Goal: Task Accomplishment & Management: Use online tool/utility

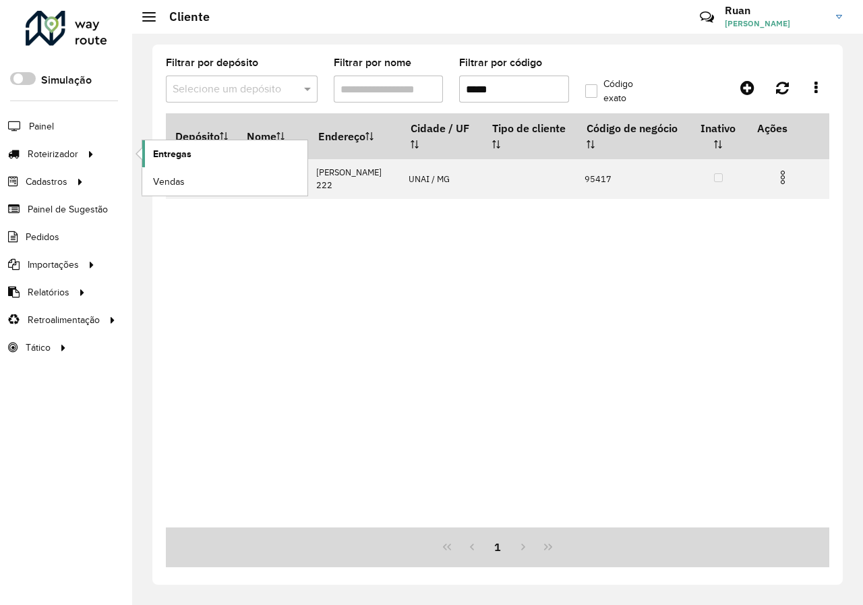
click at [223, 150] on link "Entregas" at bounding box center [224, 153] width 165 height 27
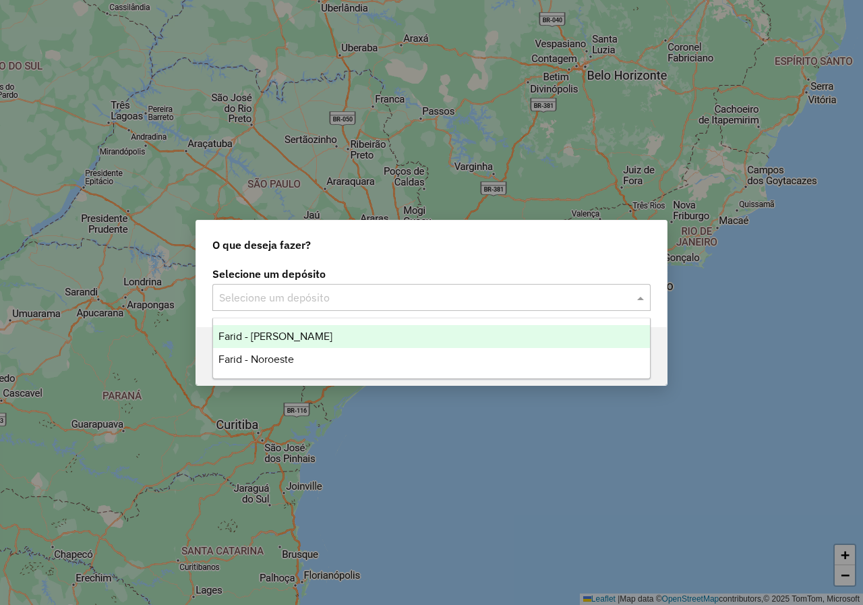
click at [529, 285] on div "Selecione um depósito" at bounding box center [431, 297] width 438 height 27
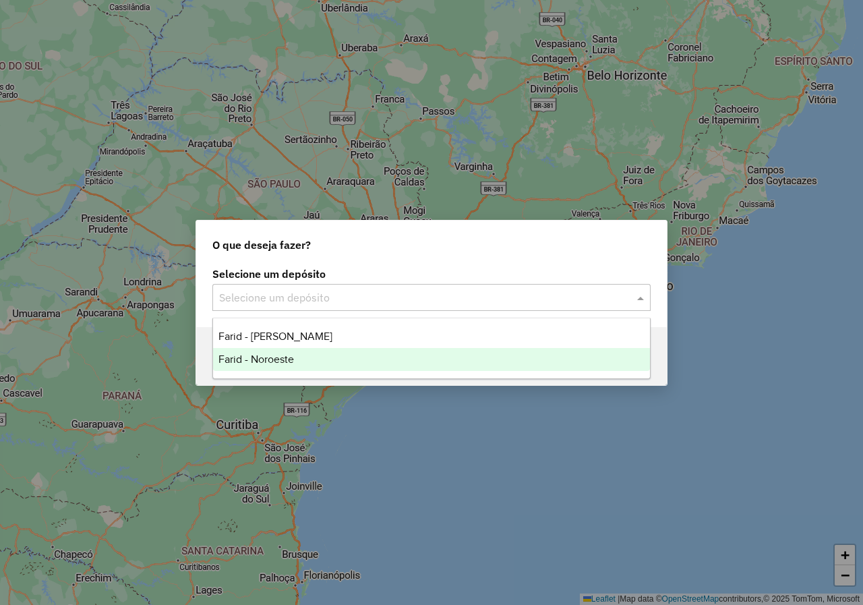
click at [286, 367] on div "Farid - Noroeste" at bounding box center [431, 359] width 437 height 23
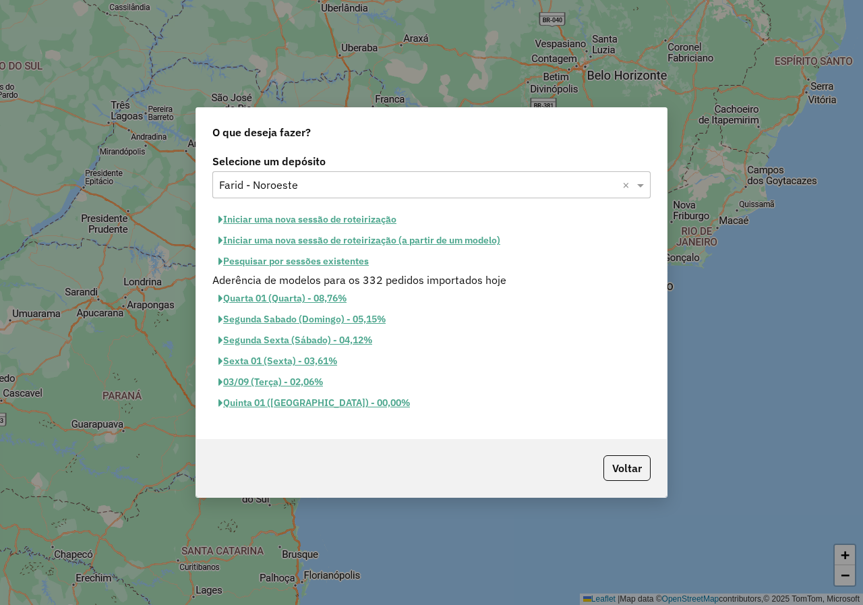
click at [361, 222] on button "Iniciar uma nova sessão de roteirização" at bounding box center [307, 219] width 190 height 21
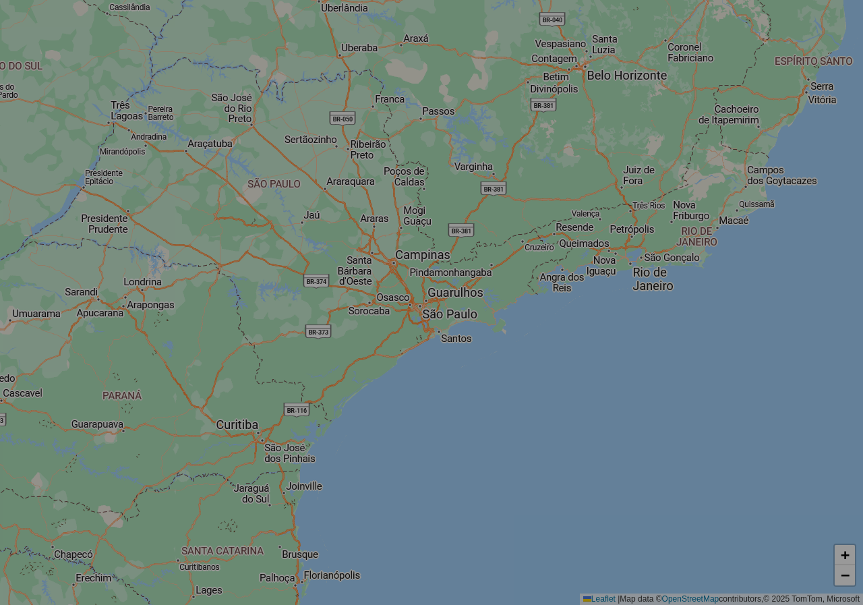
select select "*"
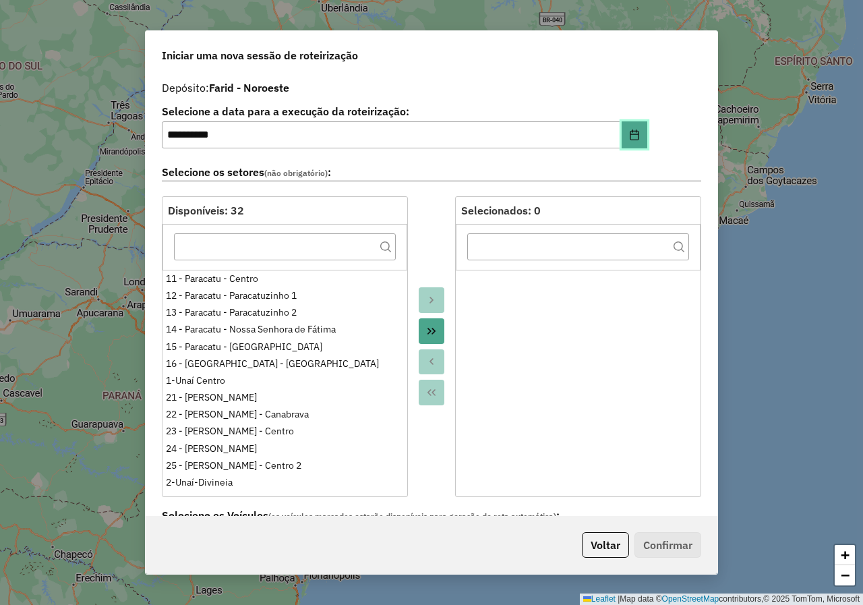
click at [626, 125] on button "Choose Date" at bounding box center [635, 134] width 26 height 27
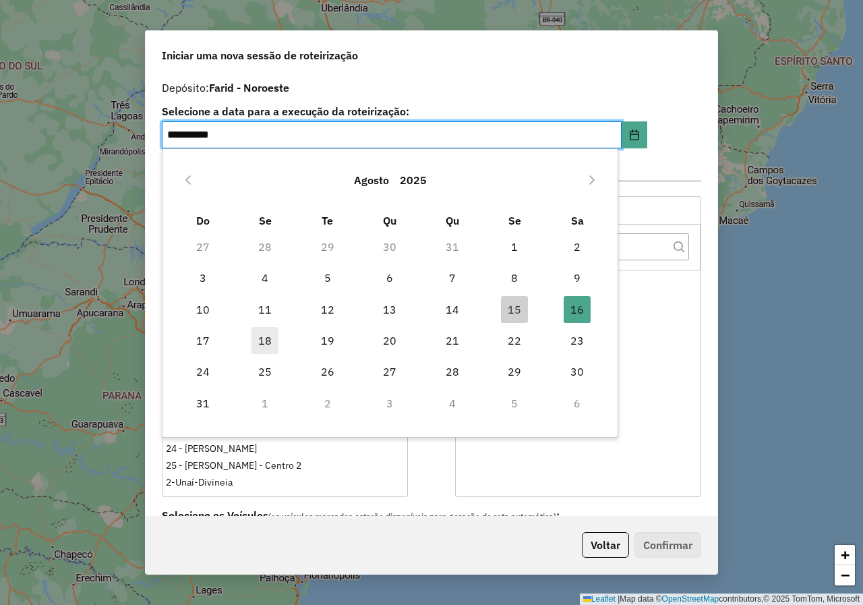
click at [264, 345] on span "18" at bounding box center [265, 340] width 27 height 27
type input "**********"
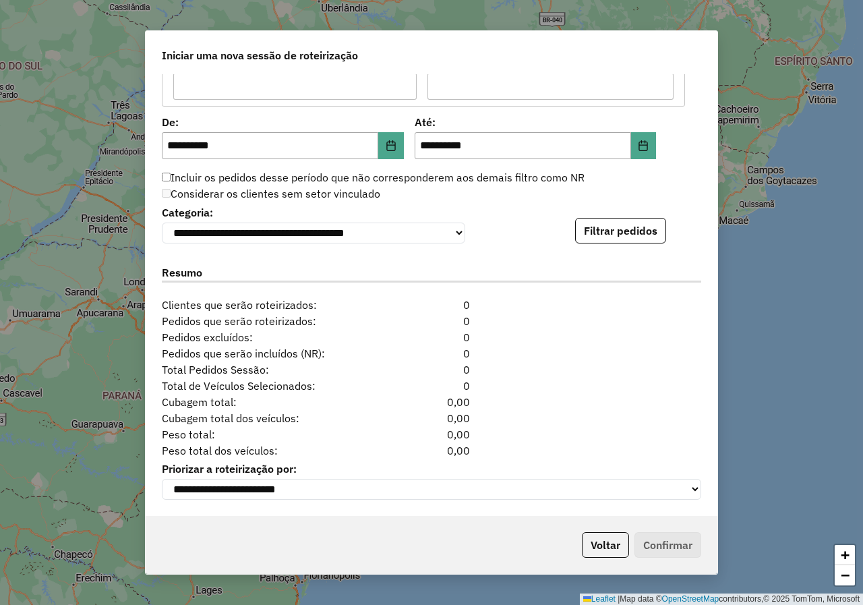
scroll to position [1268, 0]
click at [651, 139] on button "Choose Date" at bounding box center [644, 145] width 26 height 27
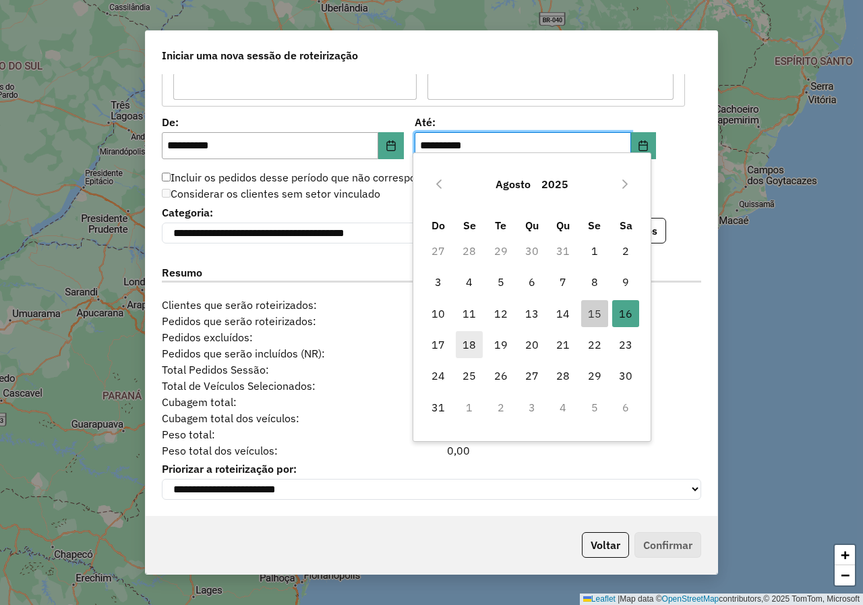
click at [472, 343] on span "18" at bounding box center [469, 344] width 27 height 27
type input "**********"
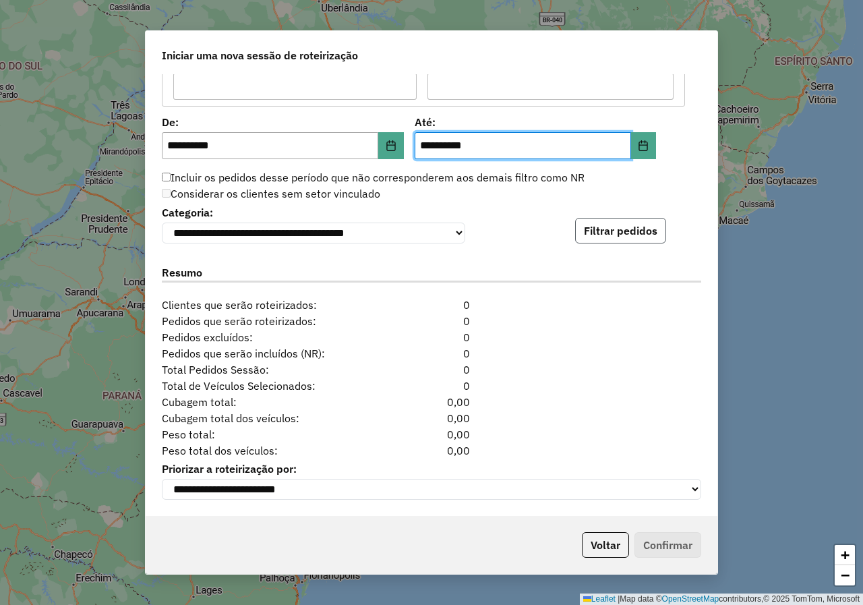
click at [623, 229] on button "Filtrar pedidos" at bounding box center [620, 231] width 91 height 26
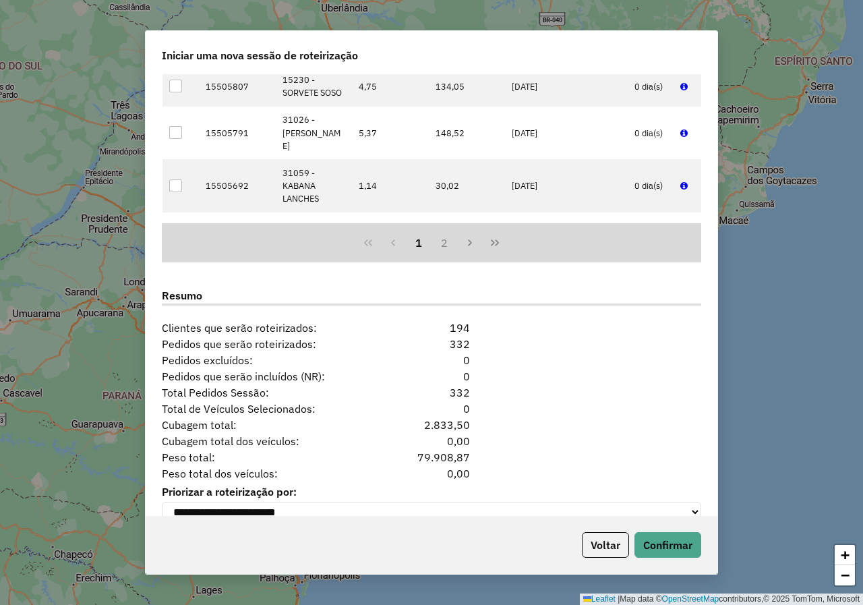
scroll to position [1546, 0]
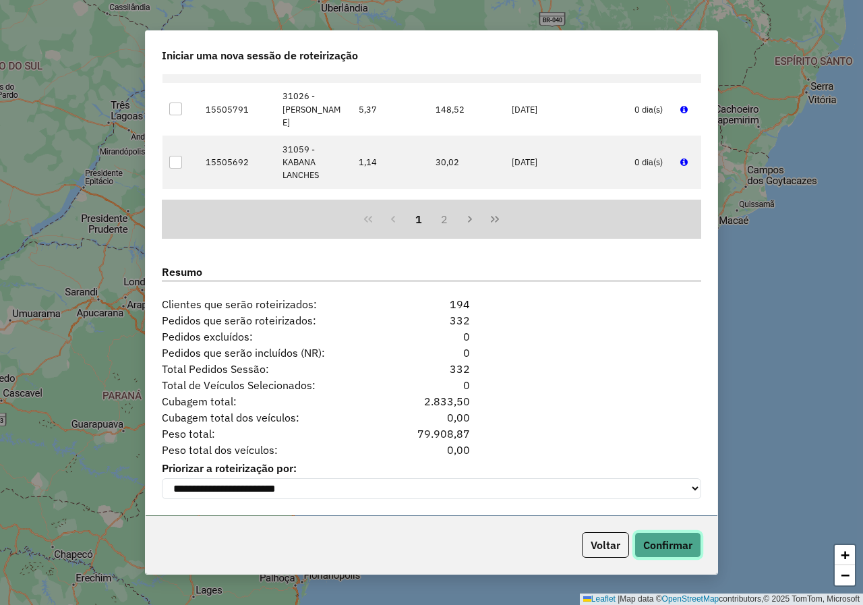
click at [651, 538] on button "Confirmar" at bounding box center [667, 545] width 67 height 26
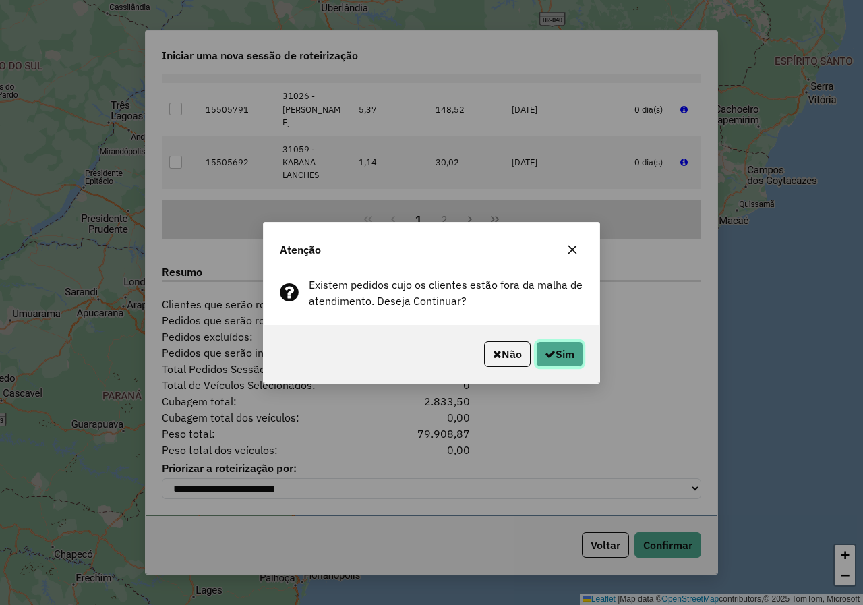
click at [551, 360] on button "Sim" at bounding box center [559, 354] width 47 height 26
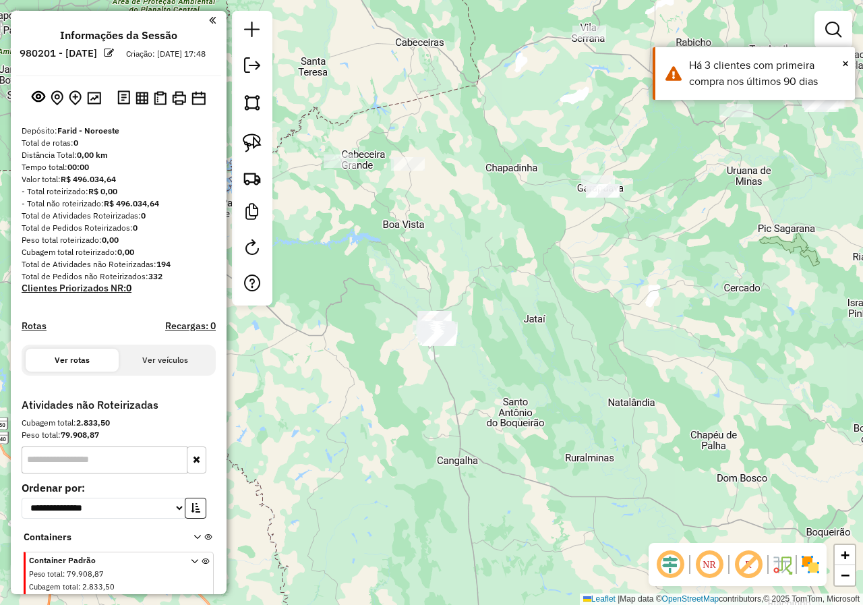
click at [439, 241] on div "Janela de atendimento Grade de atendimento Capacidade Transportadoras Veículos …" at bounding box center [431, 302] width 863 height 605
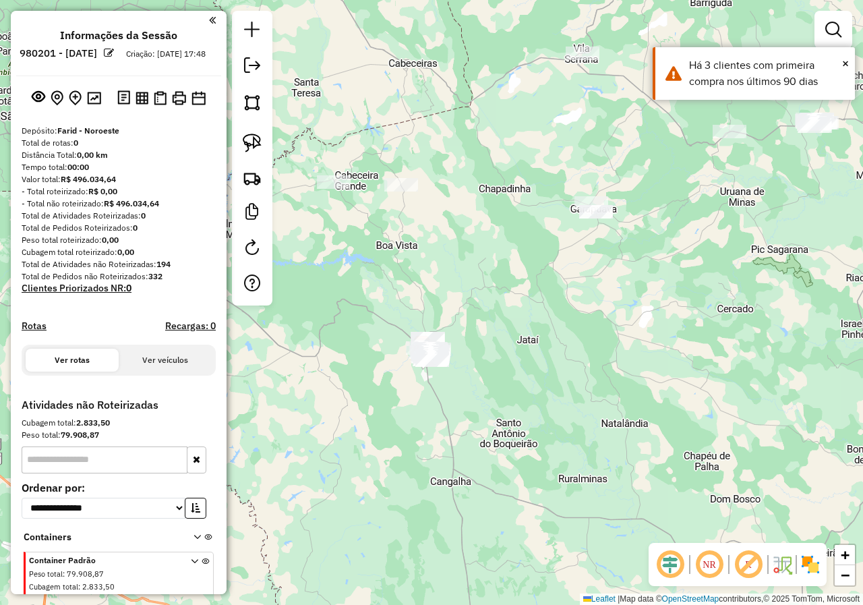
drag, startPoint x: 452, startPoint y: 247, endPoint x: 444, endPoint y: 265, distance: 19.3
click at [444, 265] on div "Janela de atendimento Grade de atendimento Capacidade Transportadoras Veículos …" at bounding box center [431, 302] width 863 height 605
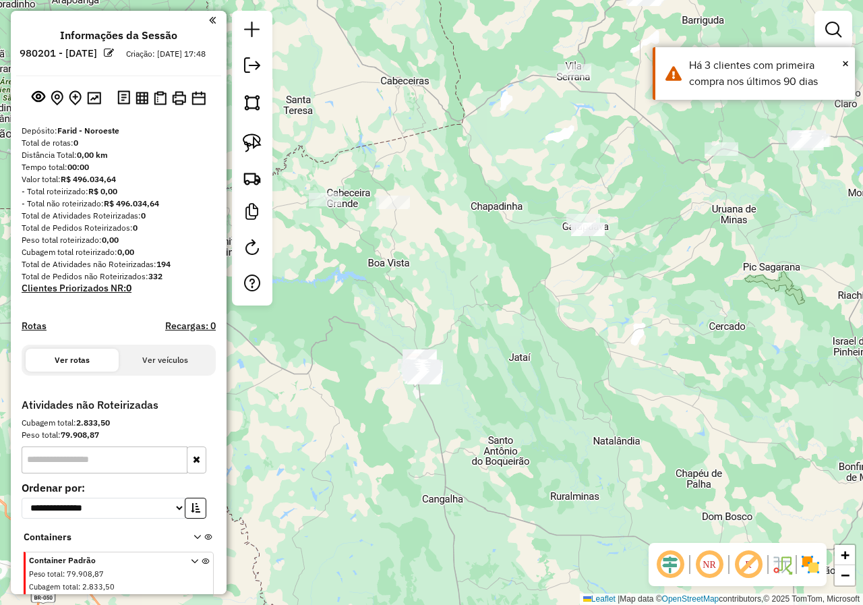
click at [445, 258] on div "Janela de atendimento Grade de atendimento Capacidade Transportadoras Veículos …" at bounding box center [431, 302] width 863 height 605
click at [529, 321] on div "Janela de atendimento Grade de atendimento Capacidade Transportadoras Veículos …" at bounding box center [431, 302] width 863 height 605
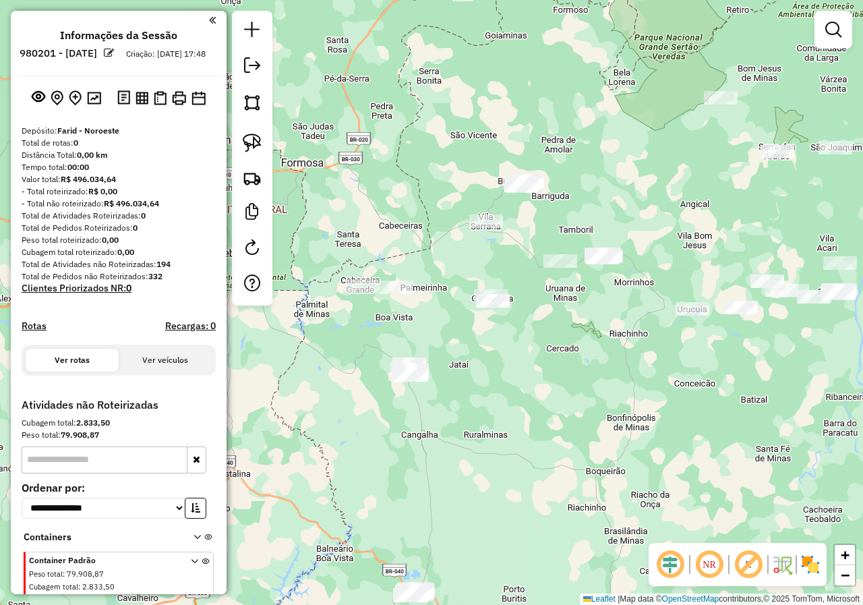
drag, startPoint x: 631, startPoint y: 187, endPoint x: 541, endPoint y: 212, distance: 92.9
click at [541, 212] on div "Janela de atendimento Grade de atendimento Capacidade Transportadoras Veículos …" at bounding box center [431, 302] width 863 height 605
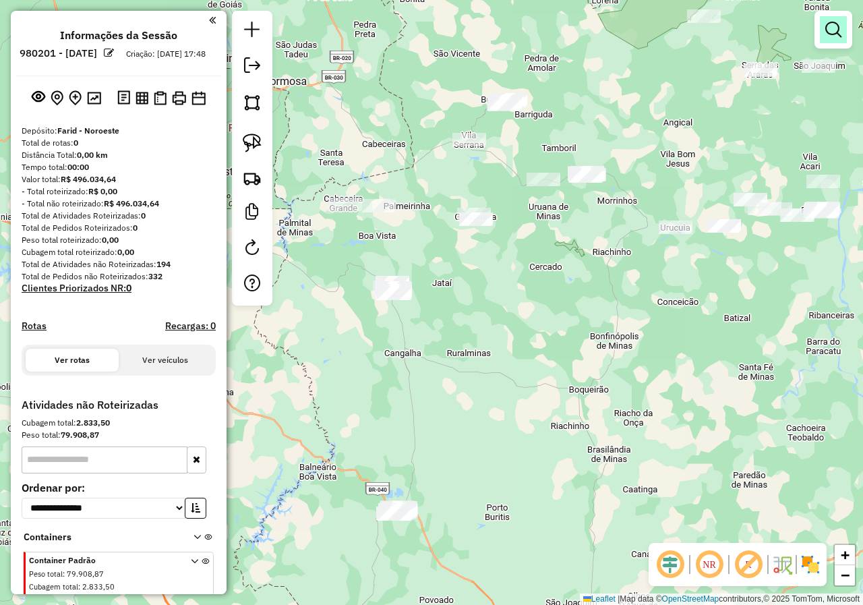
click at [829, 25] on em at bounding box center [833, 30] width 16 height 16
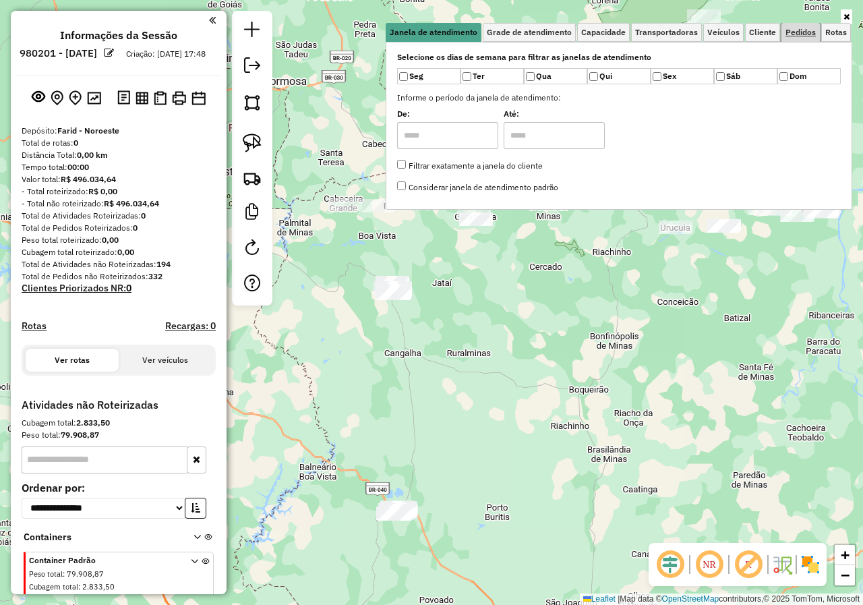
click at [798, 38] on link "Pedidos" at bounding box center [800, 32] width 38 height 19
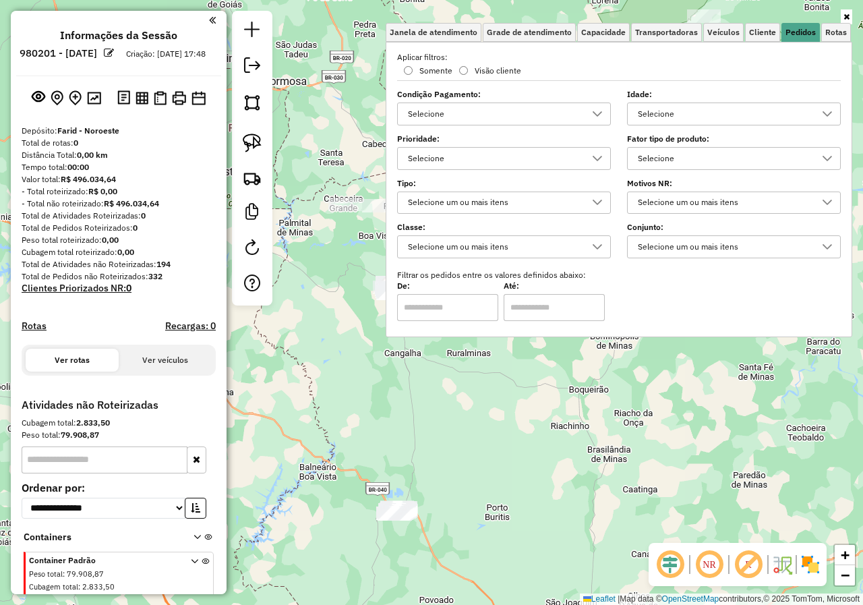
click at [776, 118] on div "Selecione" at bounding box center [723, 114] width 181 height 22
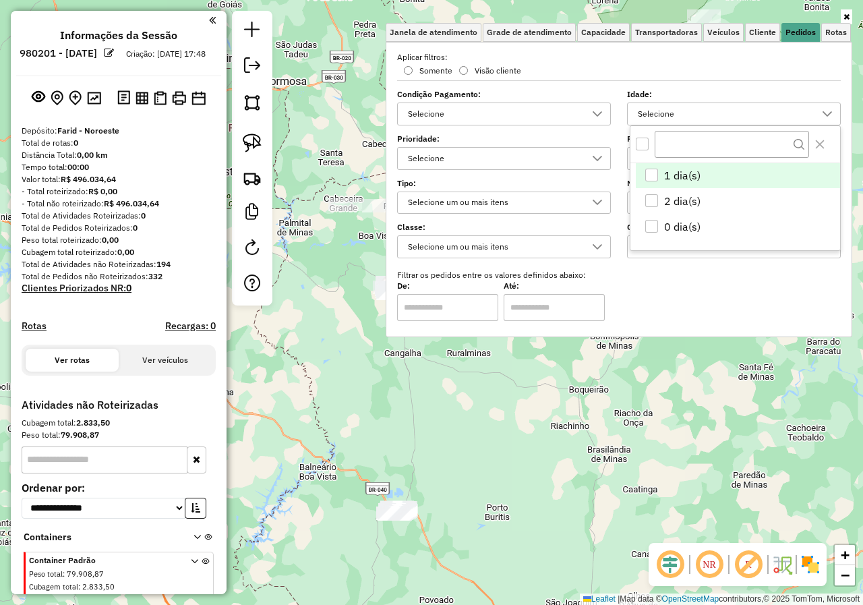
scroll to position [8, 47]
click at [653, 172] on div "1 dia(s)" at bounding box center [651, 175] width 13 height 13
click at [653, 198] on div "2 dia(s)" at bounding box center [651, 200] width 13 height 13
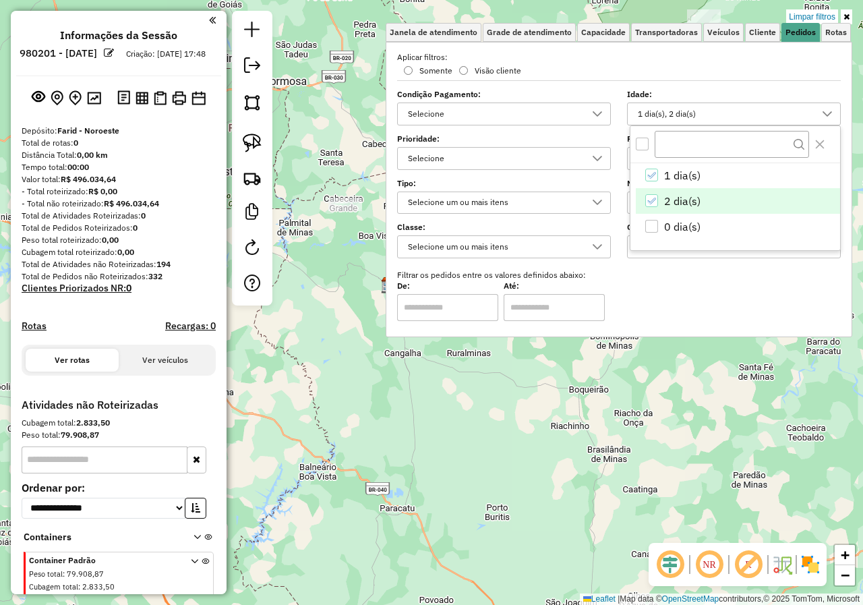
click at [591, 428] on div "Limpar filtros Janela de atendimento Grade de atendimento Capacidade Transporta…" at bounding box center [431, 302] width 863 height 605
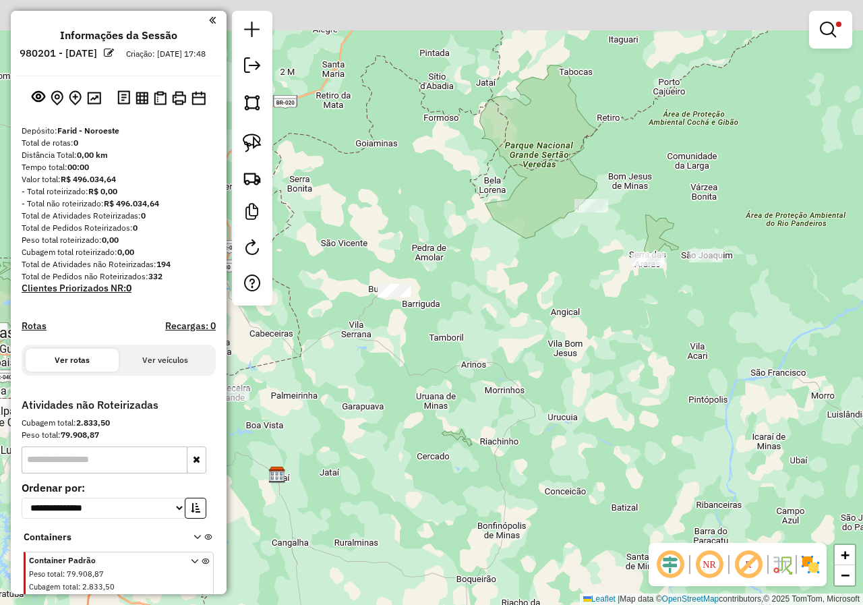
drag, startPoint x: 479, startPoint y: 367, endPoint x: 502, endPoint y: 372, distance: 23.4
click at [471, 390] on div "Limpar filtros Janela de atendimento Grade de atendimento Capacidade Transporta…" at bounding box center [431, 302] width 863 height 605
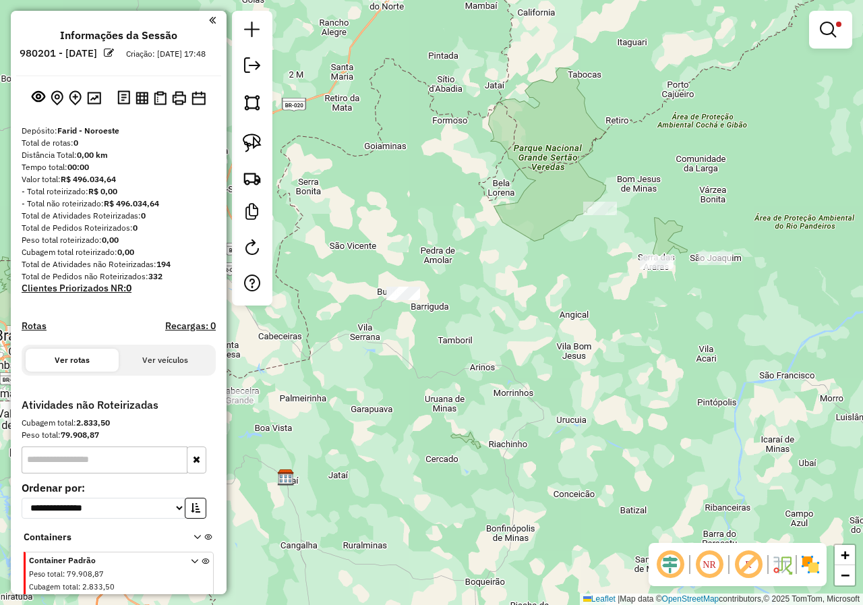
drag, startPoint x: 503, startPoint y: 364, endPoint x: 568, endPoint y: 340, distance: 69.8
click at [568, 340] on div "Limpar filtros Janela de atendimento Grade de atendimento Capacidade Transporta…" at bounding box center [431, 302] width 863 height 605
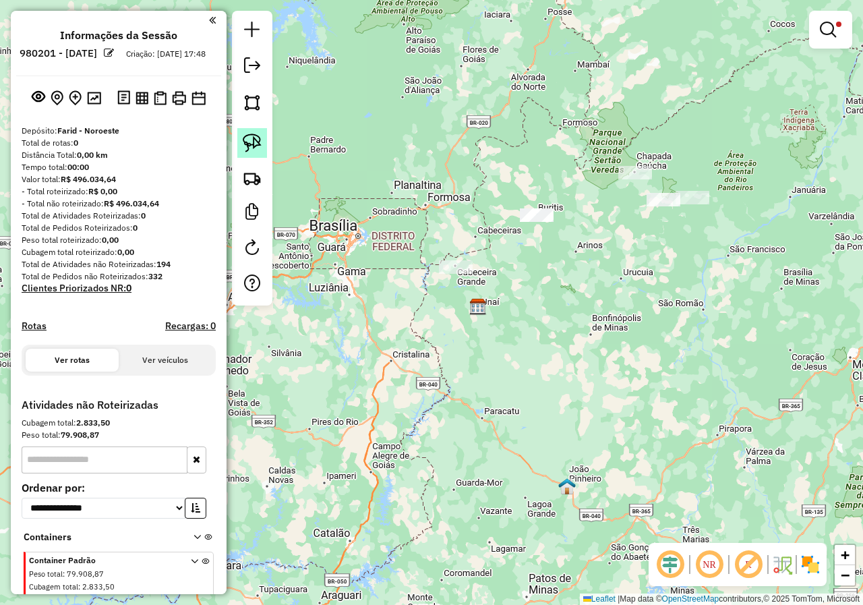
click at [264, 142] on link at bounding box center [252, 143] width 30 height 30
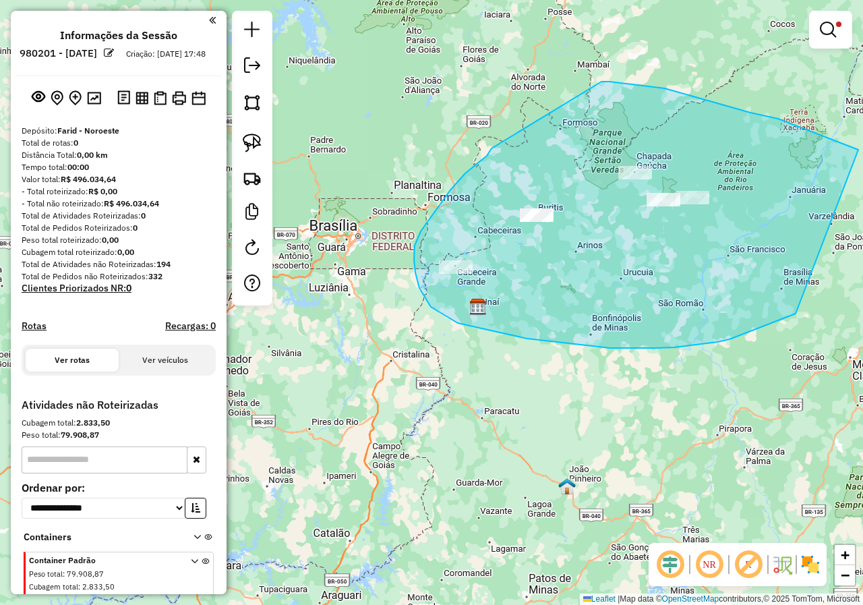
drag, startPoint x: 465, startPoint y: 173, endPoint x: 550, endPoint y: 98, distance: 113.7
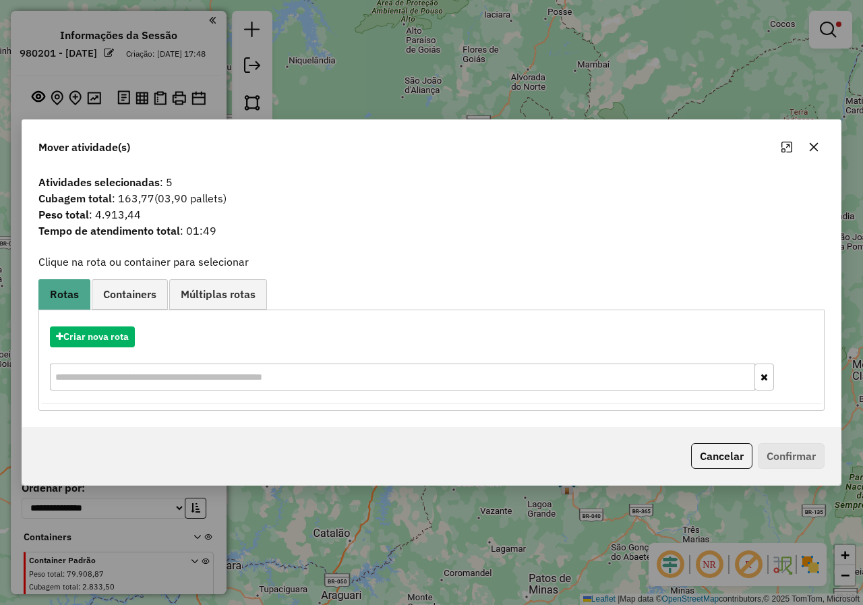
click at [829, 131] on div "Mover atividade(s)" at bounding box center [431, 144] width 819 height 49
click at [819, 158] on div "Mover atividade(s)" at bounding box center [431, 144] width 819 height 49
click at [807, 149] on button "button" at bounding box center [814, 147] width 22 height 22
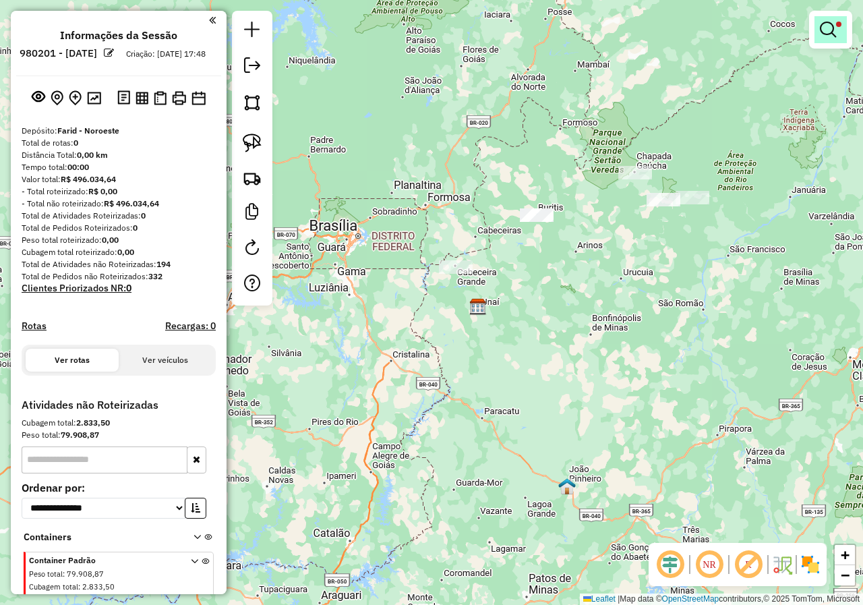
click at [822, 23] on em at bounding box center [828, 30] width 16 height 16
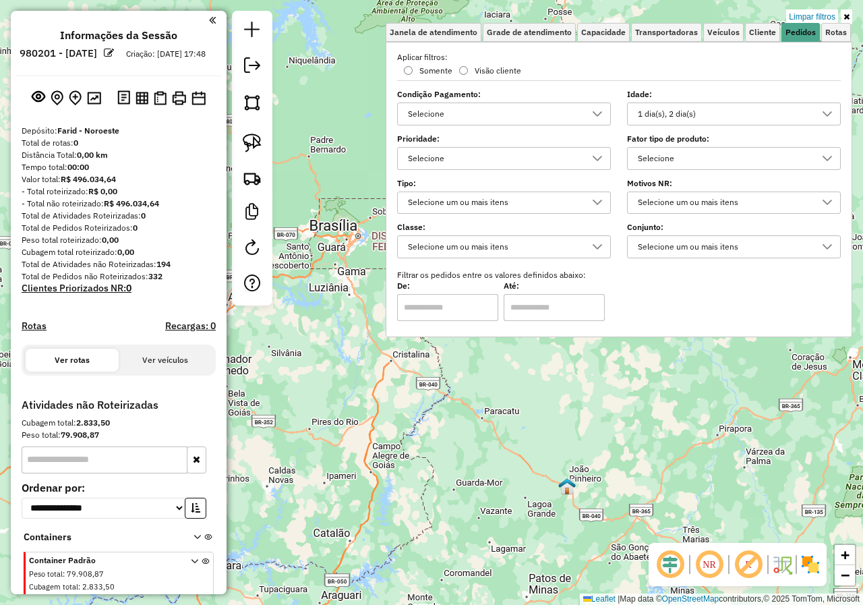
click at [681, 406] on div "Limpar filtros Janela de atendimento Grade de atendimento Capacidade Transporta…" at bounding box center [431, 302] width 863 height 605
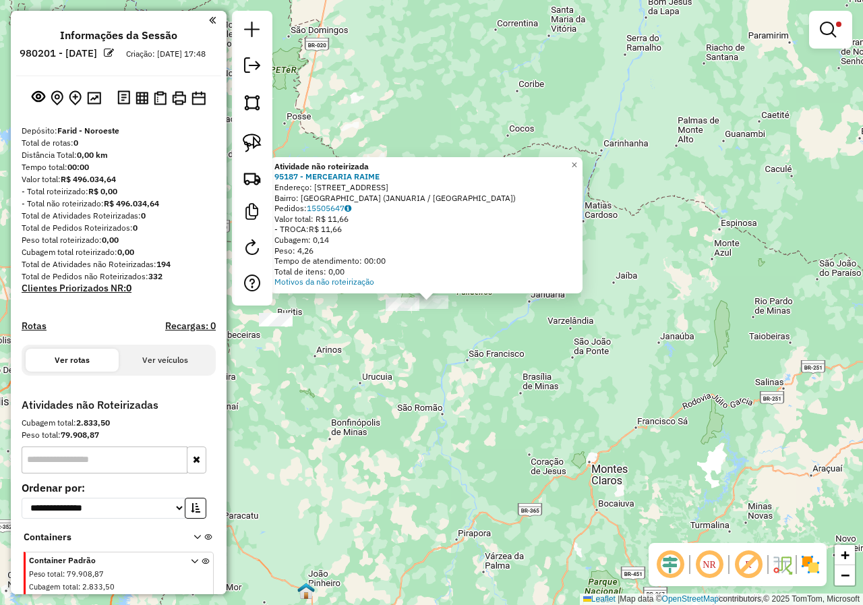
click at [401, 297] on div "Atividade não roteirizada 95187 - MERCEARIA RAIME Endereço: SANTO ANTONIO 166 B…" at bounding box center [431, 302] width 863 height 605
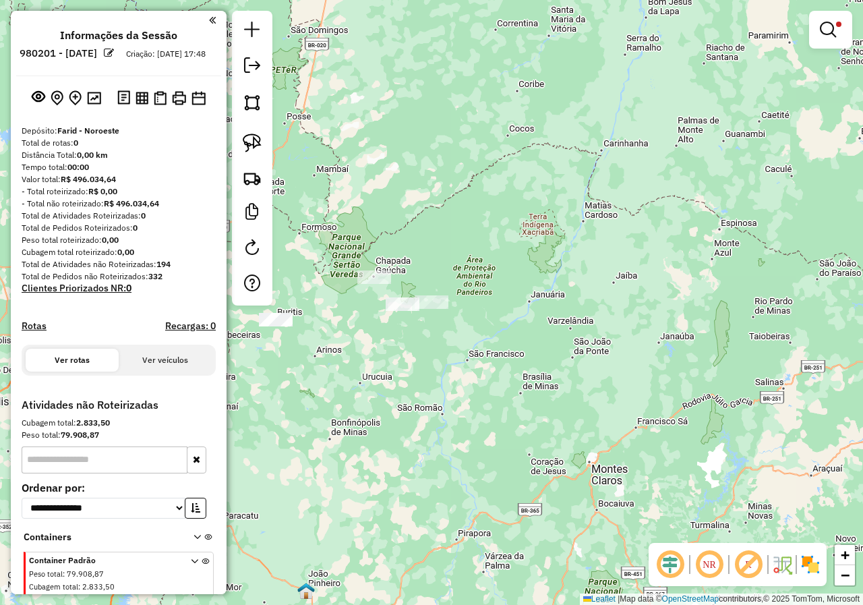
click at [369, 347] on div "Atividade não roteirizada 95187 - MERCEARIA RAIME Endereço: SANTO ANTONIO 166 B…" at bounding box center [431, 302] width 863 height 605
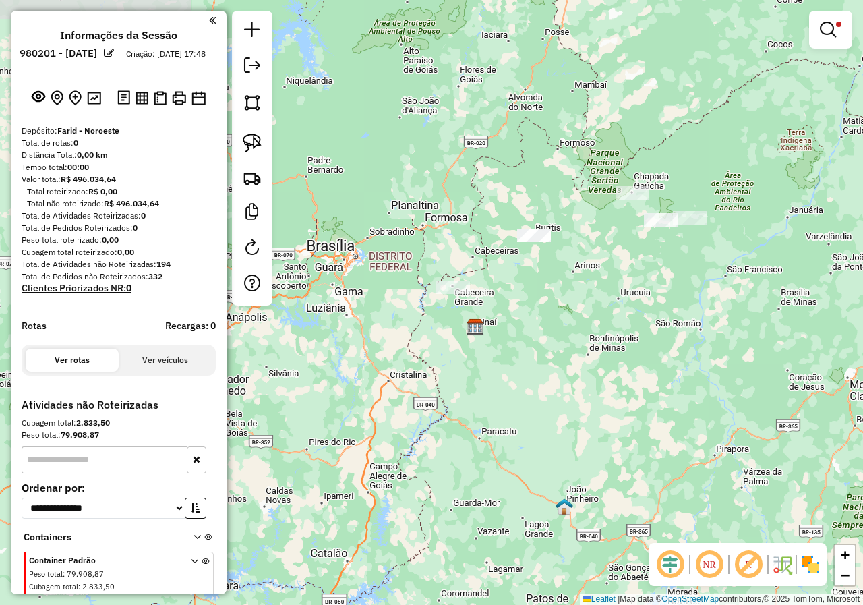
drag, startPoint x: 364, startPoint y: 349, endPoint x: 622, endPoint y: 264, distance: 271.6
click at [622, 264] on div "Limpar filtros Janela de atendimento Grade de atendimento Capacidade Transporta…" at bounding box center [431, 302] width 863 height 605
click at [823, 35] on em at bounding box center [828, 30] width 16 height 16
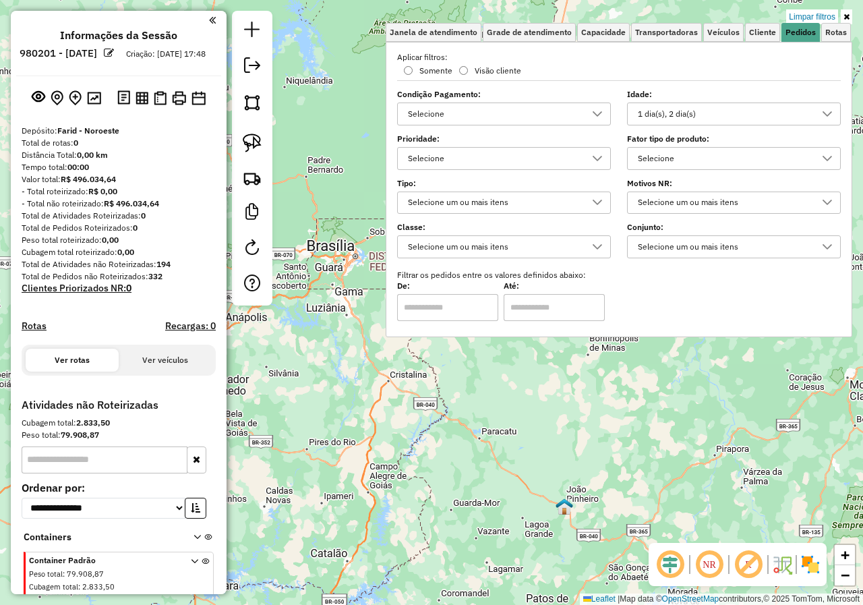
click at [744, 107] on div "1 dia(s), 2 dia(s)" at bounding box center [723, 114] width 181 height 22
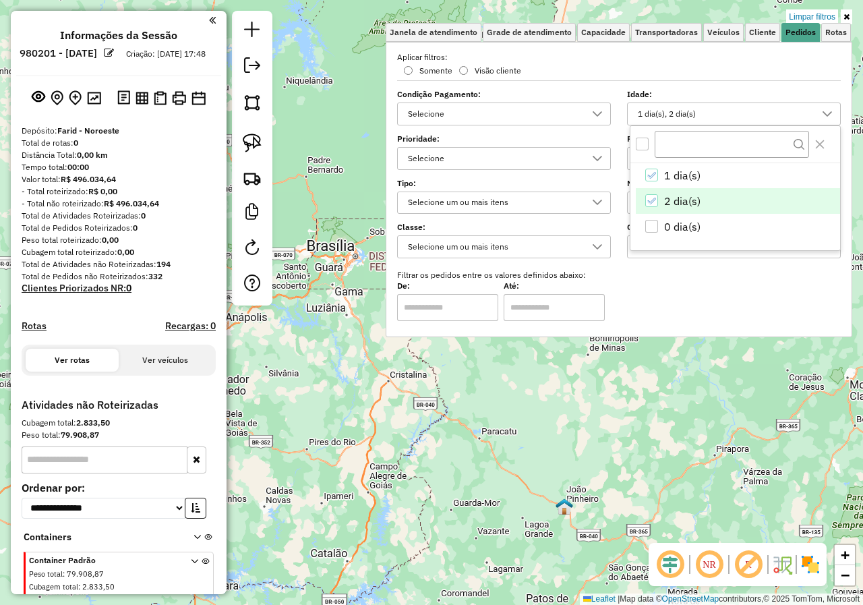
click at [674, 200] on span "2 dia(s)" at bounding box center [682, 201] width 36 height 16
click at [676, 177] on span "1 dia(s)" at bounding box center [682, 175] width 36 height 16
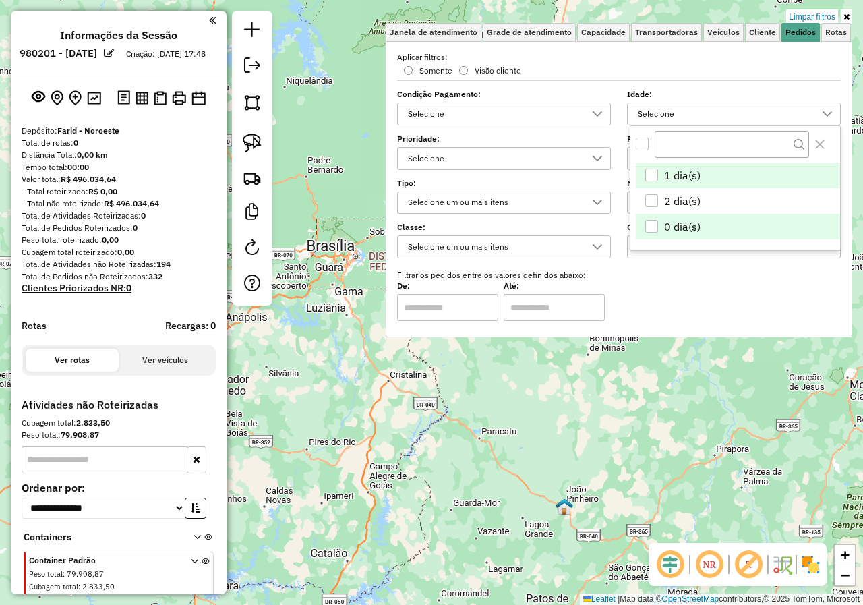
click at [677, 228] on span "0 dia(s)" at bounding box center [682, 226] width 36 height 16
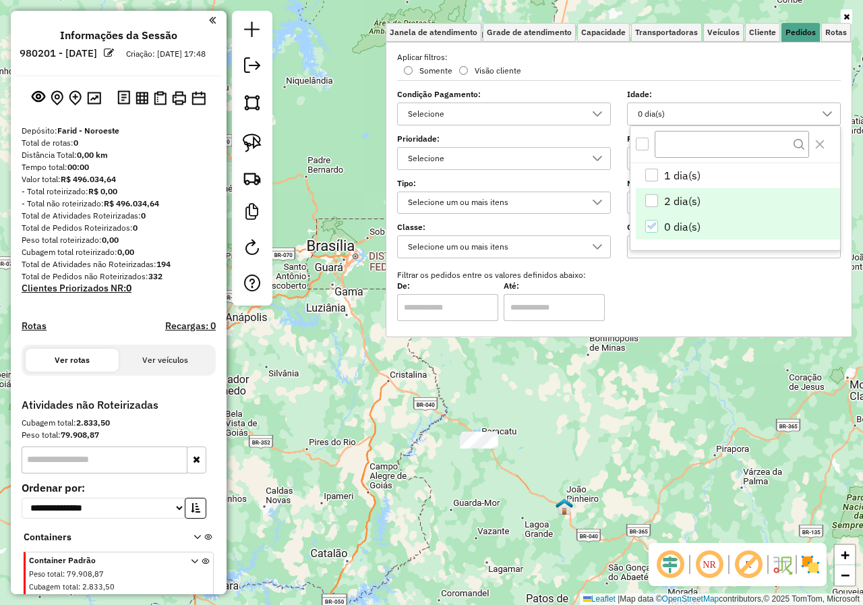
click at [691, 203] on span "2 dia(s)" at bounding box center [682, 201] width 36 height 16
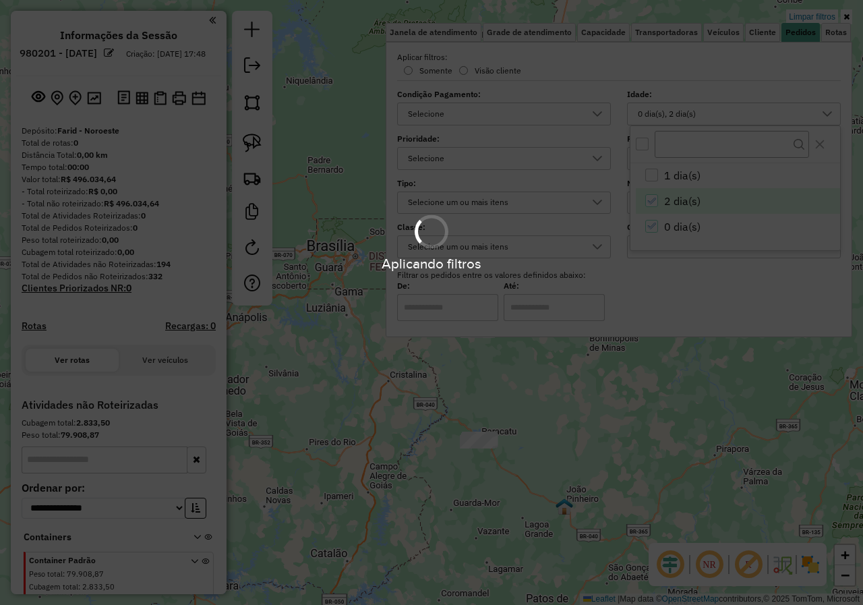
click at [684, 173] on div "Aplicando filtros" at bounding box center [431, 302] width 863 height 605
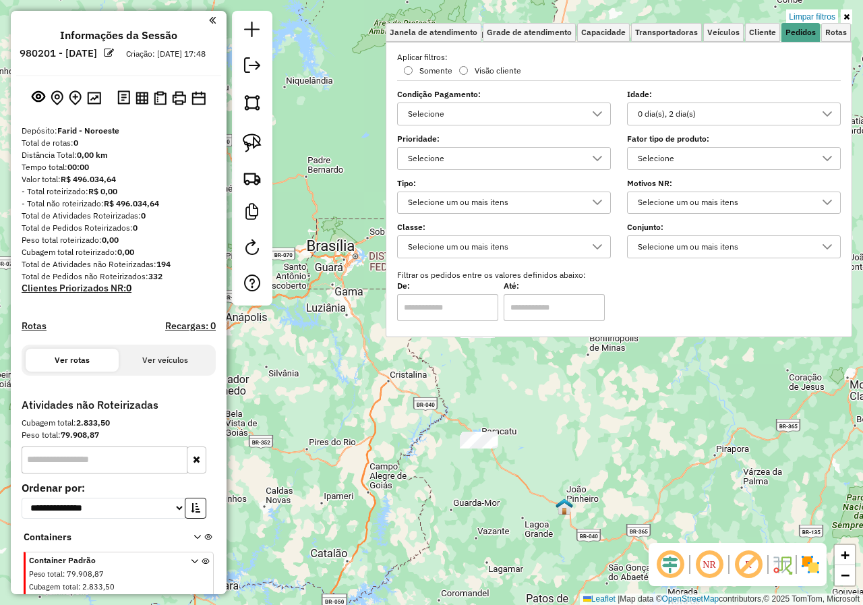
click at [708, 121] on div "0 dia(s), 2 dia(s)" at bounding box center [723, 114] width 181 height 22
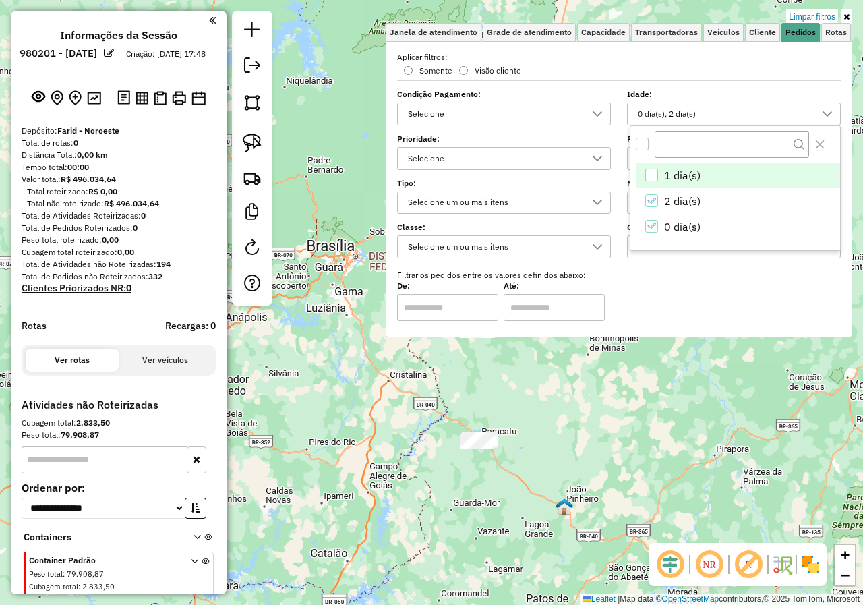
click at [664, 173] on span "1 dia(s)" at bounding box center [682, 175] width 36 height 16
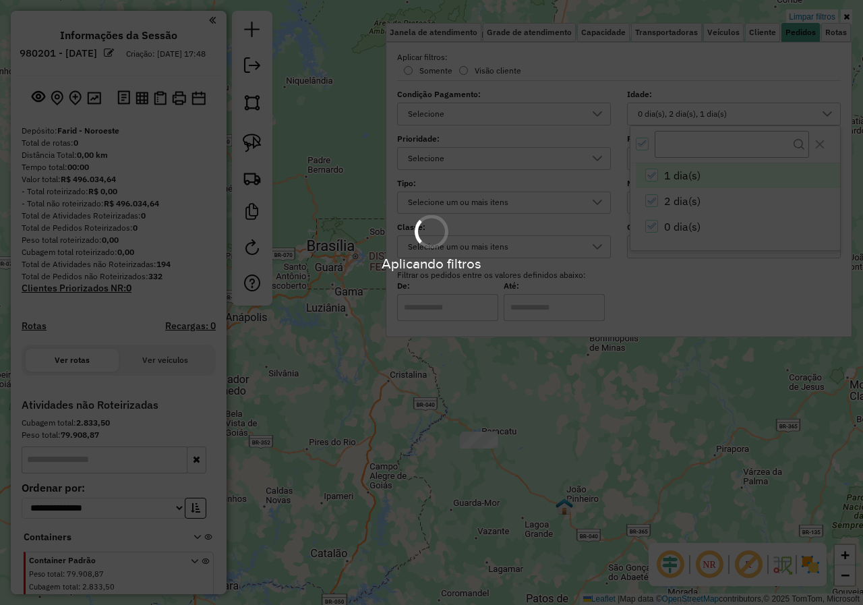
click at [591, 407] on div "Aplicando filtros" at bounding box center [431, 302] width 863 height 605
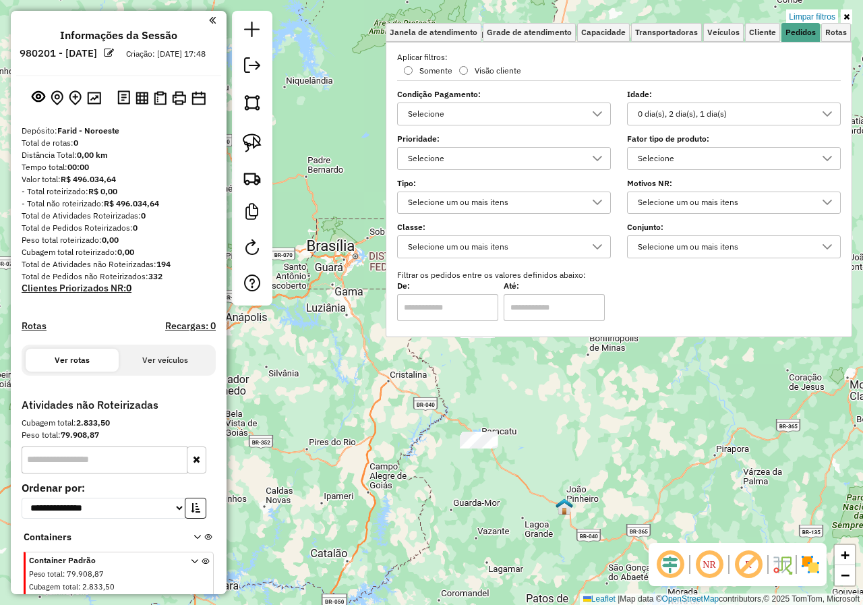
click at [572, 392] on div "Limpar filtros Janela de atendimento Grade de atendimento Capacidade Transporta…" at bounding box center [431, 302] width 863 height 605
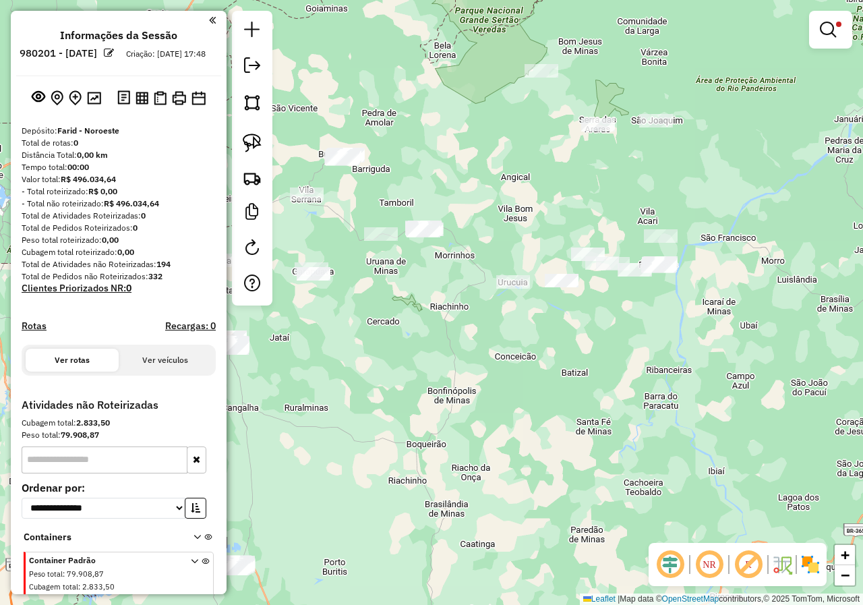
drag, startPoint x: 732, startPoint y: 309, endPoint x: 589, endPoint y: 311, distance: 142.3
click at [588, 341] on div "Limpar filtros Janela de atendimento Grade de atendimento Capacidade Transporta…" at bounding box center [431, 302] width 863 height 605
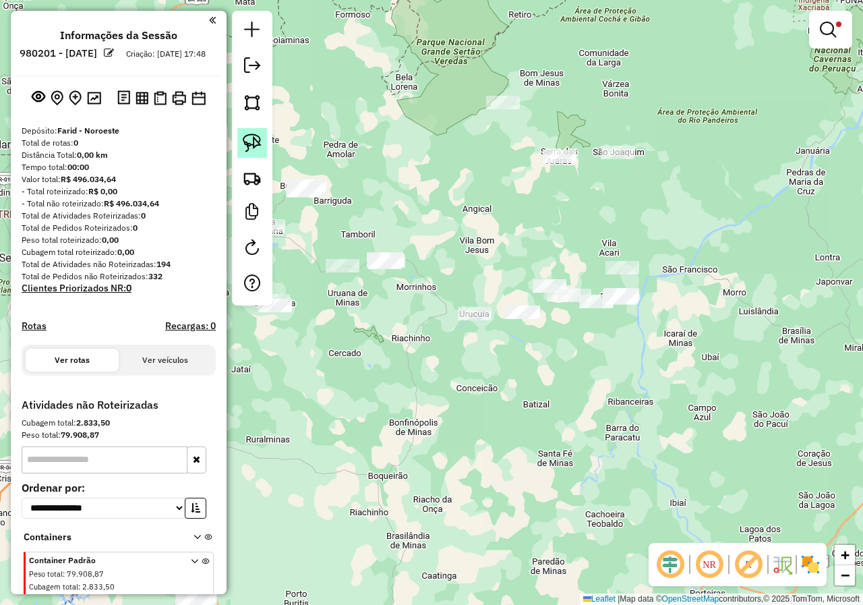
click at [254, 146] on img at bounding box center [252, 143] width 19 height 19
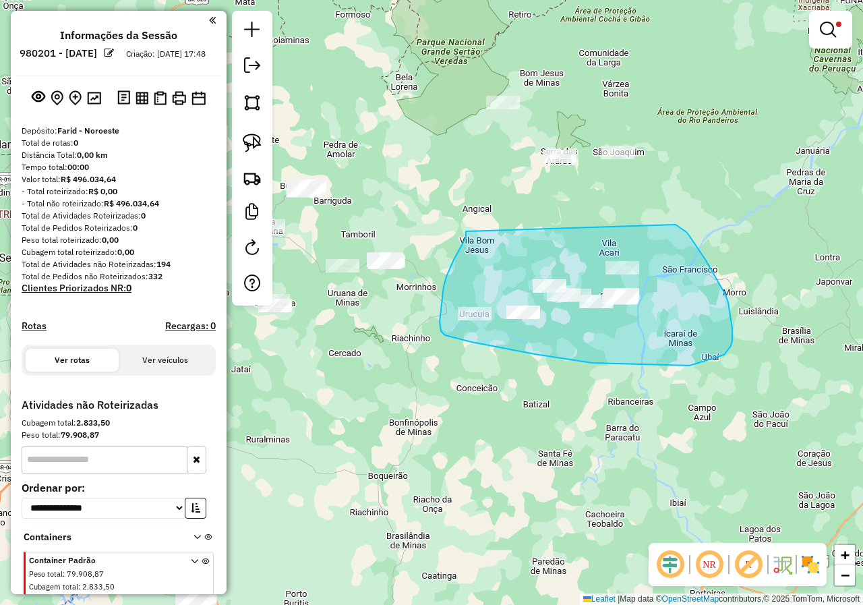
drag, startPoint x: 466, startPoint y: 231, endPoint x: 676, endPoint y: 225, distance: 209.8
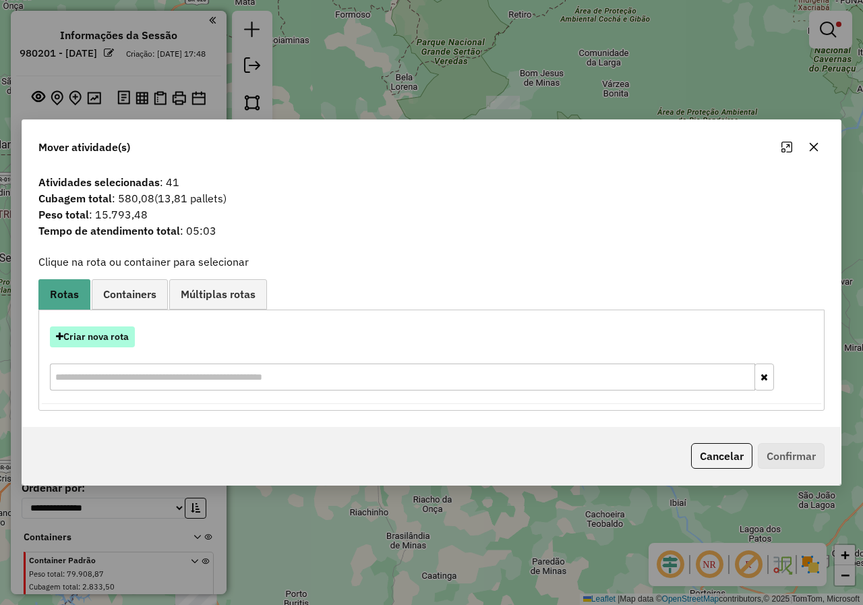
click at [88, 333] on button "Criar nova rota" at bounding box center [92, 336] width 85 height 21
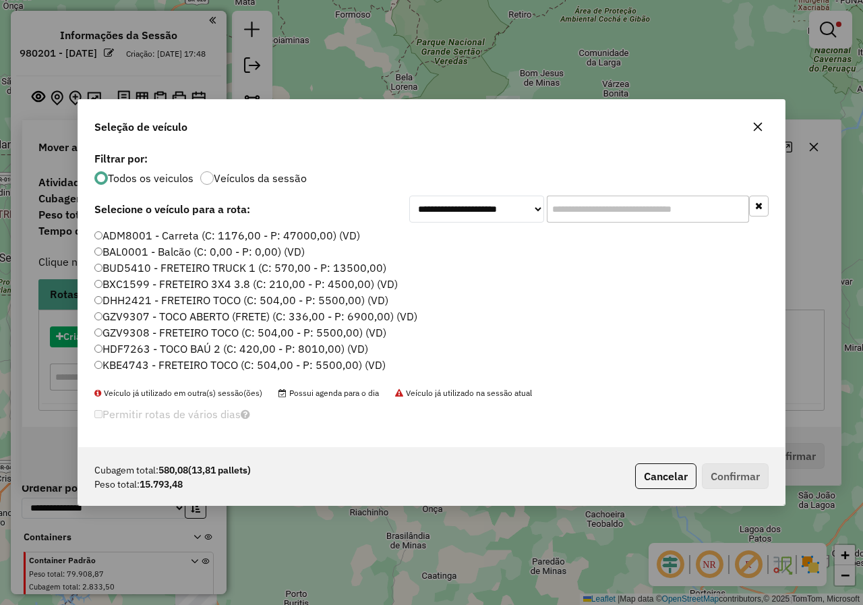
scroll to position [7, 4]
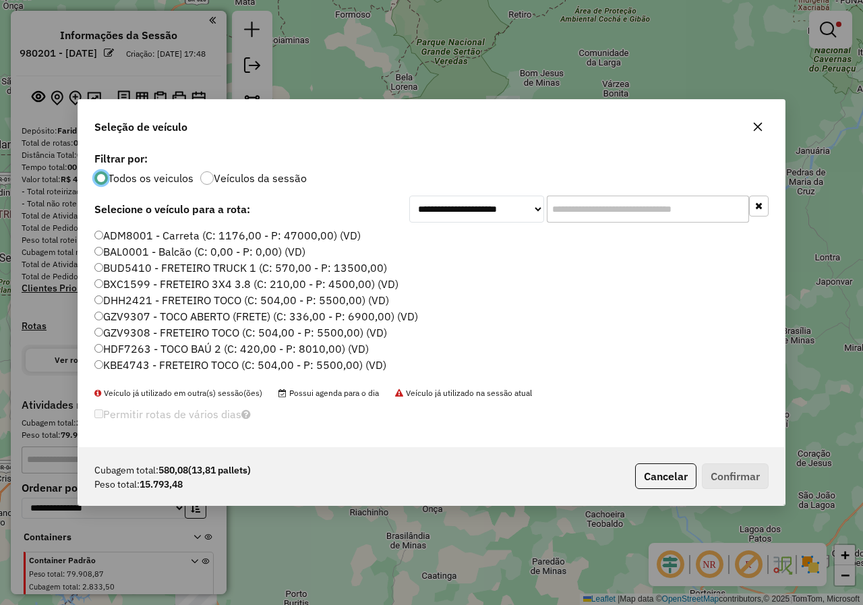
click at [652, 205] on input "text" at bounding box center [648, 209] width 202 height 27
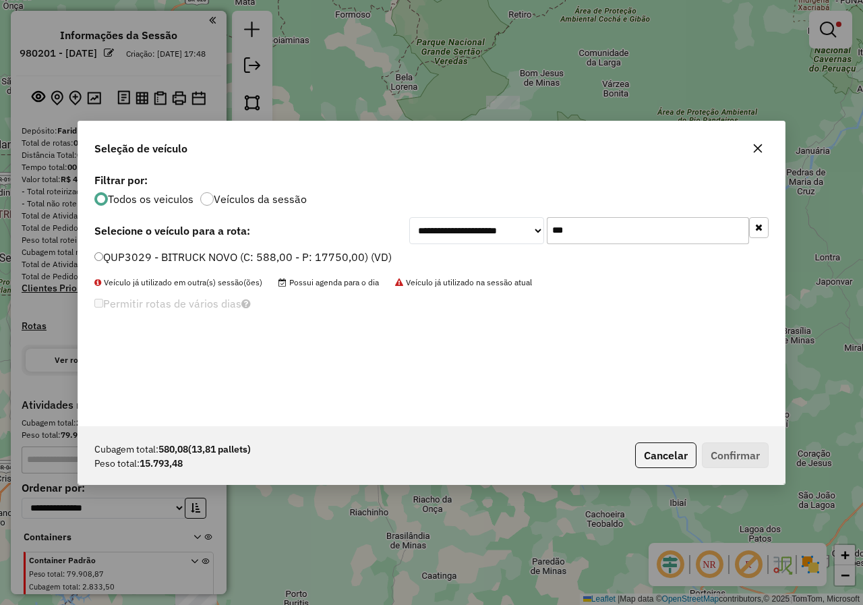
type input "***"
drag, startPoint x: 293, startPoint y: 258, endPoint x: 394, endPoint y: 295, distance: 107.7
click at [293, 258] on label "QUP3029 - BITRUCK NOVO (C: 588,00 - P: 17750,00) (VD)" at bounding box center [242, 257] width 297 height 16
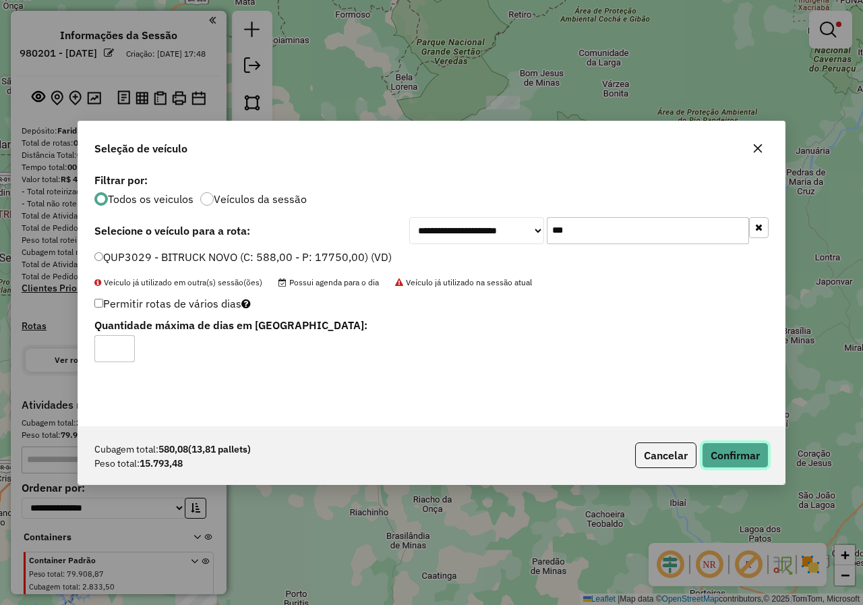
click at [748, 458] on button "Confirmar" at bounding box center [735, 455] width 67 height 26
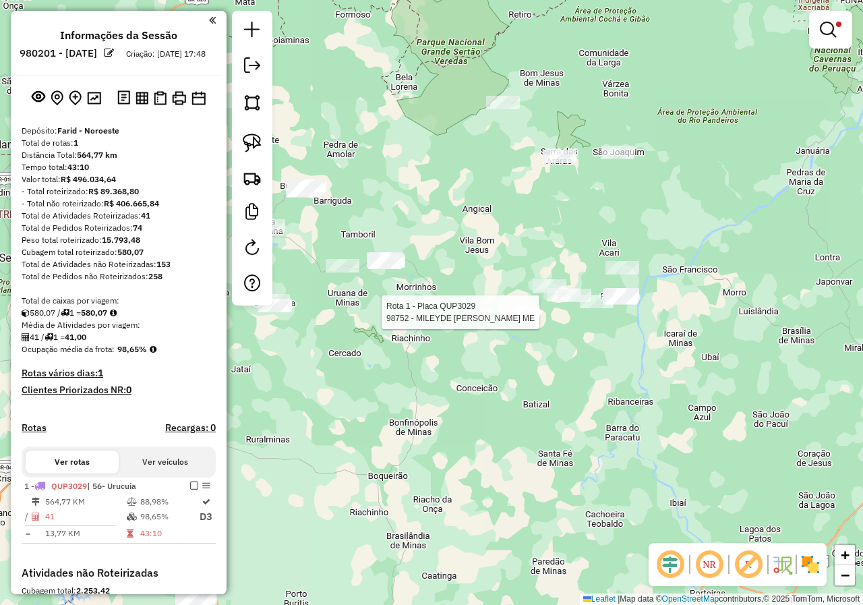
select select "**********"
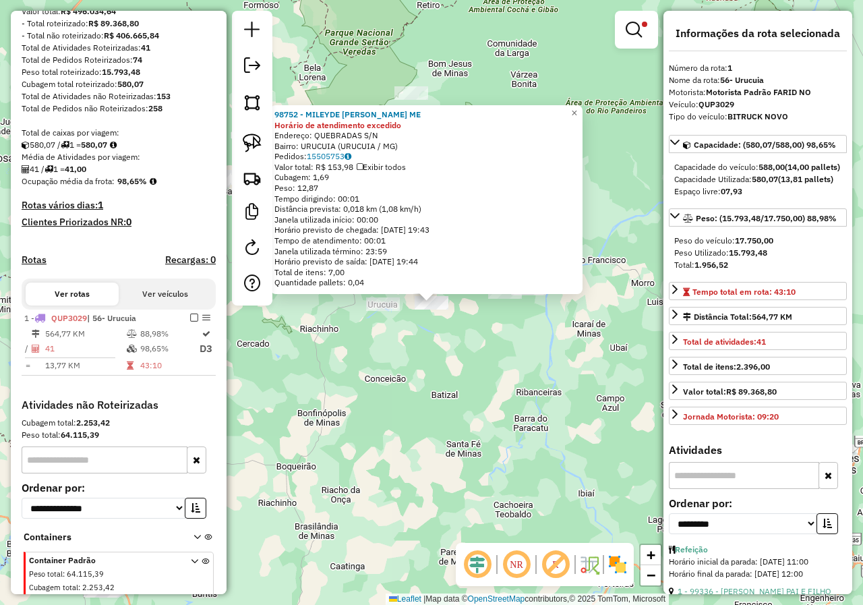
scroll to position [227, 0]
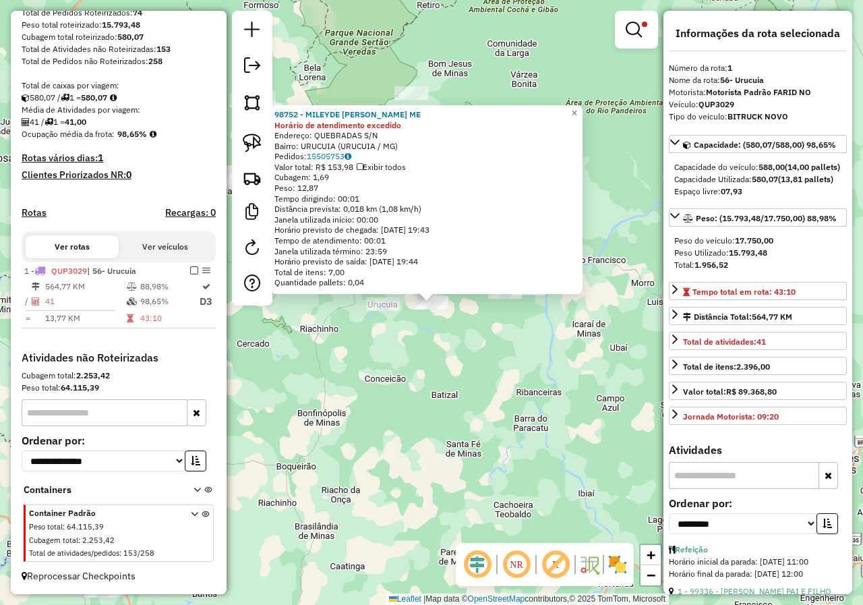
drag, startPoint x: 407, startPoint y: 385, endPoint x: 419, endPoint y: 388, distance: 11.9
click at [419, 389] on div "98752 - MILEYDE FRANCISCA ME Horário de atendimento excedido Endereço: QUEBRADA…" at bounding box center [431, 302] width 863 height 605
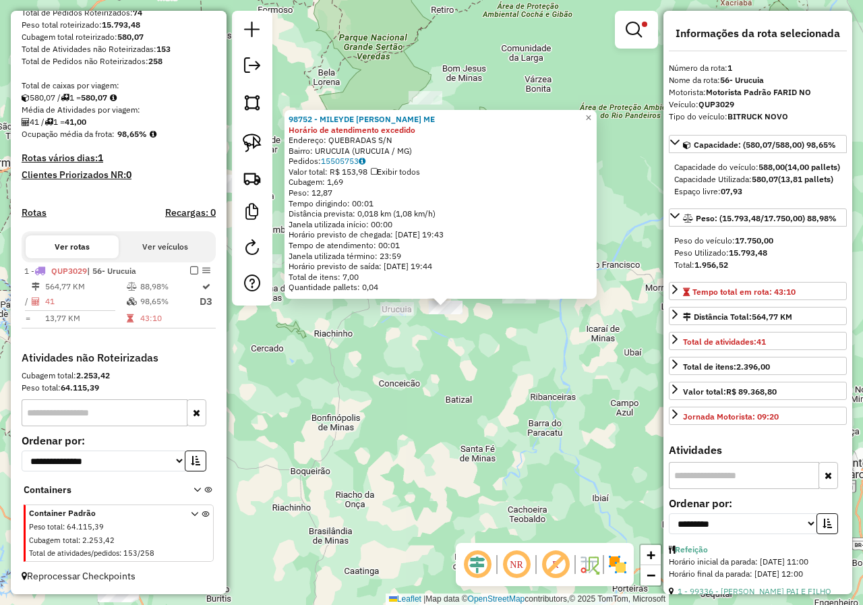
click at [416, 387] on div "98752 - MILEYDE FRANCISCA ME Horário de atendimento excedido Endereço: QUEBRADA…" at bounding box center [431, 302] width 863 height 605
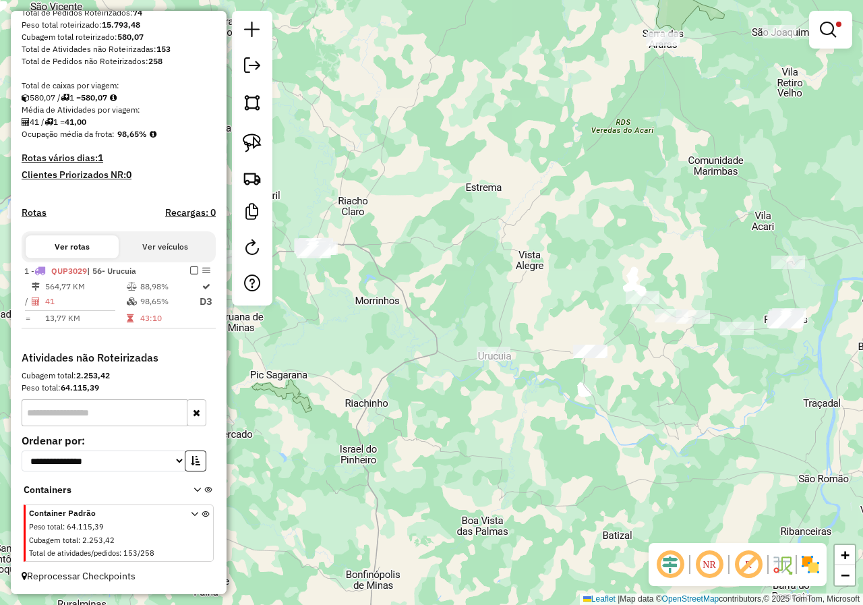
drag, startPoint x: 544, startPoint y: 411, endPoint x: 456, endPoint y: 394, distance: 89.9
click at [456, 394] on div "Limpar filtros Janela de atendimento Grade de atendimento Capacidade Transporta…" at bounding box center [431, 302] width 863 height 605
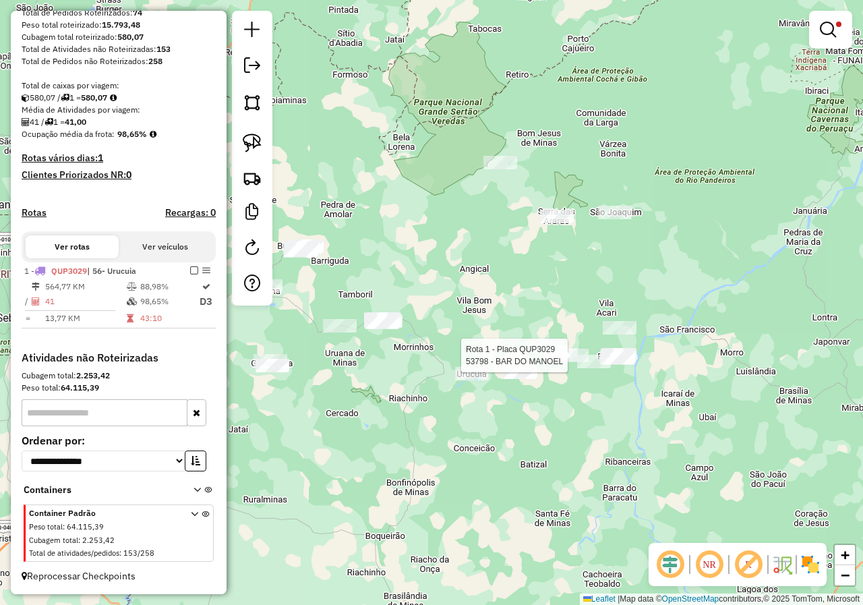
click at [562, 362] on div at bounding box center [572, 355] width 34 height 13
select select "**********"
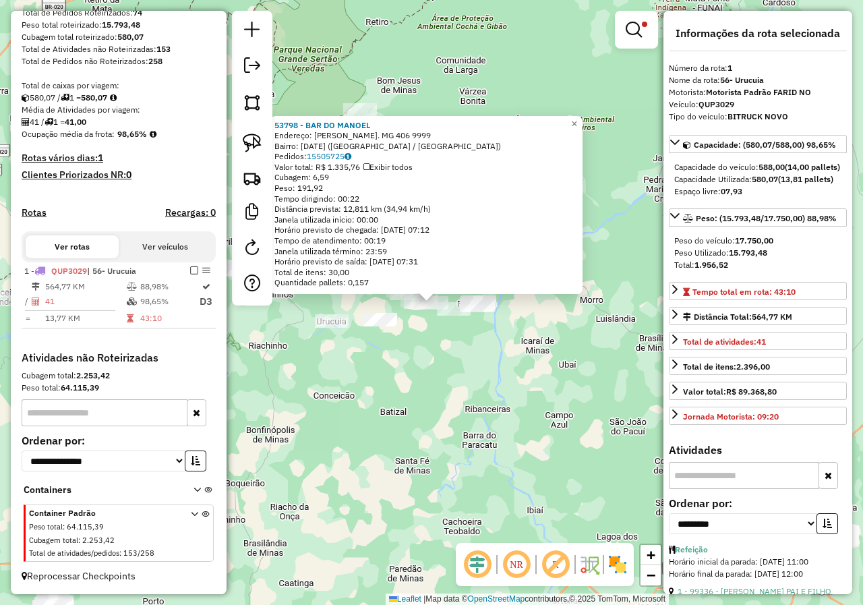
click at [508, 434] on div "53798 - BAR DO MANOEL Endereço: JATOBA-ROD. MG 406 9999 Bairro: PRIMEIRO DE MAI…" at bounding box center [431, 302] width 863 height 605
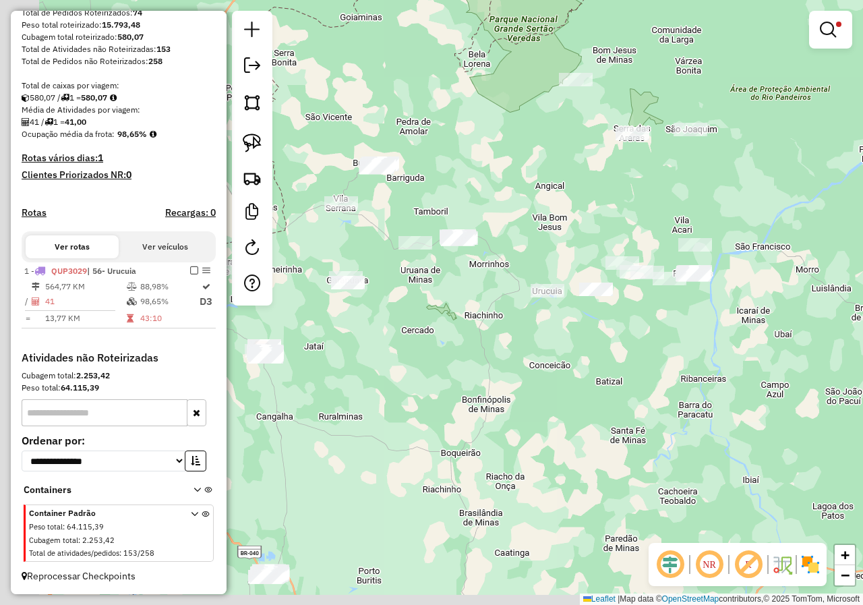
drag, startPoint x: 496, startPoint y: 403, endPoint x: 711, endPoint y: 373, distance: 217.9
click at [711, 373] on div "Limpar filtros Janela de atendimento Grade de atendimento Capacidade Transporta…" at bounding box center [431, 302] width 863 height 605
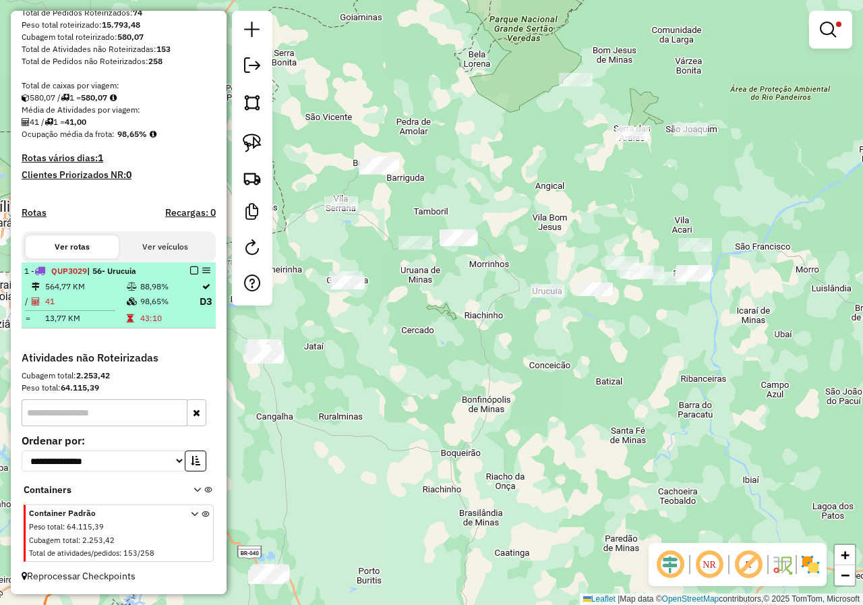
click at [193, 270] on em at bounding box center [194, 270] width 8 height 8
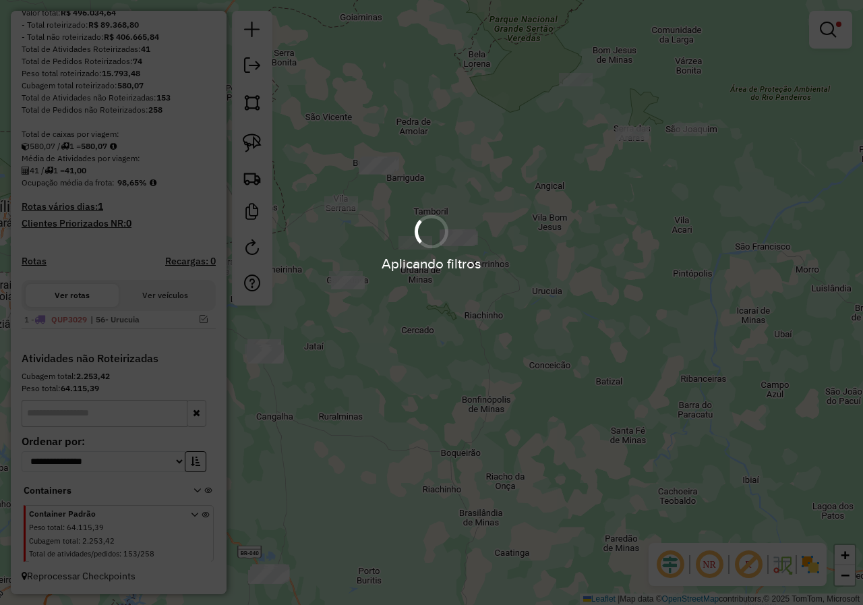
scroll to position [179, 0]
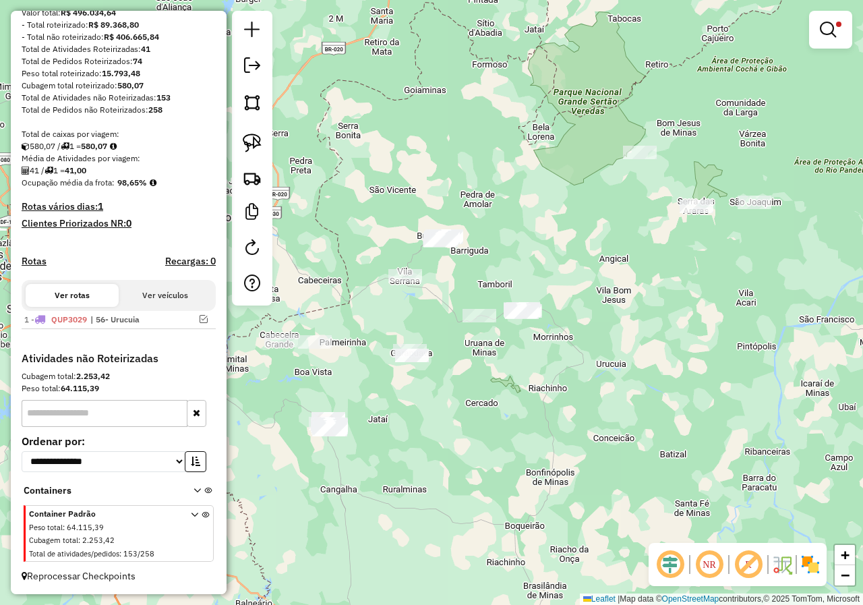
drag, startPoint x: 467, startPoint y: 417, endPoint x: 564, endPoint y: 478, distance: 115.1
click at [564, 478] on div "Limpar filtros Janela de atendimento Grade de atendimento Capacidade Transporta…" at bounding box center [431, 302] width 863 height 605
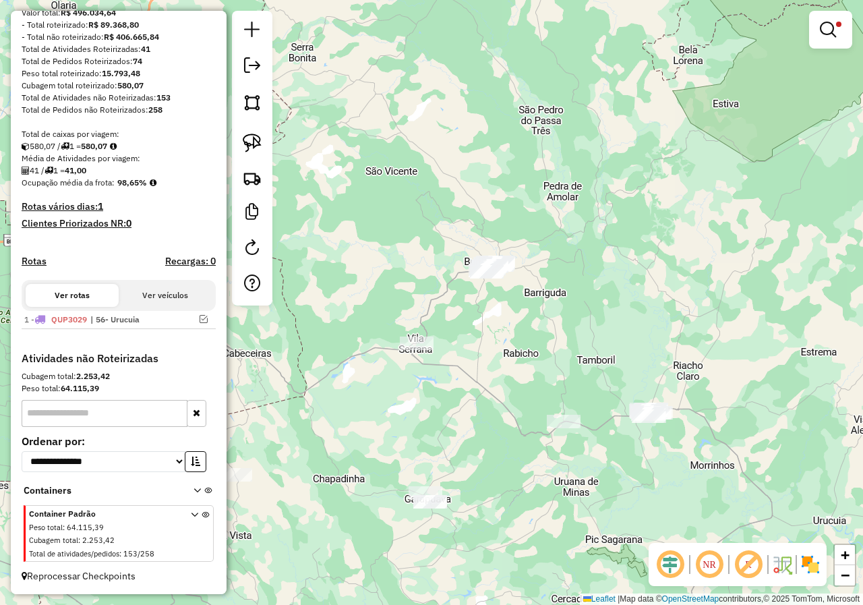
drag, startPoint x: 512, startPoint y: 334, endPoint x: 537, endPoint y: 301, distance: 40.9
click at [537, 301] on div "Limpar filtros Janela de atendimento Grade de atendimento Capacidade Transporta…" at bounding box center [431, 302] width 863 height 605
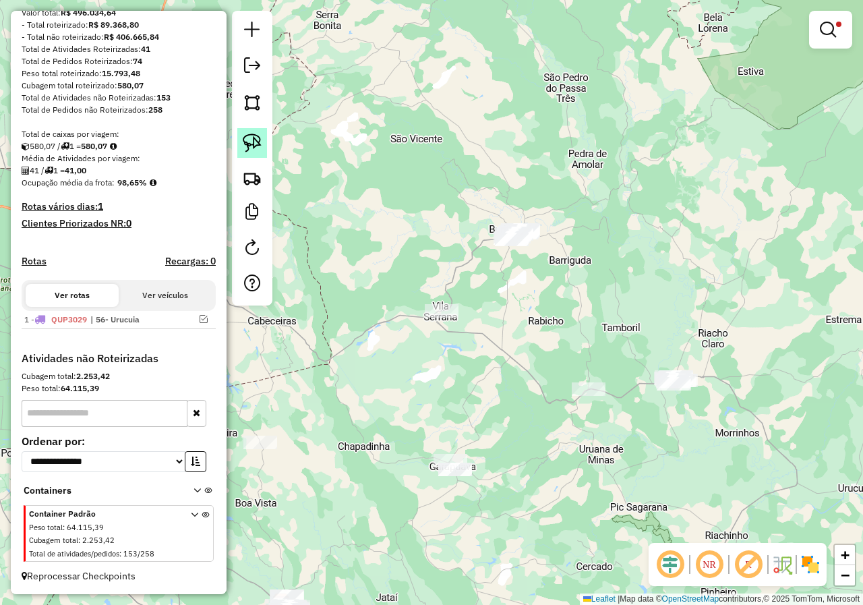
click at [245, 136] on img at bounding box center [252, 143] width 19 height 19
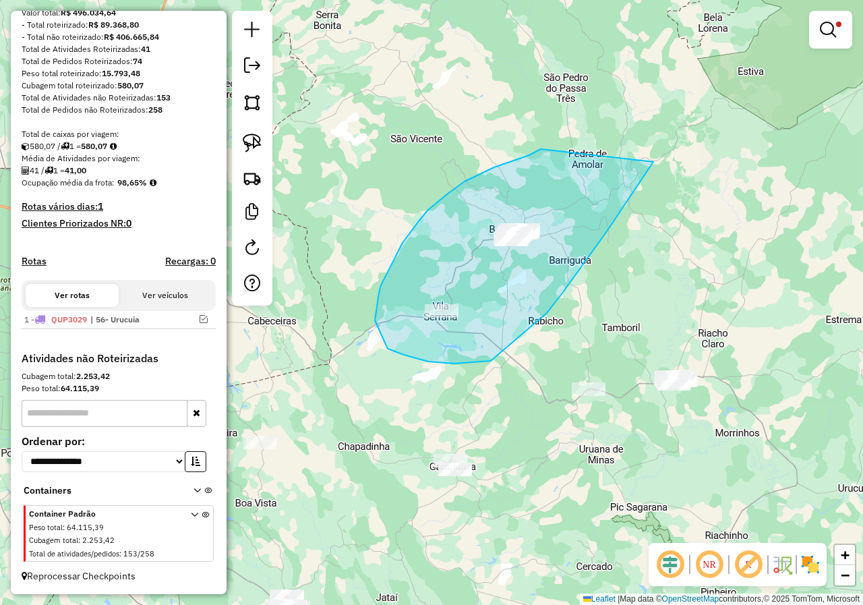
drag, startPoint x: 541, startPoint y: 149, endPoint x: 655, endPoint y: 160, distance: 114.5
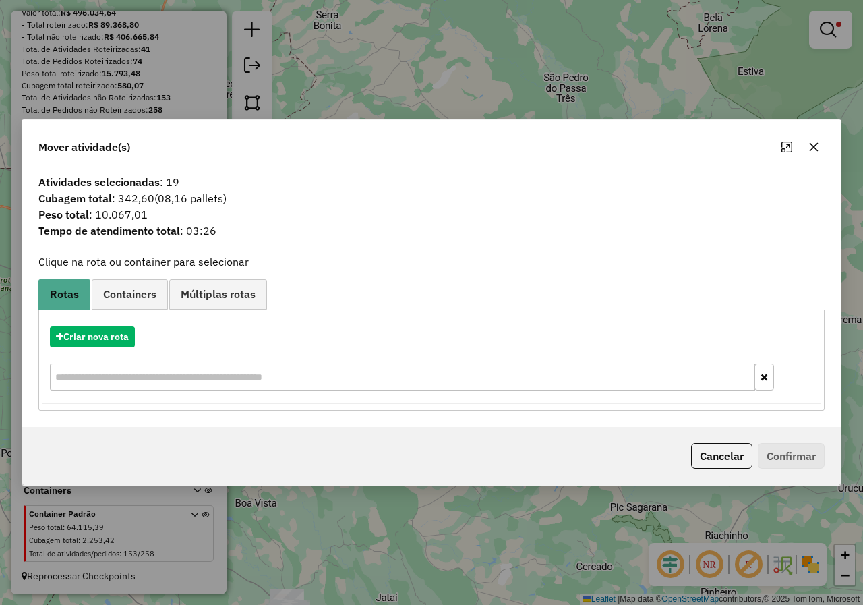
click at [811, 140] on button "button" at bounding box center [814, 147] width 22 height 22
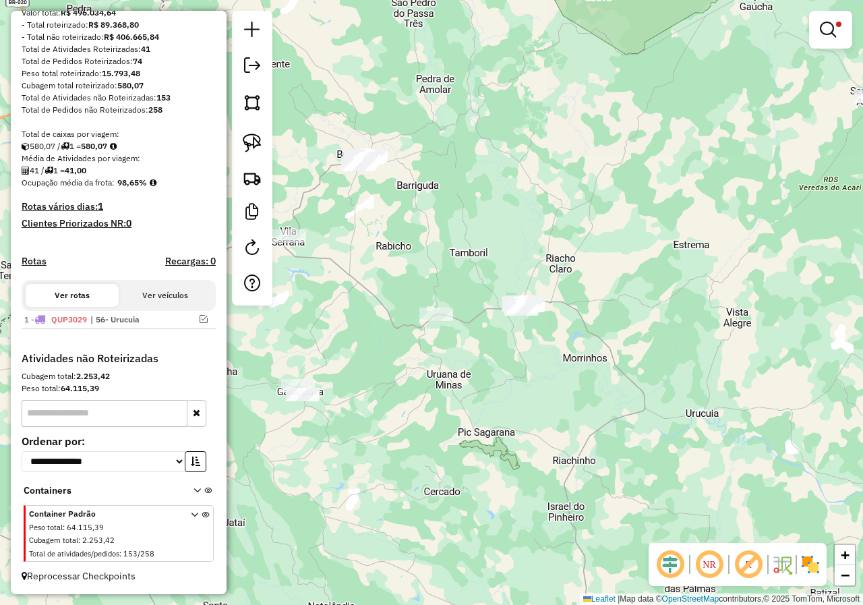
drag, startPoint x: 655, startPoint y: 283, endPoint x: 535, endPoint y: 220, distance: 136.3
click at [535, 220] on div "Limpar filtros Janela de atendimento Grade de atendimento Capacidade Transporta…" at bounding box center [431, 302] width 863 height 605
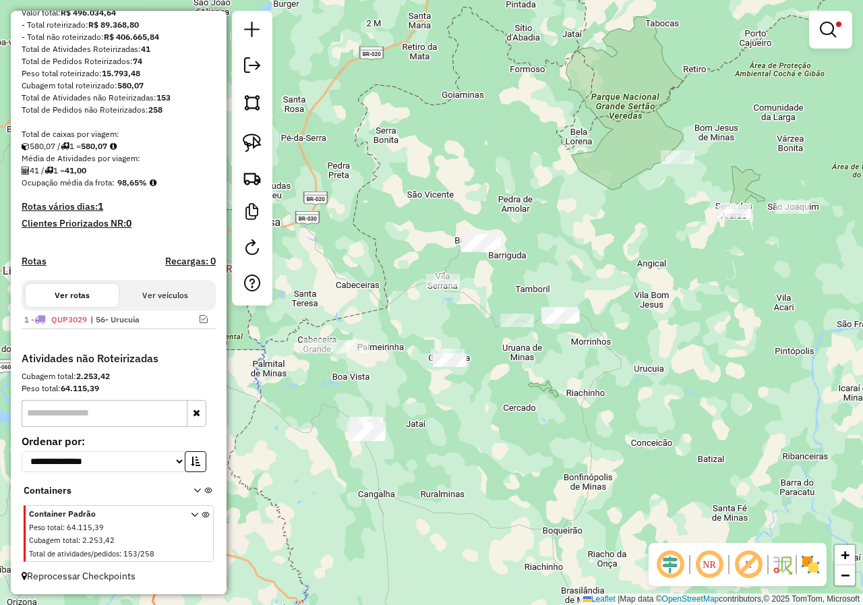
drag, startPoint x: 505, startPoint y: 367, endPoint x: 551, endPoint y: 352, distance: 48.2
click at [551, 352] on div "Limpar filtros Janela de atendimento Grade de atendimento Capacidade Transporta…" at bounding box center [431, 302] width 863 height 605
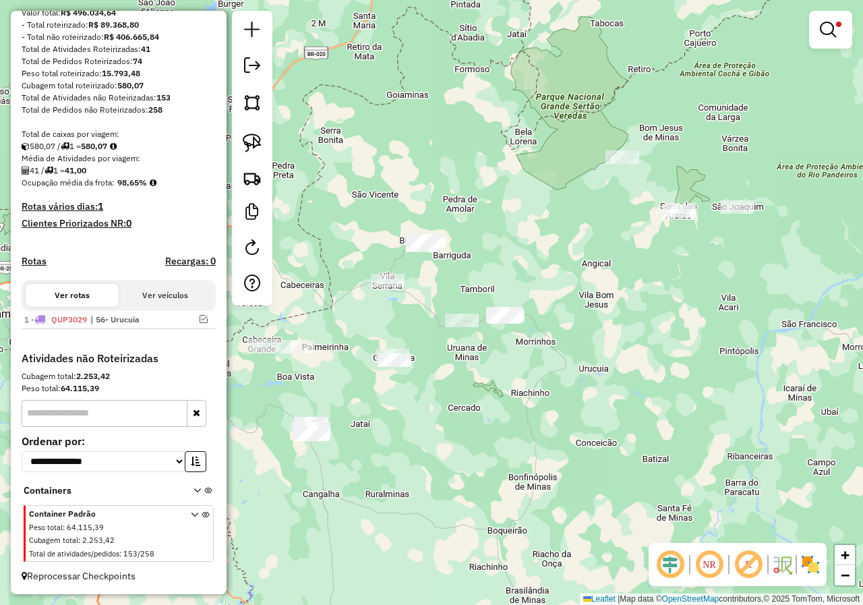
drag, startPoint x: 623, startPoint y: 283, endPoint x: 579, endPoint y: 270, distance: 45.7
click at [573, 276] on div "Limpar filtros Janela de atendimento Grade de atendimento Capacidade Transporta…" at bounding box center [431, 302] width 863 height 605
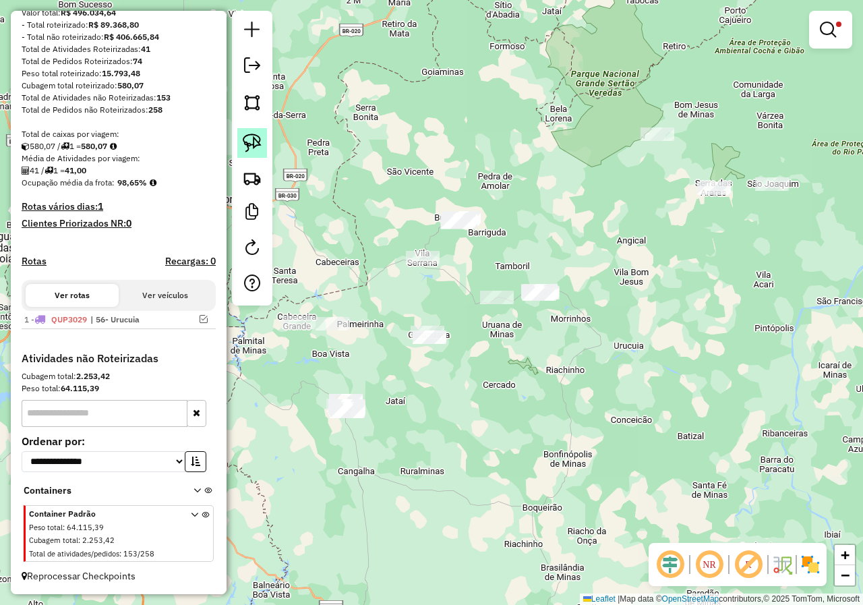
click at [262, 150] on link at bounding box center [252, 143] width 30 height 30
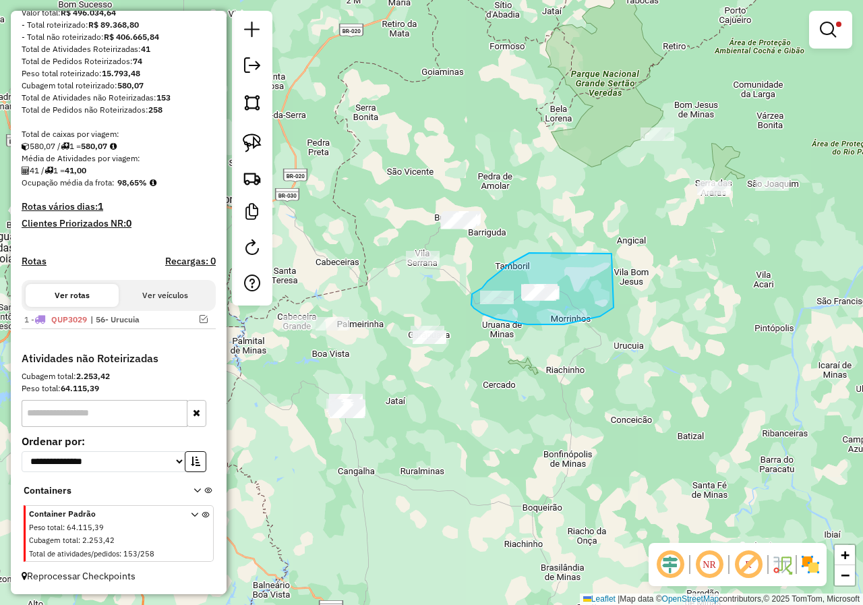
drag, startPoint x: 612, startPoint y: 254, endPoint x: 628, endPoint y: 288, distance: 38.0
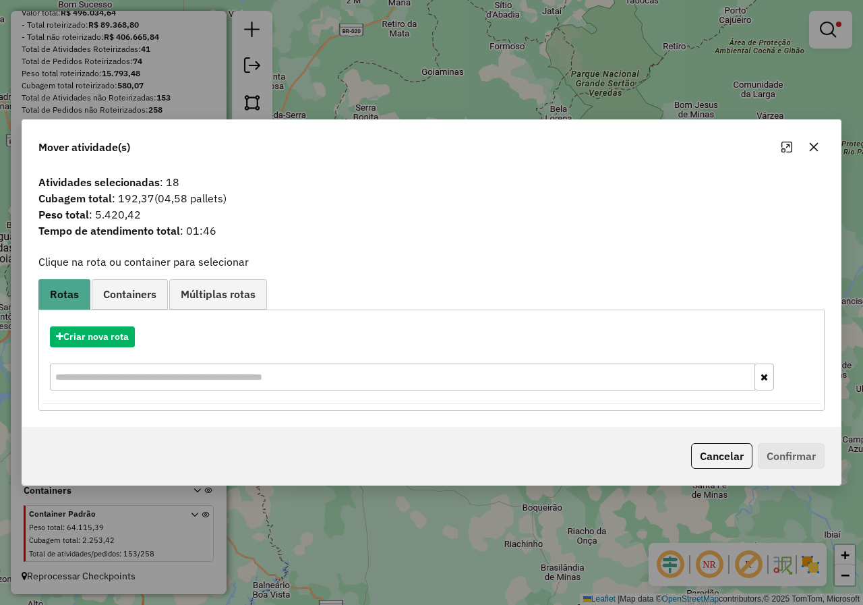
click at [820, 144] on button "button" at bounding box center [814, 147] width 22 height 22
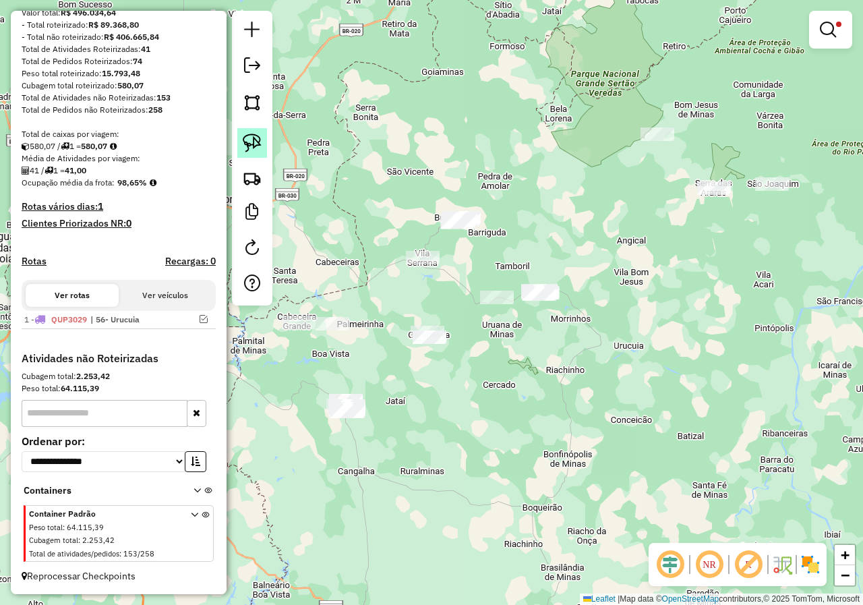
click at [253, 140] on img at bounding box center [252, 143] width 19 height 19
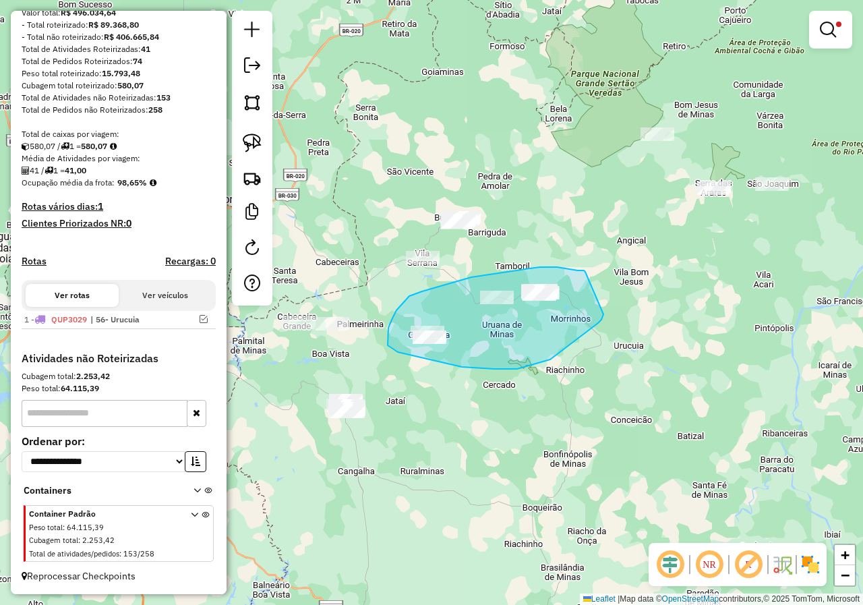
drag, startPoint x: 582, startPoint y: 270, endPoint x: 603, endPoint y: 312, distance: 47.0
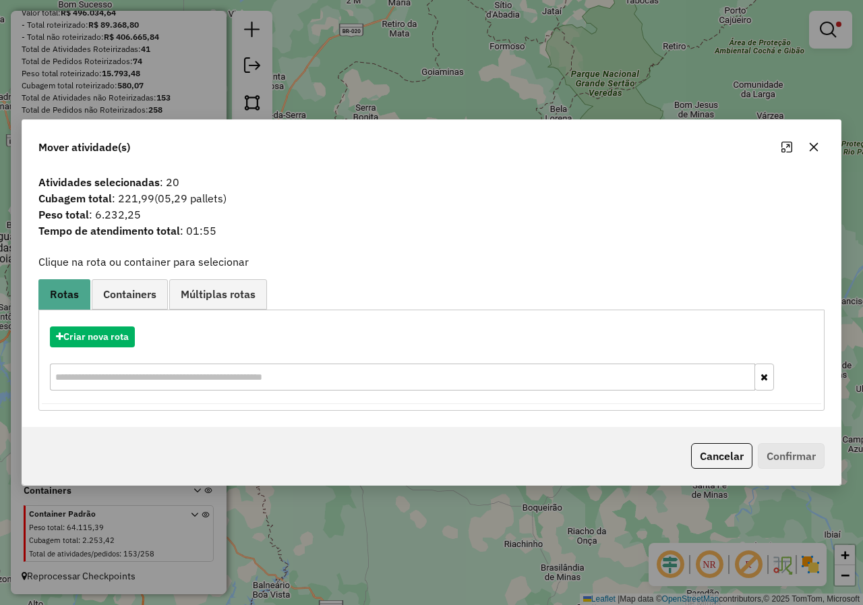
click at [824, 145] on button "button" at bounding box center [814, 147] width 22 height 22
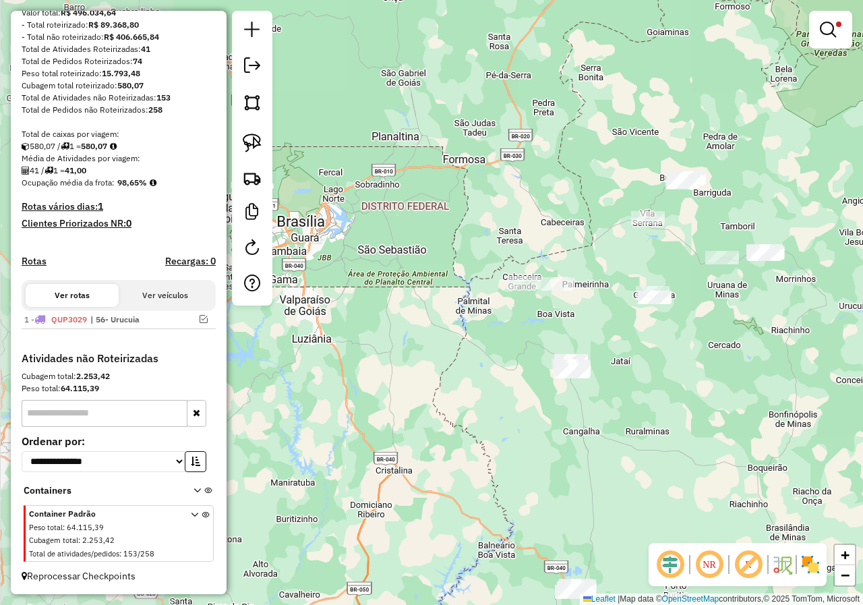
drag, startPoint x: 512, startPoint y: 366, endPoint x: 706, endPoint y: 303, distance: 204.1
click at [706, 303] on div "Limpar filtros Janela de atendimento Grade de atendimento Capacidade Transporta…" at bounding box center [431, 302] width 863 height 605
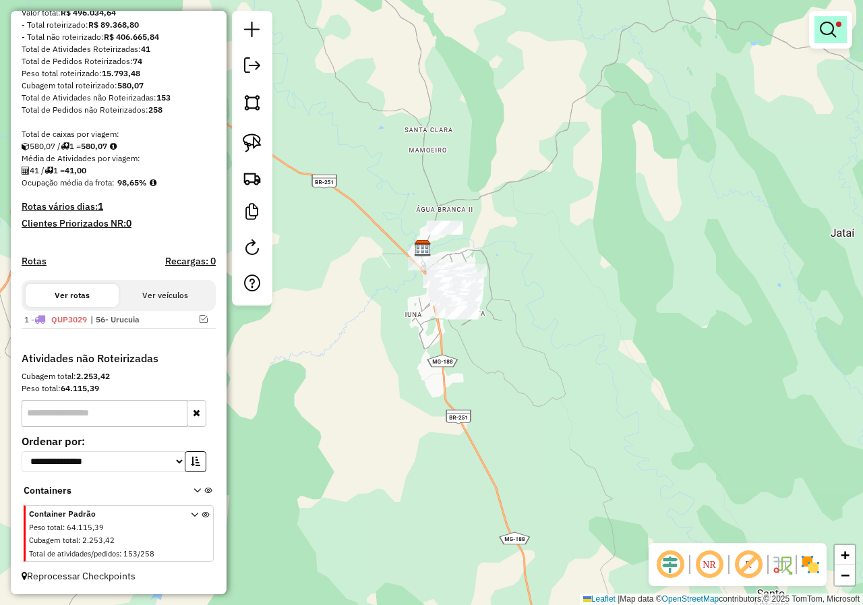
click at [821, 38] on link at bounding box center [831, 29] width 32 height 27
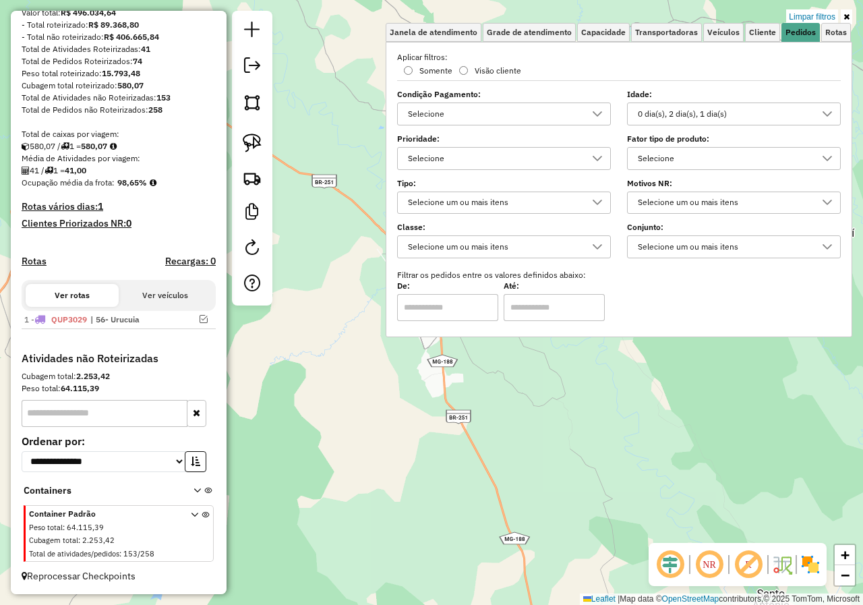
click at [734, 111] on div "0 dia(s), 2 dia(s), 1 dia(s)" at bounding box center [723, 114] width 181 height 22
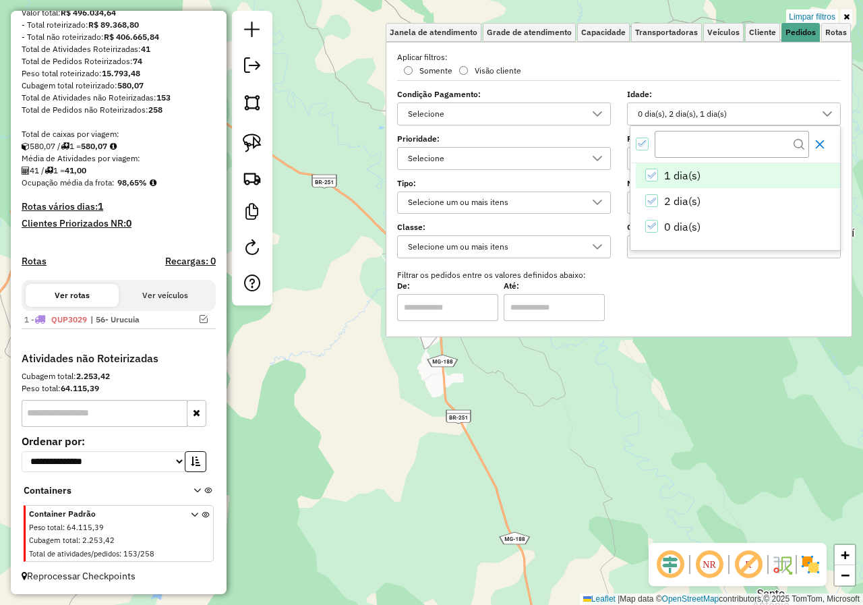
click at [819, 144] on icon "Close" at bounding box center [820, 144] width 11 height 11
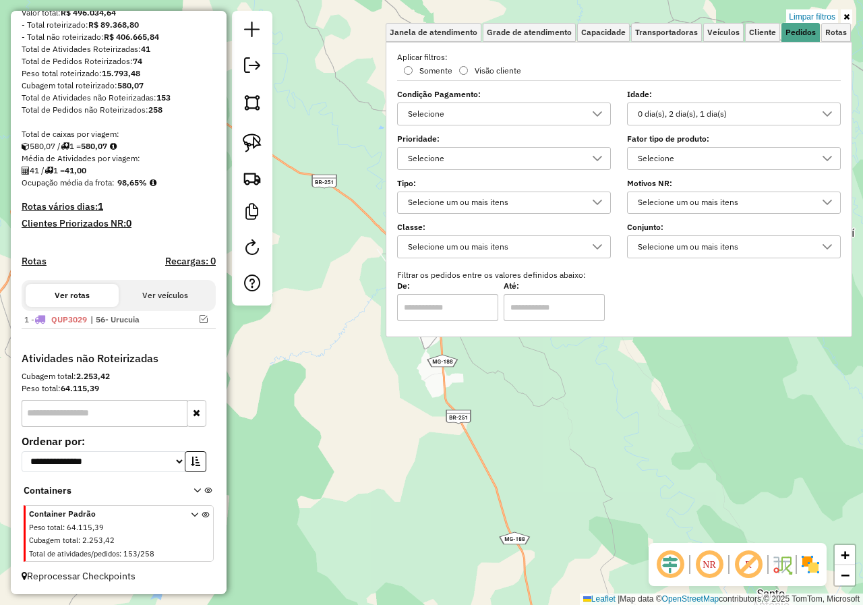
click at [827, 113] on icon at bounding box center [827, 114] width 11 height 11
click at [641, 148] on div "All items selected" at bounding box center [642, 144] width 13 height 13
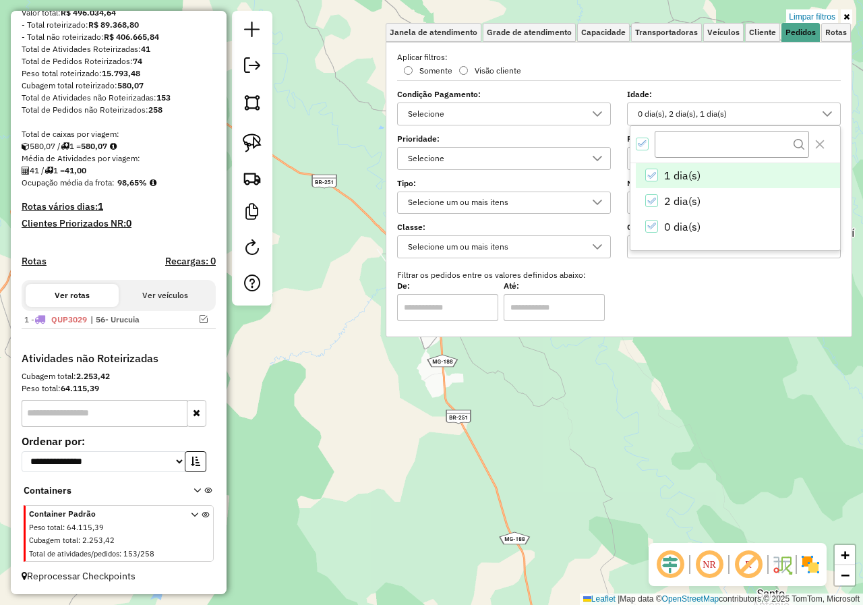
scroll to position [8, 5]
click at [702, 283] on div "De: Até:" at bounding box center [619, 302] width 444 height 38
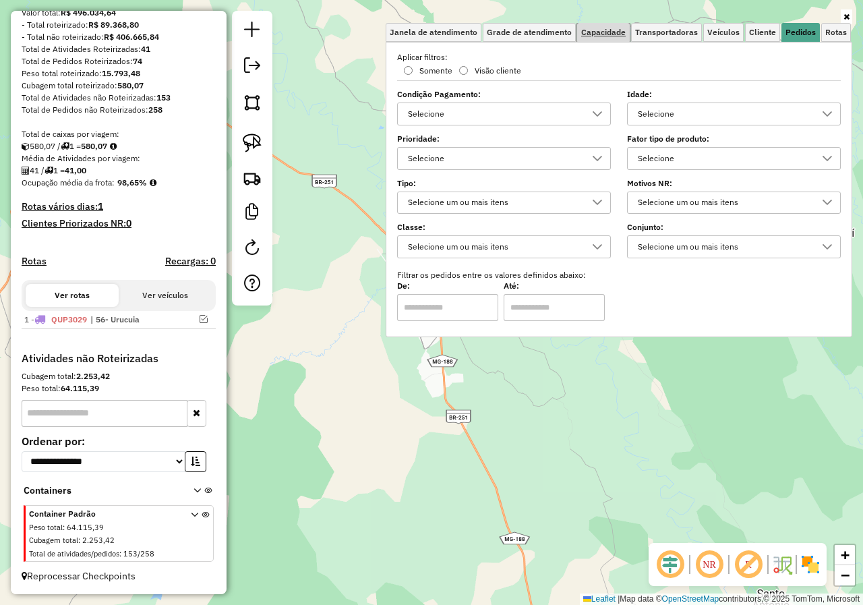
click at [614, 30] on span "Capacidade" at bounding box center [603, 32] width 45 height 8
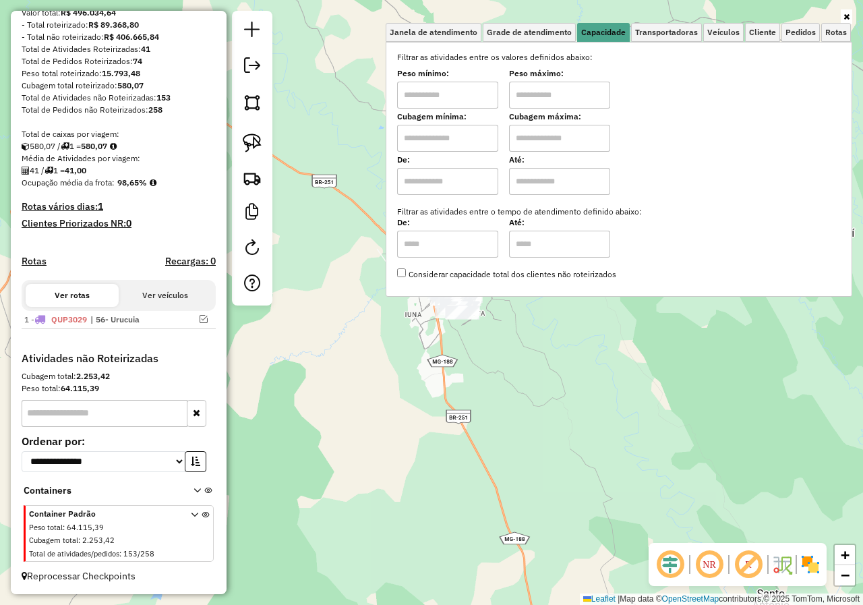
click at [483, 94] on input "text" at bounding box center [447, 95] width 101 height 27
type input "****"
drag, startPoint x: 572, startPoint y: 98, endPoint x: 574, endPoint y: 108, distance: 10.3
click at [572, 98] on input "text" at bounding box center [559, 95] width 101 height 27
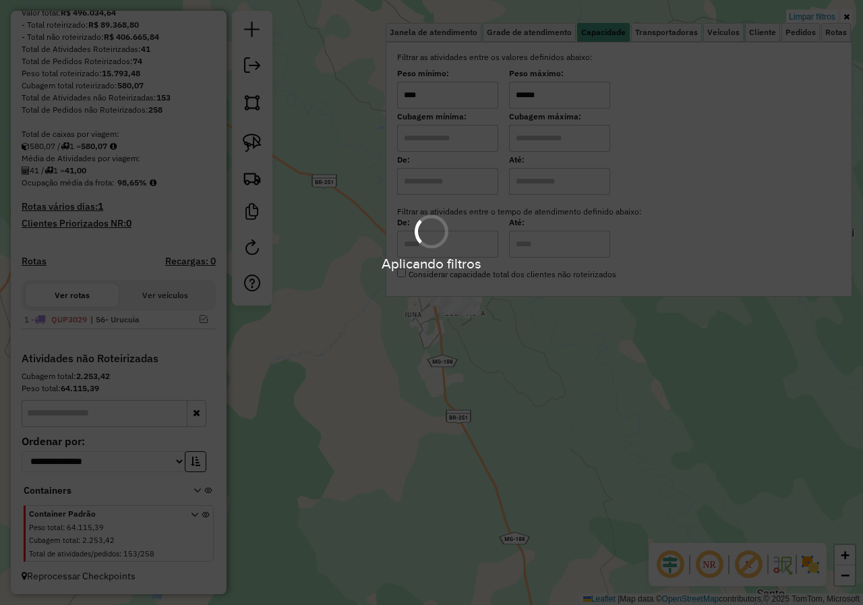
click at [388, 334] on hb-app "Aplicando filtros Pop-up bloqueado! Seu navegador bloqueou automáticamente a ab…" at bounding box center [431, 302] width 863 height 605
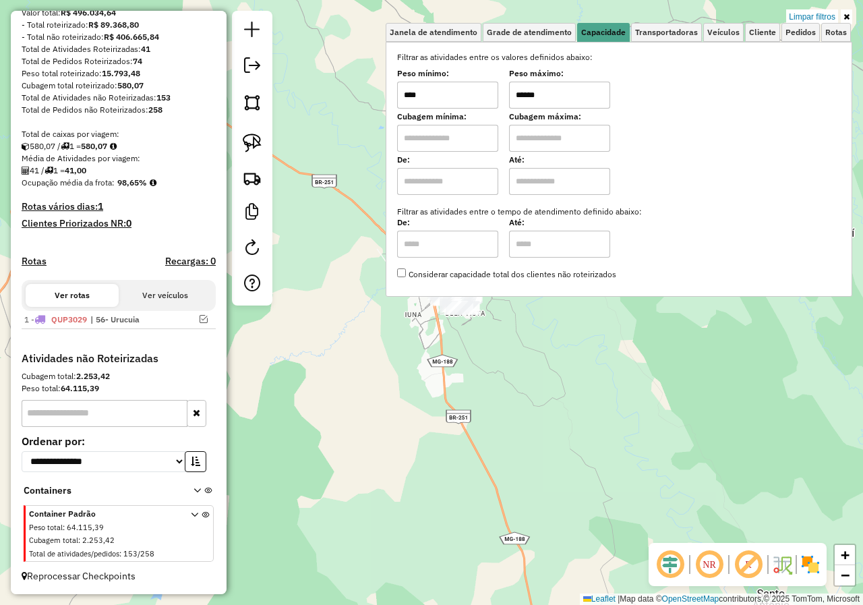
click at [388, 333] on div "Limpar filtros Janela de atendimento Grade de atendimento Capacidade Transporta…" at bounding box center [431, 302] width 863 height 605
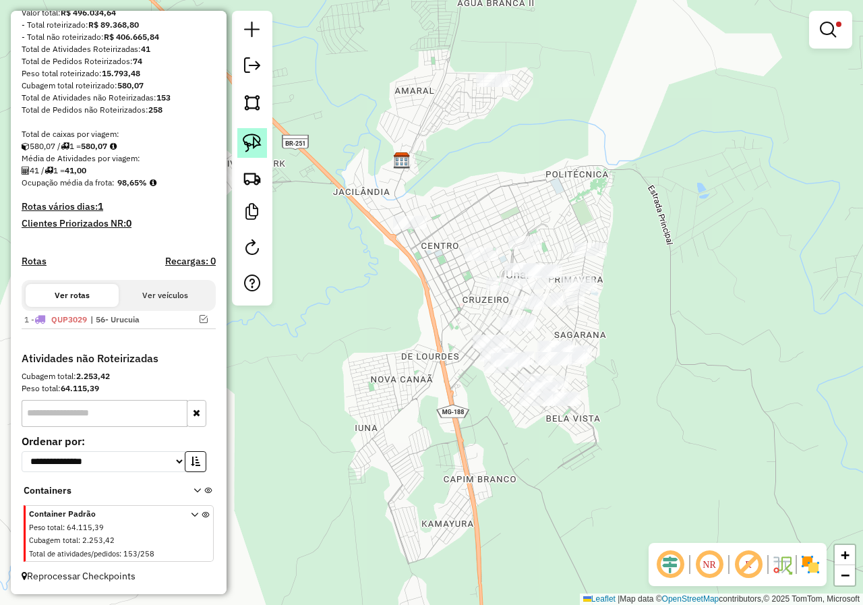
drag, startPoint x: 253, startPoint y: 146, endPoint x: 348, endPoint y: 99, distance: 106.1
click at [254, 147] on img at bounding box center [252, 143] width 19 height 19
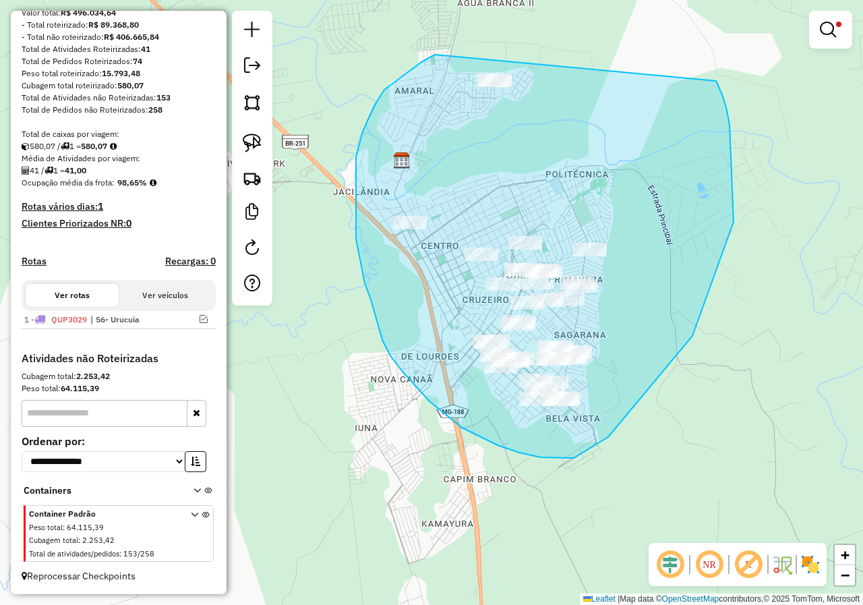
drag, startPoint x: 435, startPoint y: 55, endPoint x: 701, endPoint y: 55, distance: 265.7
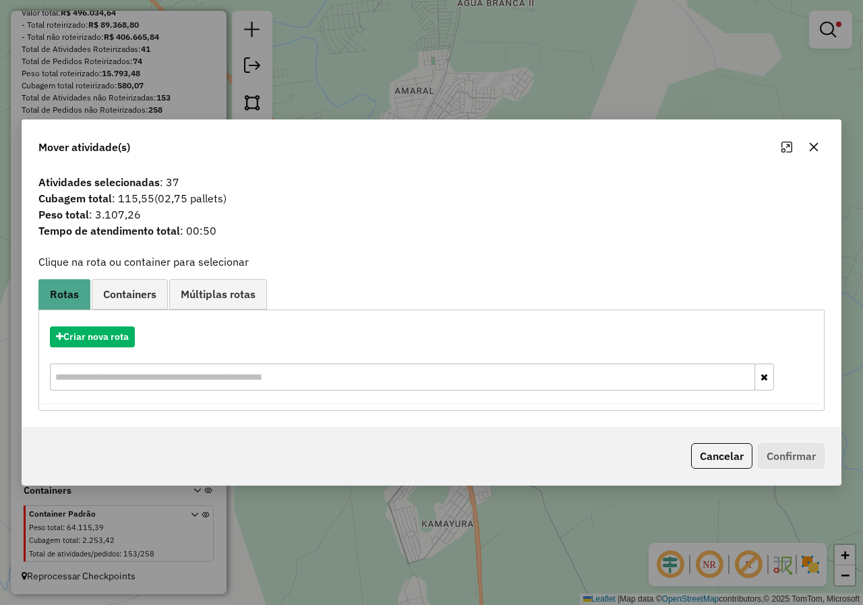
click at [812, 145] on icon "button" at bounding box center [813, 147] width 11 height 11
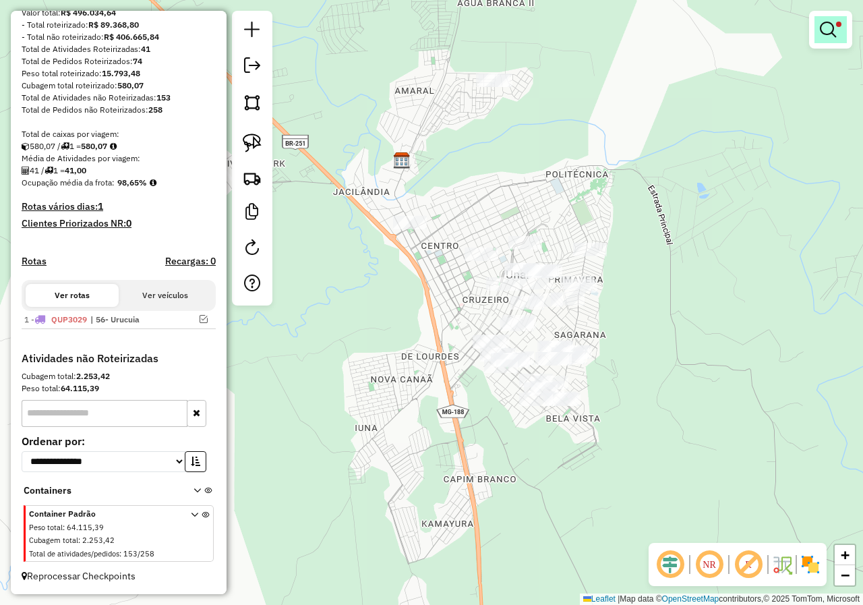
click at [821, 30] on em at bounding box center [828, 30] width 16 height 16
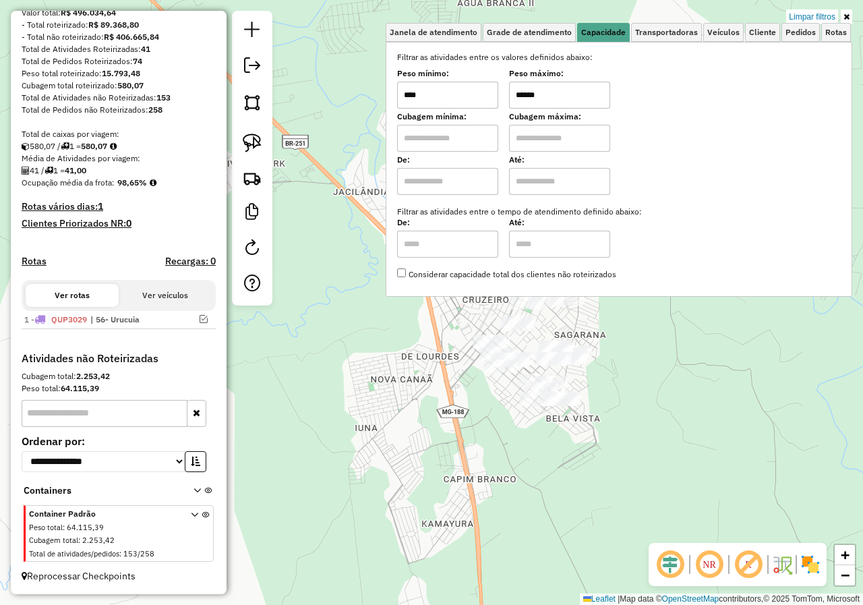
drag, startPoint x: 580, startPoint y: 96, endPoint x: 488, endPoint y: 82, distance: 92.8
click at [491, 84] on div "Peso mínimo: **** Peso máximo: ******" at bounding box center [619, 90] width 444 height 38
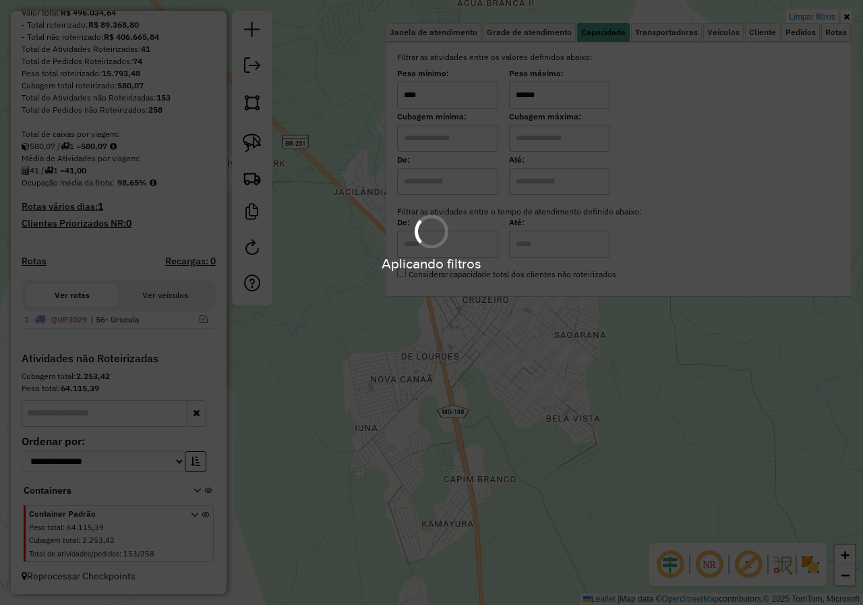
type input "******"
click at [709, 383] on div "Aplicando filtros" at bounding box center [431, 302] width 863 height 605
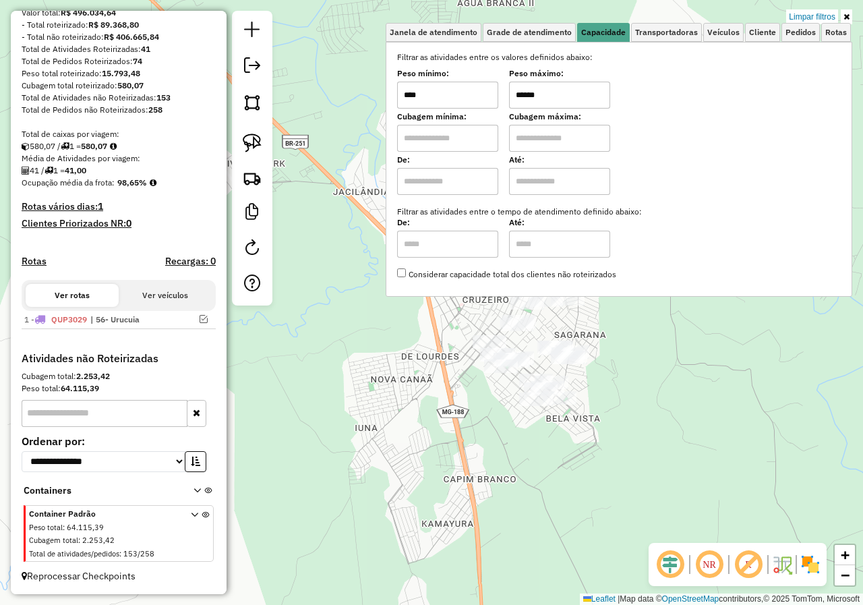
click at [672, 347] on div "Limpar filtros Janela de atendimento Grade de atendimento Capacidade Transporta…" at bounding box center [431, 302] width 863 height 605
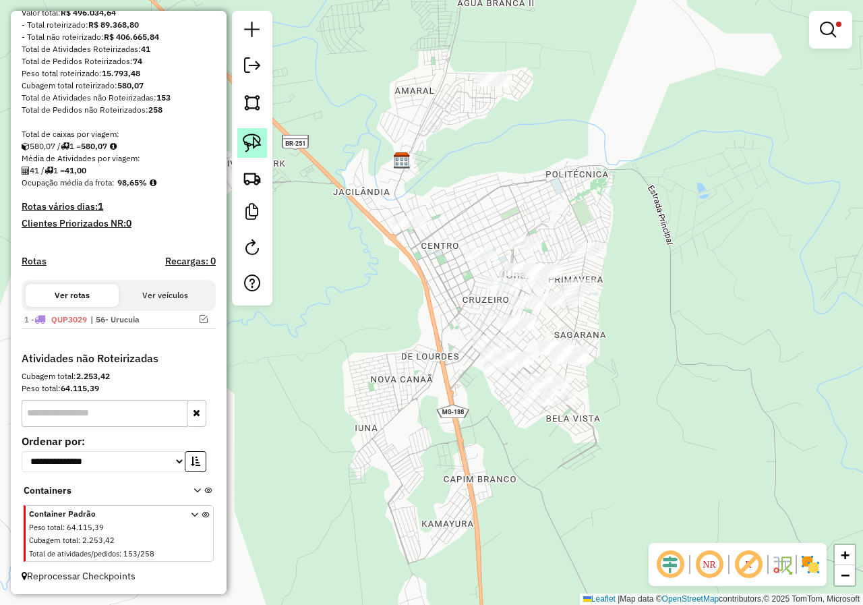
click at [252, 144] on img at bounding box center [252, 143] width 19 height 19
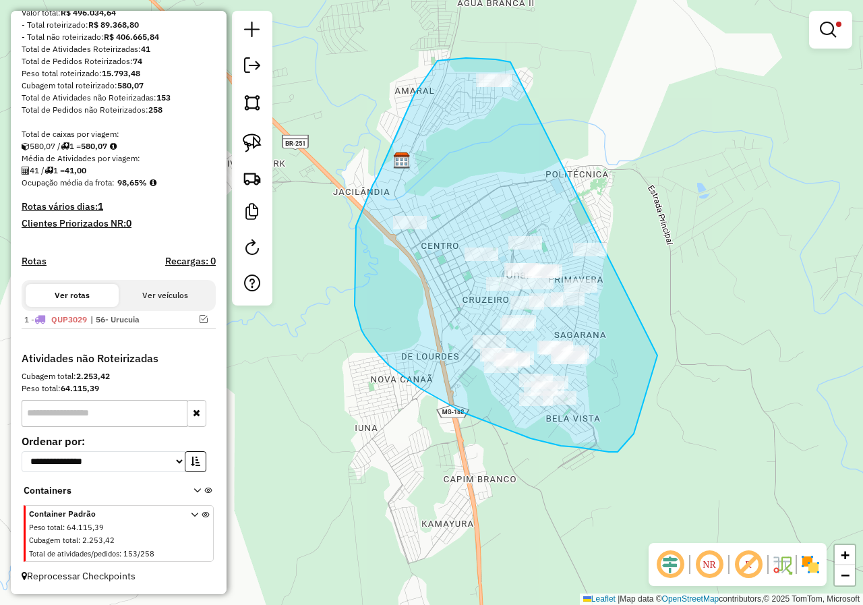
drag, startPoint x: 510, startPoint y: 62, endPoint x: 660, endPoint y: 147, distance: 172.1
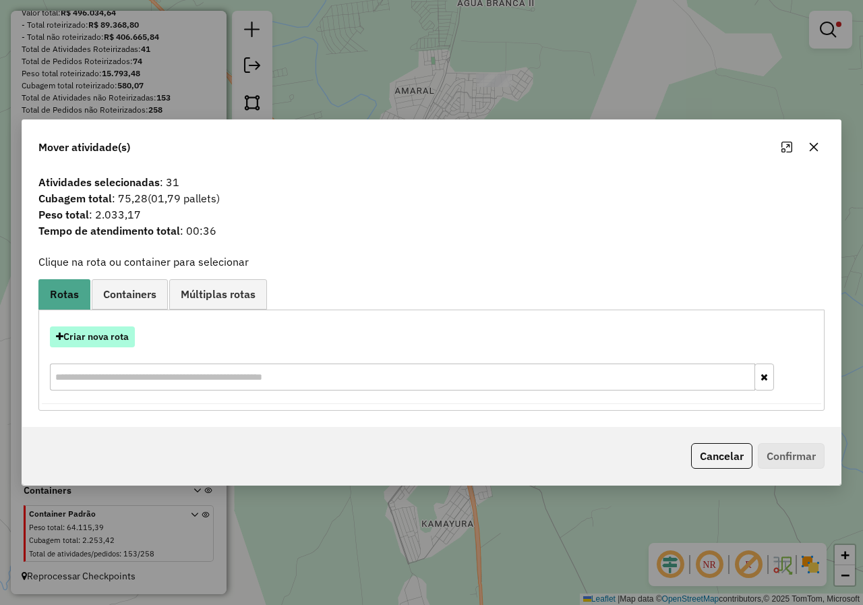
click at [111, 336] on button "Criar nova rota" at bounding box center [92, 336] width 85 height 21
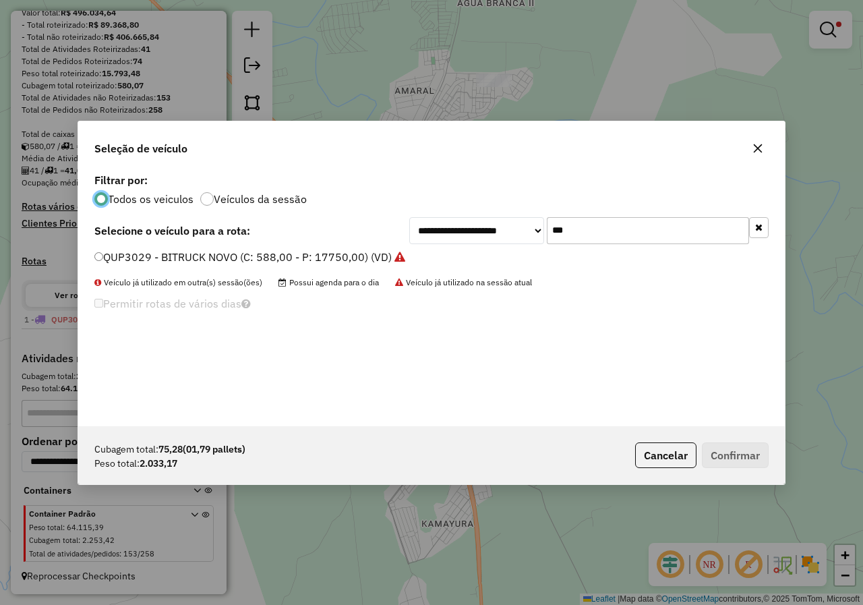
scroll to position [7, 4]
click at [632, 231] on input "***" at bounding box center [648, 230] width 202 height 27
type input "**"
click at [226, 256] on label "PYI8805 - MOTO (C: 200,00 - P: 2000,00) (VD)" at bounding box center [213, 257] width 239 height 16
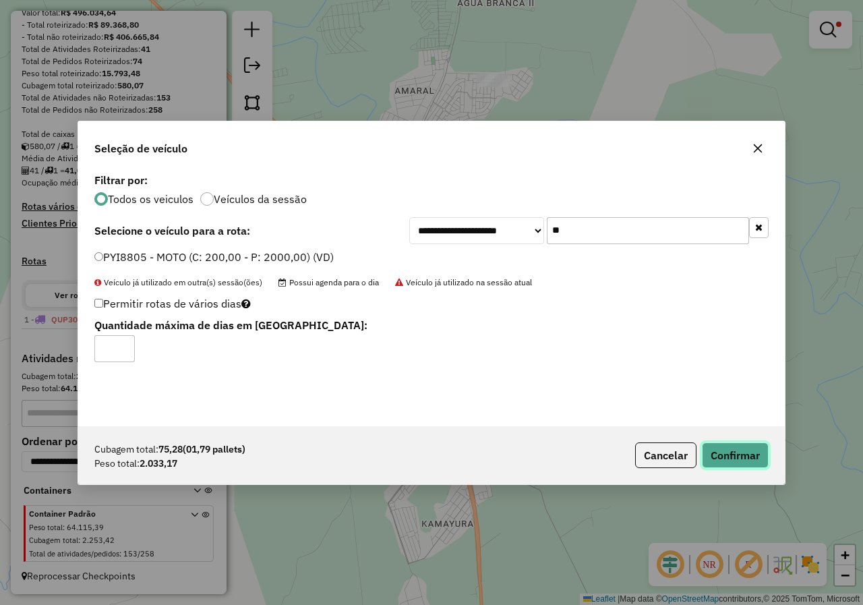
click at [734, 450] on button "Confirmar" at bounding box center [735, 455] width 67 height 26
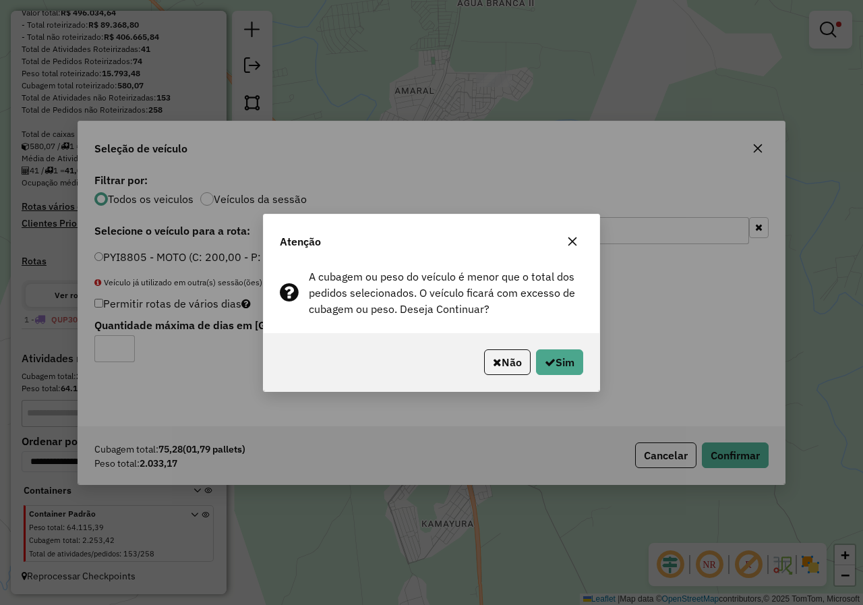
click at [529, 360] on p-footer "Não Sim" at bounding box center [531, 362] width 105 height 26
click at [537, 361] on button "Sim" at bounding box center [559, 362] width 47 height 26
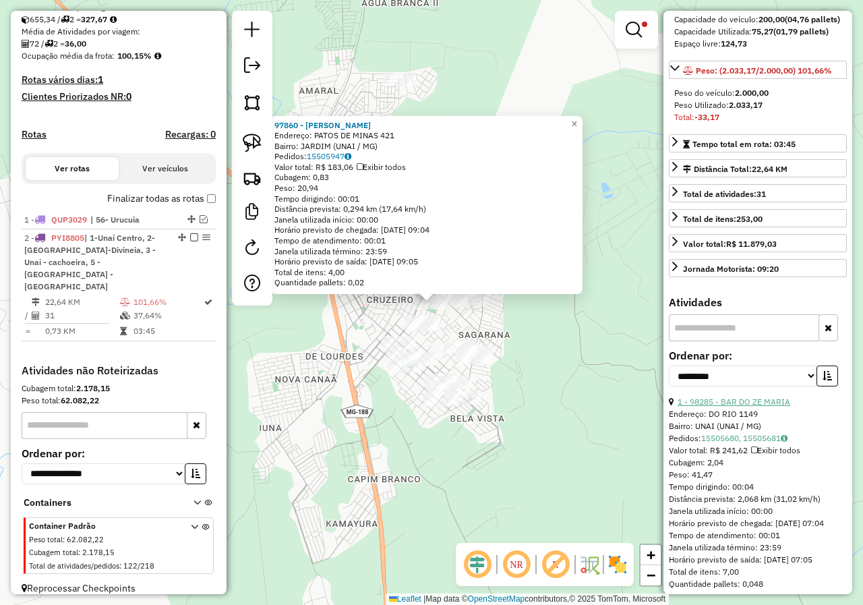
scroll to position [202, 0]
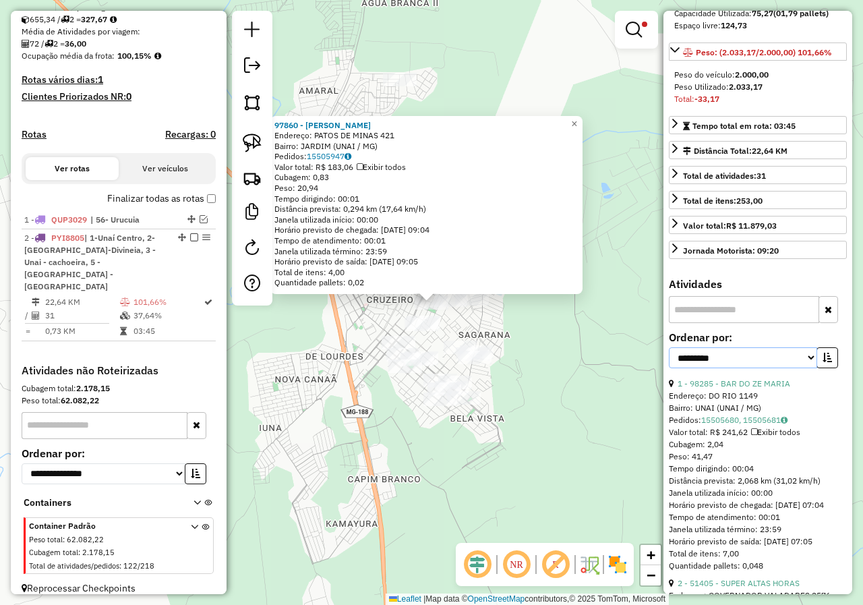
click at [801, 348] on select "**********" at bounding box center [743, 357] width 148 height 21
select select "*********"
click at [669, 347] on select "**********" at bounding box center [743, 357] width 148 height 21
click at [826, 353] on icon "button" at bounding box center [827, 357] width 9 height 9
click at [779, 378] on link "3 - 43862 - MERC MORADA NOVA" at bounding box center [740, 383] width 125 height 10
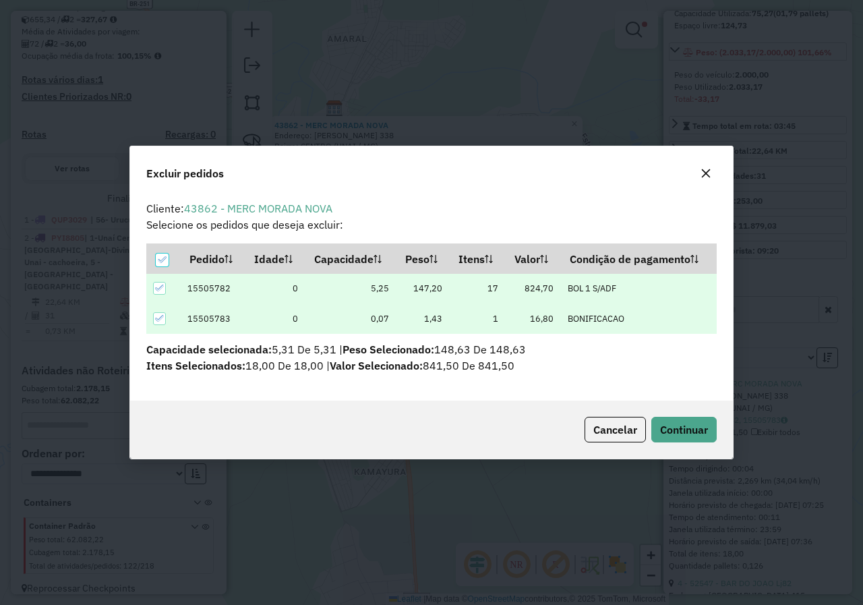
scroll to position [0, 0]
click at [696, 432] on span "Continuar" at bounding box center [684, 429] width 48 height 13
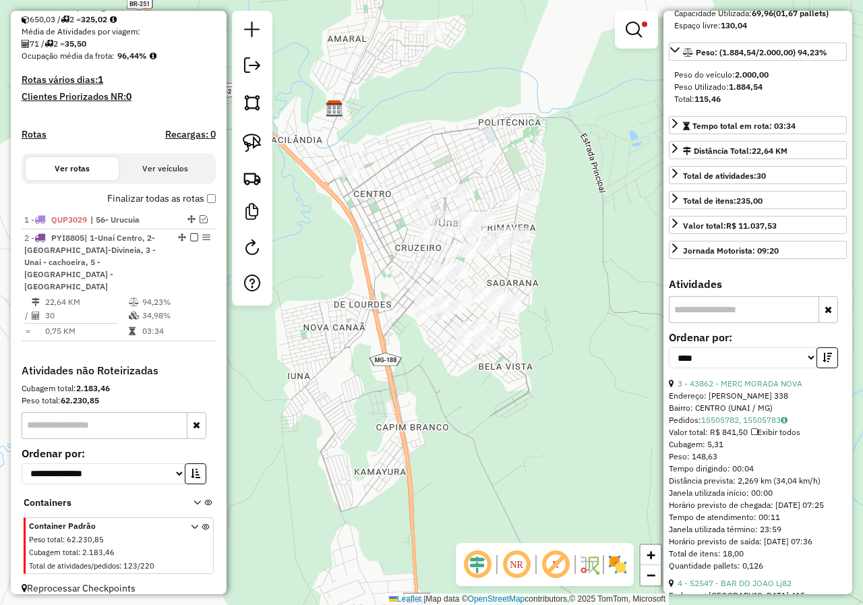
click at [508, 440] on div "Limpar filtros Janela de atendimento Grade de atendimento Capacidade Transporta…" at bounding box center [431, 302] width 863 height 605
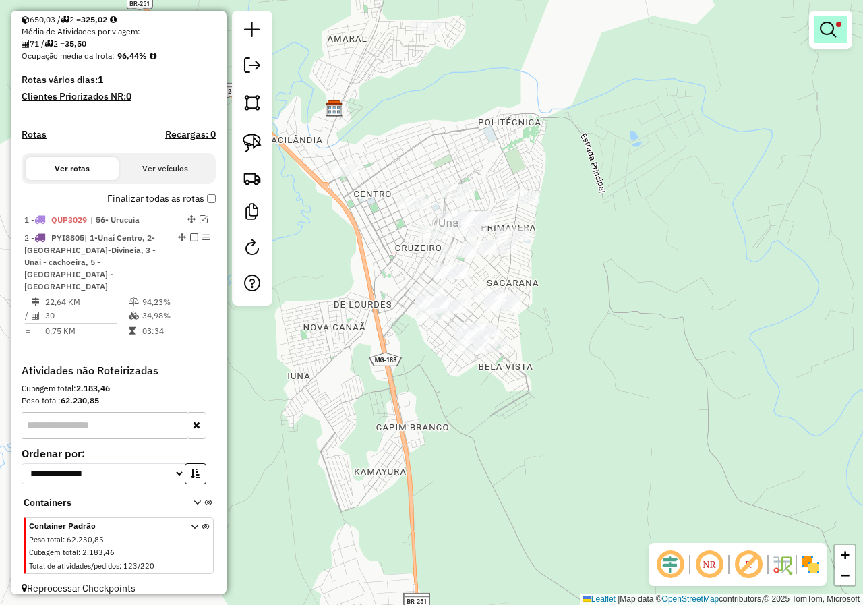
click at [830, 38] on link at bounding box center [831, 29] width 32 height 27
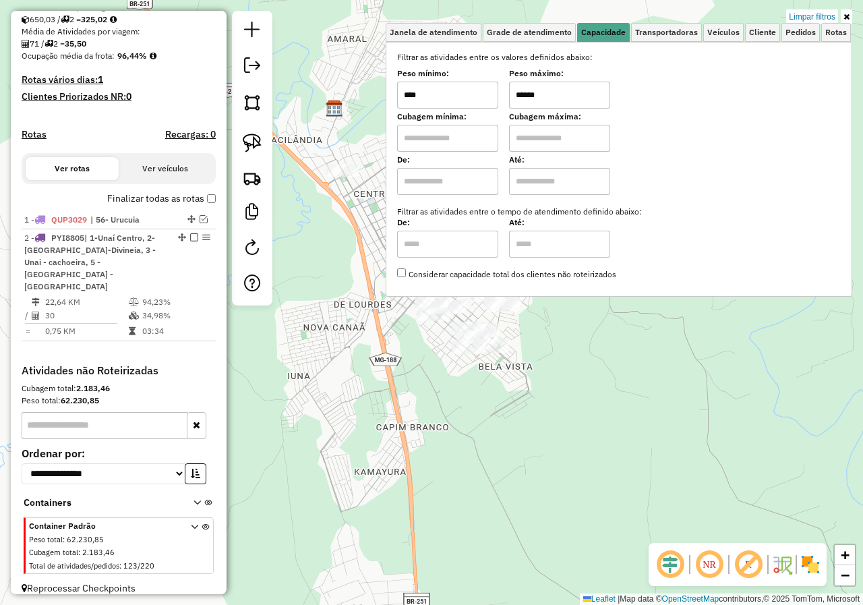
drag, startPoint x: 560, startPoint y: 96, endPoint x: 446, endPoint y: 94, distance: 114.6
click at [446, 94] on div "Peso mínimo: **** Peso máximo: ******" at bounding box center [619, 90] width 444 height 38
type input "****"
click at [510, 434] on div "Janela de atendimento Grade de atendimento Capacidade Transportadoras Veículos …" at bounding box center [431, 302] width 863 height 605
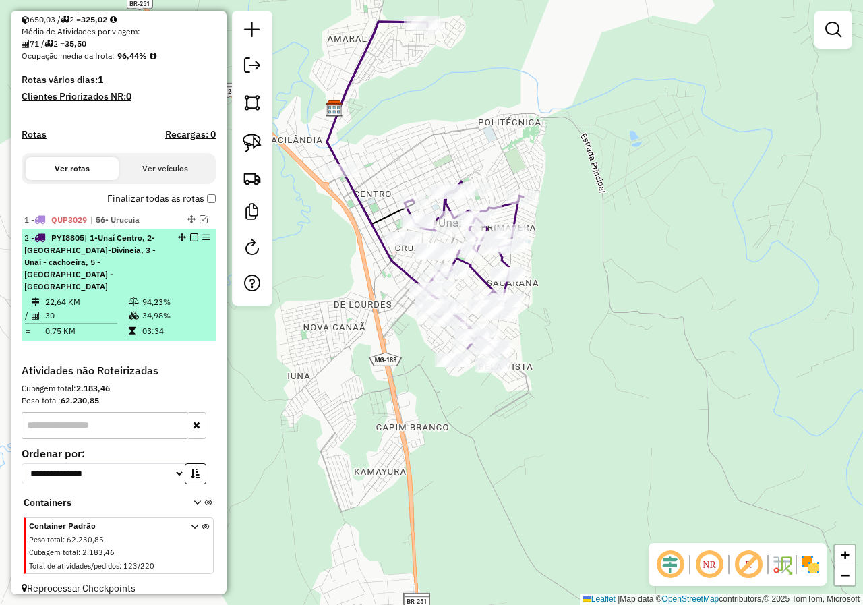
click at [190, 241] on em at bounding box center [194, 237] width 8 height 8
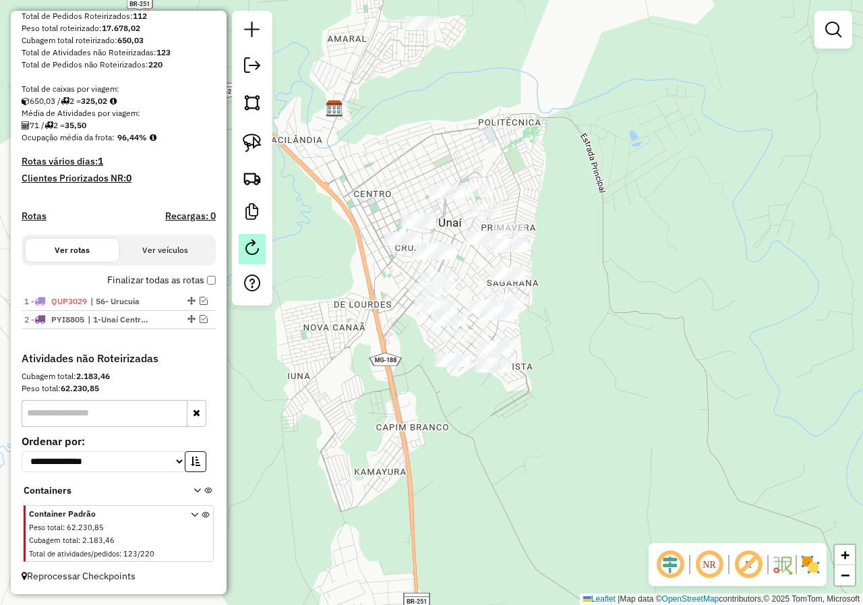
scroll to position [224, 0]
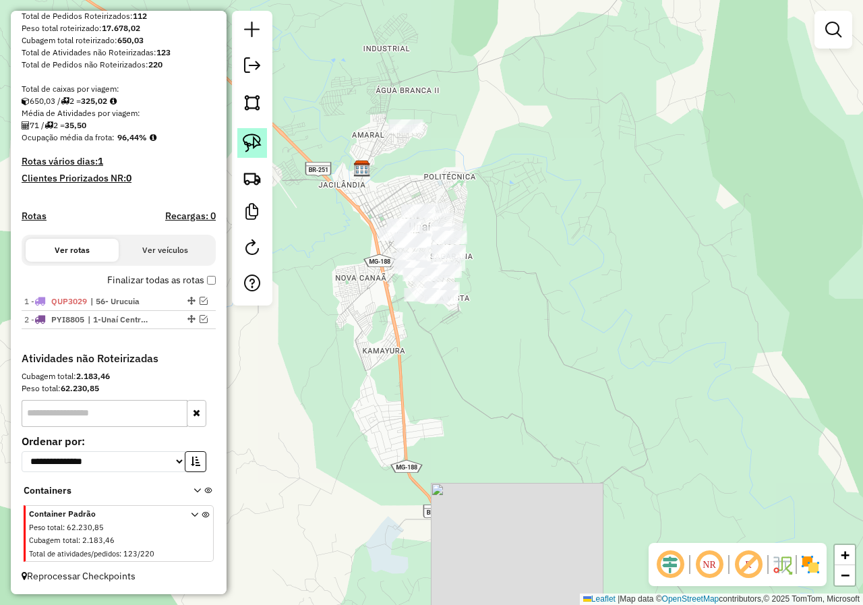
click at [258, 156] on link at bounding box center [252, 143] width 30 height 30
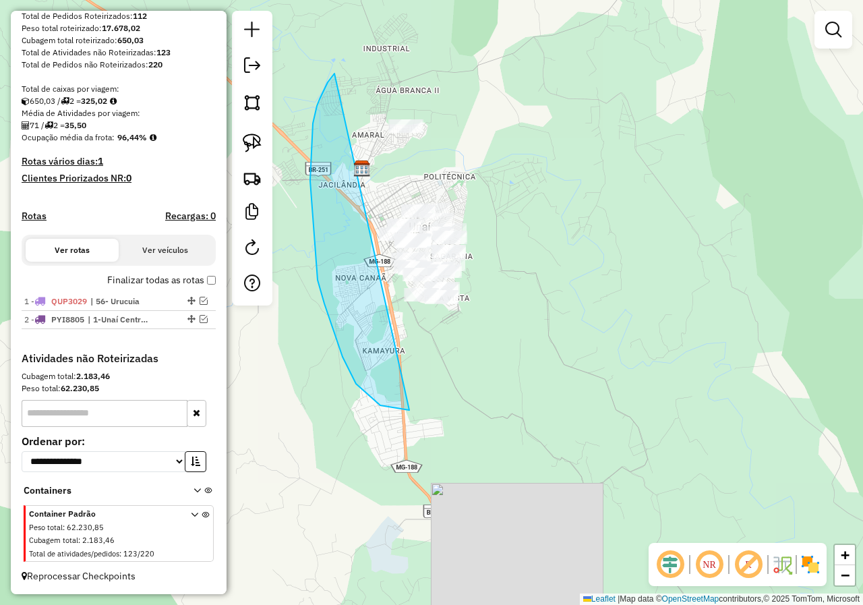
drag, startPoint x: 334, startPoint y: 73, endPoint x: 576, endPoint y: 130, distance: 248.6
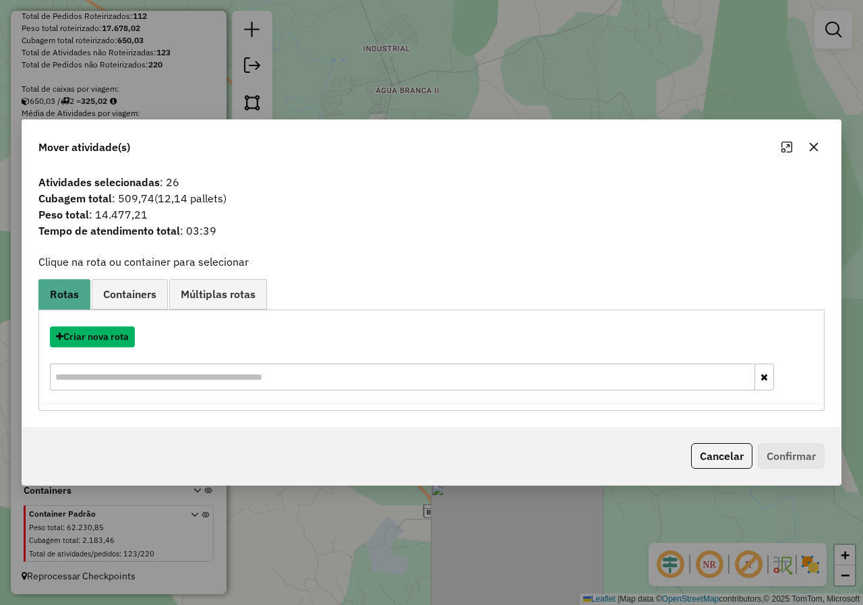
click at [123, 343] on button "Criar nova rota" at bounding box center [92, 336] width 85 height 21
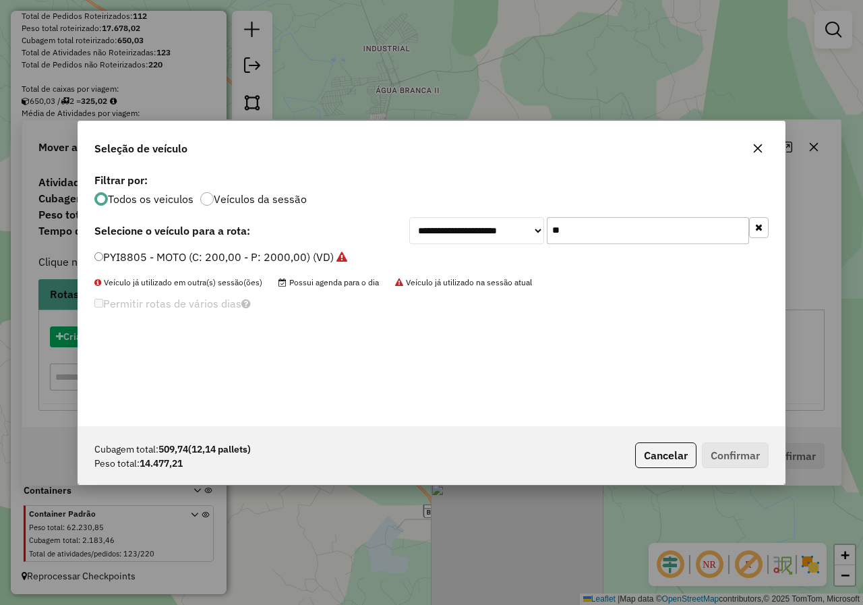
scroll to position [7, 4]
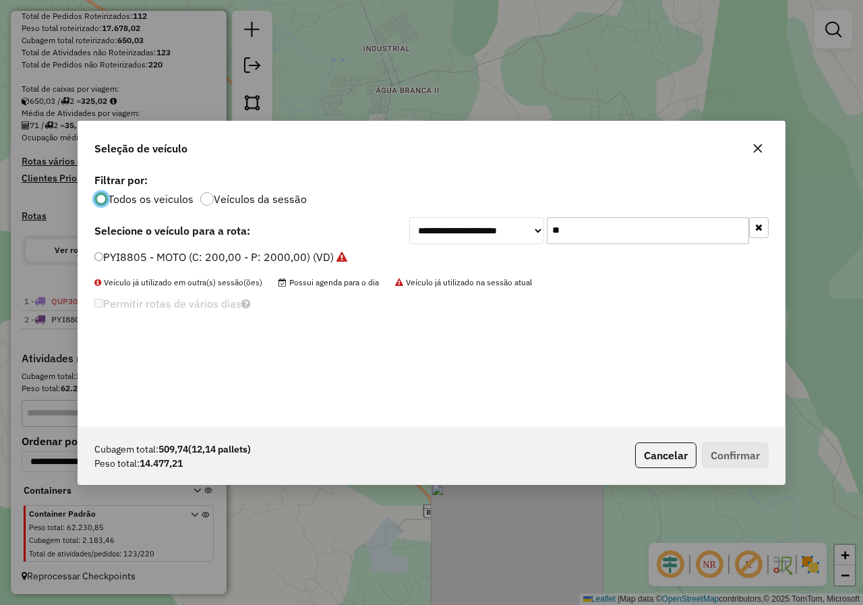
click at [624, 210] on div "**********" at bounding box center [431, 298] width 707 height 256
click at [618, 222] on input "**" at bounding box center [648, 230] width 202 height 27
type input "***"
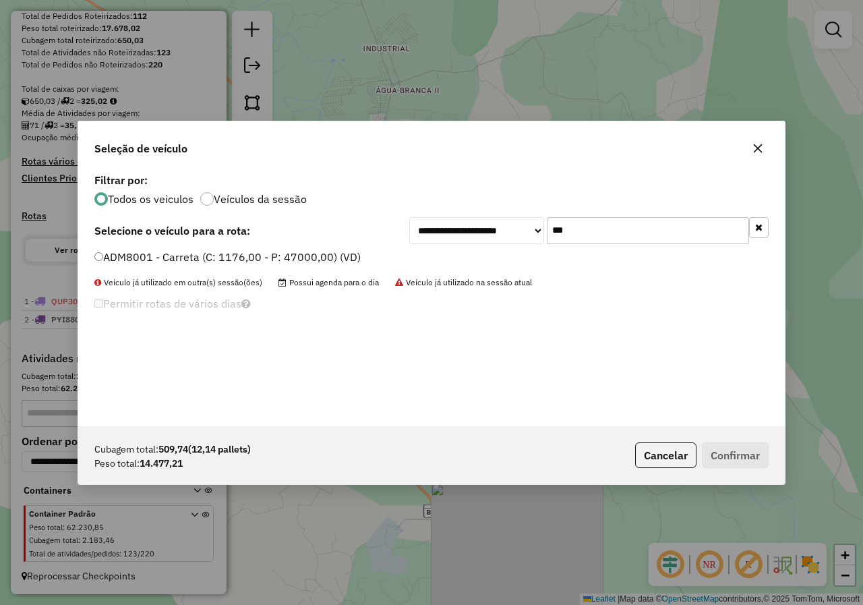
click at [217, 256] on label "ADM8001 - Carreta (C: 1176,00 - P: 47000,00) (VD)" at bounding box center [227, 257] width 266 height 16
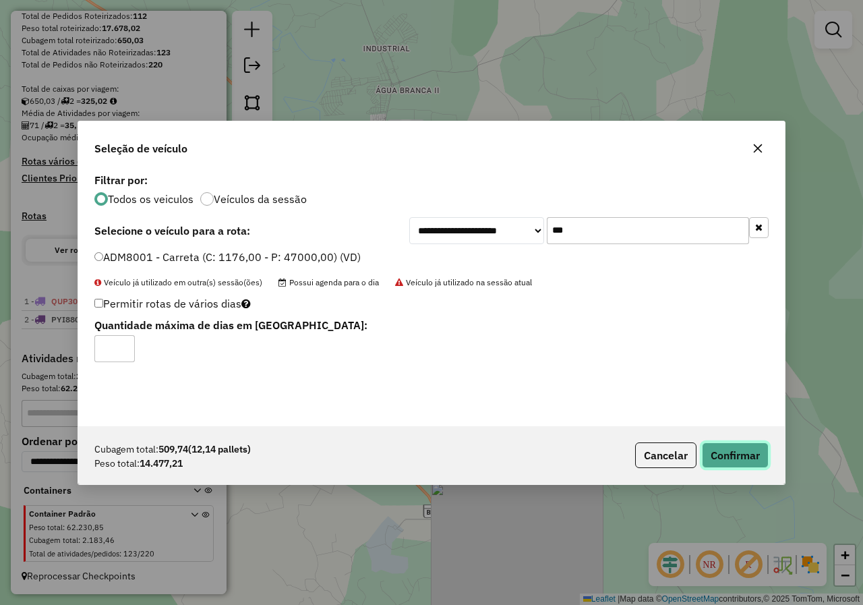
click at [730, 444] on button "Confirmar" at bounding box center [735, 455] width 67 height 26
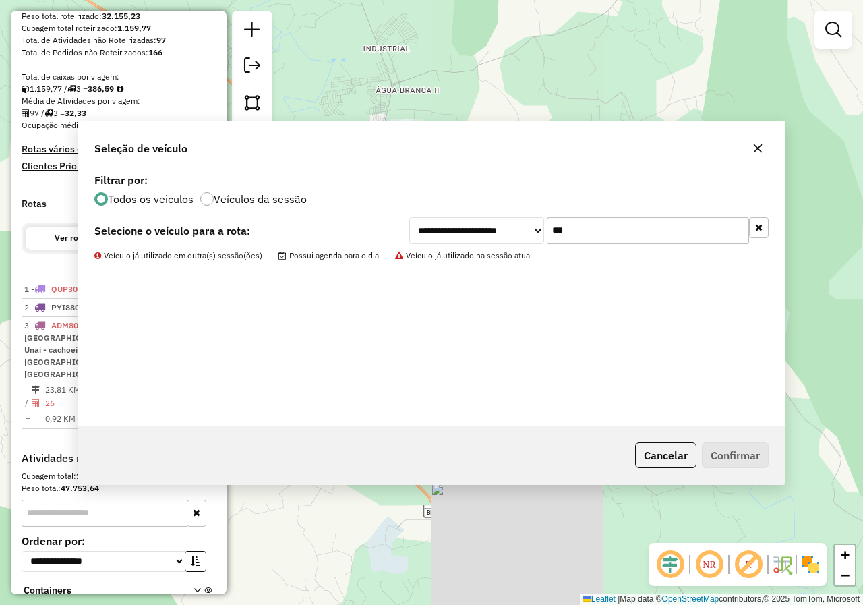
scroll to position [293, 0]
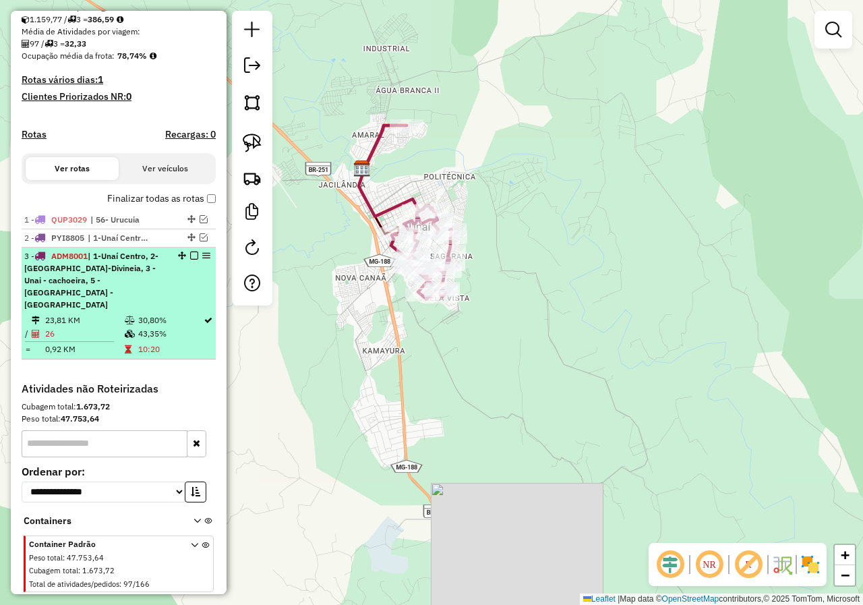
click at [191, 260] on em at bounding box center [194, 256] width 8 height 8
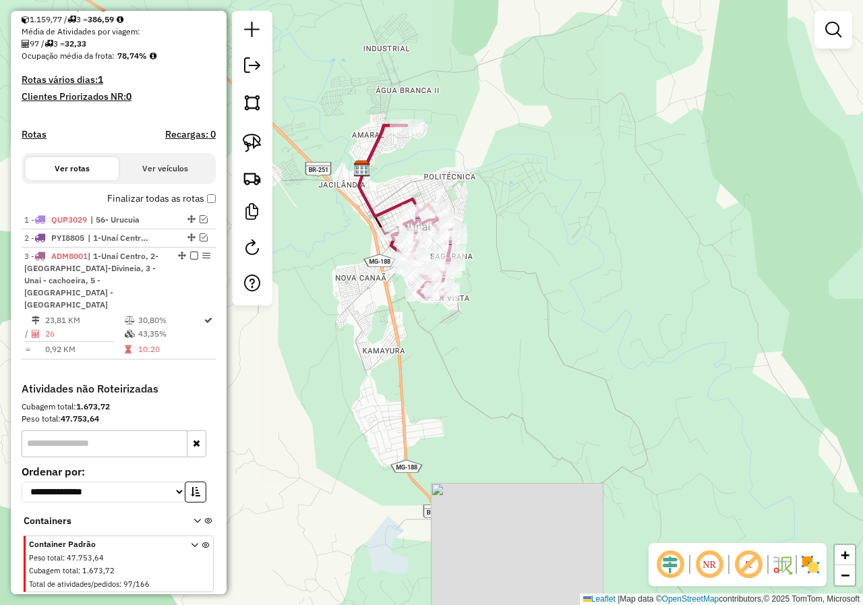
scroll to position [242, 0]
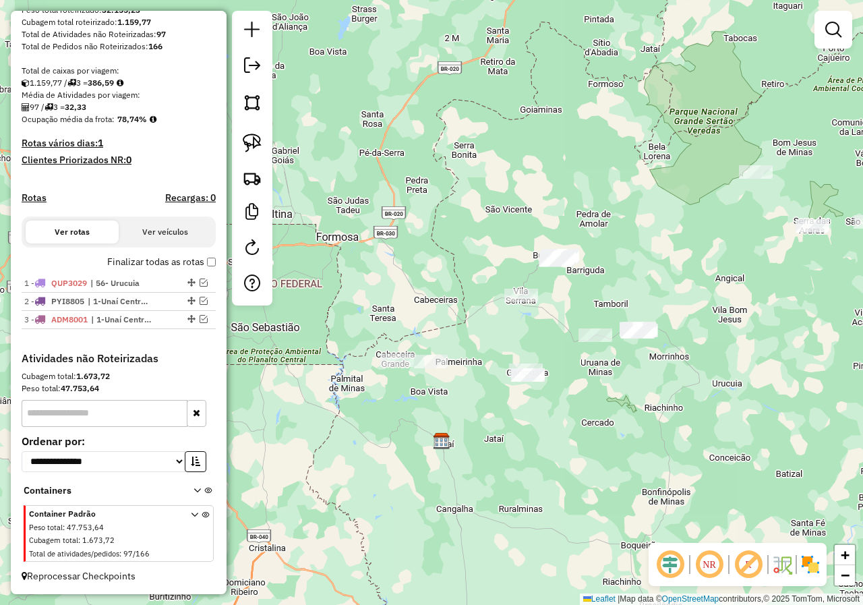
drag, startPoint x: 631, startPoint y: 393, endPoint x: 537, endPoint y: 446, distance: 107.5
click at [537, 446] on div "Janela de atendimento Grade de atendimento Capacidade Transportadoras Veículos …" at bounding box center [431, 302] width 863 height 605
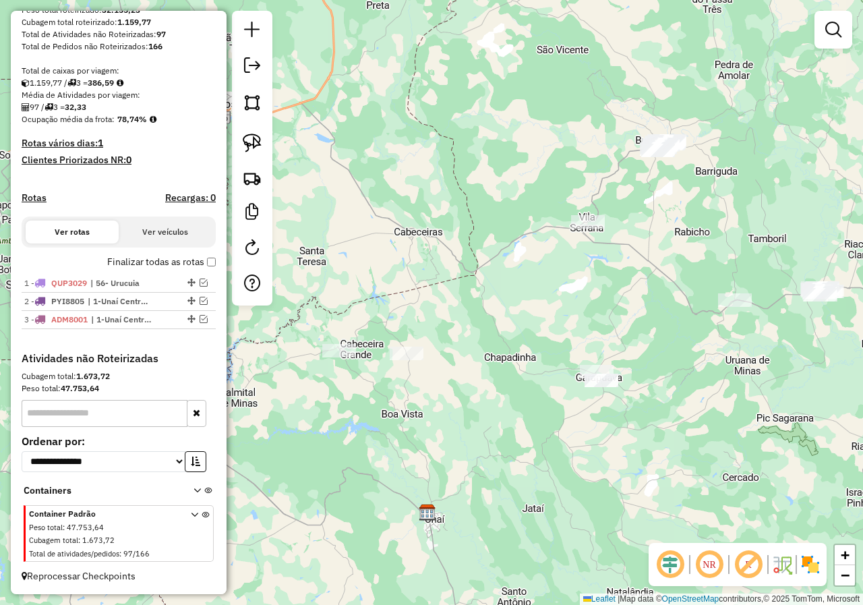
drag, startPoint x: 582, startPoint y: 350, endPoint x: 442, endPoint y: 346, distance: 140.3
click at [442, 346] on div "Janela de atendimento Grade de atendimento Capacidade Transportadoras Veículos …" at bounding box center [431, 302] width 863 height 605
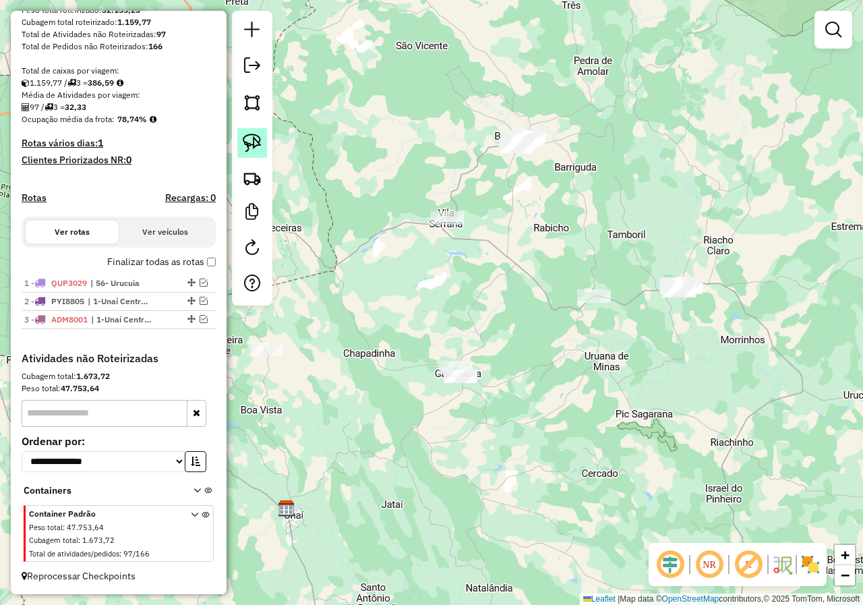
click at [264, 142] on link at bounding box center [252, 143] width 30 height 30
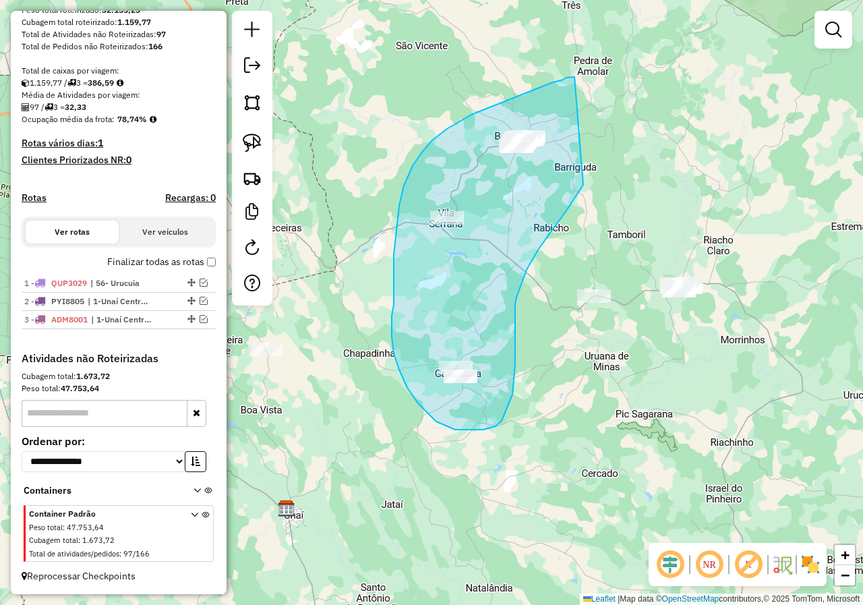
drag, startPoint x: 574, startPoint y: 77, endPoint x: 603, endPoint y: 156, distance: 83.8
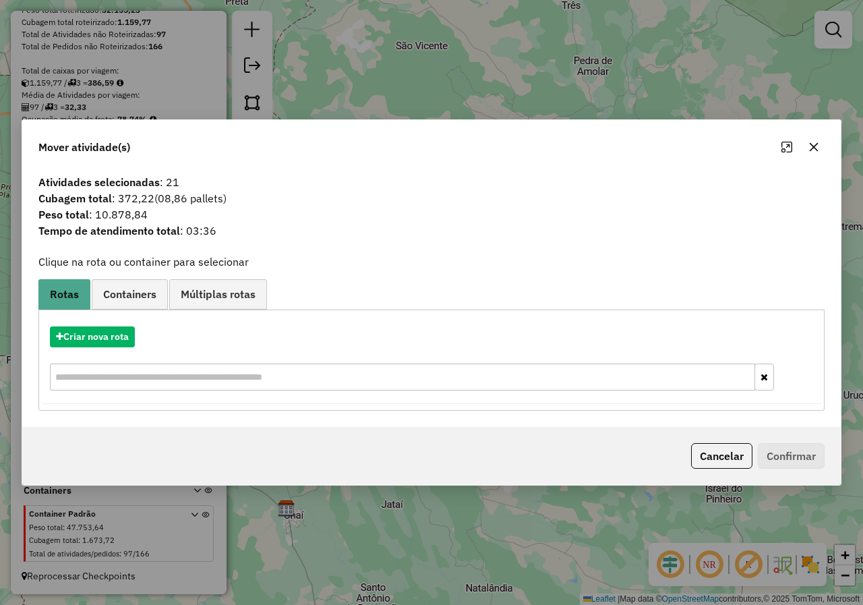
click at [818, 147] on icon "button" at bounding box center [813, 147] width 11 height 11
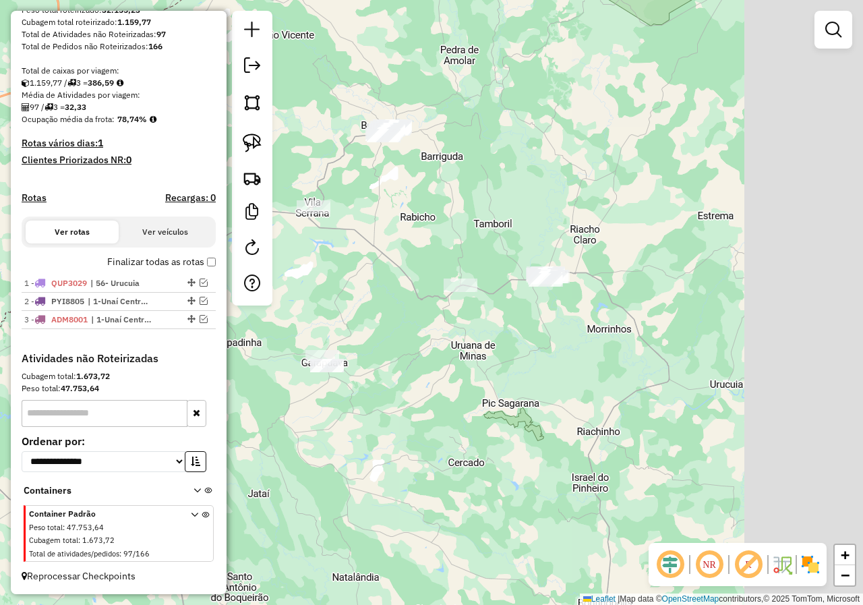
drag, startPoint x: 668, startPoint y: 204, endPoint x: 620, endPoint y: 206, distance: 47.9
click at [620, 206] on div "Janela de atendimento Grade de atendimento Capacidade Transportadoras Veículos …" at bounding box center [431, 302] width 863 height 605
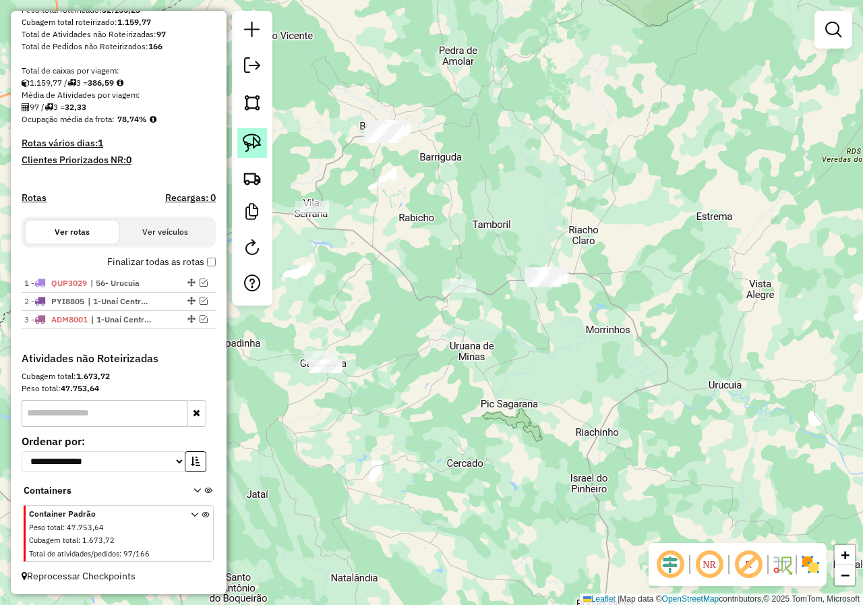
drag, startPoint x: 247, startPoint y: 138, endPoint x: 619, endPoint y: 247, distance: 387.2
click at [249, 139] on img at bounding box center [252, 143] width 19 height 19
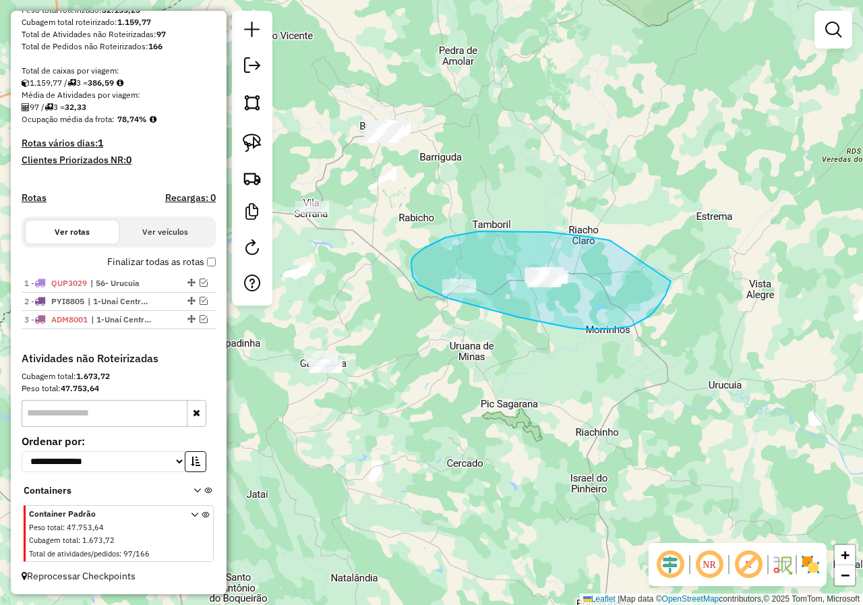
drag, startPoint x: 583, startPoint y: 236, endPoint x: 672, endPoint y: 274, distance: 97.6
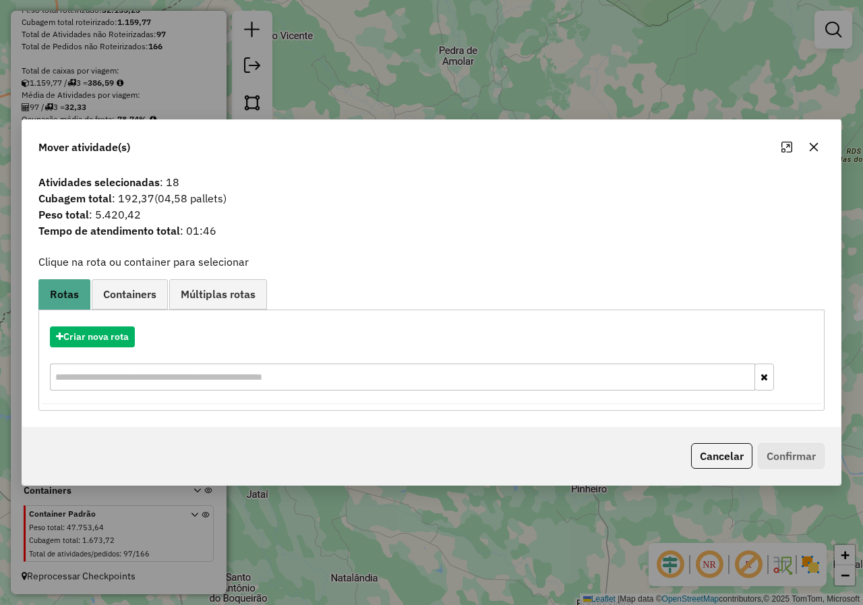
click at [812, 151] on icon "button" at bounding box center [813, 147] width 11 height 11
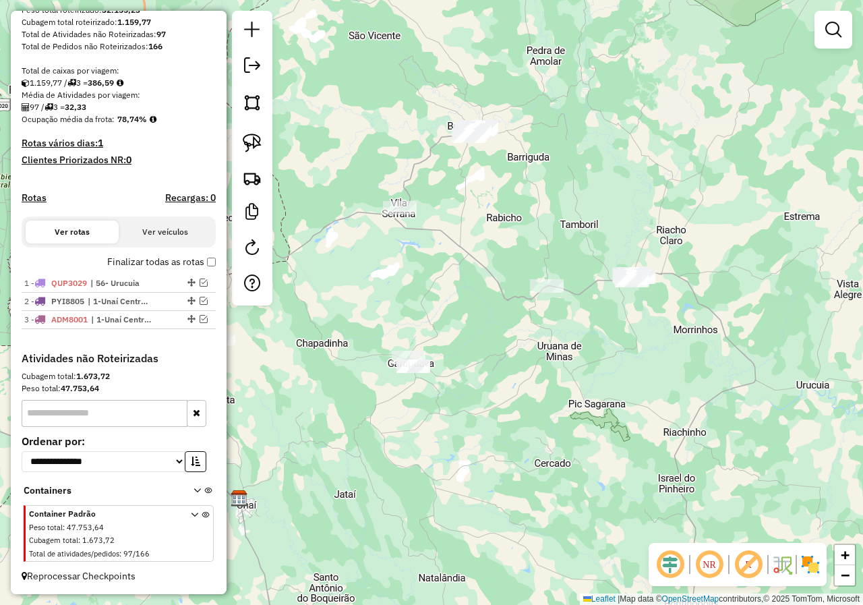
drag, startPoint x: 500, startPoint y: 347, endPoint x: 512, endPoint y: 316, distance: 33.3
click at [532, 342] on div "Janela de atendimento Grade de atendimento Capacidade Transportadoras Veículos …" at bounding box center [431, 302] width 863 height 605
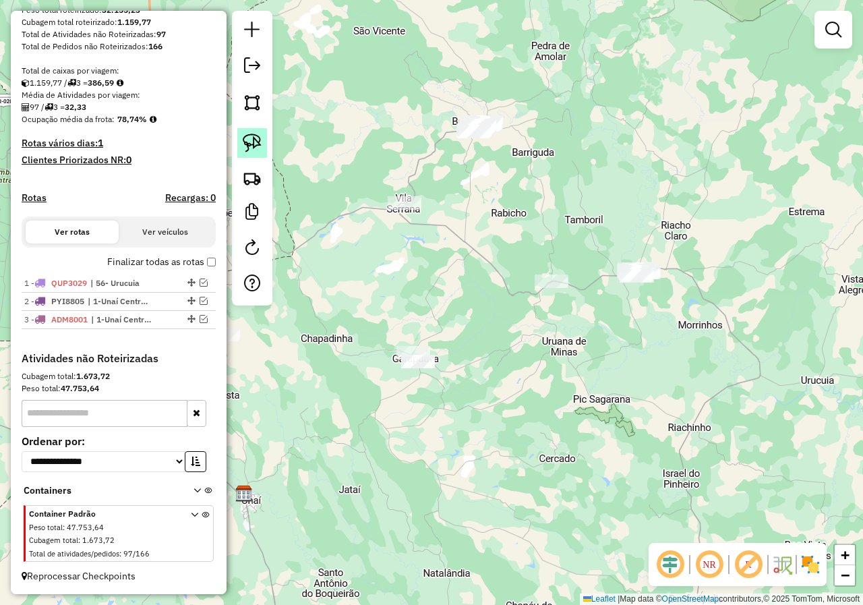
drag, startPoint x: 247, startPoint y: 136, endPoint x: 496, endPoint y: 77, distance: 255.0
click at [249, 136] on img at bounding box center [252, 143] width 19 height 19
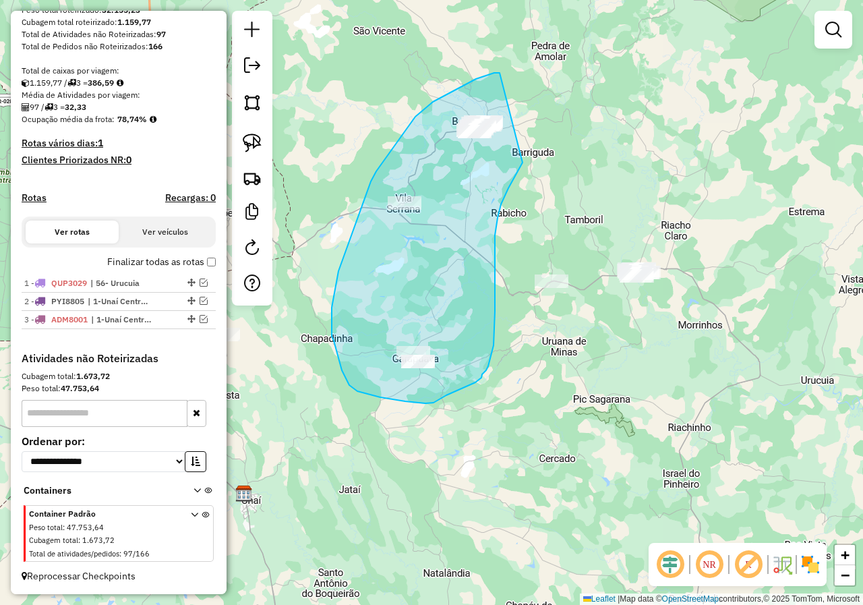
drag, startPoint x: 498, startPoint y: 73, endPoint x: 523, endPoint y: 162, distance: 92.9
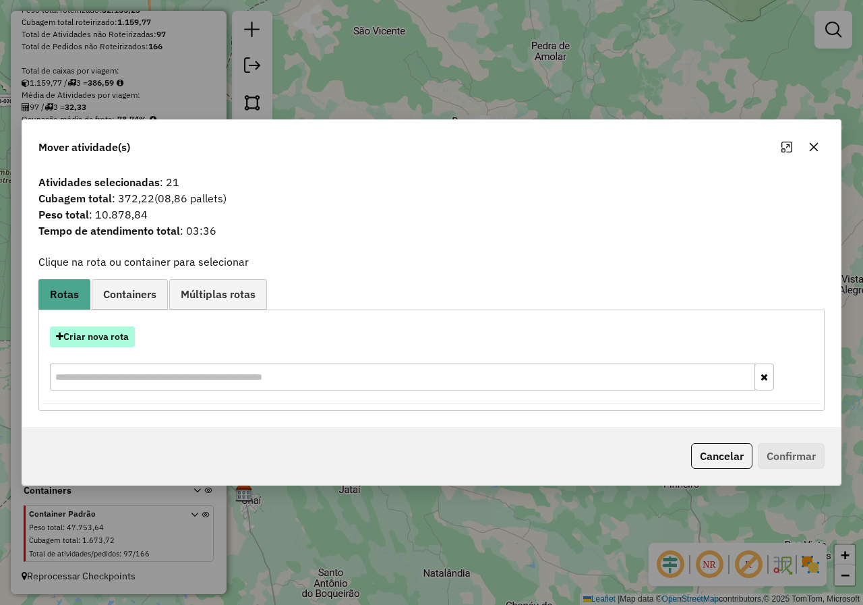
click at [113, 338] on button "Criar nova rota" at bounding box center [92, 336] width 85 height 21
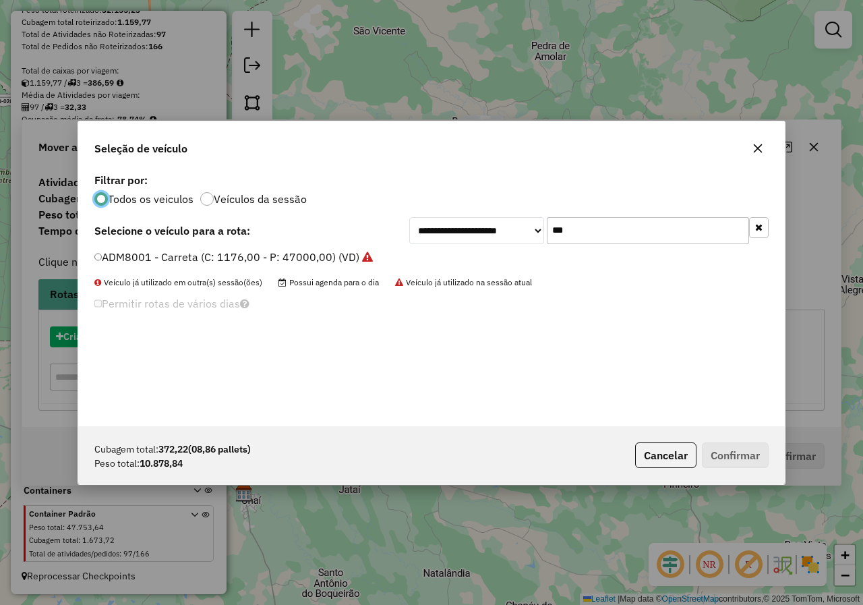
scroll to position [7, 4]
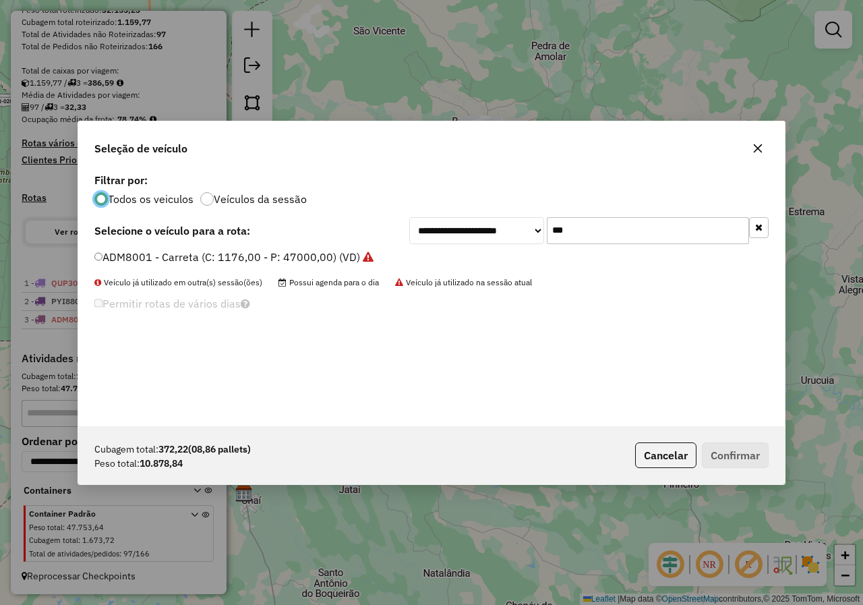
click at [252, 261] on label "ADM8001 - Carreta (C: 1176,00 - P: 47000,00) (VD)" at bounding box center [233, 257] width 279 height 16
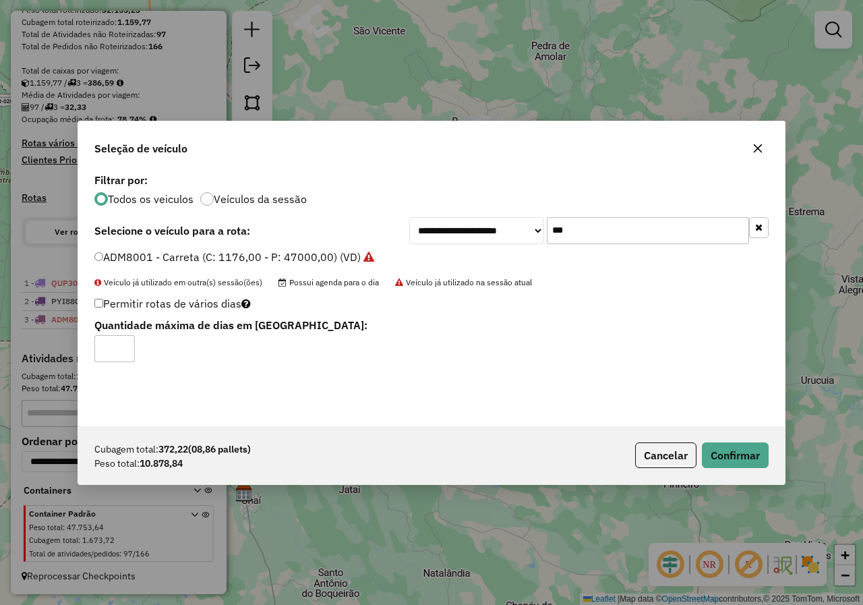
click at [736, 438] on div "Cubagem total: 372,22 (08,86 pallets) Peso total: 10.878,84 Cancelar Confirmar" at bounding box center [431, 455] width 707 height 58
click at [736, 442] on button "Confirmar" at bounding box center [735, 455] width 67 height 26
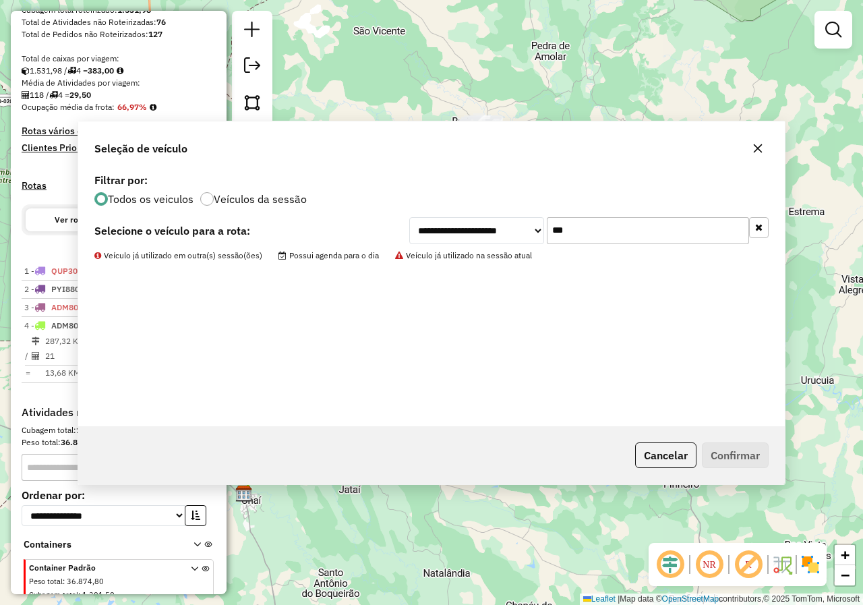
scroll to position [293, 0]
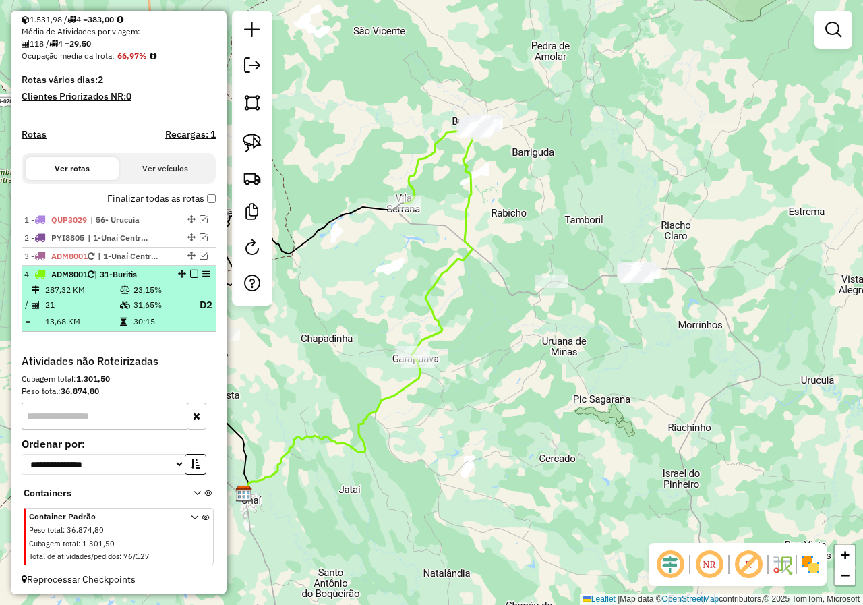
click at [190, 278] on em at bounding box center [194, 274] width 8 height 8
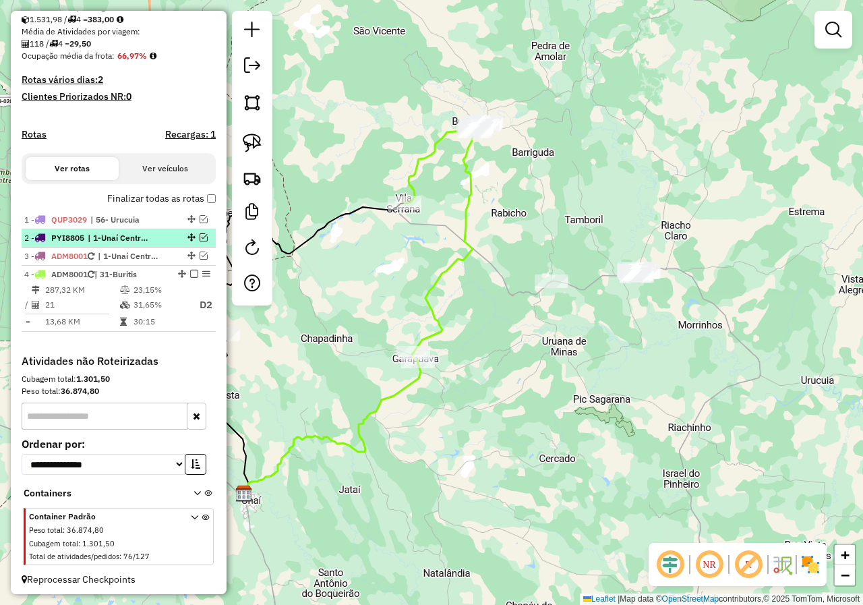
scroll to position [260, 0]
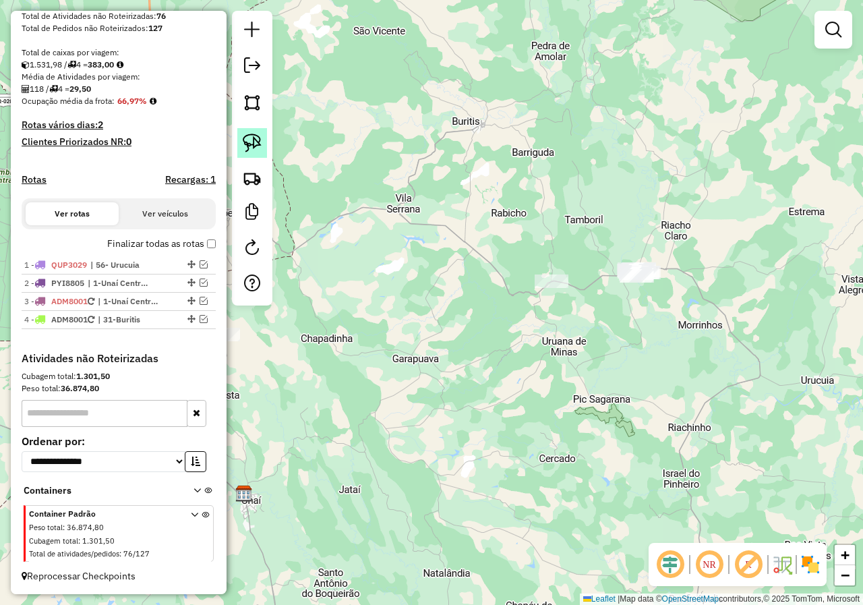
click at [251, 144] on img at bounding box center [252, 143] width 19 height 19
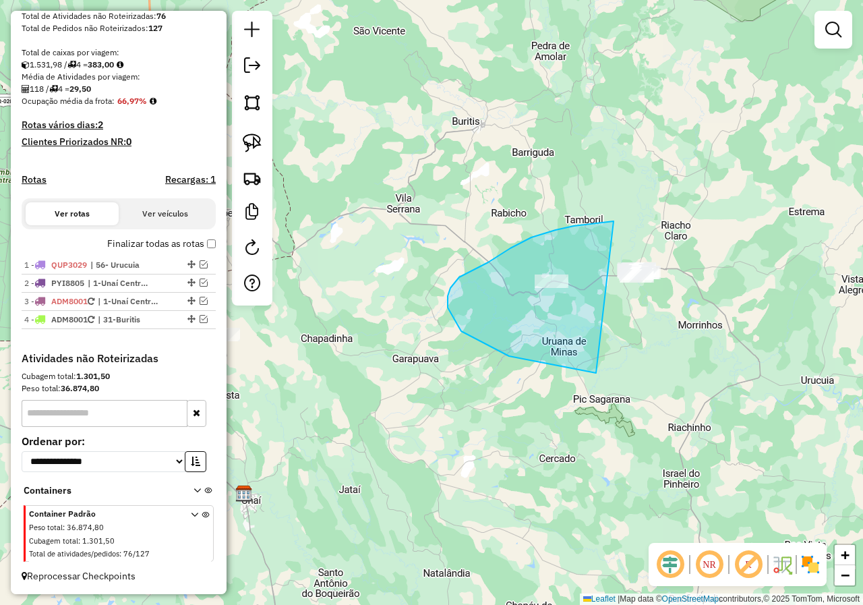
drag, startPoint x: 614, startPoint y: 221, endPoint x: 769, endPoint y: 229, distance: 155.9
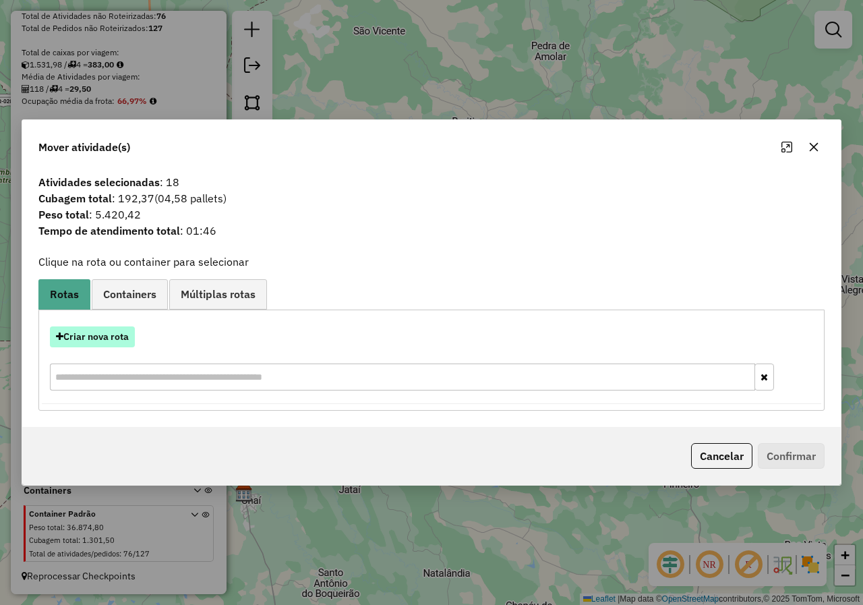
click at [105, 338] on button "Criar nova rota" at bounding box center [92, 336] width 85 height 21
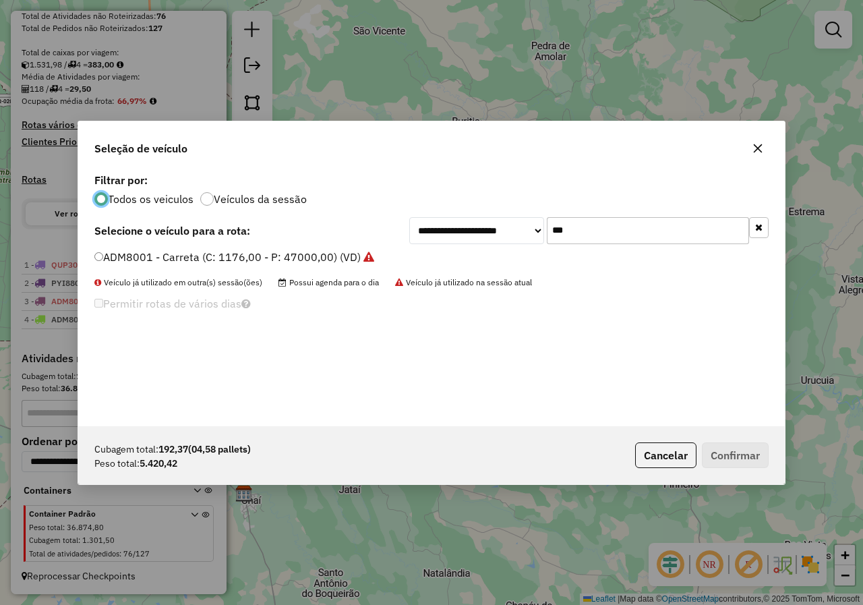
scroll to position [7, 4]
click at [196, 268] on div "ADM8001 - Carreta (C: 1176,00 - P: 47000,00) (VD)" at bounding box center [431, 262] width 690 height 27
click at [197, 266] on div "ADM8001 - Carreta (C: 1176,00 - P: 47000,00) (VD)" at bounding box center [431, 262] width 690 height 27
click at [198, 267] on div "ADM8001 - Carreta (C: 1176,00 - P: 47000,00) (VD)" at bounding box center [431, 262] width 690 height 27
click at [197, 264] on label "ADM8001 - Carreta (C: 1176,00 - P: 47000,00) (VD)" at bounding box center [234, 257] width 280 height 16
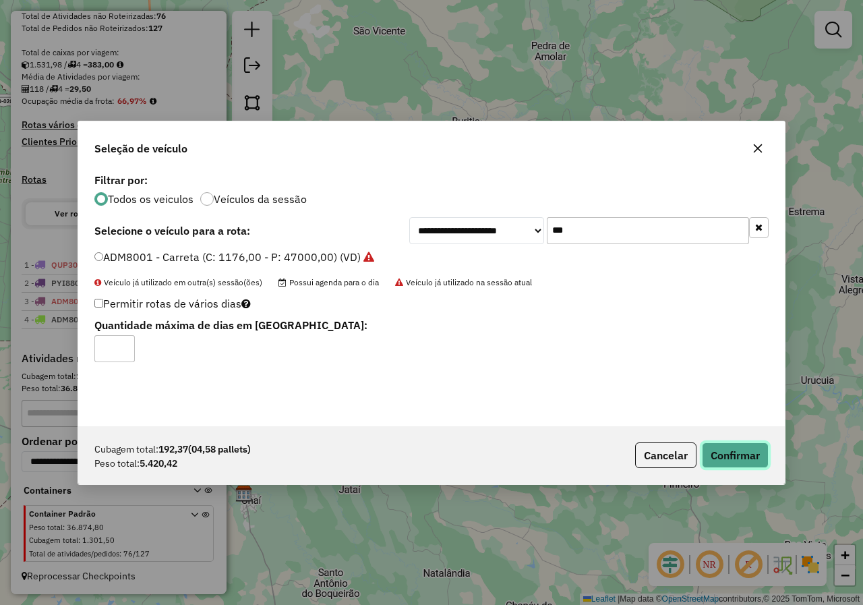
click at [757, 460] on button "Confirmar" at bounding box center [735, 455] width 67 height 26
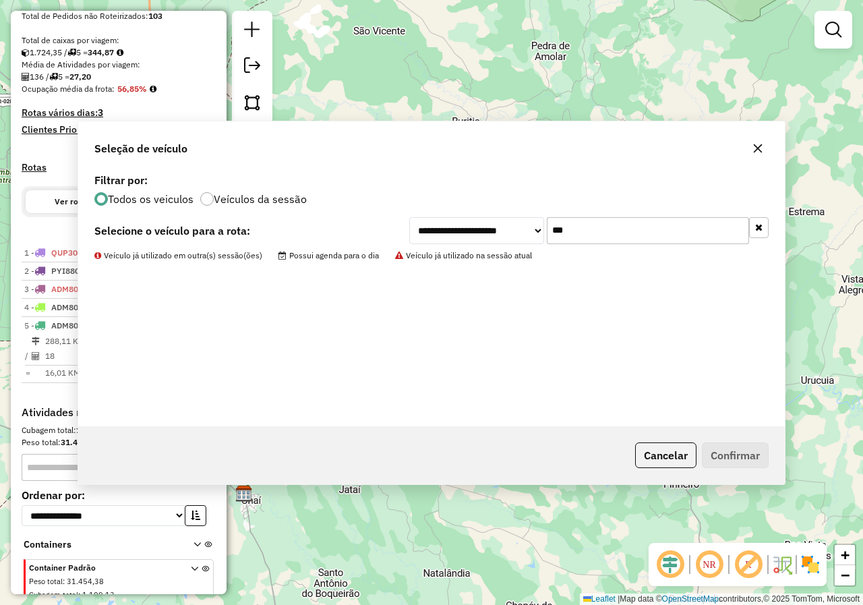
scroll to position [293, 0]
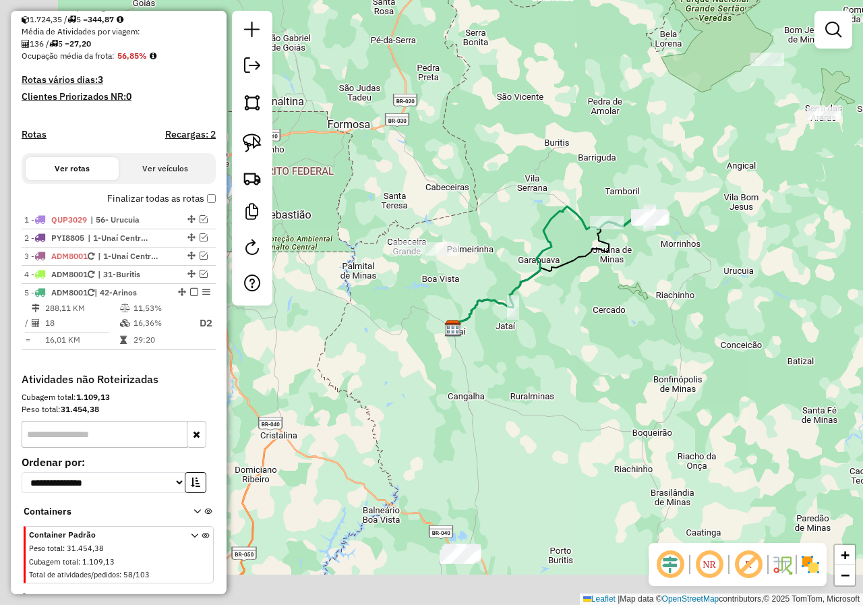
drag, startPoint x: 548, startPoint y: 372, endPoint x: 555, endPoint y: 353, distance: 20.0
click at [555, 353] on div "Janela de atendimento Grade de atendimento Capacidade Transportadoras Veículos …" at bounding box center [431, 302] width 863 height 605
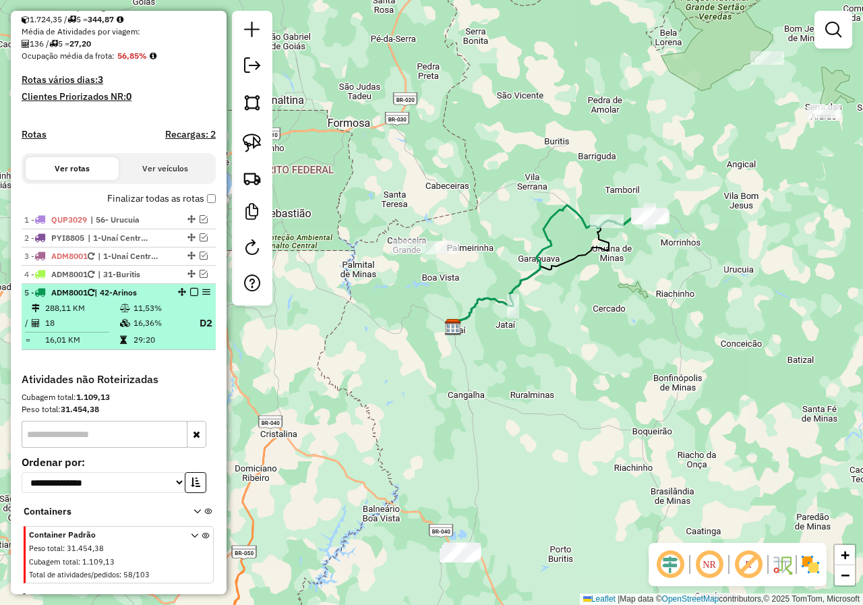
click at [190, 296] on em at bounding box center [194, 292] width 8 height 8
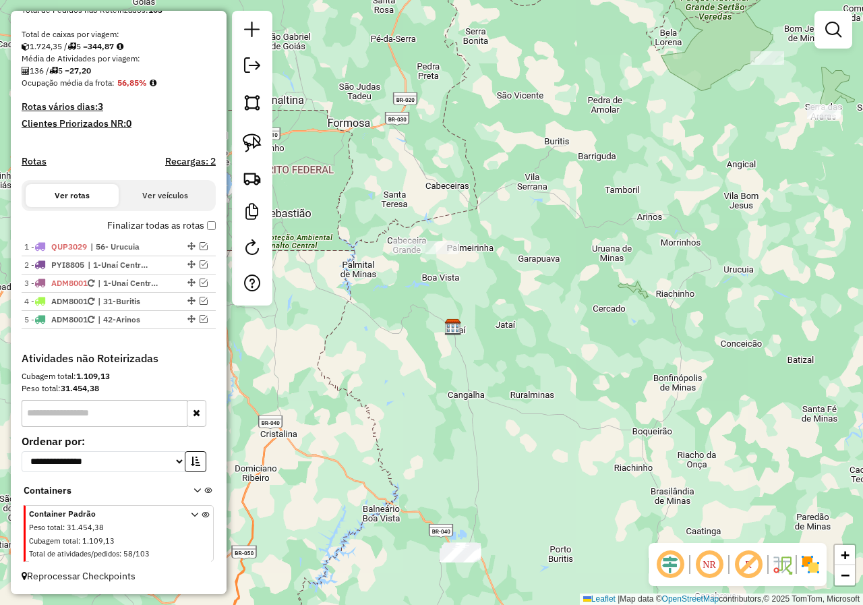
scroll to position [278, 0]
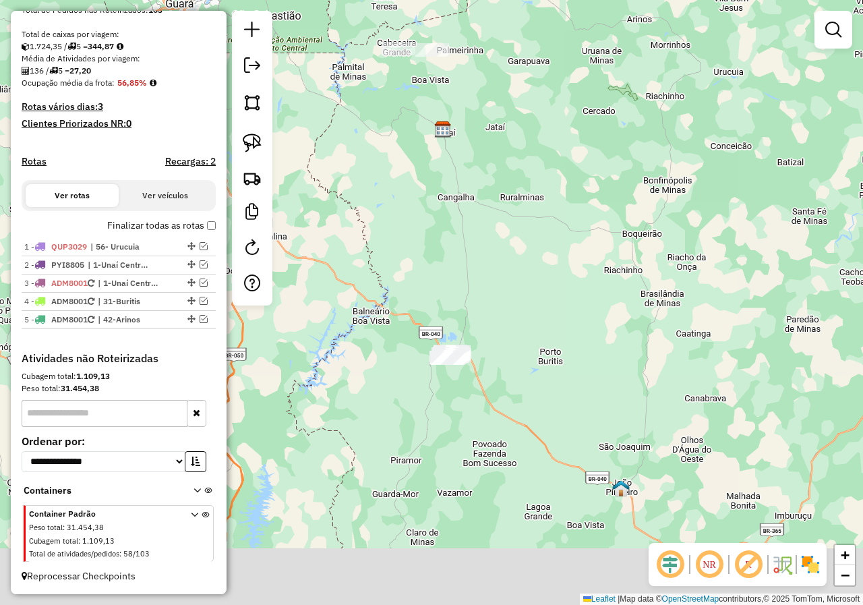
drag, startPoint x: 618, startPoint y: 417, endPoint x: 596, endPoint y: 222, distance: 196.8
click at [605, 204] on div "Janela de atendimento Grade de atendimento Capacidade Transportadoras Veículos …" at bounding box center [431, 302] width 863 height 605
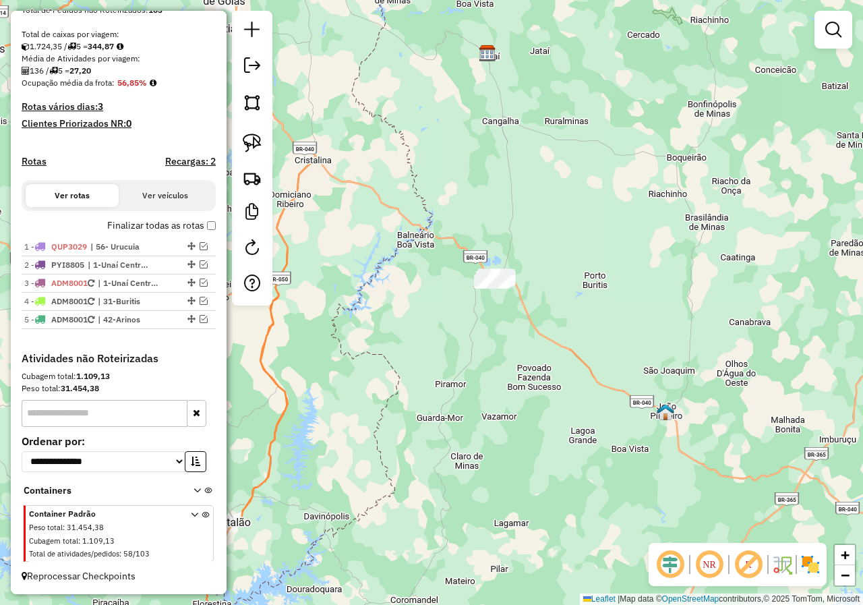
drag, startPoint x: 577, startPoint y: 308, endPoint x: 599, endPoint y: 281, distance: 34.5
click at [599, 283] on div "Janela de atendimento Grade de atendimento Capacidade Transportadoras Veículos …" at bounding box center [431, 302] width 863 height 605
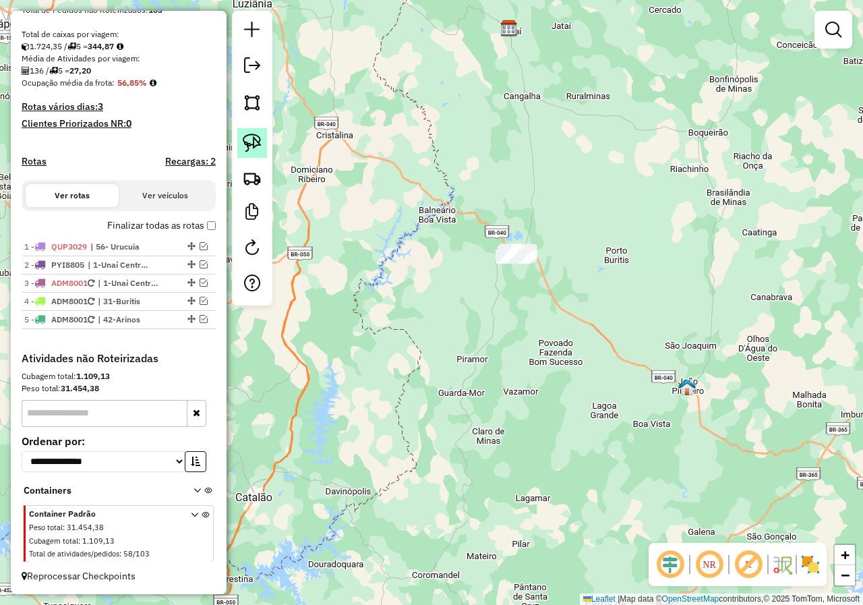
click at [251, 133] on link at bounding box center [252, 143] width 30 height 30
drag, startPoint x: 440, startPoint y: 268, endPoint x: 642, endPoint y: 233, distance: 204.5
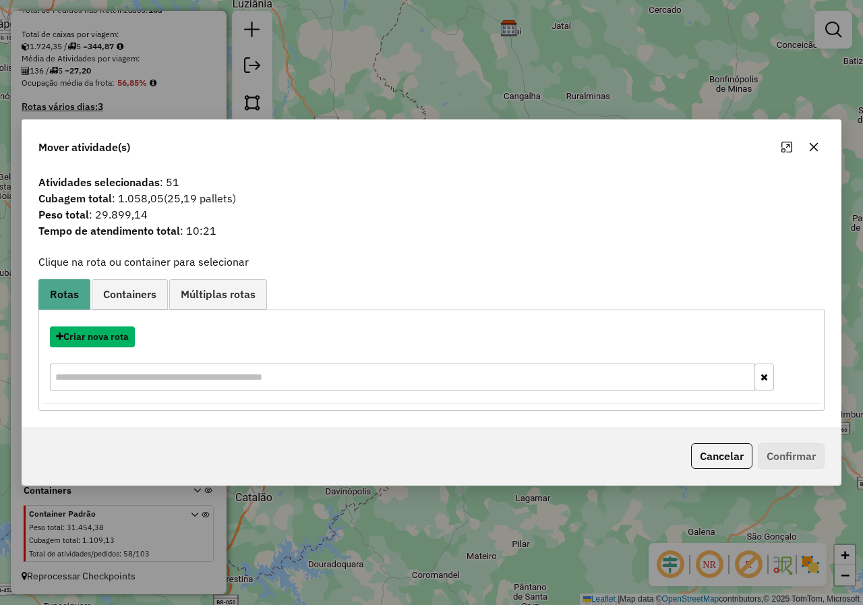
click at [105, 341] on button "Criar nova rota" at bounding box center [92, 336] width 85 height 21
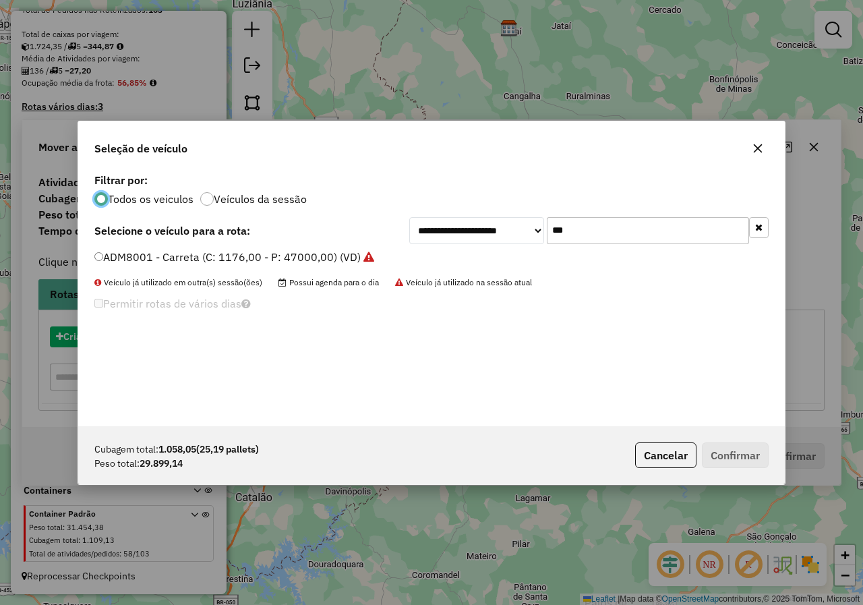
scroll to position [7, 4]
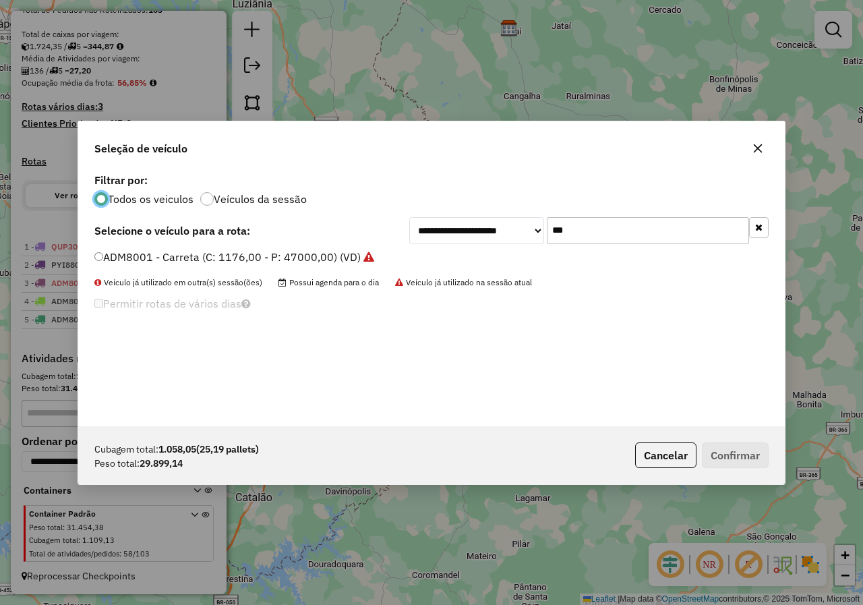
click at [612, 237] on input "***" at bounding box center [648, 230] width 202 height 27
click at [173, 258] on label "ADM8001 - Carreta (C: 1176,00 - P: 47000,00) (VD)" at bounding box center [234, 257] width 280 height 16
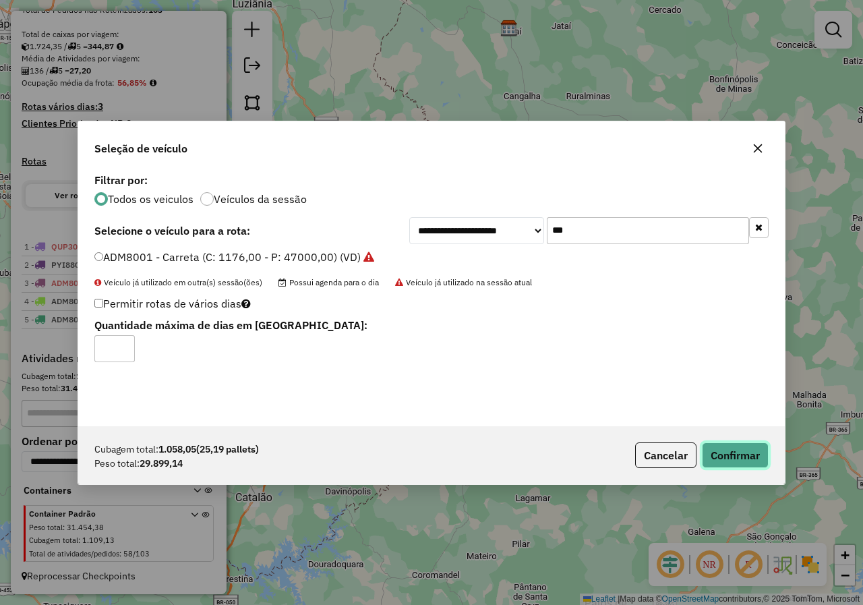
click at [703, 444] on button "Confirmar" at bounding box center [735, 455] width 67 height 26
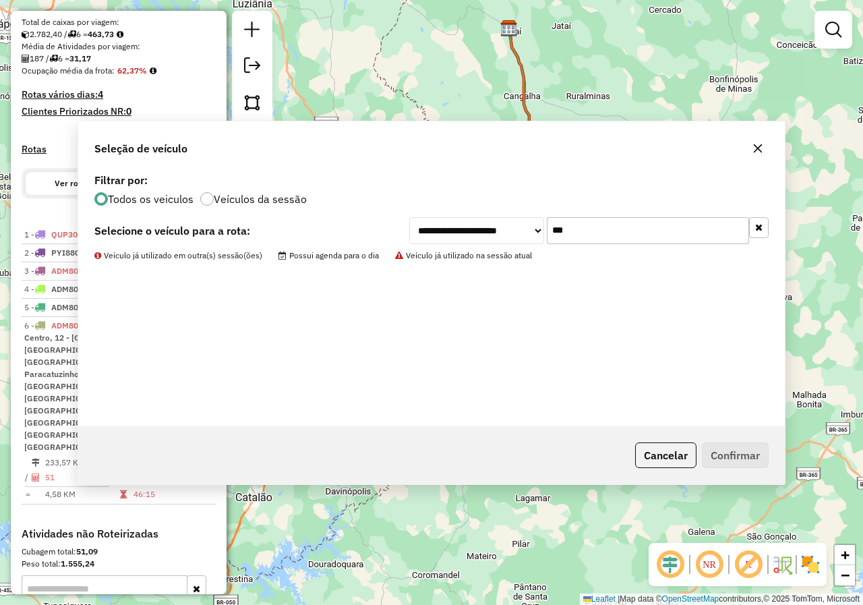
scroll to position [293, 0]
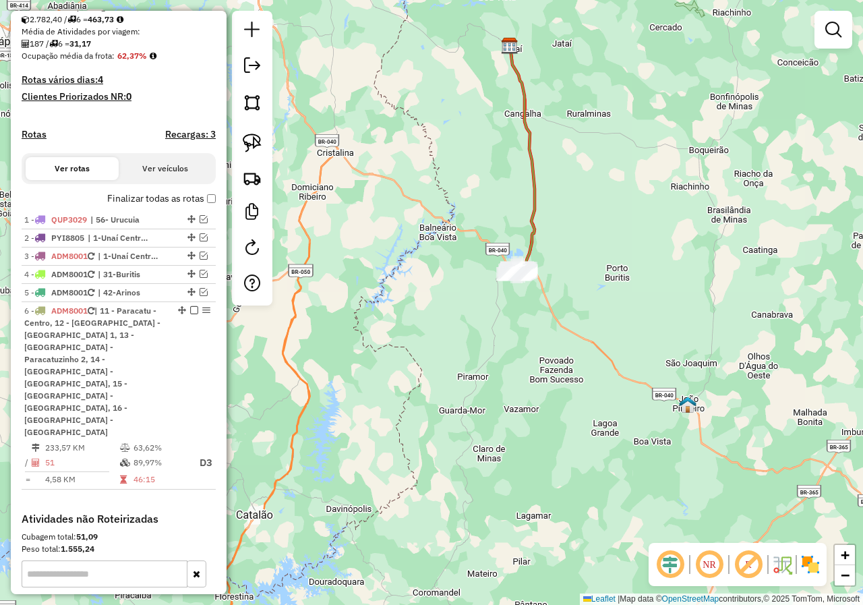
drag, startPoint x: 588, startPoint y: 107, endPoint x: 577, endPoint y: 285, distance: 179.0
click at [577, 285] on div "Janela de atendimento Grade de atendimento Capacidade Transportadoras Veículos …" at bounding box center [431, 302] width 863 height 605
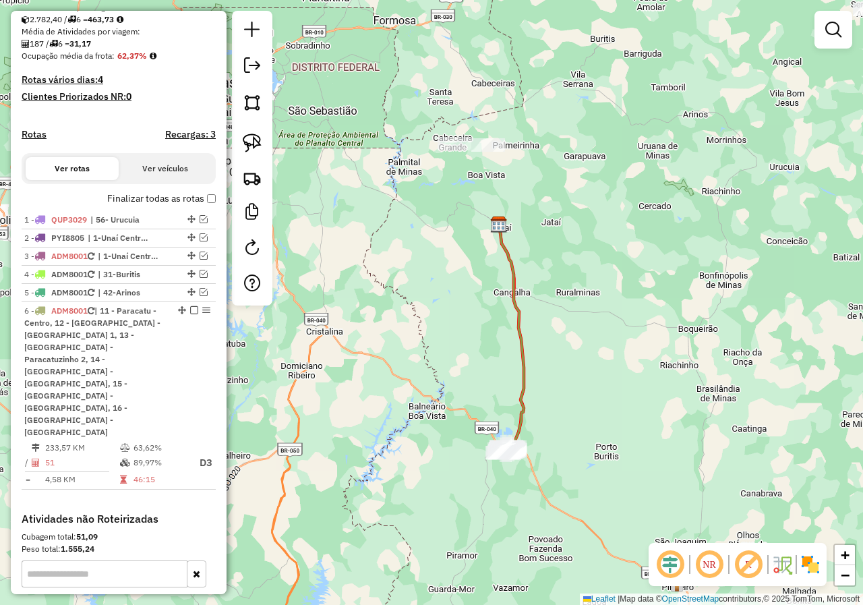
drag, startPoint x: 595, startPoint y: 194, endPoint x: 593, endPoint y: 305, distance: 111.9
click at [594, 305] on div "Janela de atendimento Grade de atendimento Capacidade Transportadoras Veículos …" at bounding box center [431, 302] width 863 height 605
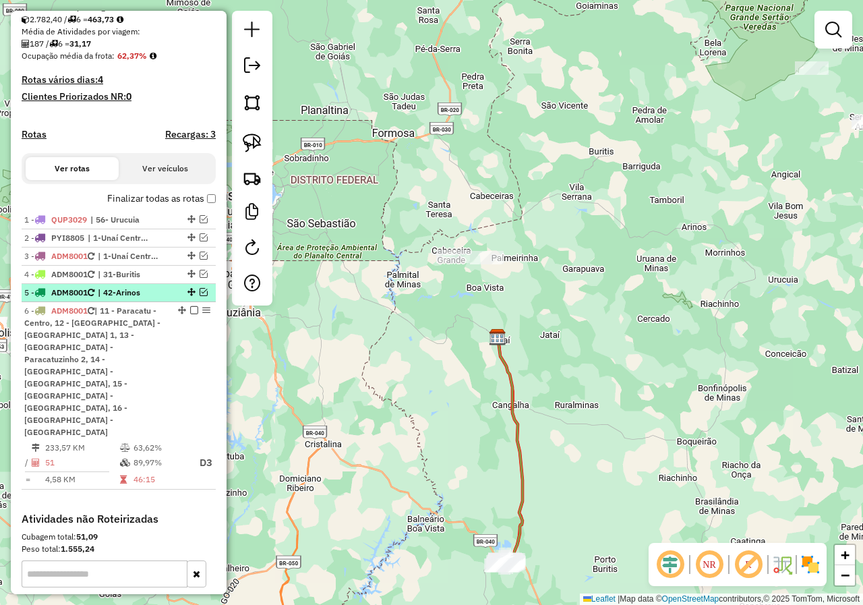
click at [200, 296] on em at bounding box center [204, 292] width 8 height 8
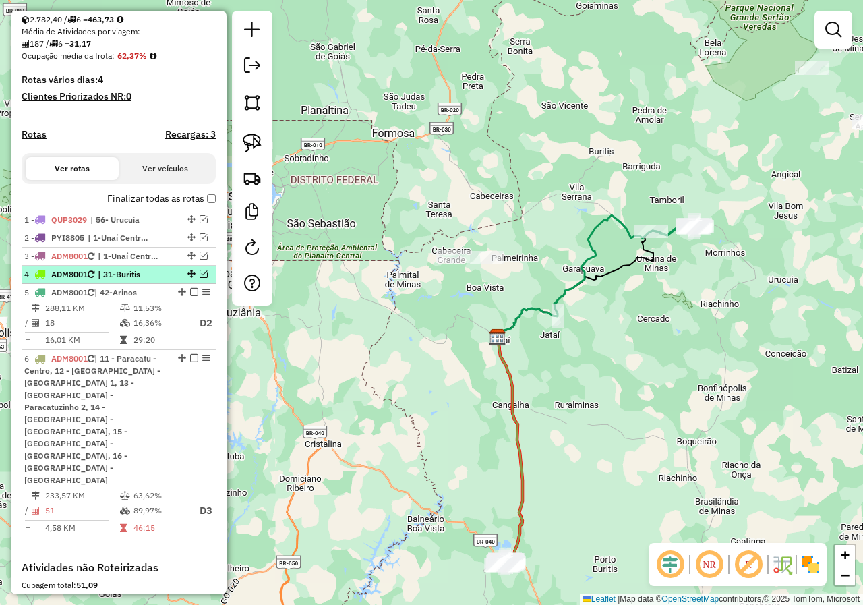
click at [202, 278] on em at bounding box center [204, 274] width 8 height 8
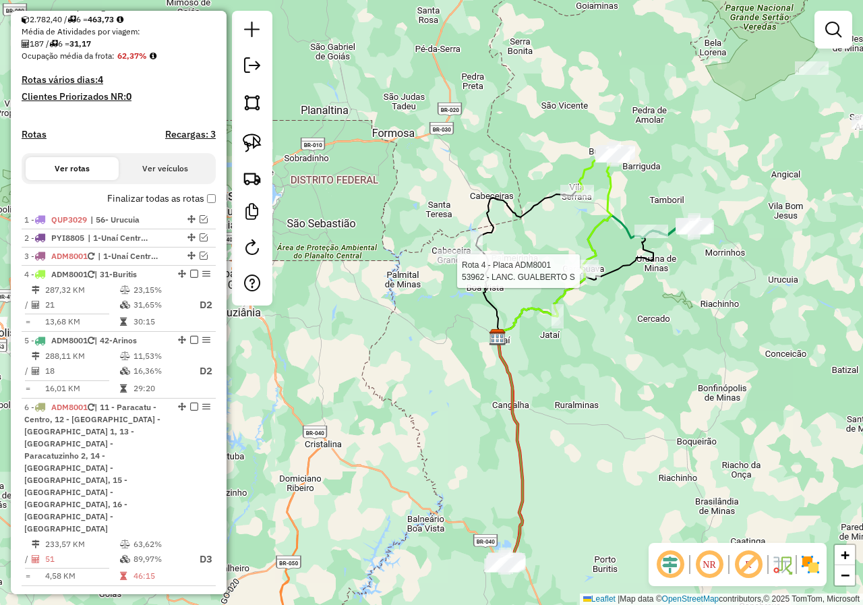
select select "*********"
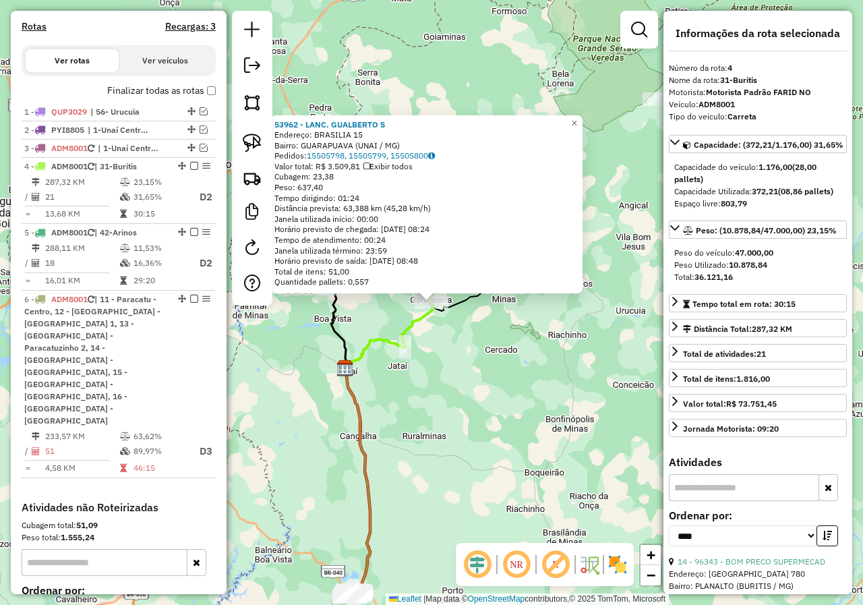
scroll to position [514, 0]
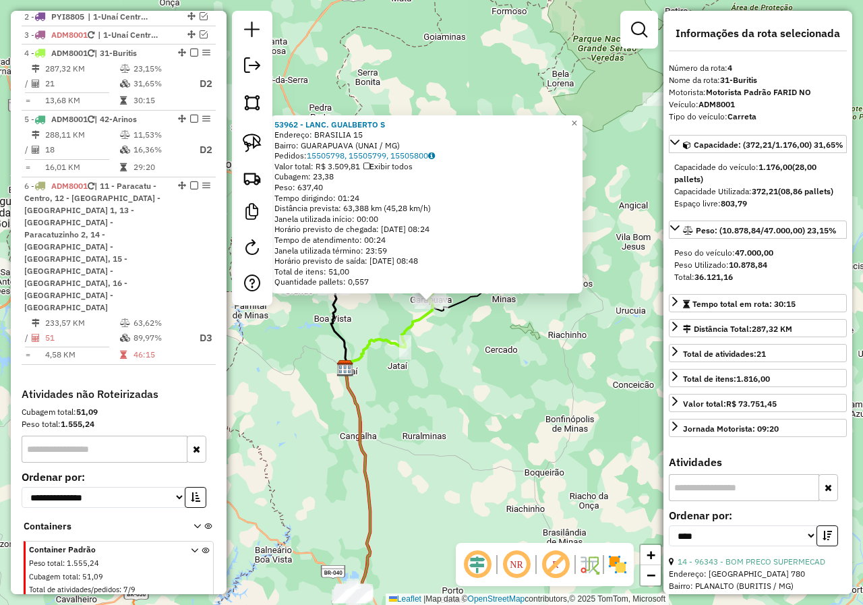
click at [478, 372] on div "53962 - LANC. GUALBERTO S Endereço: BRASILIA 15 Bairro: GUARAPUAVA (UNAI / MG) …" at bounding box center [431, 302] width 863 height 605
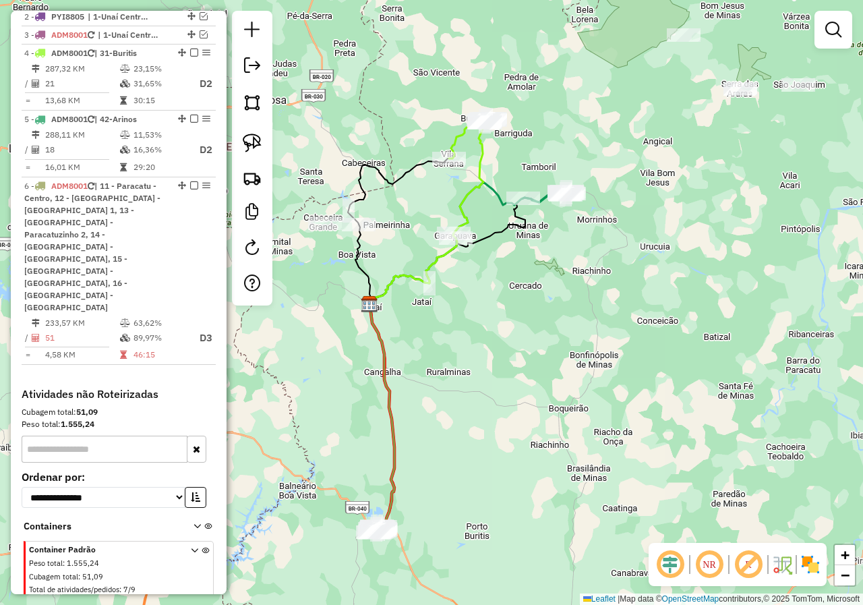
drag, startPoint x: 498, startPoint y: 359, endPoint x: 523, endPoint y: 295, distance: 68.5
click at [523, 295] on div "Janela de atendimento Grade de atendimento Capacidade Transportadoras Veículos …" at bounding box center [431, 302] width 863 height 605
select select "*********"
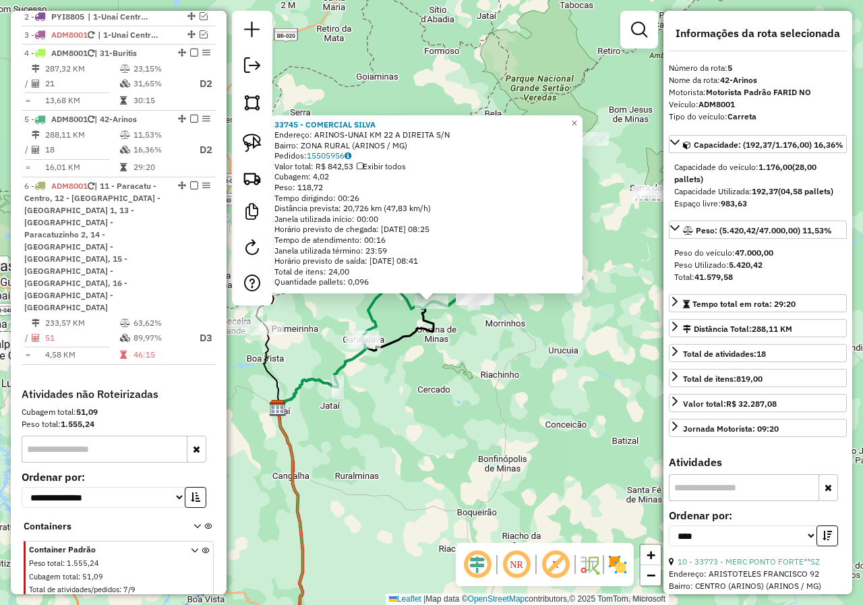
click at [434, 405] on div "33745 - COMERCIAL SILVA Endereço: ARINOS-UNAI KM 22 A DIREITA S/N Bairro: ZONA …" at bounding box center [431, 302] width 863 height 605
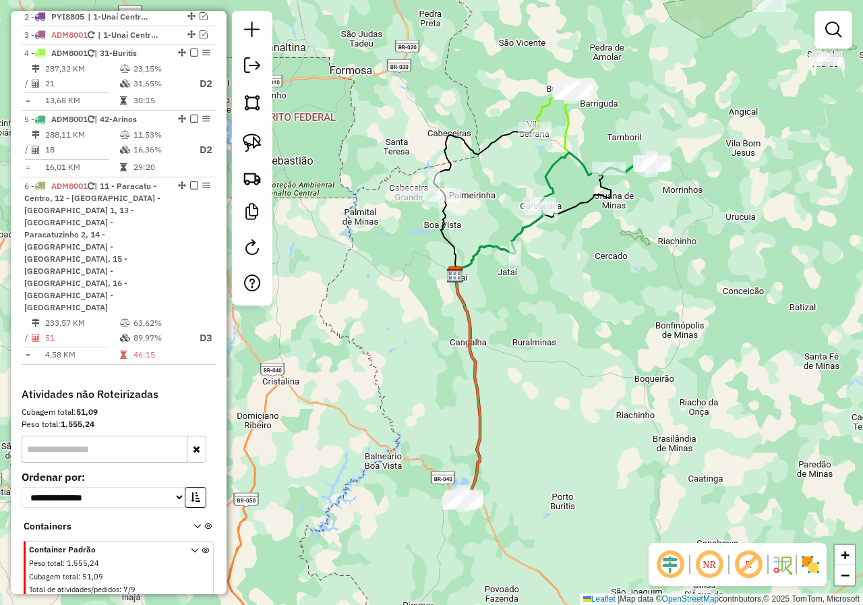
drag, startPoint x: 382, startPoint y: 428, endPoint x: 579, endPoint y: 277, distance: 248.7
click at [579, 278] on div "Janela de atendimento Grade de atendimento Capacidade Transportadoras Veículos …" at bounding box center [431, 302] width 863 height 605
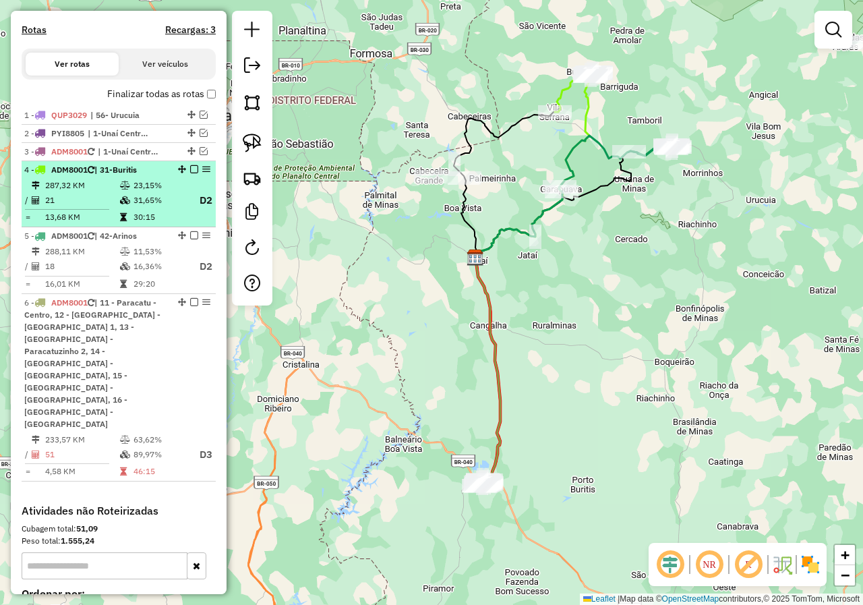
scroll to position [380, 0]
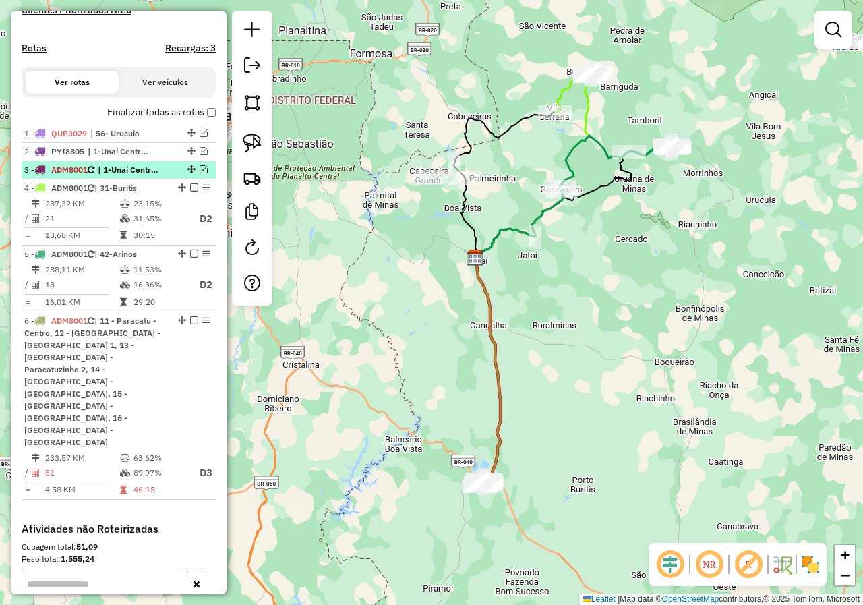
click at [200, 173] on em at bounding box center [204, 169] width 8 height 8
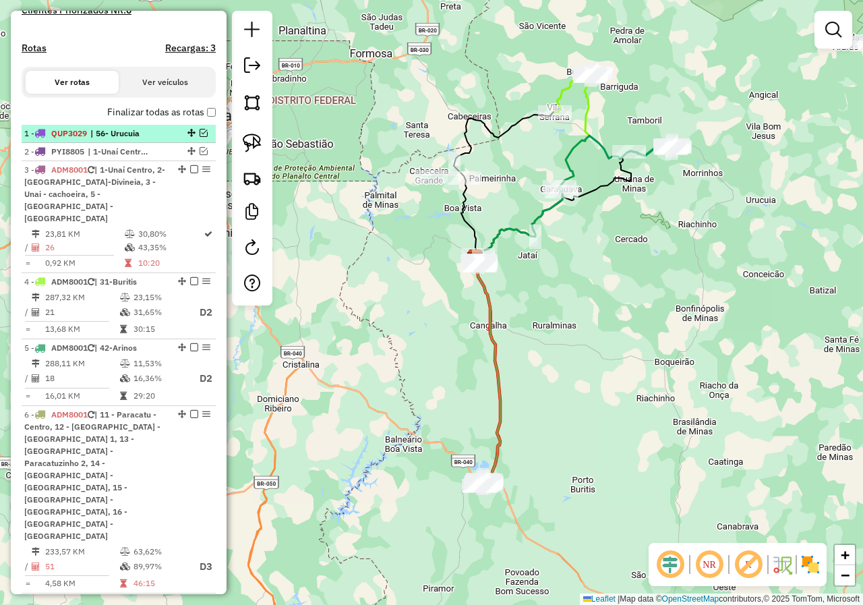
click at [201, 137] on em at bounding box center [204, 133] width 8 height 8
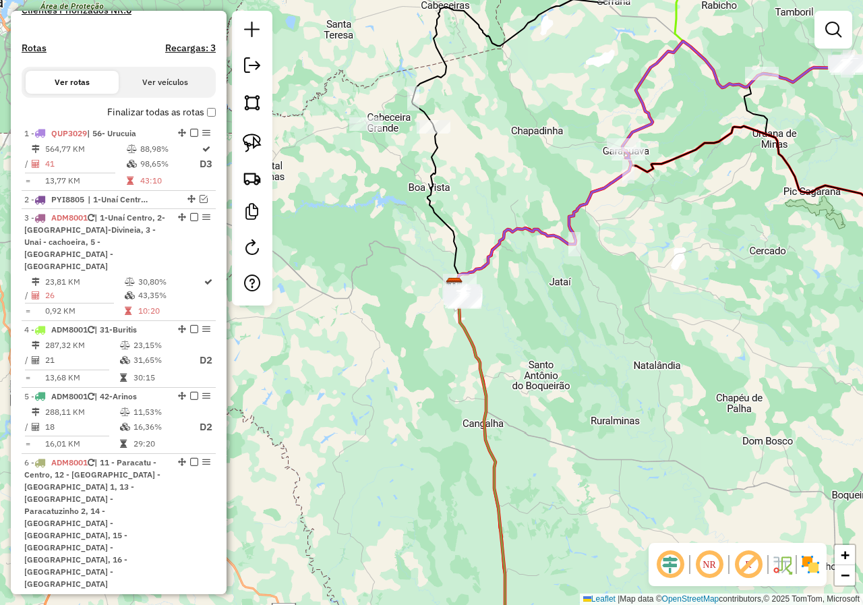
drag, startPoint x: 669, startPoint y: 268, endPoint x: 416, endPoint y: 276, distance: 253.0
click at [419, 276] on div "Janela de atendimento Grade de atendimento Capacidade Transportadoras Veículos …" at bounding box center [431, 302] width 863 height 605
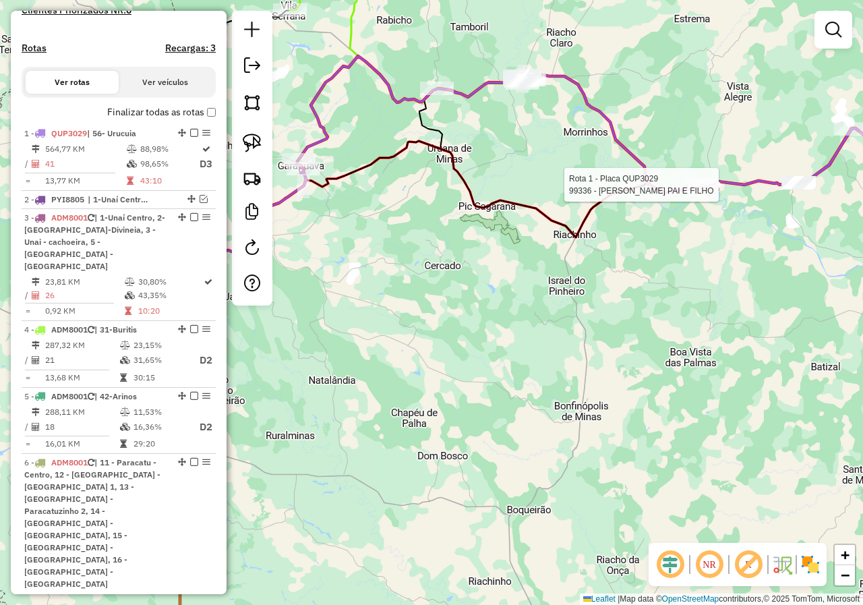
select select "*********"
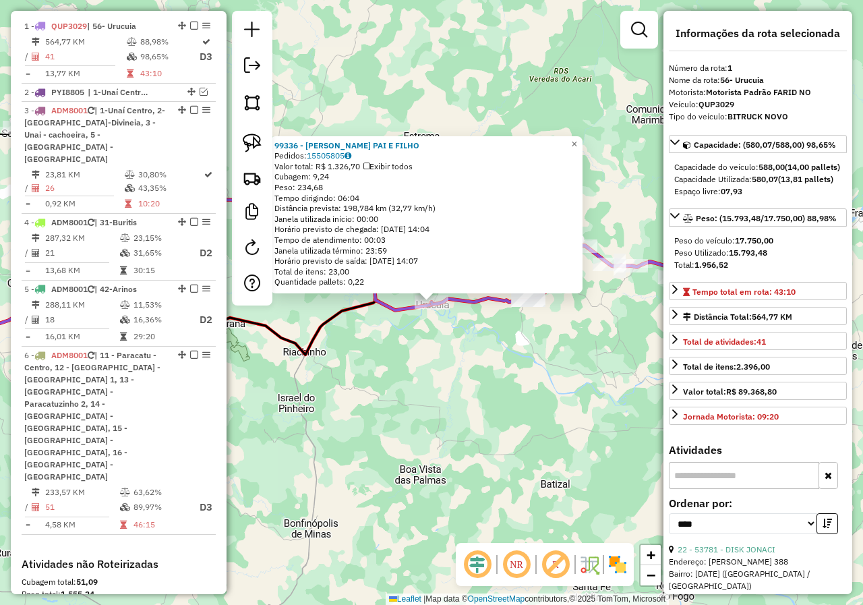
scroll to position [506, 0]
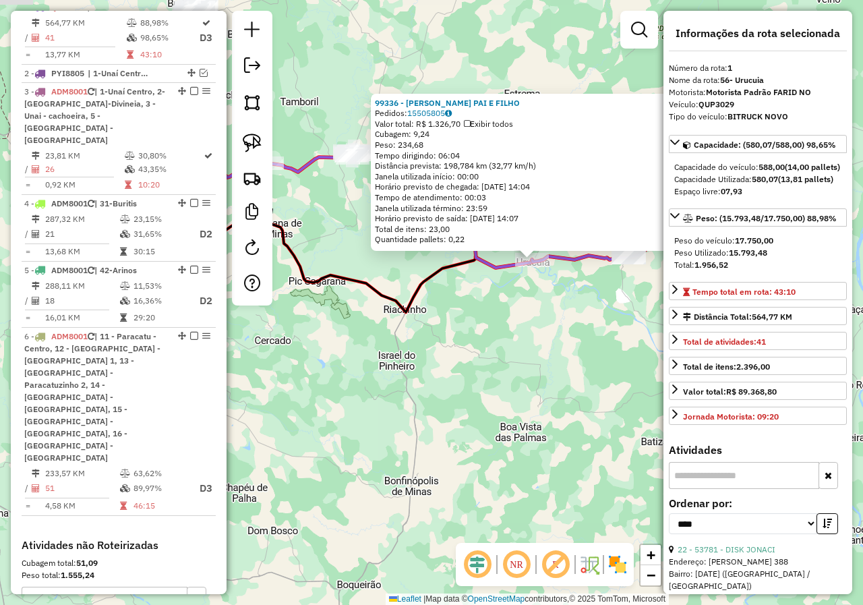
drag, startPoint x: 437, startPoint y: 374, endPoint x: 542, endPoint y: 328, distance: 115.0
click at [537, 330] on div "99336 - CHURRASC PAI E FILHO Pedidos: 15505805 Valor total: R$ 1.326,70 Exibir …" at bounding box center [431, 302] width 863 height 605
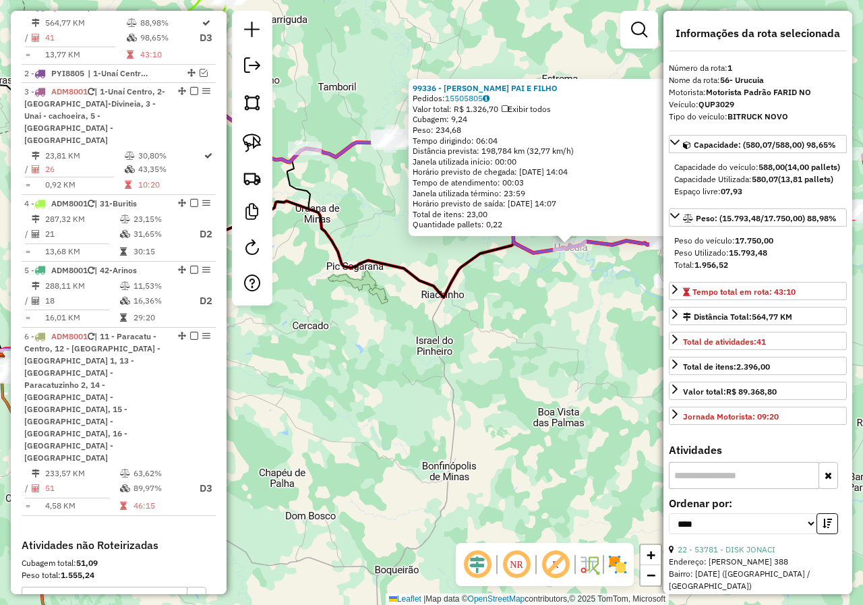
click at [435, 352] on div "99336 - CHURRASC PAI E FILHO Pedidos: 15505805 Valor total: R$ 1.326,70 Exibir …" at bounding box center [431, 302] width 863 height 605
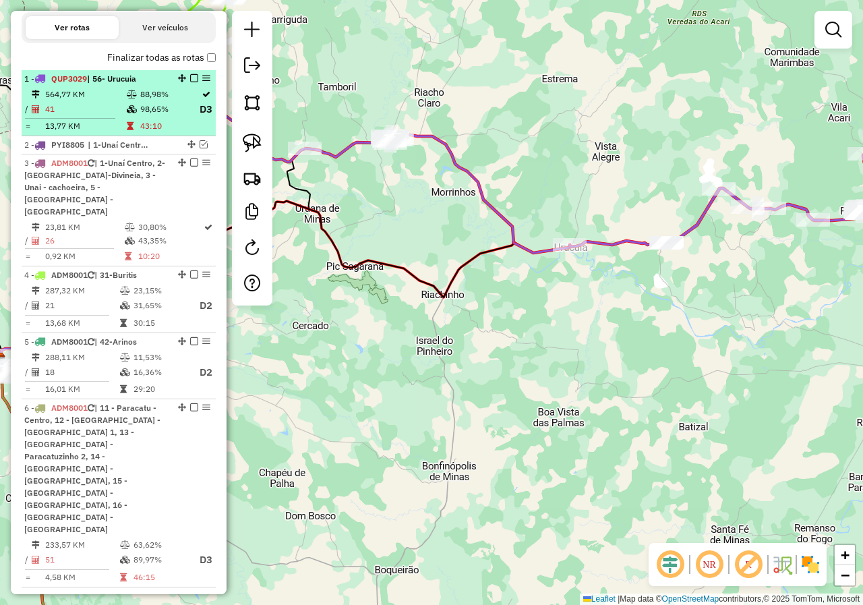
scroll to position [371, 0]
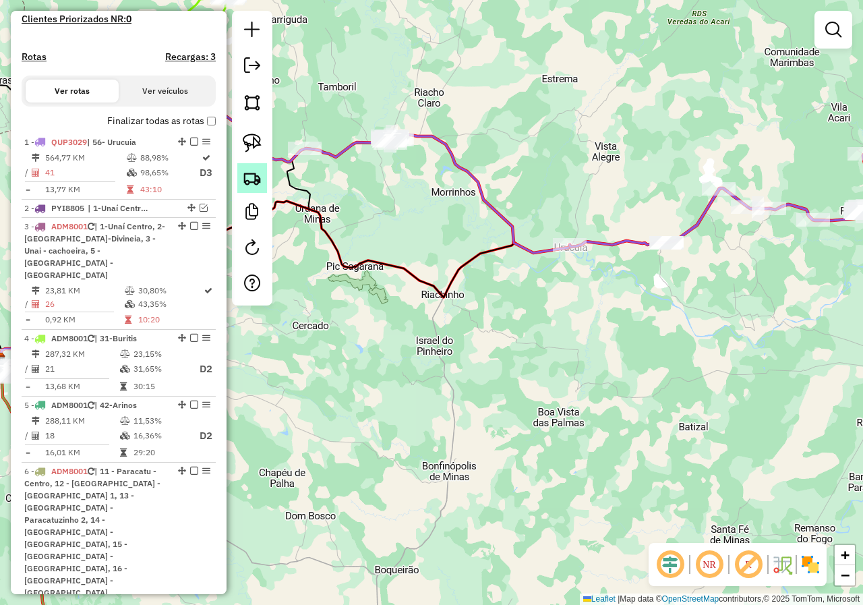
drag, startPoint x: 193, startPoint y: 154, endPoint x: 249, endPoint y: 176, distance: 60.2
click at [193, 146] on em at bounding box center [194, 142] width 8 height 8
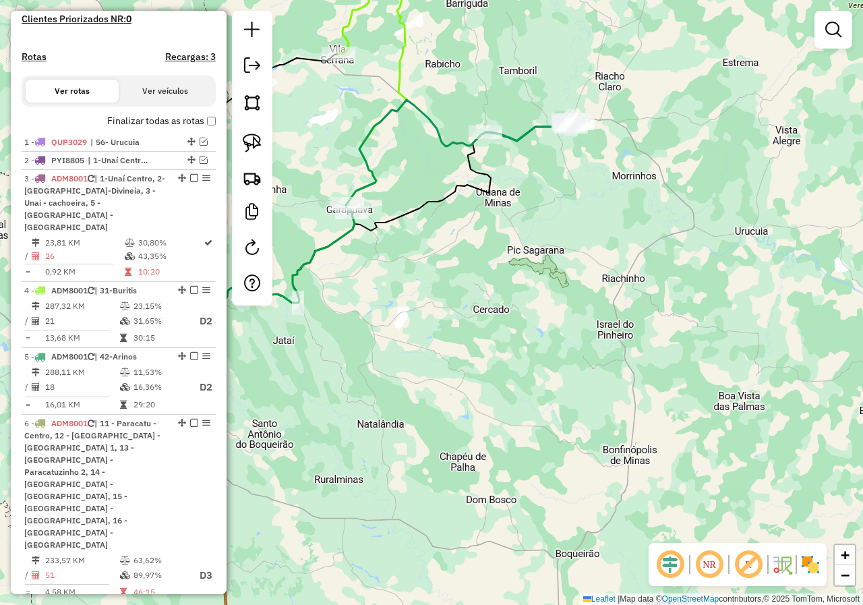
drag, startPoint x: 478, startPoint y: 295, endPoint x: 644, endPoint y: 270, distance: 167.7
click at [666, 277] on div "Janela de atendimento Grade de atendimento Capacidade Transportadoras Veículos …" at bounding box center [431, 302] width 863 height 605
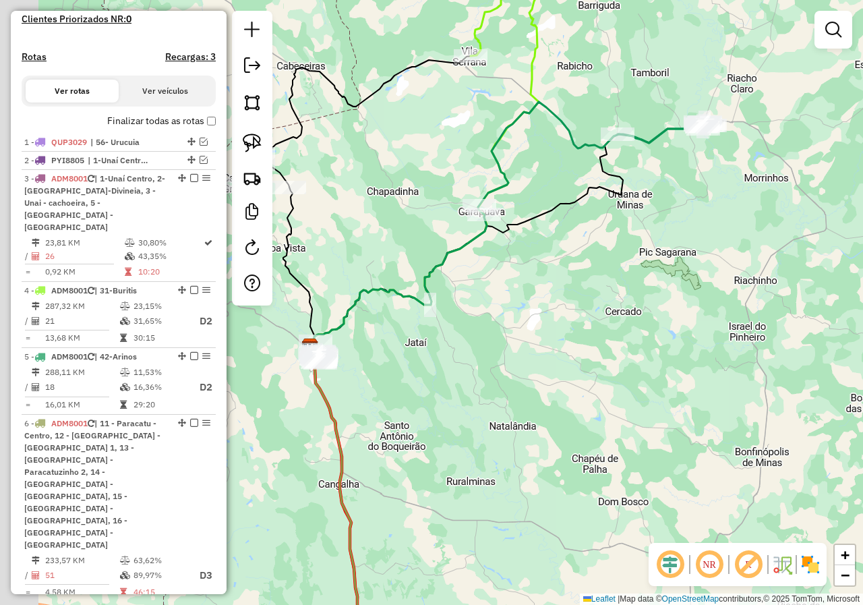
drag, startPoint x: 570, startPoint y: 240, endPoint x: 654, endPoint y: 240, distance: 84.3
click at [654, 240] on div "Janela de atendimento Grade de atendimento Capacidade Transportadoras Veículos …" at bounding box center [431, 302] width 863 height 605
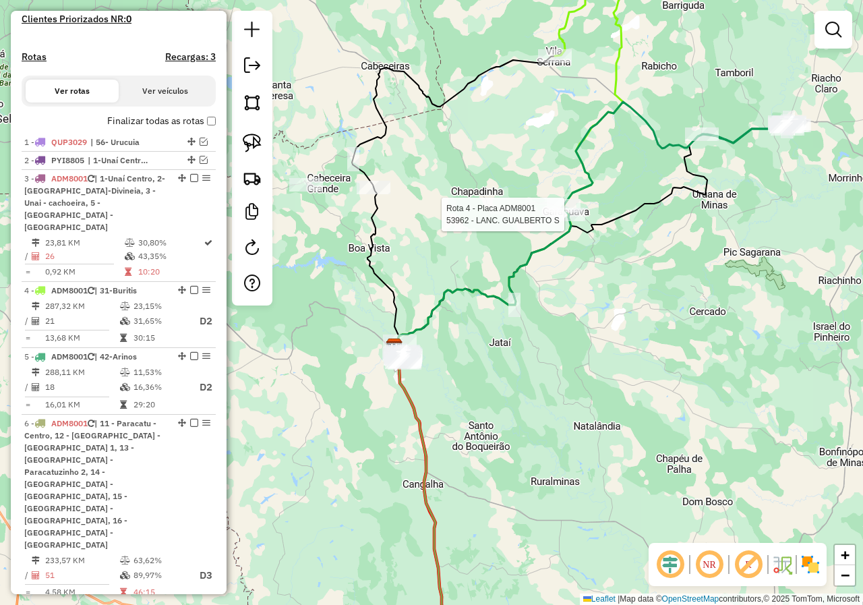
select select "*********"
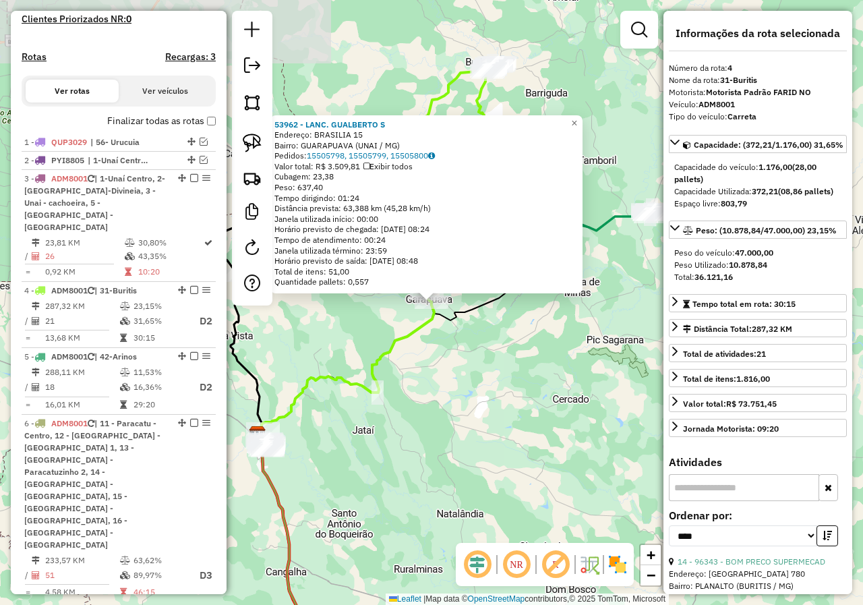
scroll to position [584, 0]
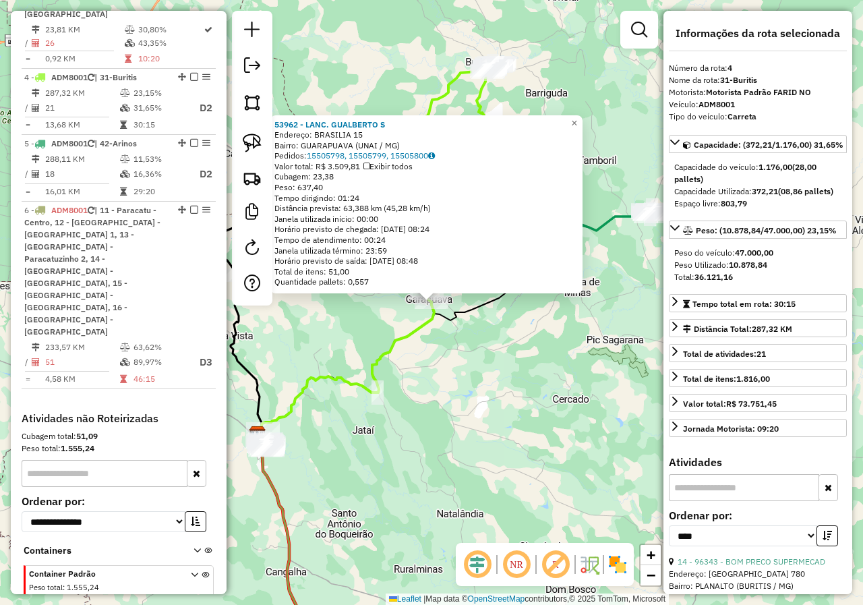
click at [531, 370] on div "53962 - LANC. GUALBERTO S Endereço: BRASILIA 15 Bairro: GUARAPUAVA (UNAI / MG) …" at bounding box center [431, 302] width 863 height 605
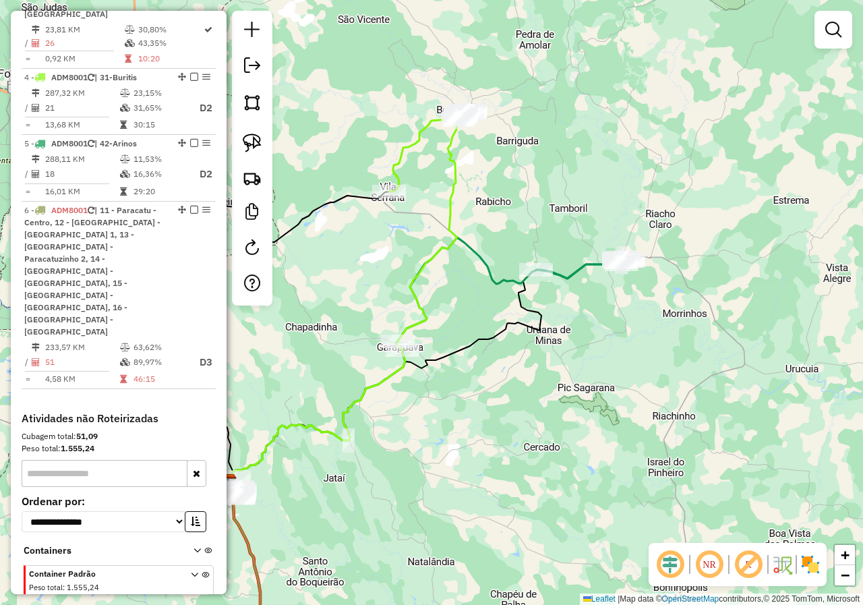
drag, startPoint x: 558, startPoint y: 316, endPoint x: 529, endPoint y: 363, distance: 56.0
click at [529, 363] on div "Janela de atendimento Grade de atendimento Capacidade Transportadoras Veículos …" at bounding box center [431, 302] width 863 height 605
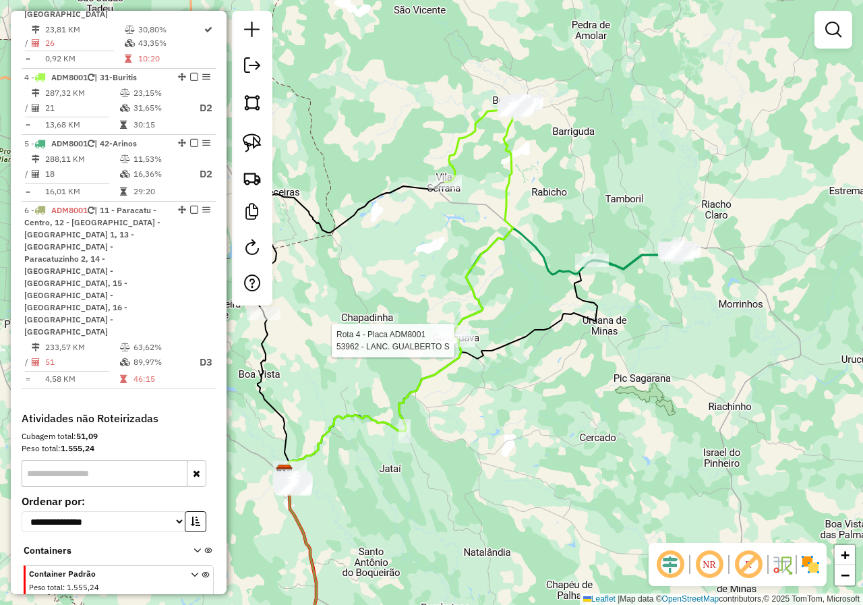
select select "*********"
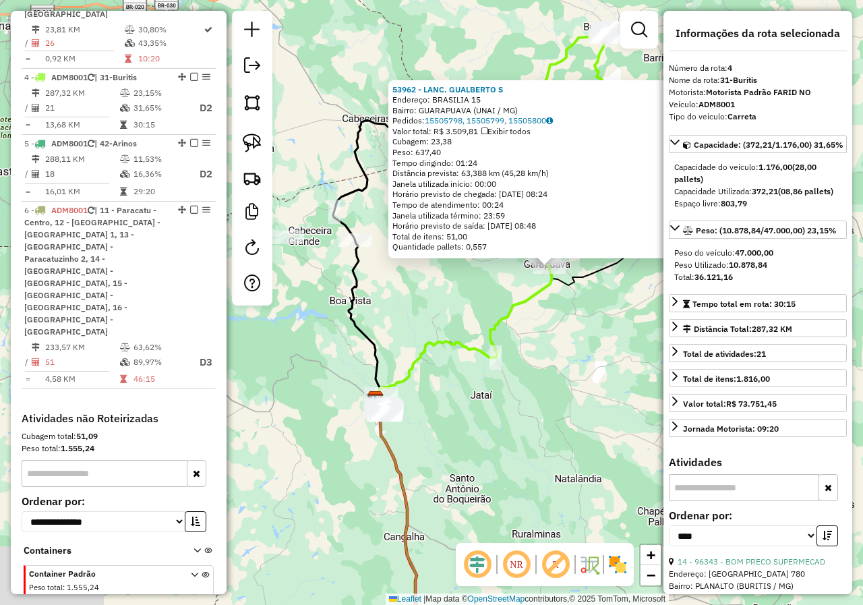
drag, startPoint x: 432, startPoint y: 381, endPoint x: 528, endPoint y: 342, distance: 103.4
click at [585, 326] on div "53962 - LANC. GUALBERTO S Endereço: BRASILIA 15 Bairro: GUARAPUAVA (UNAI / MG) …" at bounding box center [431, 302] width 863 height 605
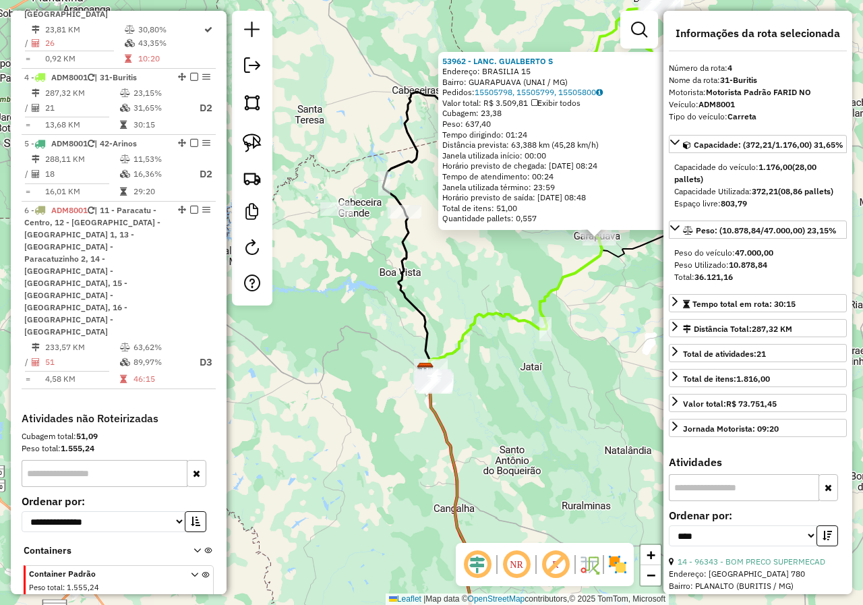
click at [490, 291] on div "53962 - LANC. GUALBERTO S Endereço: BRASILIA 15 Bairro: GUARAPUAVA (UNAI / MG) …" at bounding box center [431, 302] width 863 height 605
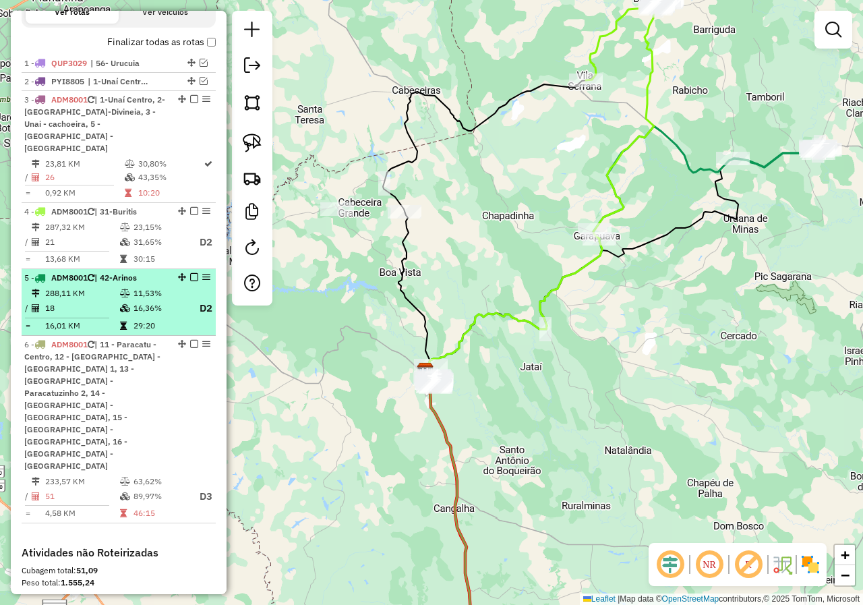
scroll to position [449, 0]
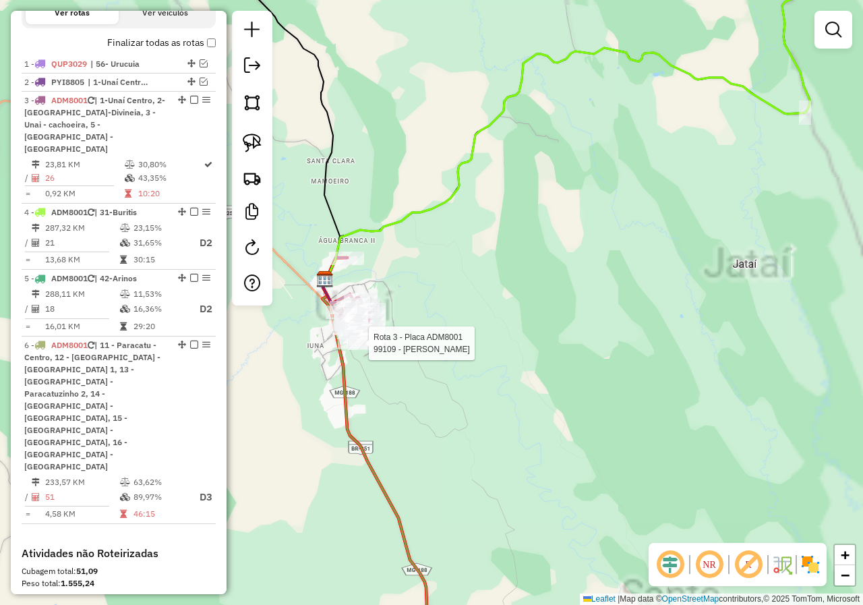
select select "*********"
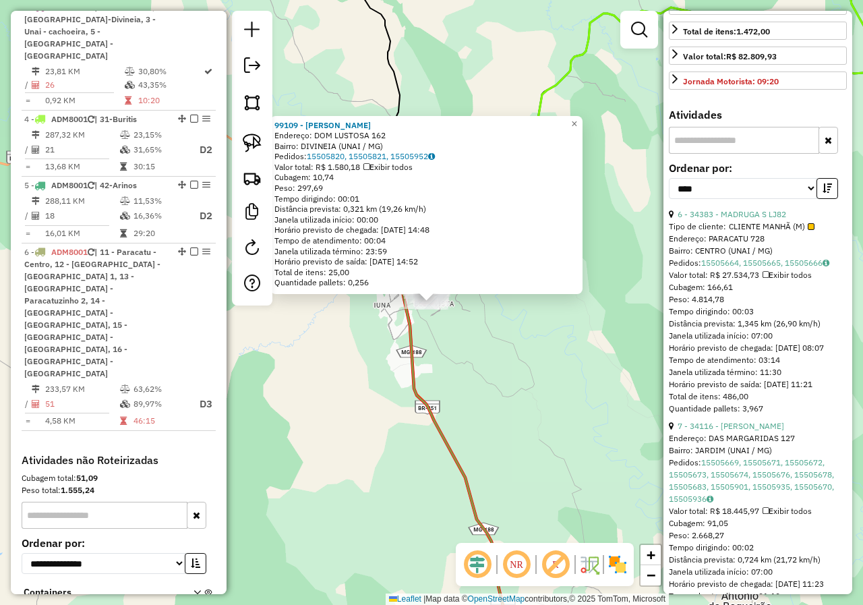
scroll to position [405, 0]
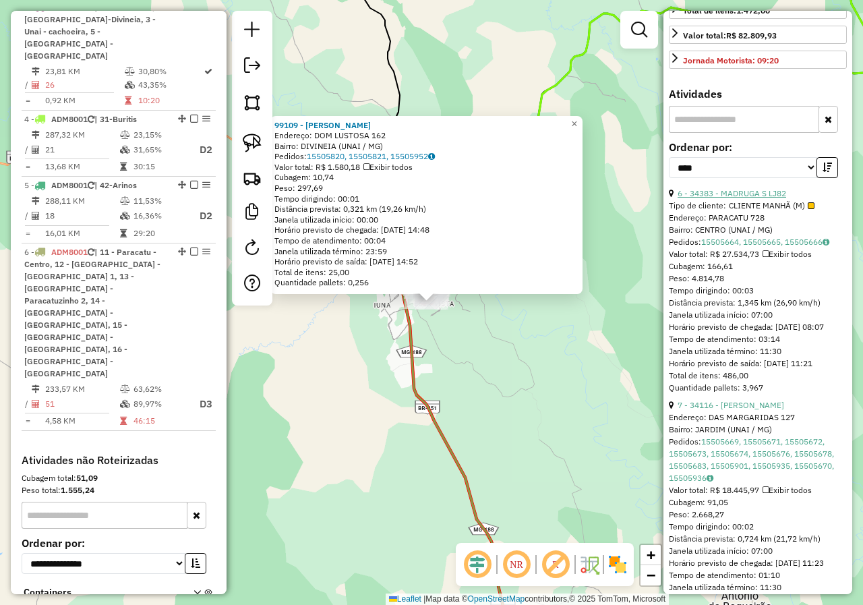
click at [772, 198] on link "6 - 34383 - MADRUGA S LJ82" at bounding box center [732, 193] width 109 height 10
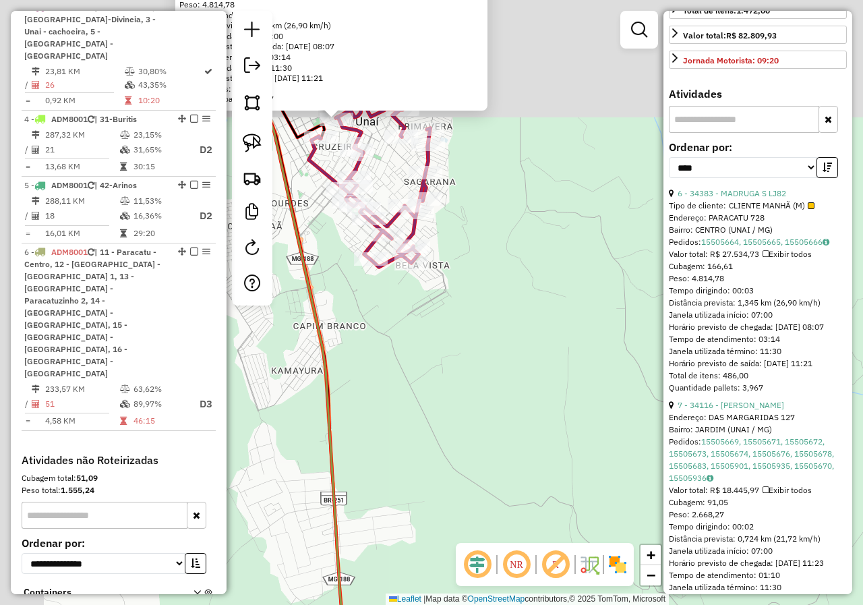
drag, startPoint x: 366, startPoint y: 210, endPoint x: 607, endPoint y: 422, distance: 320.6
click at [607, 422] on div "34383 - MADRUGA S LJ82 Tipo de cliente: CLIENTE MANHÃ (M) Endereço: PARACATU 72…" at bounding box center [431, 302] width 863 height 605
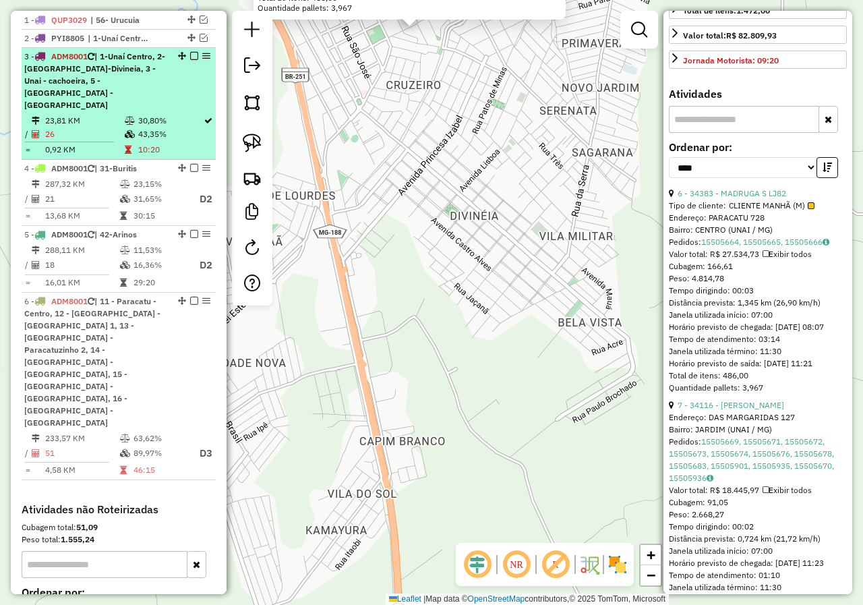
scroll to position [475, 0]
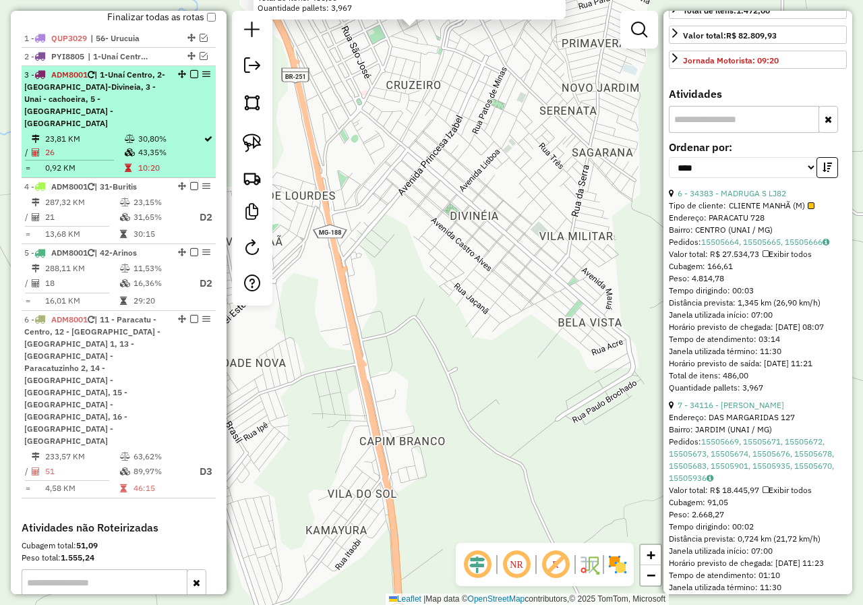
click at [190, 78] on em at bounding box center [194, 74] width 8 height 8
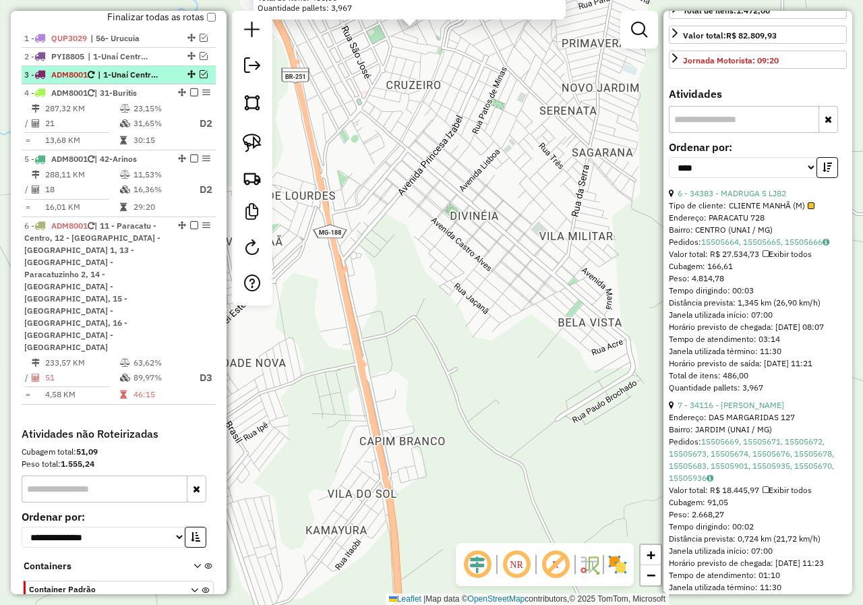
click at [189, 78] on em at bounding box center [191, 74] width 8 height 8
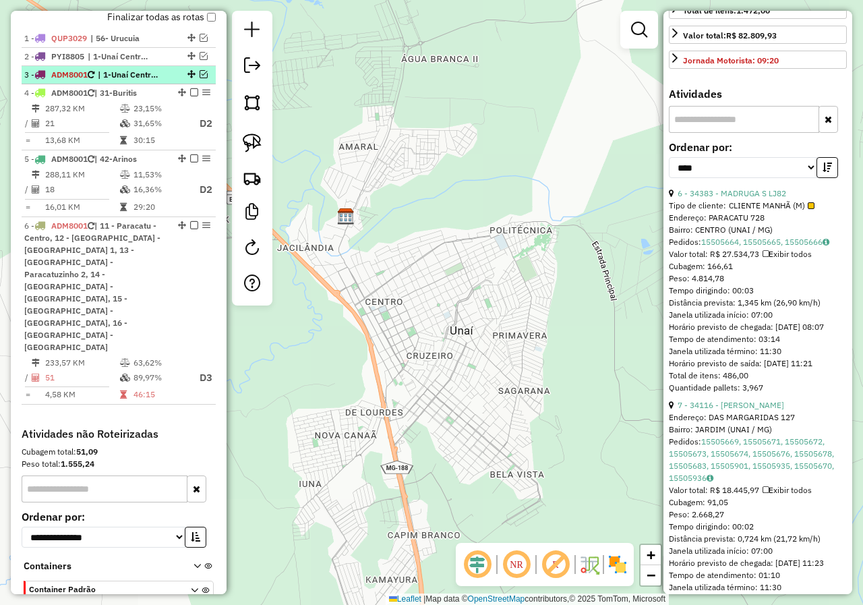
click at [200, 78] on em at bounding box center [204, 74] width 8 height 8
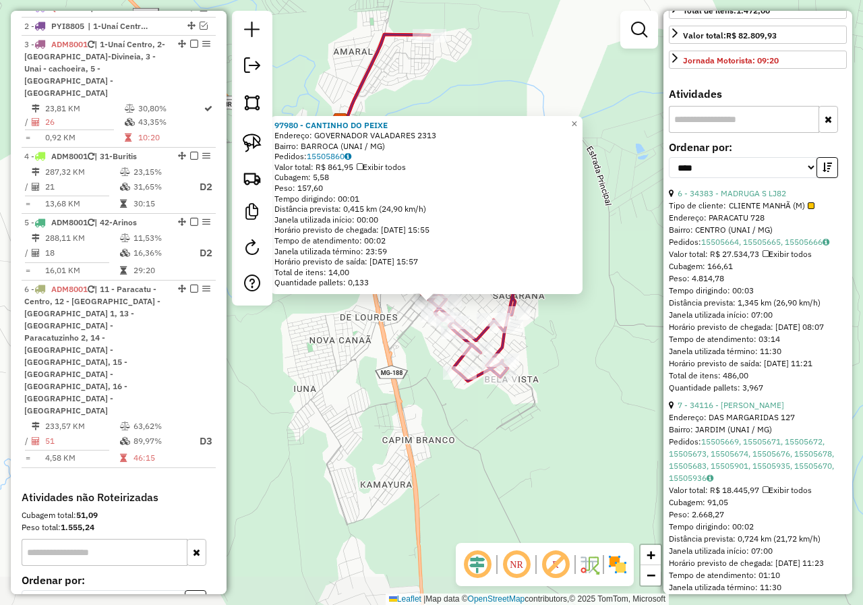
scroll to position [542, 0]
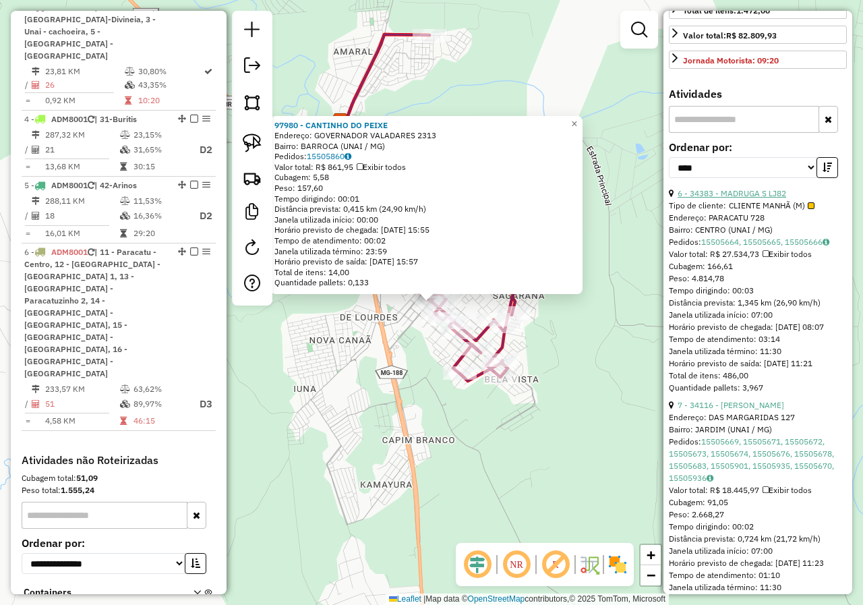
click at [760, 196] on link "6 - 34383 - MADRUGA S LJ82" at bounding box center [732, 193] width 109 height 10
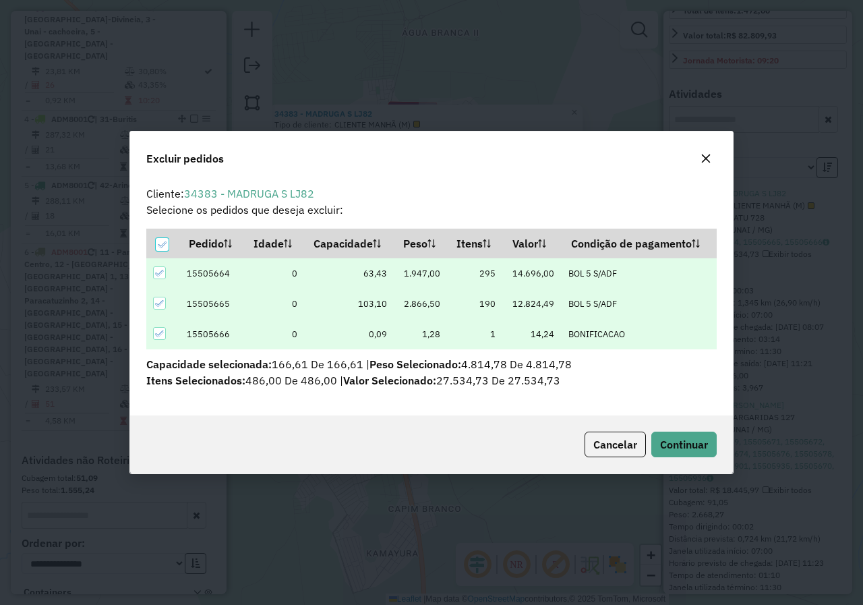
scroll to position [0, 0]
click at [703, 438] on span "Continuar" at bounding box center [684, 444] width 48 height 13
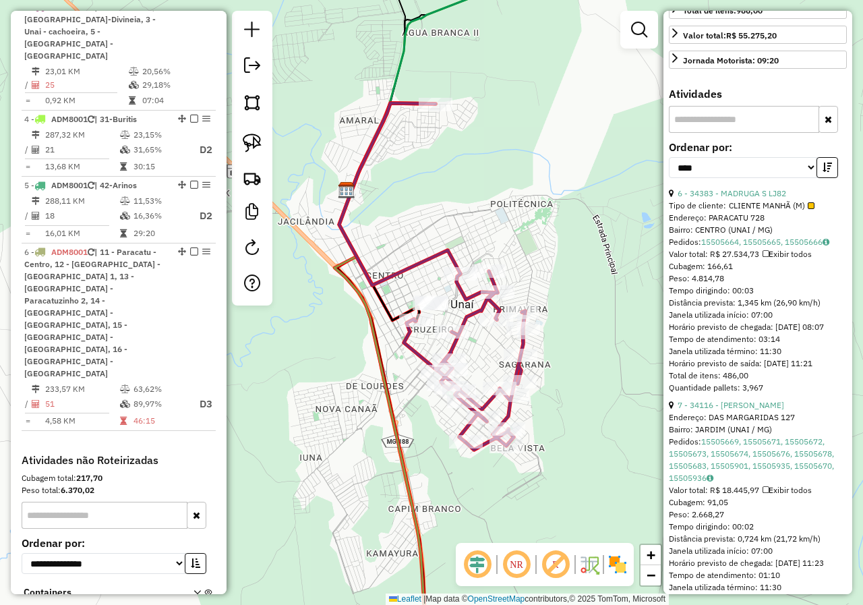
click at [756, 410] on link "7 - 34116 - SUP SANTOS" at bounding box center [731, 405] width 107 height 10
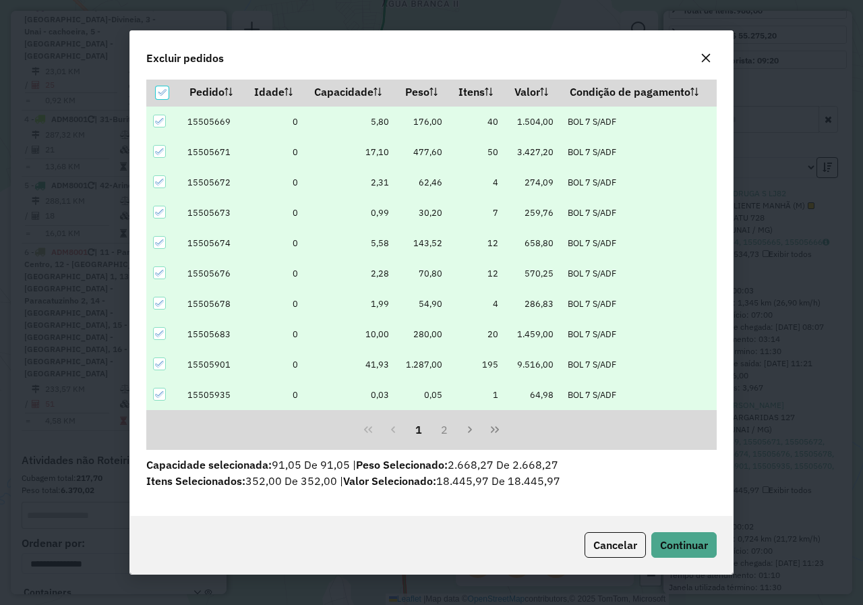
scroll to position [47, 0]
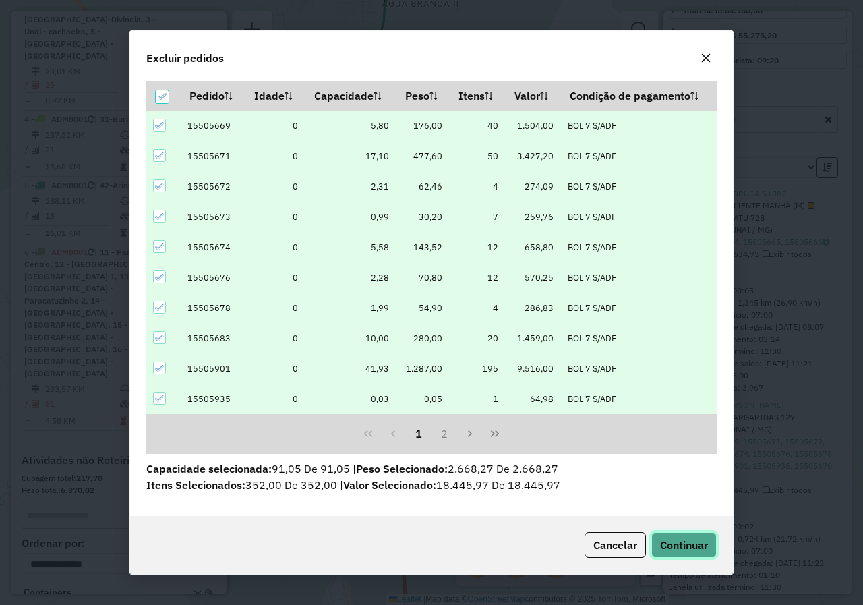
click at [674, 552] on button "Continuar" at bounding box center [683, 545] width 65 height 26
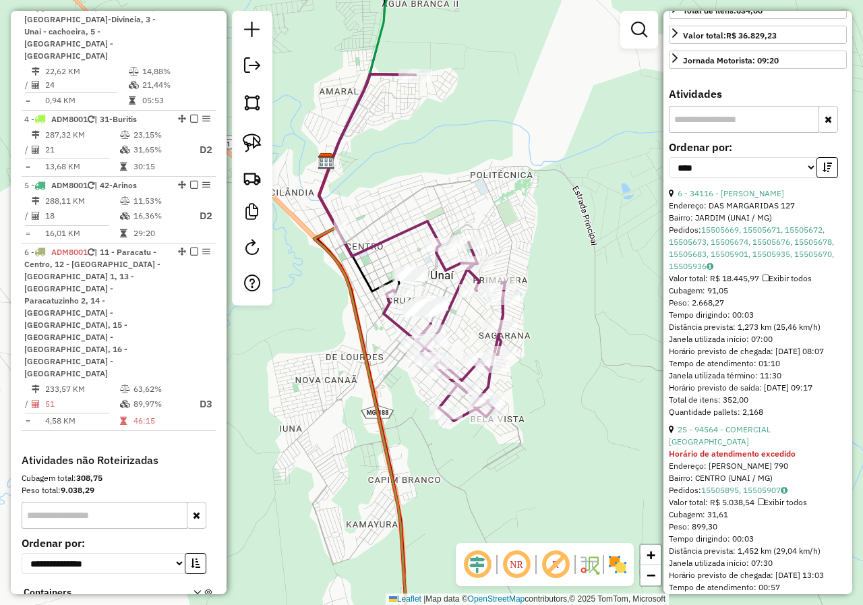
scroll to position [472, 0]
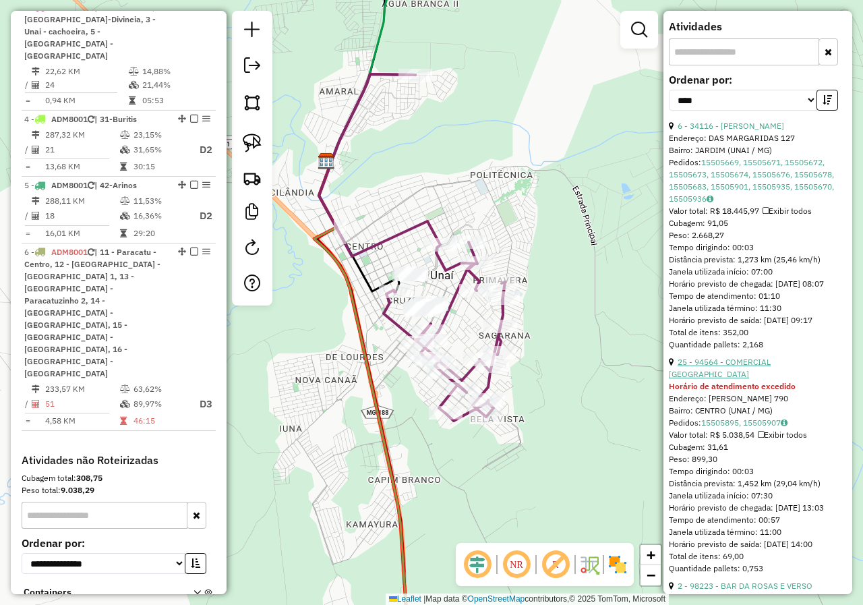
click at [763, 377] on link "25 - 94564 - COMERCIAL WELLINGTON" at bounding box center [720, 368] width 102 height 22
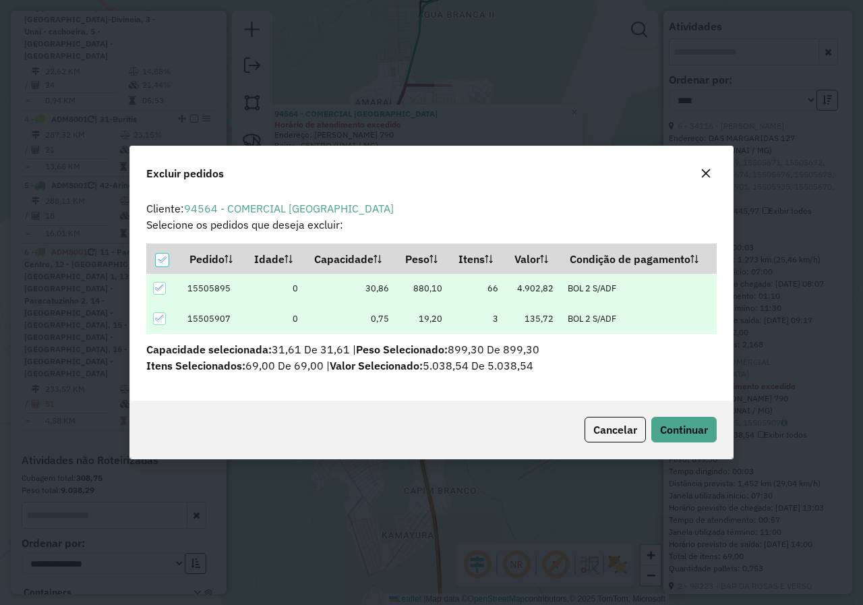
scroll to position [0, 0]
click at [694, 430] on span "Continuar" at bounding box center [684, 429] width 48 height 13
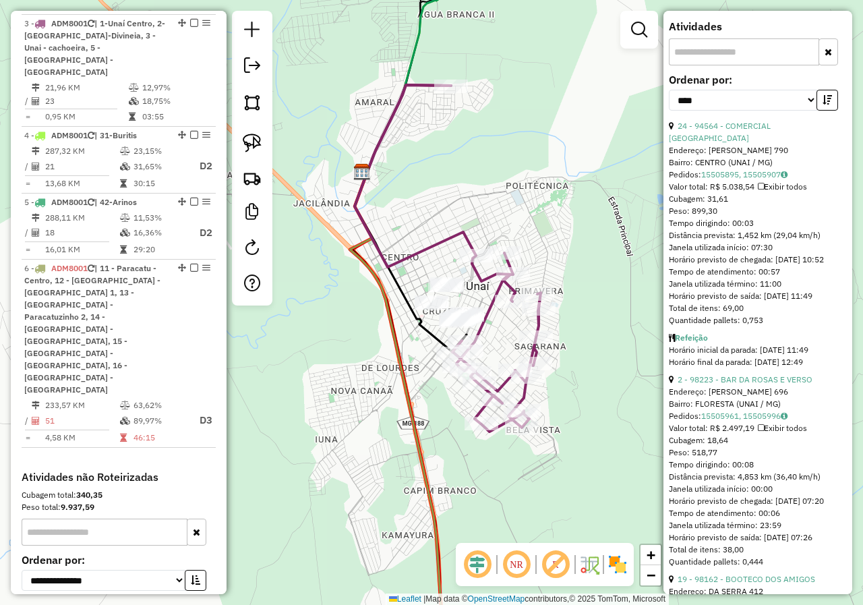
scroll to position [542, 0]
click at [765, 378] on link "2 - 98223 - BAR DA ROSAS E VERSO" at bounding box center [745, 379] width 135 height 10
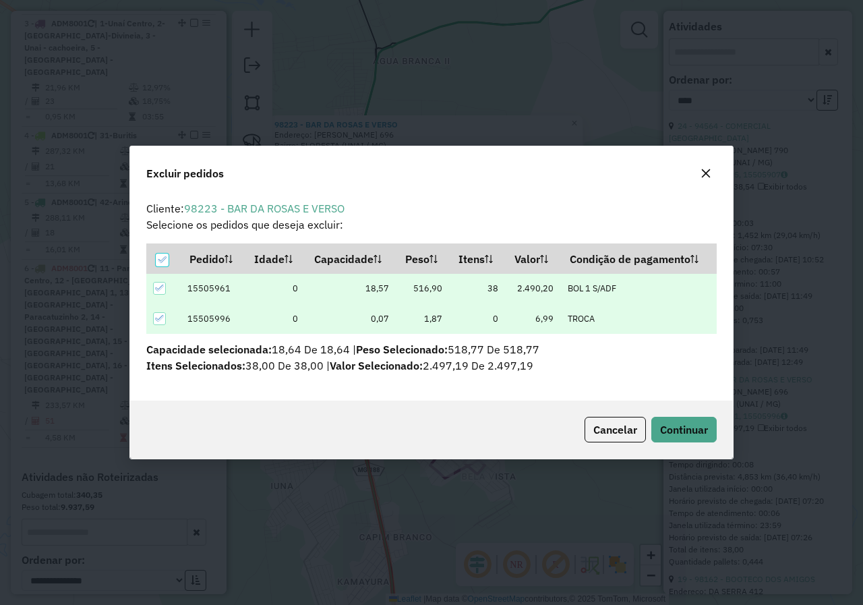
scroll to position [0, 0]
click at [662, 432] on span "Continuar" at bounding box center [684, 429] width 48 height 13
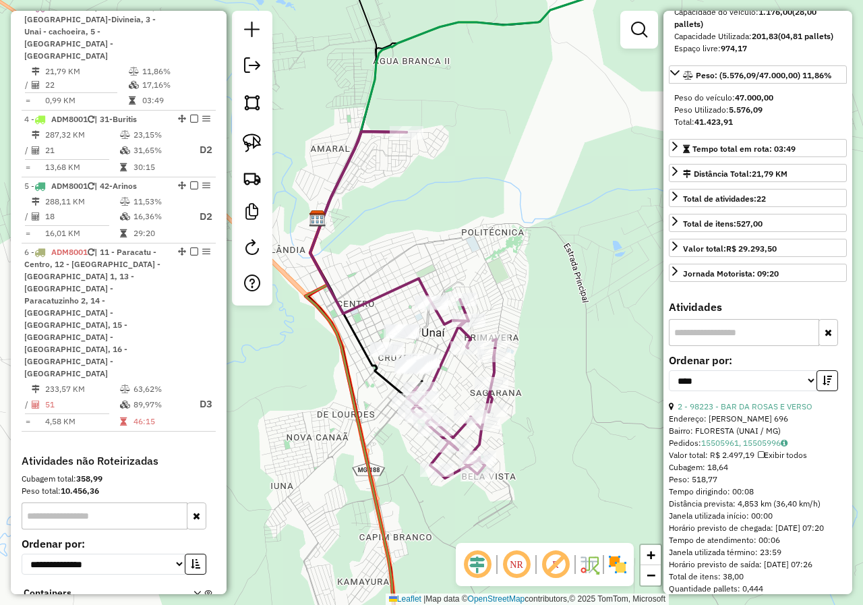
scroll to position [67, 0]
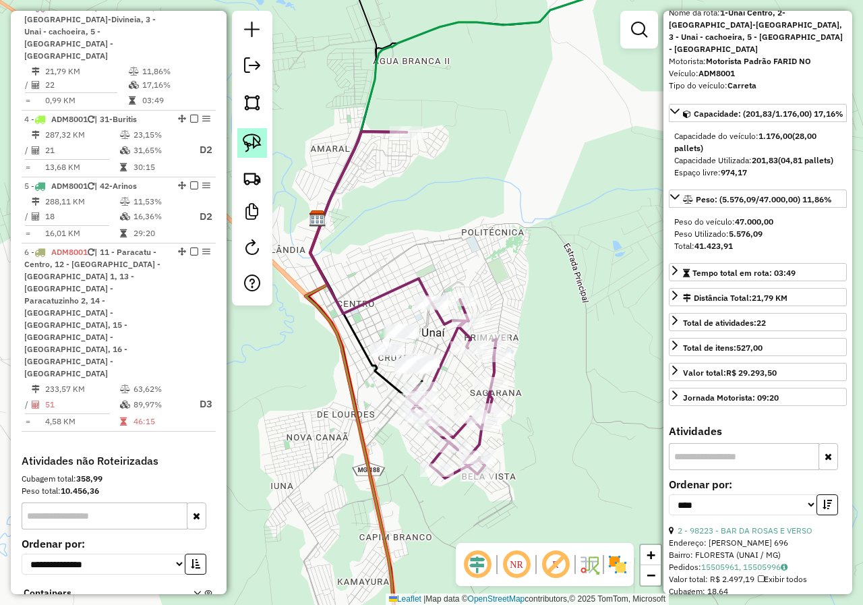
click at [251, 148] on img at bounding box center [252, 143] width 19 height 19
drag, startPoint x: 425, startPoint y: 264, endPoint x: 442, endPoint y: 318, distance: 56.3
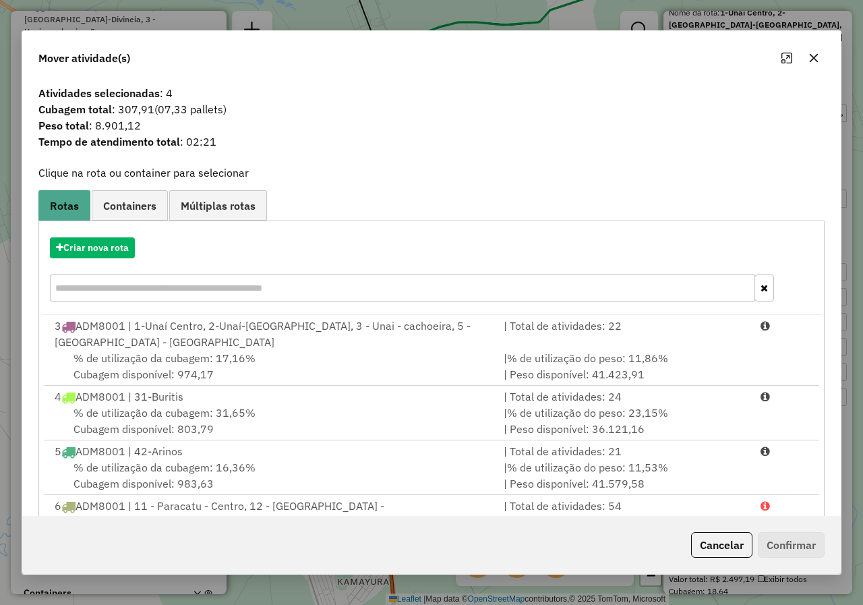
click at [817, 59] on icon "button" at bounding box center [813, 58] width 11 height 11
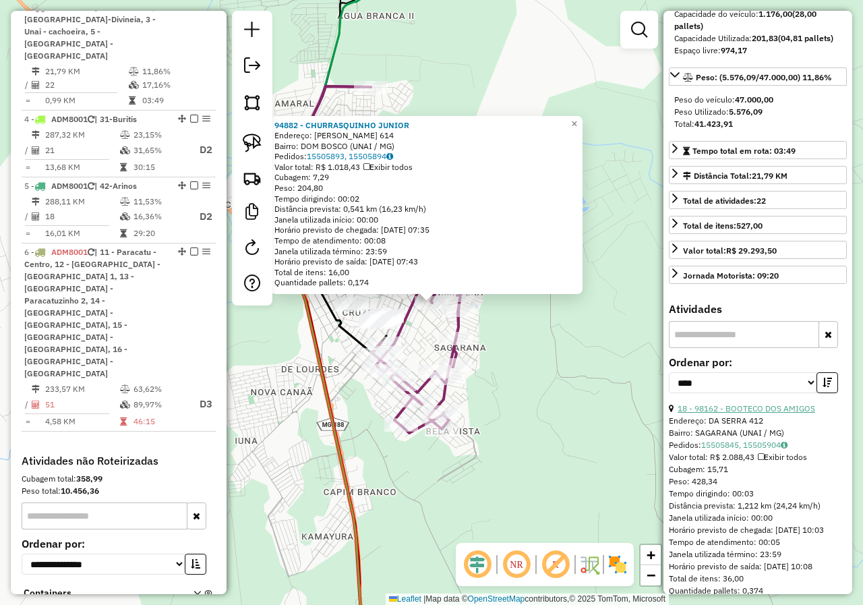
scroll to position [202, 0]
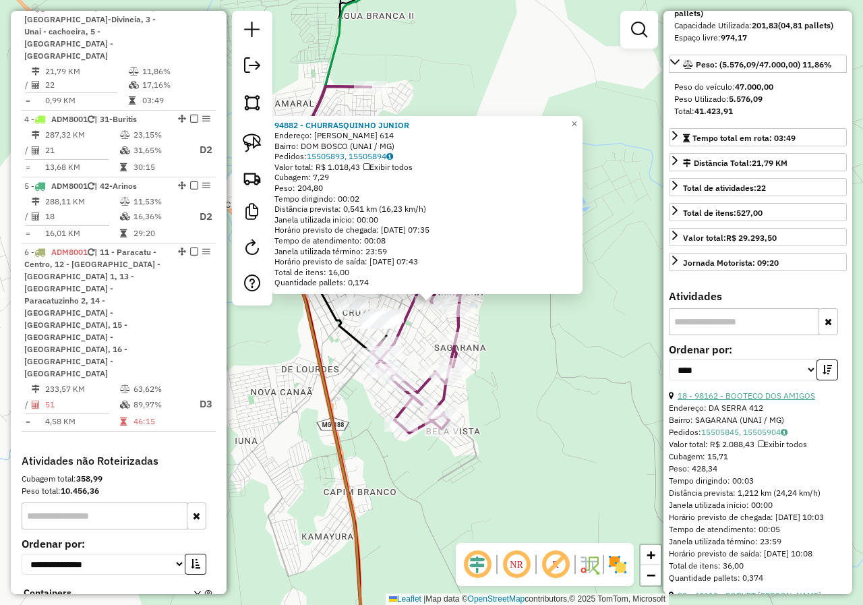
click at [757, 392] on link "18 - 98162 - BOOTECO DOS AMIGOS" at bounding box center [747, 395] width 138 height 10
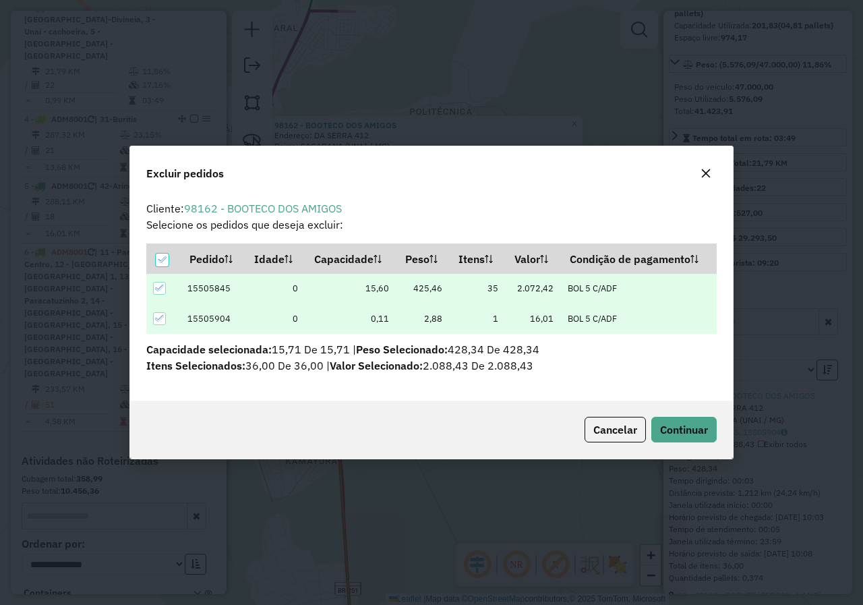
scroll to position [0, 0]
click at [707, 433] on span "Continuar" at bounding box center [684, 429] width 48 height 13
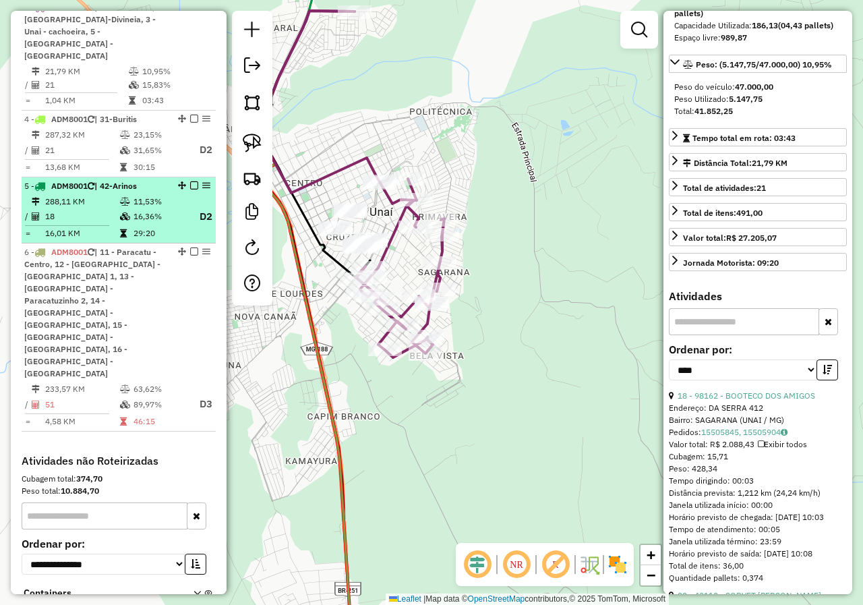
scroll to position [356, 0]
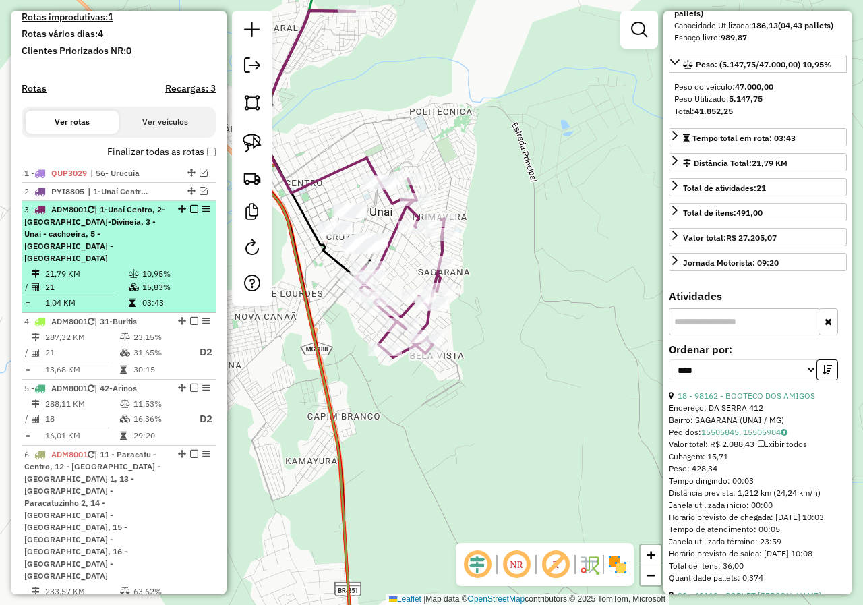
click at [193, 213] on em at bounding box center [194, 209] width 8 height 8
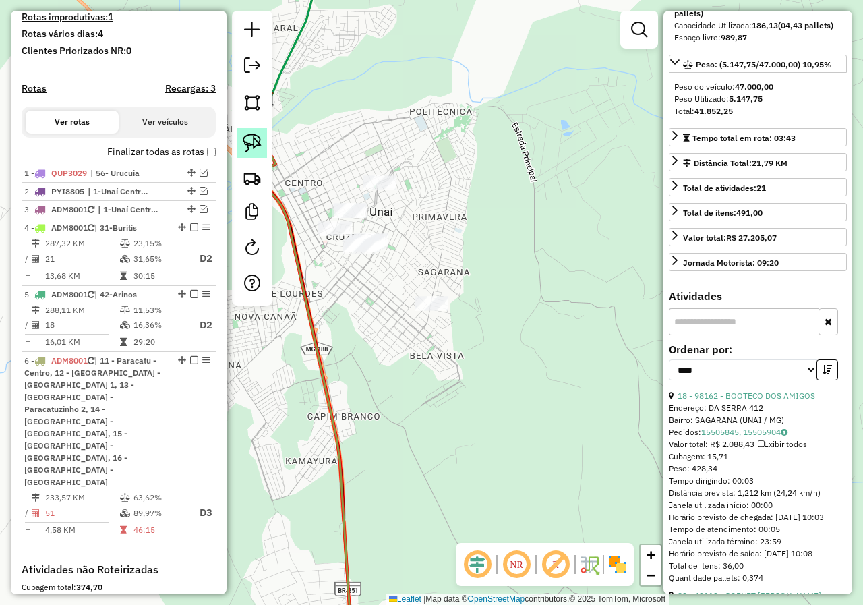
click at [256, 140] on img at bounding box center [252, 143] width 19 height 19
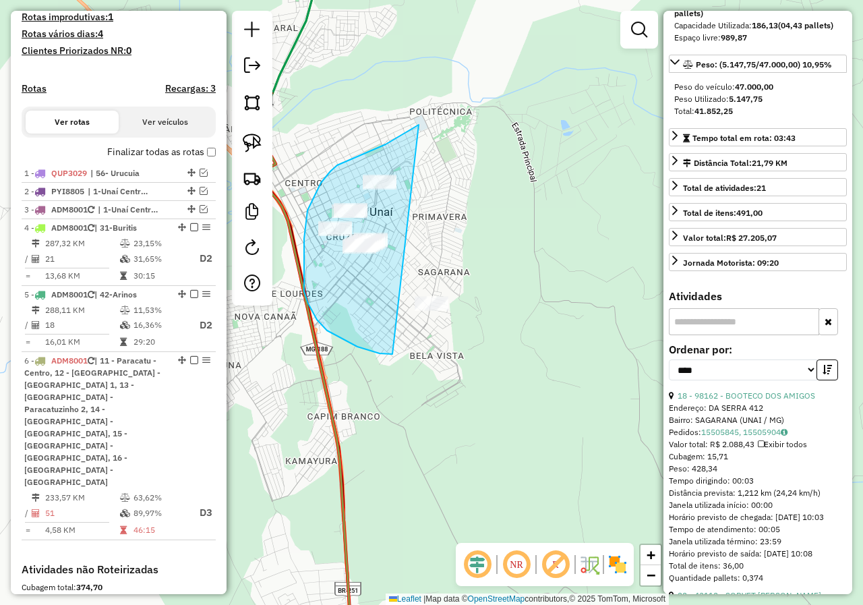
drag, startPoint x: 419, startPoint y: 125, endPoint x: 533, endPoint y: 287, distance: 198.3
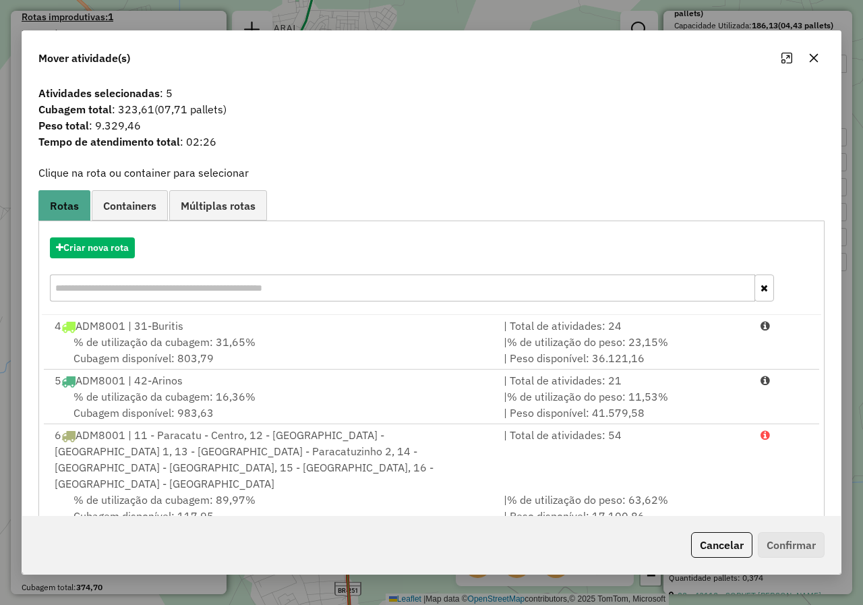
click at [815, 55] on icon "button" at bounding box center [813, 58] width 11 height 11
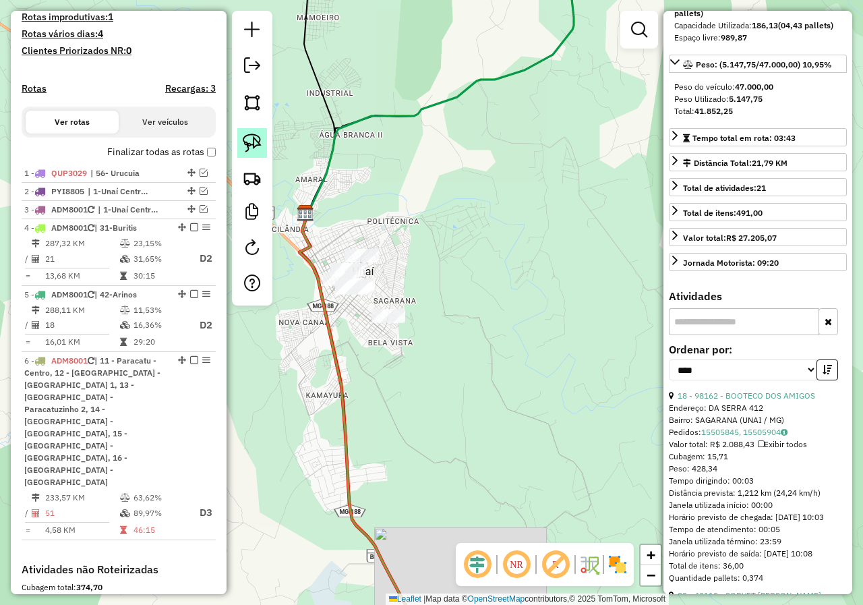
click at [256, 144] on img at bounding box center [252, 143] width 19 height 19
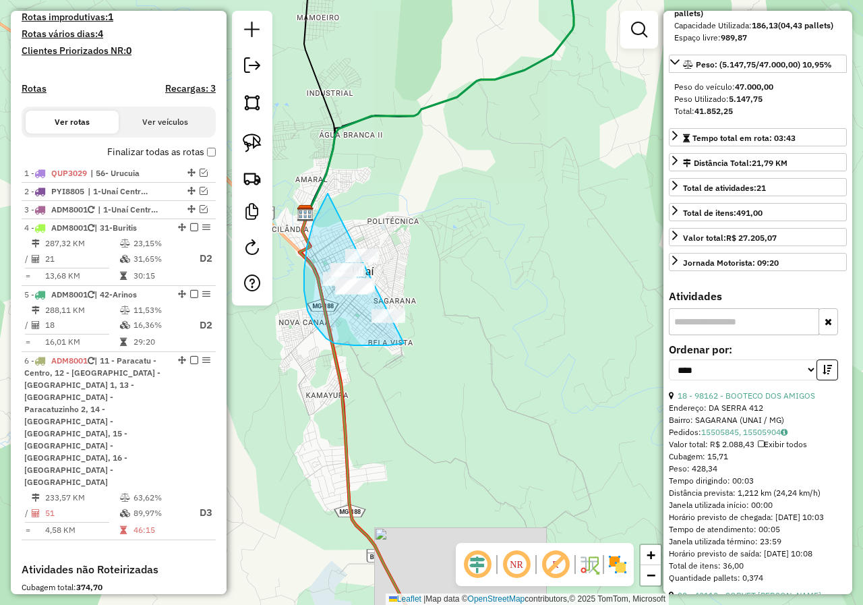
drag, startPoint x: 305, startPoint y: 261, endPoint x: 456, endPoint y: 274, distance: 151.6
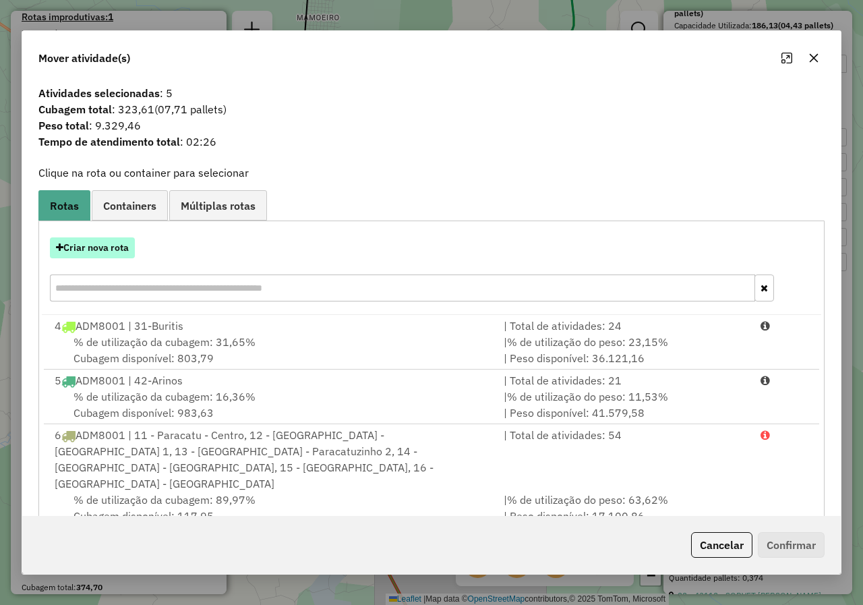
click at [107, 247] on button "Criar nova rota" at bounding box center [92, 247] width 85 height 21
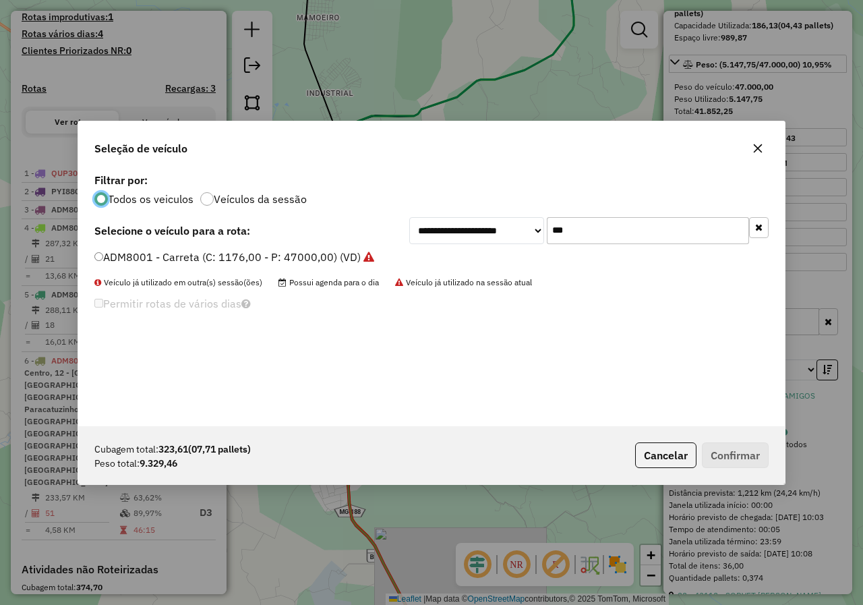
scroll to position [7, 4]
click at [581, 234] on input "***" at bounding box center [648, 230] width 202 height 27
click at [214, 249] on label "ADM8001 - Carreta (C: 1176,00 - P: 47000,00) (VD)" at bounding box center [234, 257] width 280 height 16
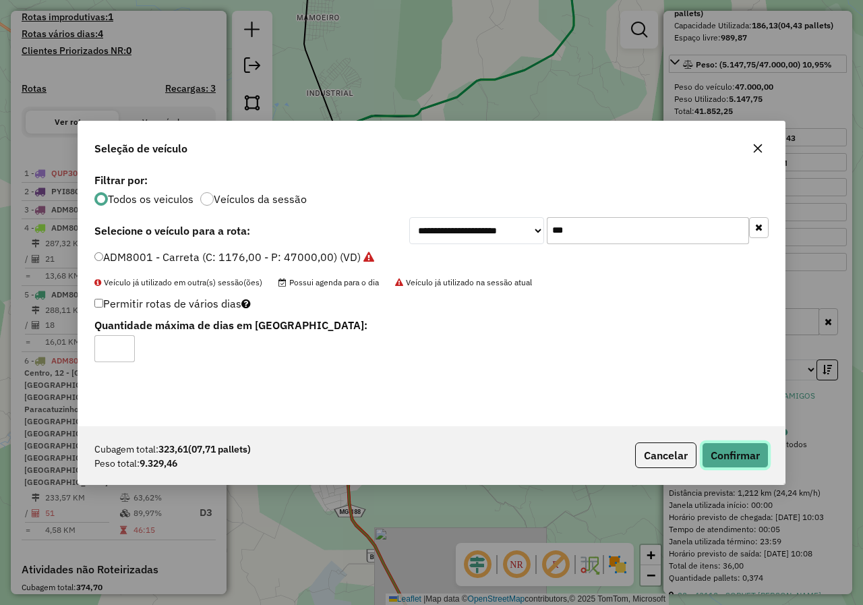
click at [753, 445] on button "Confirmar" at bounding box center [735, 455] width 67 height 26
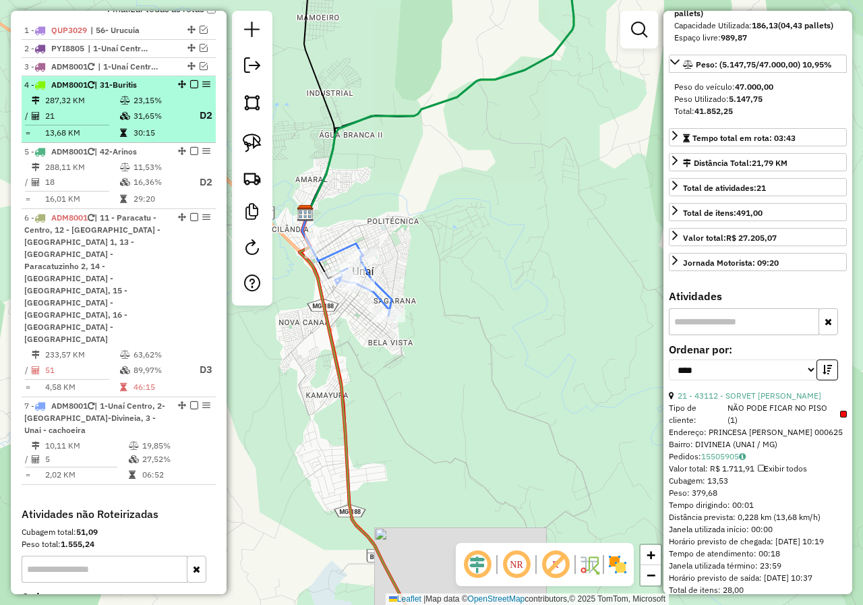
scroll to position [423, 0]
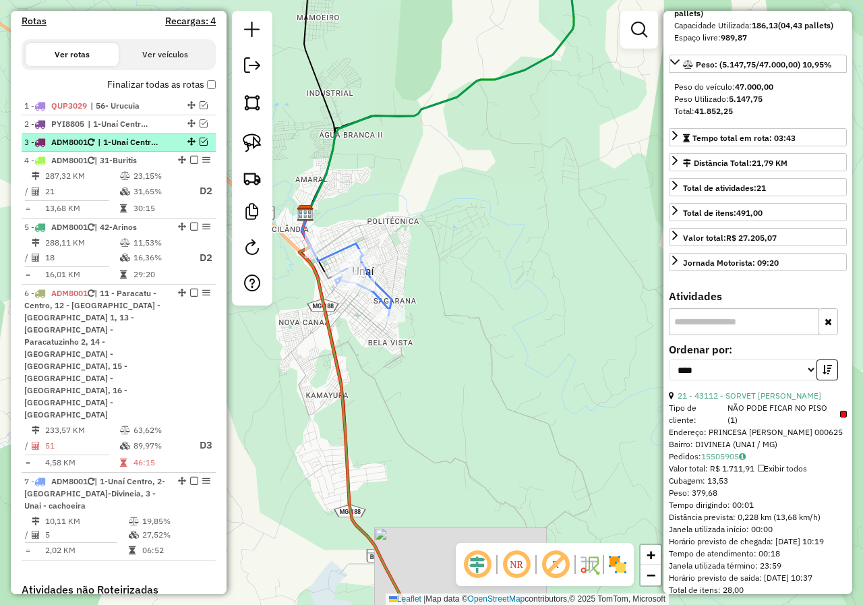
click at [203, 146] on em at bounding box center [204, 142] width 8 height 8
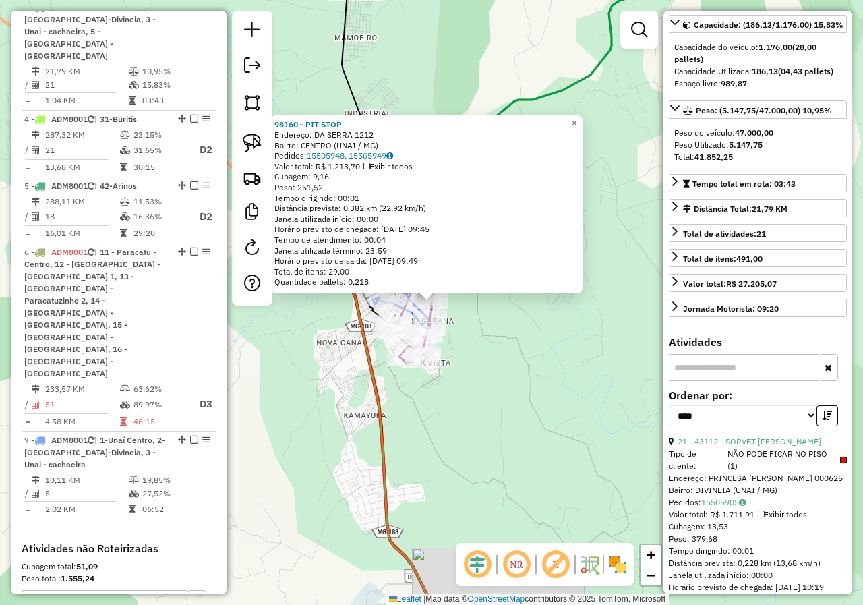
scroll to position [135, 0]
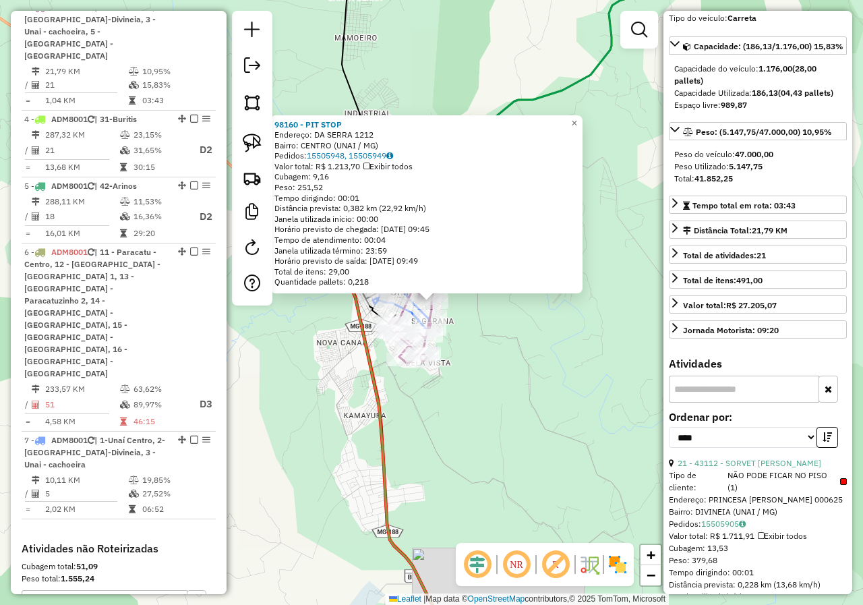
click at [487, 406] on div "98160 - PIT STOP Endereço: DA SERRA 1212 Bairro: CENTRO (UNAI / MG) Pedidos: 15…" at bounding box center [431, 302] width 863 height 605
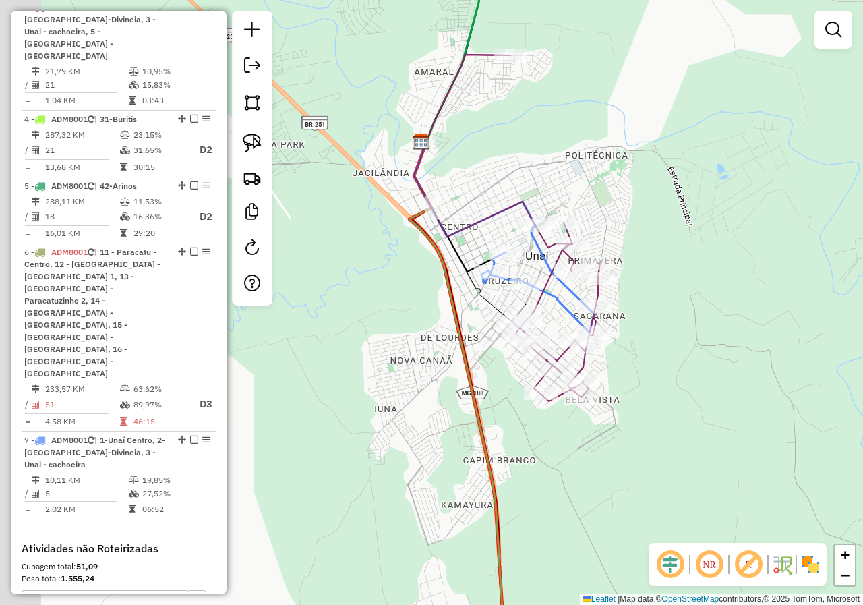
drag, startPoint x: 492, startPoint y: 278, endPoint x: 638, endPoint y: 302, distance: 148.3
click at [638, 302] on div "Janela de atendimento Grade de atendimento Capacidade Transportadoras Veículos …" at bounding box center [431, 302] width 863 height 605
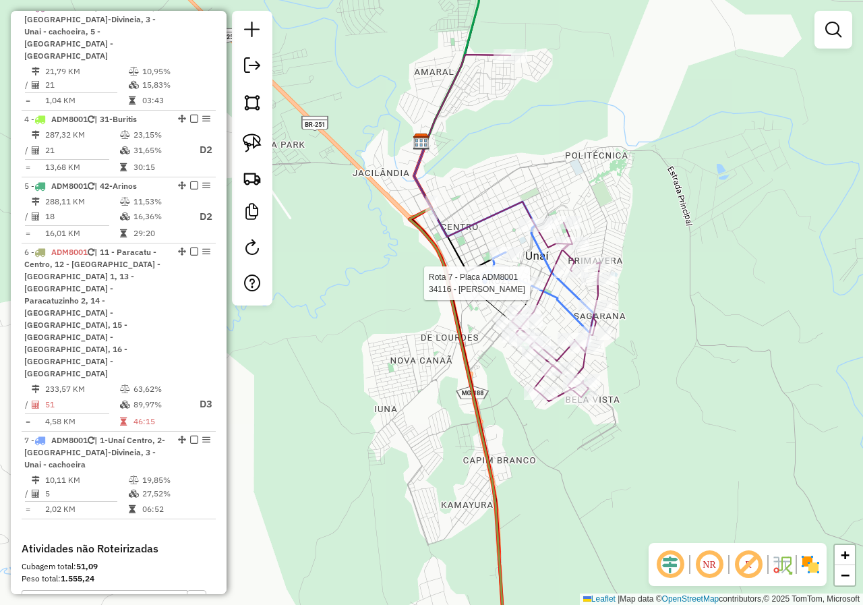
scroll to position [676, 0]
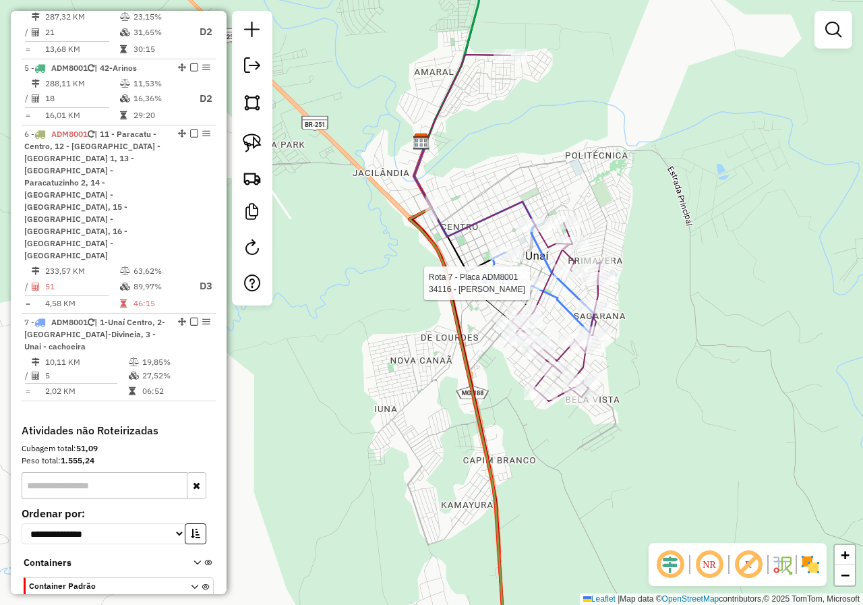
select select "*********"
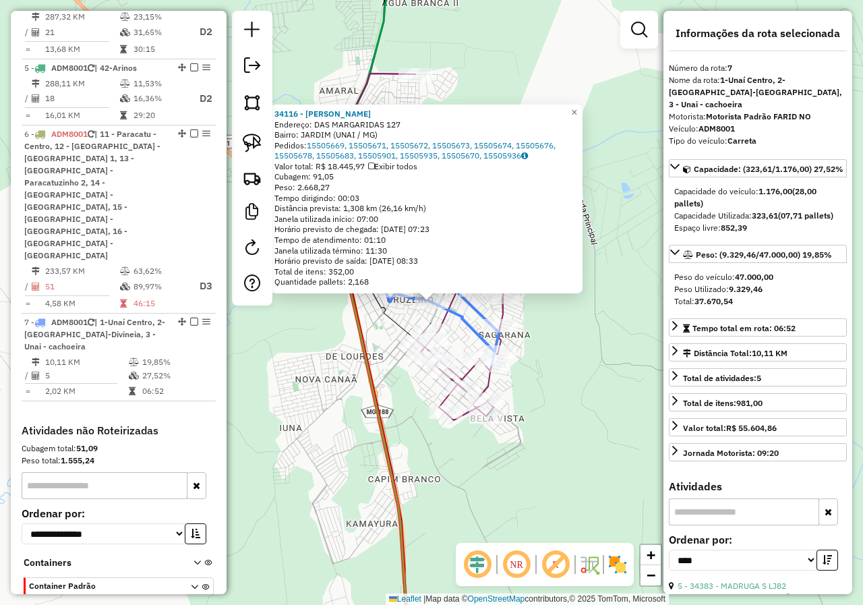
click at [583, 368] on div "34116 - SUP SANTOS Endereço: DAS MARGARIDAS 127 Bairro: JARDIM (UNAI / MG) Pedi…" at bounding box center [431, 302] width 863 height 605
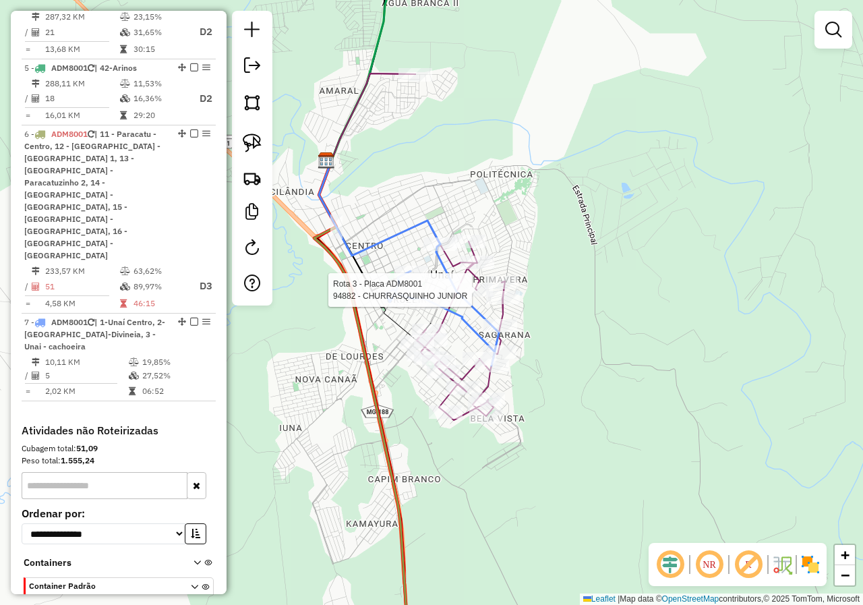
select select "*********"
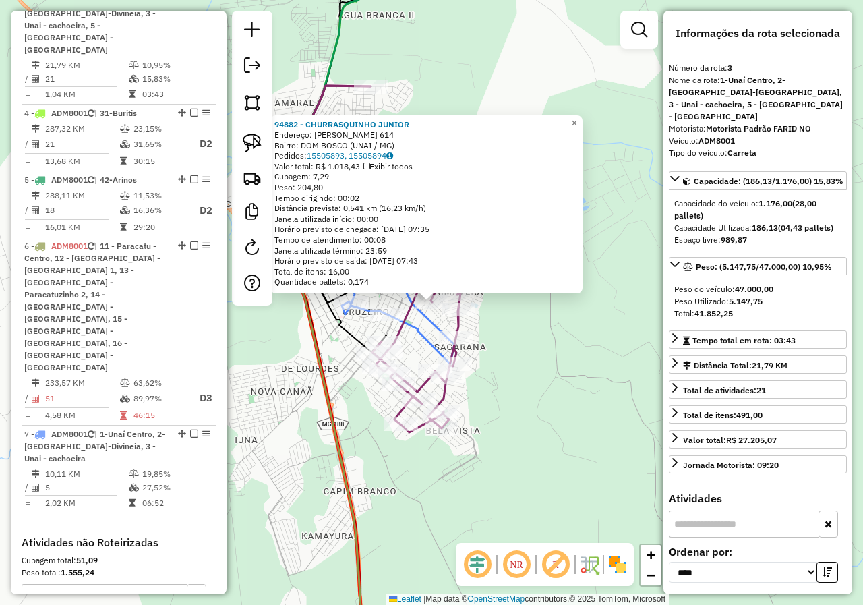
scroll to position [558, 0]
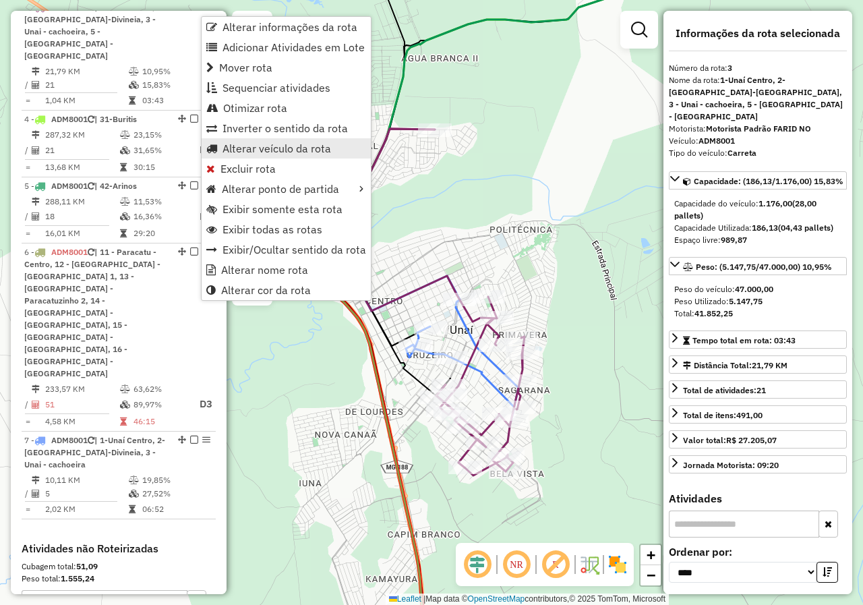
click at [276, 152] on span "Alterar veículo da rota" at bounding box center [277, 148] width 109 height 11
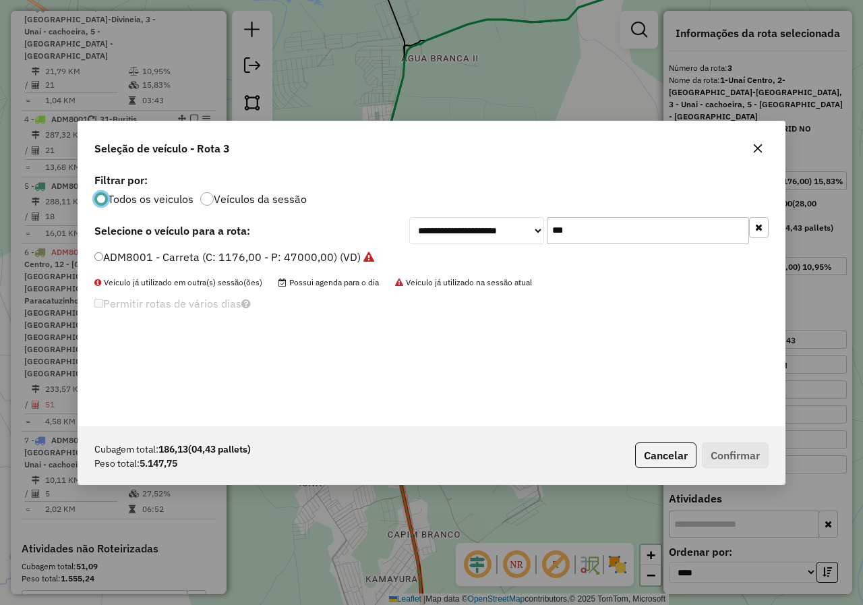
scroll to position [7, 4]
click at [614, 228] on input "***" at bounding box center [648, 230] width 202 height 27
click at [614, 227] on input "***" at bounding box center [648, 230] width 202 height 27
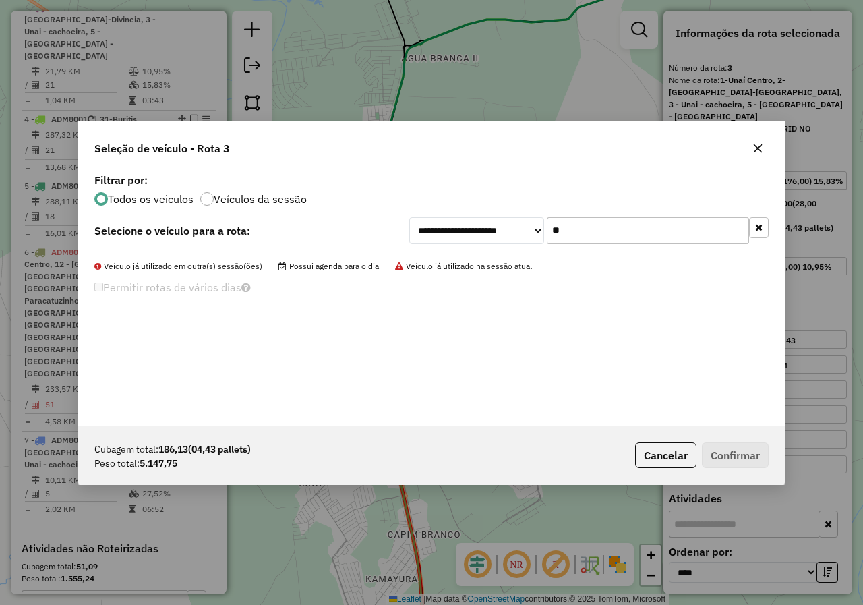
type input "*"
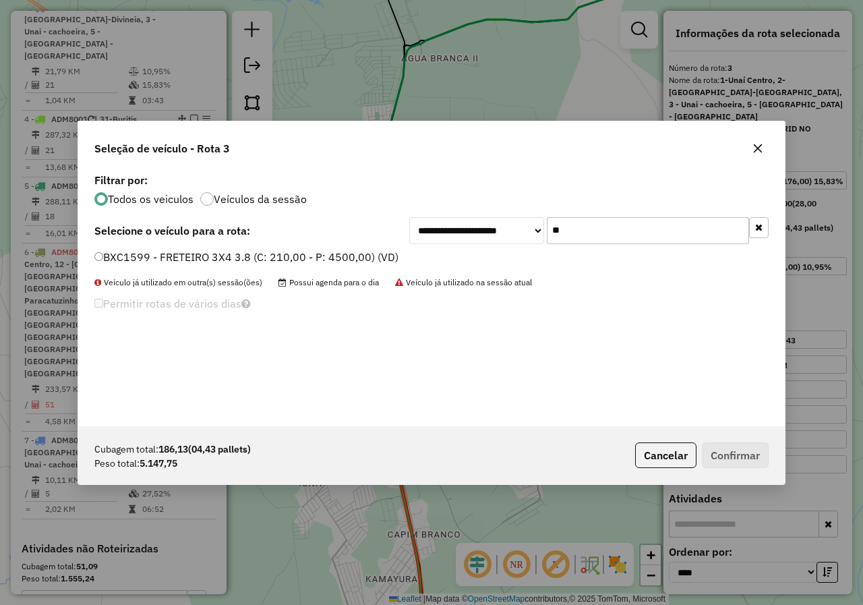
type input "**"
drag, startPoint x: 194, startPoint y: 256, endPoint x: 261, endPoint y: 257, distance: 67.4
click at [194, 256] on label "BXC1599 - FRETEIRO 3X4 3.8 (C: 210,00 - P: 4500,00) (VD)" at bounding box center [246, 257] width 304 height 16
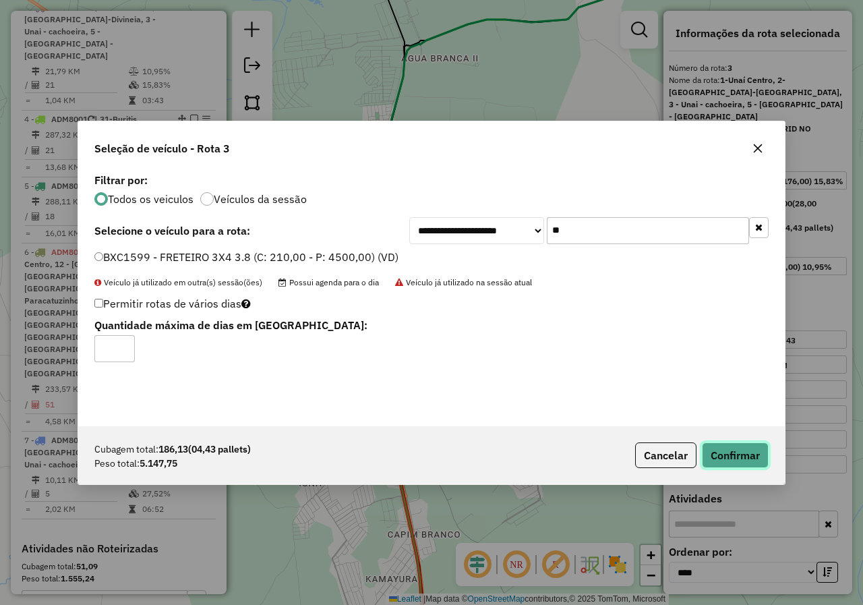
click at [755, 450] on button "Confirmar" at bounding box center [735, 455] width 67 height 26
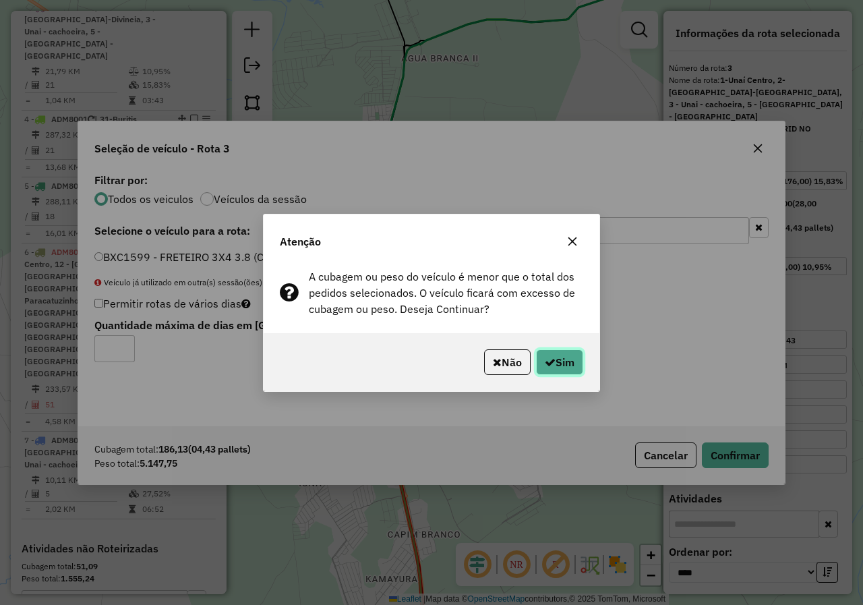
click at [564, 369] on button "Sim" at bounding box center [559, 362] width 47 height 26
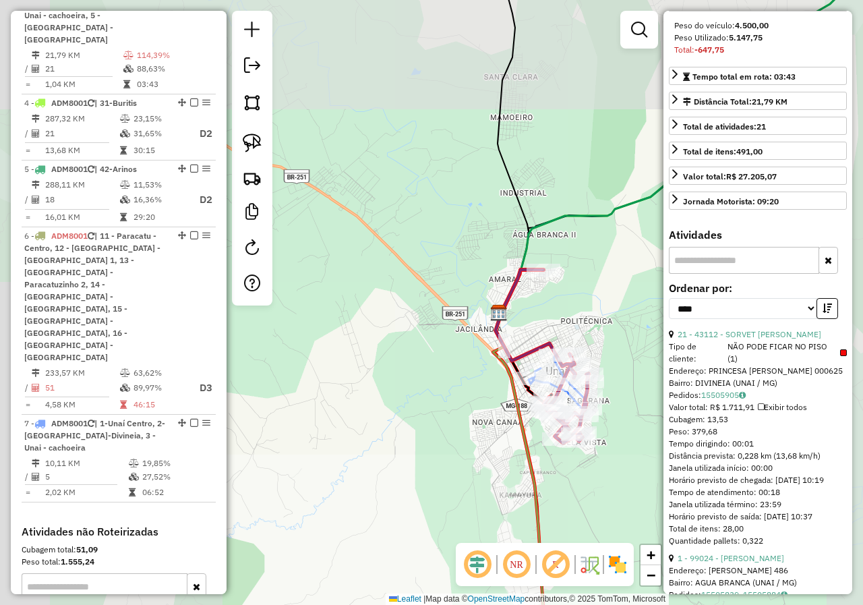
scroll to position [270, 0]
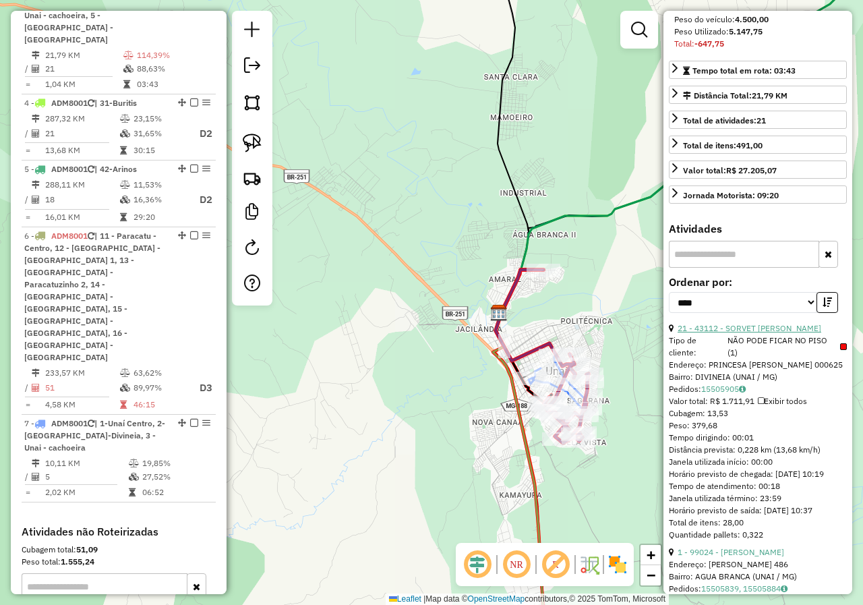
click at [768, 331] on link "21 - 43112 - SORVET DOC LEITE" at bounding box center [750, 328] width 144 height 10
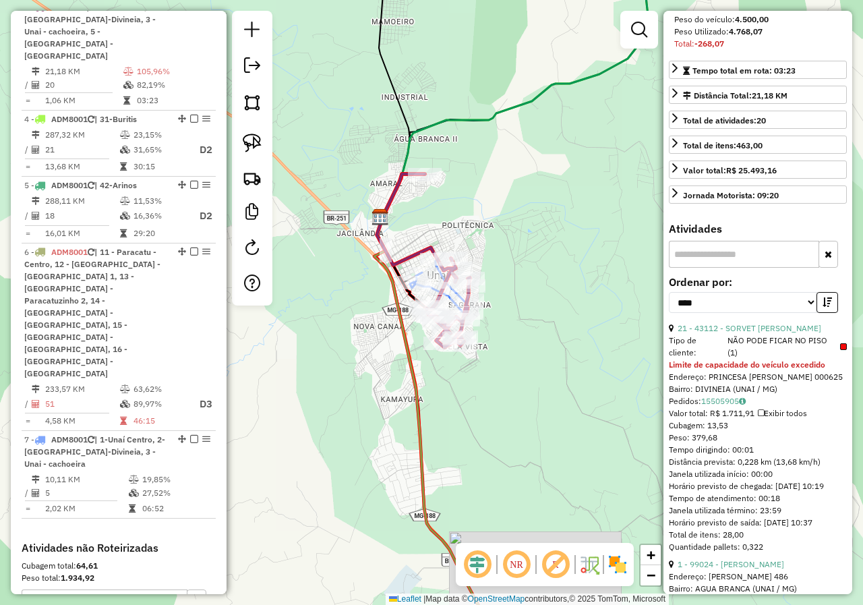
scroll to position [337, 0]
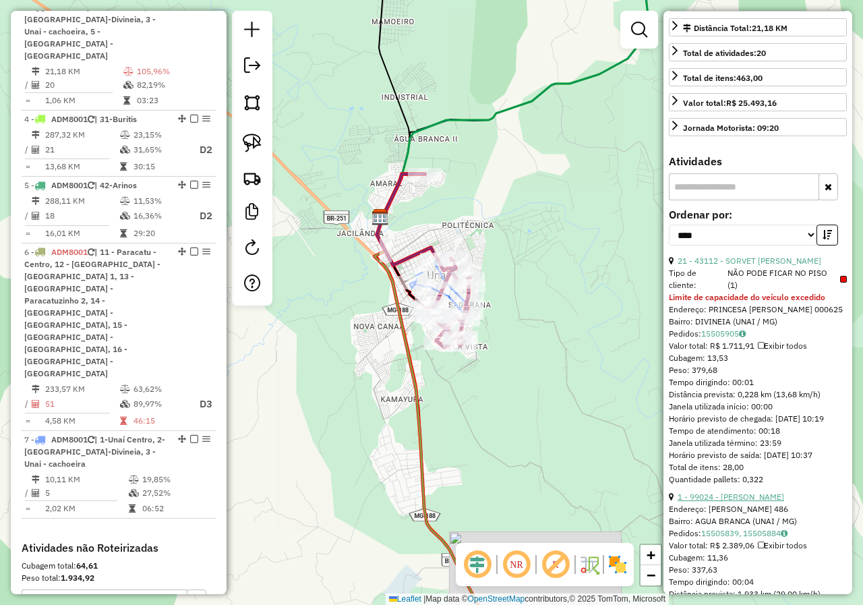
click at [738, 502] on link "1 - 99024 - [PERSON_NAME]" at bounding box center [731, 497] width 107 height 10
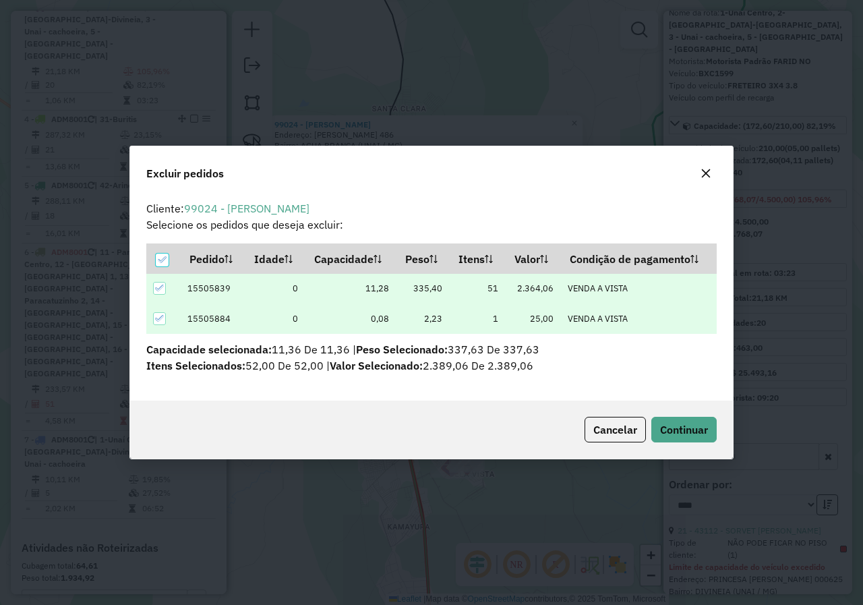
scroll to position [0, 0]
click at [698, 423] on span "Continuar" at bounding box center [684, 429] width 48 height 13
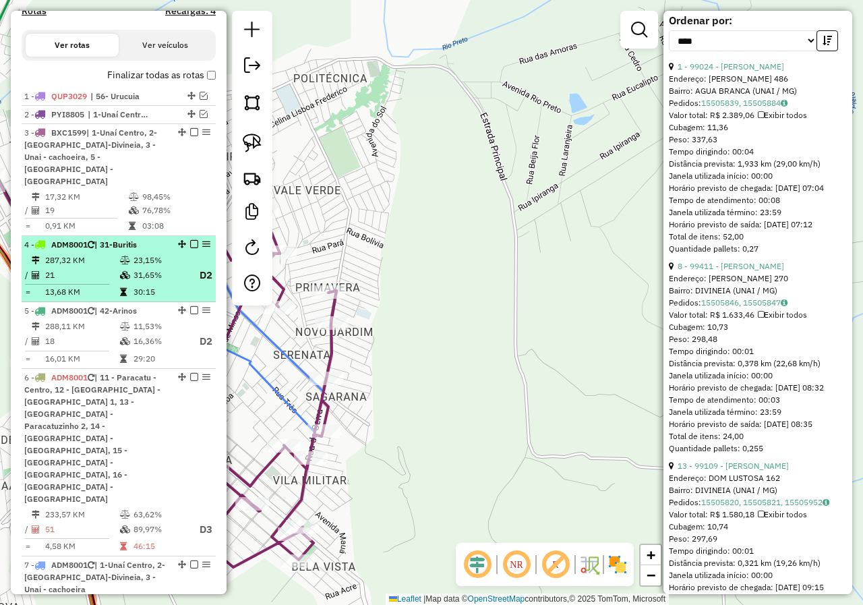
scroll to position [407, 0]
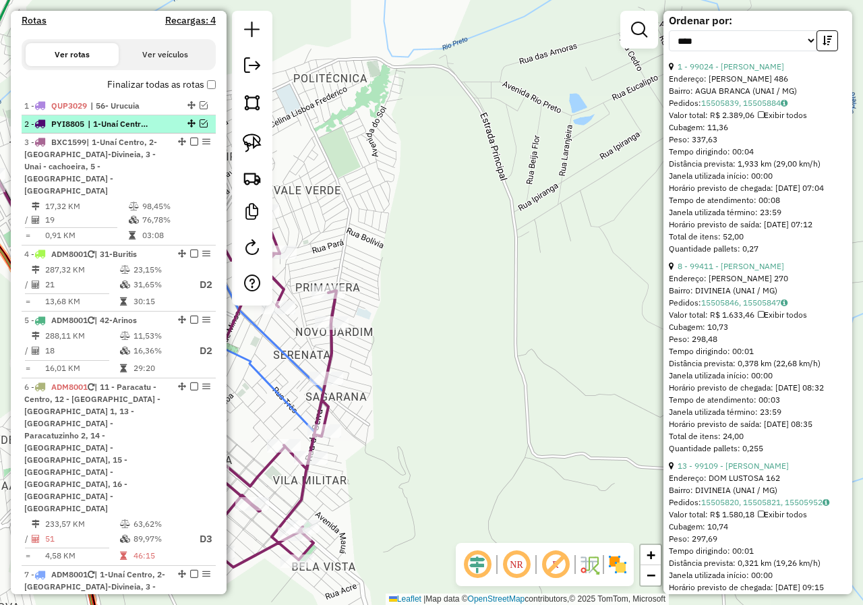
click at [200, 127] on em at bounding box center [204, 123] width 8 height 8
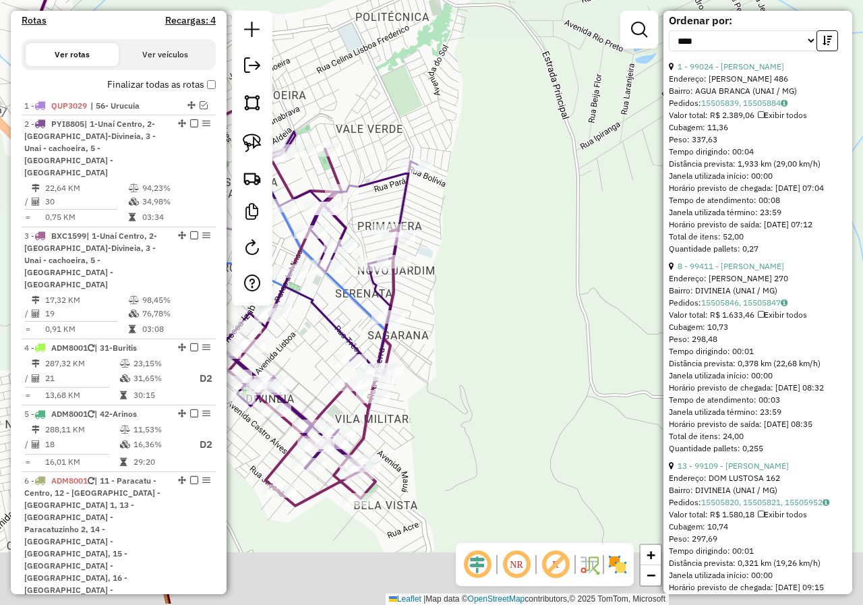
drag, startPoint x: 482, startPoint y: 333, endPoint x: 526, endPoint y: 318, distance: 46.3
click at [526, 318] on div "Janela de atendimento Grade de atendimento Capacidade Transportadoras Veículos …" at bounding box center [431, 302] width 863 height 605
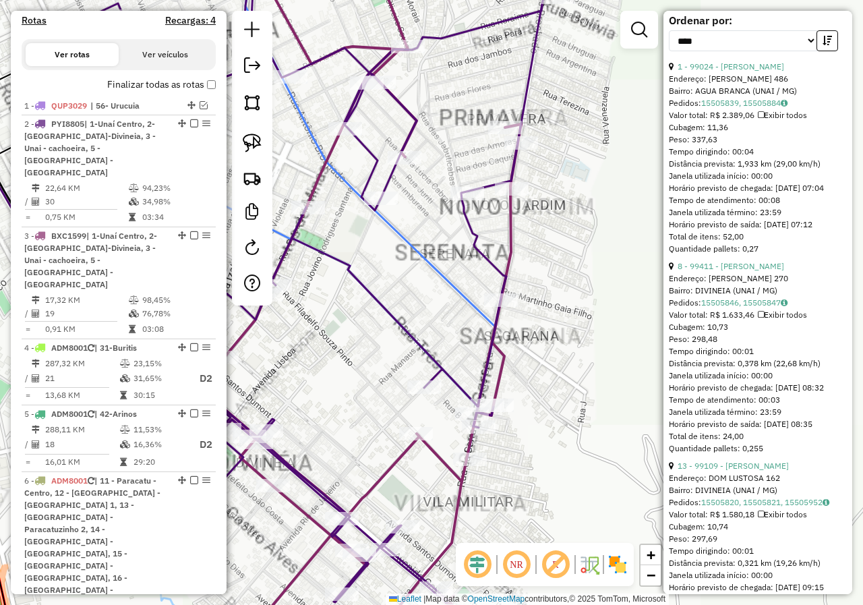
drag, startPoint x: 373, startPoint y: 318, endPoint x: 488, endPoint y: 389, distance: 135.3
click at [488, 389] on div "Janela de atendimento Grade de atendimento Capacidade Transportadoras Veículos …" at bounding box center [431, 302] width 863 height 605
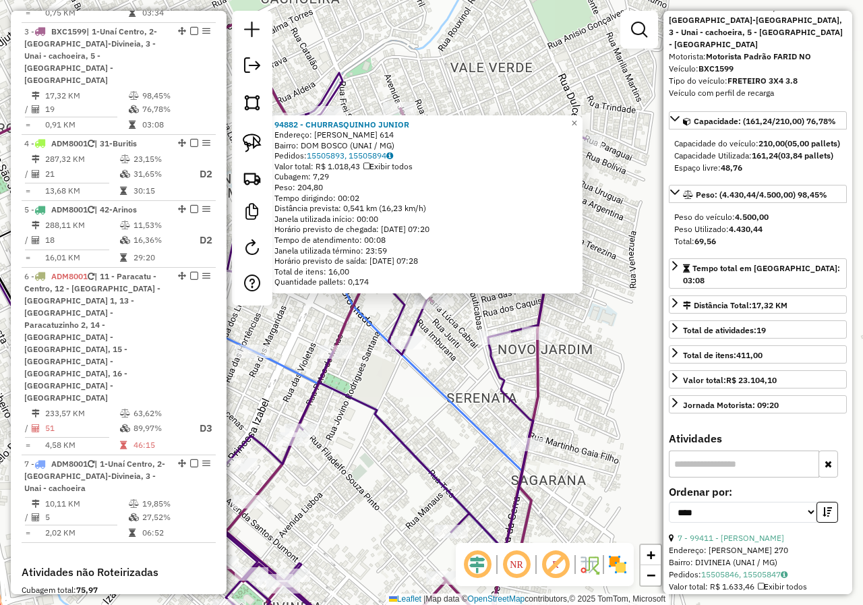
scroll to position [71, 0]
click at [406, 408] on div "94882 - CHURRASQUINHO JUNIOR Endereço: ANTONIO GONCALVES 614 Bairro: DOM BOSCO …" at bounding box center [431, 302] width 863 height 605
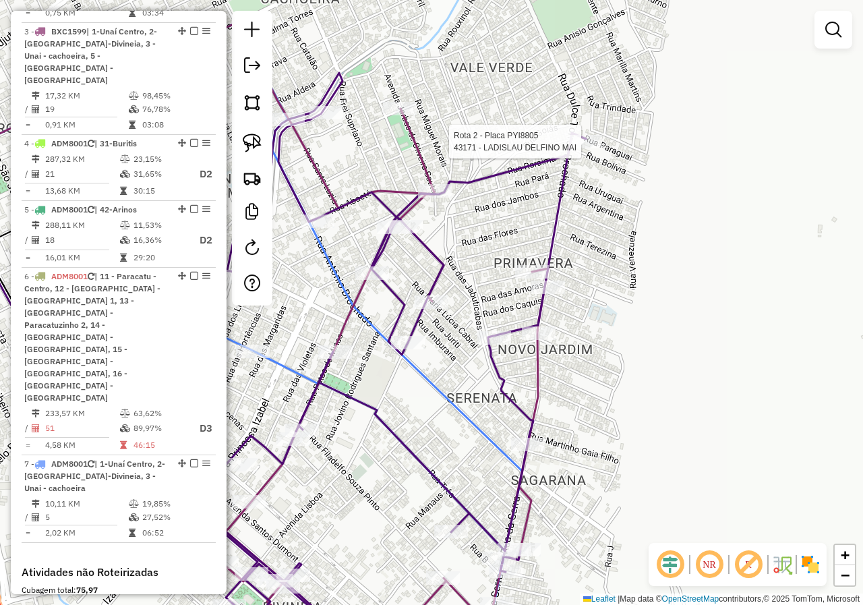
select select "*********"
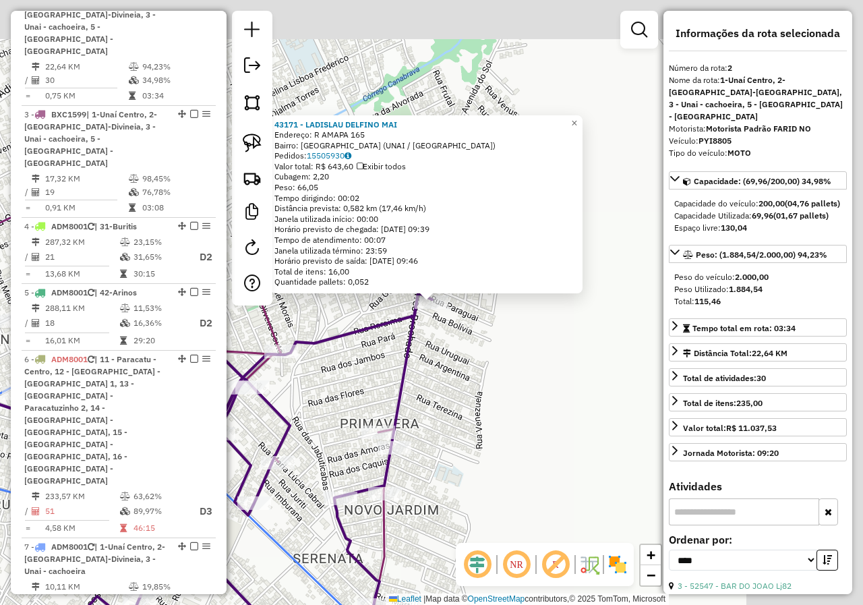
scroll to position [524, 0]
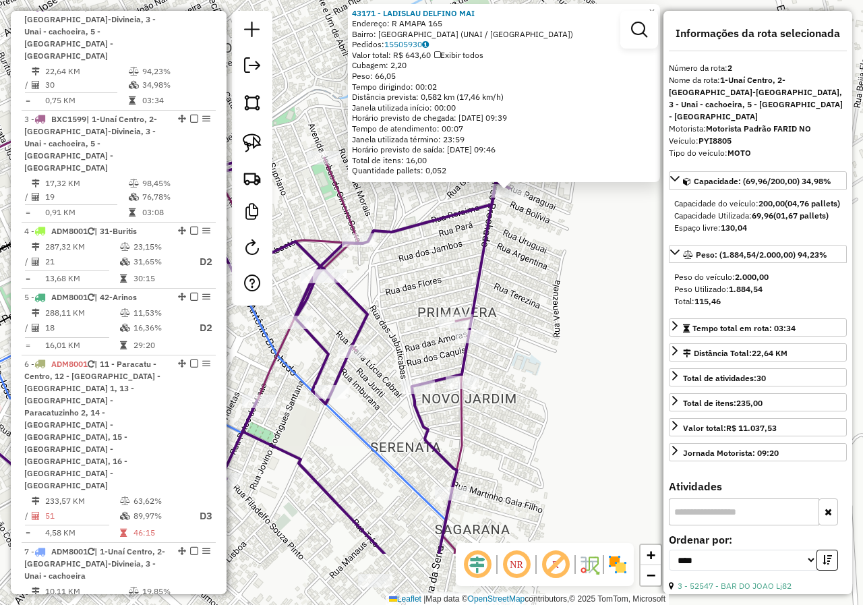
drag, startPoint x: 479, startPoint y: 372, endPoint x: 571, endPoint y: 235, distance: 165.3
click at [571, 235] on div "43171 - LADISLAU DELFINO MAI Endereço: R AMAPA 165 Bairro: JARDIM DA SERRA (UNA…" at bounding box center [431, 302] width 863 height 605
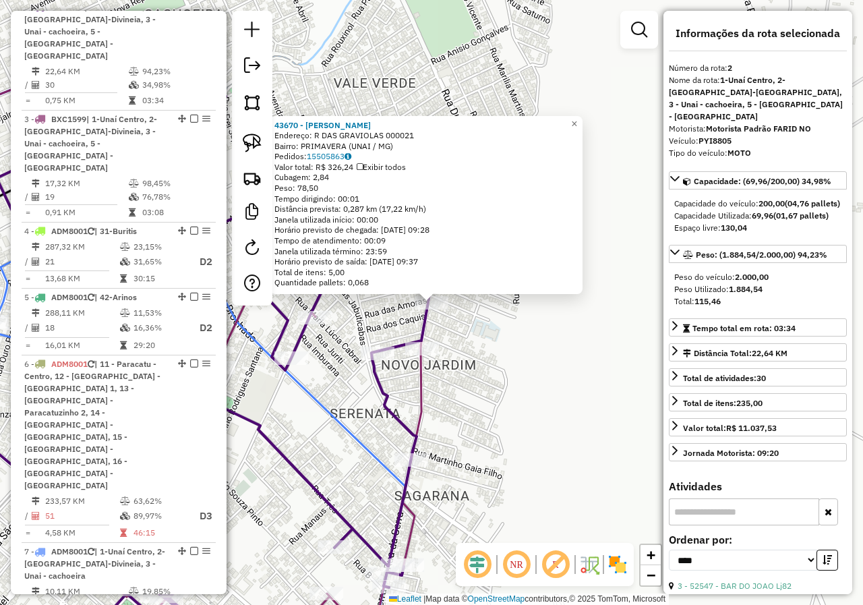
click at [493, 374] on div "43670 - JOSE PEREIRA DA SILV Endereço: R DAS GRAVIOLAS 000021 Bairro: PRIMAVERA…" at bounding box center [431, 302] width 863 height 605
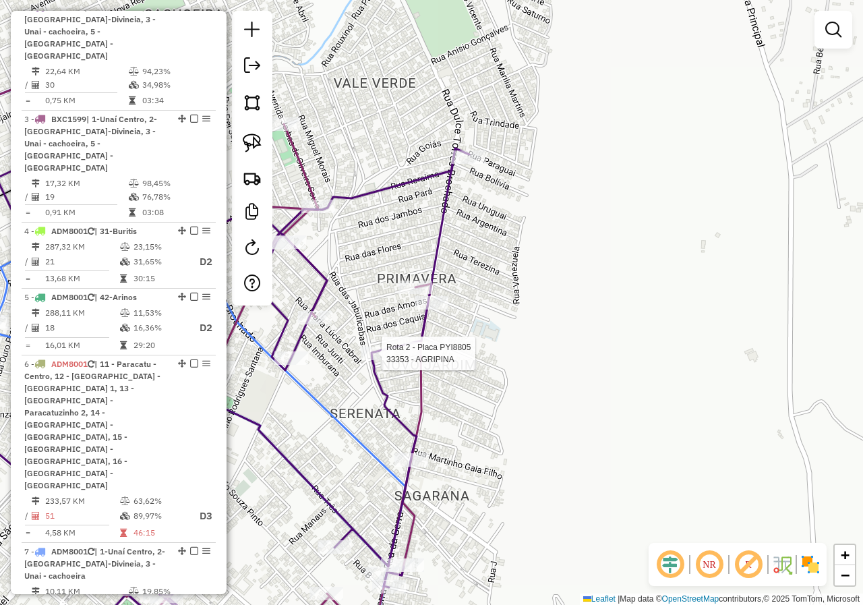
select select "*********"
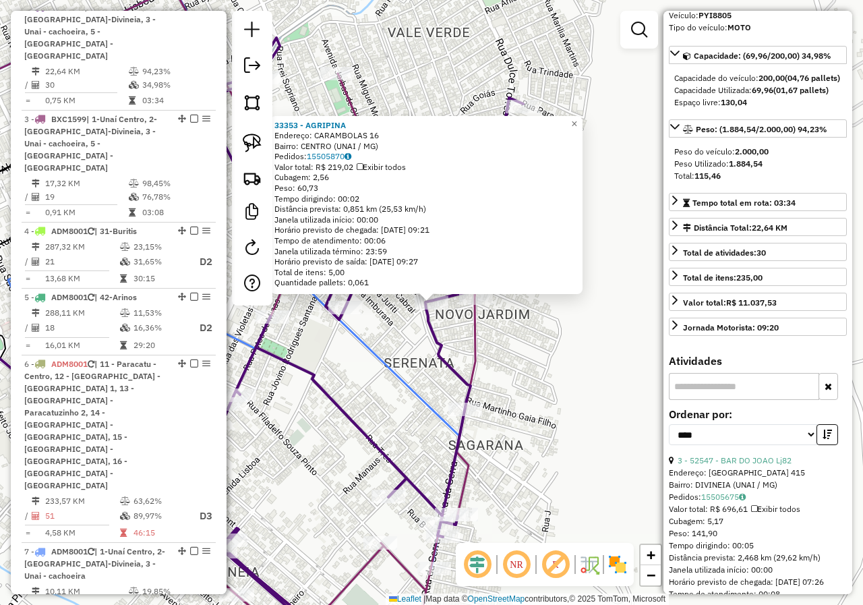
scroll to position [337, 0]
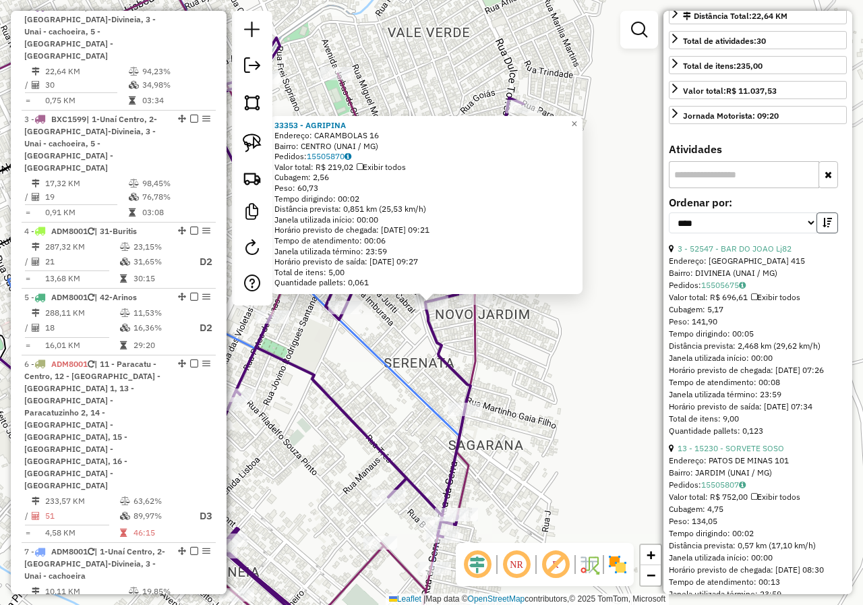
click at [823, 218] on icon "button" at bounding box center [827, 222] width 9 height 9
click at [776, 243] on link "6 - 99431 - ESPETINHO TRADICIONA" at bounding box center [747, 248] width 138 height 10
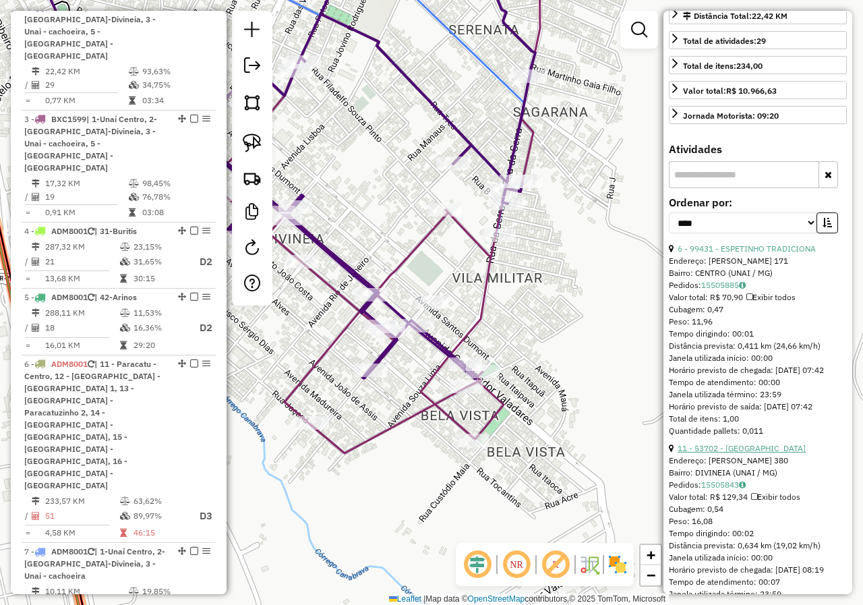
click at [769, 452] on link "11 - 53702 - BAR DA LAZARA" at bounding box center [742, 448] width 128 height 10
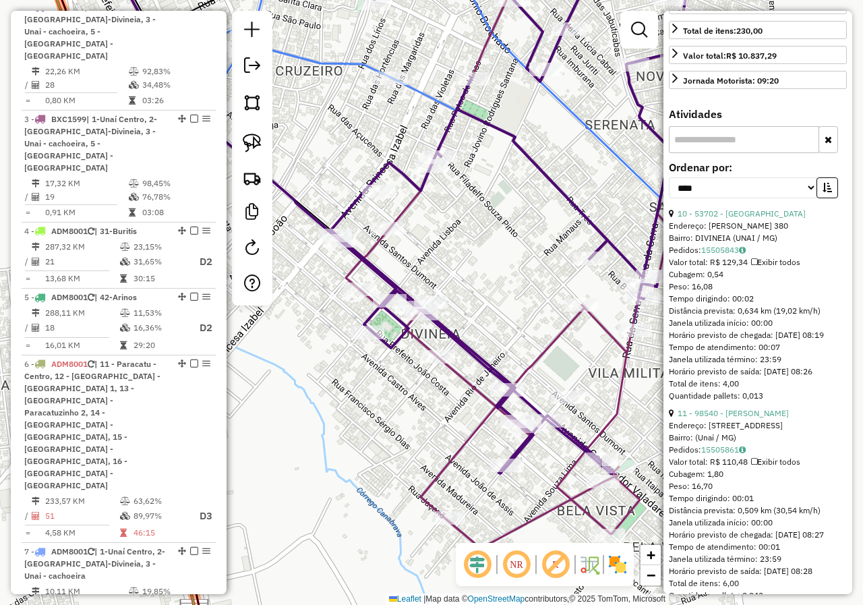
scroll to position [405, 0]
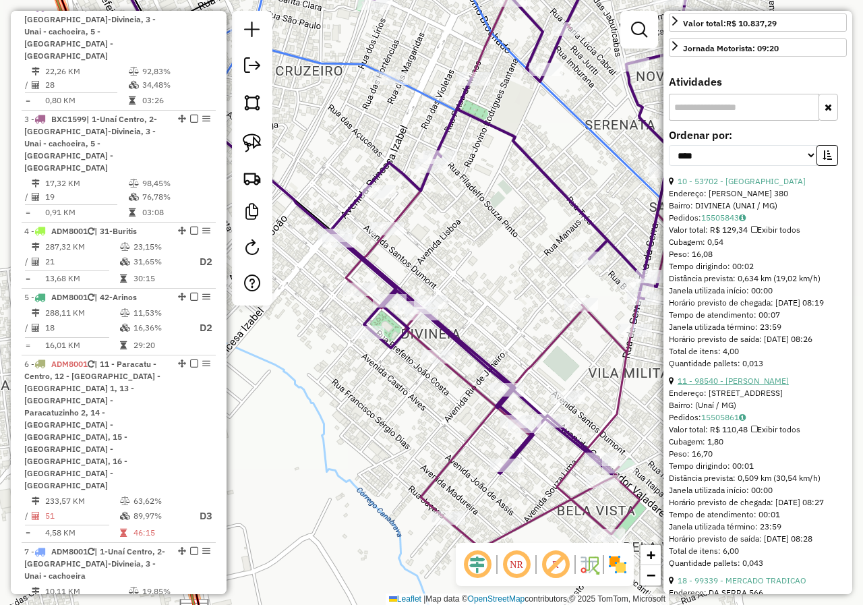
click at [761, 377] on link "11 - 98540 - [PERSON_NAME]" at bounding box center [733, 381] width 111 height 10
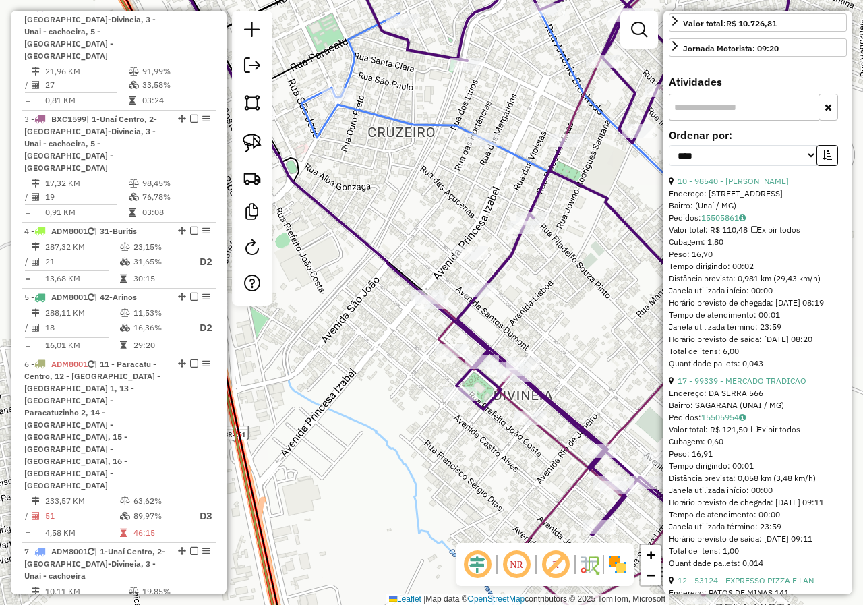
scroll to position [472, 0]
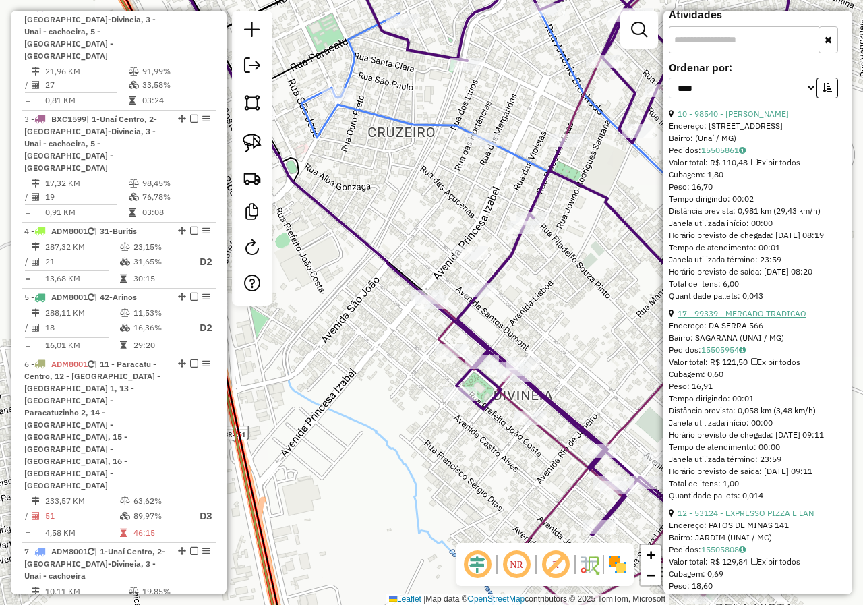
click at [771, 311] on link "17 - 99339 - MERCADO TRADICAO" at bounding box center [742, 313] width 129 height 10
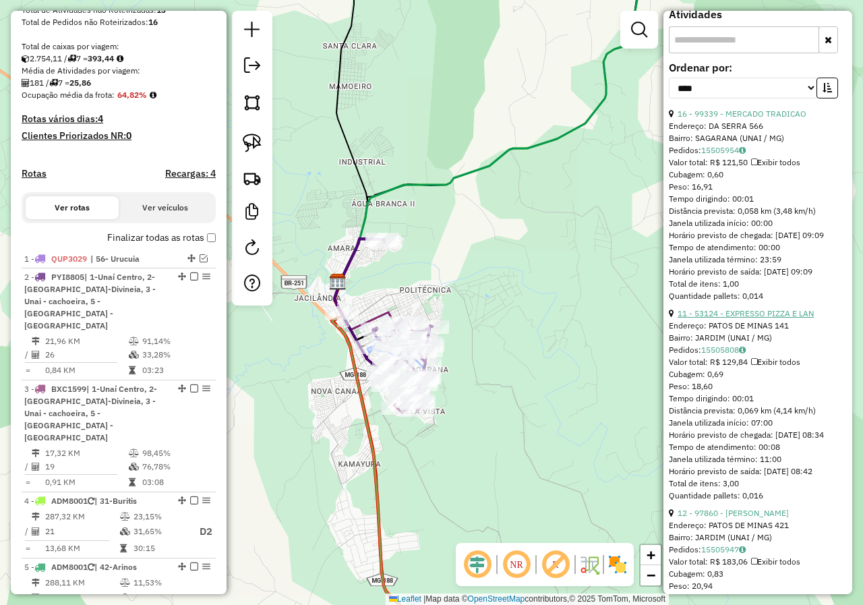
click at [770, 316] on link "11 - 53124 - EXPRESSO PIZZA E LAN" at bounding box center [746, 313] width 136 height 10
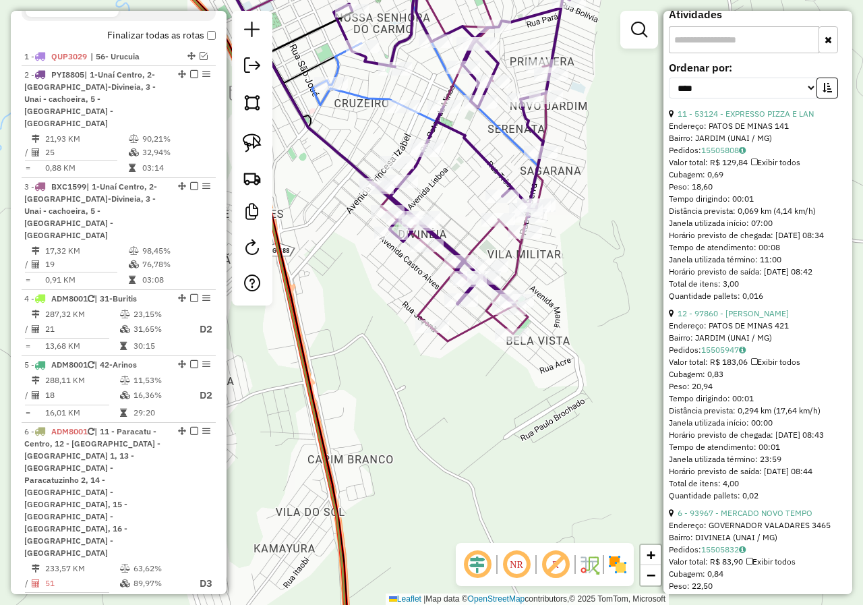
scroll to position [524, 0]
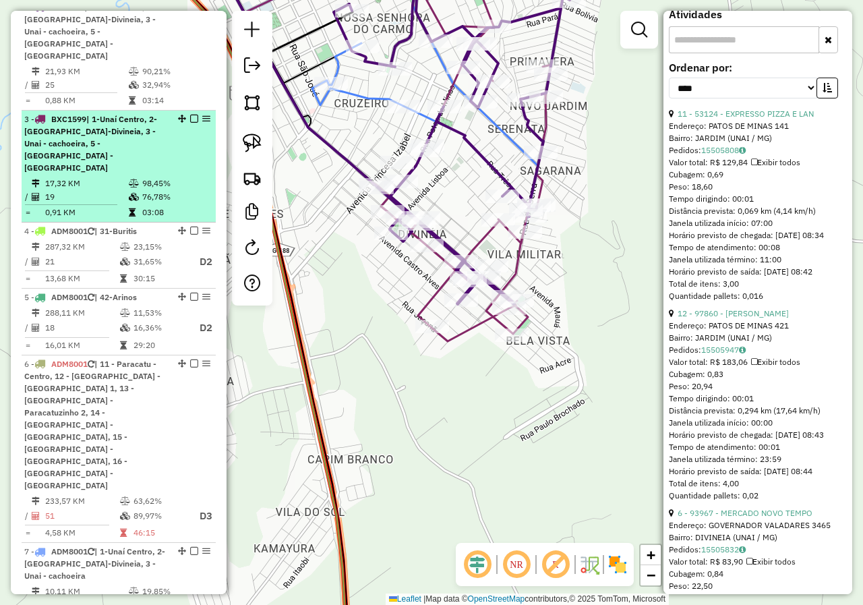
click at [190, 115] on em at bounding box center [194, 119] width 8 height 8
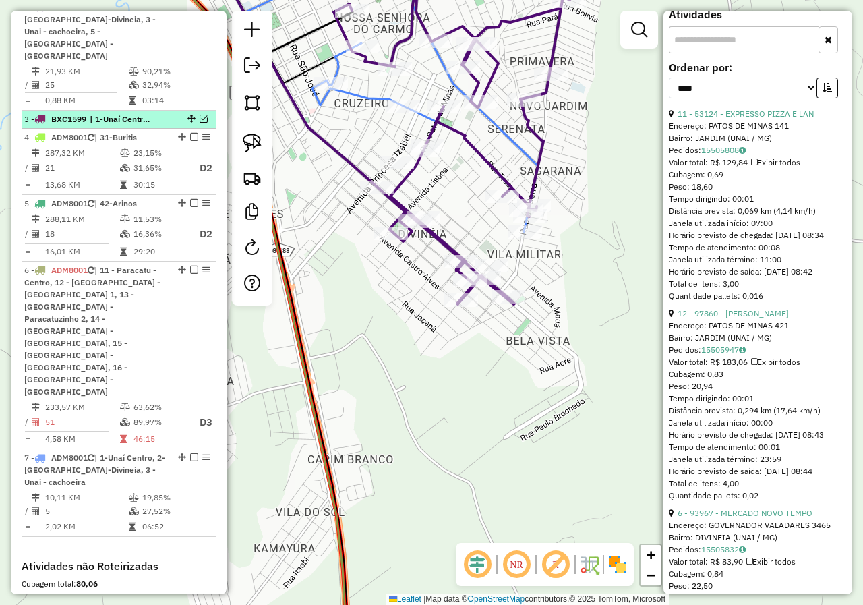
click at [200, 115] on em at bounding box center [204, 119] width 8 height 8
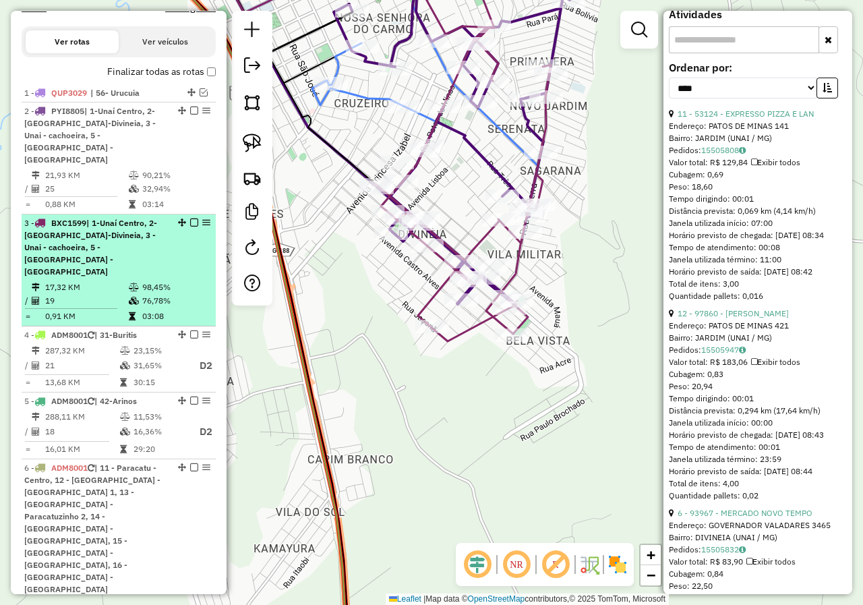
scroll to position [389, 0]
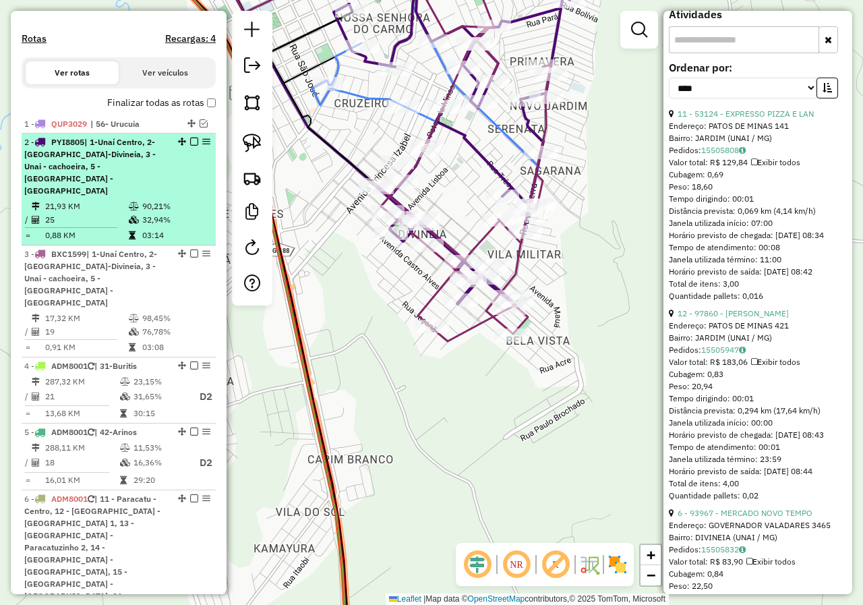
click at [190, 146] on em at bounding box center [194, 142] width 8 height 8
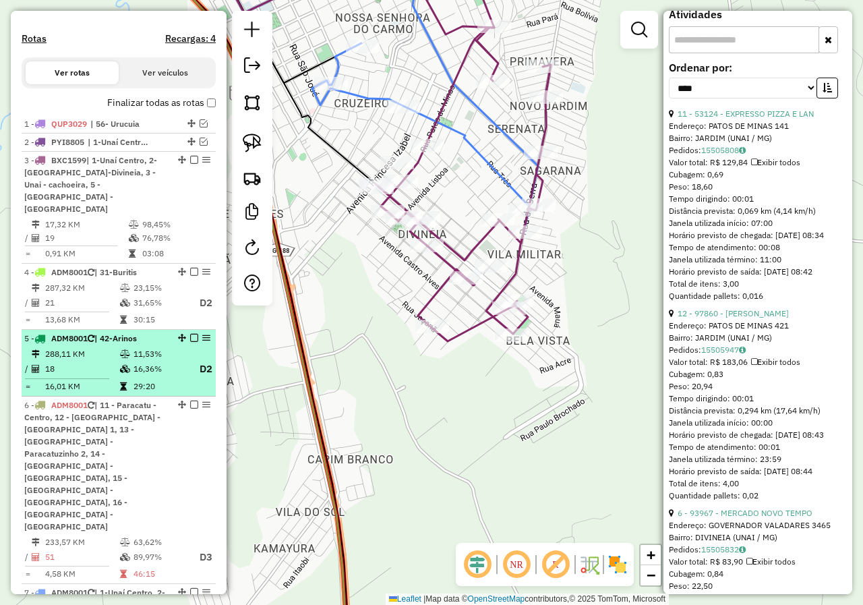
scroll to position [591, 0]
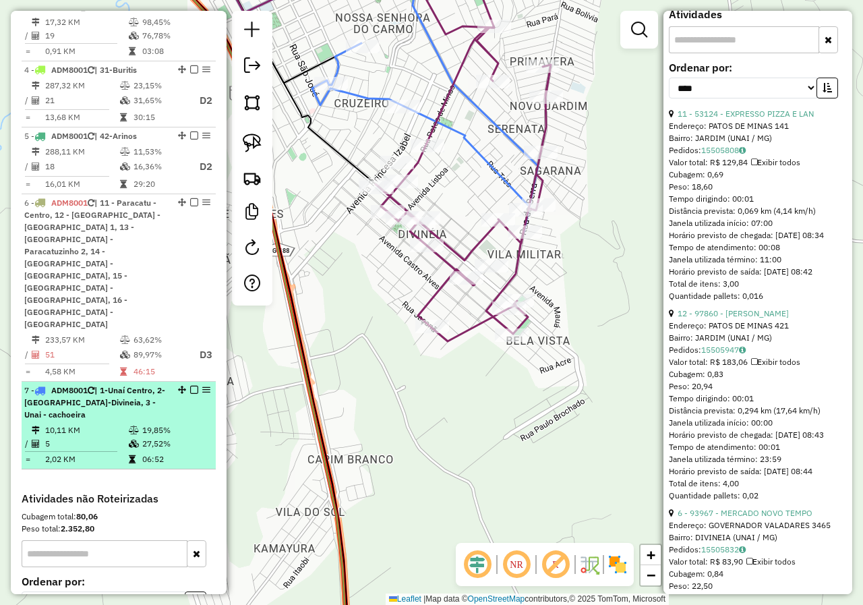
click at [190, 386] on em at bounding box center [194, 390] width 8 height 8
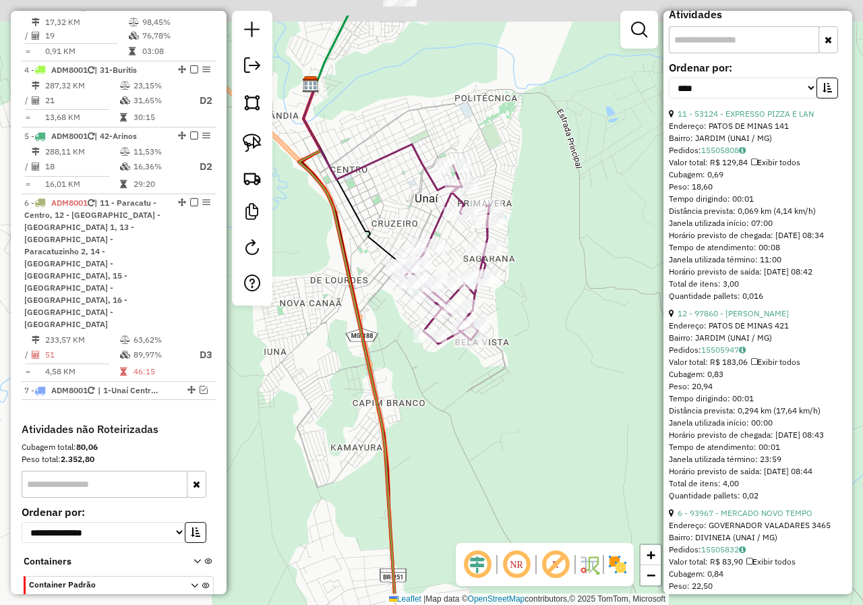
drag, startPoint x: 344, startPoint y: 129, endPoint x: 305, endPoint y: 210, distance: 89.6
click at [403, 209] on div "Janela de atendimento Grade de atendimento Capacidade Transportadoras Veículos …" at bounding box center [431, 302] width 863 height 605
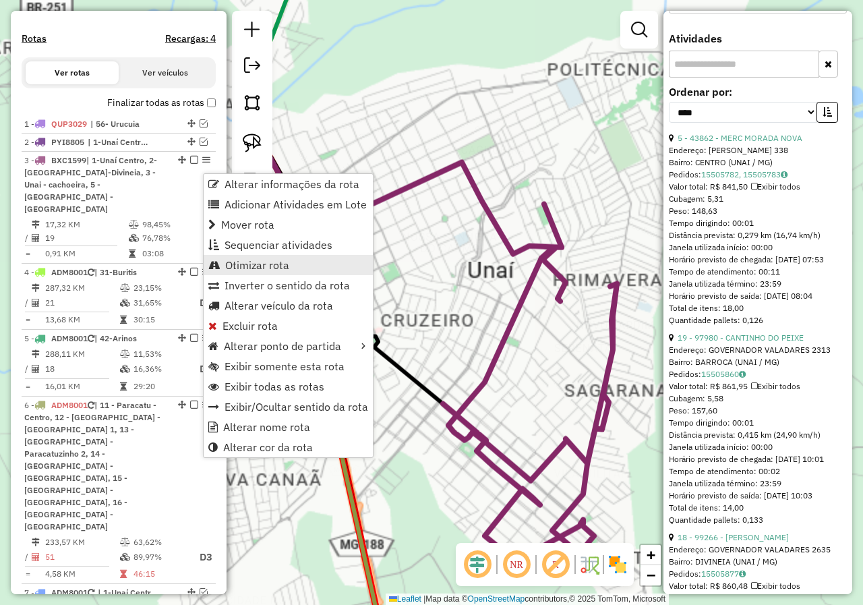
scroll to position [496, 0]
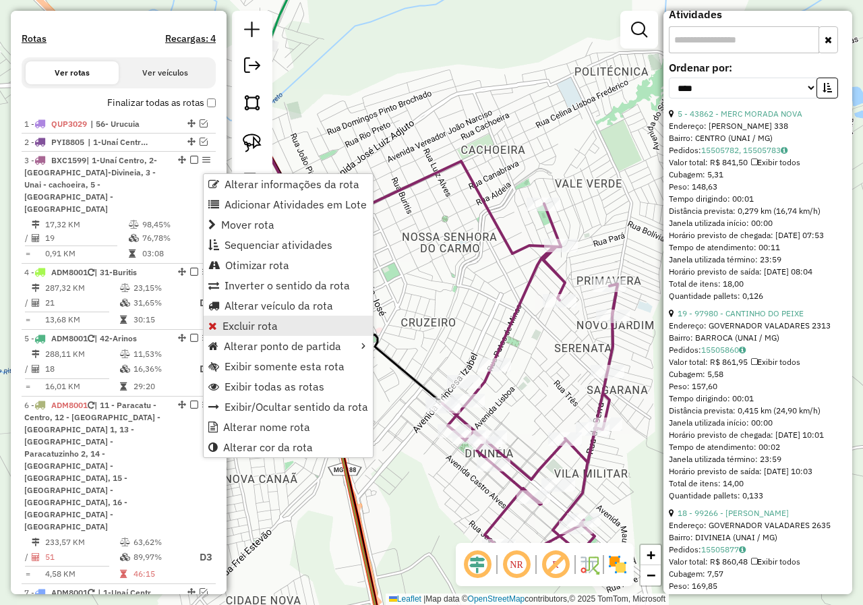
click at [266, 324] on span "Excluir rota" at bounding box center [250, 325] width 55 height 11
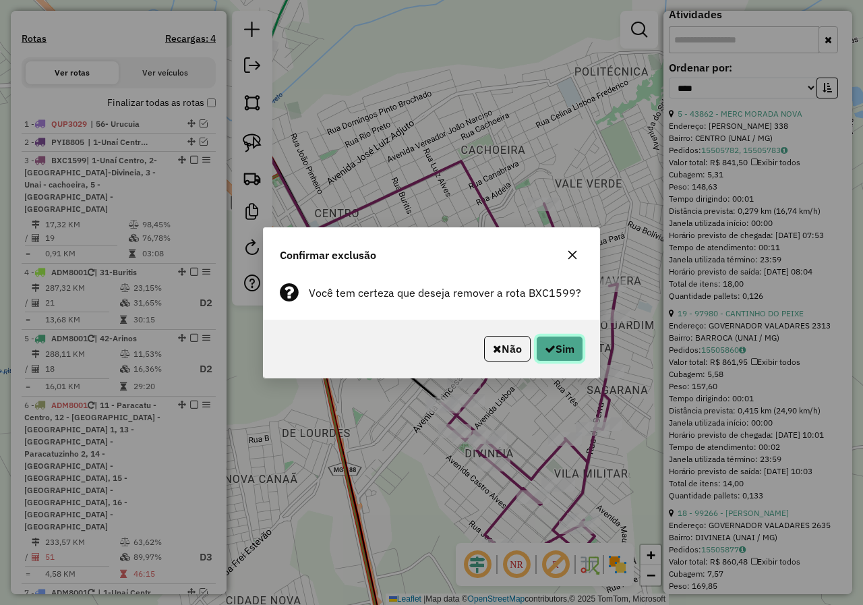
click at [556, 356] on button "Sim" at bounding box center [559, 349] width 47 height 26
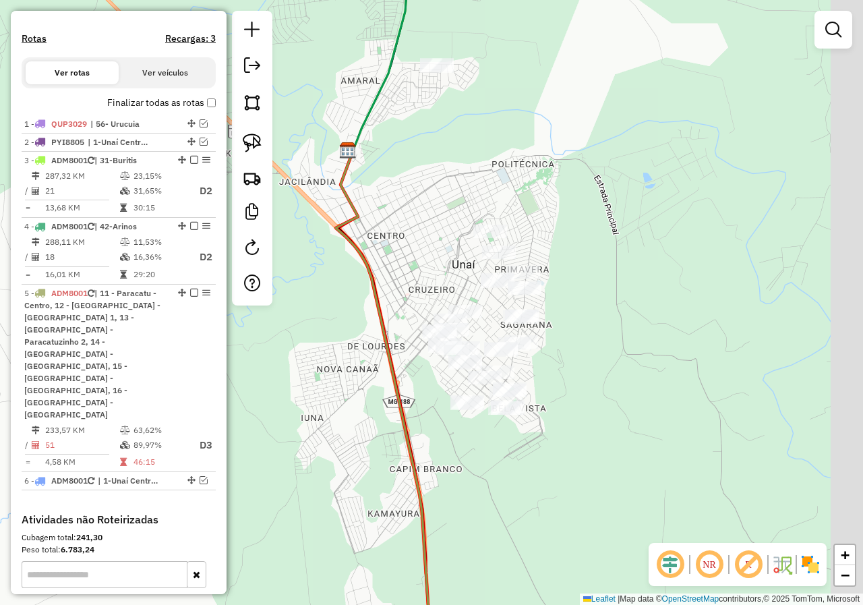
drag, startPoint x: 593, startPoint y: 138, endPoint x: 529, endPoint y: 129, distance: 64.0
click at [529, 129] on div "Janela de atendimento Grade de atendimento Capacidade Transportadoras Veículos …" at bounding box center [431, 302] width 863 height 605
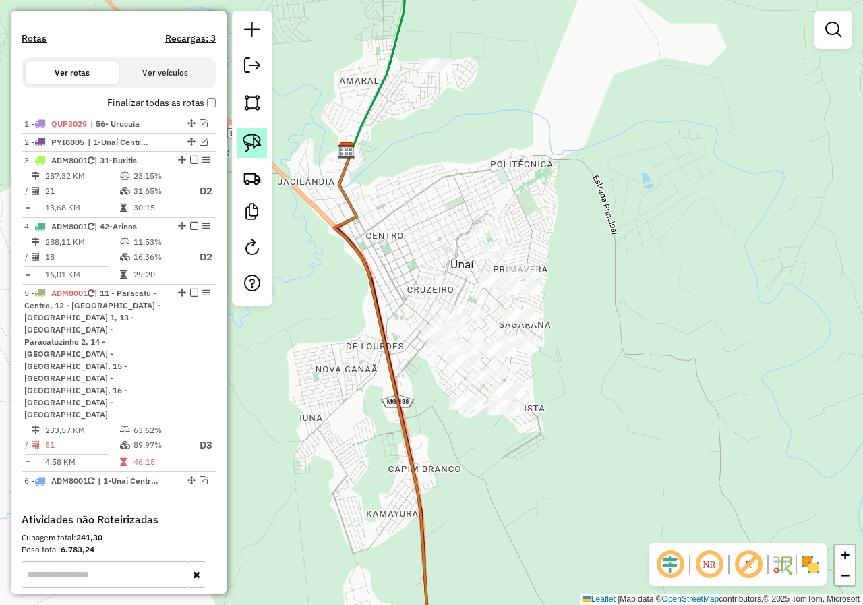
click at [252, 146] on img at bounding box center [252, 143] width 19 height 19
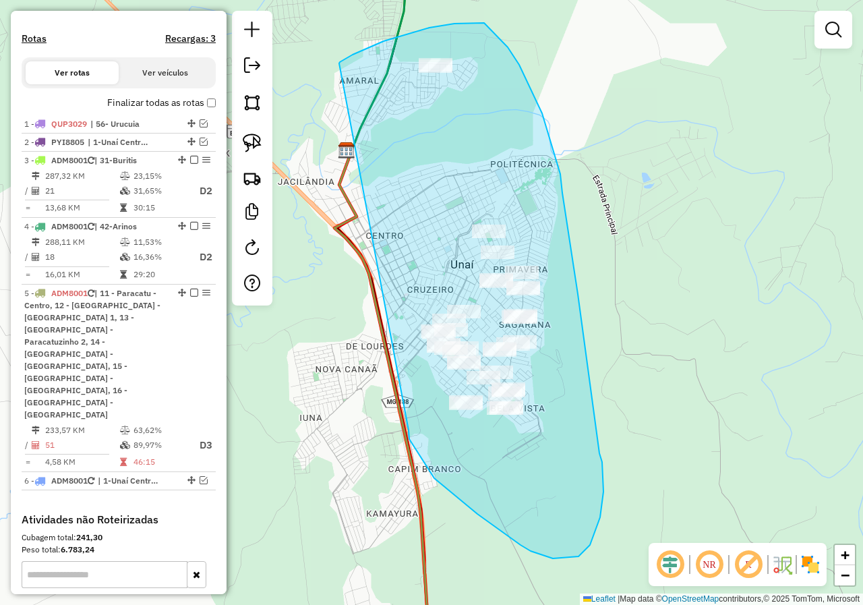
drag, startPoint x: 339, startPoint y: 63, endPoint x: 409, endPoint y: 430, distance: 373.3
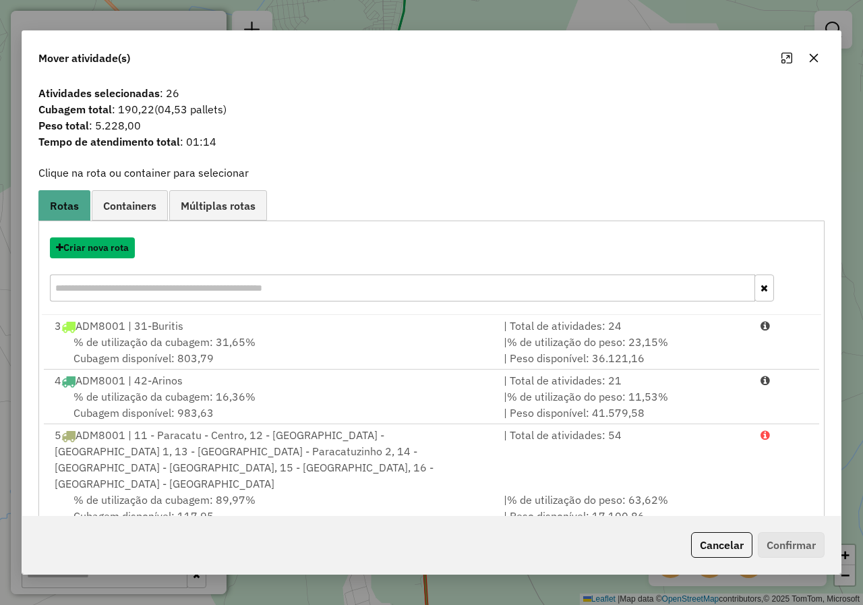
click at [110, 249] on button "Criar nova rota" at bounding box center [92, 247] width 85 height 21
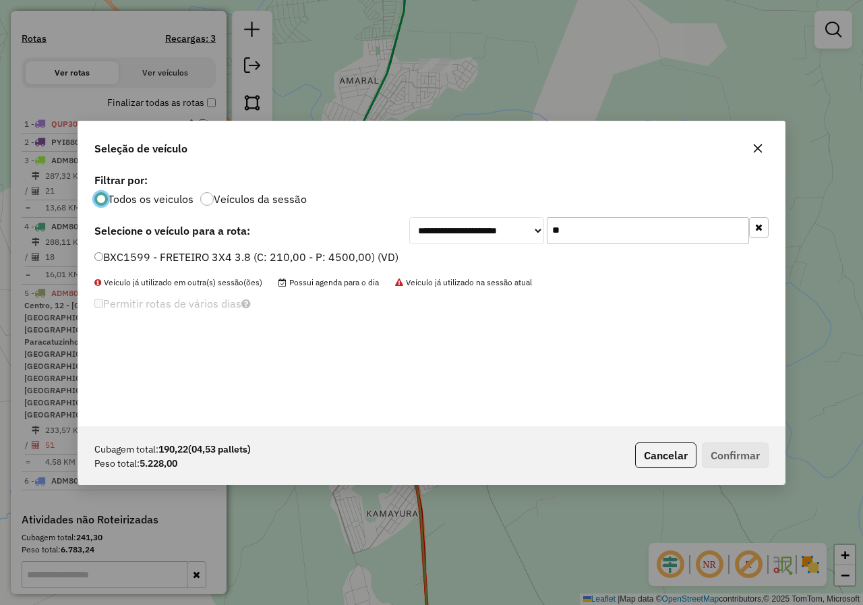
scroll to position [7, 4]
click at [608, 229] on input "**" at bounding box center [648, 230] width 202 height 27
click at [201, 256] on label "BXC1599 - FRETEIRO 3X4 3.8 (C: 210,00 - P: 4500,00) (VD)" at bounding box center [246, 257] width 304 height 16
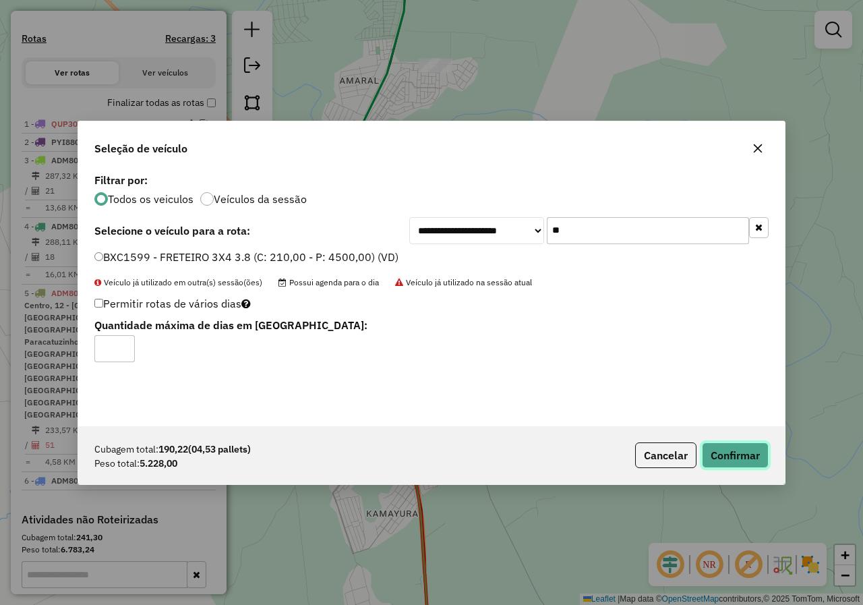
click at [719, 449] on button "Confirmar" at bounding box center [735, 455] width 67 height 26
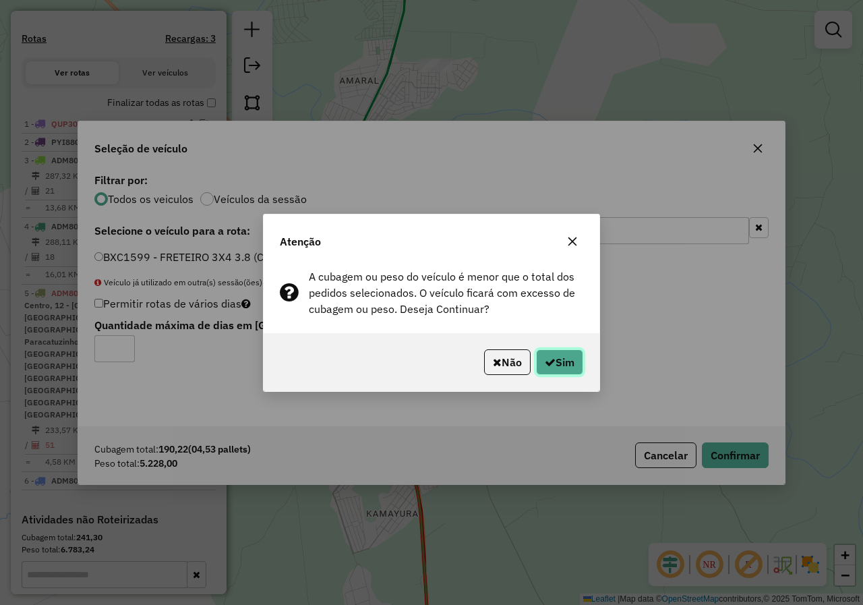
click at [545, 367] on icon "button" at bounding box center [550, 362] width 11 height 11
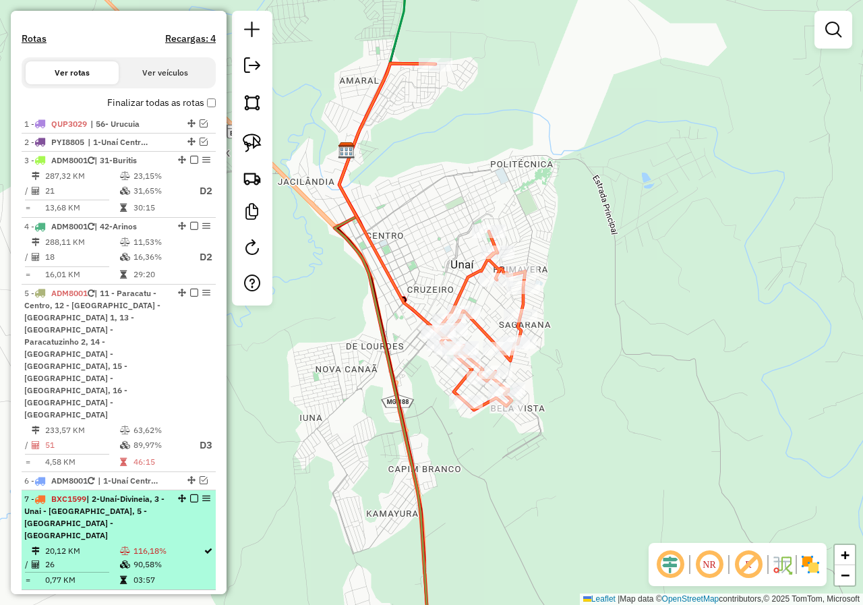
click at [138, 493] on div "7 - BXC1599 | 2-Unaí-Divineia, 3 - Unai - cachoeira, 5 - Unaí - Mamoeiro" at bounding box center [95, 517] width 143 height 49
select select "*********"
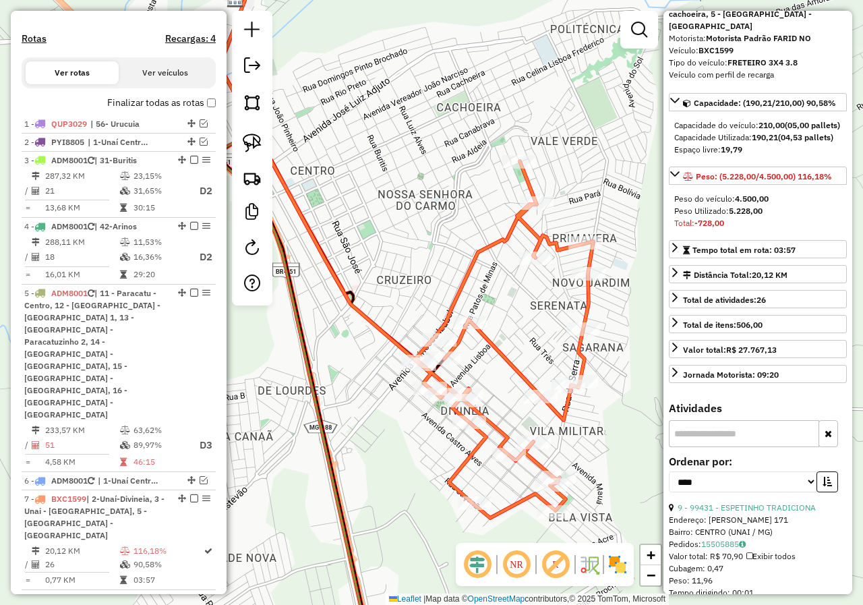
scroll to position [202, 0]
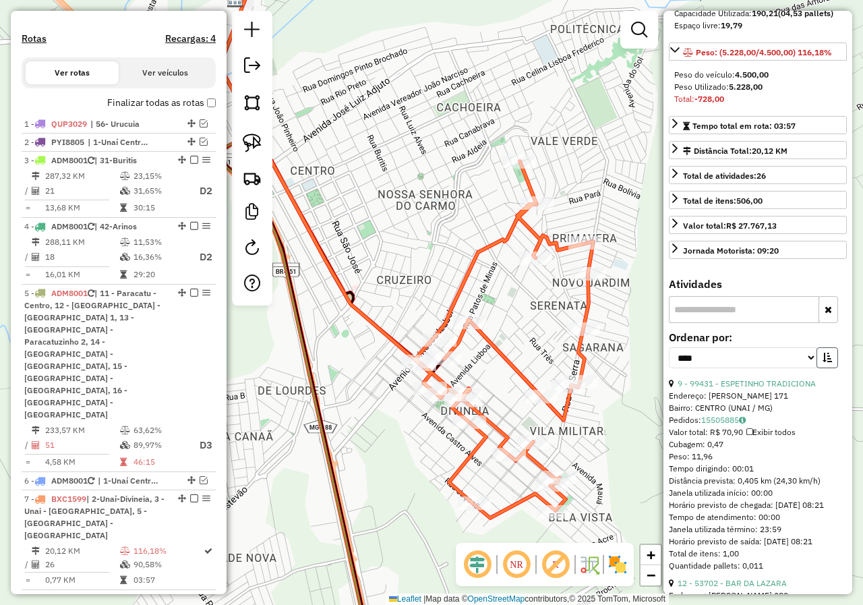
click at [828, 362] on icon "button" at bounding box center [827, 357] width 9 height 9
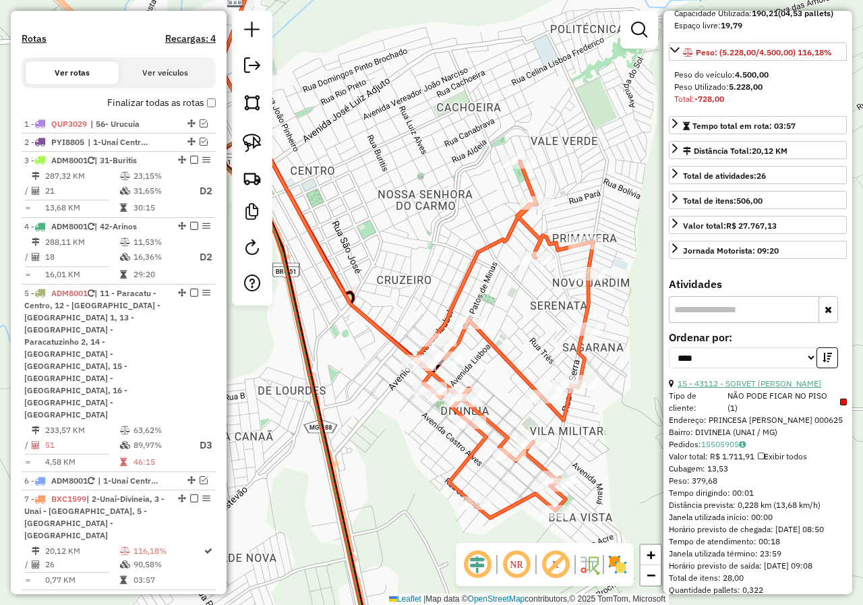
click at [781, 388] on link "15 - 43112 - SORVET DOC LEITE" at bounding box center [750, 383] width 144 height 10
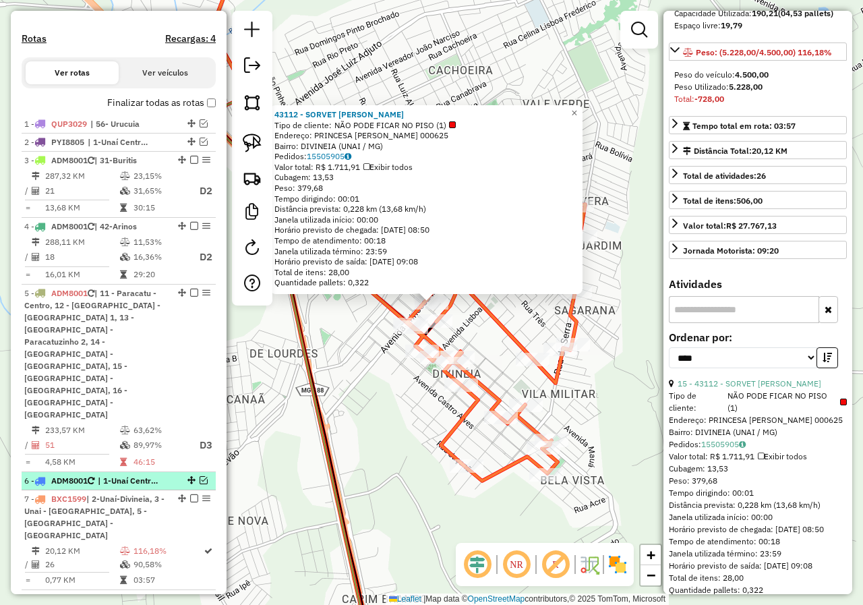
click at [132, 475] on span "| 1-Unaí Centro, 2-[GEOGRAPHIC_DATA]-Divineia, 3 - Unai - cachoeira" at bounding box center [129, 481] width 62 height 12
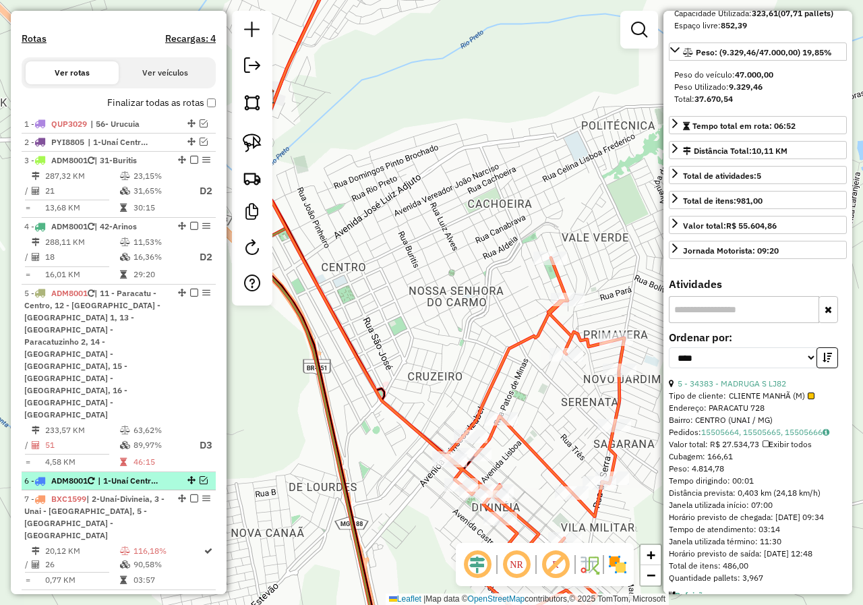
click at [200, 476] on em at bounding box center [204, 480] width 8 height 8
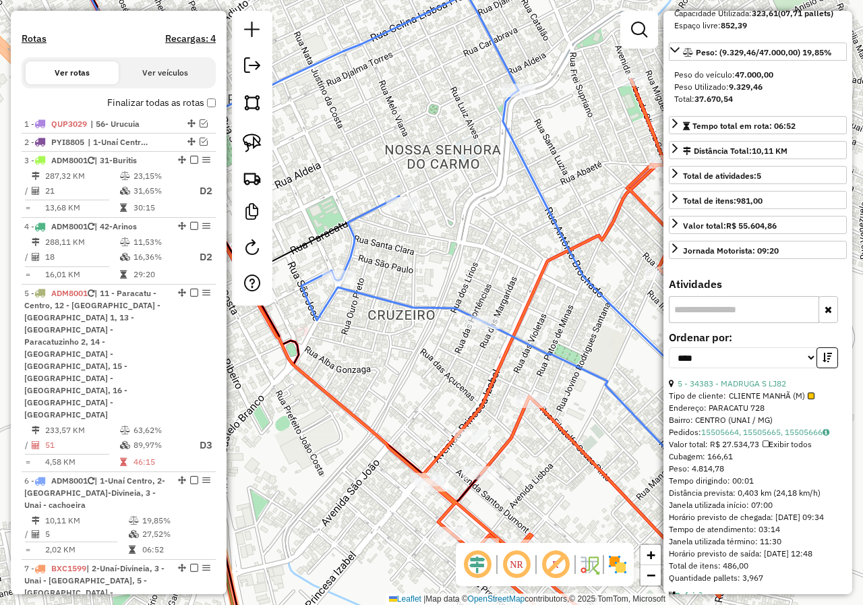
click at [256, 152] on img at bounding box center [252, 143] width 19 height 19
drag, startPoint x: 446, startPoint y: 410, endPoint x: 496, endPoint y: 438, distance: 57.4
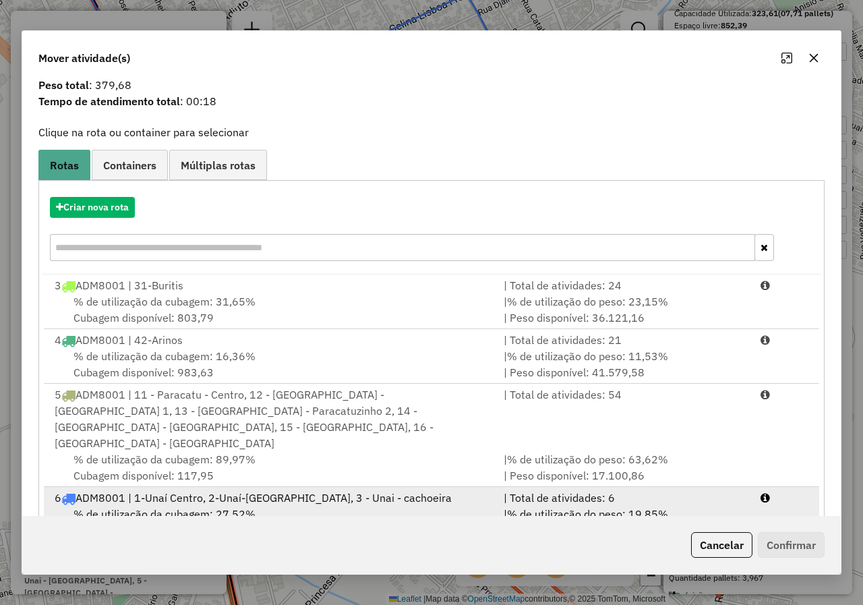
scroll to position [73, 0]
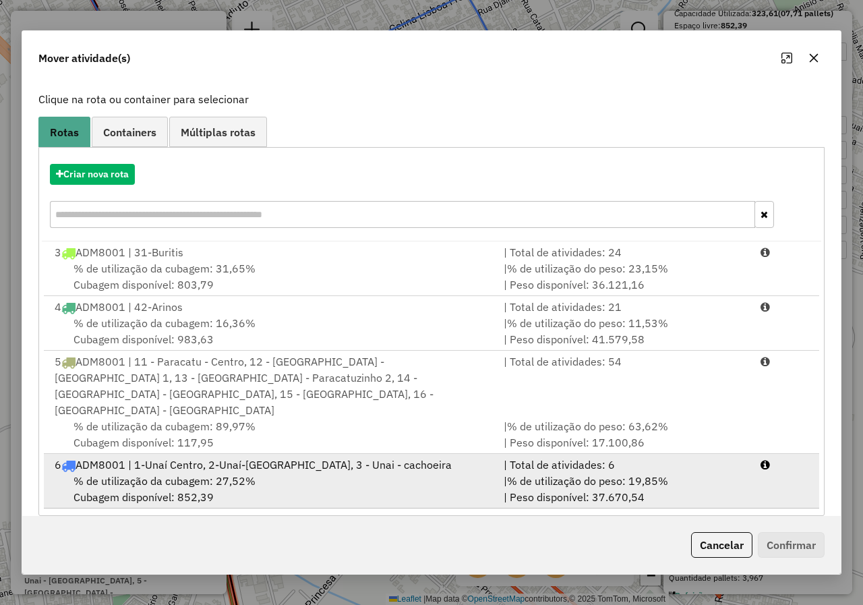
click at [256, 473] on div "% de utilização da cubagem: 27,52% Cubagem disponível: 852,39" at bounding box center [271, 489] width 449 height 32
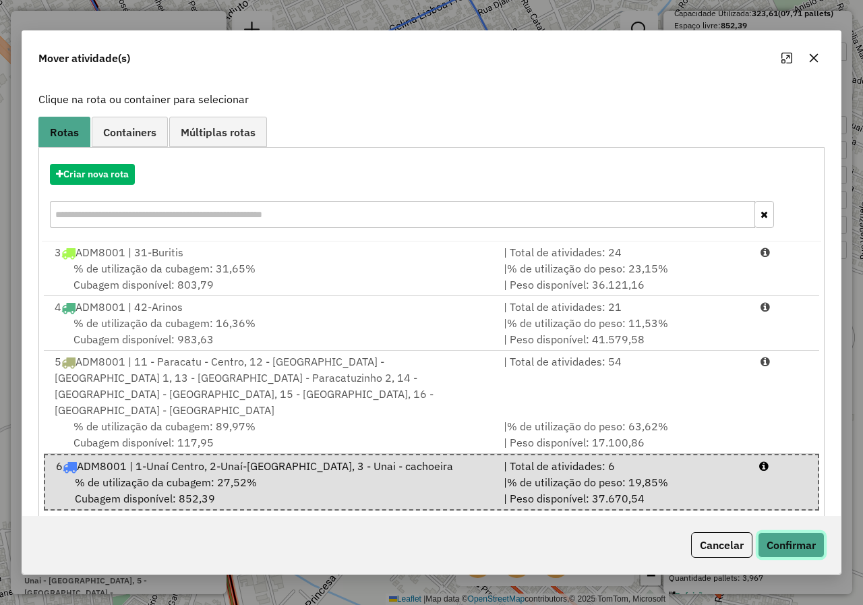
click at [774, 545] on button "Confirmar" at bounding box center [791, 545] width 67 height 26
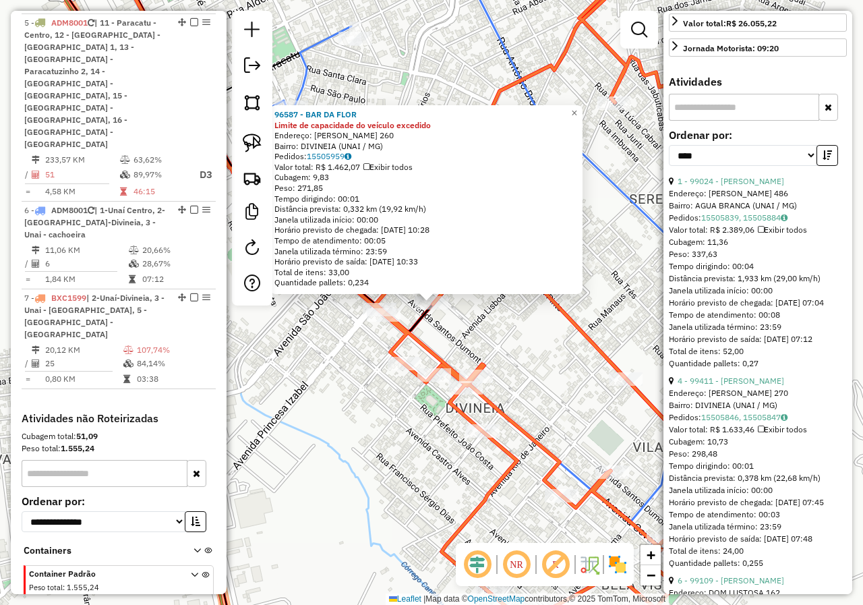
scroll to position [270, 0]
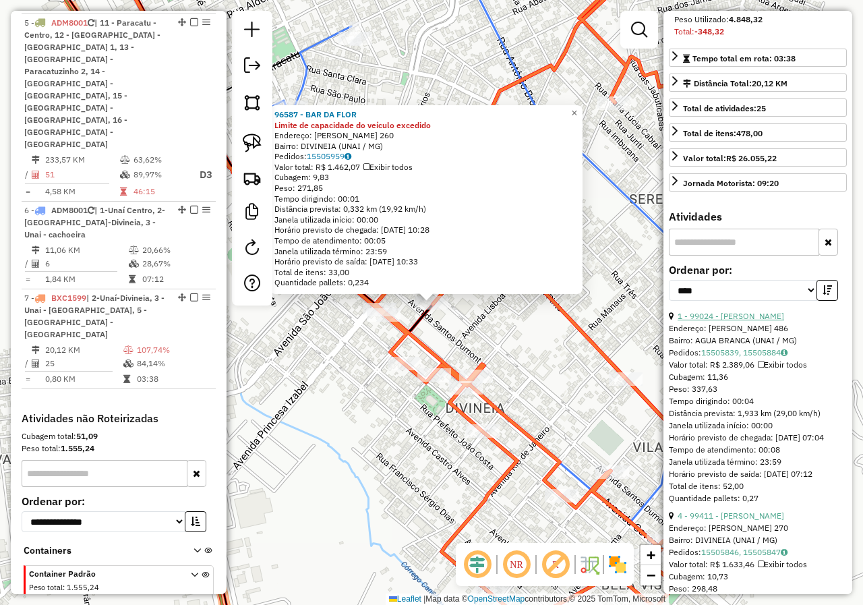
click at [769, 321] on link "1 - 99024 - [PERSON_NAME]" at bounding box center [731, 316] width 107 height 10
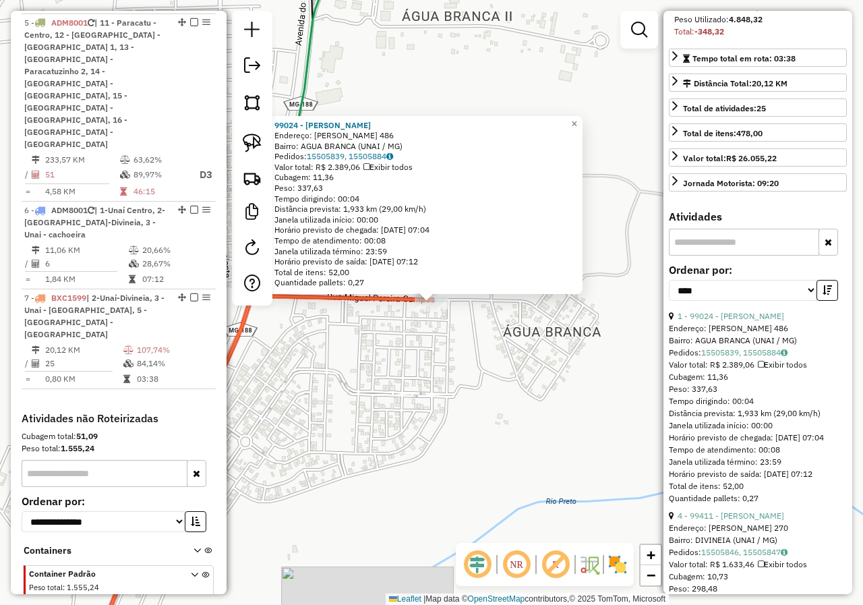
click at [500, 361] on div "99024 - MARIA APARECIDA Endereço: MIGUEL PEREIRA CAMPOS 486 Bairro: AGUA BRANCA…" at bounding box center [431, 302] width 863 height 605
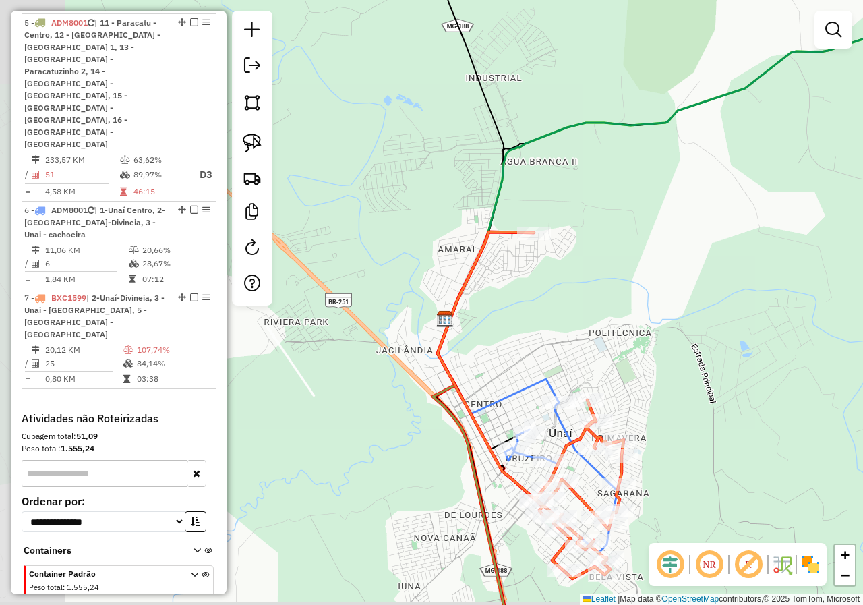
drag, startPoint x: 353, startPoint y: 358, endPoint x: 445, endPoint y: 299, distance: 108.9
click at [445, 299] on div "Janela de atendimento Grade de atendimento Capacidade Transportadoras Veículos …" at bounding box center [431, 302] width 863 height 605
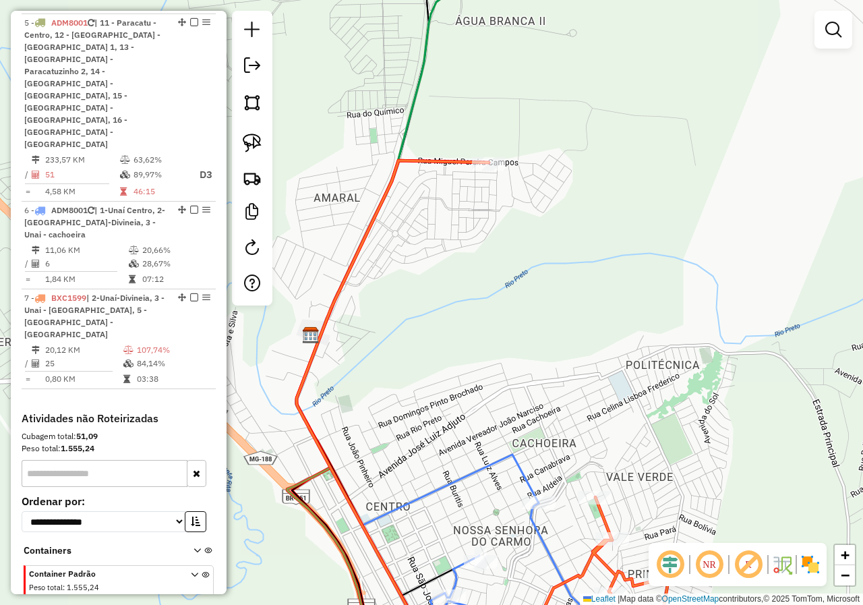
click at [254, 159] on div at bounding box center [252, 158] width 40 height 295
click at [257, 149] on img at bounding box center [252, 143] width 19 height 19
drag, startPoint x: 507, startPoint y: 109, endPoint x: 537, endPoint y: 189, distance: 86.2
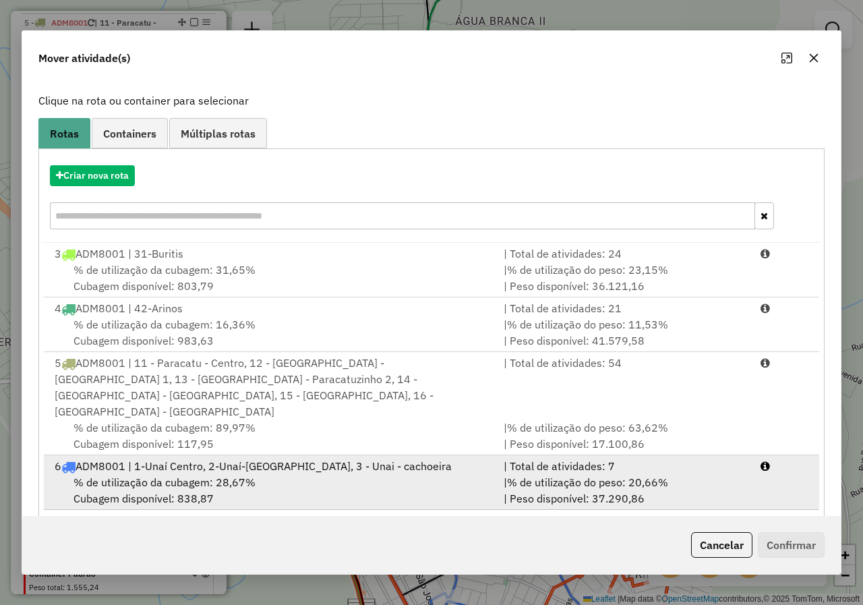
scroll to position [73, 0]
click at [338, 456] on div "6 ADM8001 | 1-Unaí Centro, 2-Unaí-Divineia, 3 - Unai - cachoeira" at bounding box center [271, 464] width 449 height 16
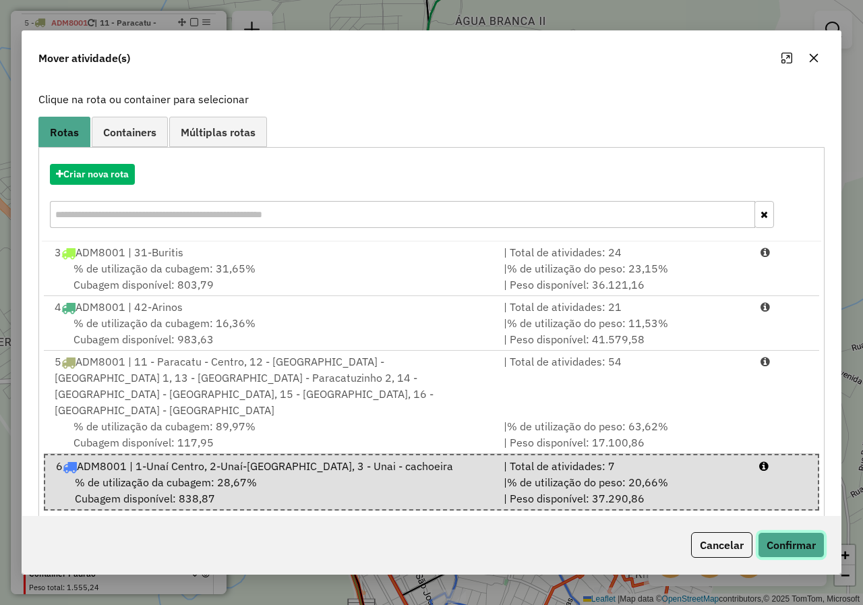
click at [814, 541] on button "Confirmar" at bounding box center [791, 545] width 67 height 26
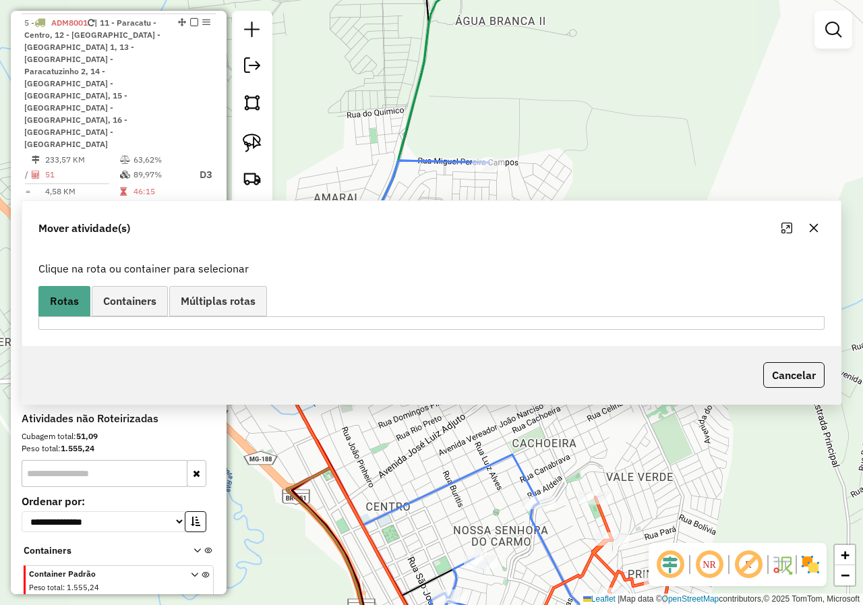
scroll to position [0, 0]
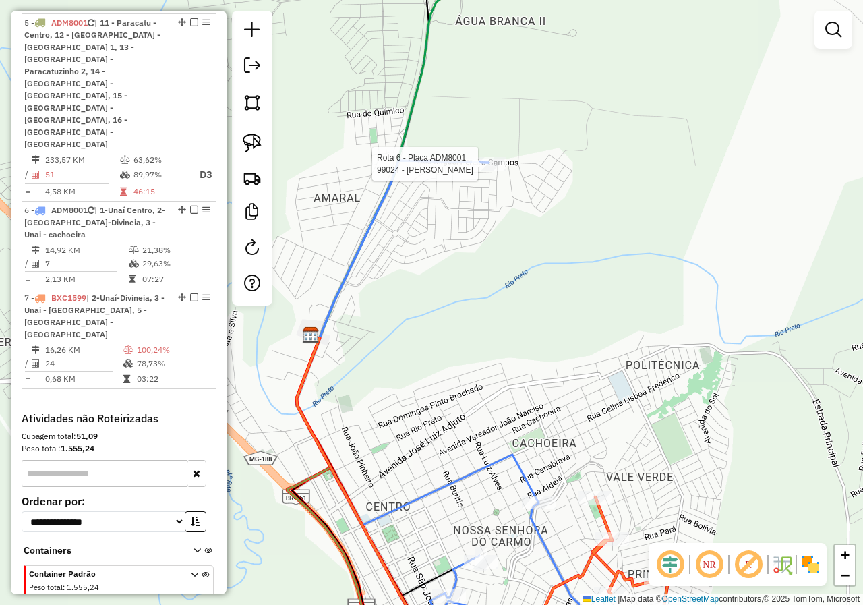
select select "*********"
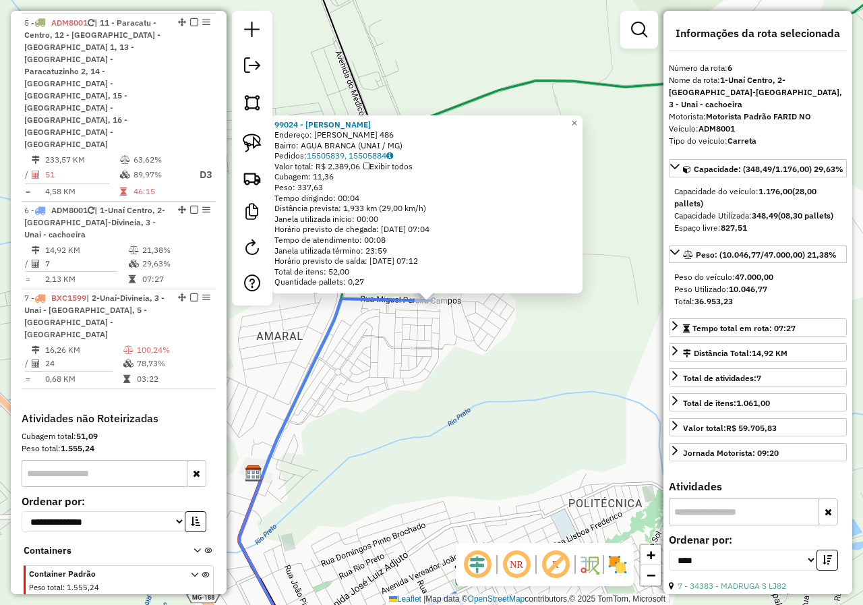
drag, startPoint x: 540, startPoint y: 435, endPoint x: 467, endPoint y: 274, distance: 176.5
click at [468, 278] on div "99024 - MARIA APARECIDA Endereço: MIGUEL PEREIRA CAMPOS 486 Bairro: AGUA BRANCA…" at bounding box center [431, 302] width 863 height 605
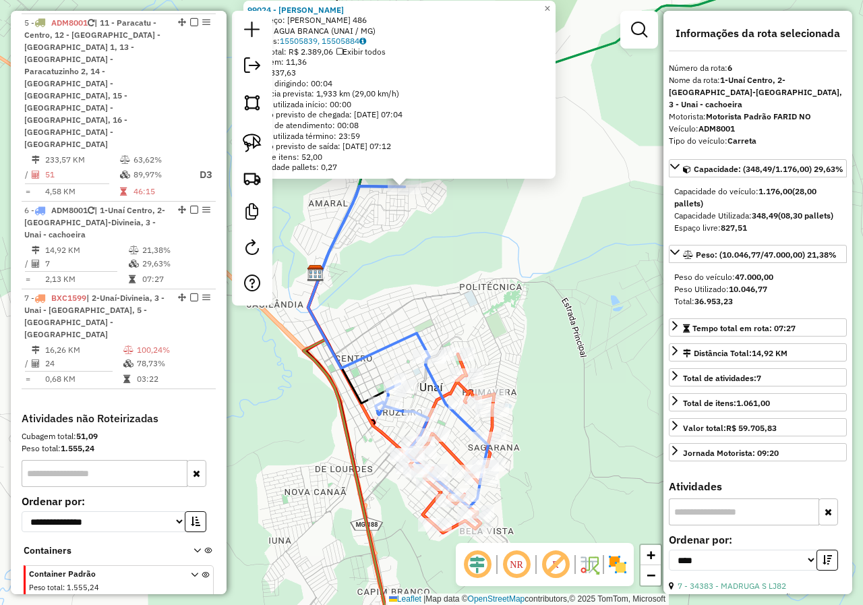
drag, startPoint x: 502, startPoint y: 346, endPoint x: 545, endPoint y: 241, distance: 113.3
click at [545, 241] on div "99024 - MARIA APARECIDA Endereço: MIGUEL PEREIRA CAMPOS 486 Bairro: AGUA BRANCA…" at bounding box center [431, 302] width 863 height 605
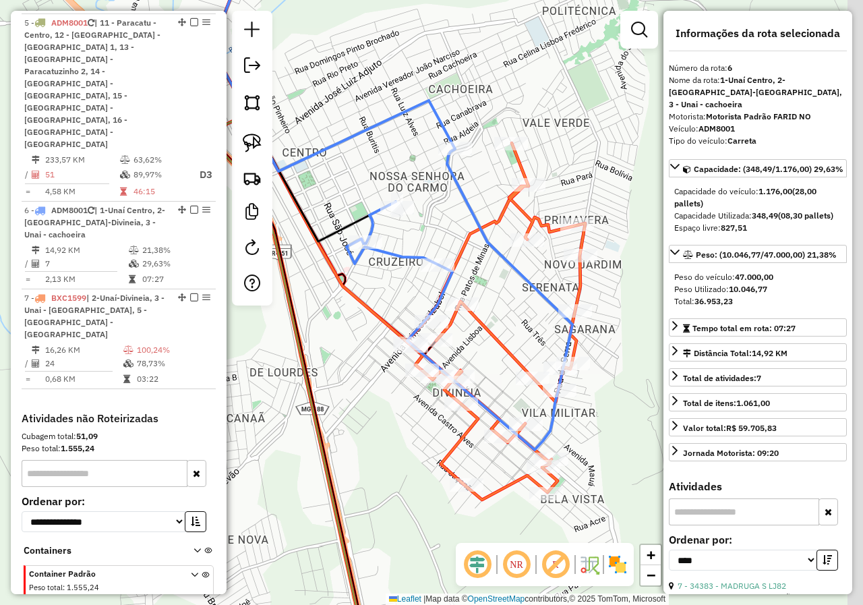
drag, startPoint x: 548, startPoint y: 335, endPoint x: 510, endPoint y: 320, distance: 41.2
click at [510, 321] on div "99024 - MARIA APARECIDA Endereço: MIGUEL PEREIRA CAMPOS 486 Bairro: AGUA BRANCA…" at bounding box center [431, 302] width 863 height 605
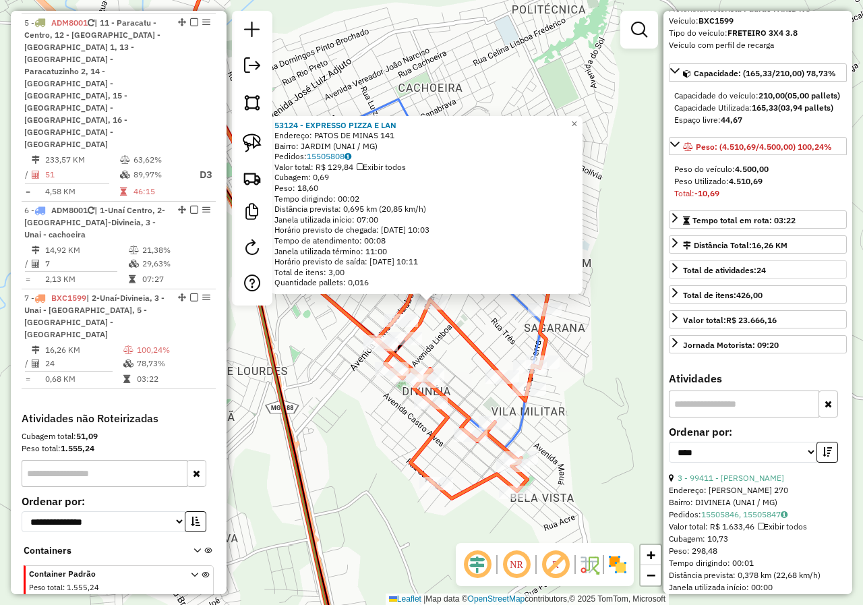
scroll to position [202, 0]
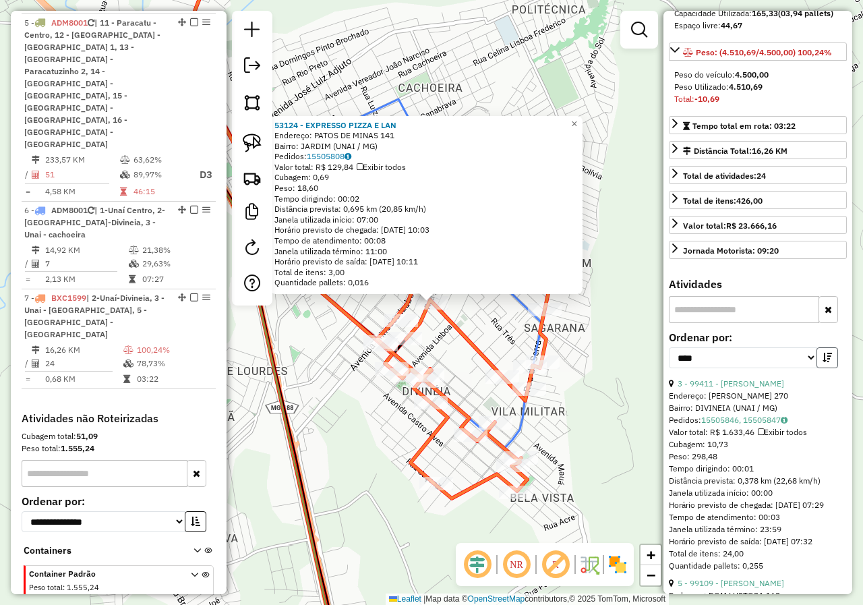
click at [825, 362] on icon "button" at bounding box center [827, 357] width 9 height 9
click at [744, 388] on link "8 - 99431 - ESPETINHO TRADICIONA" at bounding box center [747, 383] width 138 height 10
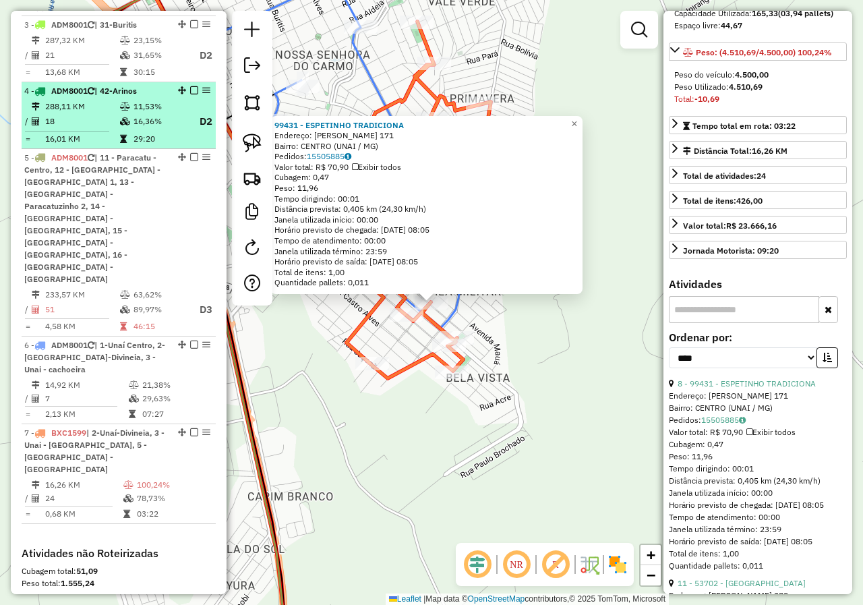
scroll to position [390, 0]
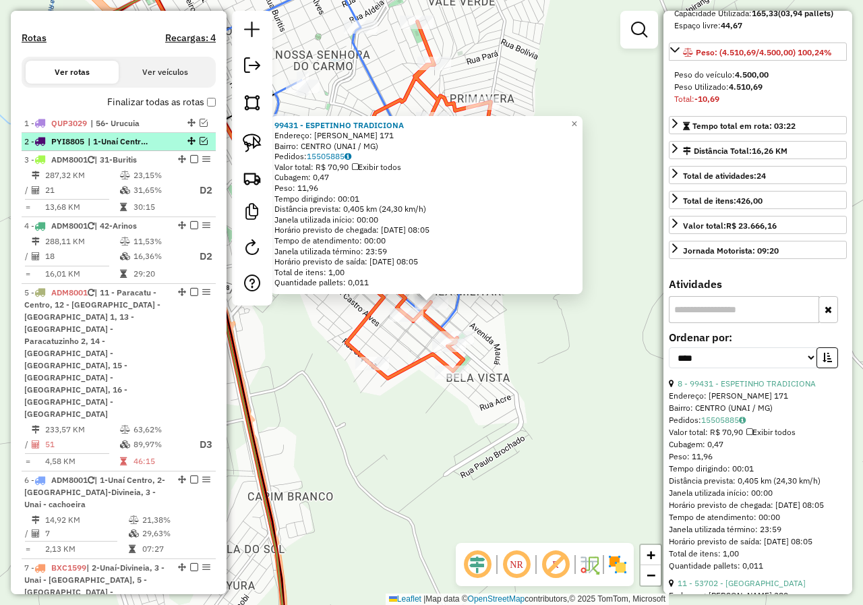
click at [200, 145] on em at bounding box center [204, 141] width 8 height 8
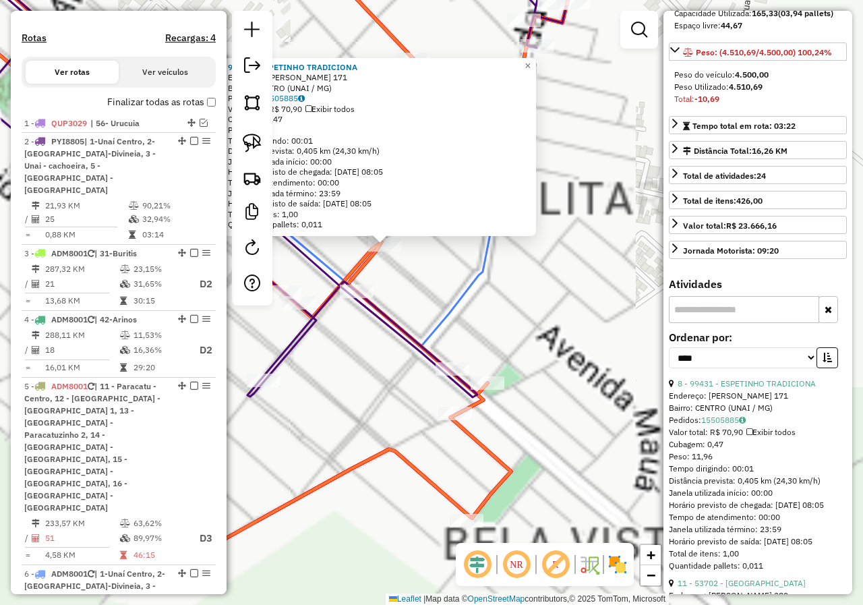
click at [433, 293] on div "99431 - ESPETINHO TRADICIONA Endereço: LEAO LARA 171 Bairro: CENTRO (UNAI / MG)…" at bounding box center [431, 302] width 863 height 605
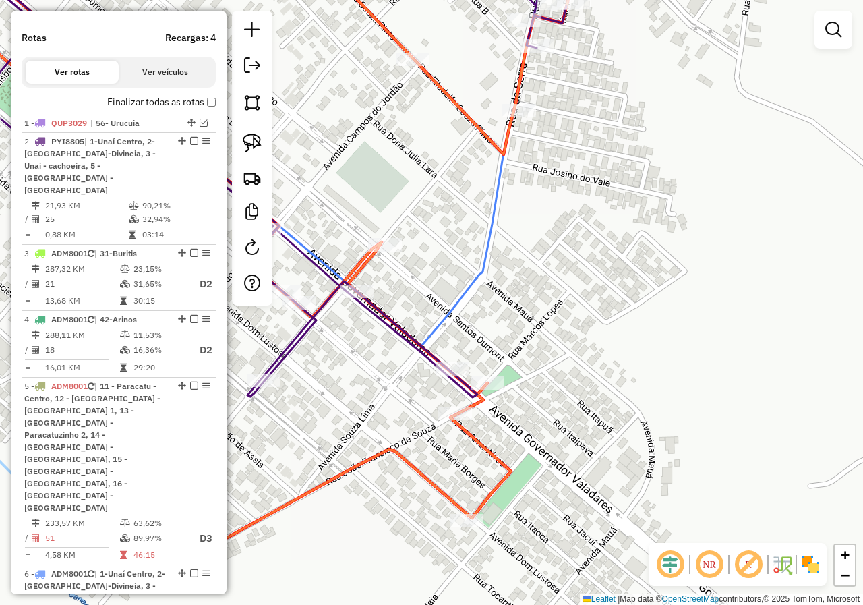
drag, startPoint x: 256, startPoint y: 136, endPoint x: 355, endPoint y: 163, distance: 102.3
click at [256, 136] on img at bounding box center [252, 143] width 19 height 19
drag, startPoint x: 353, startPoint y: 173, endPoint x: 423, endPoint y: 259, distance: 111.2
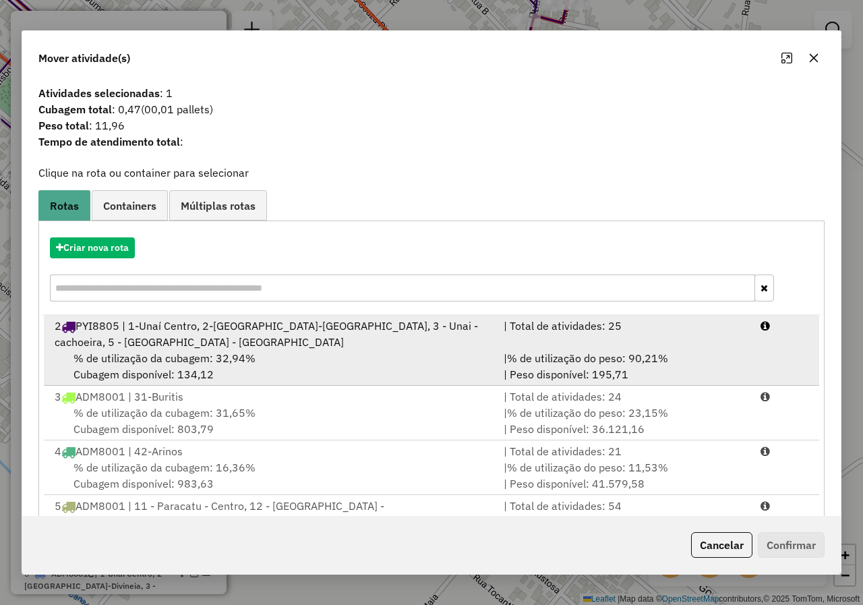
click at [411, 350] on div "% de utilização da cubagem: 32,94% Cubagem disponível: 134,12" at bounding box center [271, 366] width 449 height 32
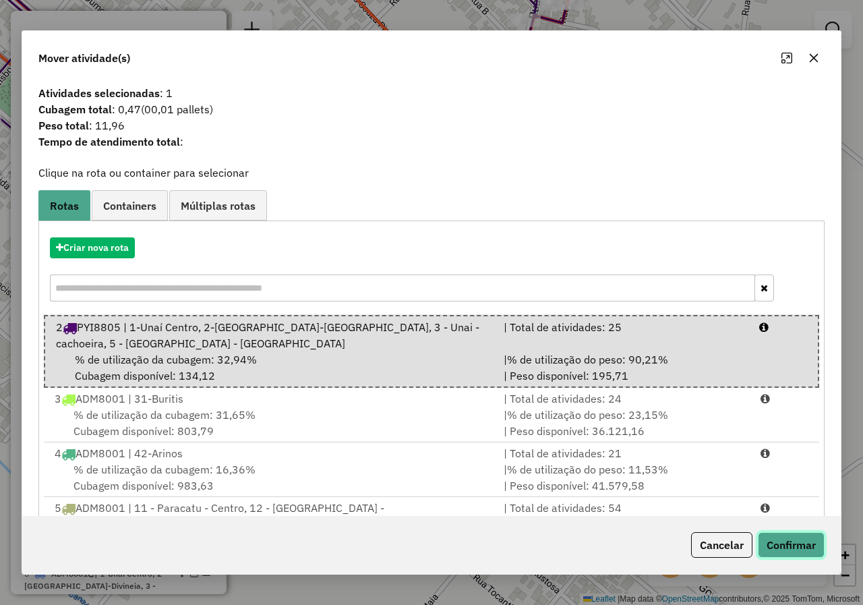
click at [796, 543] on button "Confirmar" at bounding box center [791, 545] width 67 height 26
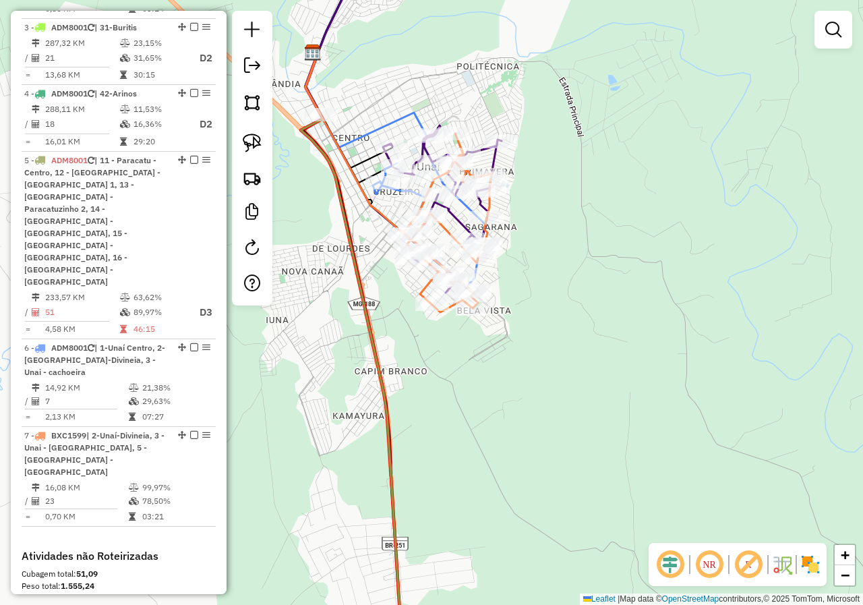
scroll to position [729, 0]
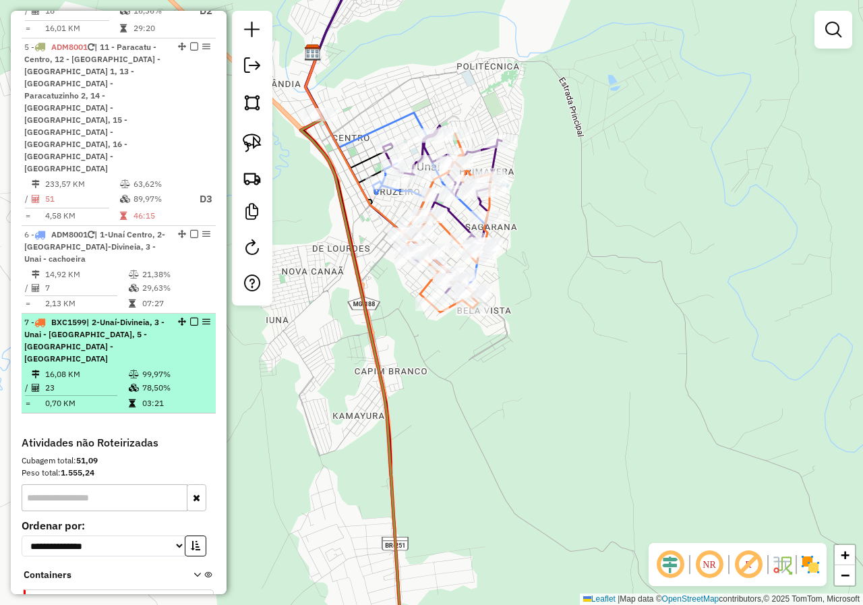
click at [101, 316] on div "7 - BXC1599 | 2-Unaí-Divineia, 3 - Unai - cachoeira, 5 - Unaí - Mamoeiro" at bounding box center [95, 340] width 143 height 49
select select "*********"
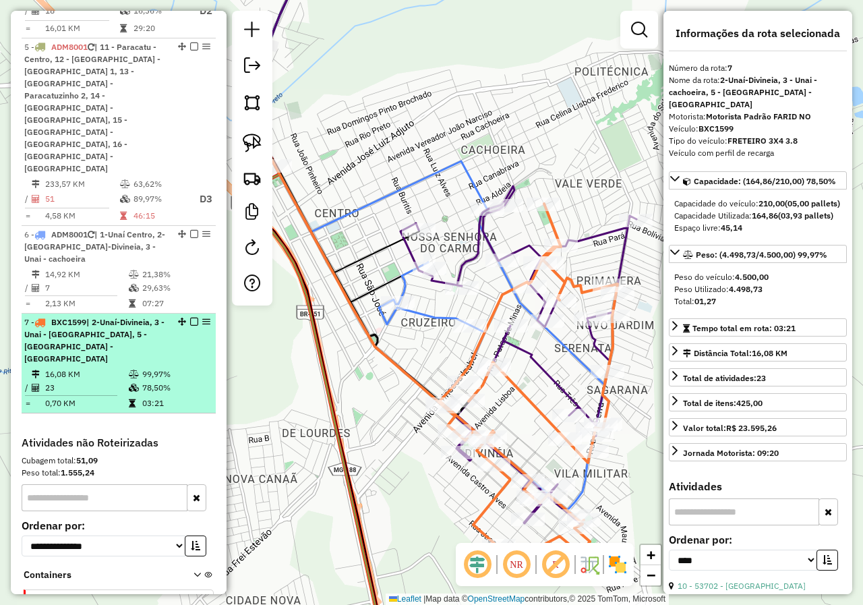
click at [191, 318] on em at bounding box center [194, 322] width 8 height 8
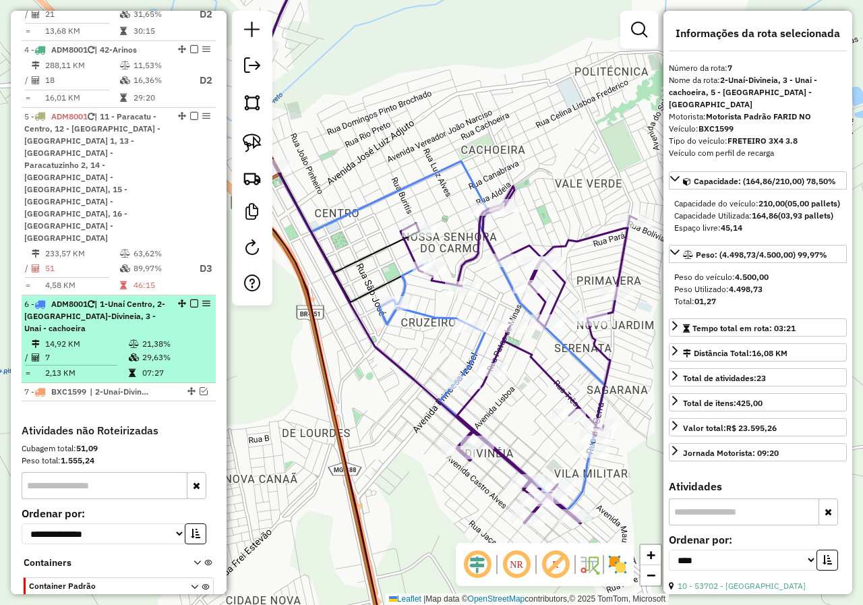
click at [148, 295] on li "6 - ADM8001 | 1-Unaí Centro, 2-Unaí-Divineia, 3 - Unai - cachoeira 14,92 KM 21,…" at bounding box center [119, 339] width 194 height 88
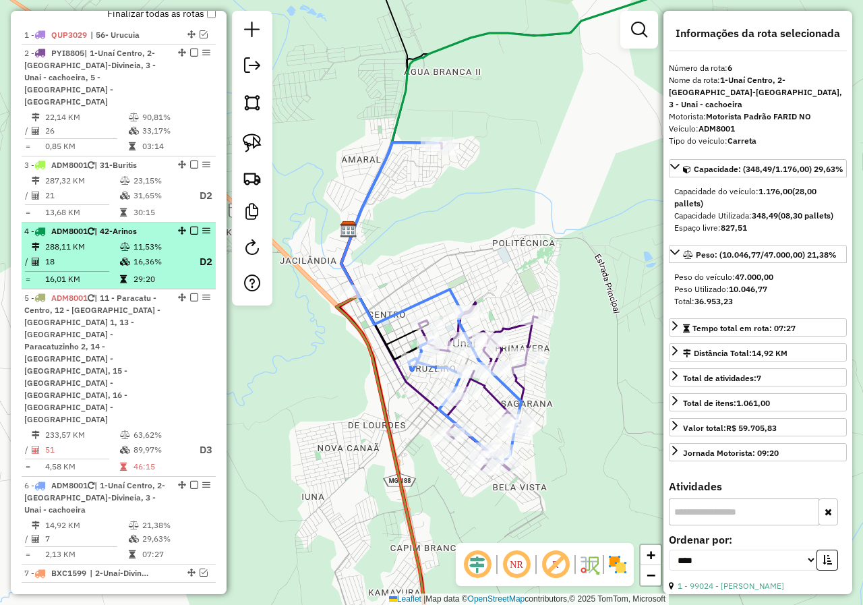
scroll to position [457, 0]
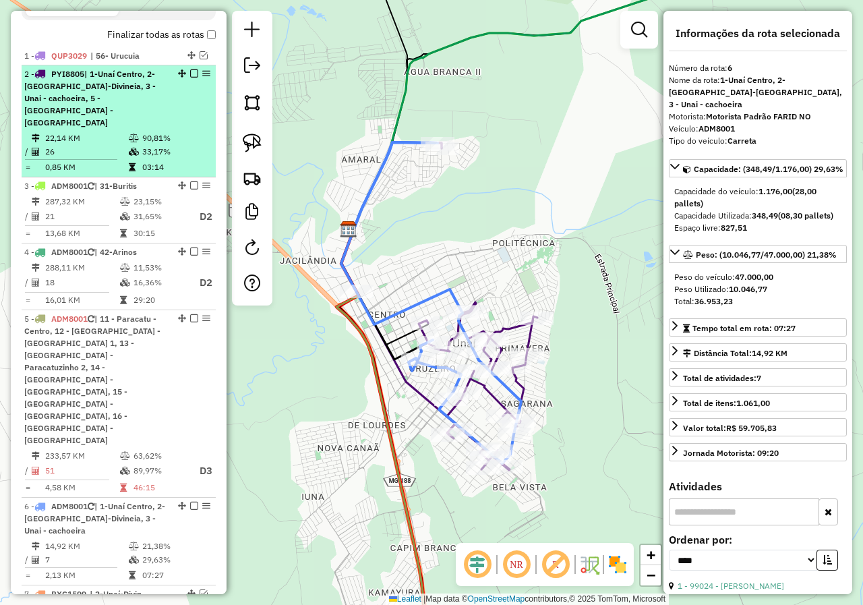
click at [194, 78] on em at bounding box center [194, 73] width 8 height 8
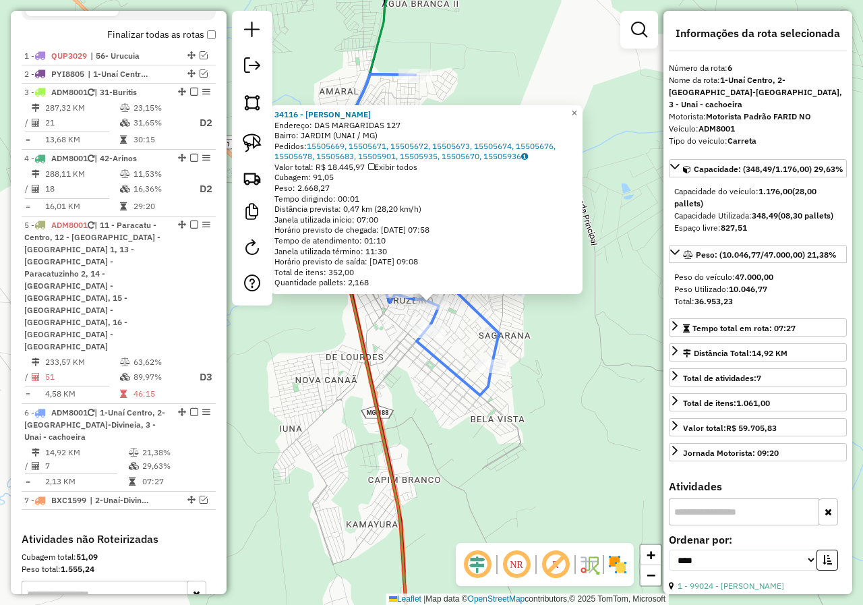
scroll to position [590, 0]
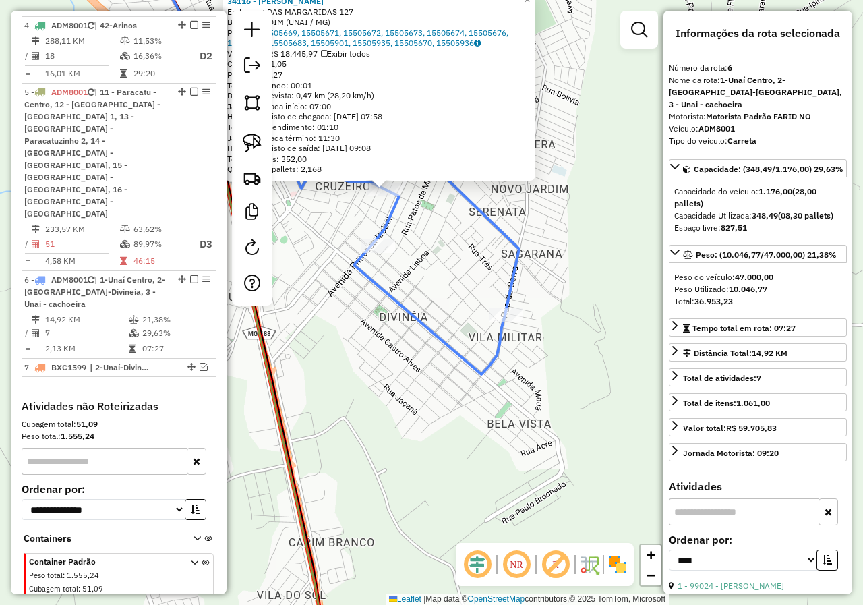
click at [450, 407] on div "34116 - SUP SANTOS Endereço: DAS MARGARIDAS 127 Bairro: JARDIM (UNAI / MG) Pedi…" at bounding box center [431, 302] width 863 height 605
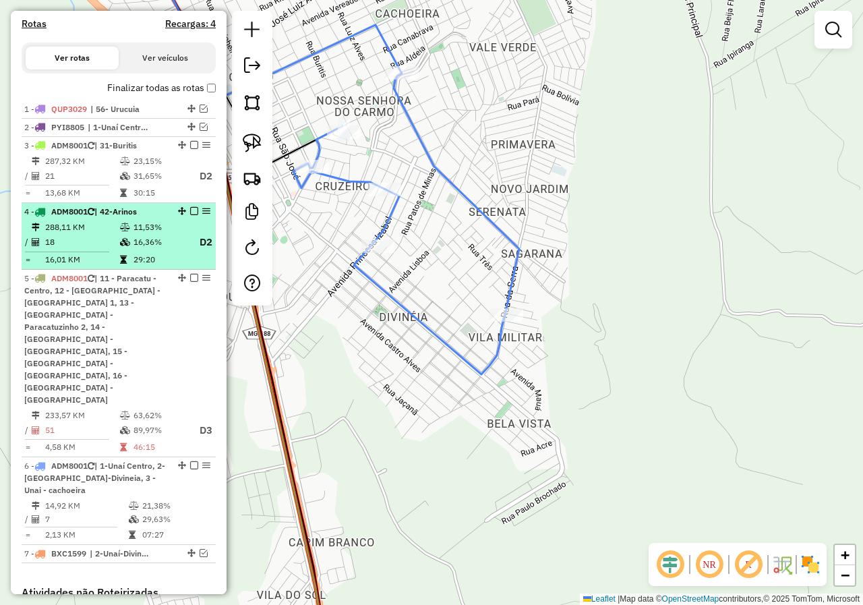
scroll to position [388, 0]
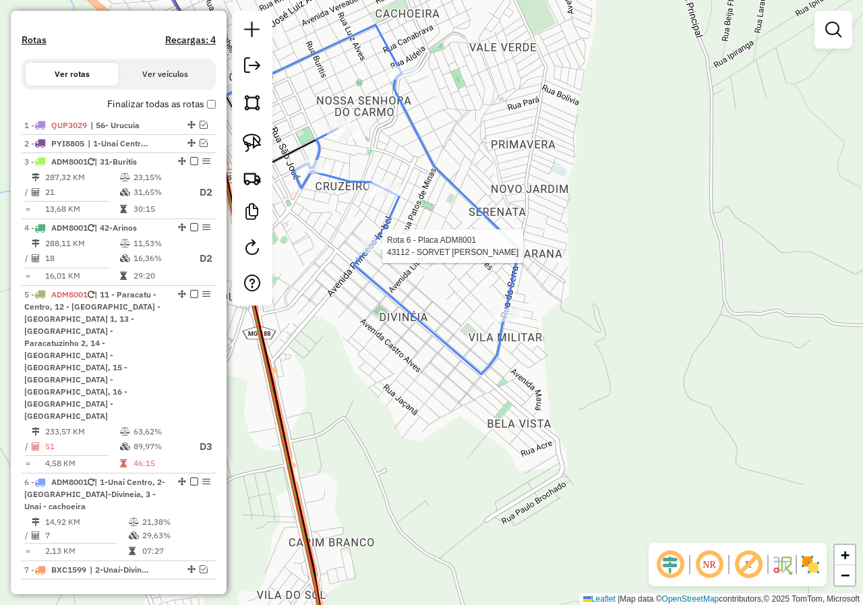
select select "*********"
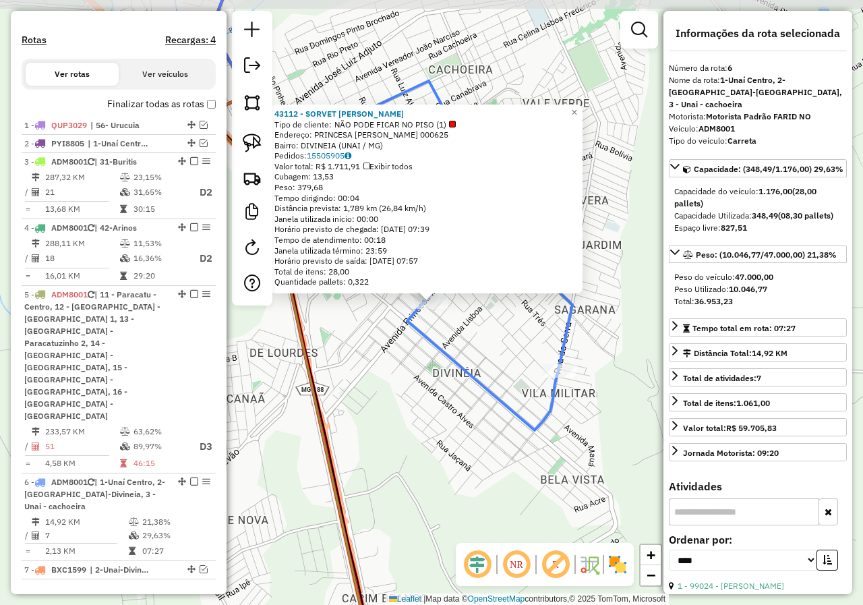
scroll to position [590, 0]
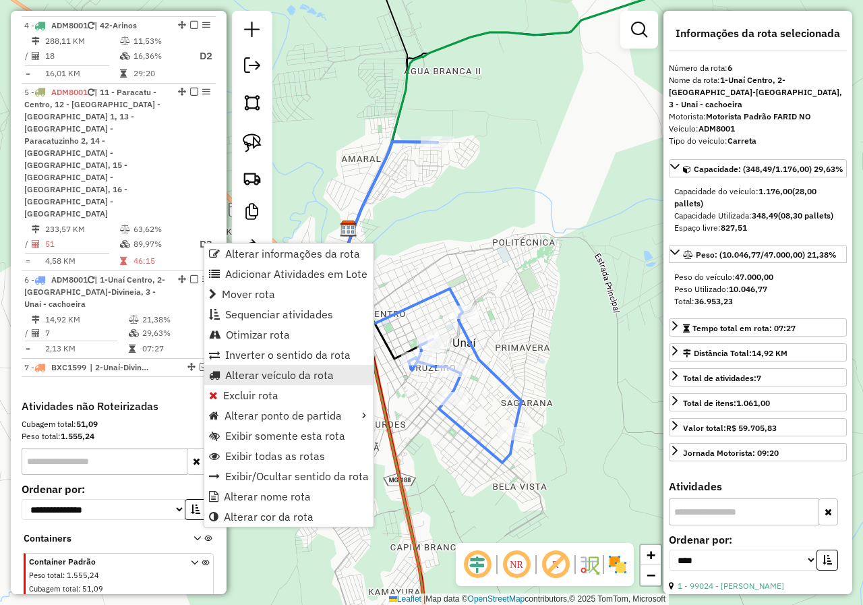
click at [281, 372] on span "Alterar veículo da rota" at bounding box center [279, 374] width 109 height 11
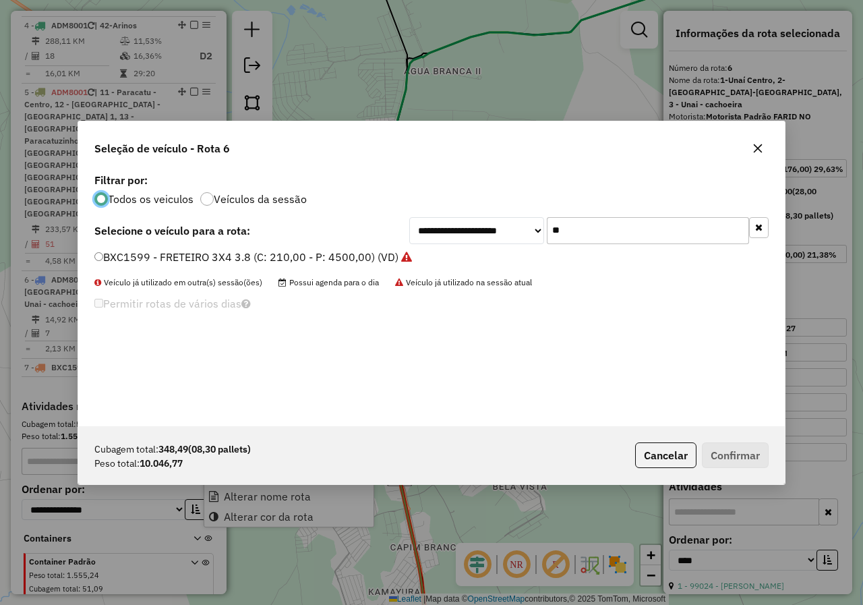
scroll to position [7, 4]
click at [609, 242] on input "**" at bounding box center [648, 230] width 202 height 27
click at [609, 241] on input "**" at bounding box center [648, 230] width 202 height 27
type input "***"
click at [312, 249] on label "PVK4B27 - TRUCK BAÚ 12190 (C: 504,00 - P: 12190,00) (VD)" at bounding box center [251, 257] width 314 height 16
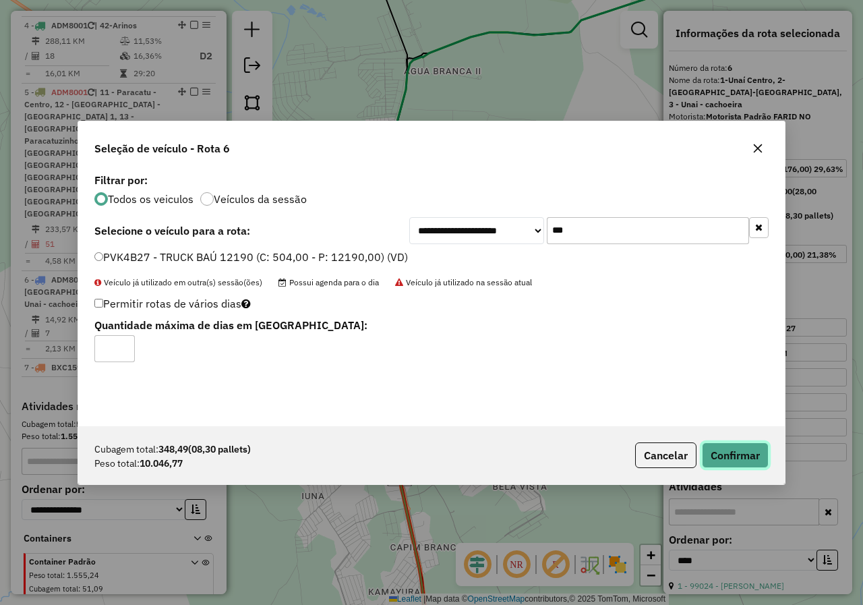
click at [744, 459] on button "Confirmar" at bounding box center [735, 455] width 67 height 26
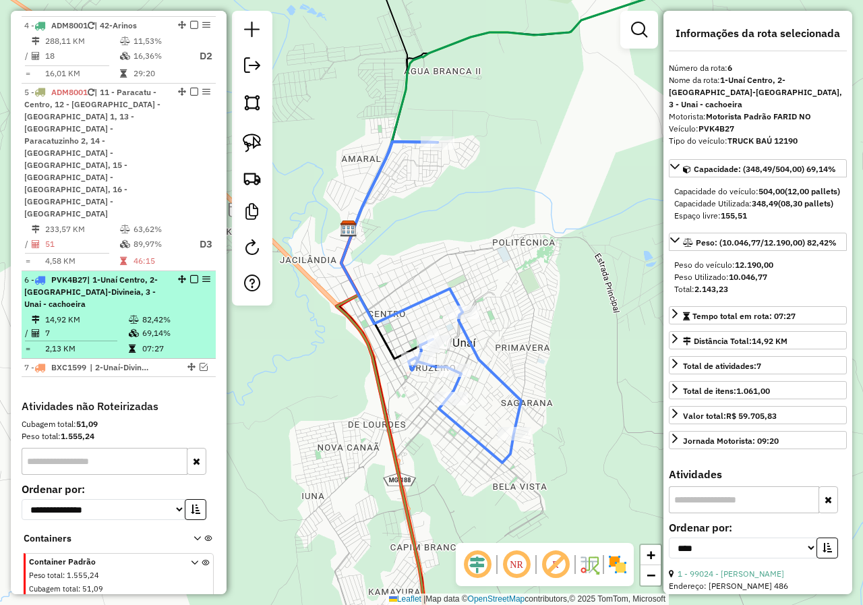
click at [190, 275] on em at bounding box center [194, 279] width 8 height 8
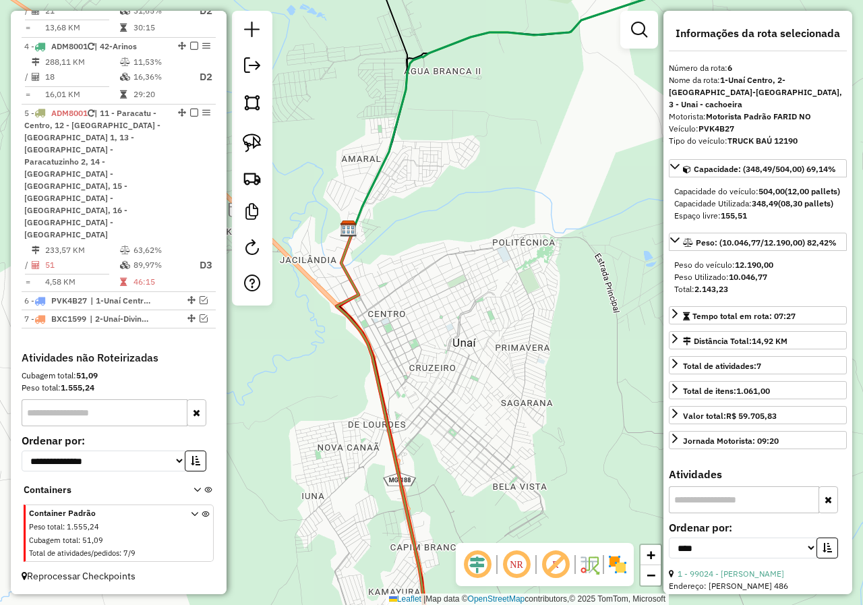
scroll to position [533, 0]
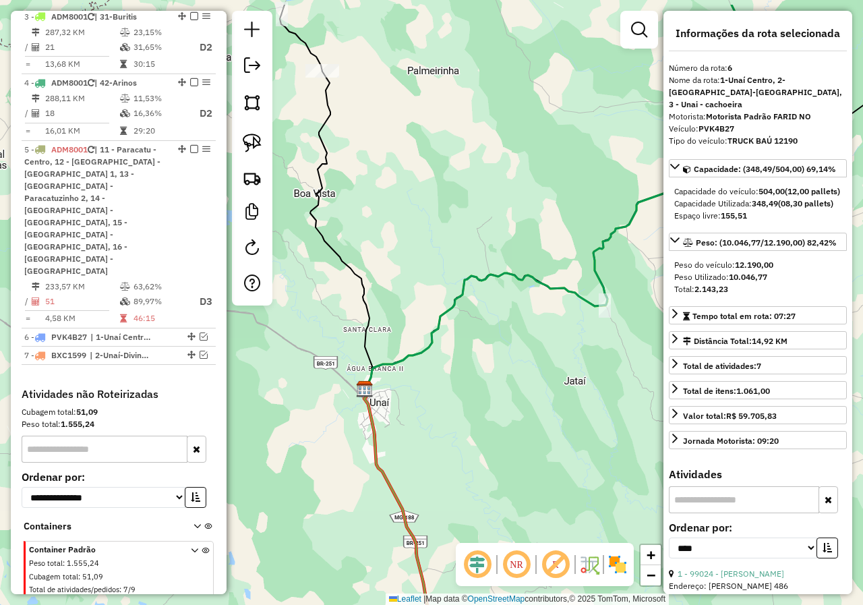
drag, startPoint x: 341, startPoint y: 364, endPoint x: 361, endPoint y: 440, distance: 78.8
click at [364, 438] on icon at bounding box center [403, 559] width 78 height 341
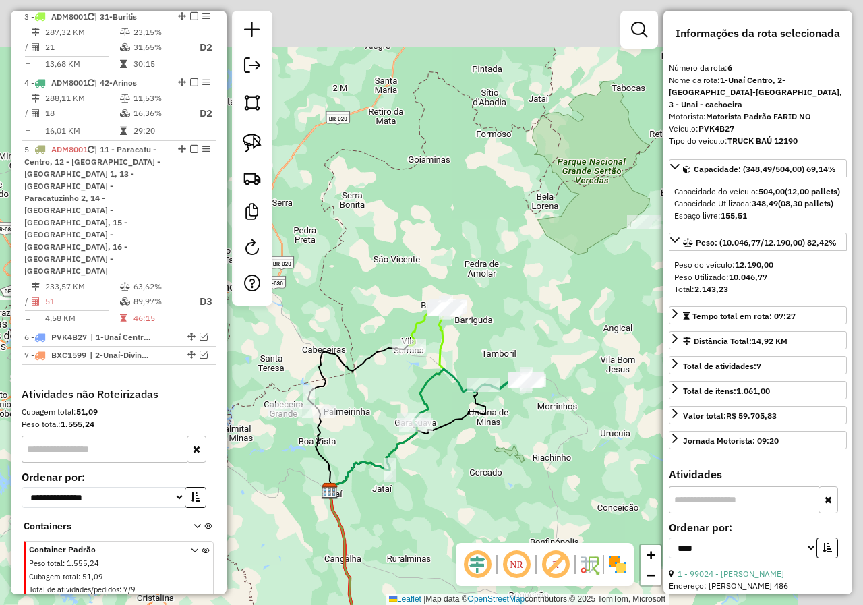
drag, startPoint x: 424, startPoint y: 440, endPoint x: 416, endPoint y: 334, distance: 105.5
click at [416, 443] on div "Janela de atendimento Grade de atendimento Capacidade Transportadoras Veículos …" at bounding box center [431, 302] width 863 height 605
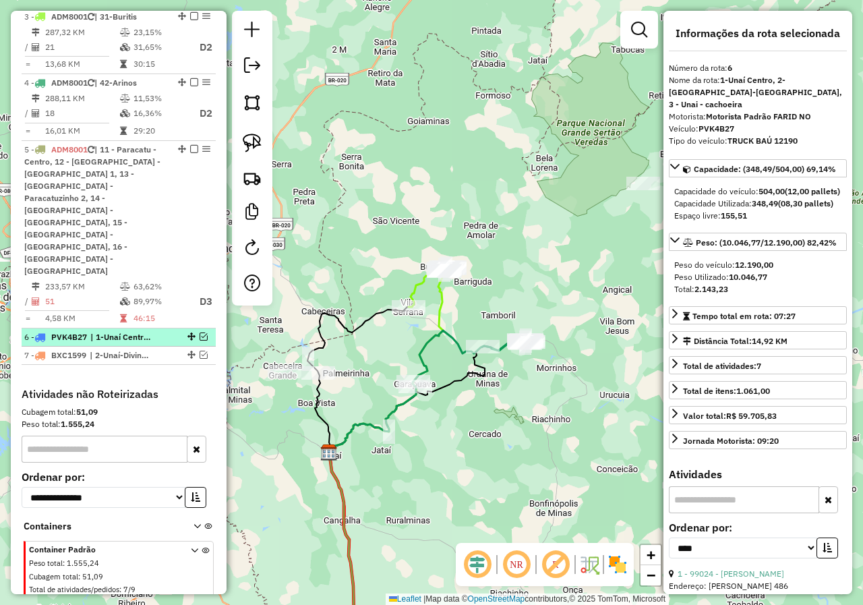
scroll to position [398, 0]
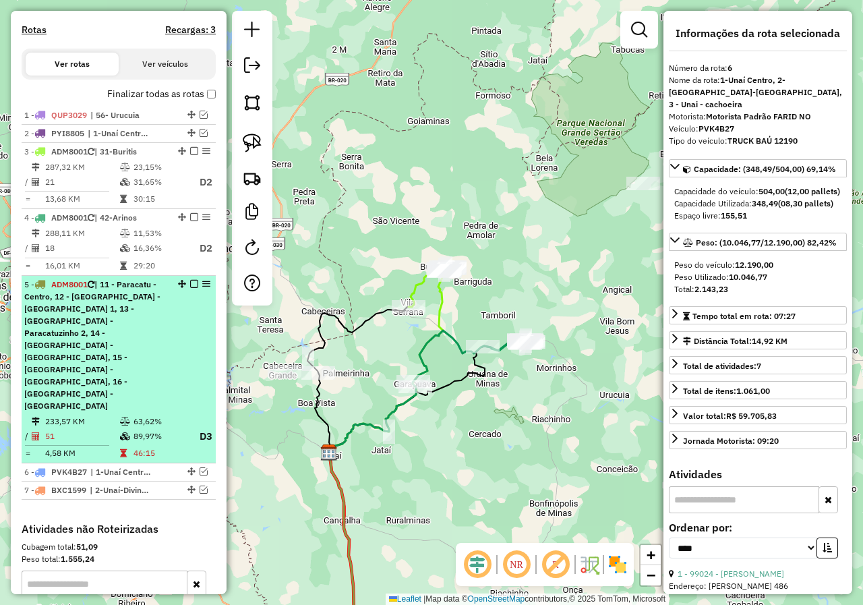
click at [134, 345] on span "| 11 - Paracatu - Centro, 12 - [GEOGRAPHIC_DATA] - [GEOGRAPHIC_DATA] 1, 13 - [G…" at bounding box center [92, 344] width 136 height 131
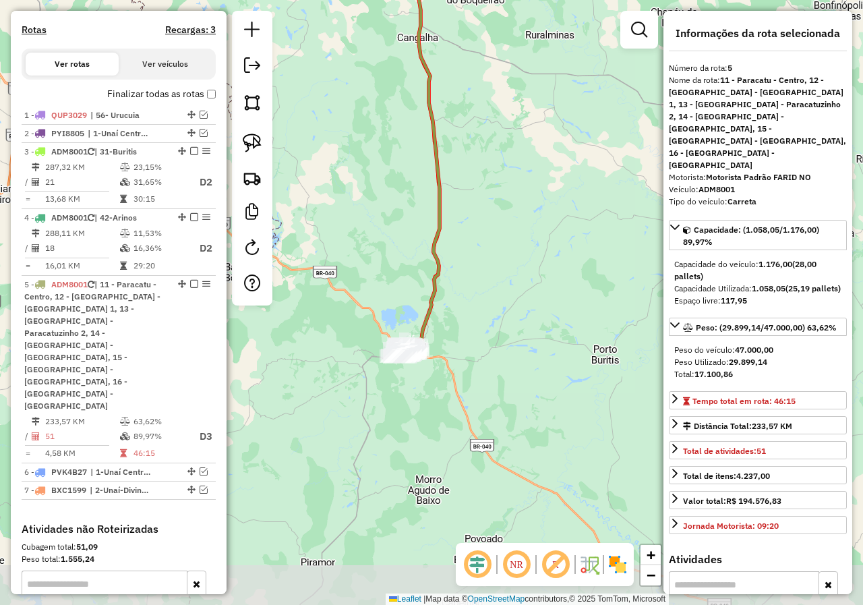
drag, startPoint x: 406, startPoint y: 450, endPoint x: 388, endPoint y: 276, distance: 174.8
click at [388, 276] on div "Janela de atendimento Grade de atendimento Capacidade Transportadoras Veículos …" at bounding box center [431, 302] width 863 height 605
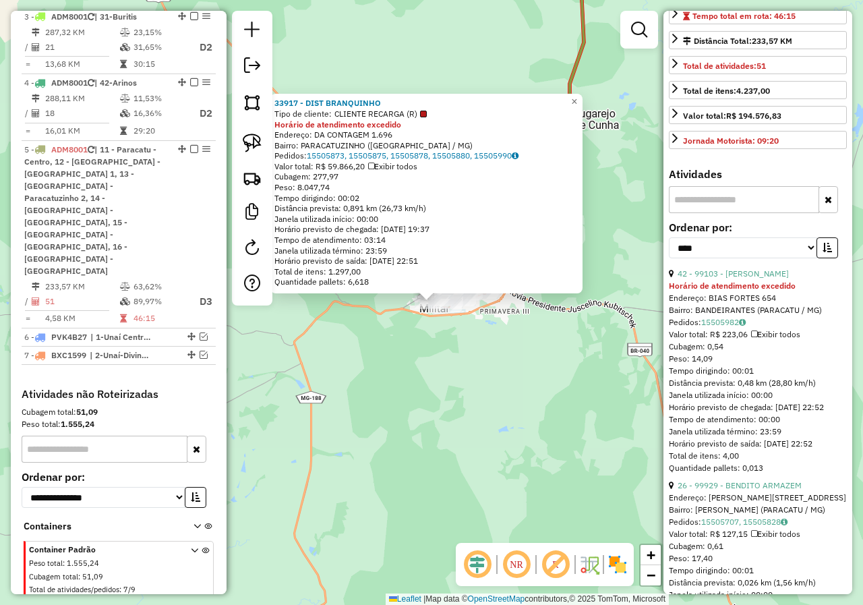
scroll to position [405, 0]
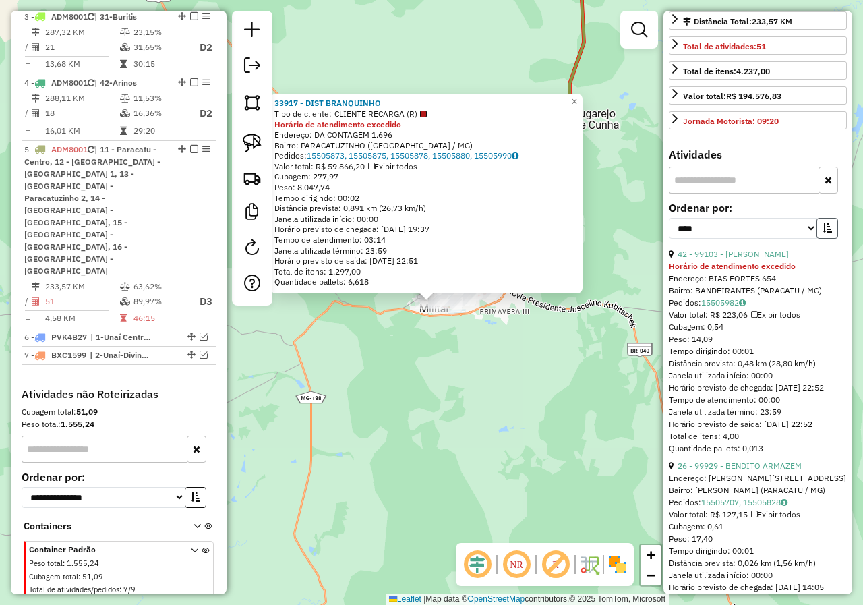
click at [823, 223] on icon "button" at bounding box center [827, 227] width 9 height 9
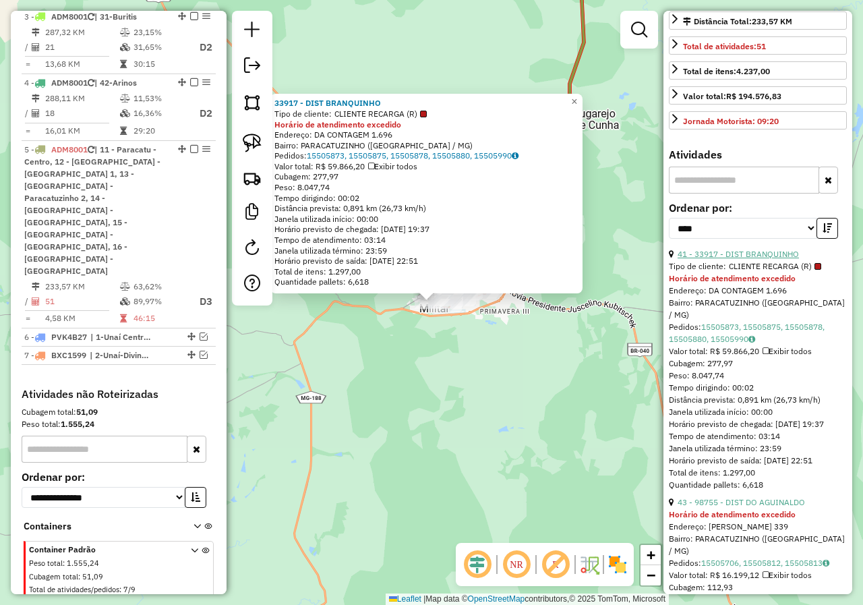
click at [774, 249] on link "41 - 33917 - DIST BRANQUINHO" at bounding box center [738, 254] width 121 height 10
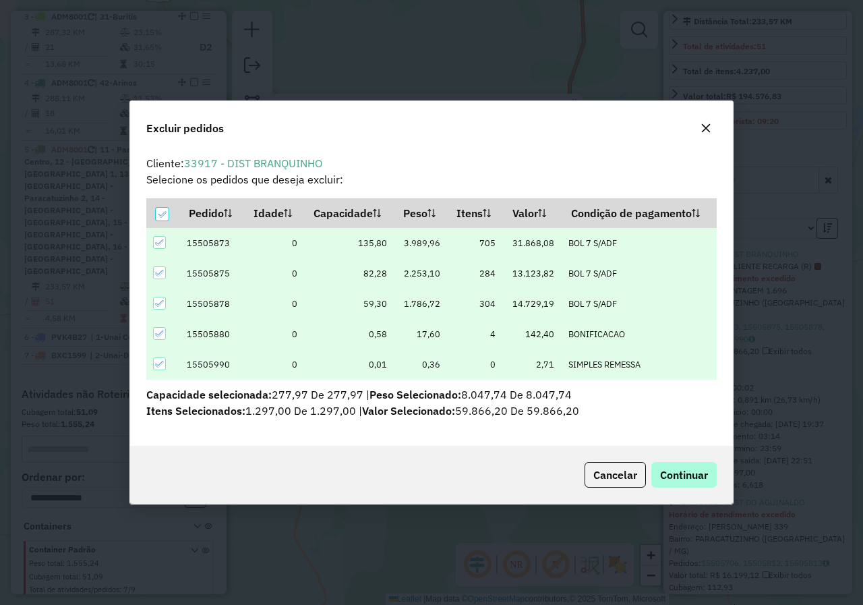
scroll to position [8, 4]
click at [673, 479] on span "Continuar" at bounding box center [684, 474] width 48 height 13
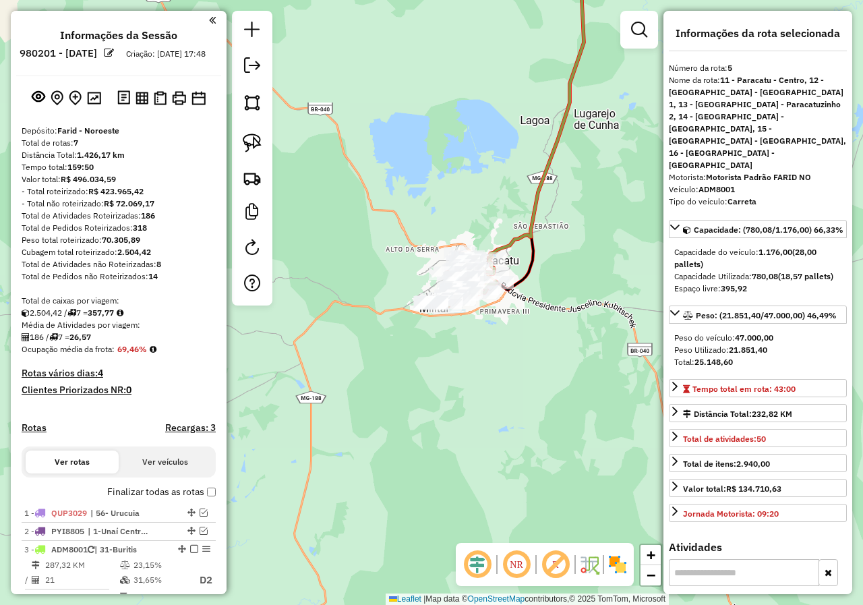
select select "*********"
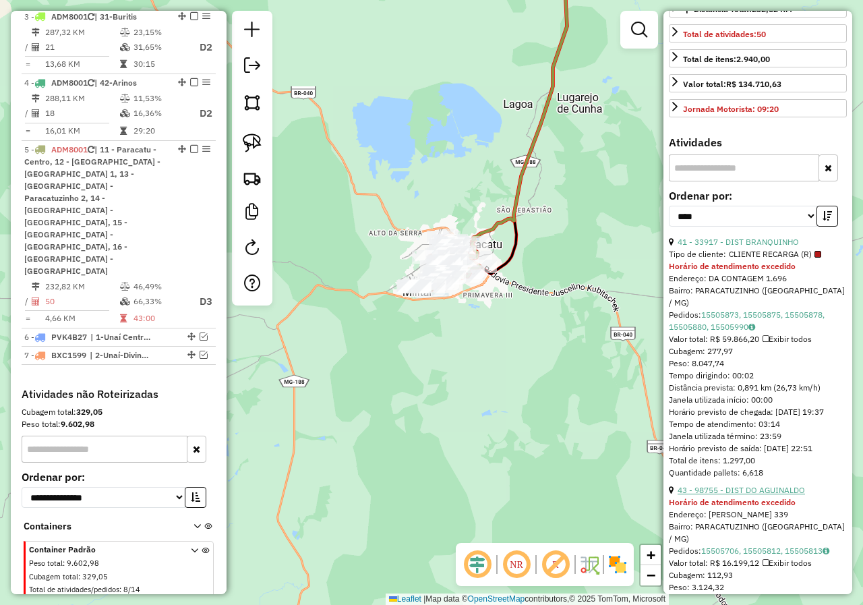
click at [773, 485] on link "43 - 98755 - DIST DO AGUINALDO" at bounding box center [741, 490] width 127 height 10
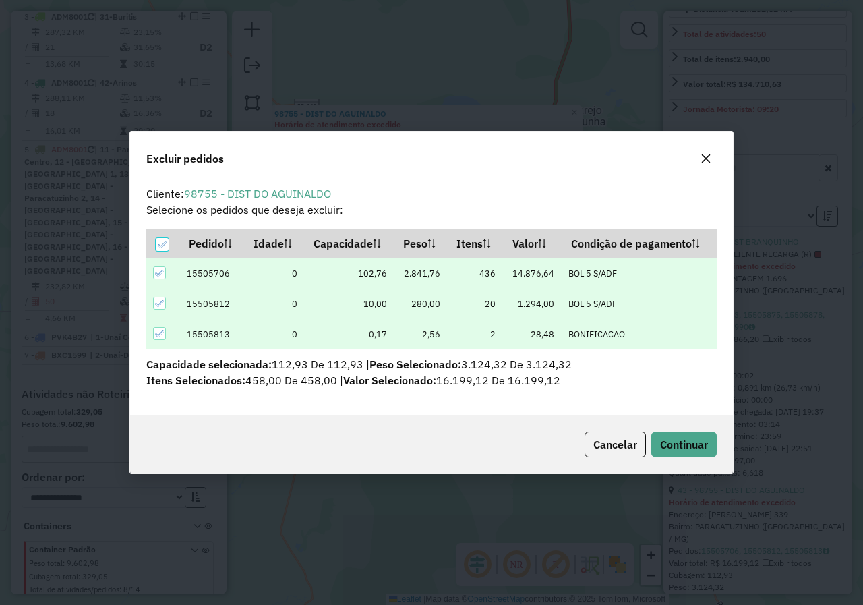
scroll to position [0, 0]
click at [683, 448] on span "Continuar" at bounding box center [684, 444] width 48 height 13
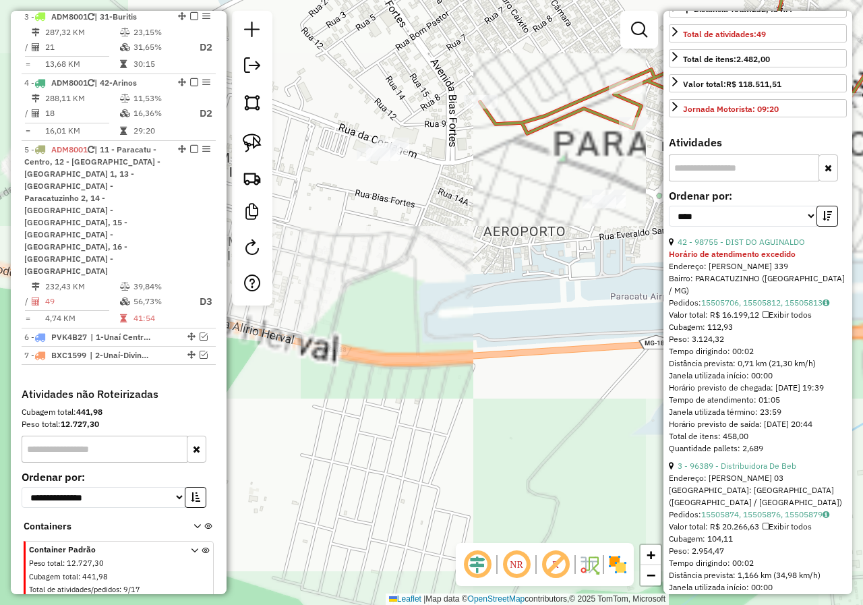
drag, startPoint x: 477, startPoint y: 274, endPoint x: 408, endPoint y: 309, distance: 77.8
click at [409, 308] on div "Janela de atendimento Grade de atendimento Capacidade Transportadoras Veículos …" at bounding box center [431, 302] width 863 height 605
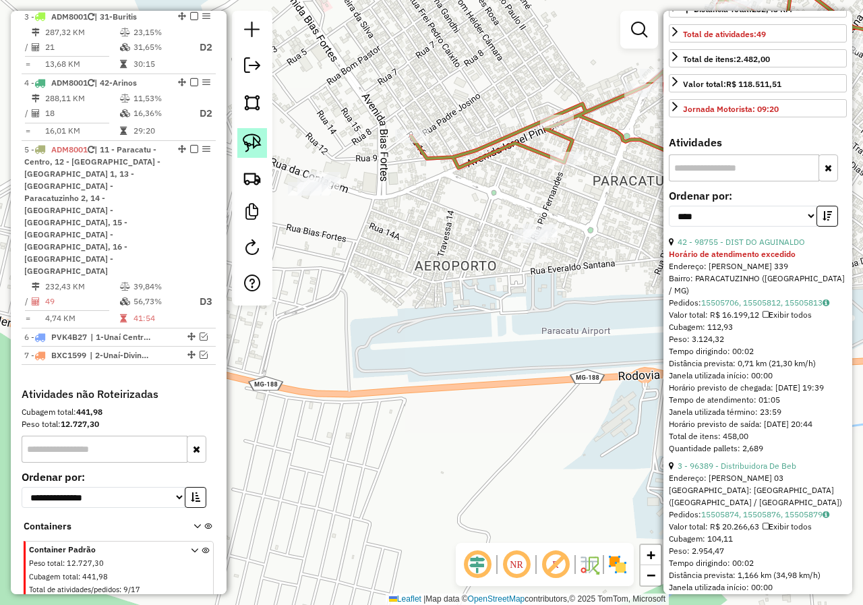
click at [259, 147] on img at bounding box center [252, 143] width 19 height 19
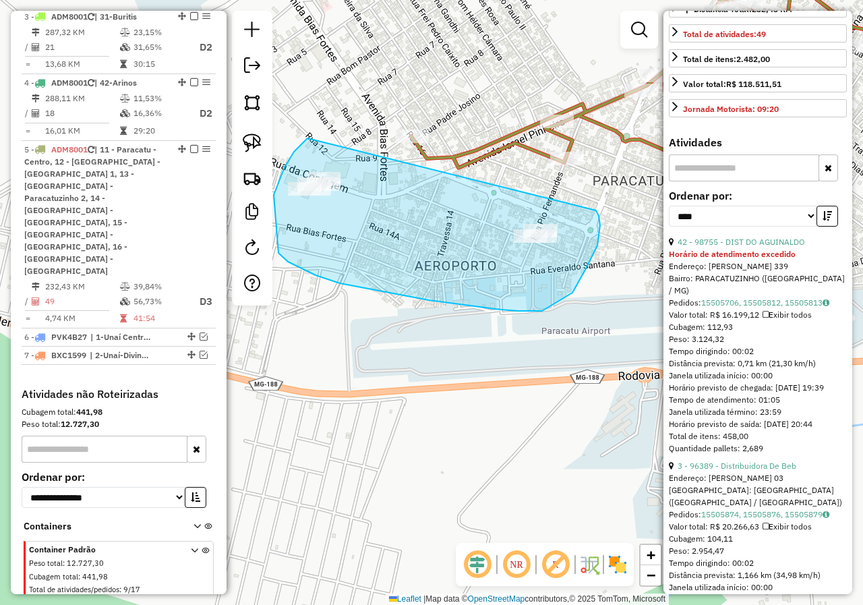
drag, startPoint x: 307, startPoint y: 138, endPoint x: 591, endPoint y: 210, distance: 292.7
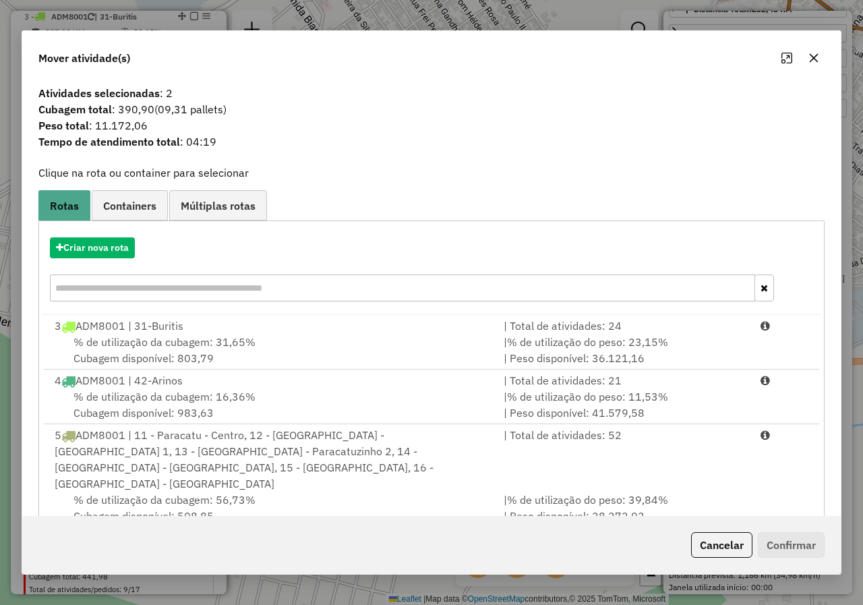
click at [817, 67] on button "button" at bounding box center [814, 58] width 22 height 22
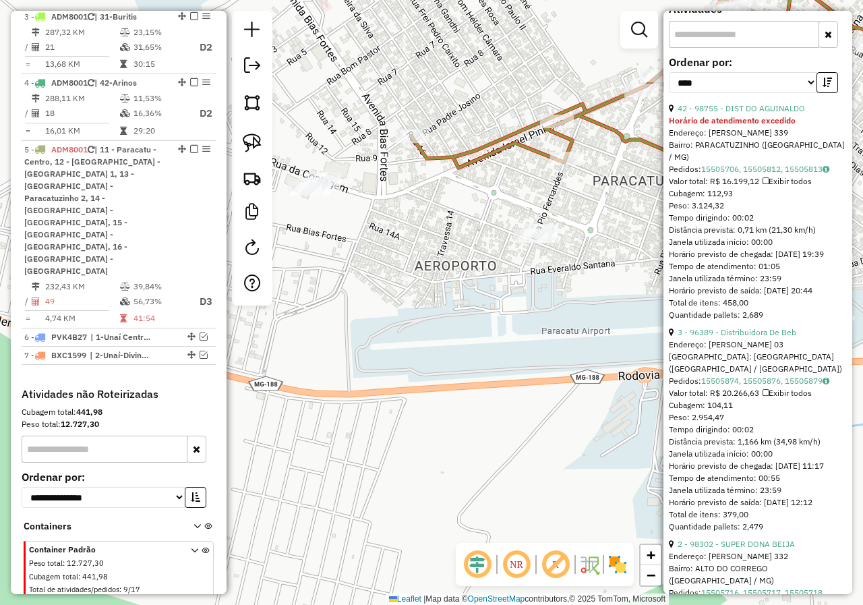
scroll to position [539, 0]
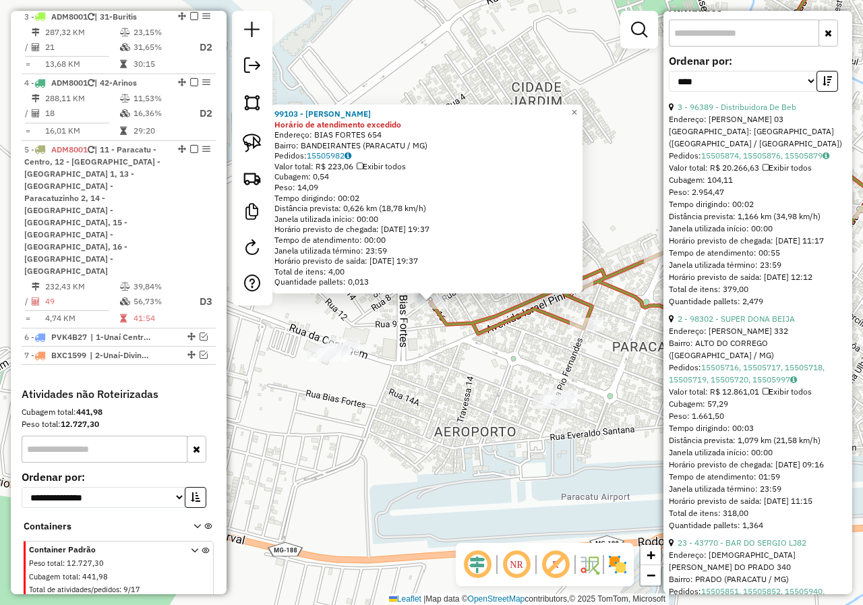
click at [419, 383] on div "99103 - [PERSON_NAME] de atendimento excedido Endereço: BIAS FORTES 654 Bairro:…" at bounding box center [431, 302] width 863 height 605
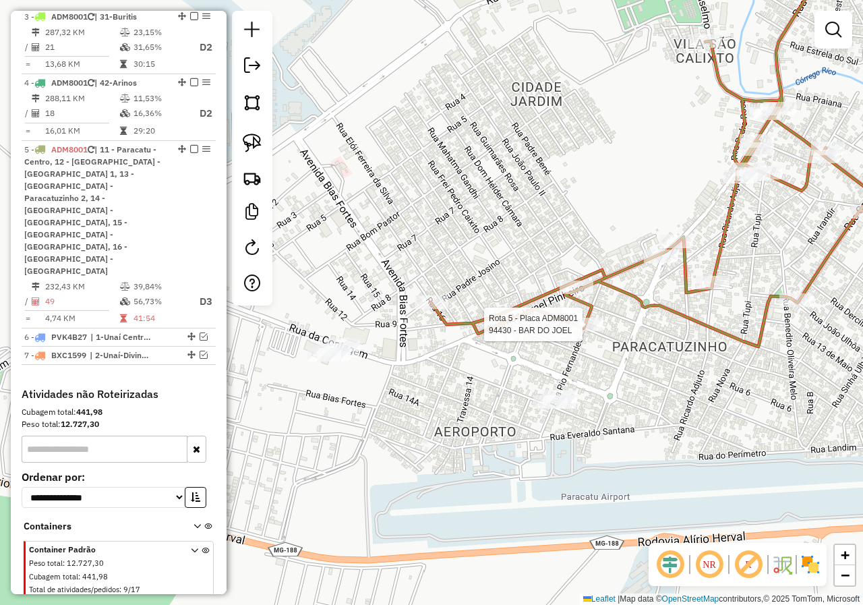
select select "*********"
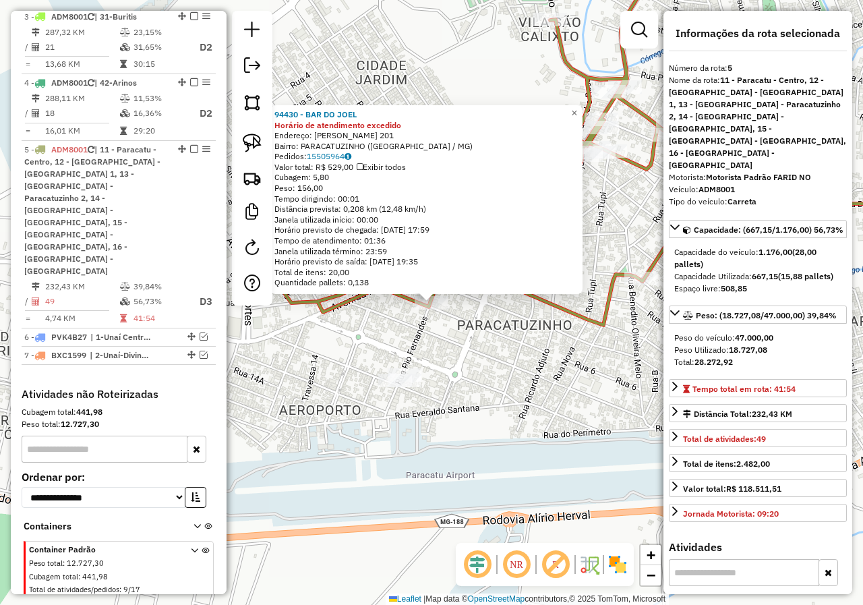
click at [519, 361] on div "94430 - BAR DO [PERSON_NAME] de atendimento excedido Endereço: NAIR CUNHA CARDO…" at bounding box center [431, 302] width 863 height 605
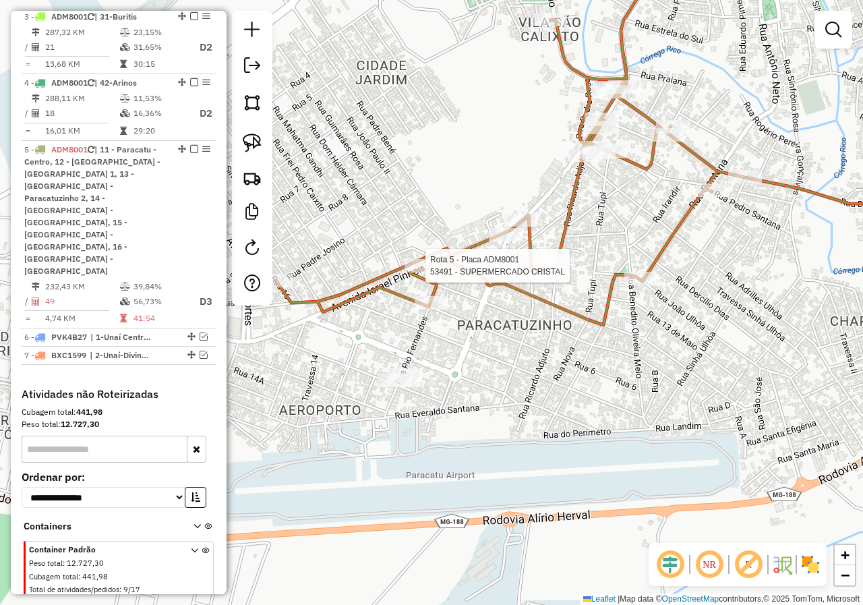
select select "*********"
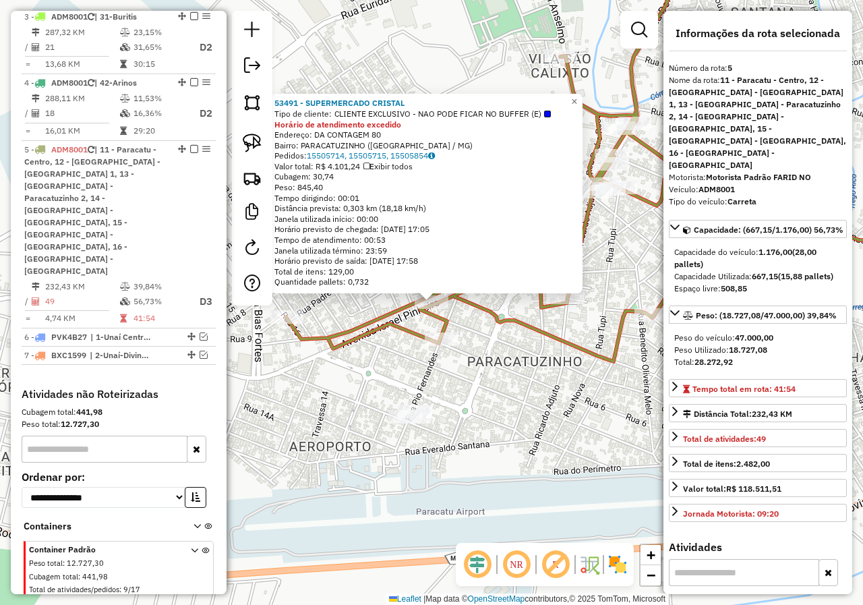
click at [358, 390] on div "53491 - SUPERMERCADO CRISTAL Tipo de cliente: CLIENTE EXCLUSIVO - NAO PODE FICA…" at bounding box center [431, 302] width 863 height 605
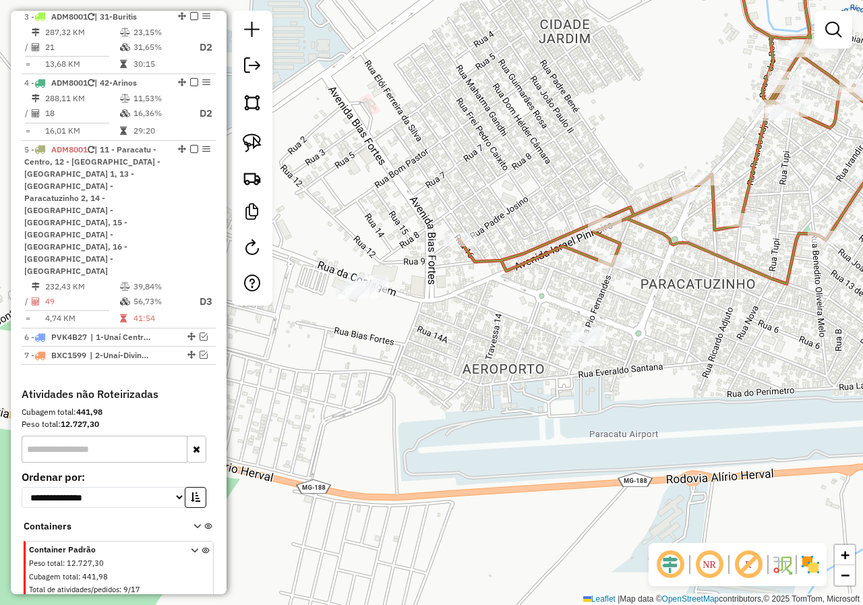
drag, startPoint x: 492, startPoint y: 314, endPoint x: 384, endPoint y: 209, distance: 150.2
click at [538, 305] on div "Janela de atendimento Grade de atendimento Capacidade Transportadoras Veículos …" at bounding box center [431, 302] width 863 height 605
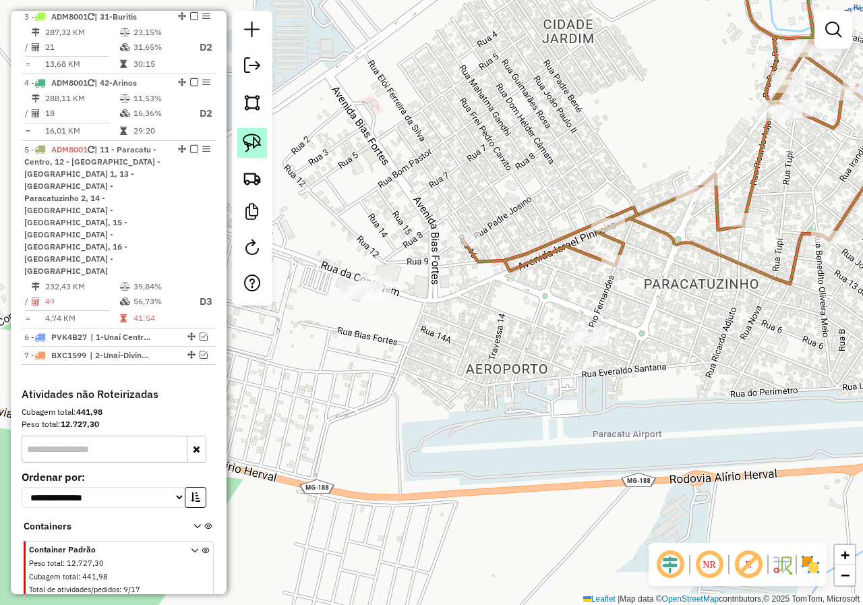
drag, startPoint x: 252, startPoint y: 139, endPoint x: 421, endPoint y: 166, distance: 171.4
click at [253, 140] on img at bounding box center [252, 143] width 19 height 19
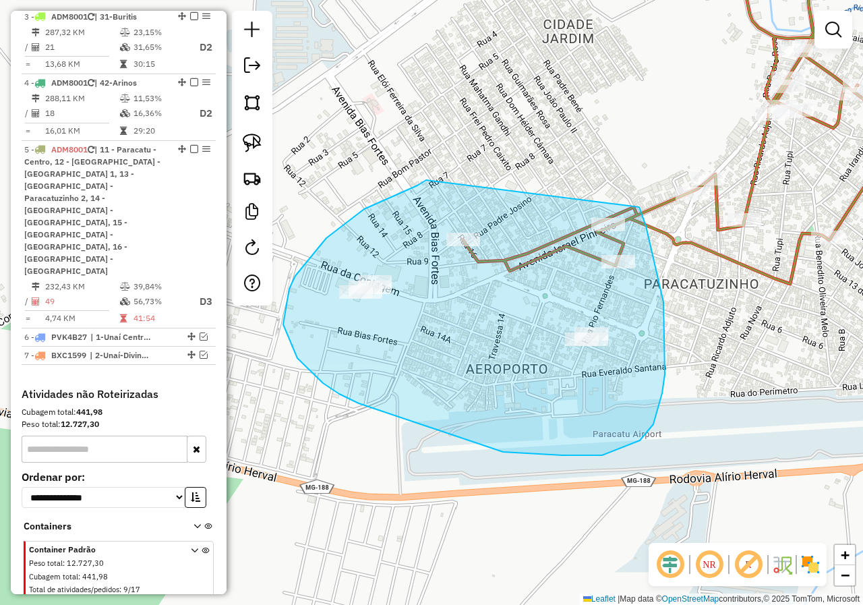
drag, startPoint x: 364, startPoint y: 209, endPoint x: 612, endPoint y: 186, distance: 248.5
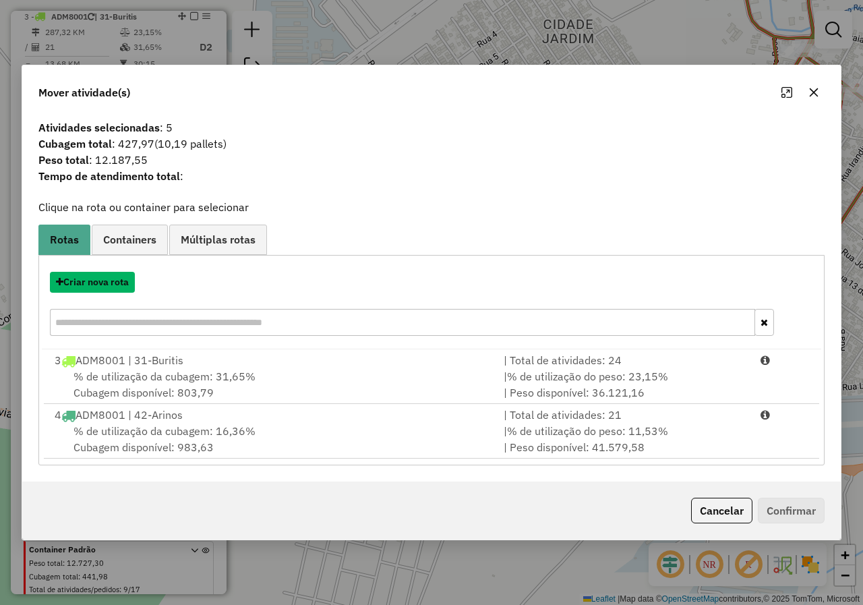
click at [100, 285] on button "Criar nova rota" at bounding box center [92, 282] width 85 height 21
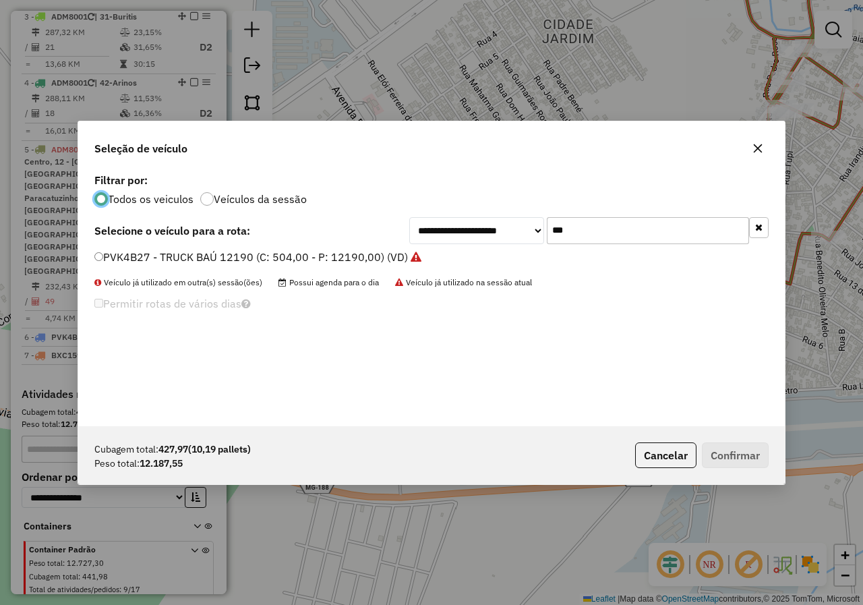
scroll to position [7, 4]
click at [582, 238] on input "***" at bounding box center [648, 230] width 202 height 27
type input "***"
click at [302, 256] on label "TCB0C28 - TRUCK NOVO (TCC) (C: 504,00 - P: 11890,00) (VD)" at bounding box center [251, 257] width 314 height 16
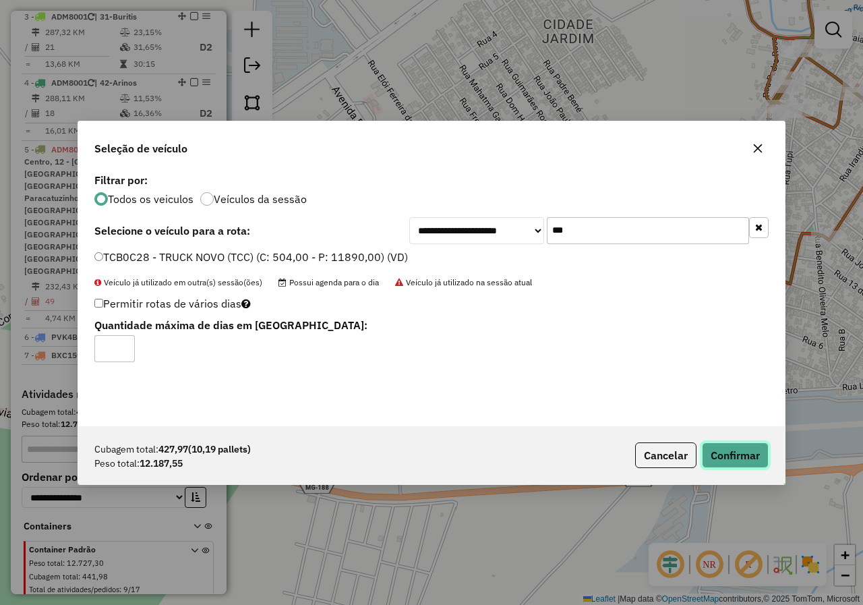
click at [726, 454] on button "Confirmar" at bounding box center [735, 455] width 67 height 26
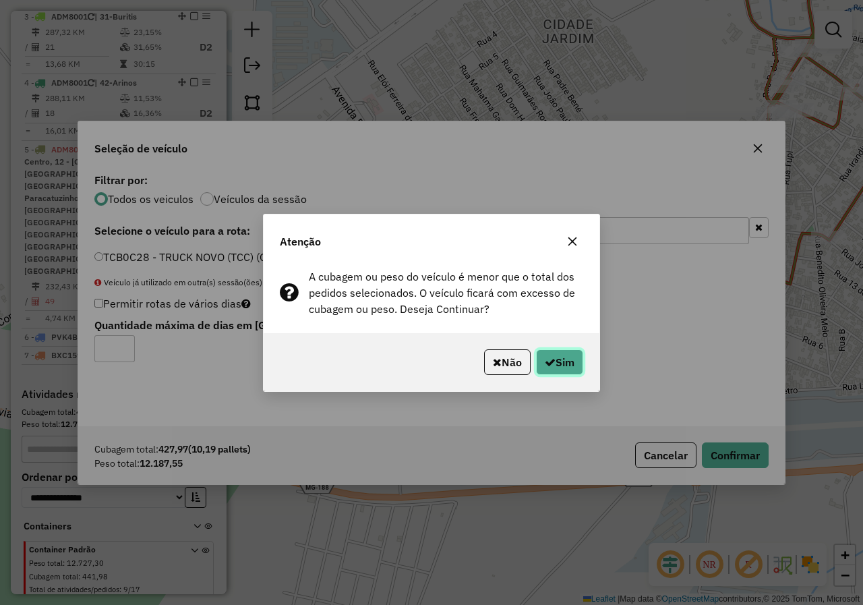
click at [548, 359] on icon "button" at bounding box center [550, 362] width 11 height 11
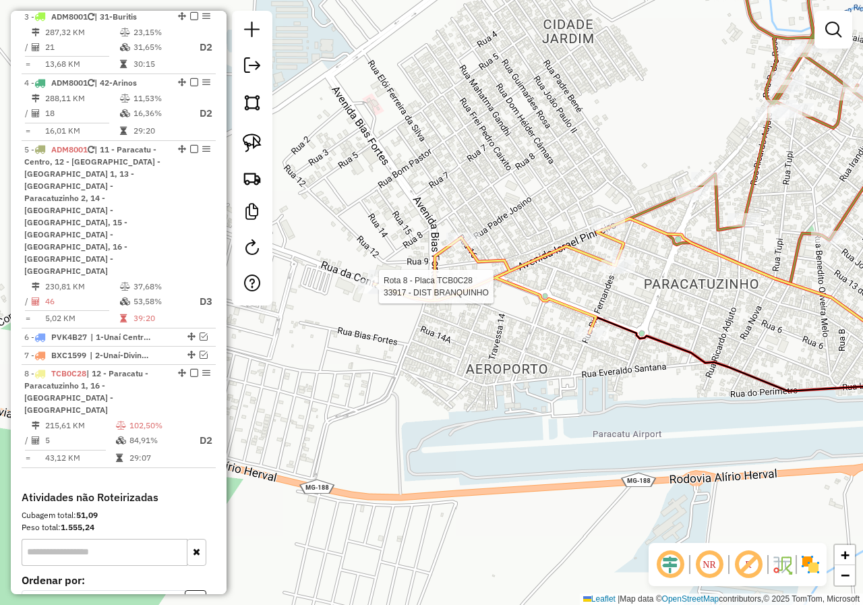
scroll to position [623, 0]
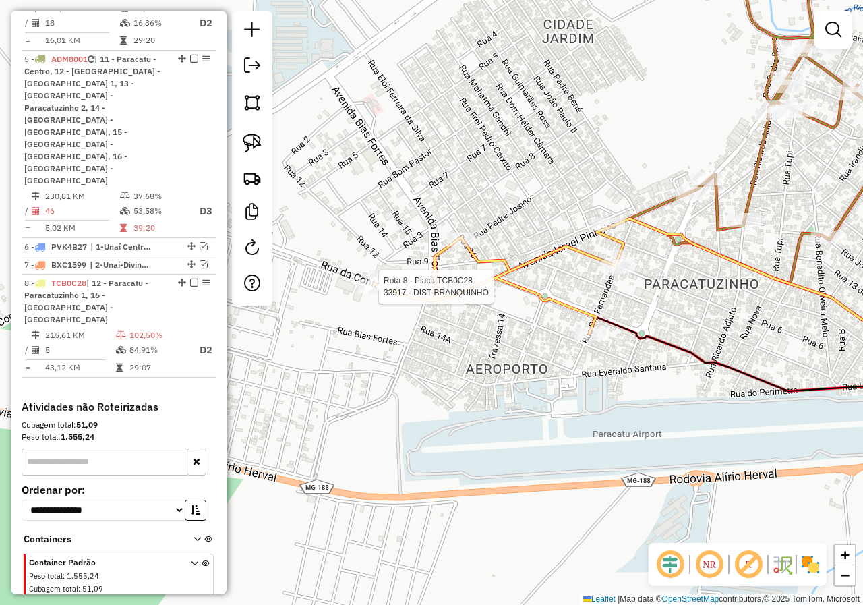
select select "*********"
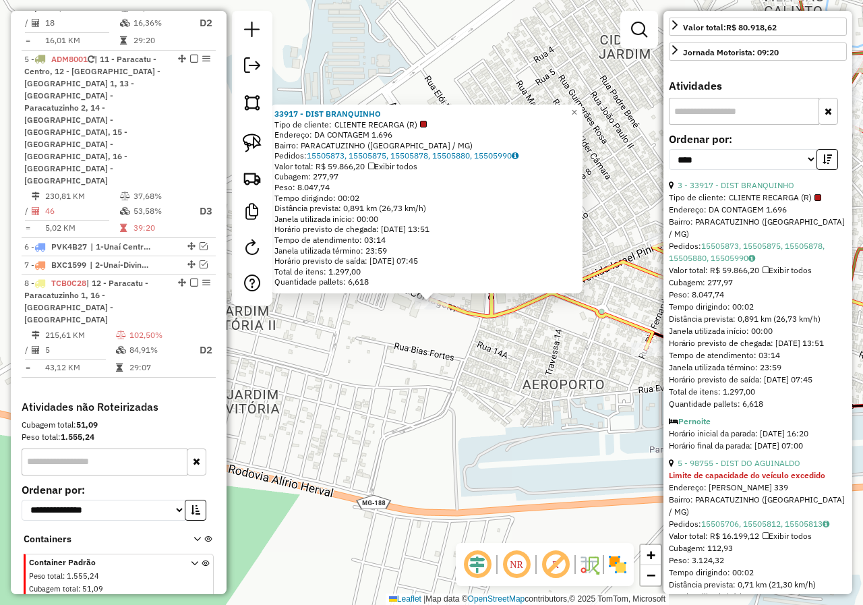
scroll to position [405, 0]
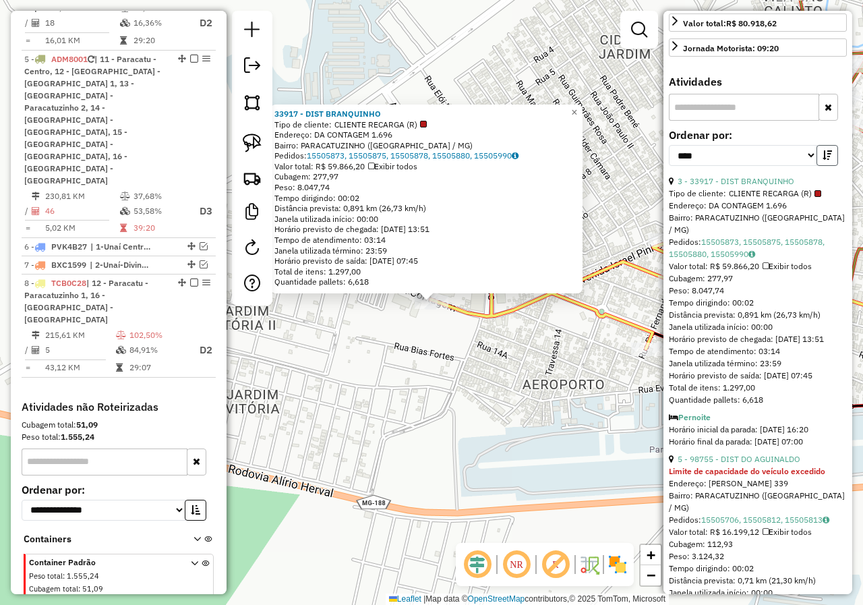
click at [822, 166] on button "button" at bounding box center [828, 155] width 22 height 21
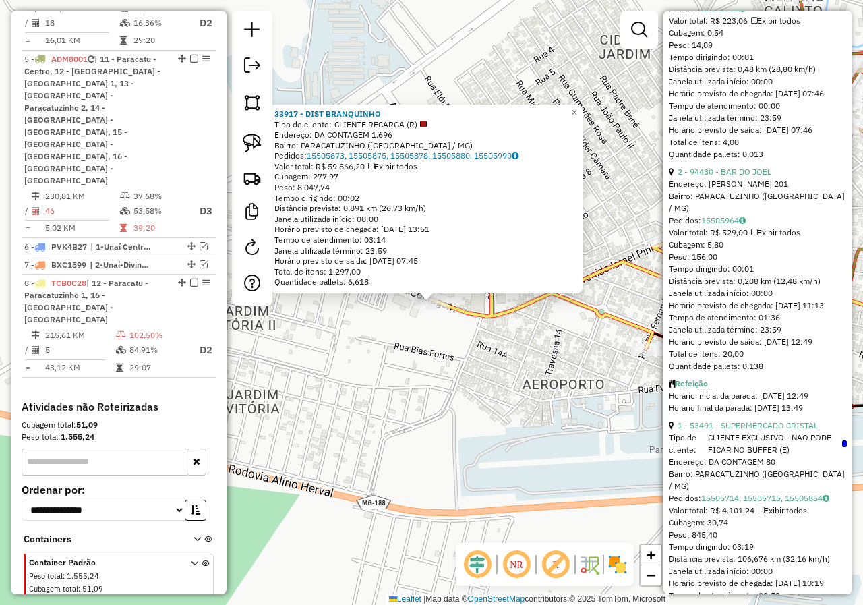
scroll to position [674, 0]
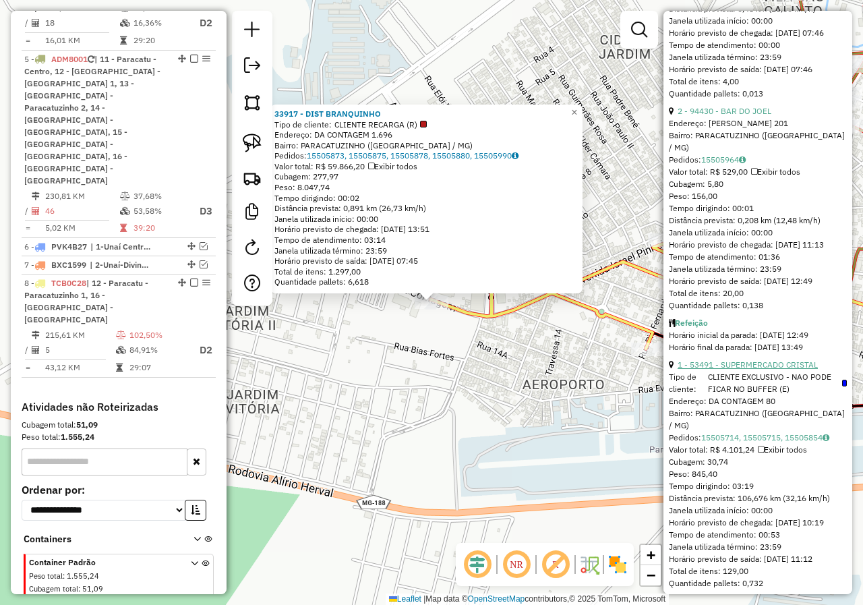
click at [767, 369] on link "1 - 53491 - SUPERMERCADO CRISTAL" at bounding box center [748, 364] width 140 height 10
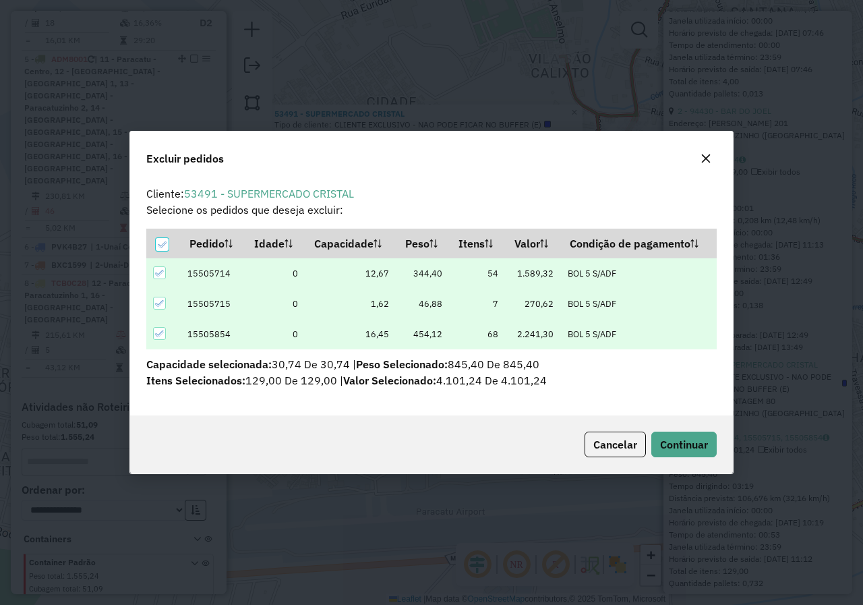
scroll to position [8, 4]
click at [697, 450] on span "Continuar" at bounding box center [684, 444] width 48 height 13
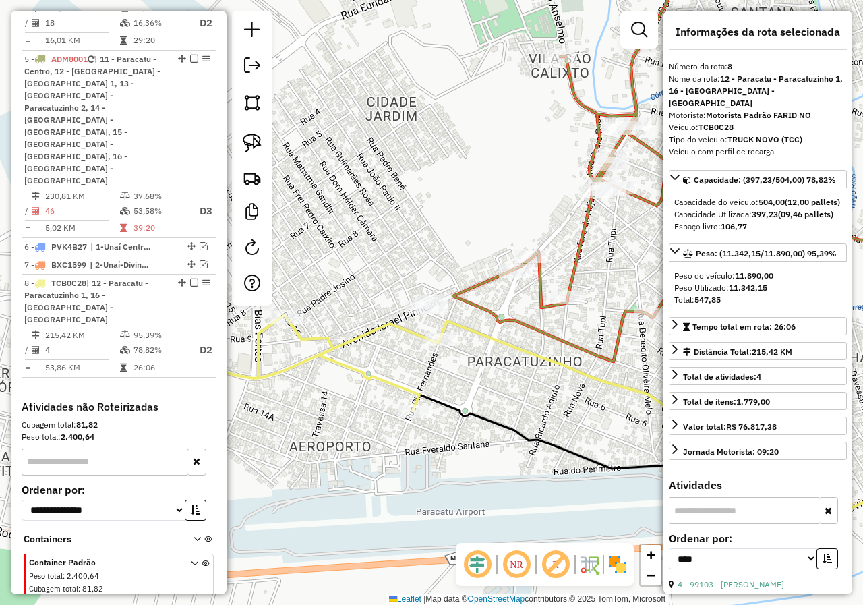
scroll to position [0, 0]
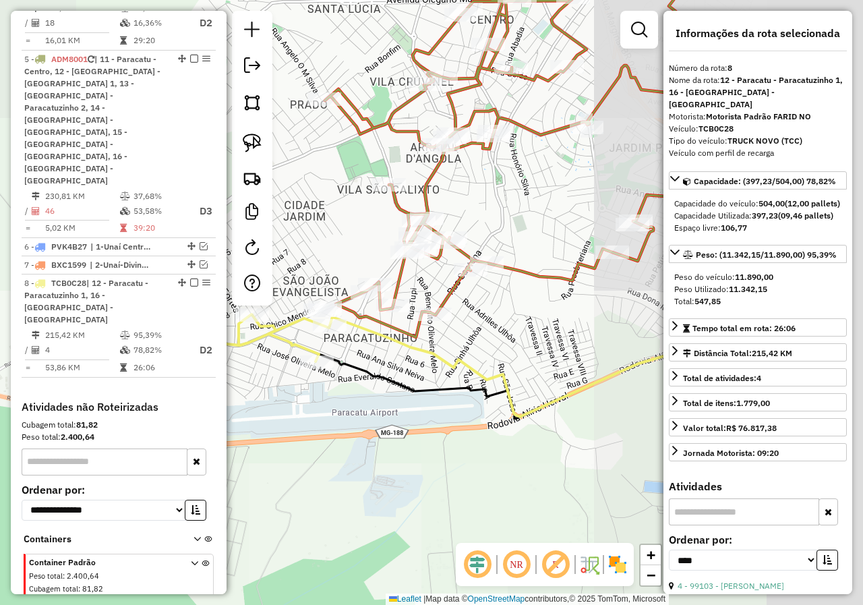
drag, startPoint x: 535, startPoint y: 409, endPoint x: 396, endPoint y: 366, distance: 144.6
click at [396, 366] on div "Janela de atendimento Grade de atendimento Capacidade Transportadoras Veículos …" at bounding box center [431, 302] width 863 height 605
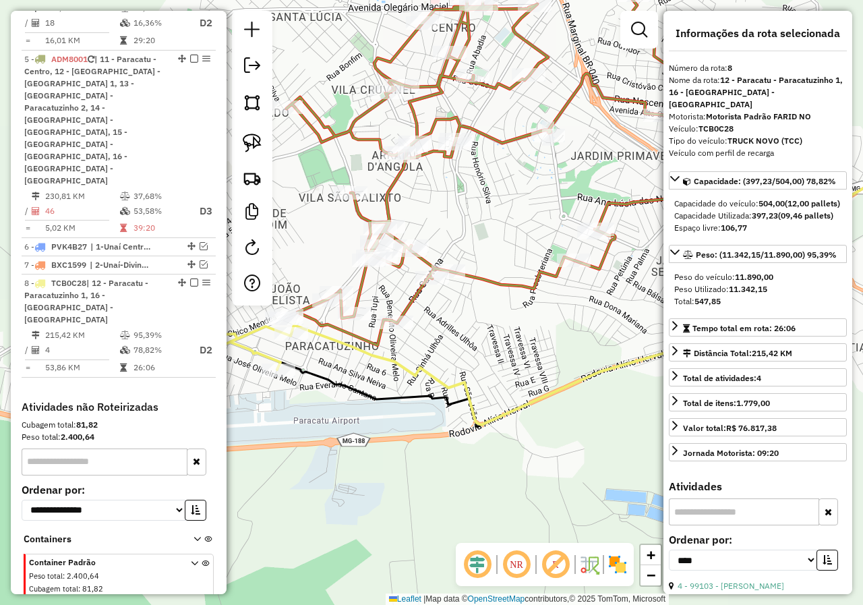
drag, startPoint x: 425, startPoint y: 373, endPoint x: 353, endPoint y: 364, distance: 73.3
click at [324, 375] on icon at bounding box center [603, 287] width 625 height 275
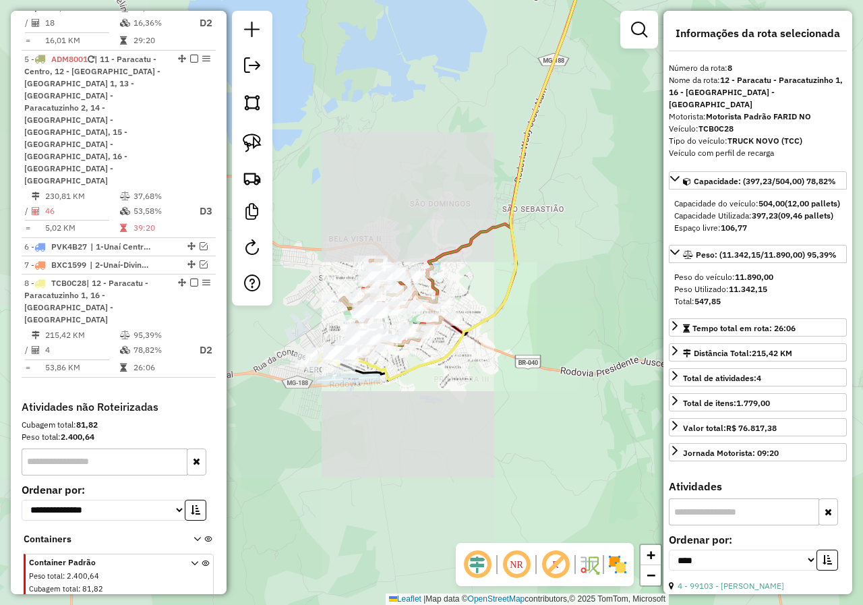
drag, startPoint x: 476, startPoint y: 465, endPoint x: 471, endPoint y: 481, distance: 17.1
click at [471, 380] on icon at bounding box center [465, 159] width 247 height 440
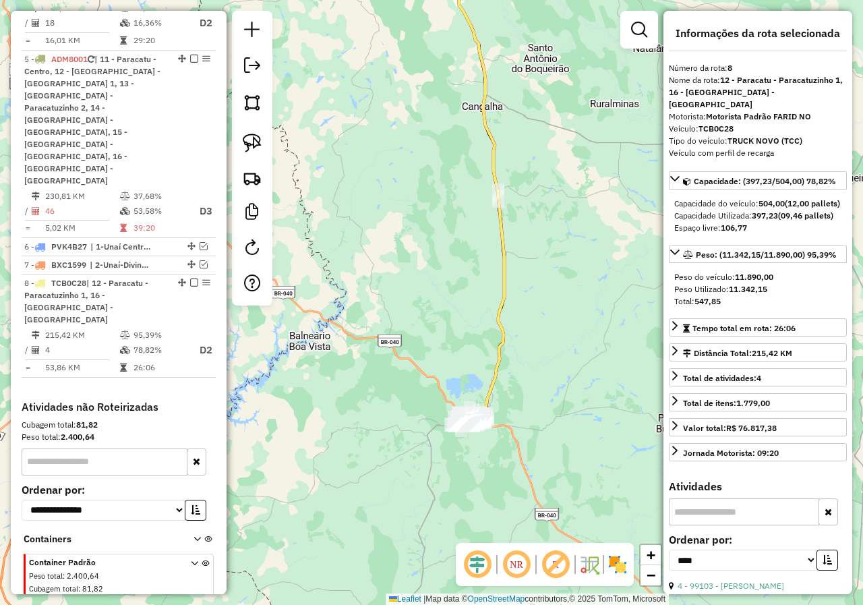
drag, startPoint x: 470, startPoint y: 259, endPoint x: 489, endPoint y: 481, distance: 222.6
click at [489, 481] on div "Janela de atendimento Grade de atendimento Capacidade Transportadoras Veículos …" at bounding box center [431, 302] width 863 height 605
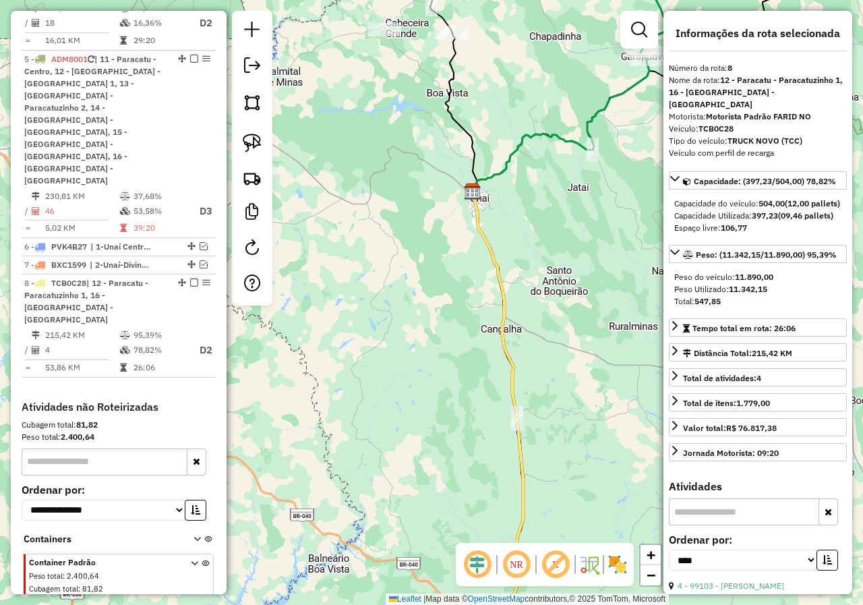
drag, startPoint x: 466, startPoint y: 391, endPoint x: 435, endPoint y: 135, distance: 258.1
click at [435, 135] on div "Janela de atendimento Grade de atendimento Capacidade Transportadoras Veículos …" at bounding box center [431, 302] width 863 height 605
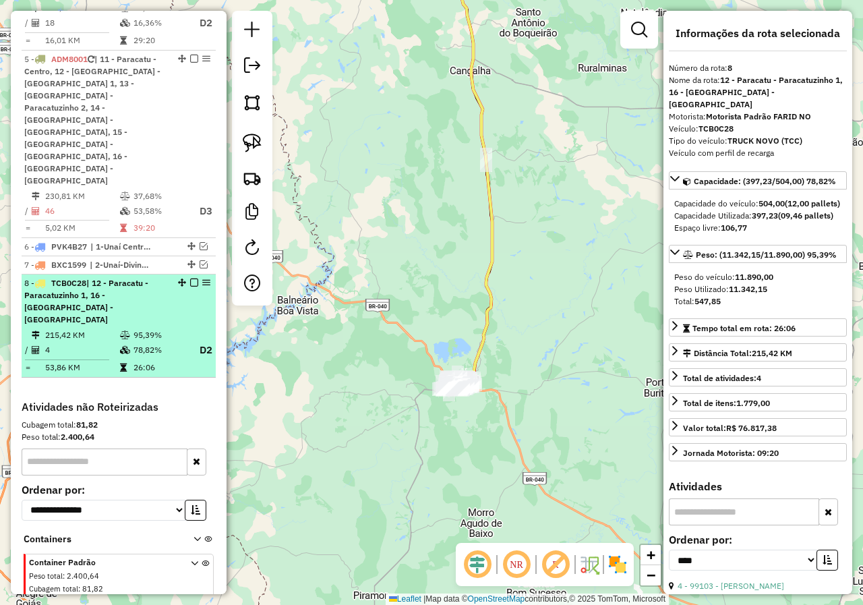
click at [192, 278] on em at bounding box center [194, 282] width 8 height 8
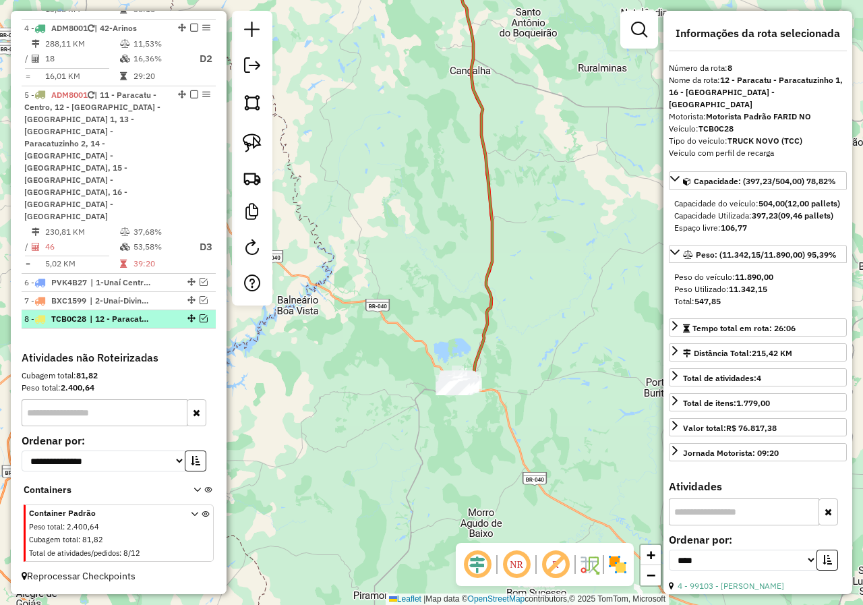
scroll to position [551, 0]
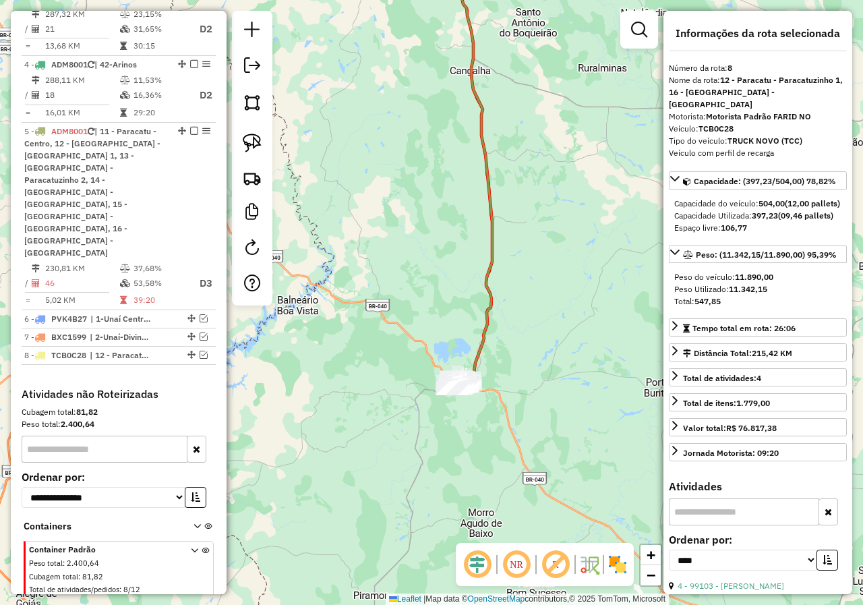
drag, startPoint x: 477, startPoint y: 438, endPoint x: 477, endPoint y: 428, distance: 10.1
click at [477, 438] on div "Janela de atendimento Grade de atendimento Capacidade Transportadoras Veículos …" at bounding box center [431, 302] width 863 height 605
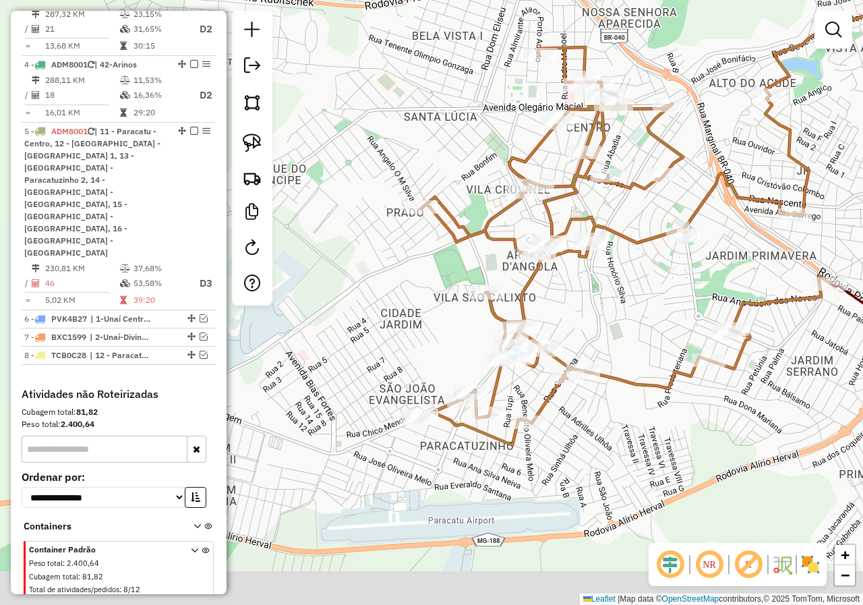
click at [437, 360] on div "Janela de atendimento Grade de atendimento Capacidade Transportadoras Veículos …" at bounding box center [431, 302] width 863 height 605
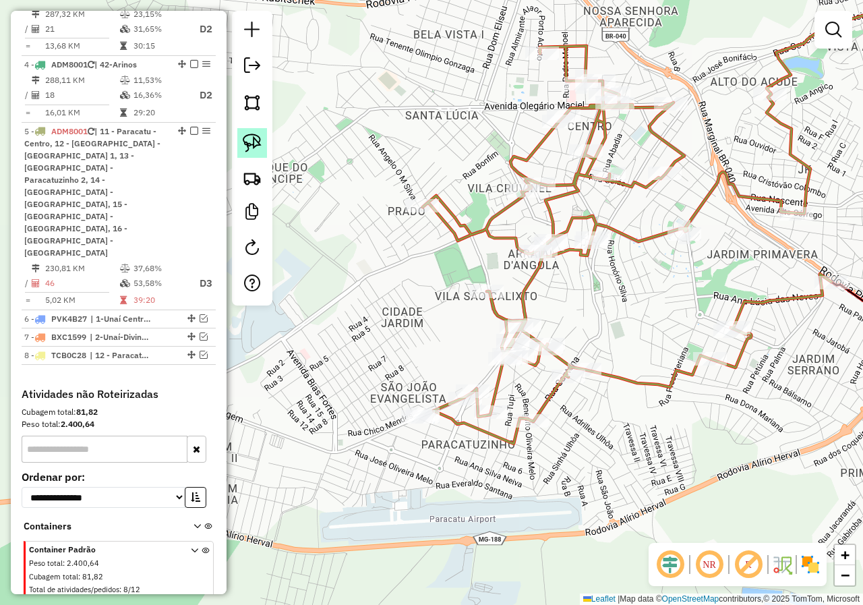
click at [264, 152] on link at bounding box center [252, 143] width 30 height 30
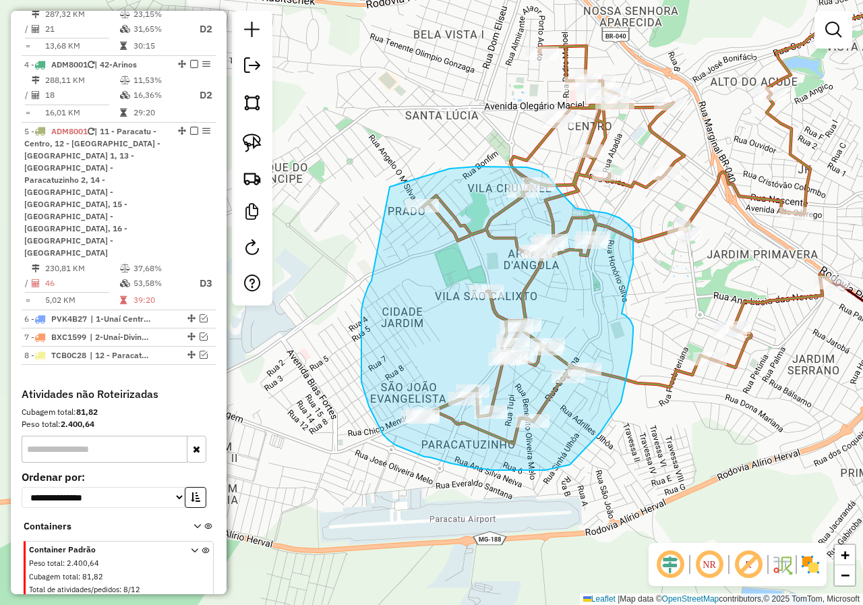
drag, startPoint x: 361, startPoint y: 310, endPoint x: 363, endPoint y: 194, distance: 116.0
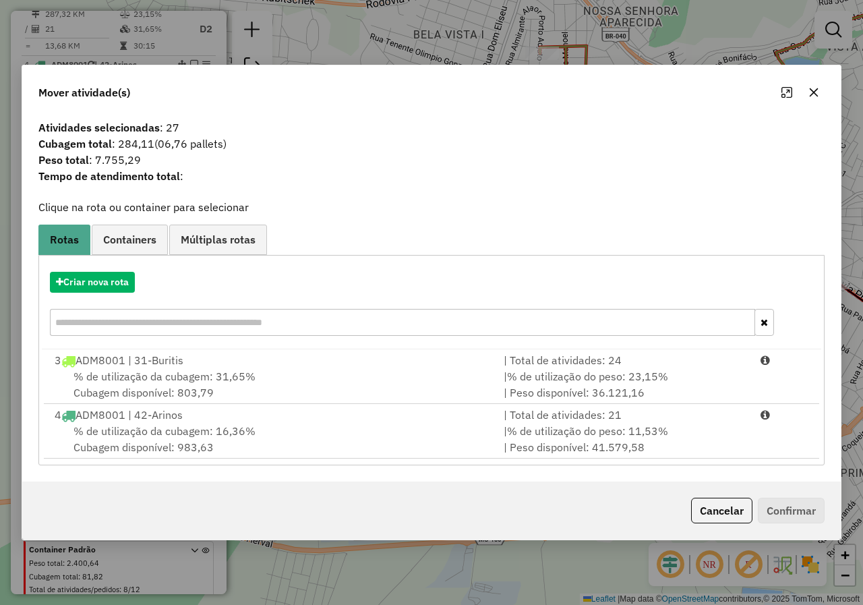
click at [815, 93] on icon "button" at bounding box center [814, 92] width 9 height 9
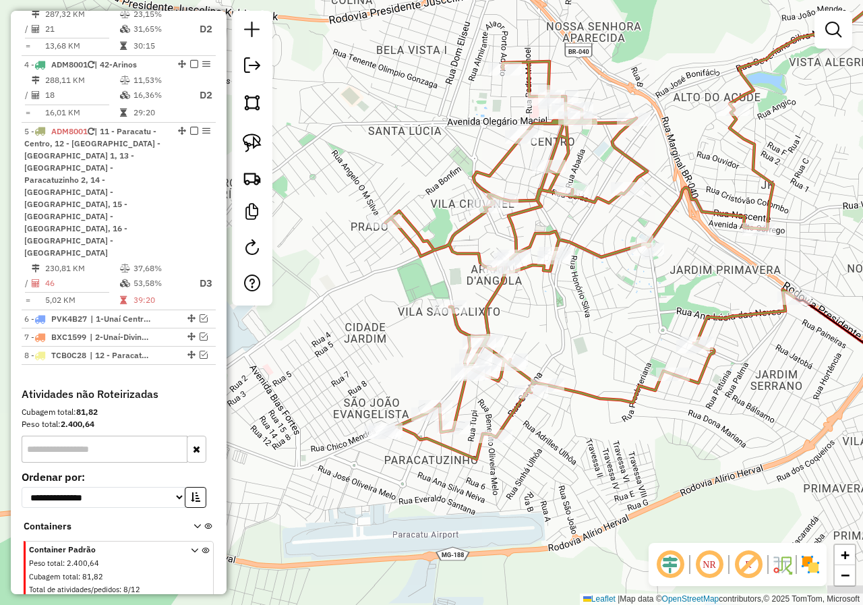
drag, startPoint x: 390, startPoint y: 295, endPoint x: 328, endPoint y: 323, distance: 67.9
click at [328, 322] on div "Janela de atendimento Grade de atendimento Capacidade Transportadoras Veículos …" at bounding box center [431, 302] width 863 height 605
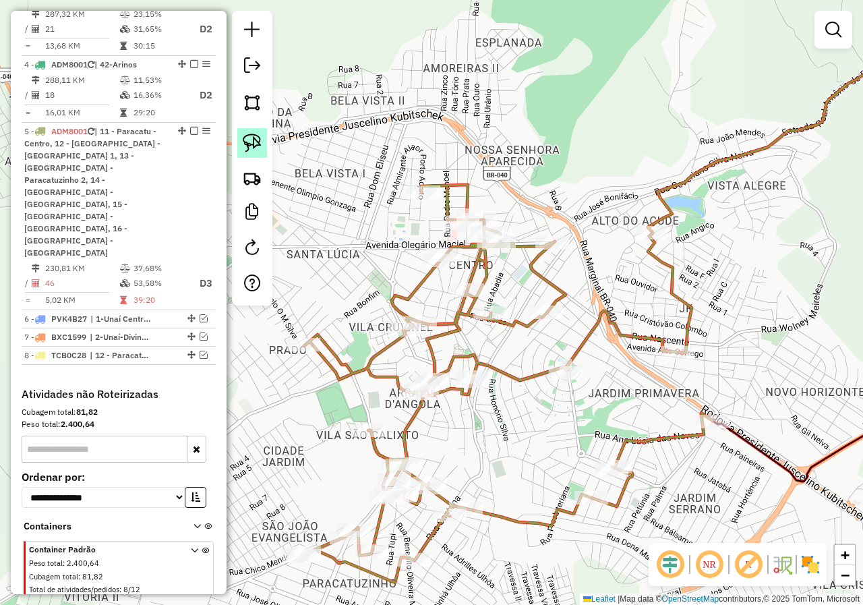
click at [248, 134] on img at bounding box center [252, 143] width 19 height 19
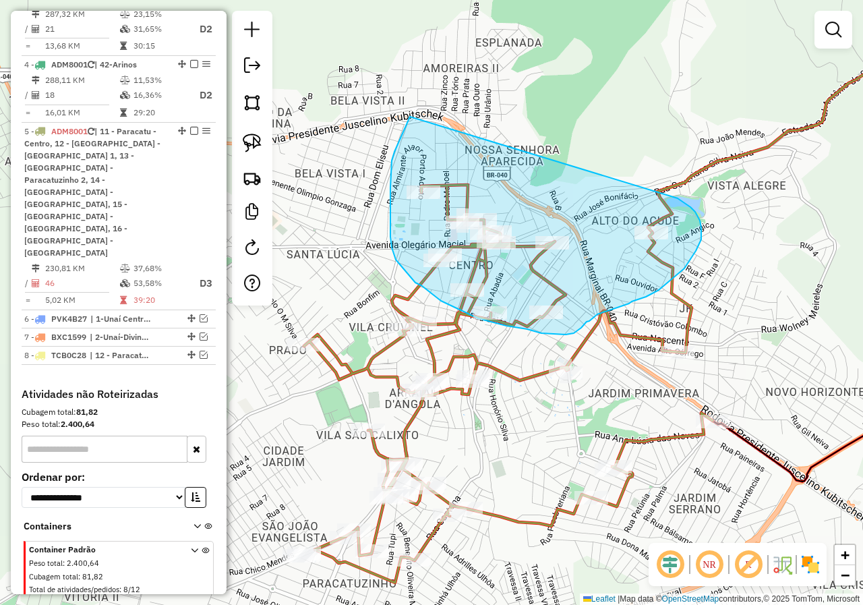
drag, startPoint x: 410, startPoint y: 118, endPoint x: 678, endPoint y: 198, distance: 279.5
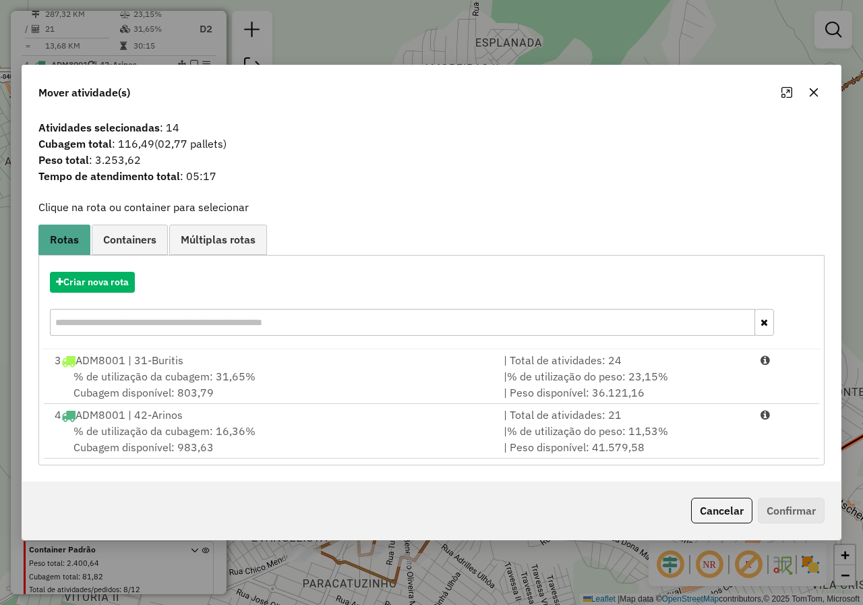
click at [815, 94] on icon "button" at bounding box center [813, 92] width 11 height 11
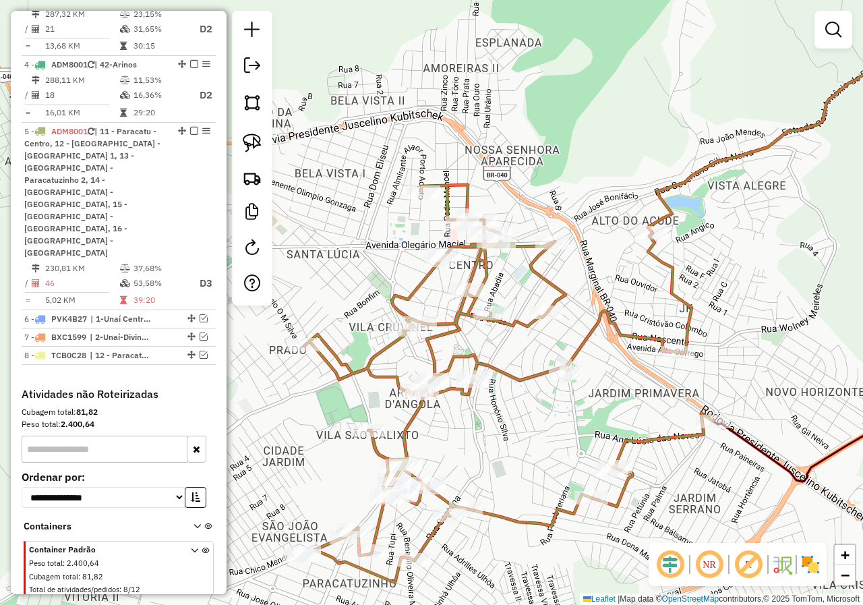
drag, startPoint x: 599, startPoint y: 278, endPoint x: 622, endPoint y: 237, distance: 47.7
click at [622, 237] on div "Janela de atendimento Grade de atendimento Capacidade Transportadoras Veículos …" at bounding box center [431, 302] width 863 height 605
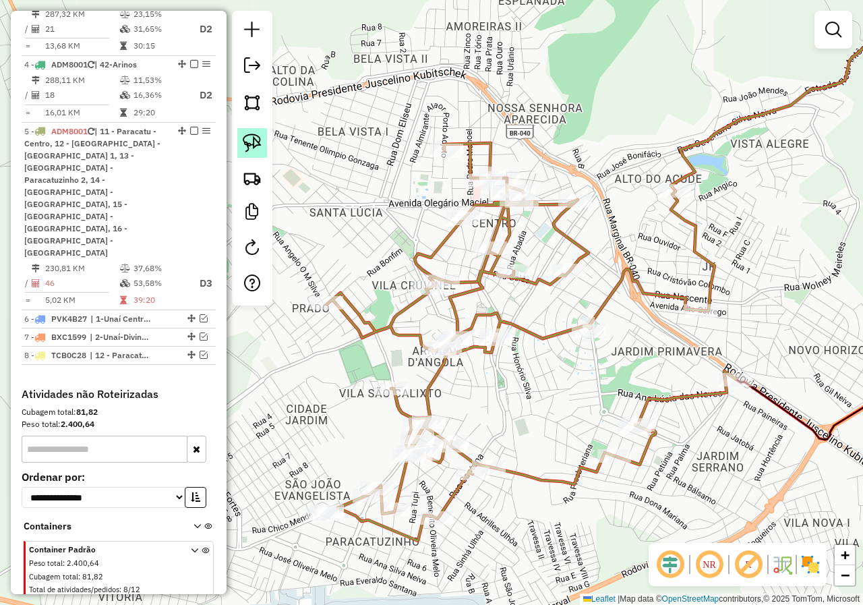
click at [262, 148] on link at bounding box center [252, 143] width 30 height 30
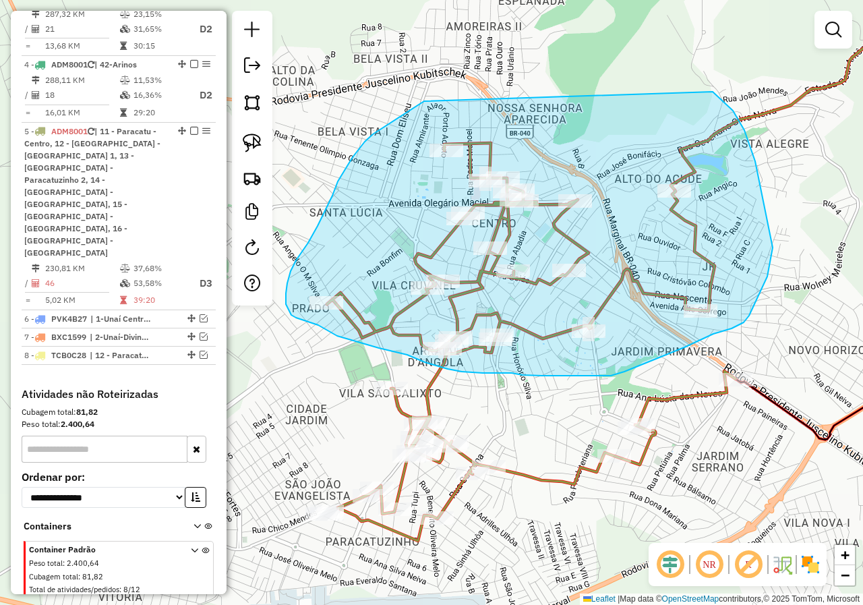
drag, startPoint x: 424, startPoint y: 101, endPoint x: 685, endPoint y: 80, distance: 261.8
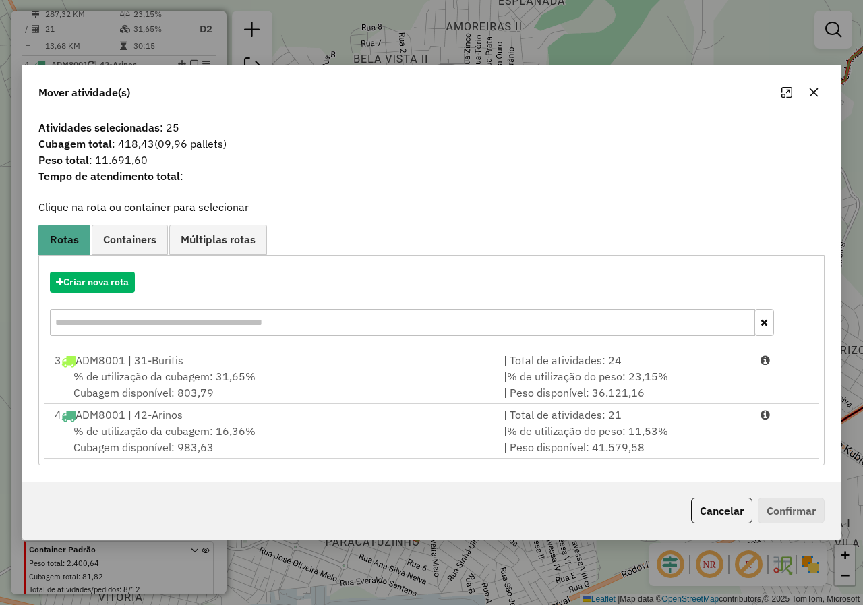
click at [819, 89] on button "button" at bounding box center [814, 93] width 22 height 22
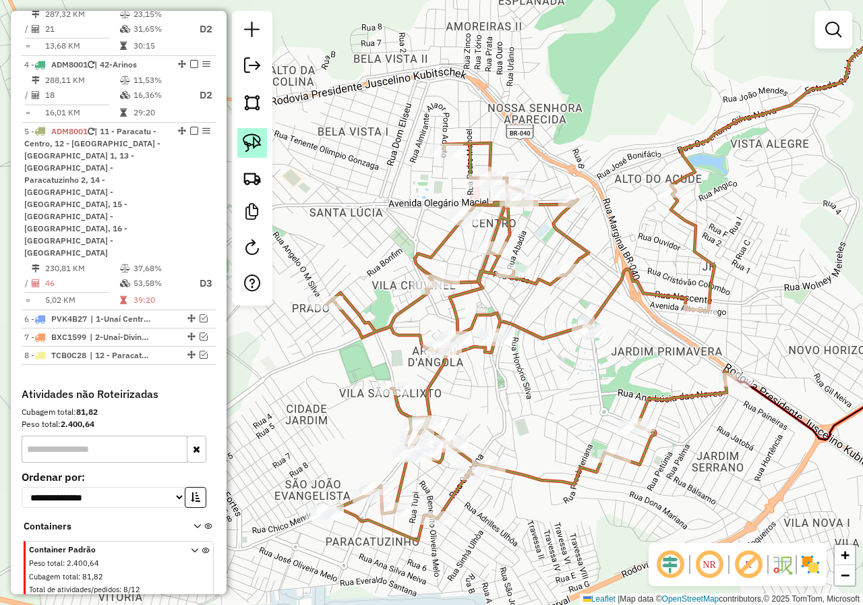
click at [265, 147] on link at bounding box center [252, 143] width 30 height 30
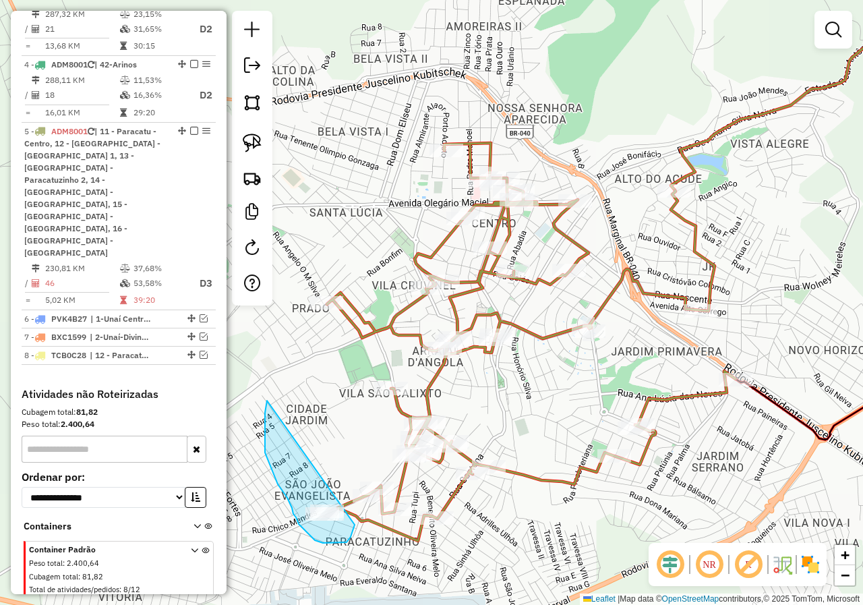
drag, startPoint x: 265, startPoint y: 421, endPoint x: 355, endPoint y: 525, distance: 136.7
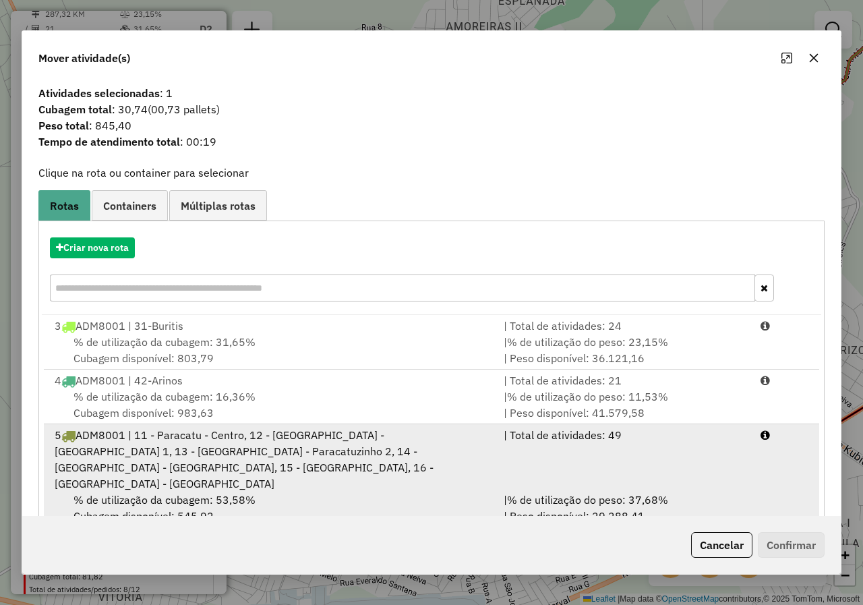
click at [645, 469] on div "| Total de atividades: 49" at bounding box center [624, 459] width 257 height 65
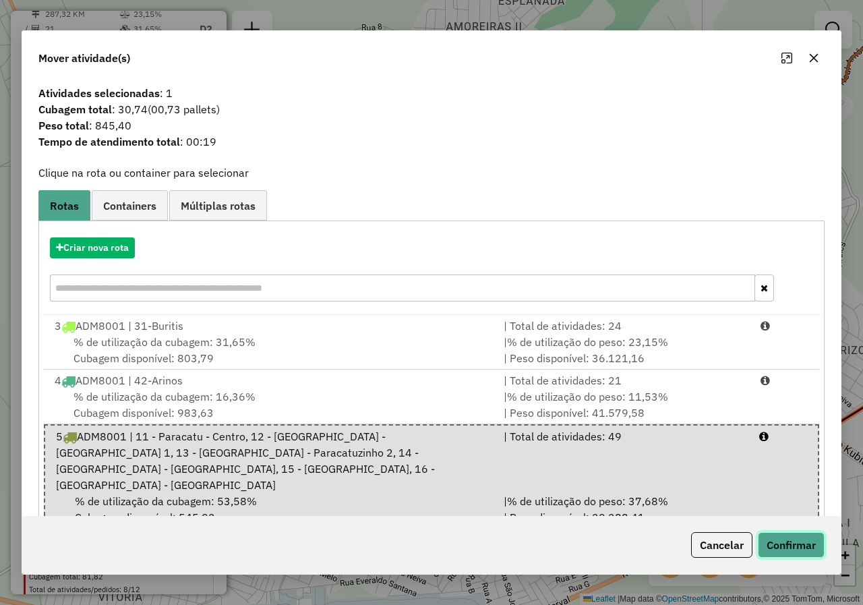
click at [786, 543] on button "Confirmar" at bounding box center [791, 545] width 67 height 26
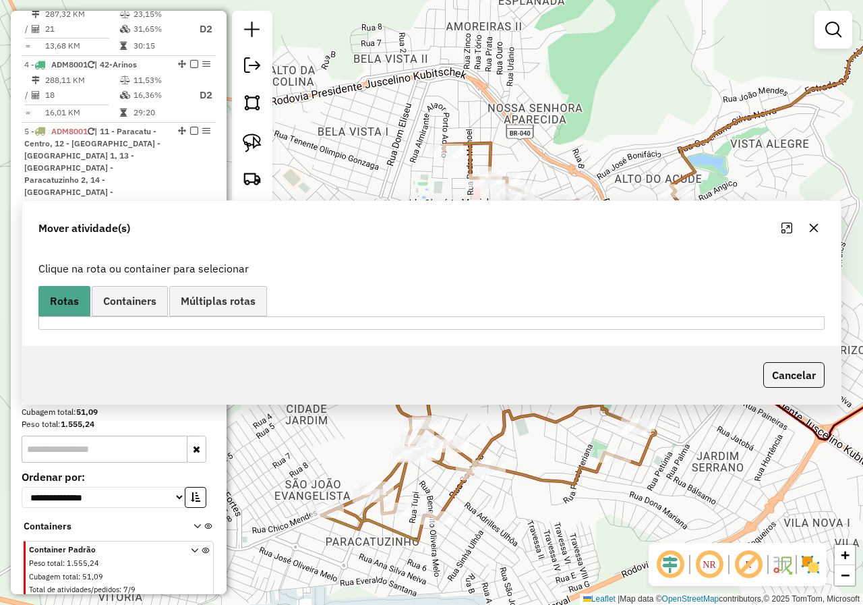
scroll to position [351, 0]
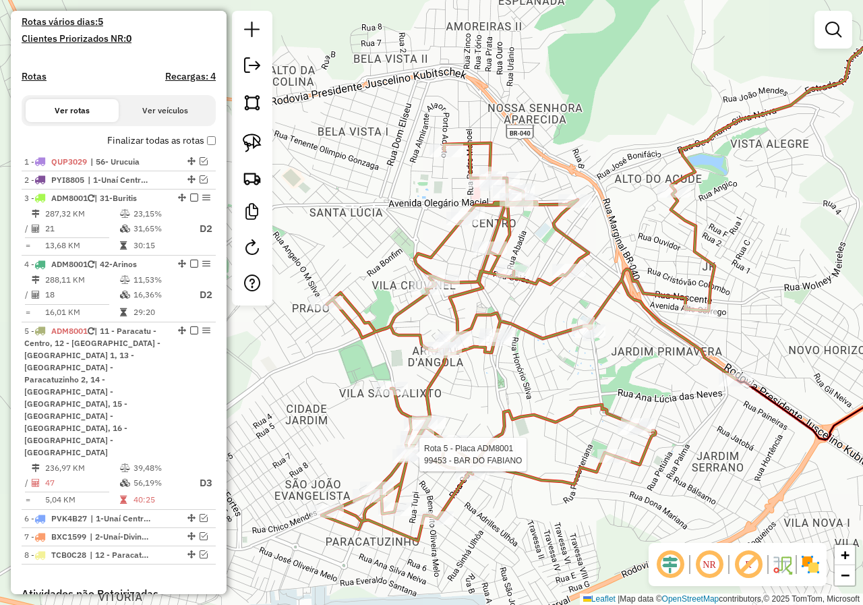
select select "*********"
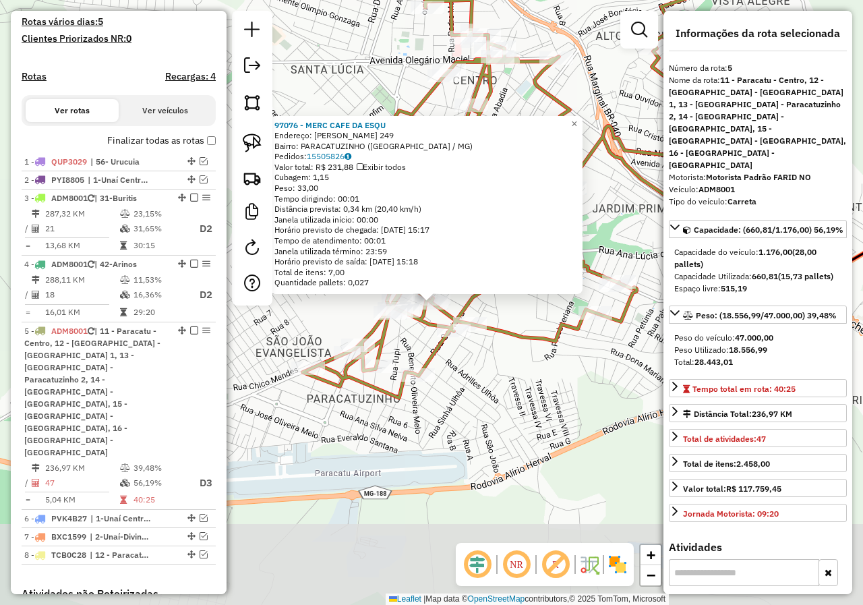
scroll to position [551, 0]
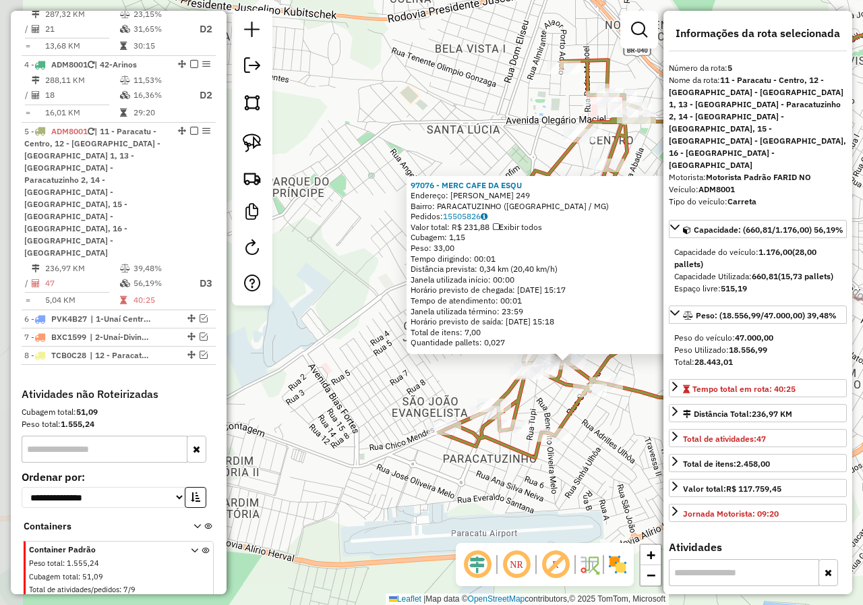
drag, startPoint x: 345, startPoint y: 463, endPoint x: 481, endPoint y: 523, distance: 148.8
click at [481, 523] on div "97076 - MERC CAFE DA ESQU Endereço: [PERSON_NAME] 249 Bairro: PARACATUZINHO ([G…" at bounding box center [431, 302] width 863 height 605
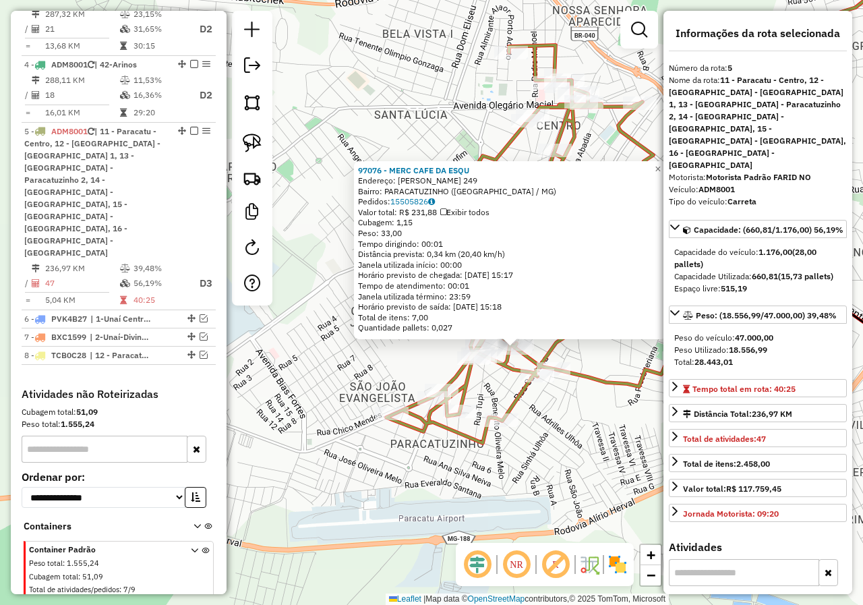
drag, startPoint x: 463, startPoint y: 469, endPoint x: 407, endPoint y: 450, distance: 58.2
click at [407, 452] on div "97076 - MERC CAFE DA ESQU Endereço: [PERSON_NAME] 249 Bairro: PARACATUZINHO ([G…" at bounding box center [431, 302] width 863 height 605
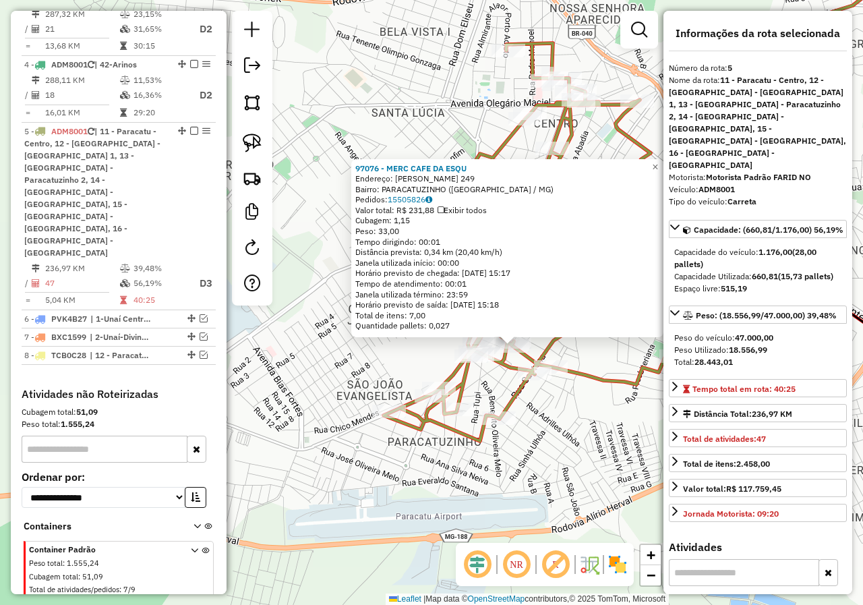
click at [407, 450] on div "97076 - MERC CAFE DA ESQU Endereço: [PERSON_NAME] 249 Bairro: PARACATUZINHO ([G…" at bounding box center [431, 302] width 863 height 605
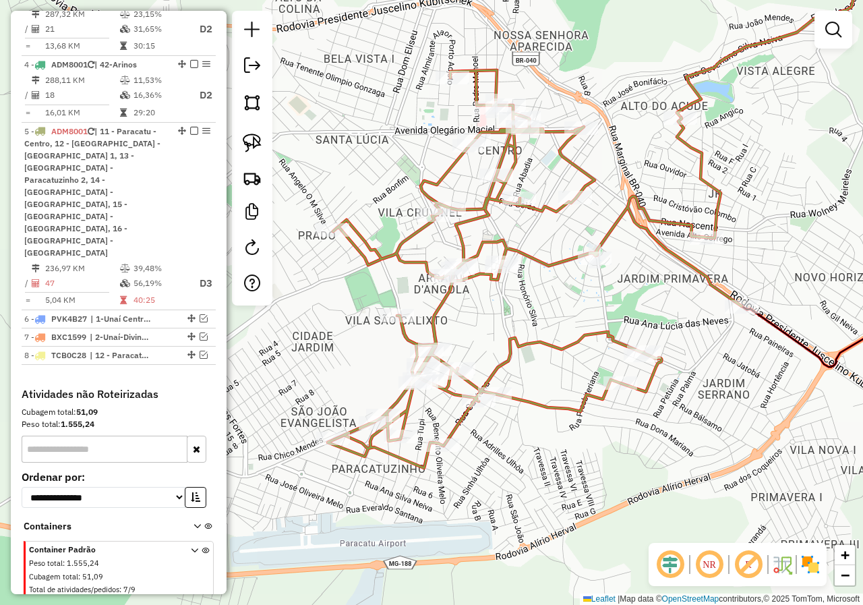
click at [537, 459] on div "Janela de atendimento Grade de atendimento Capacidade Transportadoras Veículos …" at bounding box center [431, 302] width 863 height 605
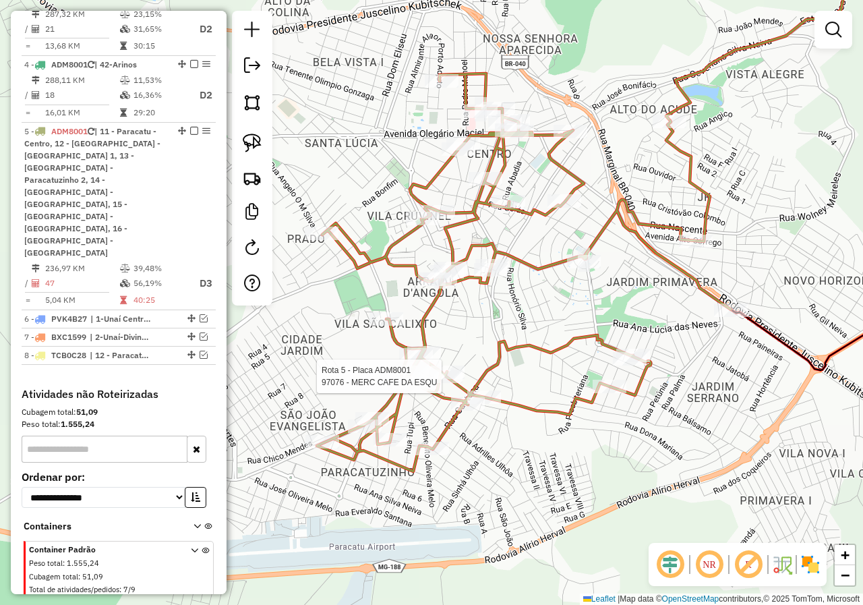
select select "*********"
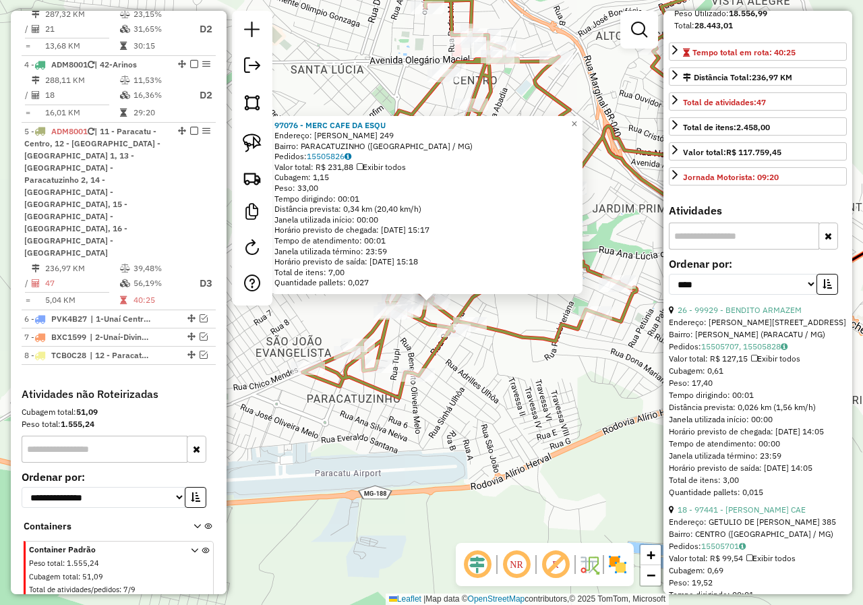
scroll to position [337, 0]
click at [833, 273] on button "button" at bounding box center [828, 283] width 22 height 21
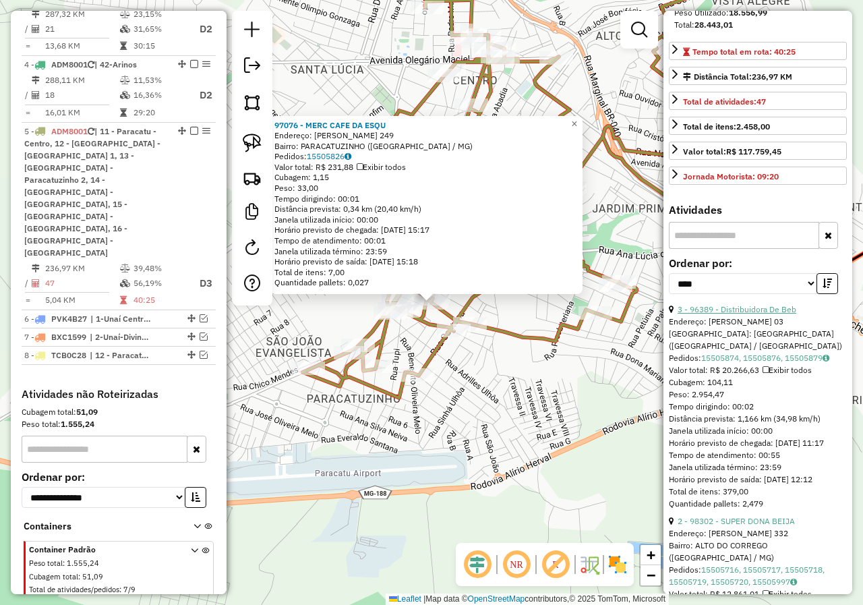
click at [763, 304] on link "3 - 96389 - Distribuidora De Beb" at bounding box center [737, 309] width 119 height 10
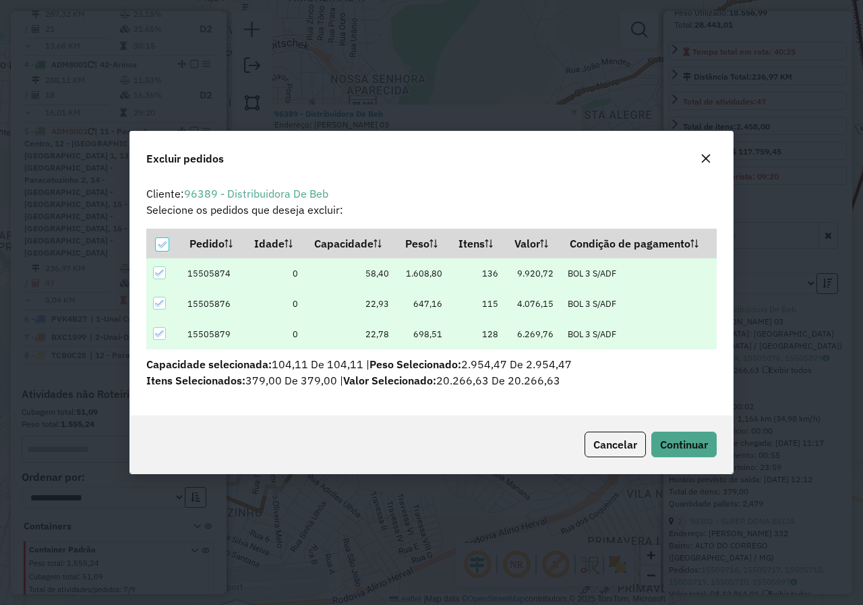
scroll to position [0, 0]
click at [674, 445] on span "Continuar" at bounding box center [684, 444] width 48 height 13
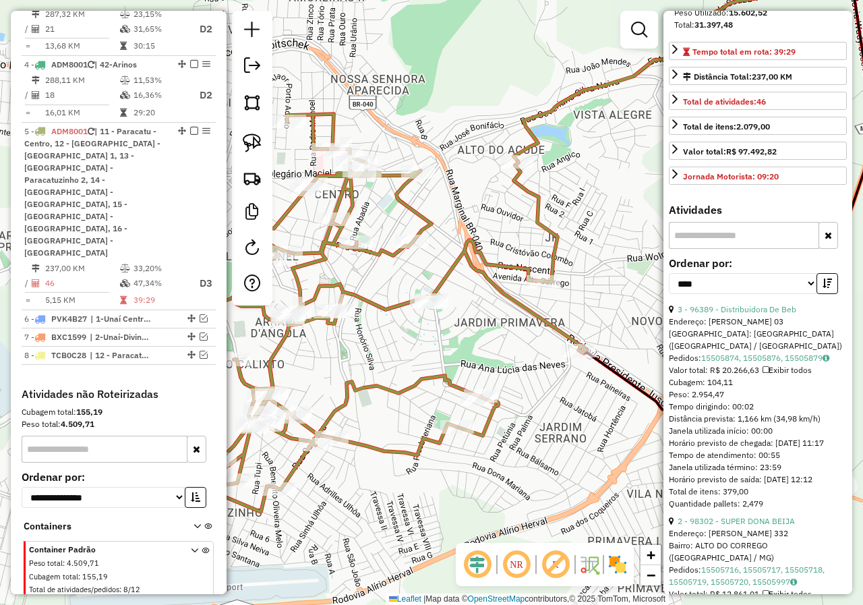
click at [765, 521] on link "2 - 98302 - SUPER DONA BEIJA" at bounding box center [736, 521] width 117 height 10
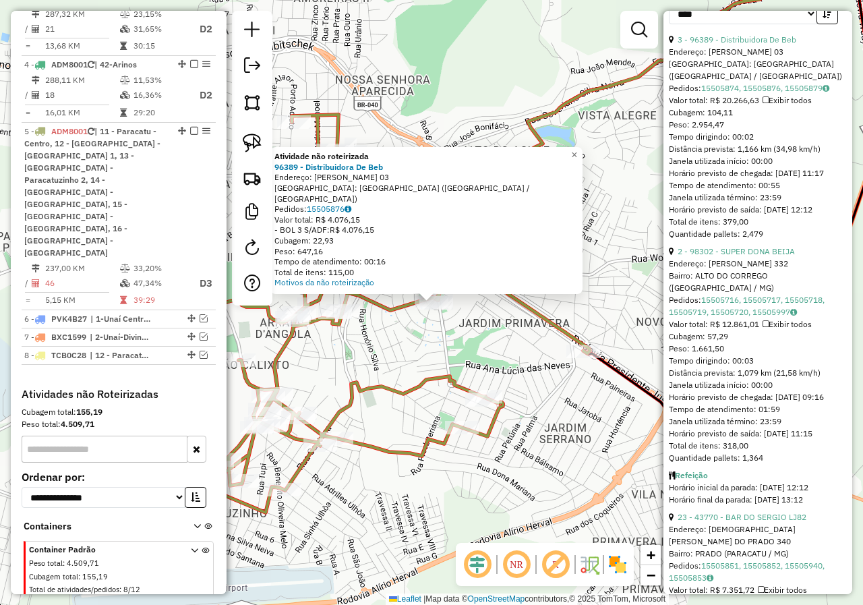
scroll to position [674, 0]
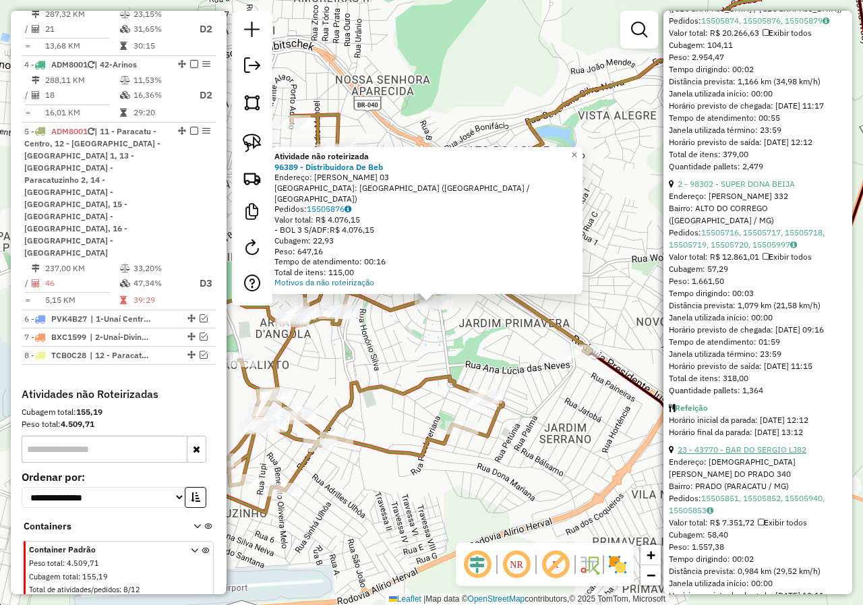
click at [776, 448] on link "23 - 43770 - BAR DO SERGIO LJ82" at bounding box center [742, 449] width 129 height 10
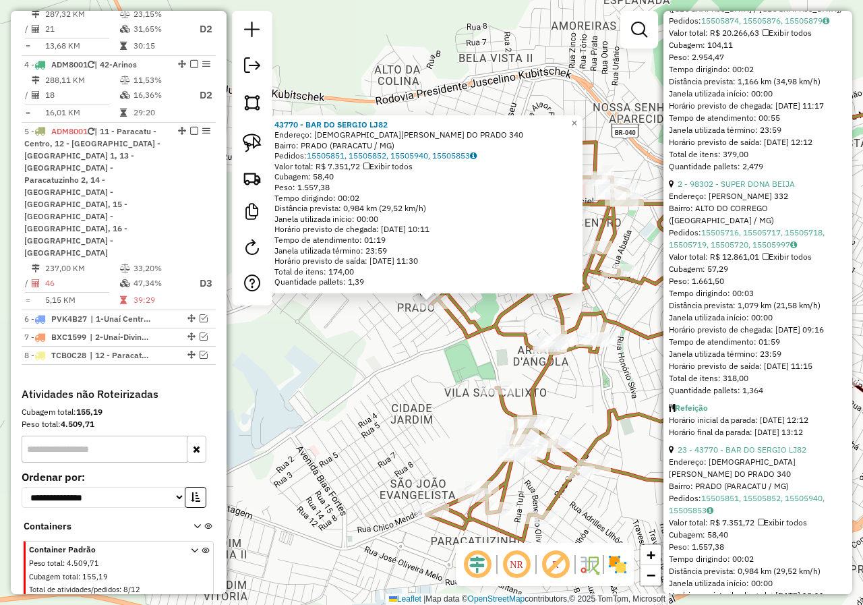
click at [618, 415] on icon at bounding box center [637, 341] width 421 height 398
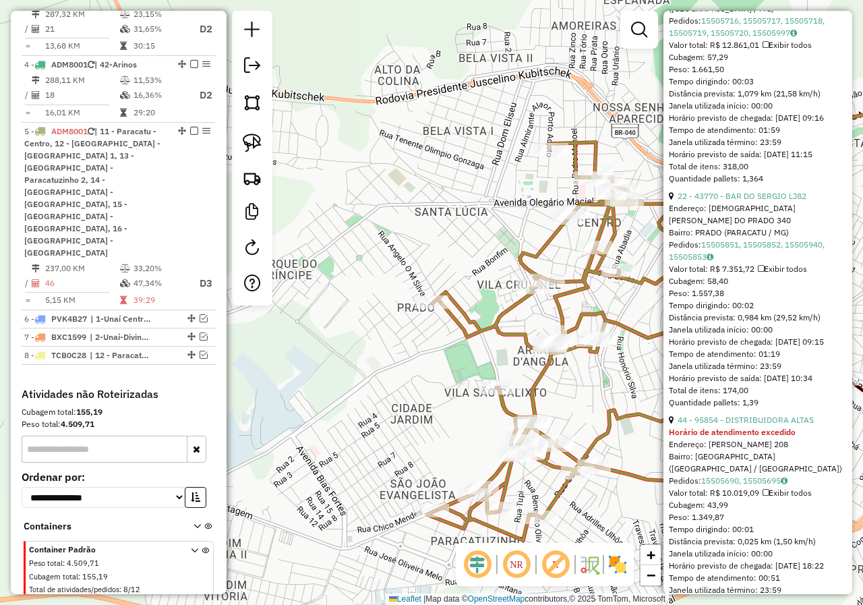
click at [624, 388] on div "Janela de atendimento Grade de atendimento Capacidade Transportadoras Veículos …" at bounding box center [431, 302] width 863 height 605
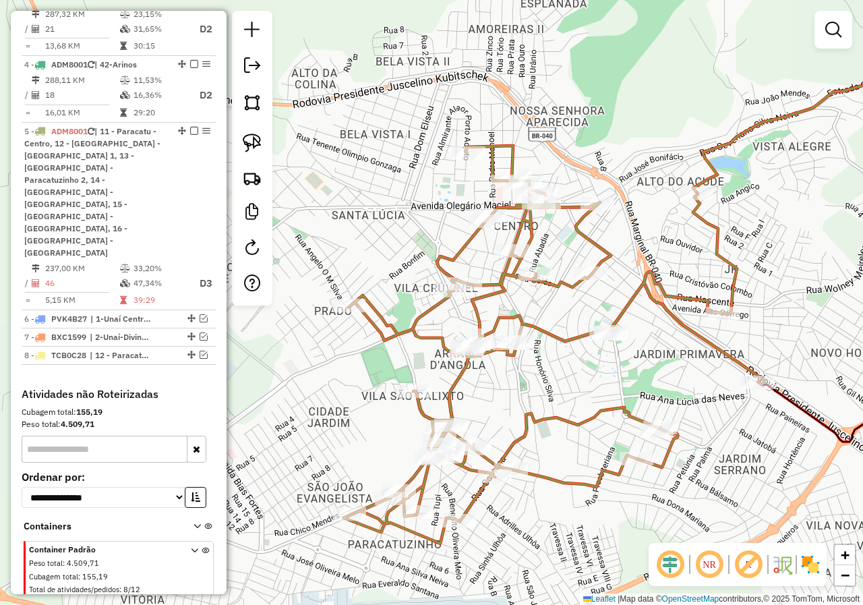
drag, startPoint x: 633, startPoint y: 381, endPoint x: 552, endPoint y: 390, distance: 82.1
click at [552, 391] on div "Janela de atendimento Grade de atendimento Capacidade Transportadoras Veículos …" at bounding box center [431, 302] width 863 height 605
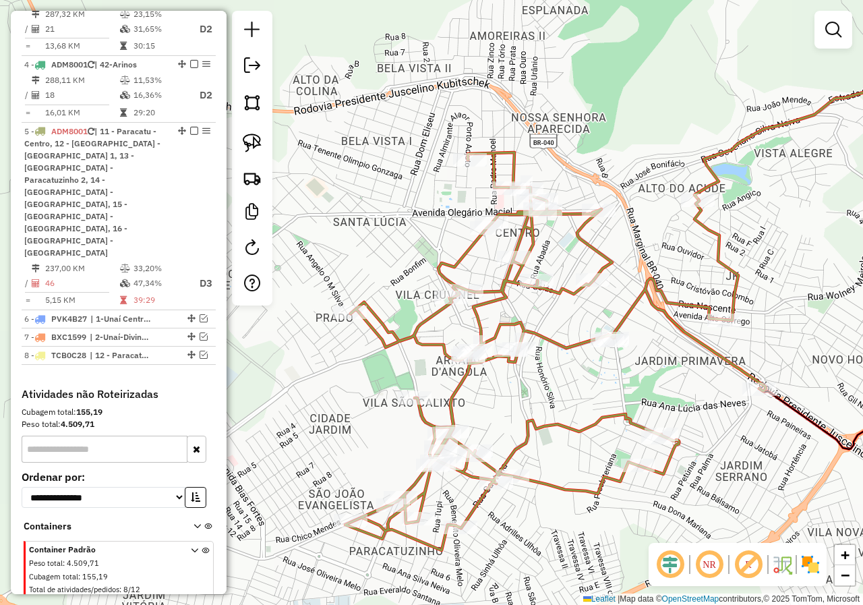
drag, startPoint x: 252, startPoint y: 140, endPoint x: 341, endPoint y: 127, distance: 90.6
click at [252, 140] on img at bounding box center [252, 143] width 19 height 19
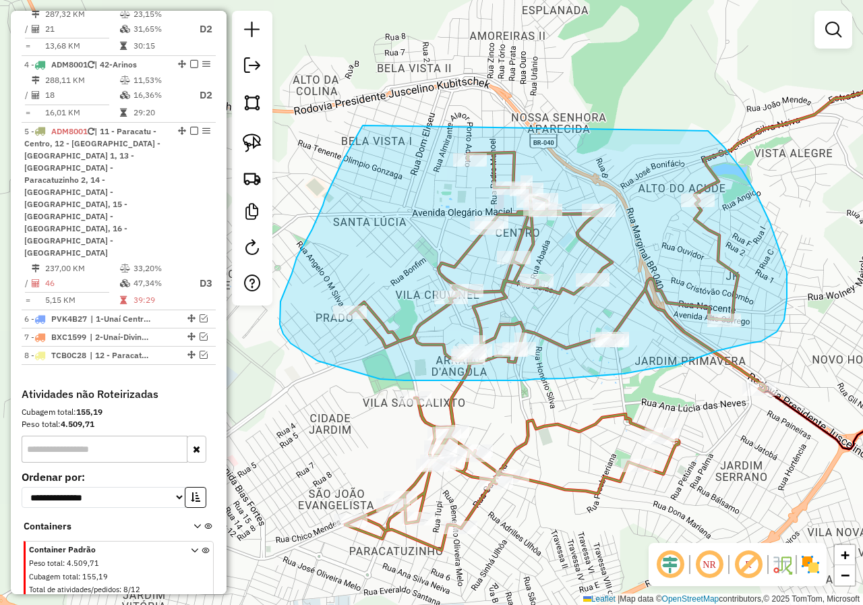
drag, startPoint x: 350, startPoint y: 148, endPoint x: 668, endPoint y: 107, distance: 320.8
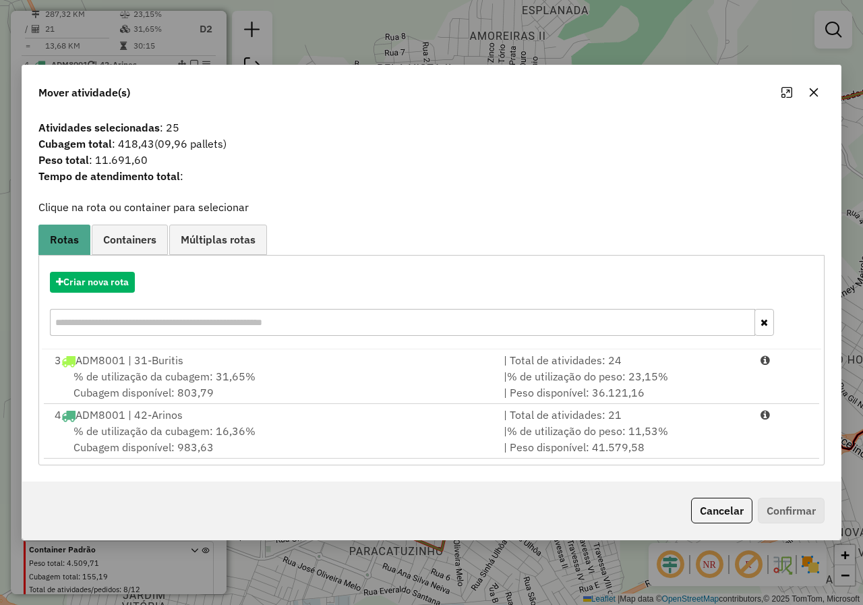
click at [815, 94] on icon "button" at bounding box center [813, 92] width 11 height 11
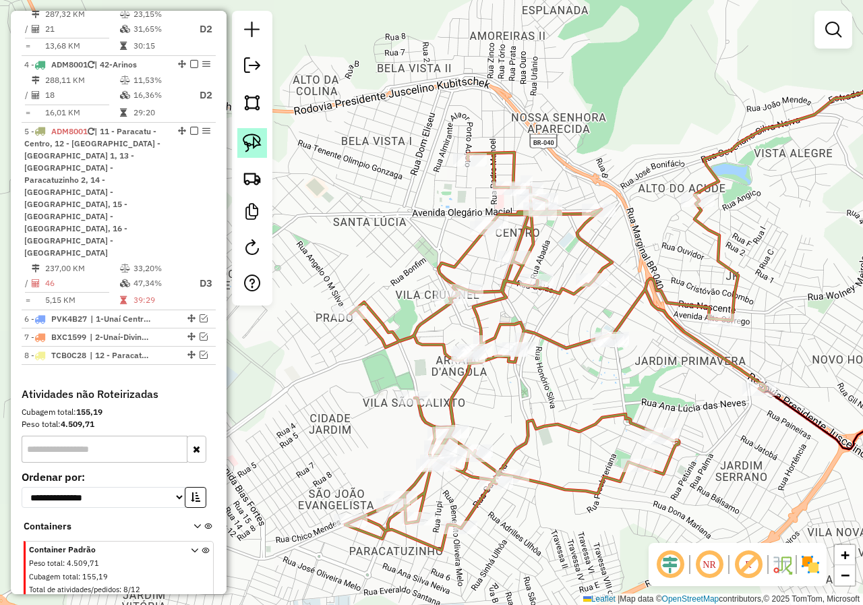
click at [258, 139] on img at bounding box center [252, 143] width 19 height 19
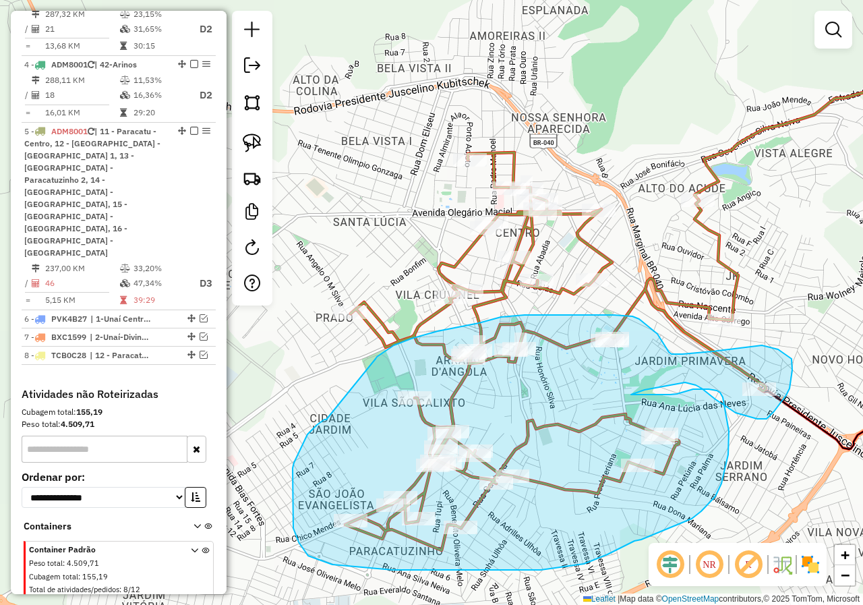
drag, startPoint x: 326, startPoint y: 419, endPoint x: 364, endPoint y: 378, distance: 55.8
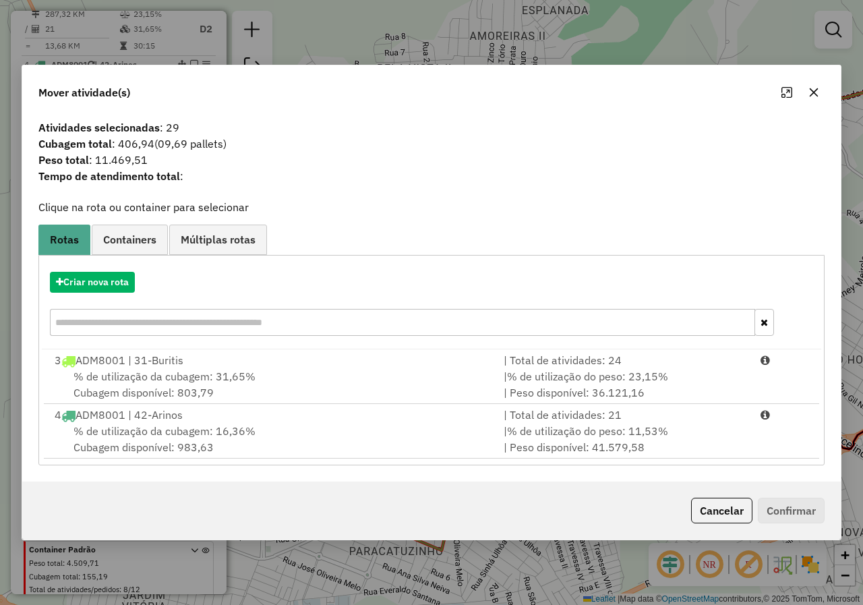
click at [821, 100] on button "button" at bounding box center [814, 93] width 22 height 22
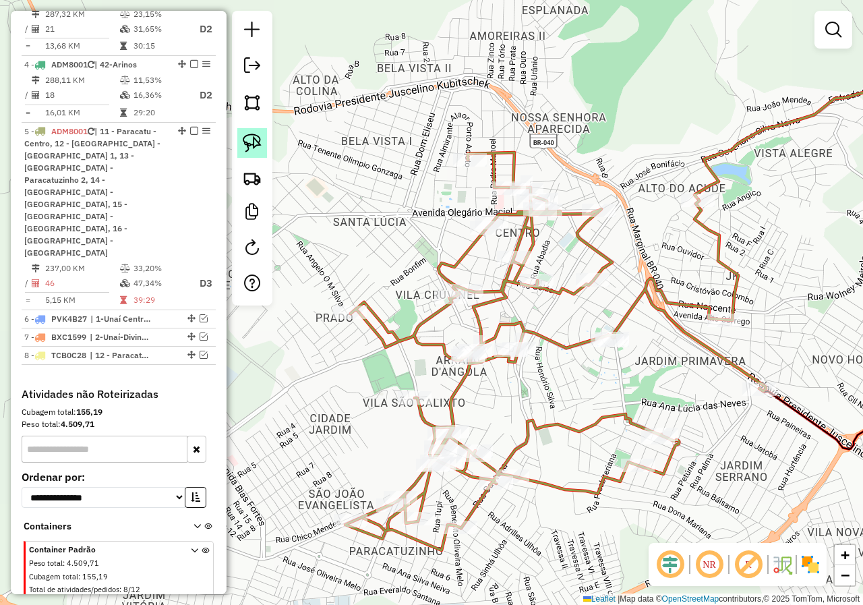
click at [263, 145] on link at bounding box center [252, 143] width 30 height 30
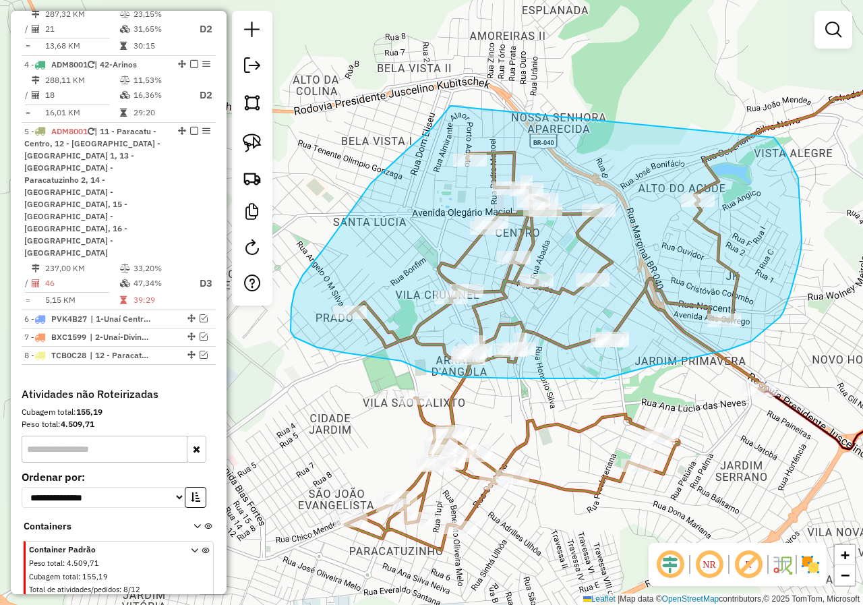
drag, startPoint x: 450, startPoint y: 106, endPoint x: 764, endPoint y: 125, distance: 314.1
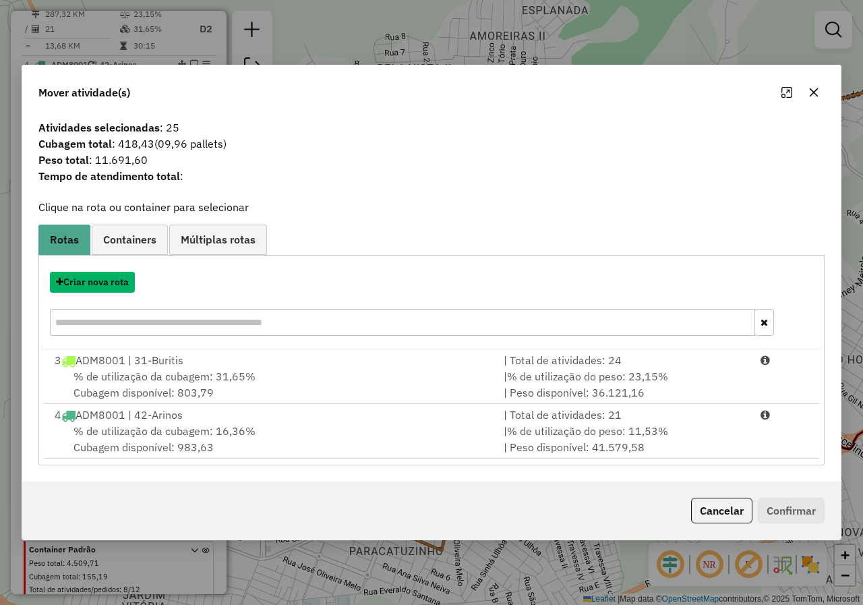
click at [89, 283] on button "Criar nova rota" at bounding box center [92, 282] width 85 height 21
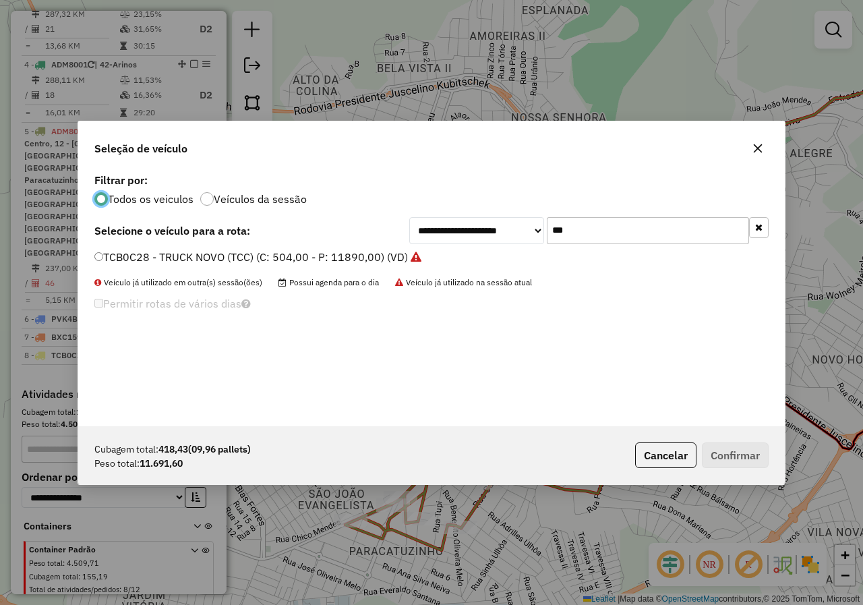
scroll to position [7, 4]
click at [585, 234] on input "***" at bounding box center [648, 230] width 202 height 27
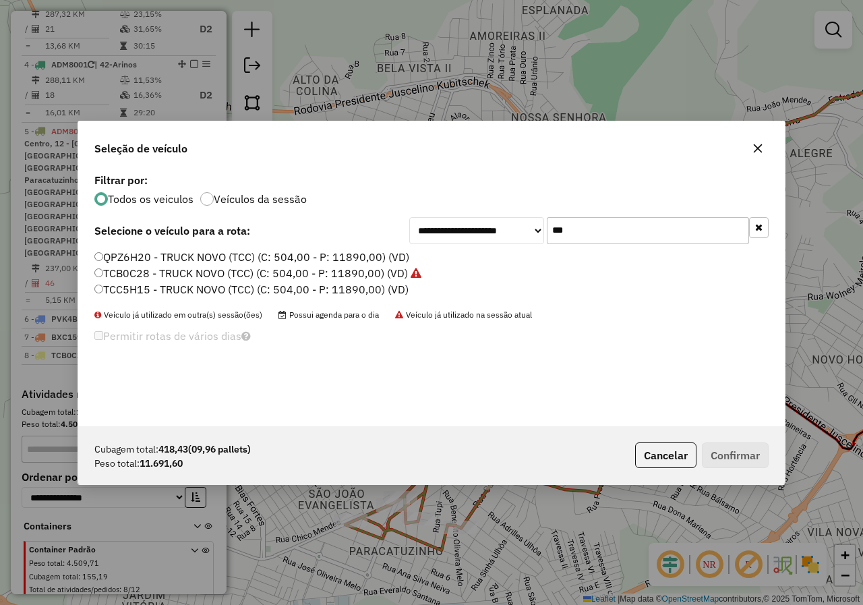
type input "***"
click at [762, 148] on icon "button" at bounding box center [757, 148] width 11 height 11
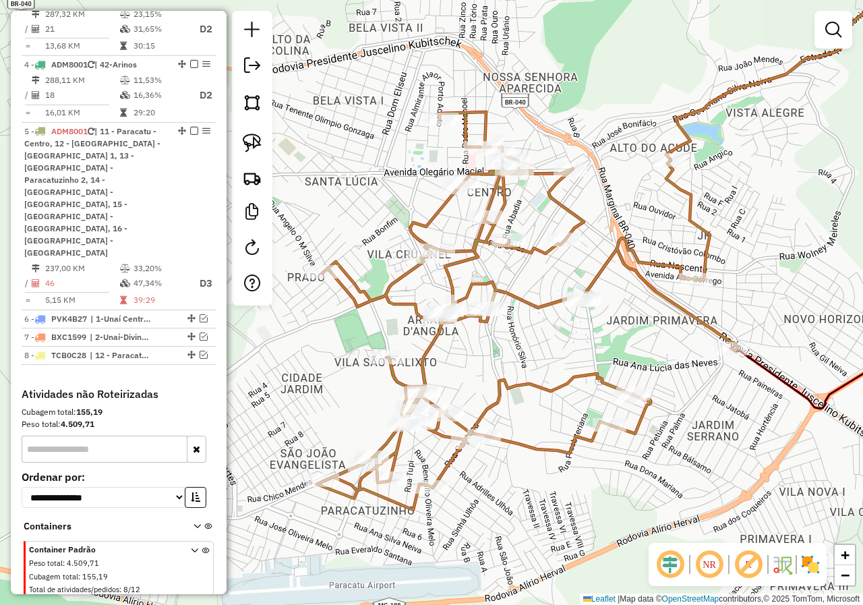
drag, startPoint x: 552, startPoint y: 284, endPoint x: 548, endPoint y: 264, distance: 19.8
click at [548, 266] on div "Janela de atendimento Grade de atendimento Capacidade Transportadoras Veículos …" at bounding box center [431, 302] width 863 height 605
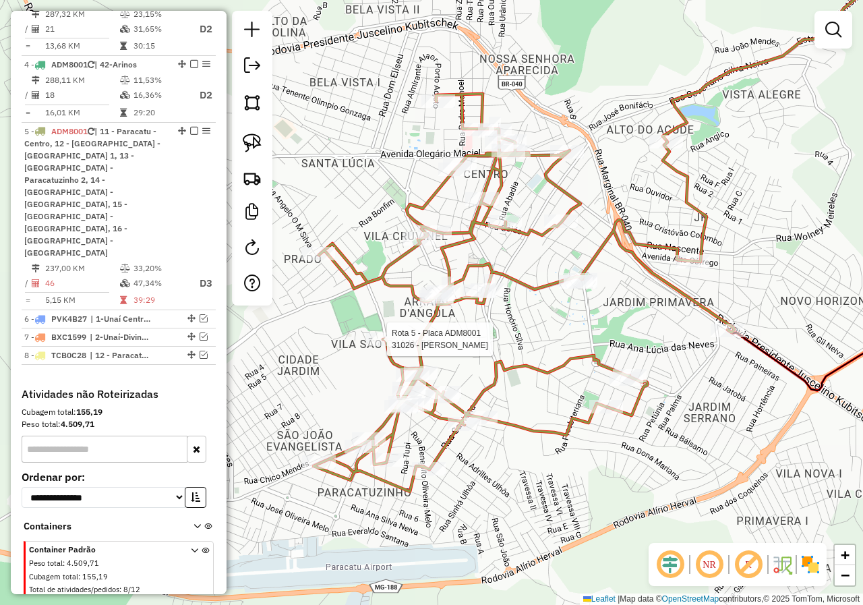
select select "*********"
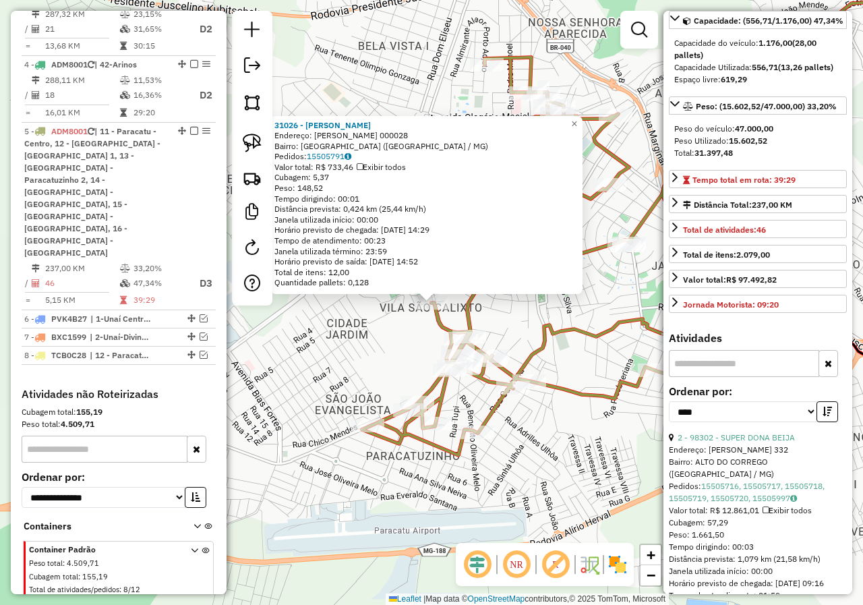
scroll to position [270, 0]
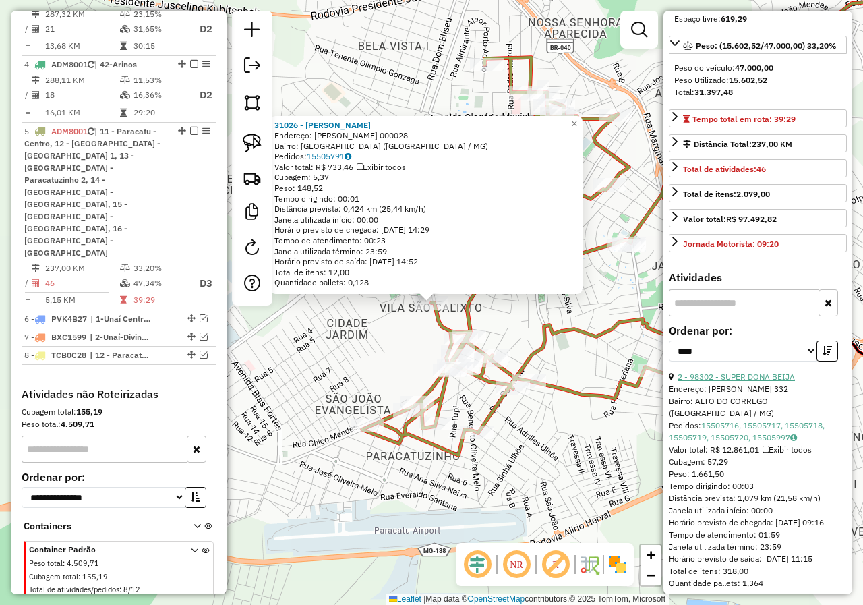
click at [767, 372] on link "2 - 98302 - SUPER DONA BEIJA" at bounding box center [736, 377] width 117 height 10
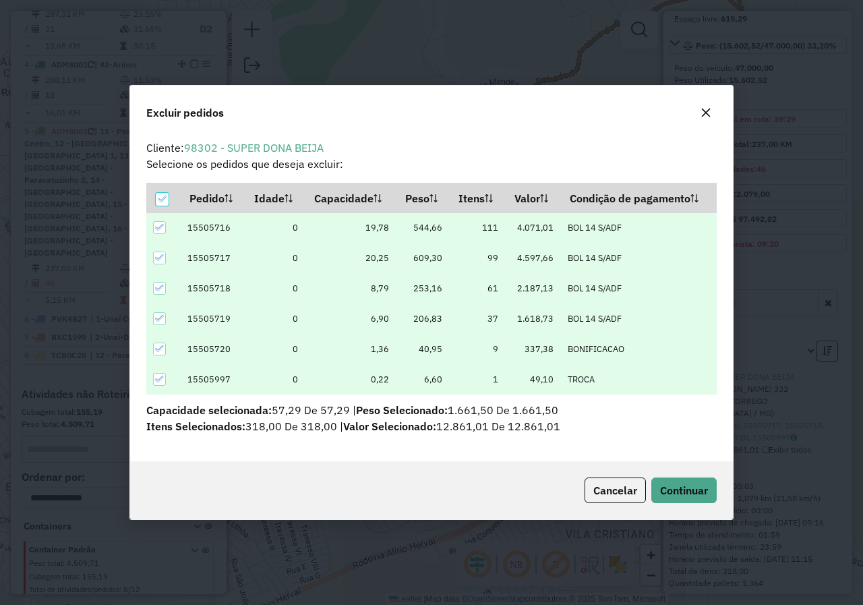
scroll to position [0, 0]
click at [696, 489] on span "Continuar" at bounding box center [684, 489] width 48 height 13
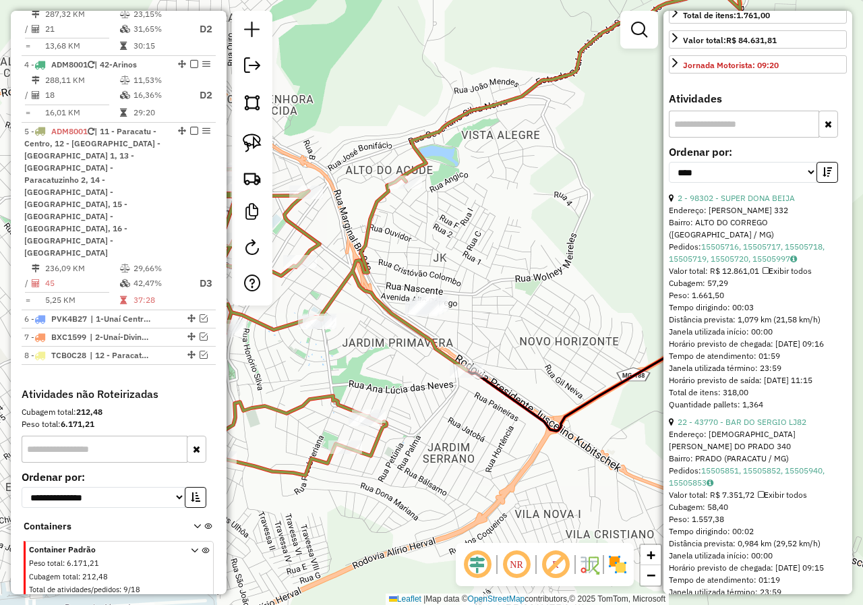
scroll to position [472, 0]
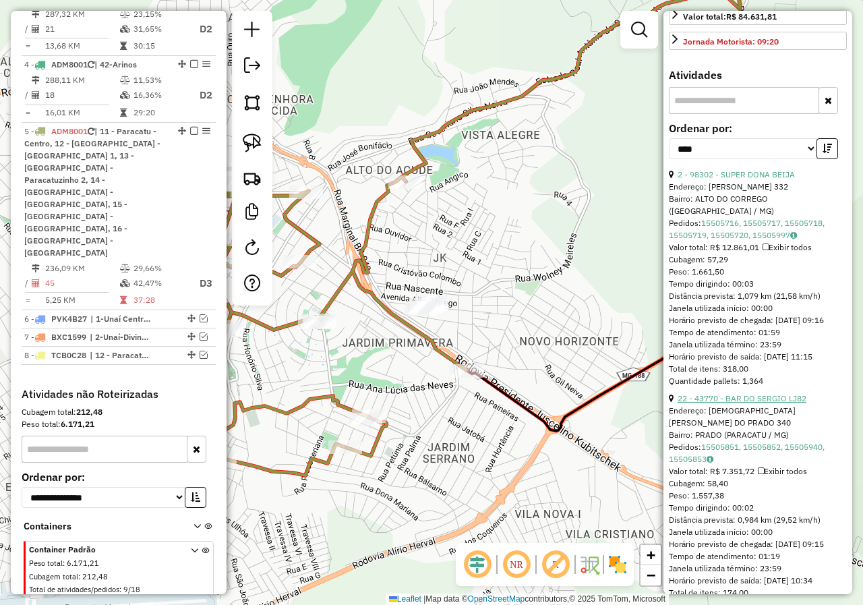
click at [769, 393] on link "22 - 43770 - BAR DO SERGIO LJ82" at bounding box center [742, 398] width 129 height 10
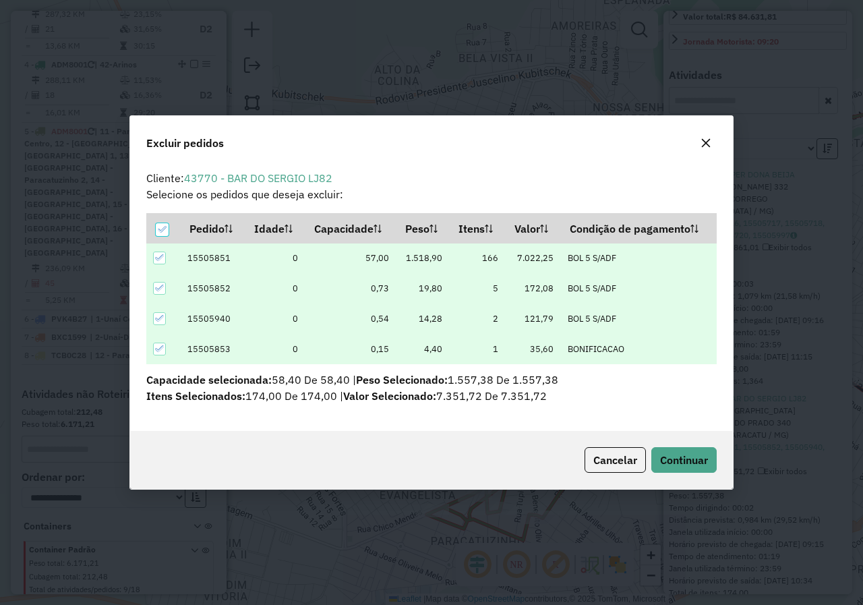
scroll to position [0, 0]
click at [683, 453] on span "Continuar" at bounding box center [684, 459] width 48 height 13
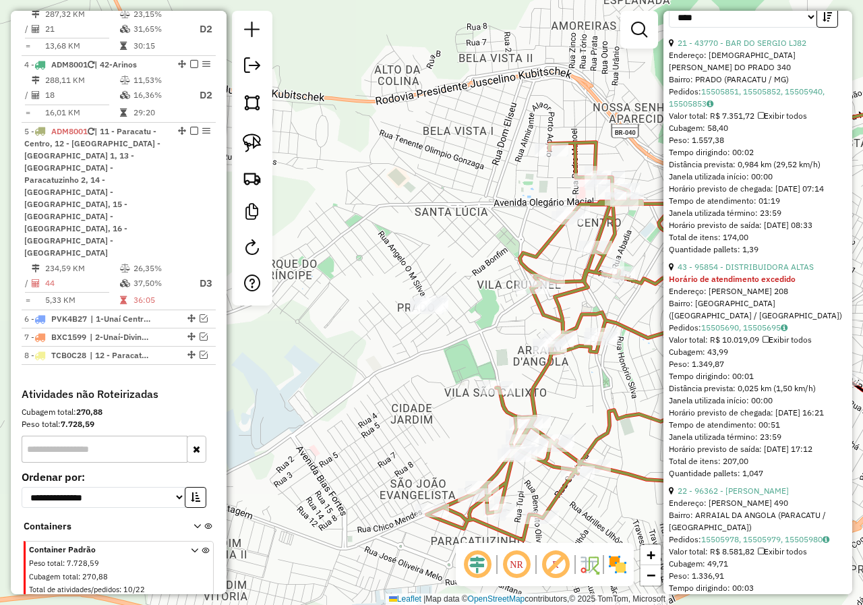
scroll to position [607, 0]
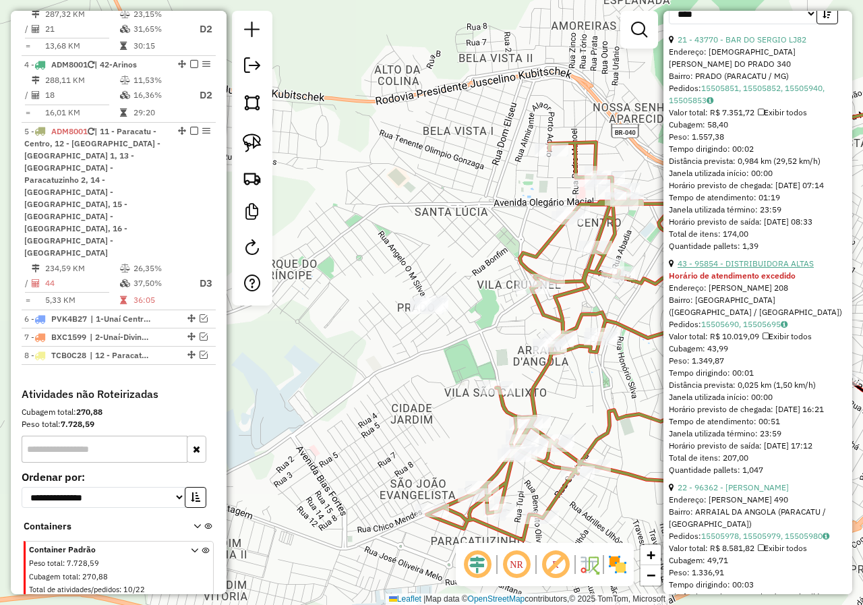
click at [769, 258] on link "43 - 95854 - DISTRIBUIDORA ALTAS" at bounding box center [746, 263] width 136 height 10
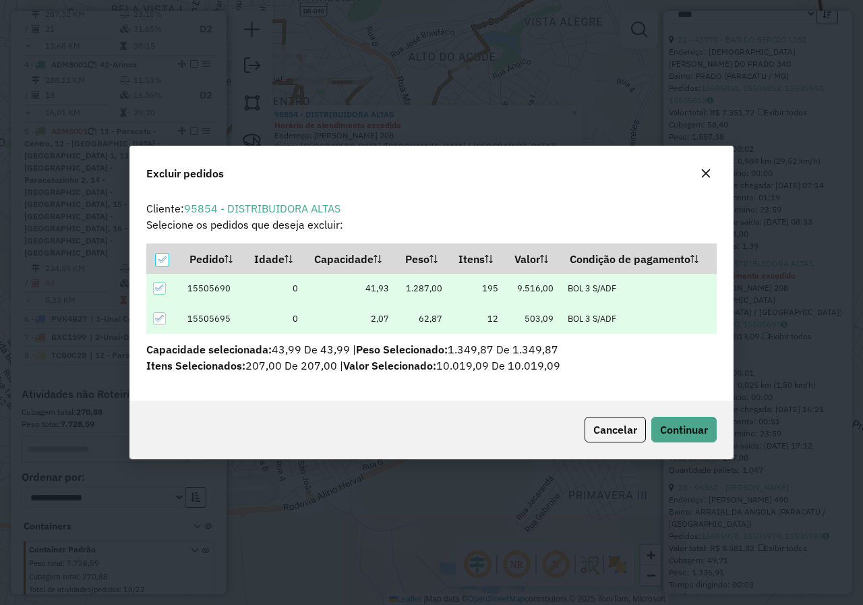
scroll to position [0, 0]
click at [670, 434] on span "Continuar" at bounding box center [684, 429] width 48 height 13
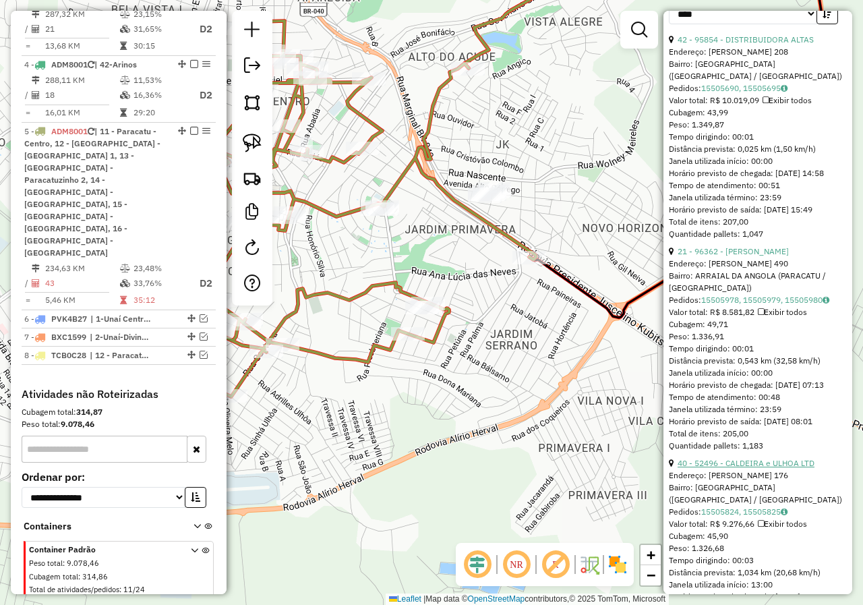
click at [730, 458] on link "40 - 52496 - CALDEIRA e ULHOA LTD" at bounding box center [746, 463] width 137 height 10
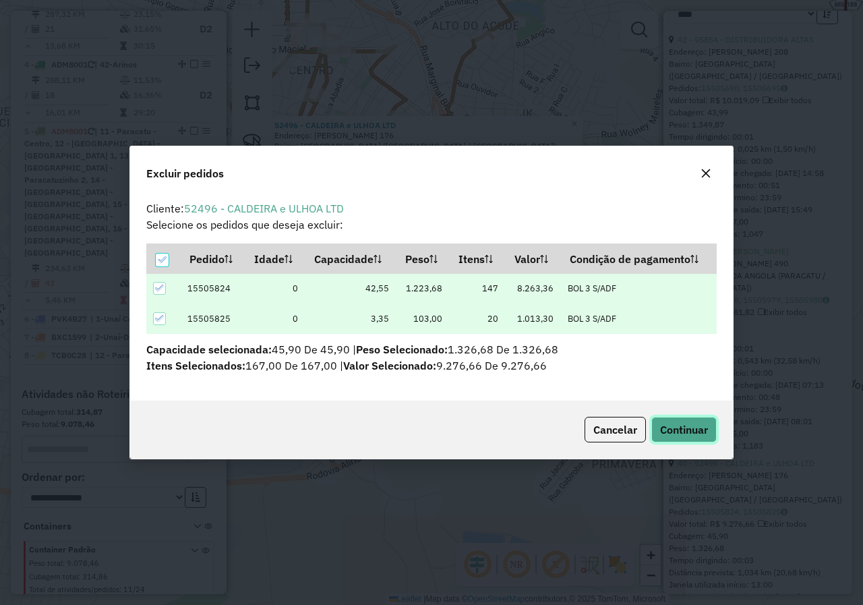
click at [682, 433] on span "Continuar" at bounding box center [684, 429] width 48 height 13
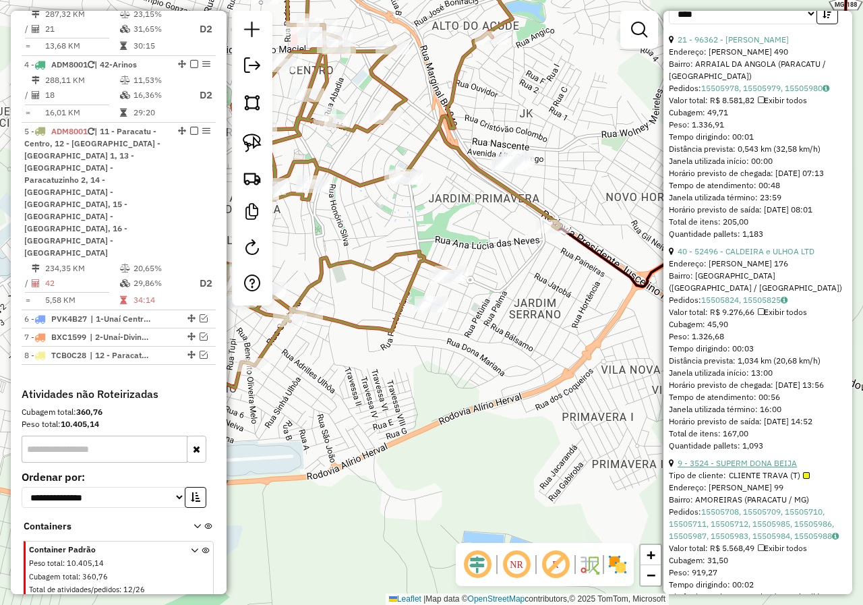
click at [720, 458] on link "9 - 3524 - SUPERM DONA BEIJA" at bounding box center [737, 463] width 119 height 10
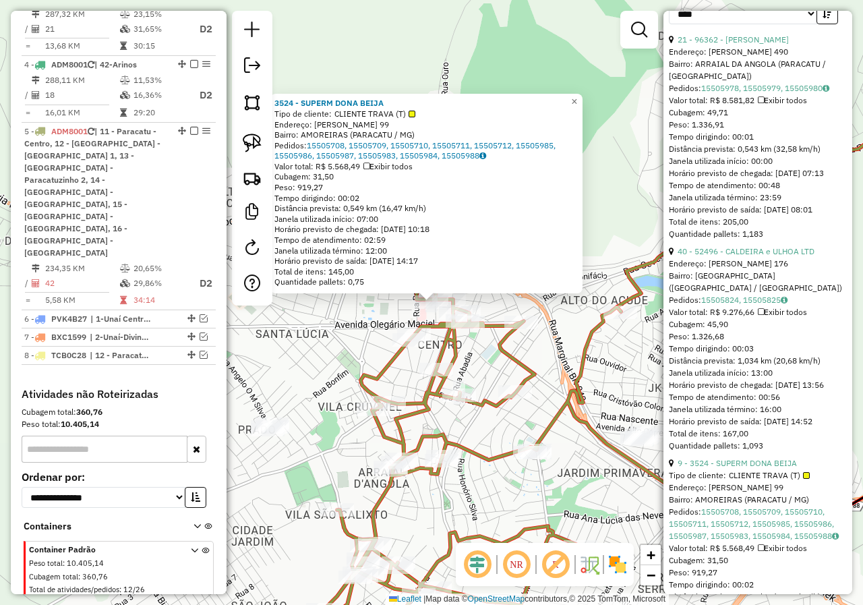
click at [576, 433] on div "3524 - SUPERM DONA BEIJA Tipo de cliente: CLIENTE TRAVA (T) Endereço: [PERSON_N…" at bounding box center [431, 302] width 863 height 605
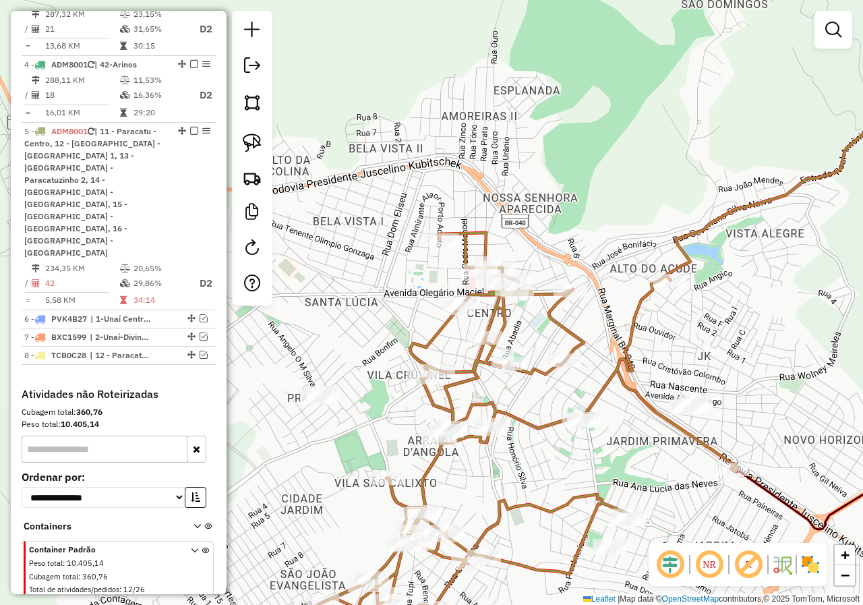
drag, startPoint x: 554, startPoint y: 425, endPoint x: 603, endPoint y: 394, distance: 58.5
click at [603, 394] on icon at bounding box center [527, 432] width 421 height 398
click at [253, 151] on img at bounding box center [252, 143] width 19 height 19
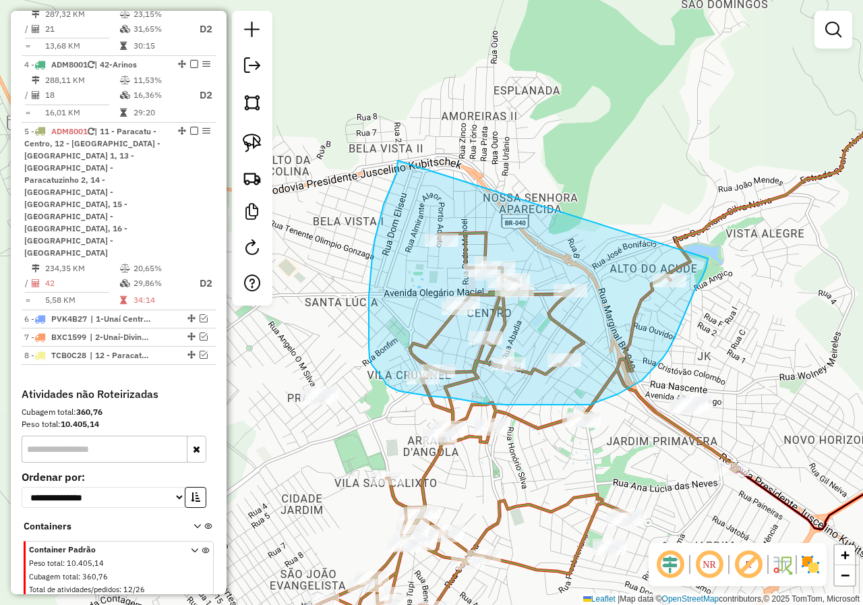
drag, startPoint x: 396, startPoint y: 174, endPoint x: 708, endPoint y: 258, distance: 322.5
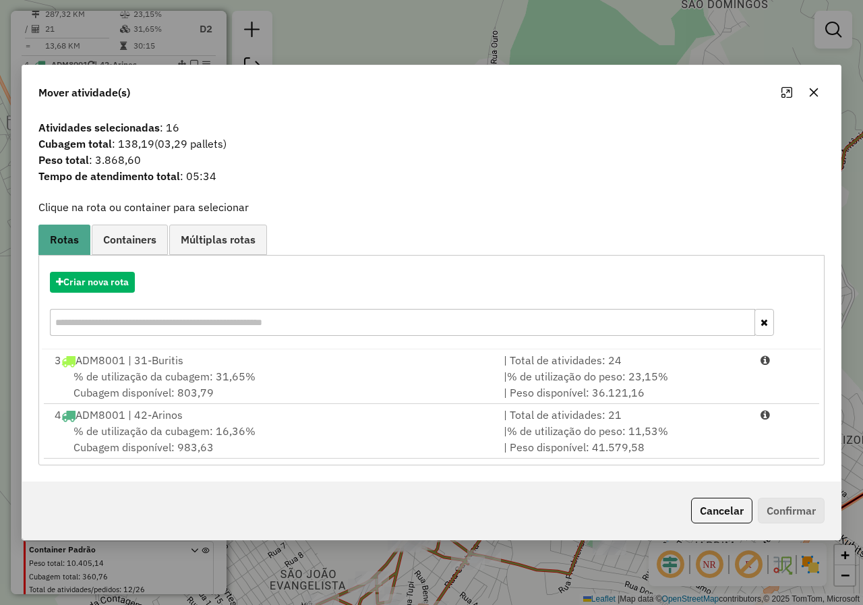
click at [825, 94] on div "Mover atividade(s)" at bounding box center [431, 89] width 819 height 49
click at [809, 94] on icon "button" at bounding box center [813, 92] width 11 height 11
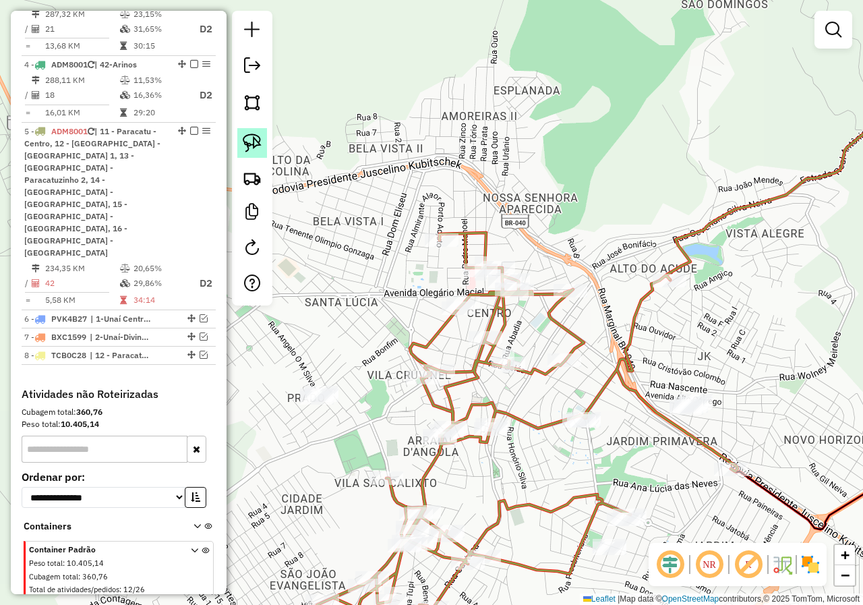
click at [247, 142] on img at bounding box center [252, 143] width 19 height 19
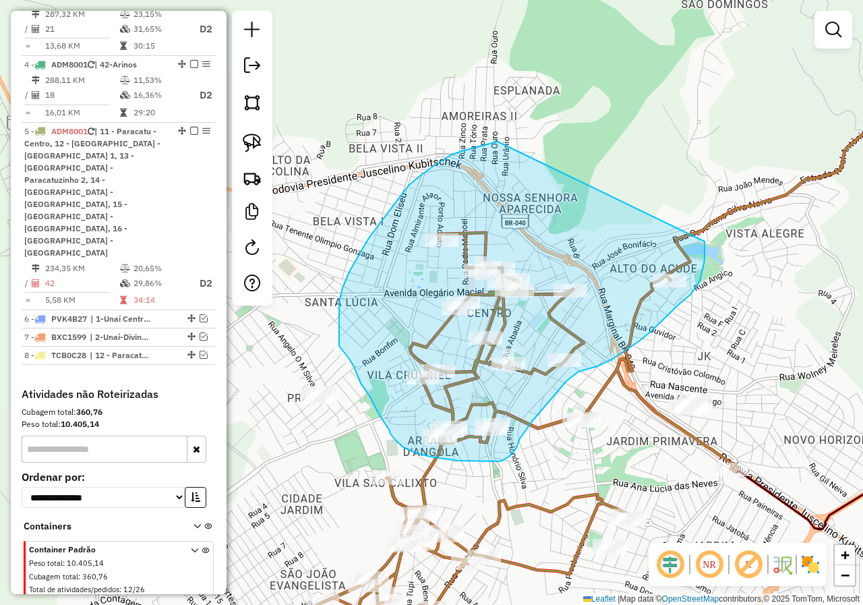
drag, startPoint x: 462, startPoint y: 151, endPoint x: 705, endPoint y: 241, distance: 259.0
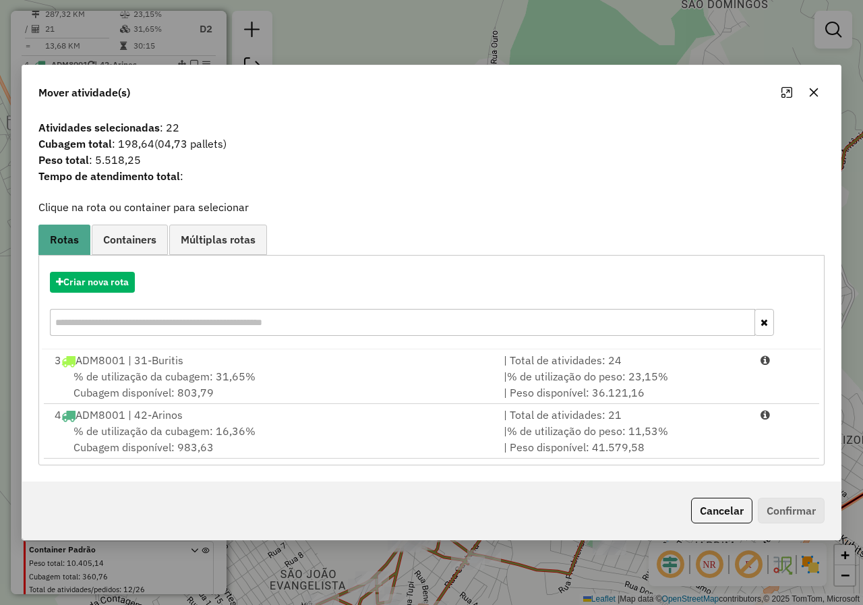
click at [821, 90] on button "button" at bounding box center [814, 93] width 22 height 22
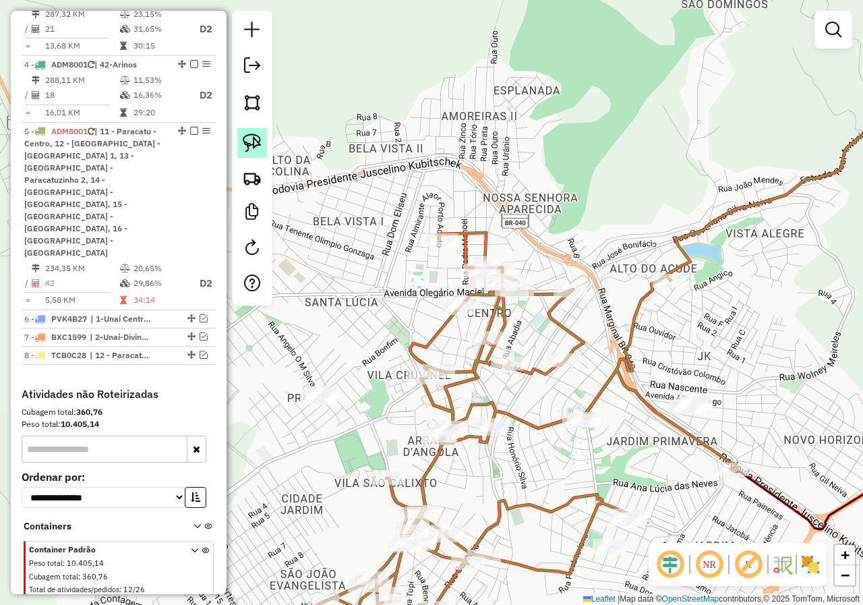
click at [263, 146] on link at bounding box center [252, 143] width 30 height 30
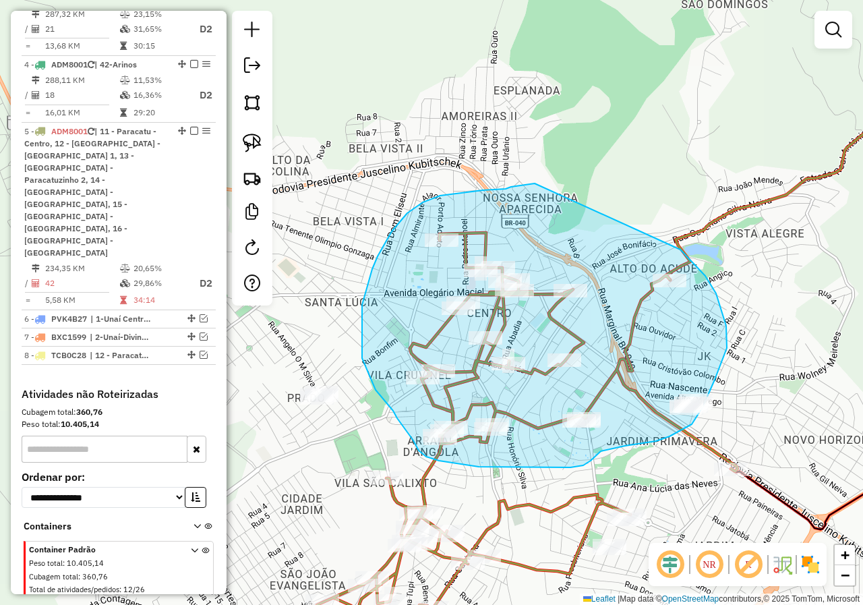
drag, startPoint x: 533, startPoint y: 184, endPoint x: 680, endPoint y: 249, distance: 160.9
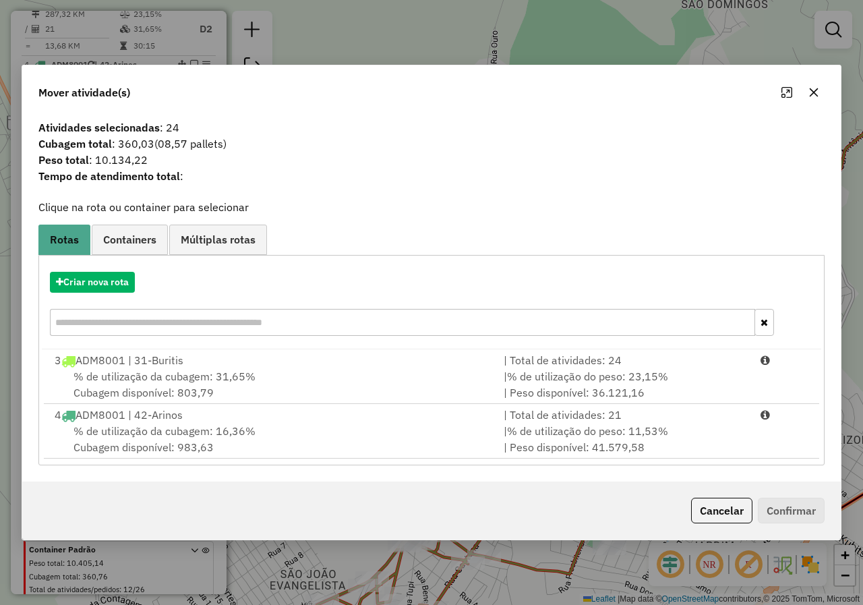
click at [813, 98] on button "button" at bounding box center [814, 93] width 22 height 22
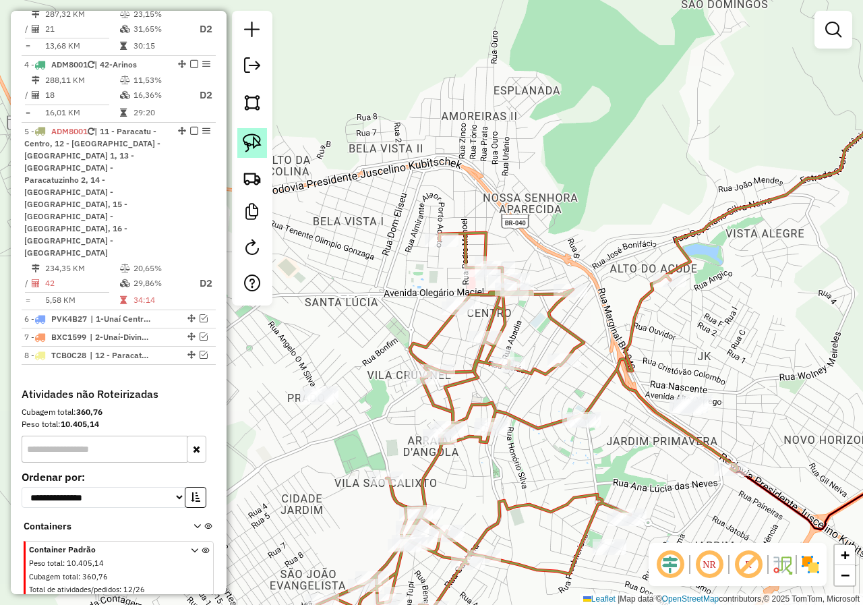
click at [241, 147] on link at bounding box center [252, 143] width 30 height 30
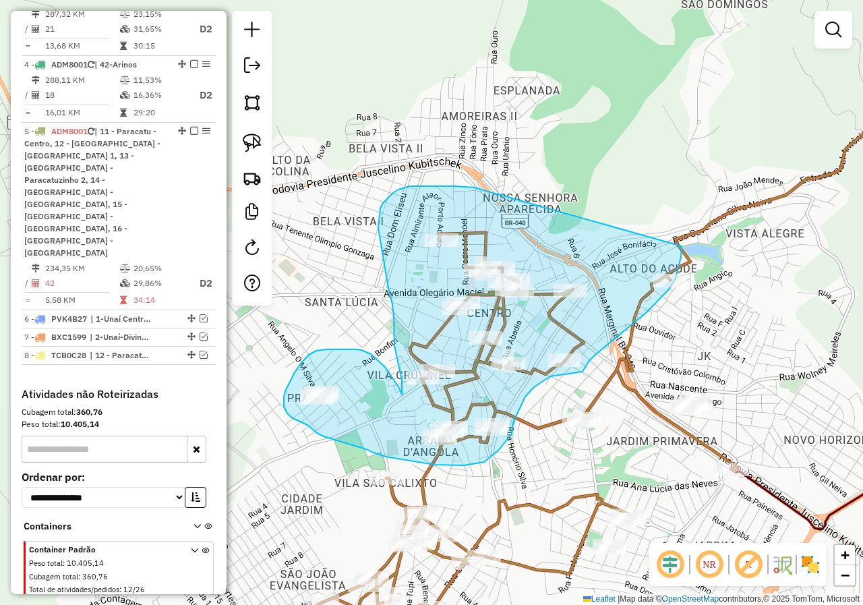
drag, startPoint x: 483, startPoint y: 190, endPoint x: 680, endPoint y: 239, distance: 202.3
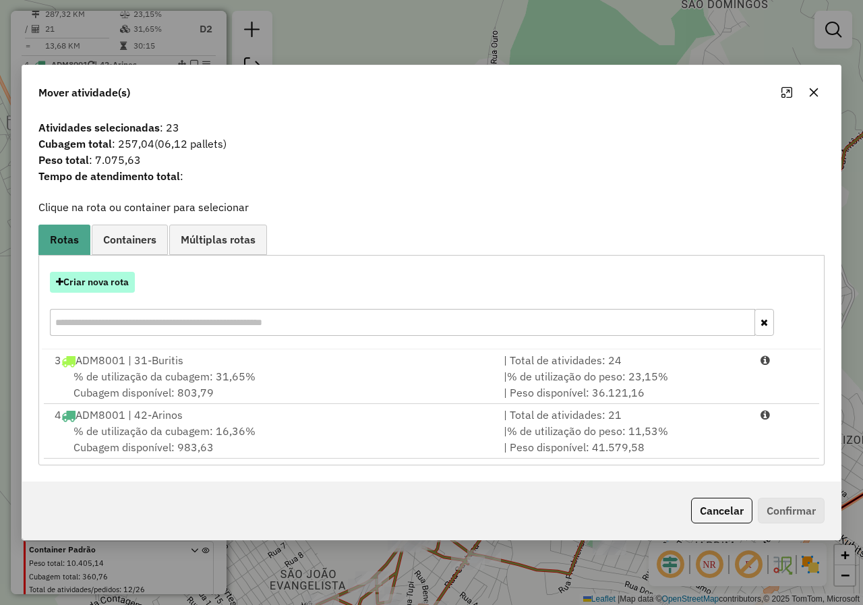
click at [102, 283] on button "Criar nova rota" at bounding box center [92, 282] width 85 height 21
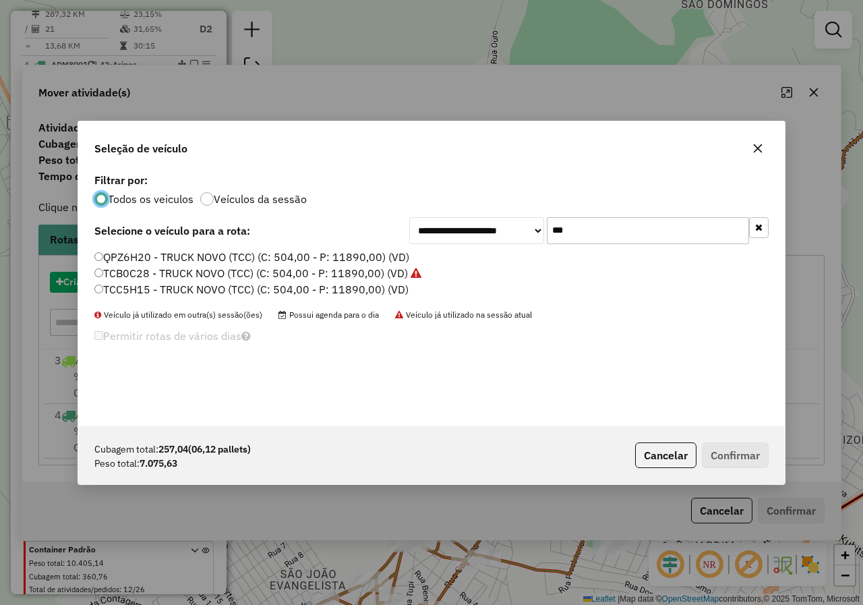
scroll to position [7, 4]
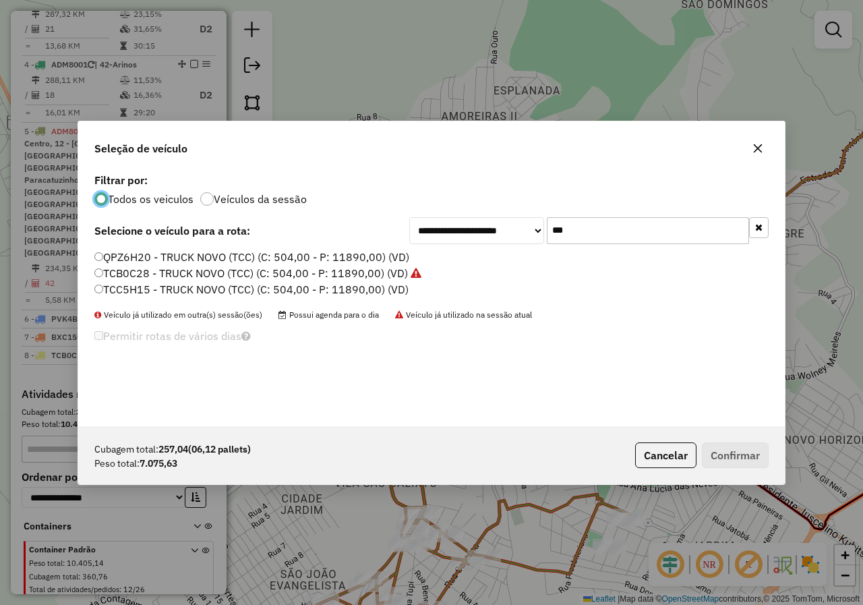
click at [634, 237] on input "***" at bounding box center [648, 230] width 202 height 27
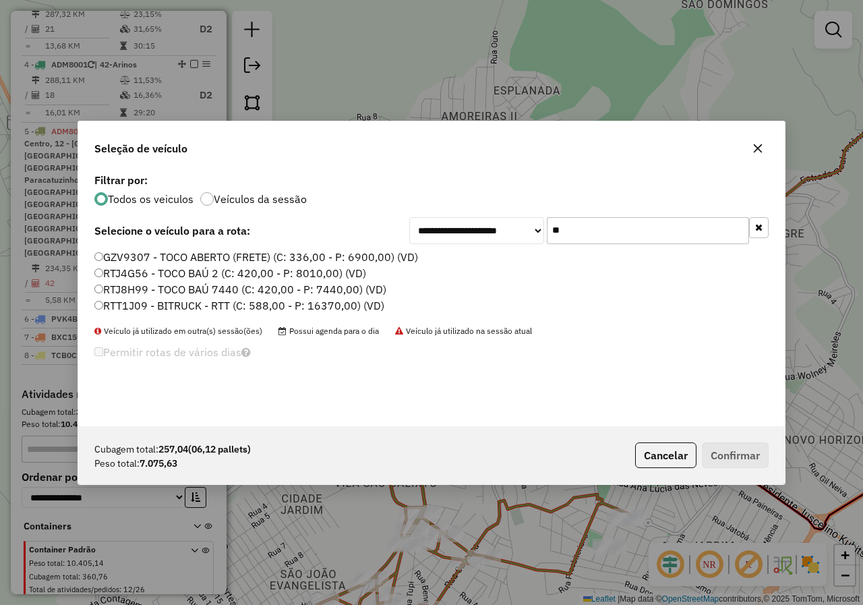
type input "**"
drag, startPoint x: 195, startPoint y: 291, endPoint x: 338, endPoint y: 301, distance: 143.3
click at [195, 291] on label "RTJ8H99 - TOCO BAÚ 7440 (C: 420,00 - P: 7440,00) (VD)" at bounding box center [240, 289] width 292 height 16
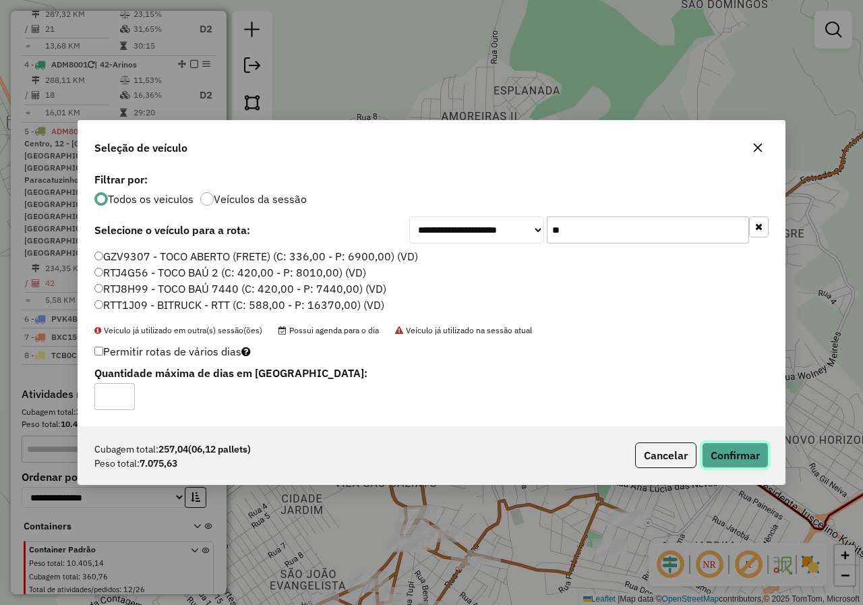
click at [750, 450] on button "Confirmar" at bounding box center [735, 455] width 67 height 26
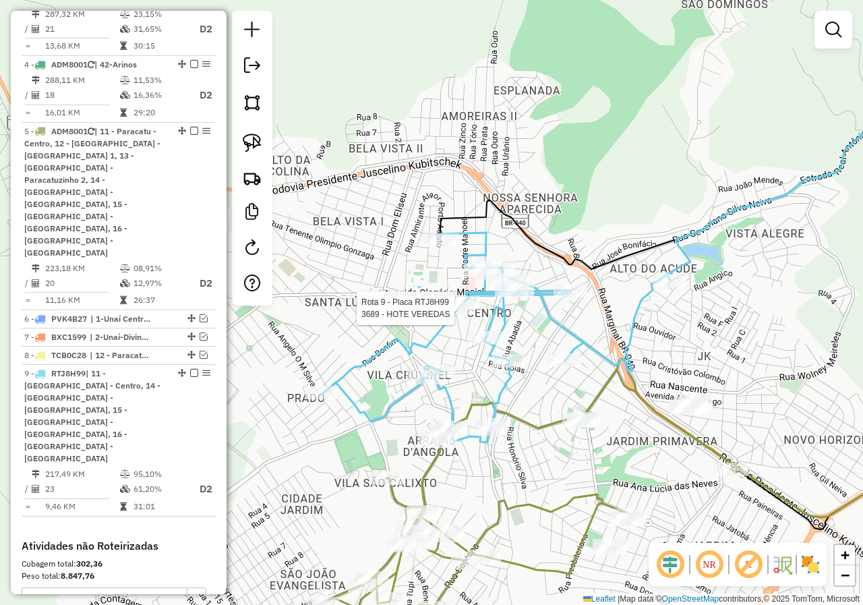
select select "*********"
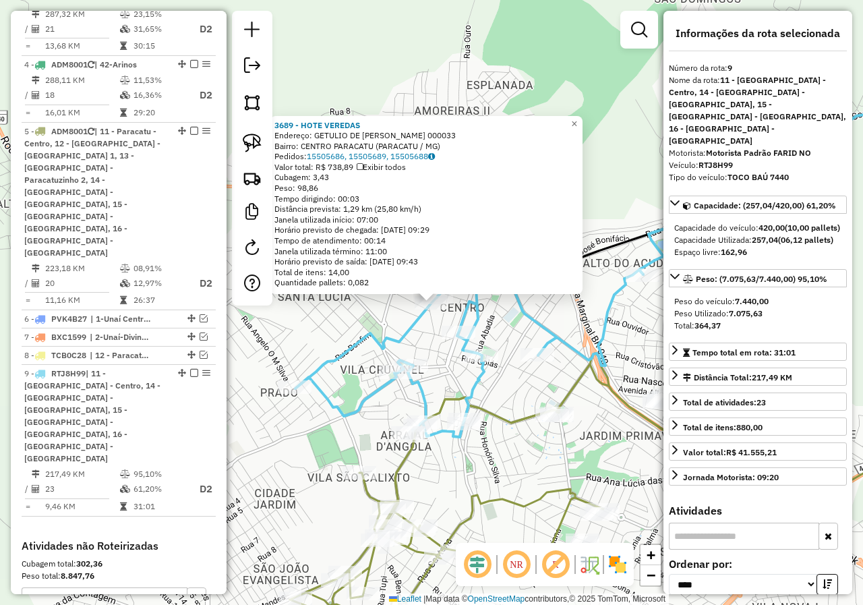
scroll to position [665, 0]
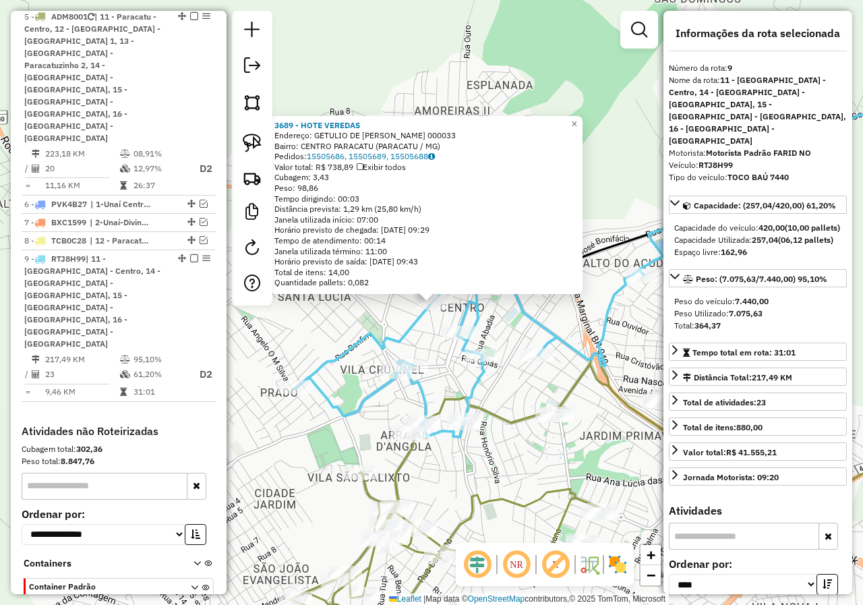
drag, startPoint x: 570, startPoint y: 380, endPoint x: 560, endPoint y: 394, distance: 17.6
click at [569, 380] on icon at bounding box center [500, 494] width 421 height 261
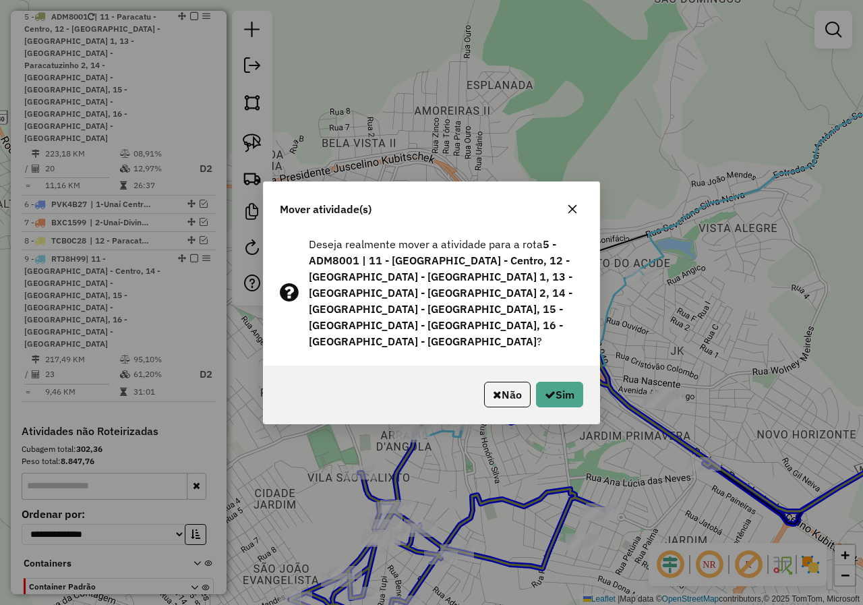
click at [516, 446] on div "Mover atividade(s) Deseja realmente mover a atividade para a rota 5 - ADM8001 |…" at bounding box center [431, 302] width 863 height 605
click at [571, 214] on icon "button" at bounding box center [572, 209] width 11 height 11
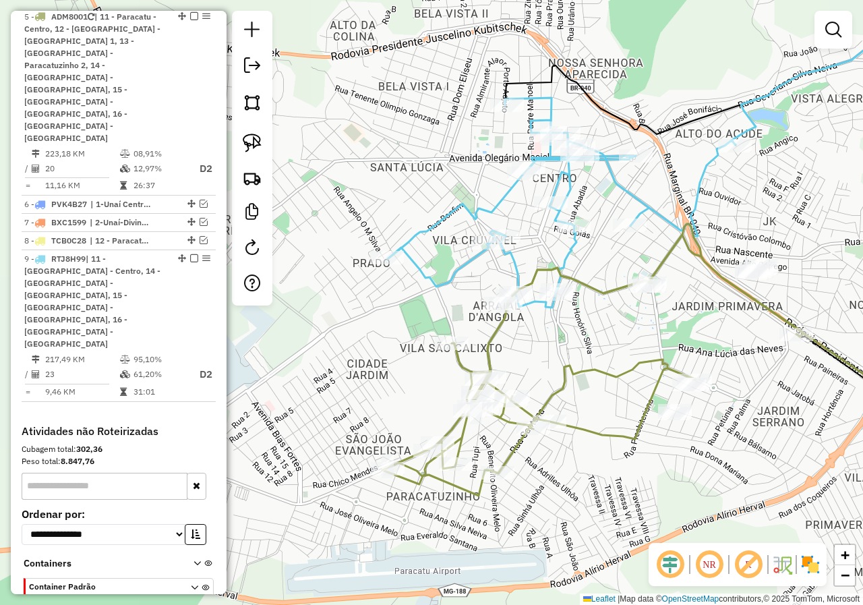
drag, startPoint x: 620, startPoint y: 354, endPoint x: 647, endPoint y: 211, distance: 145.5
click at [694, 214] on div "Janela de atendimento Grade de atendimento Capacidade Transportadoras Veículos …" at bounding box center [431, 302] width 863 height 605
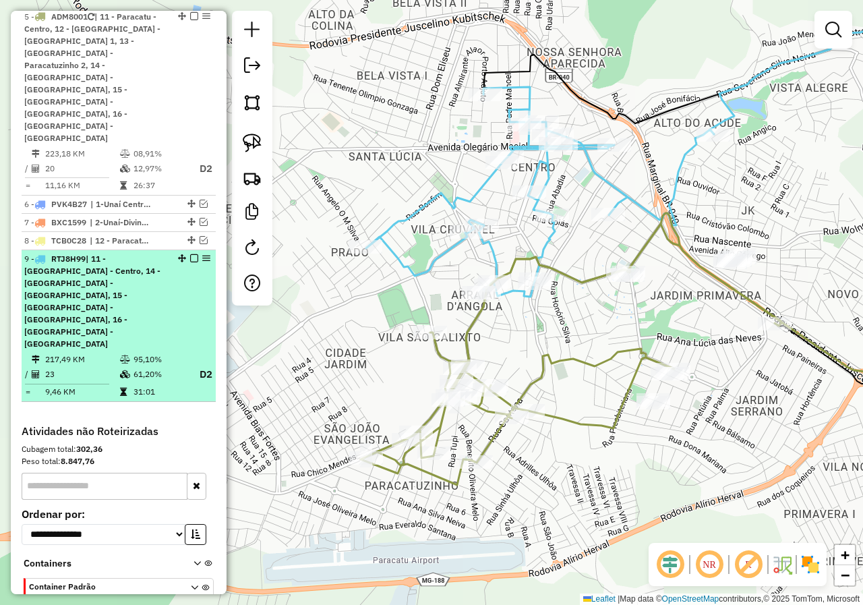
click at [190, 254] on em at bounding box center [194, 258] width 8 height 8
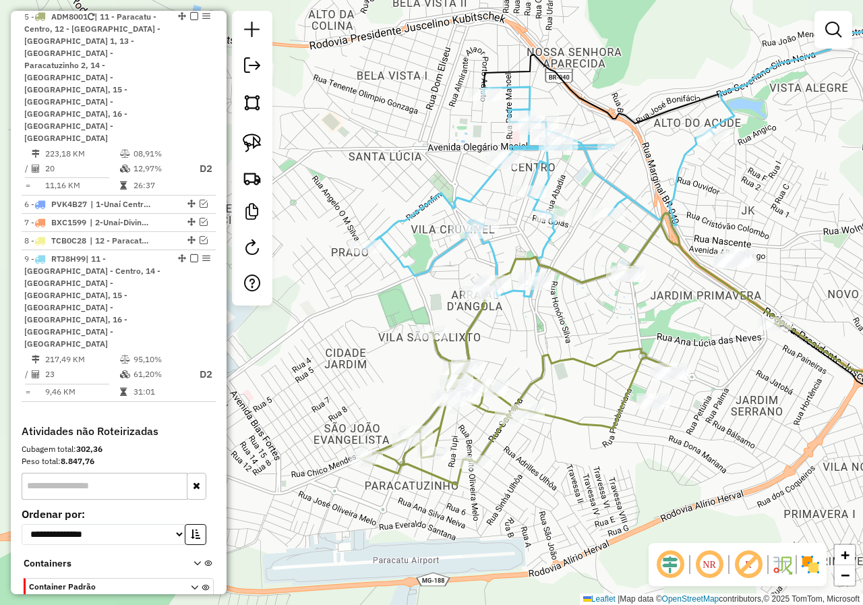
scroll to position [569, 0]
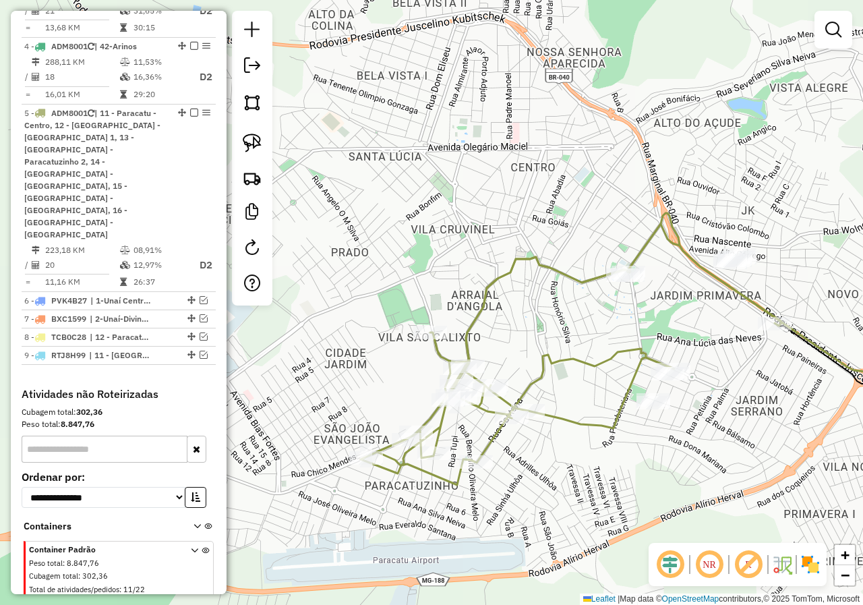
drag, startPoint x: 623, startPoint y: 328, endPoint x: 594, endPoint y: 328, distance: 29.0
click at [594, 328] on div "Janela de atendimento Grade de atendimento Capacidade Transportadoras Veículos …" at bounding box center [431, 302] width 863 height 605
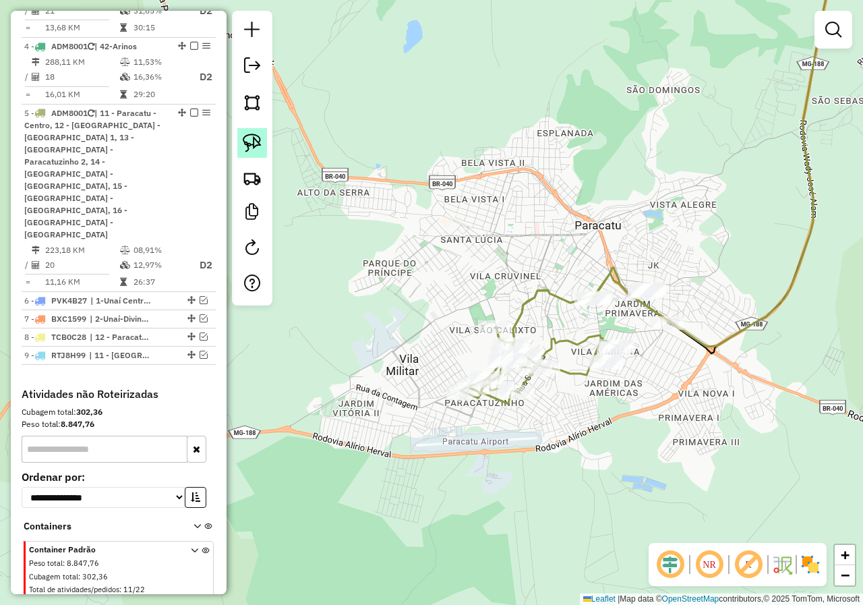
click at [258, 149] on img at bounding box center [252, 143] width 19 height 19
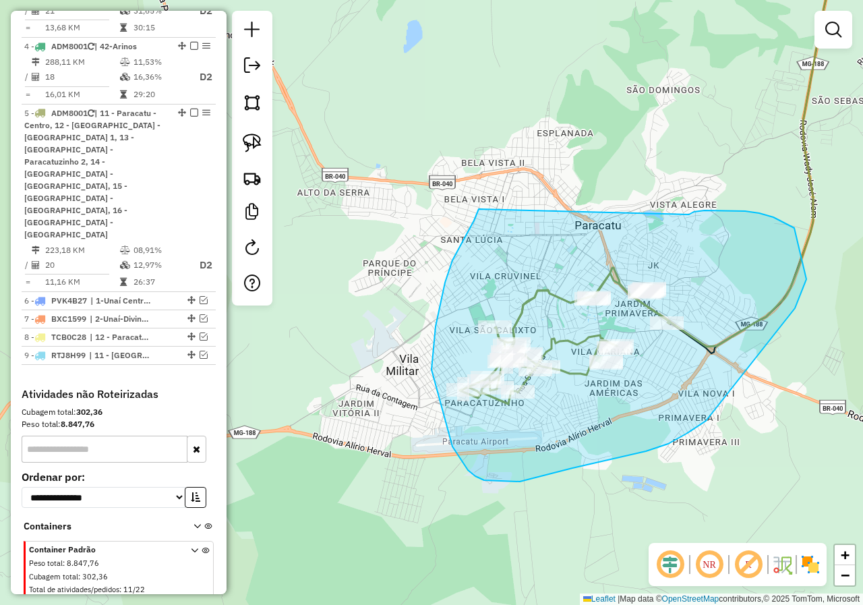
drag, startPoint x: 475, startPoint y: 217, endPoint x: 689, endPoint y: 214, distance: 213.8
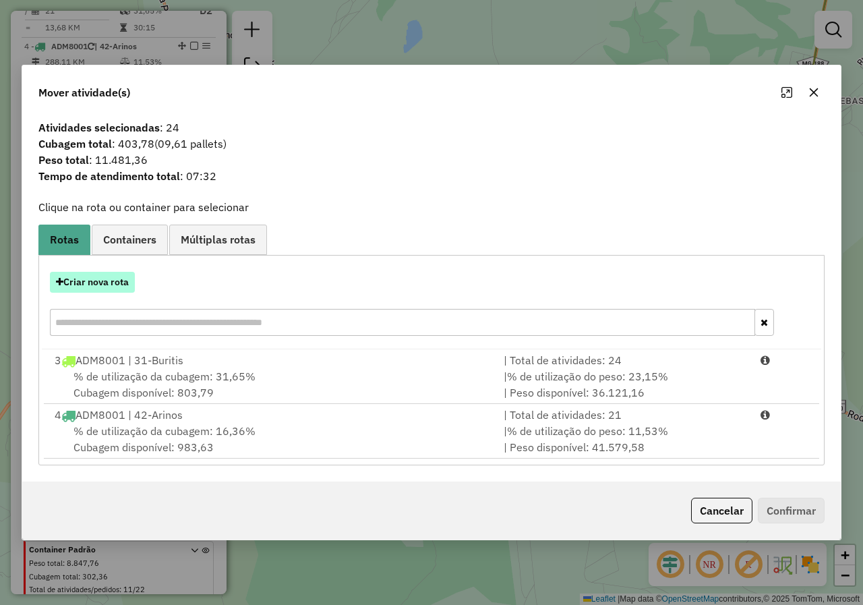
click at [110, 280] on button "Criar nova rota" at bounding box center [92, 282] width 85 height 21
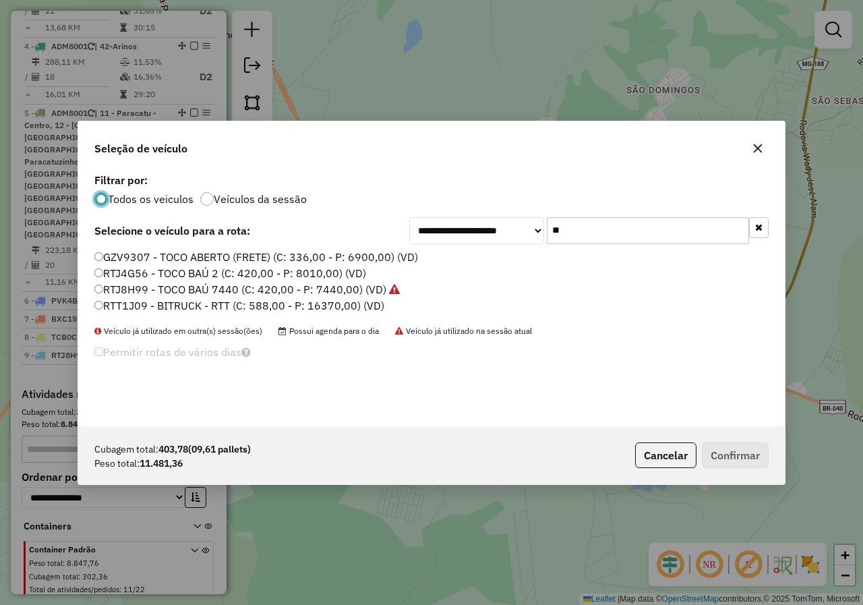
scroll to position [7, 4]
click at [581, 229] on input "**" at bounding box center [648, 230] width 202 height 27
click at [752, 148] on icon "button" at bounding box center [757, 148] width 11 height 11
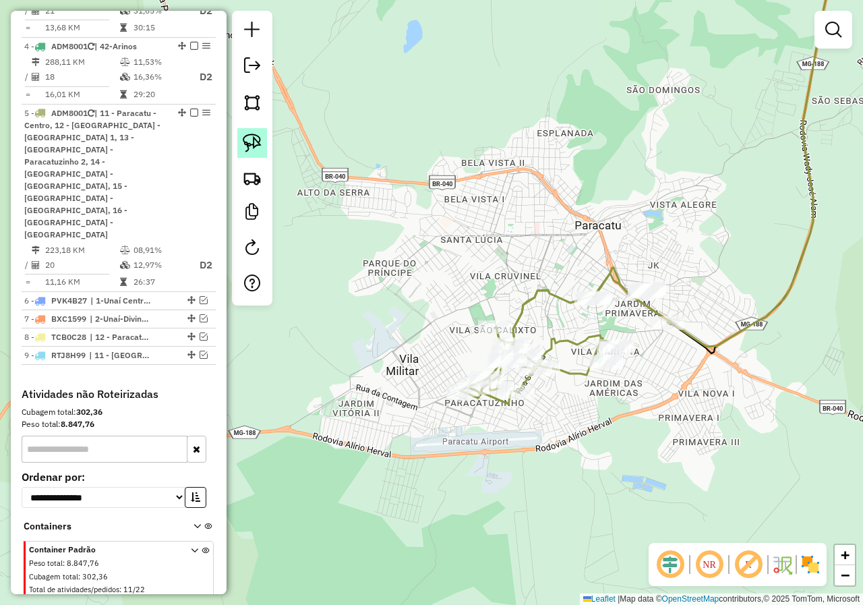
click at [264, 154] on link at bounding box center [252, 143] width 30 height 30
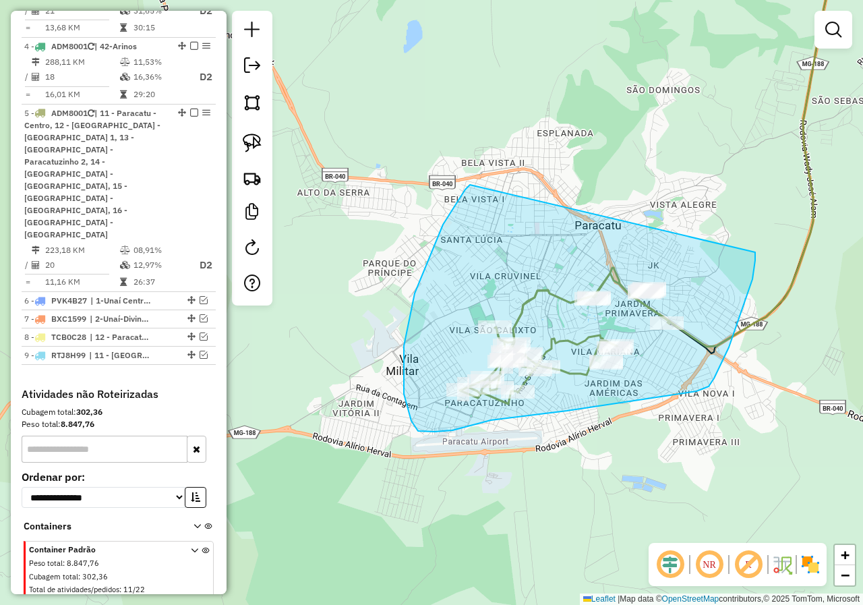
drag, startPoint x: 443, startPoint y: 225, endPoint x: 755, endPoint y: 252, distance: 313.4
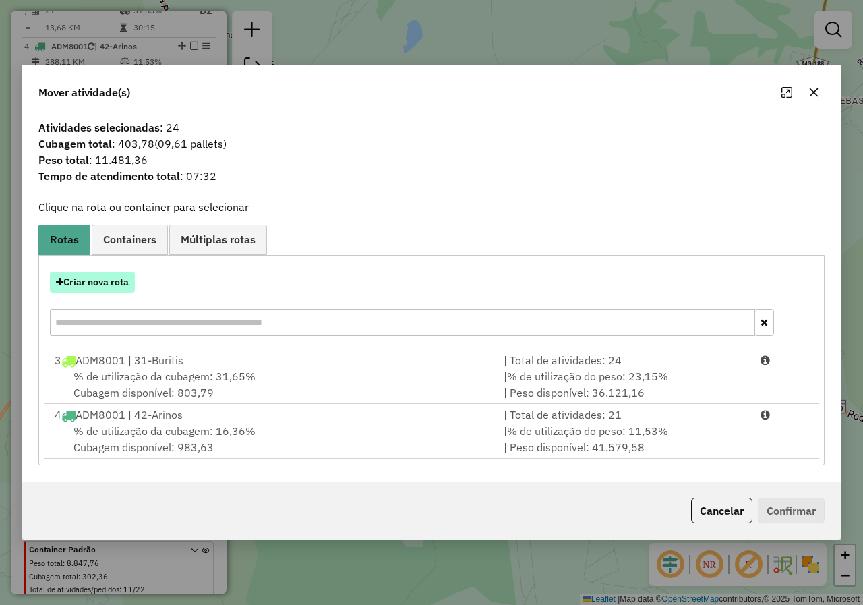
click at [104, 282] on button "Criar nova rota" at bounding box center [92, 282] width 85 height 21
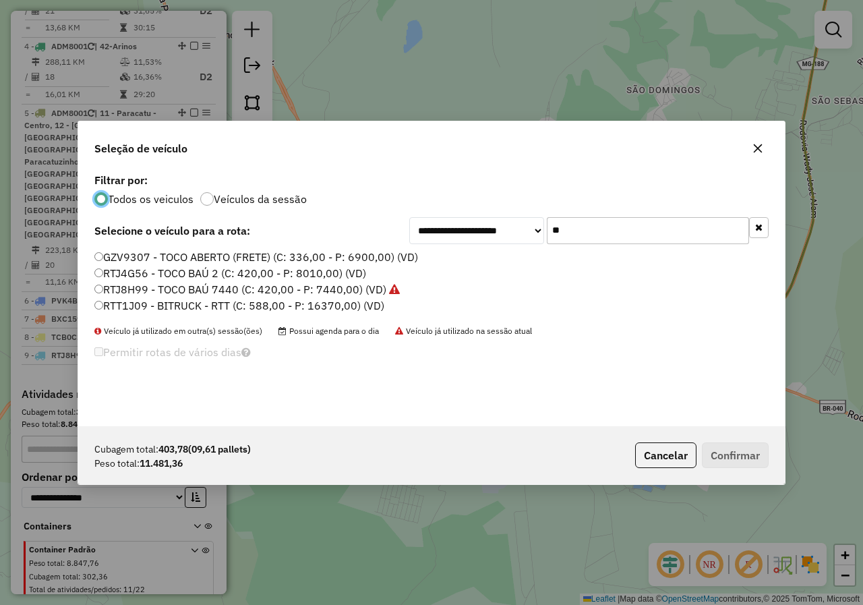
click at [602, 231] on input "**" at bounding box center [648, 230] width 202 height 27
click at [643, 229] on input "**" at bounding box center [648, 230] width 202 height 27
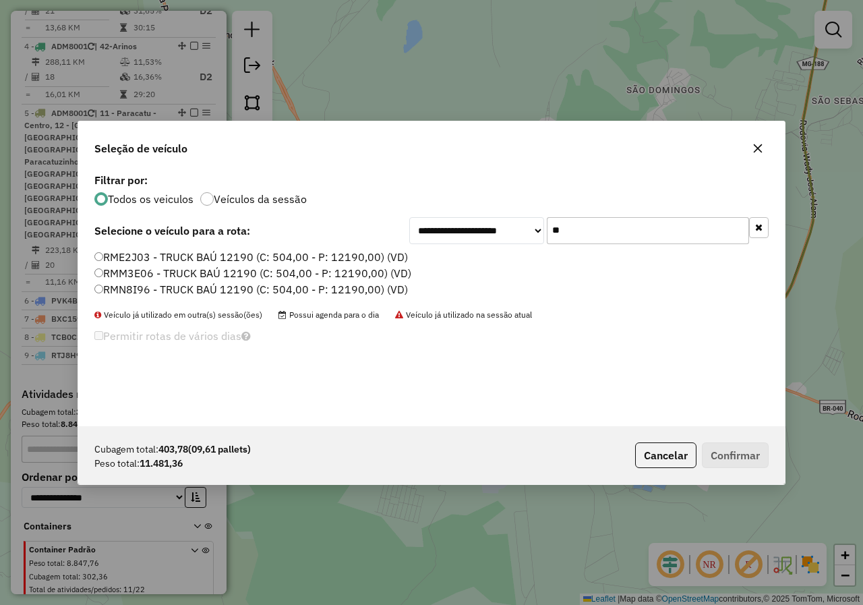
type input "**"
click at [200, 291] on label "RMN8I96 - TRUCK BAÚ 12190 (C: 504,00 - P: 12190,00) (VD)" at bounding box center [251, 289] width 314 height 16
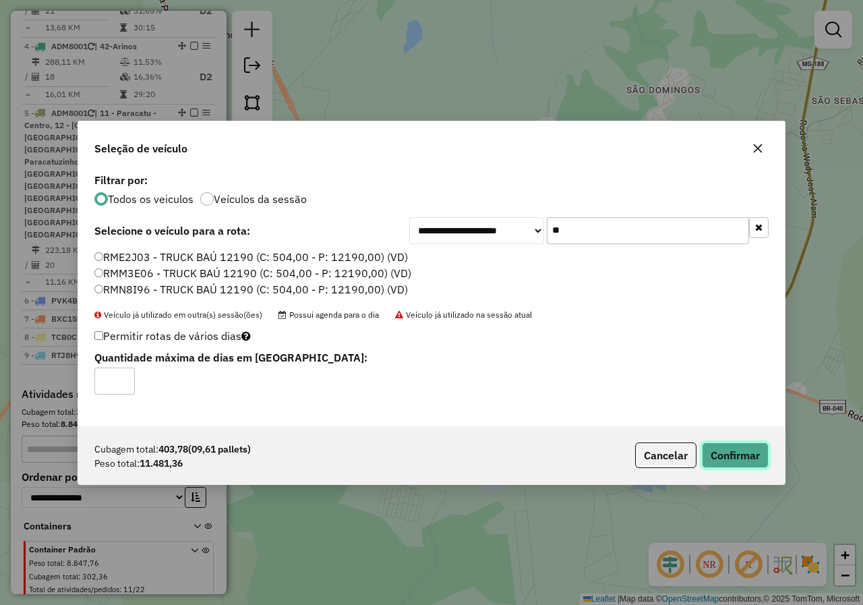
click at [736, 446] on button "Confirmar" at bounding box center [735, 455] width 67 height 26
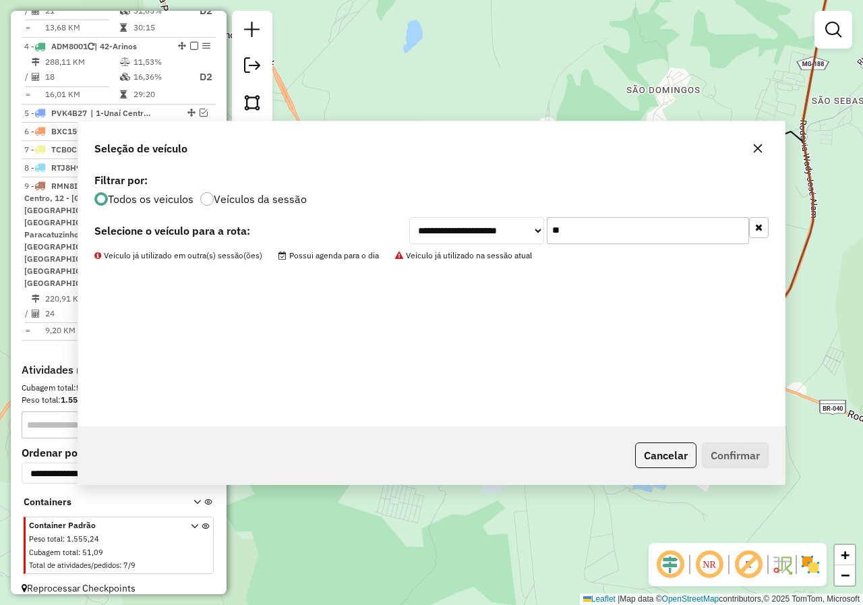
scroll to position [557, 0]
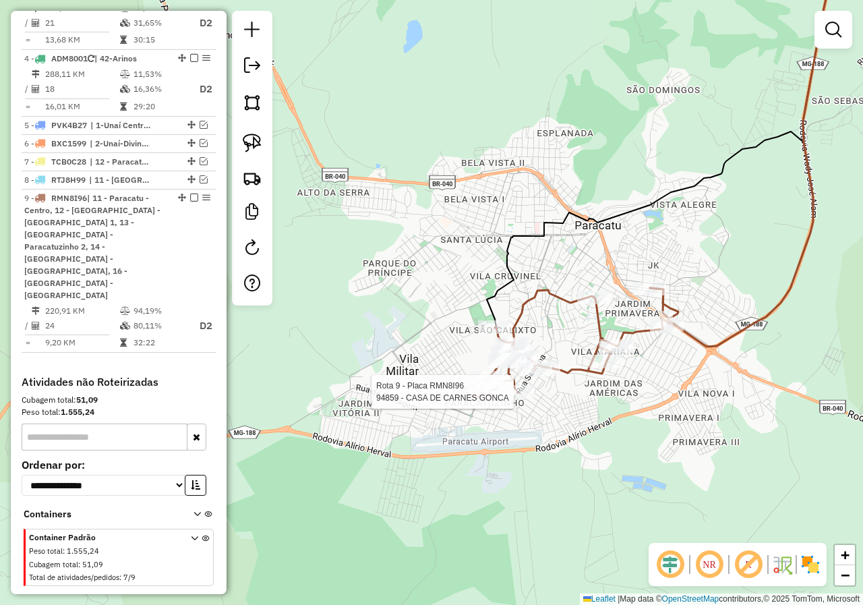
select select "*********"
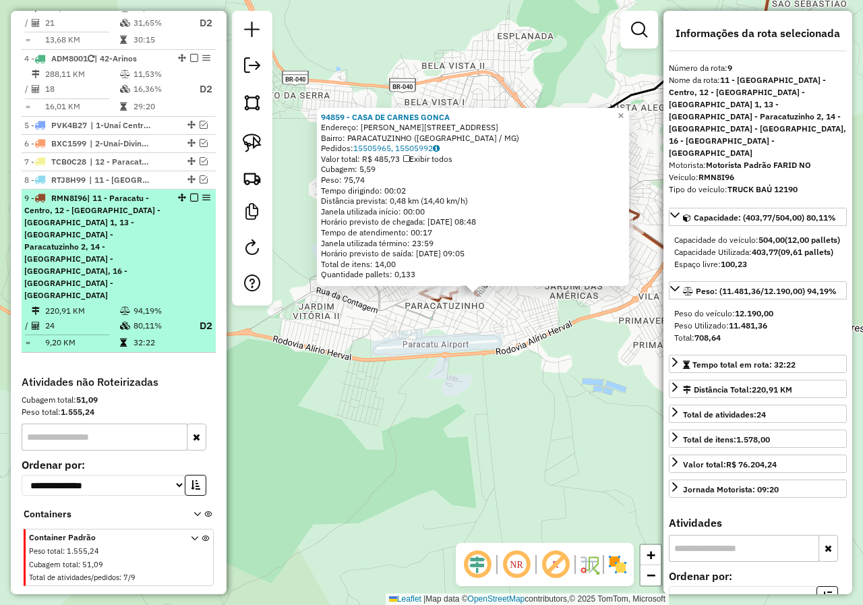
click at [190, 202] on em at bounding box center [194, 198] width 8 height 8
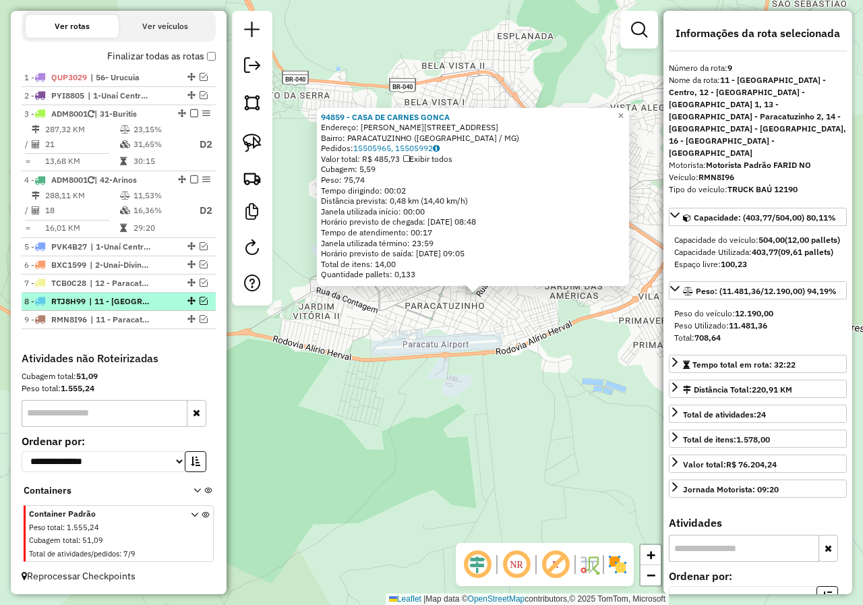
click at [125, 301] on span "| 11 - [GEOGRAPHIC_DATA] - Centro, 14 - [GEOGRAPHIC_DATA] - [GEOGRAPHIC_DATA], …" at bounding box center [120, 301] width 62 height 12
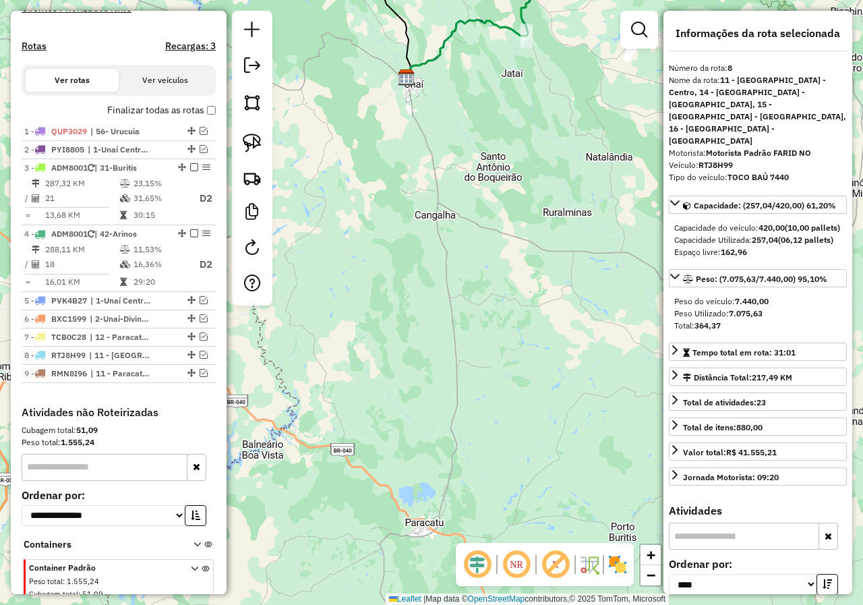
scroll to position [405, 0]
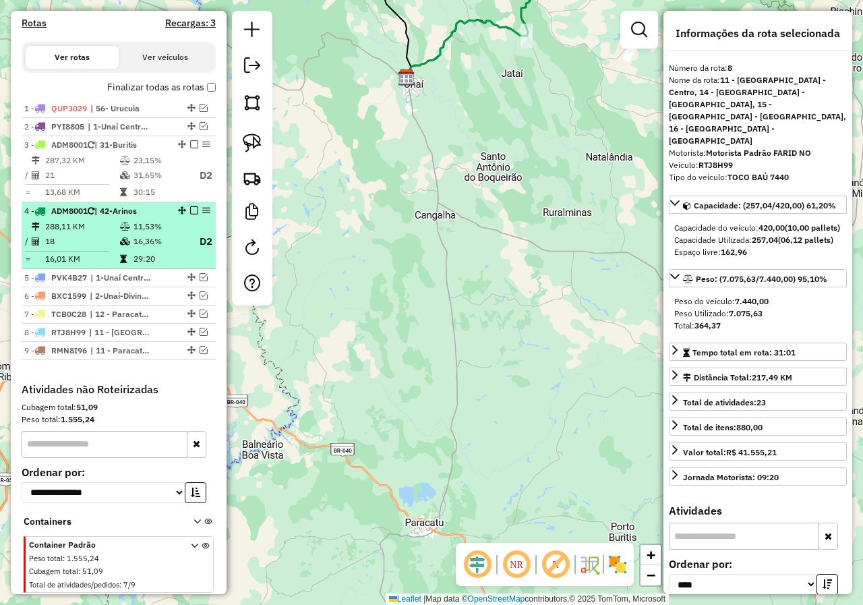
click at [82, 216] on span "ADM8001" at bounding box center [69, 211] width 36 height 10
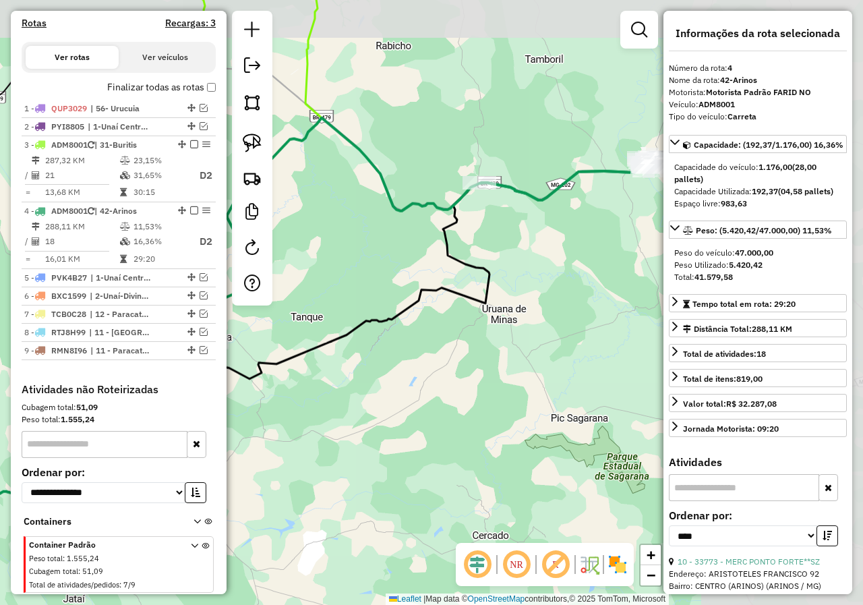
drag, startPoint x: 504, startPoint y: 225, endPoint x: 336, endPoint y: 285, distance: 177.4
click at [336, 285] on div "Janela de atendimento Grade de atendimento Capacidade Transportadoras Veículos …" at bounding box center [431, 302] width 863 height 605
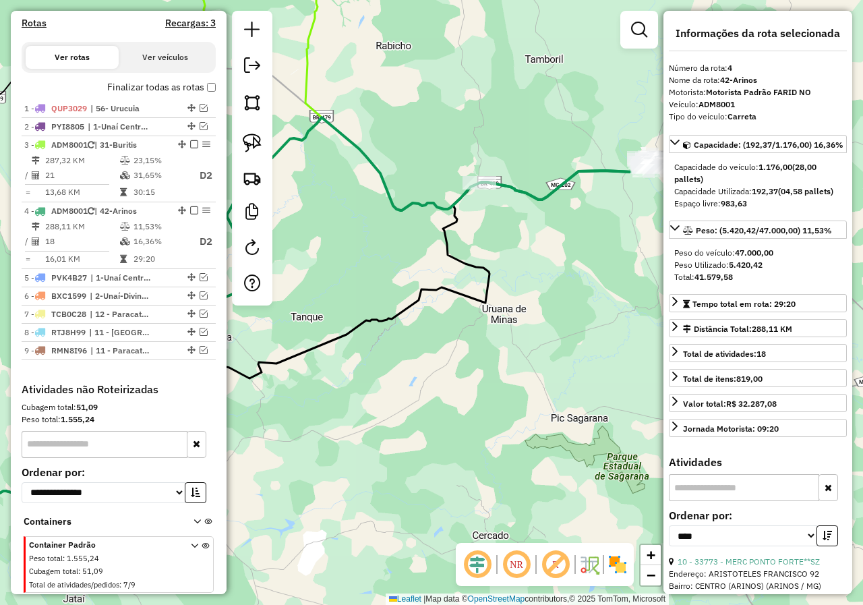
drag, startPoint x: 398, startPoint y: 293, endPoint x: 315, endPoint y: 302, distance: 83.4
click at [367, 316] on div "Janela de atendimento Grade de atendimento Capacidade Transportadoras Veículos …" at bounding box center [431, 302] width 863 height 605
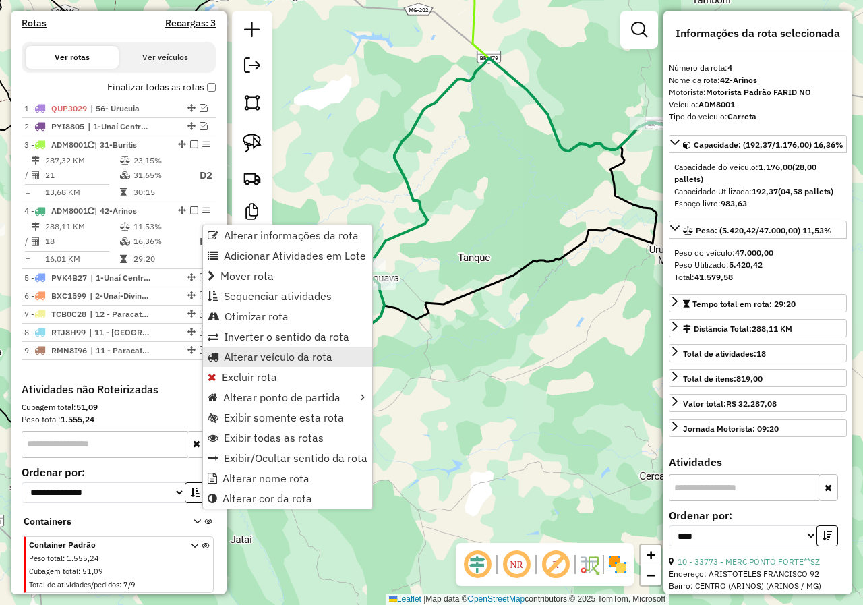
click at [278, 361] on span "Alterar veículo da rota" at bounding box center [278, 356] width 109 height 11
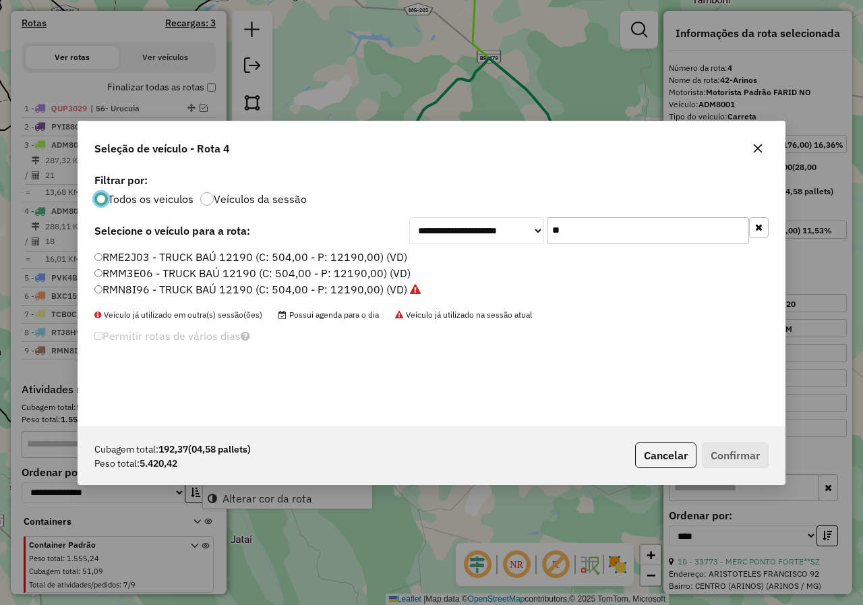
scroll to position [7, 4]
click at [613, 232] on input "**" at bounding box center [648, 230] width 202 height 27
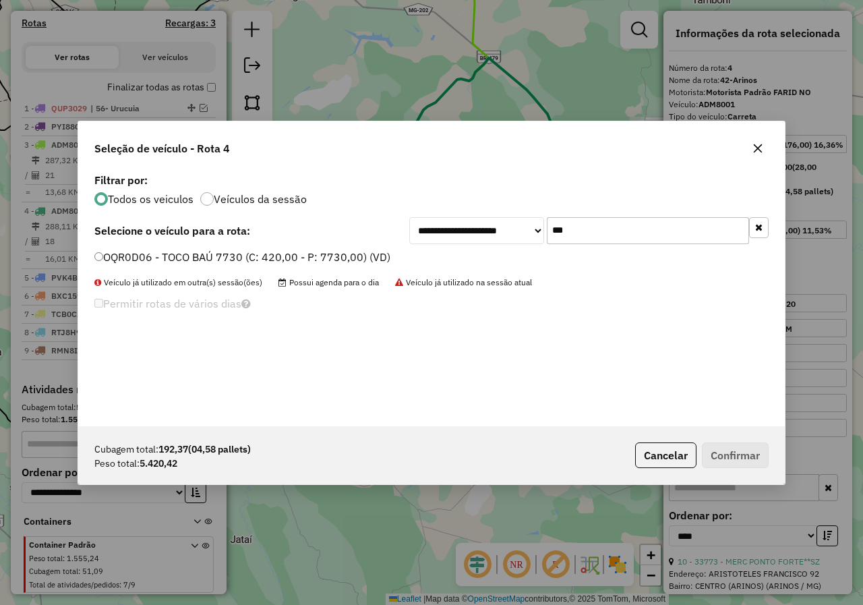
type input "***"
drag, startPoint x: 350, startPoint y: 265, endPoint x: 478, endPoint y: 314, distance: 137.0
click at [350, 265] on li "OQR0D06 - TOCO BAÚ 7730 (C: 420,00 - P: 7730,00) (VD)" at bounding box center [431, 257] width 674 height 16
click at [316, 262] on label "OQR0D06 - TOCO BAÚ 7730 (C: 420,00 - P: 7730,00) (VD)" at bounding box center [242, 257] width 296 height 16
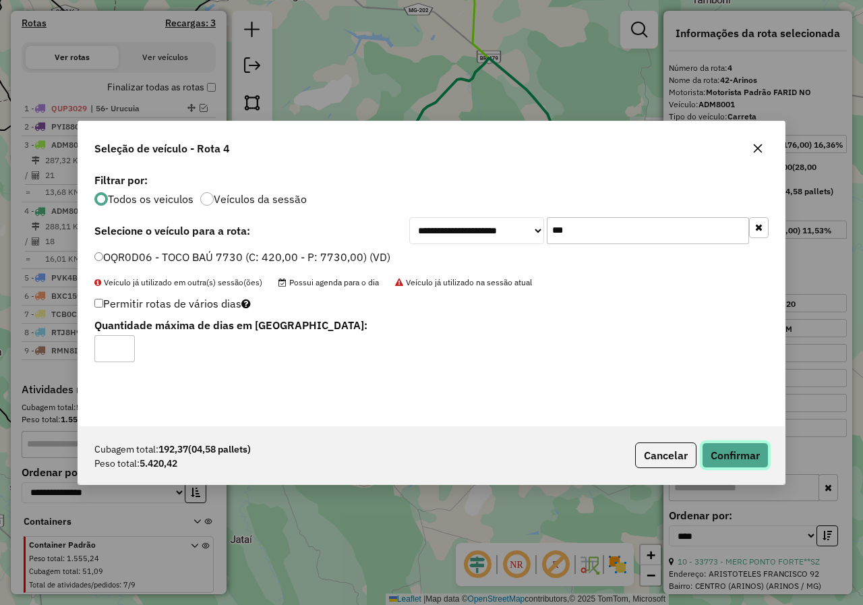
click at [720, 447] on button "Confirmar" at bounding box center [735, 455] width 67 height 26
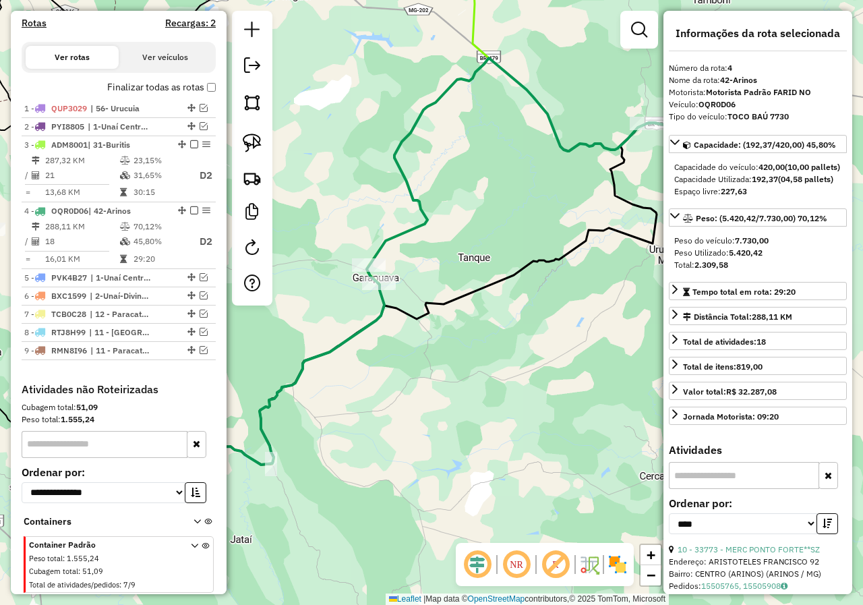
scroll to position [448, 0]
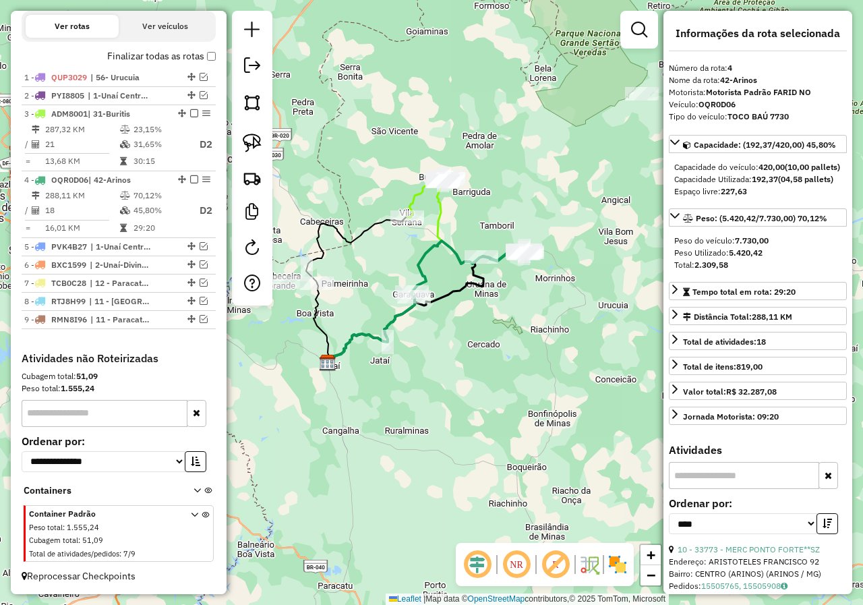
drag, startPoint x: 546, startPoint y: 306, endPoint x: 529, endPoint y: 312, distance: 18.6
click at [532, 318] on div "Janela de atendimento Grade de atendimento Capacidade Transportadoras Veículos …" at bounding box center [431, 302] width 863 height 605
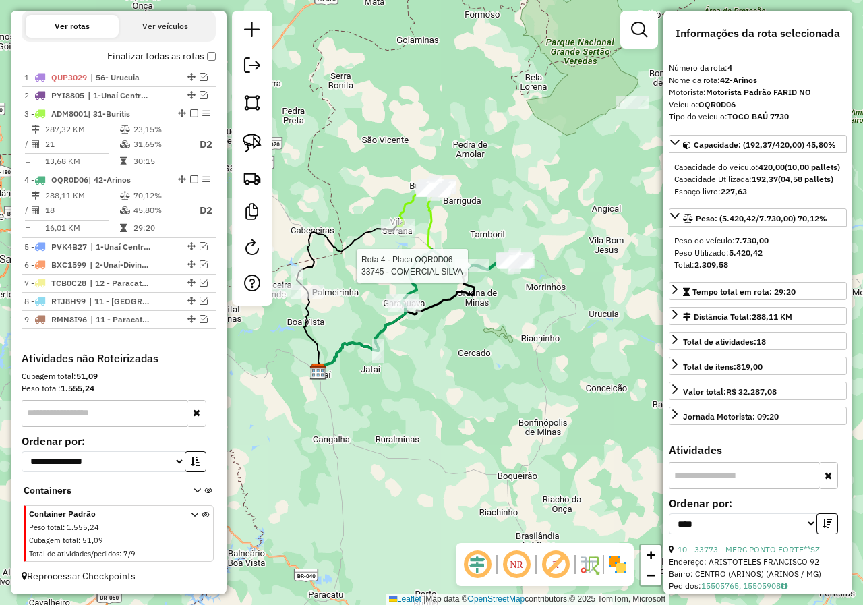
click at [474, 272] on div at bounding box center [472, 265] width 34 height 13
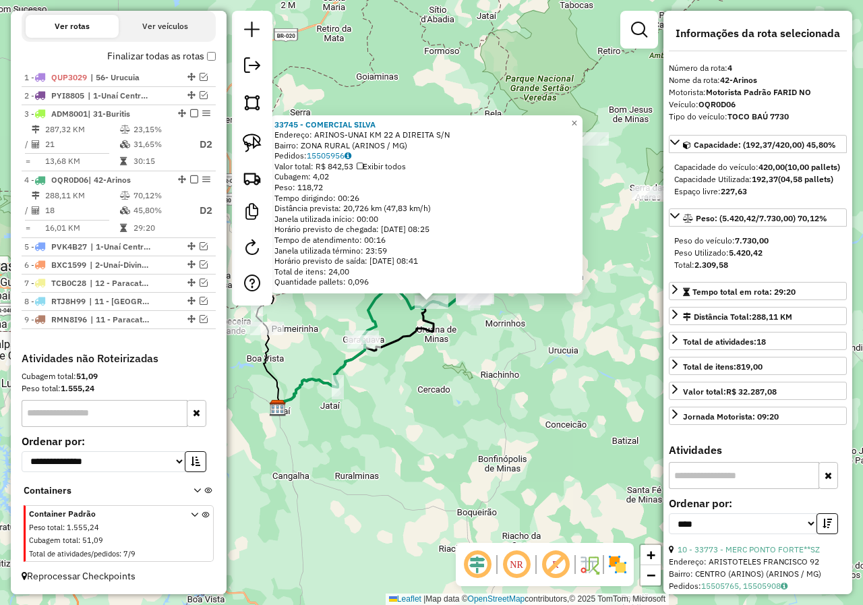
click at [414, 393] on div "33745 - COMERCIAL SILVA Endereço: ARINOS-UNAI KM 22 A DIREITA S/N Bairro: ZONA …" at bounding box center [431, 302] width 863 height 605
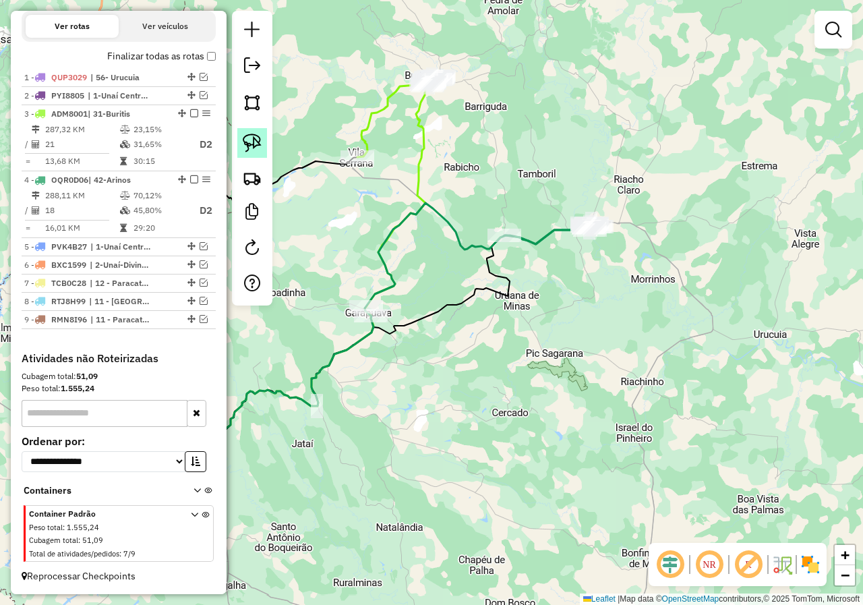
click at [262, 144] on link at bounding box center [252, 143] width 30 height 30
drag, startPoint x: 354, startPoint y: 296, endPoint x: 411, endPoint y: 295, distance: 56.6
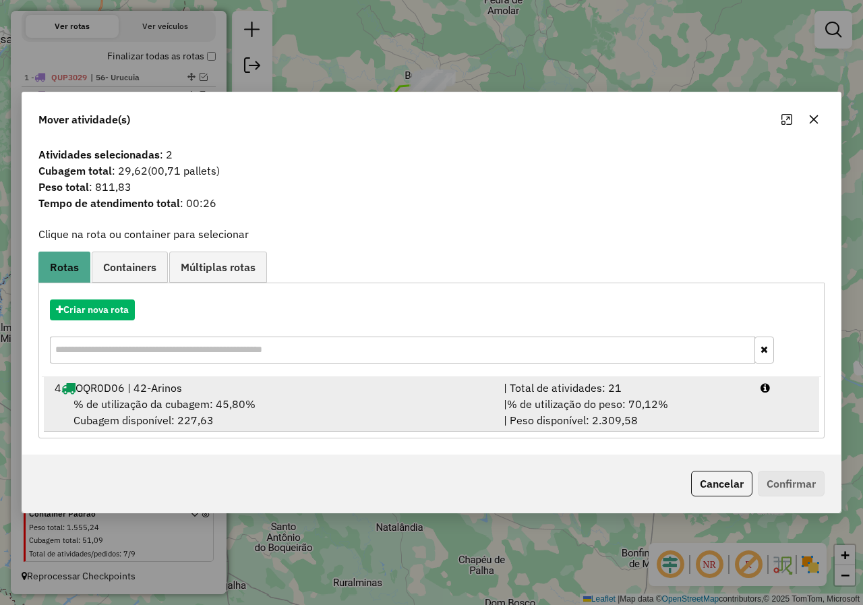
click at [671, 410] on div "| % de utilização do peso: 70,12% | Peso disponível: 2.309,58" at bounding box center [624, 412] width 257 height 32
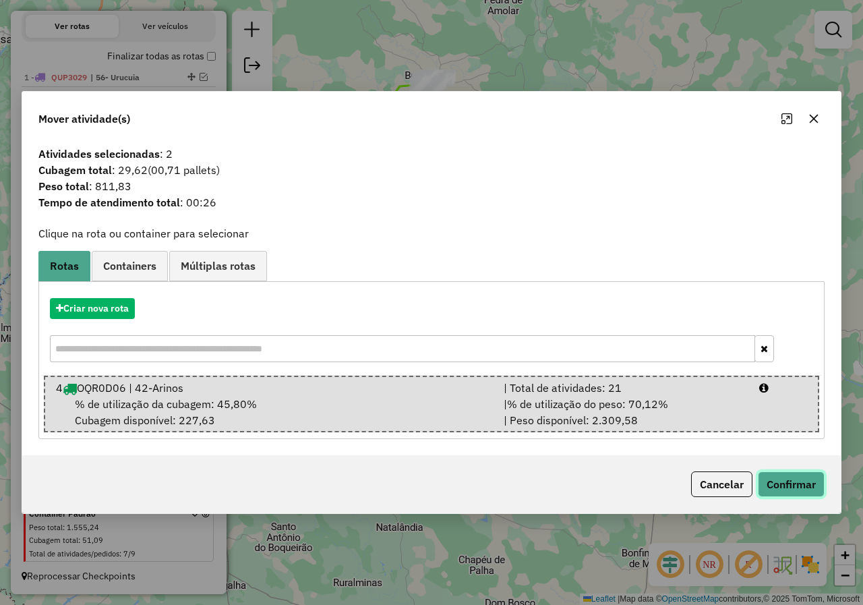
click at [807, 482] on button "Confirmar" at bounding box center [791, 484] width 67 height 26
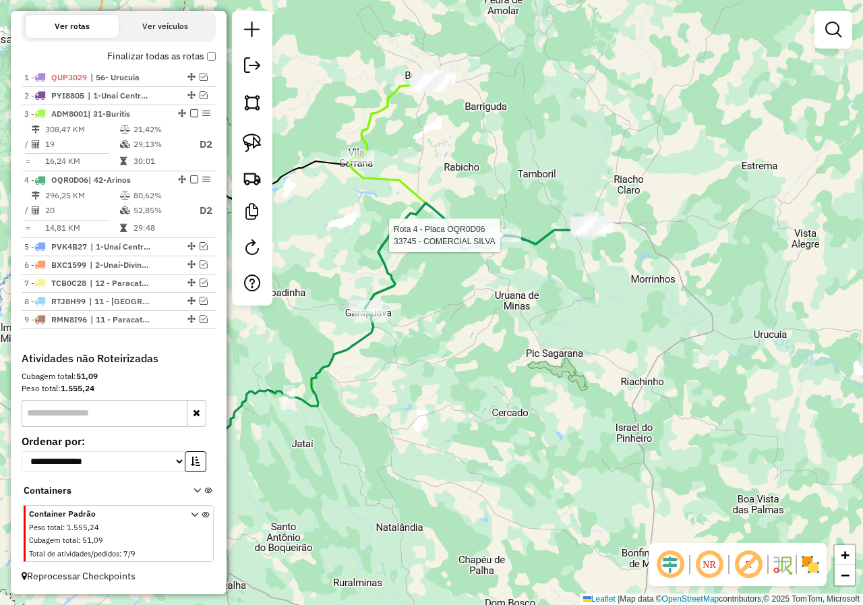
click at [501, 242] on div at bounding box center [504, 235] width 34 height 13
select select "*********"
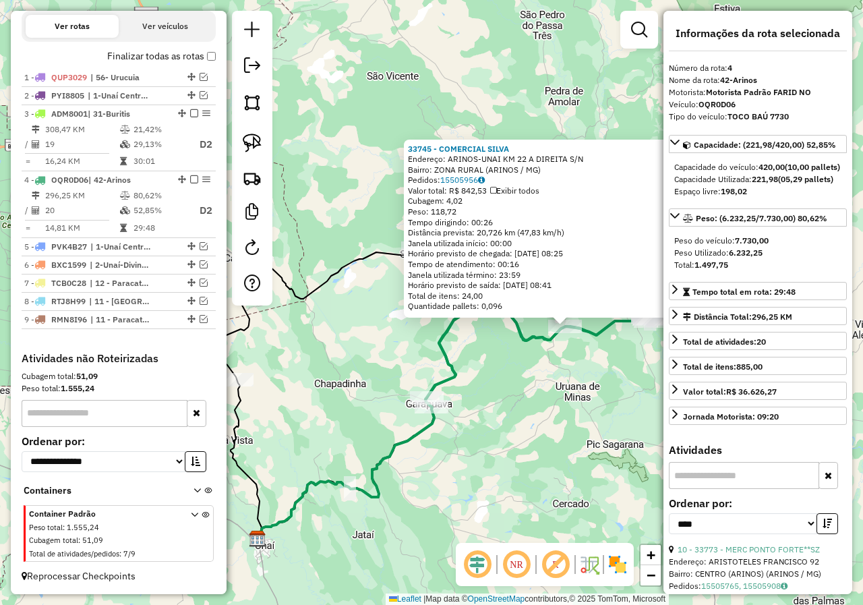
drag, startPoint x: 411, startPoint y: 382, endPoint x: 575, endPoint y: 411, distance: 166.4
click at [573, 411] on div "33745 - COMERCIAL SILVA Endereço: ARINOS-UNAI KM 22 A DIREITA S/N Bairro: ZONA …" at bounding box center [431, 302] width 863 height 605
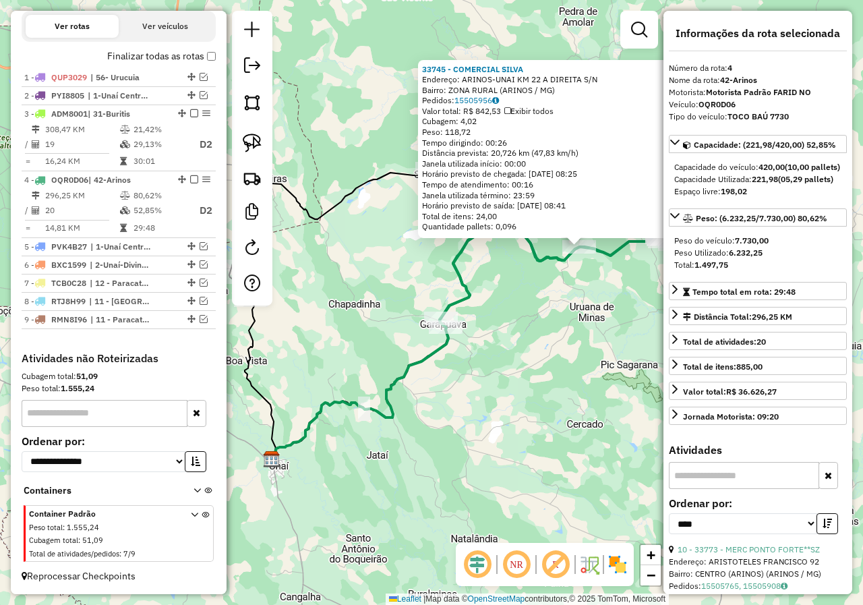
drag, startPoint x: 576, startPoint y: 438, endPoint x: 560, endPoint y: 353, distance: 86.4
click at [560, 353] on div "33745 - COMERCIAL SILVA Endereço: ARINOS-UNAI KM 22 A DIREITA S/N Bairro: ZONA …" at bounding box center [431, 302] width 863 height 605
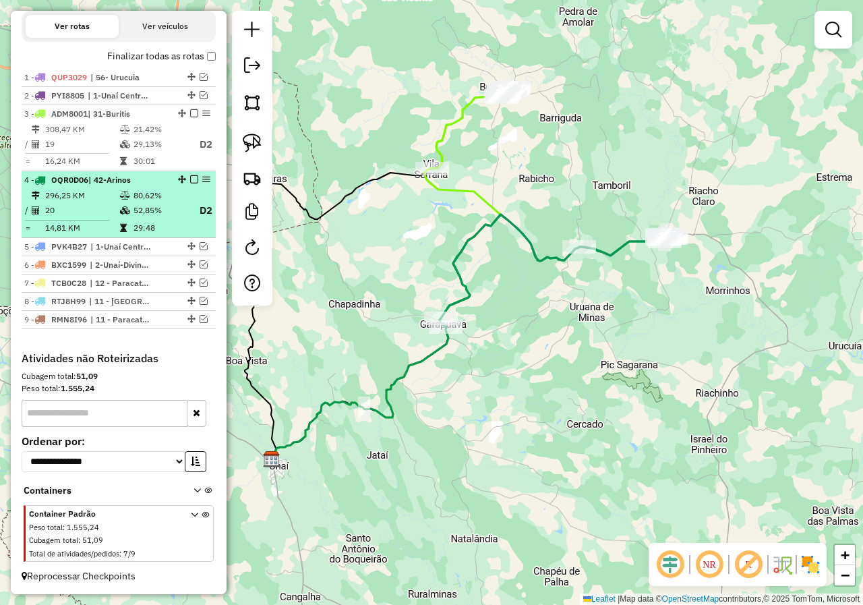
click at [191, 177] on em at bounding box center [194, 179] width 8 height 8
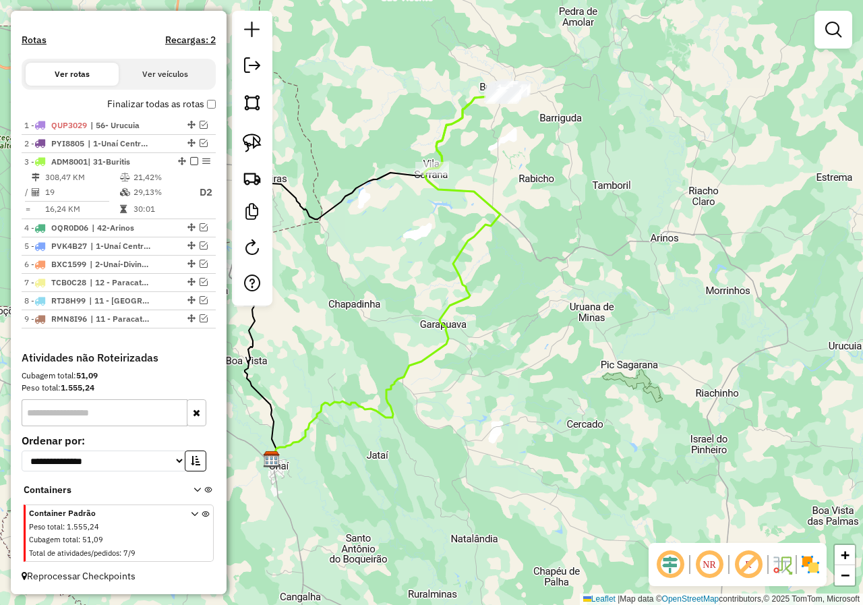
scroll to position [400, 0]
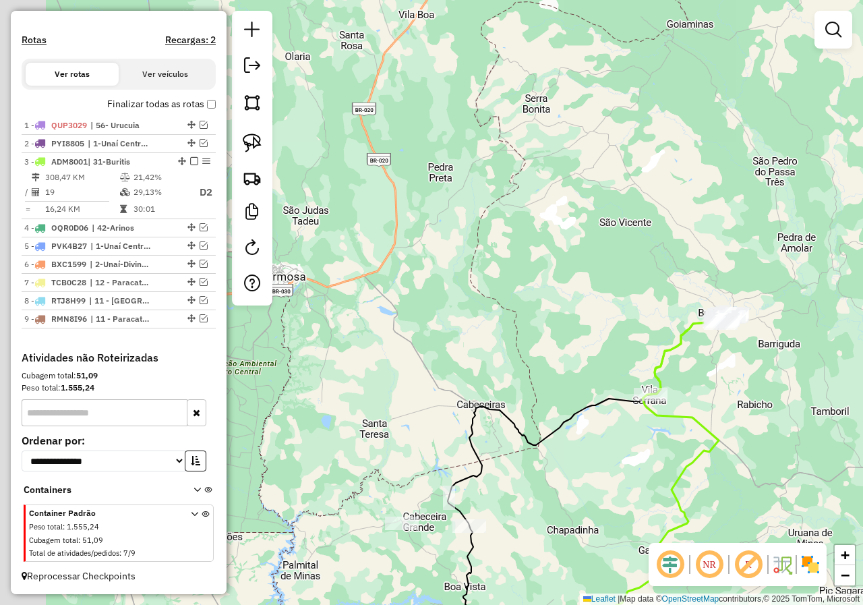
drag, startPoint x: 503, startPoint y: 268, endPoint x: 697, endPoint y: 430, distance: 253.2
click at [722, 493] on div "Janela de atendimento Grade de atendimento Capacidade Transportadoras Veículos …" at bounding box center [431, 302] width 863 height 605
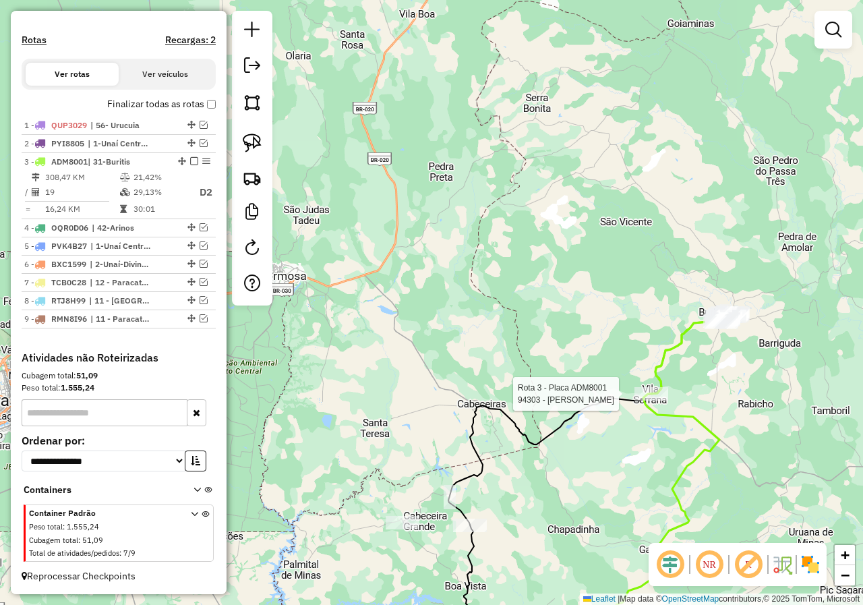
select select "*********"
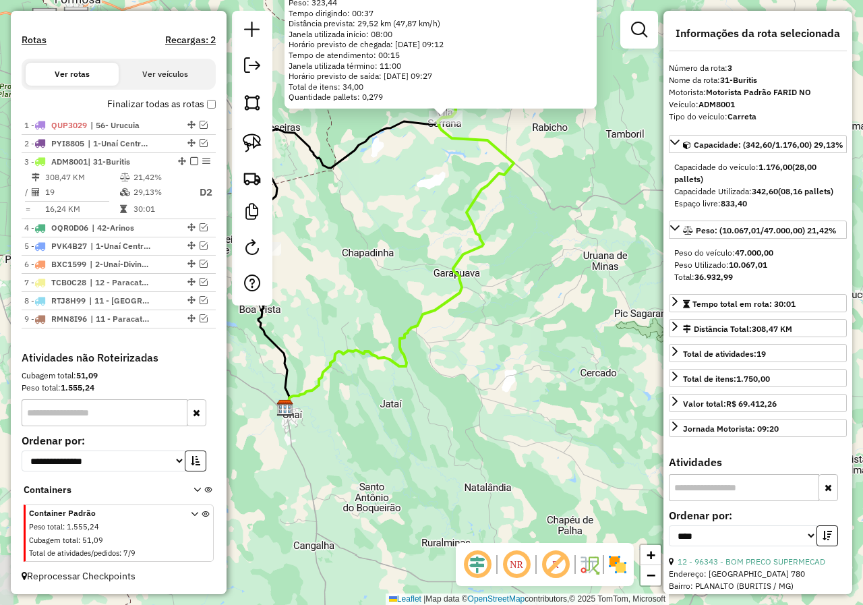
drag, startPoint x: 523, startPoint y: 449, endPoint x: 539, endPoint y: 259, distance: 190.8
click at [539, 259] on div "94303 - BAR IMPERIO SERRANO Endereço: [PERSON_NAME] 125 Bairro: [GEOGRAPHIC_DAT…" at bounding box center [431, 302] width 863 height 605
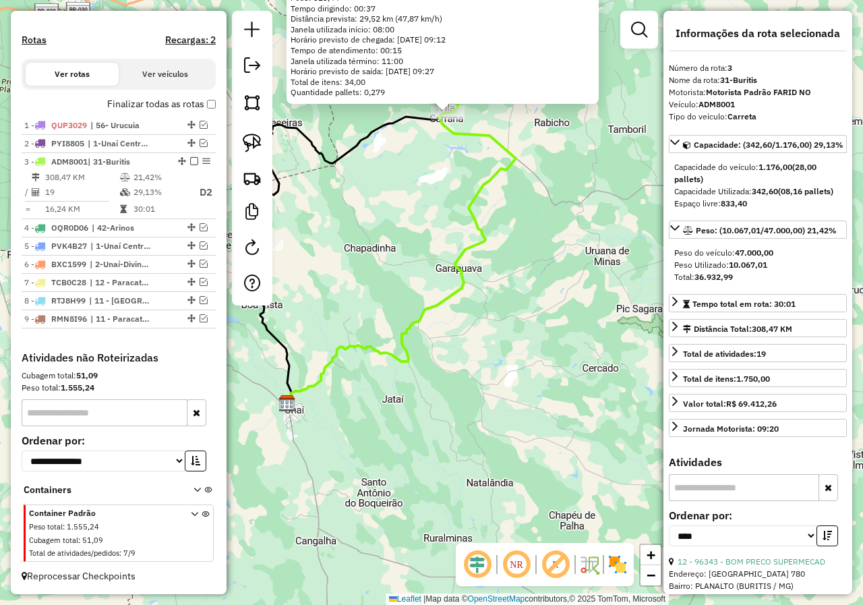
click at [401, 230] on div "94303 - BAR IMPERIO SERRANO Endereço: [PERSON_NAME] 125 Bairro: [GEOGRAPHIC_DAT…" at bounding box center [431, 302] width 863 height 605
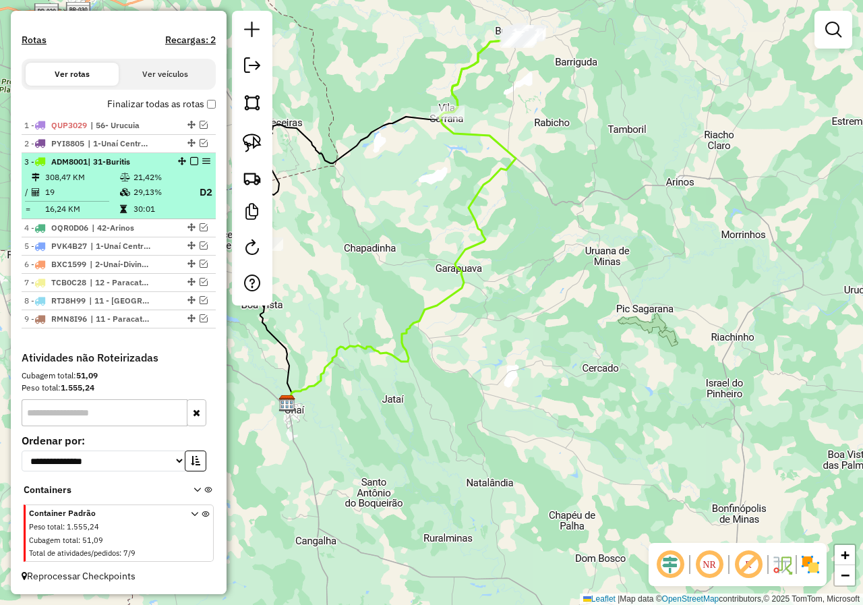
select select "*********"
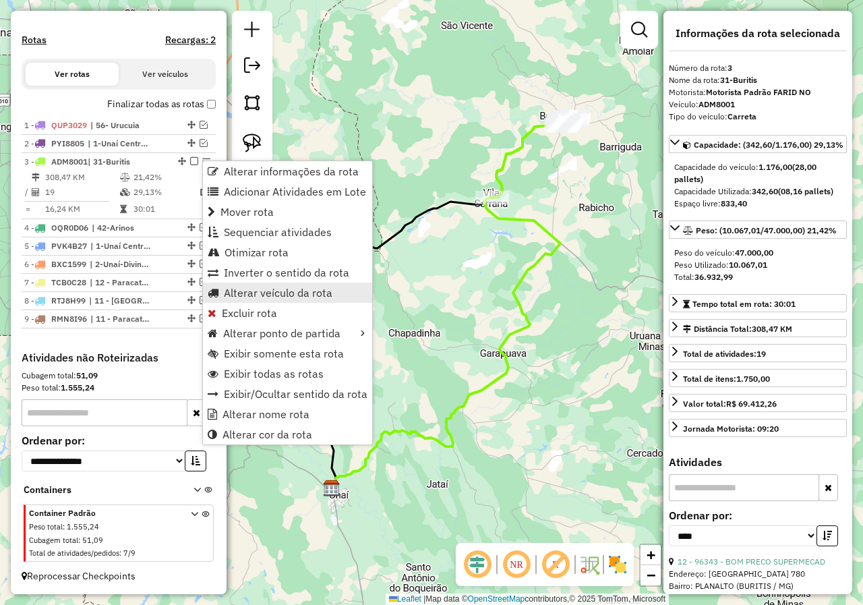
click at [276, 292] on span "Alterar veículo da rota" at bounding box center [278, 292] width 109 height 11
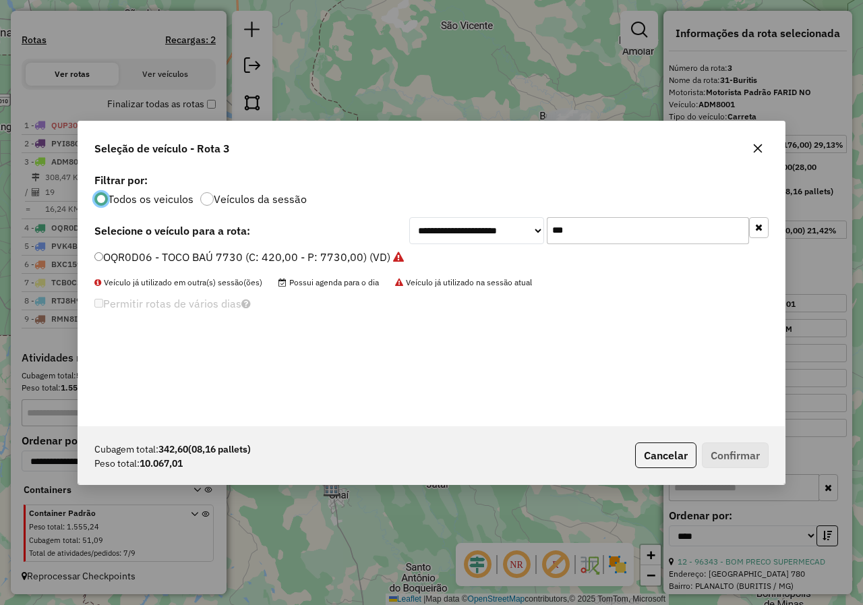
scroll to position [7, 4]
click at [651, 230] on input "***" at bounding box center [648, 230] width 202 height 27
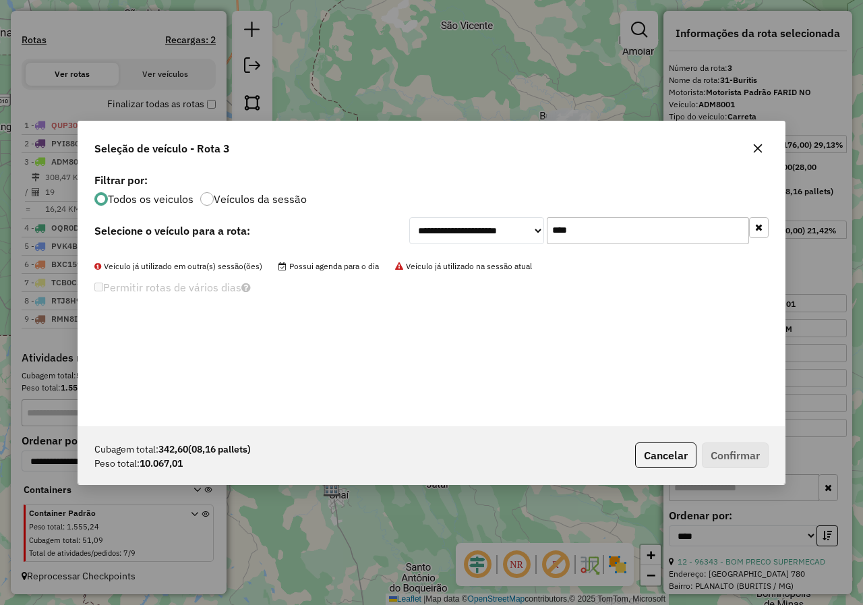
click at [640, 226] on input "****" at bounding box center [648, 230] width 202 height 27
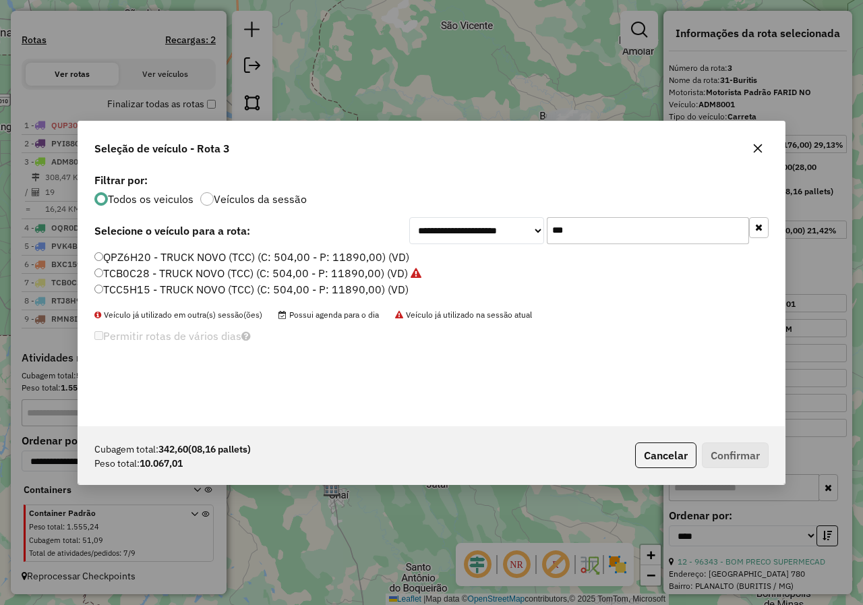
type input "***"
drag, startPoint x: 214, startPoint y: 290, endPoint x: 346, endPoint y: 340, distance: 141.3
click at [214, 290] on label "TCC5H15 - TRUCK NOVO (TCC) (C: 504,00 - P: 11890,00) (VD)" at bounding box center [251, 289] width 314 height 16
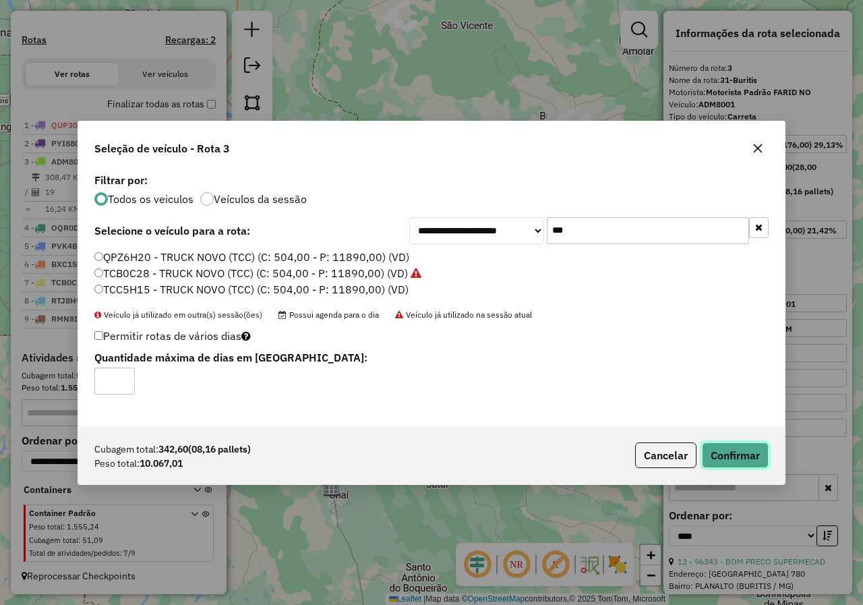
click at [719, 461] on button "Confirmar" at bounding box center [735, 455] width 67 height 26
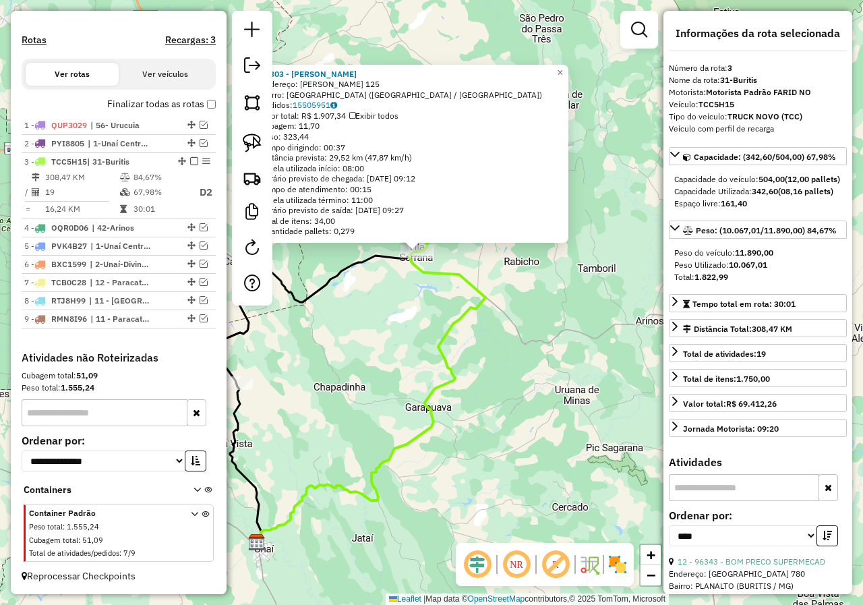
drag, startPoint x: 504, startPoint y: 393, endPoint x: 489, endPoint y: 330, distance: 65.3
click at [489, 332] on div "94303 - BAR IMPERIO SERRANO Endereço: [PERSON_NAME] 125 Bairro: [GEOGRAPHIC_DAT…" at bounding box center [431, 302] width 863 height 605
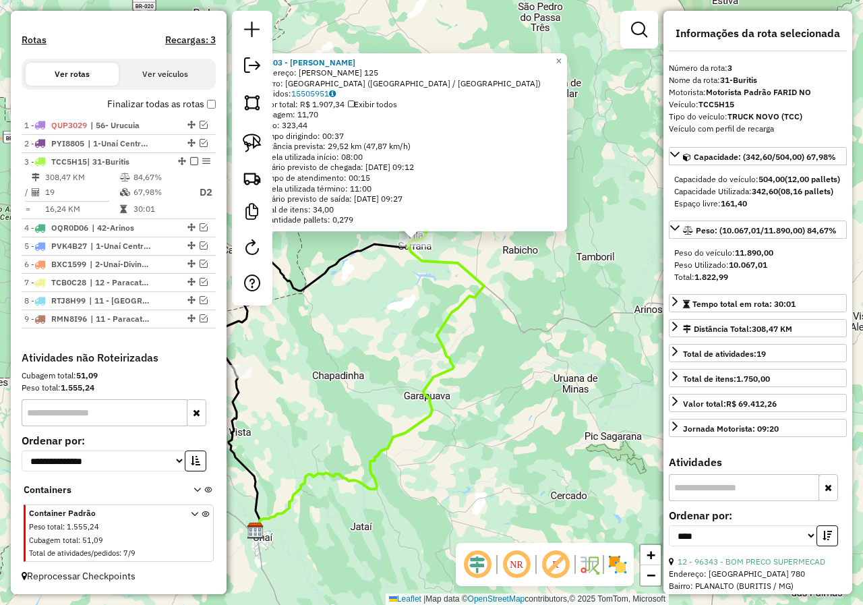
drag, startPoint x: 405, startPoint y: 378, endPoint x: 410, endPoint y: 368, distance: 10.6
click at [405, 378] on div "94303 - BAR IMPERIO SERRANO Endereço: [PERSON_NAME] 125 Bairro: [GEOGRAPHIC_DAT…" at bounding box center [431, 302] width 863 height 605
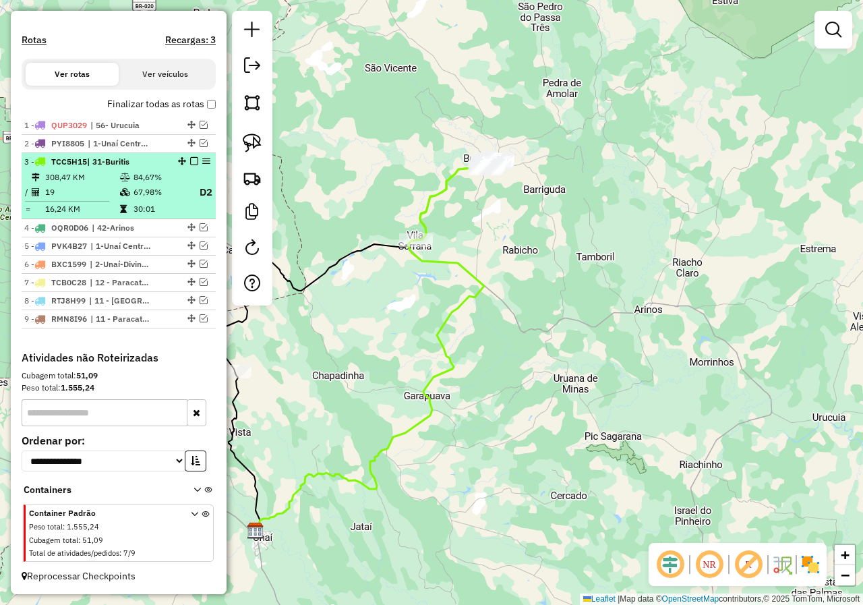
click at [192, 161] on em at bounding box center [194, 161] width 8 height 8
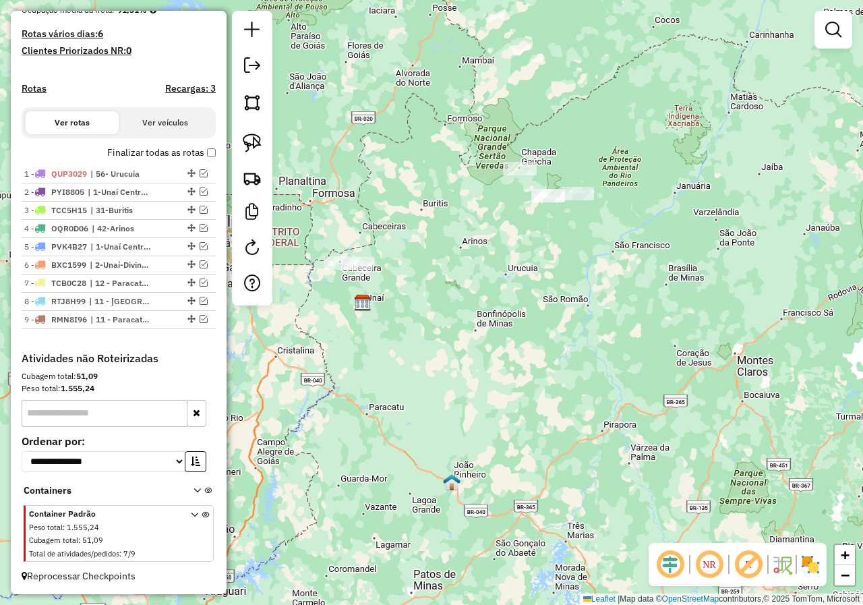
drag, startPoint x: 409, startPoint y: 343, endPoint x: 463, endPoint y: 262, distance: 97.6
click at [463, 262] on div "Janela de atendimento Grade de atendimento Capacidade Transportadoras Veículos …" at bounding box center [431, 302] width 863 height 605
drag, startPoint x: 187, startPoint y: 189, endPoint x: 175, endPoint y: 331, distance: 142.8
drag, startPoint x: 186, startPoint y: 245, endPoint x: 179, endPoint y: 305, distance: 60.5
drag, startPoint x: 187, startPoint y: 226, endPoint x: 184, endPoint y: 287, distance: 61.5
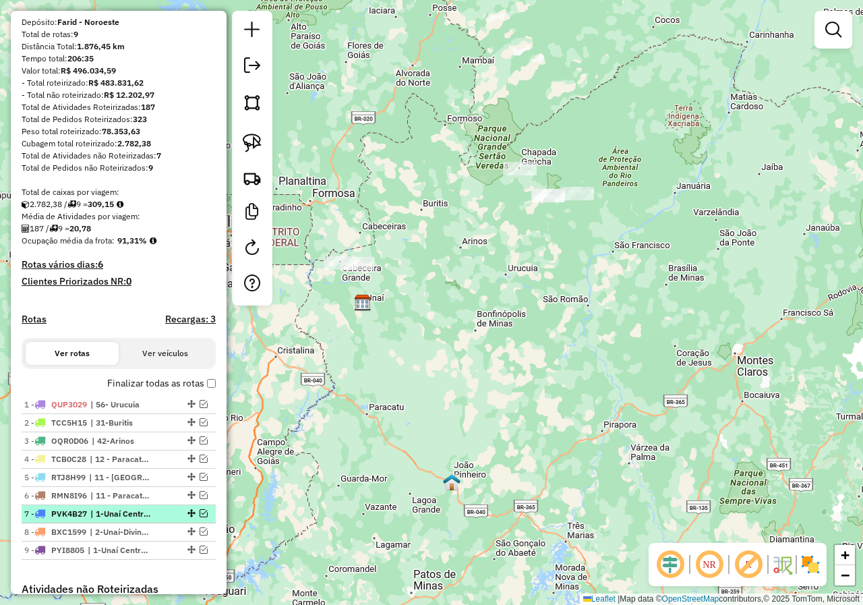
scroll to position [270, 0]
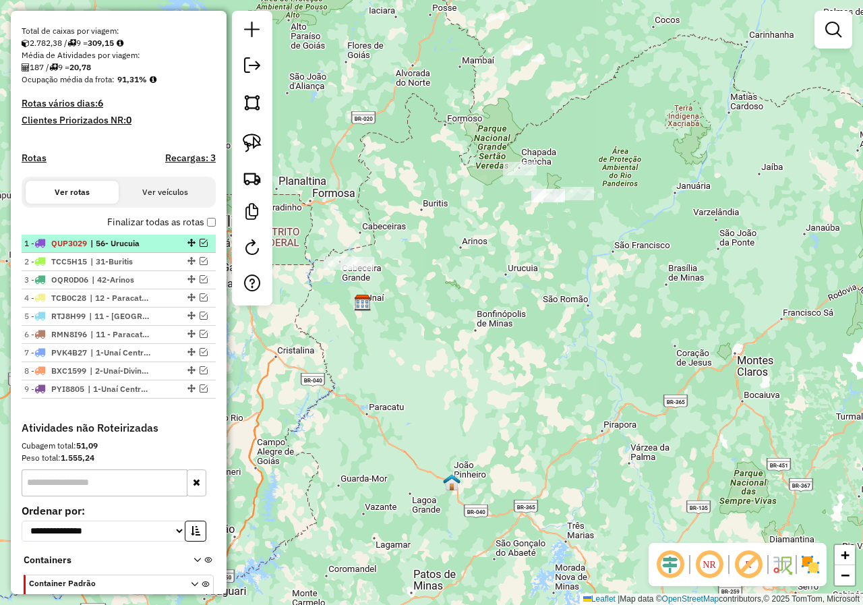
click at [204, 247] on div at bounding box center [190, 243] width 40 height 8
select select "*********"
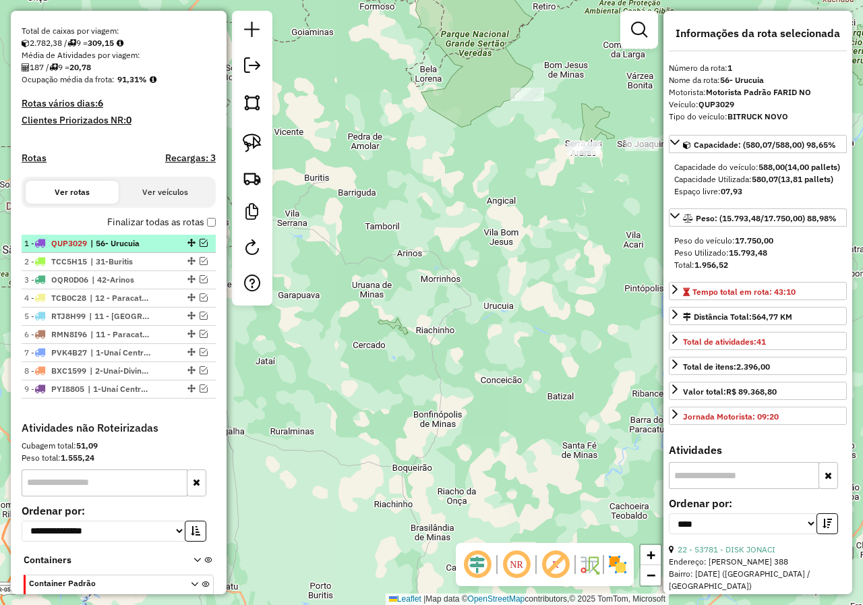
click at [200, 247] on em at bounding box center [204, 243] width 8 height 8
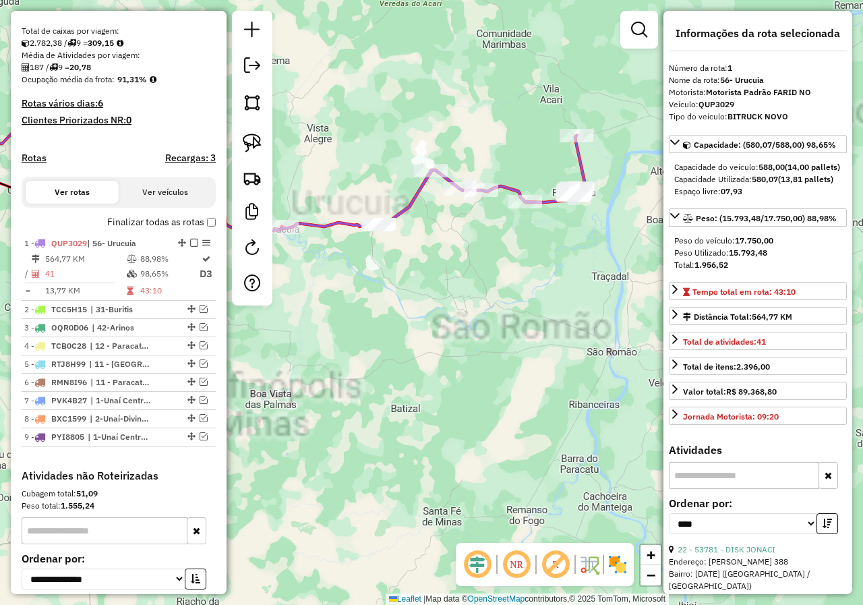
click at [483, 345] on div "Janela de atendimento Grade de atendimento Capacidade Transportadoras Veículos …" at bounding box center [431, 302] width 863 height 605
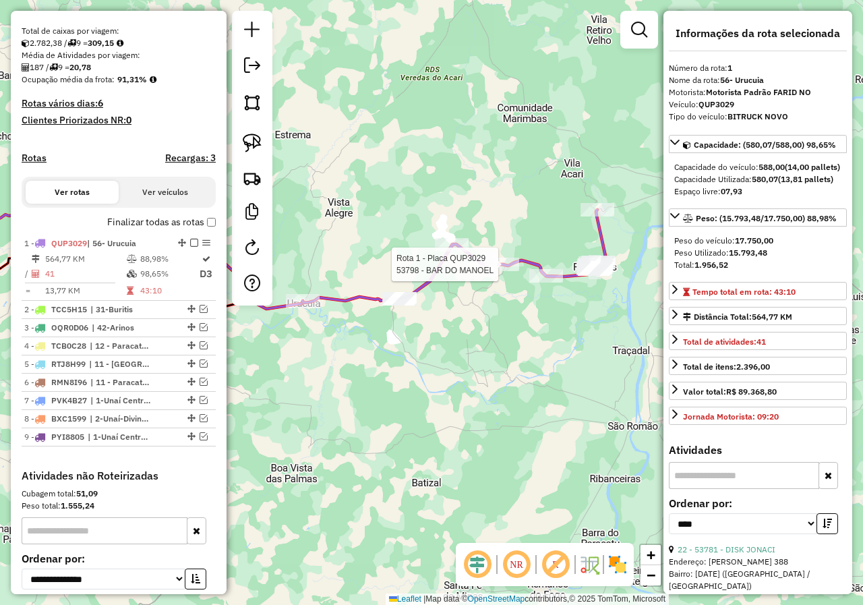
click at [505, 271] on div at bounding box center [502, 264] width 34 height 13
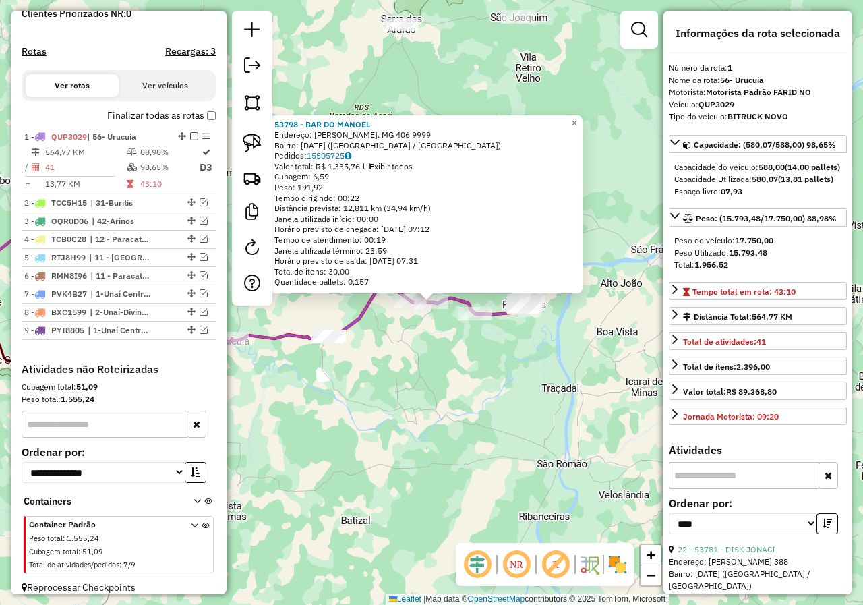
scroll to position [400, 0]
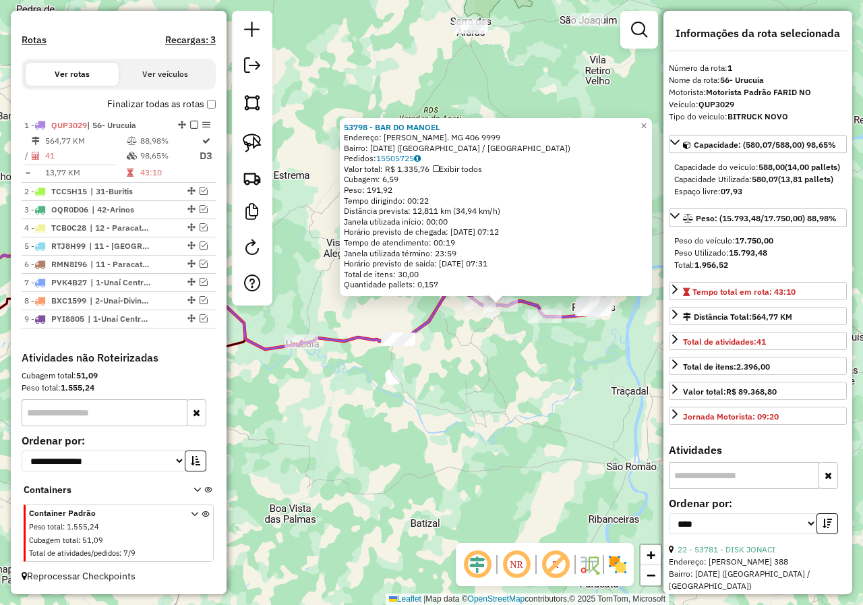
drag, startPoint x: 368, startPoint y: 380, endPoint x: 438, endPoint y: 383, distance: 69.5
click at [438, 383] on div "53798 - BAR DO [PERSON_NAME]: [PERSON_NAME]. MG 406 9999 Bairro: [DATE] ([GEOGR…" at bounding box center [431, 302] width 863 height 605
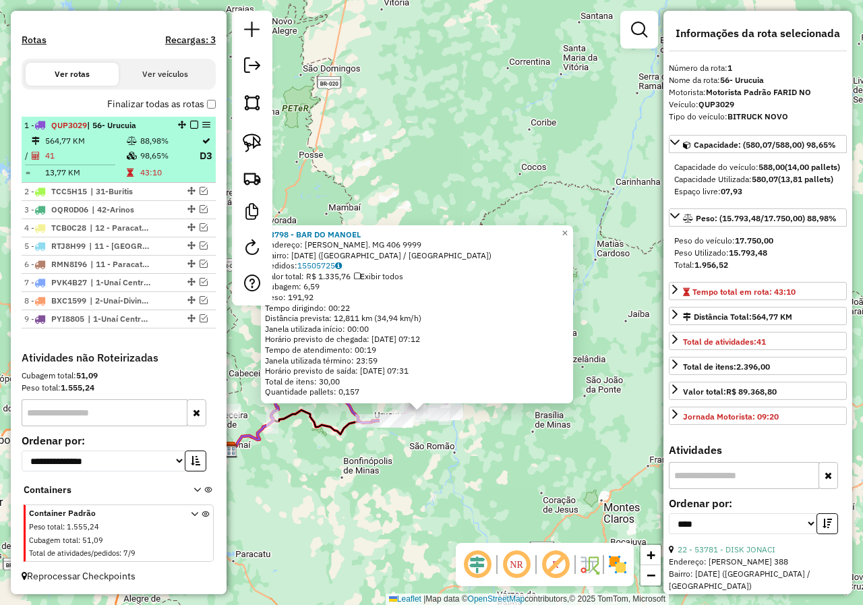
click at [190, 121] on em at bounding box center [194, 125] width 8 height 8
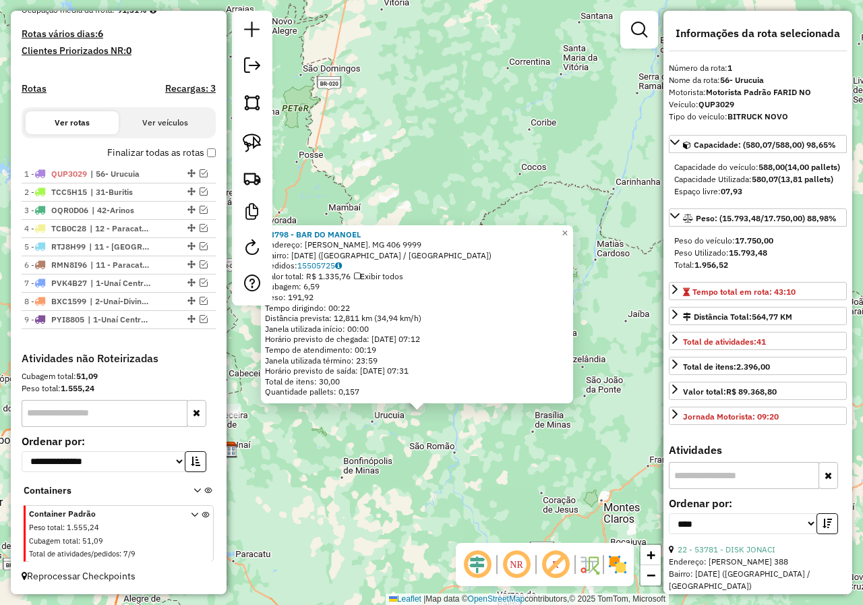
scroll to position [351, 0]
click at [436, 144] on div "53798 - BAR DO [PERSON_NAME]: [PERSON_NAME]. MG 406 9999 Bairro: [DATE] ([GEOGR…" at bounding box center [431, 302] width 863 height 605
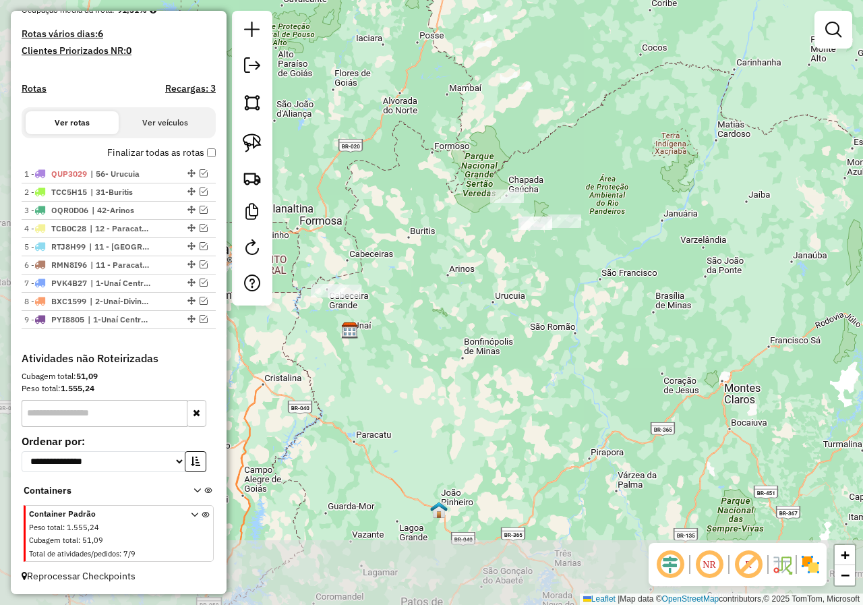
drag, startPoint x: 374, startPoint y: 387, endPoint x: 495, endPoint y: 268, distance: 169.7
click at [495, 268] on div "Janela de atendimento Grade de atendimento Capacidade Transportadoras Veículos …" at bounding box center [431, 302] width 863 height 605
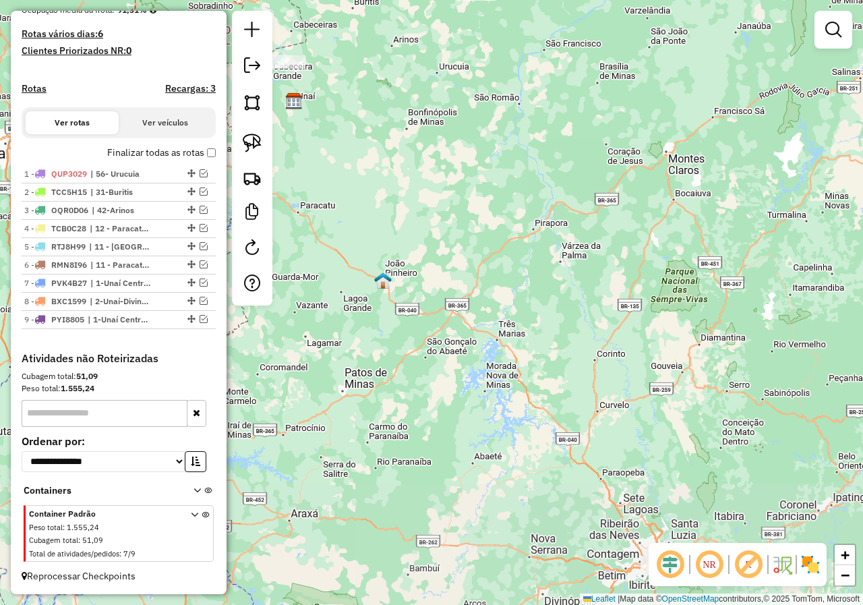
drag, startPoint x: 545, startPoint y: 361, endPoint x: 460, endPoint y: 114, distance: 261.6
click at [454, 112] on div "Janela de atendimento Grade de atendimento Capacidade Transportadoras Veículos …" at bounding box center [431, 302] width 863 height 605
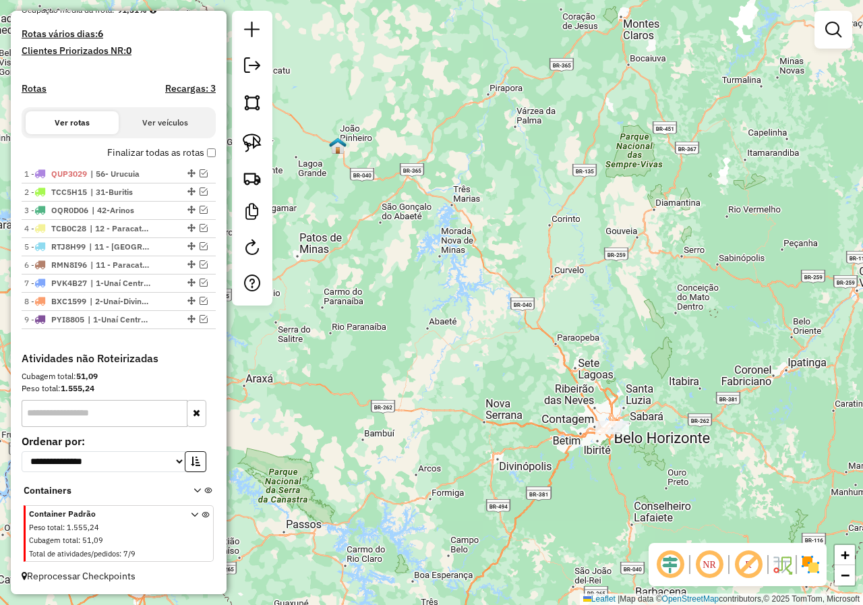
drag, startPoint x: 612, startPoint y: 392, endPoint x: 539, endPoint y: 249, distance: 161.0
click at [539, 249] on div "Janela de atendimento Grade de atendimento Capacidade Transportadoras Veículos …" at bounding box center [431, 302] width 863 height 605
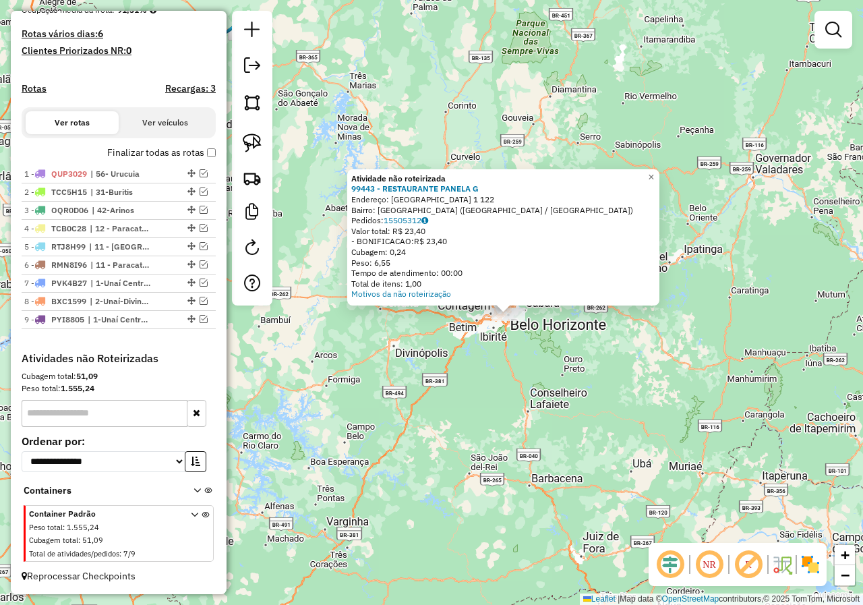
drag, startPoint x: 398, startPoint y: 342, endPoint x: 475, endPoint y: 353, distance: 77.7
click at [475, 353] on div "Atividade não roteirizada 99443 - RESTAURANTE PANELA G Endereço: [GEOGRAPHIC_DA…" at bounding box center [431, 302] width 863 height 605
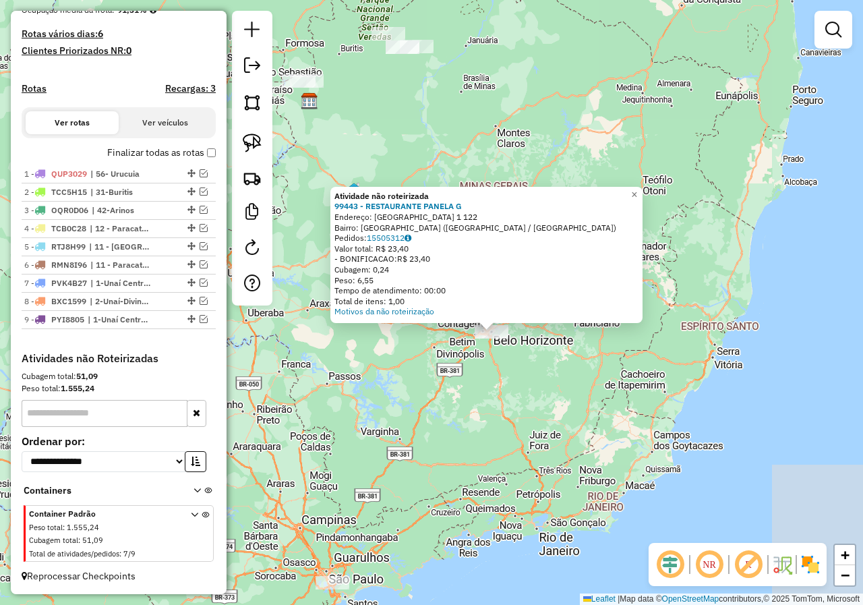
click at [457, 365] on div "Atividade não roteirizada 99443 - RESTAURANTE PANELA G Endereço: [GEOGRAPHIC_DA…" at bounding box center [431, 302] width 863 height 605
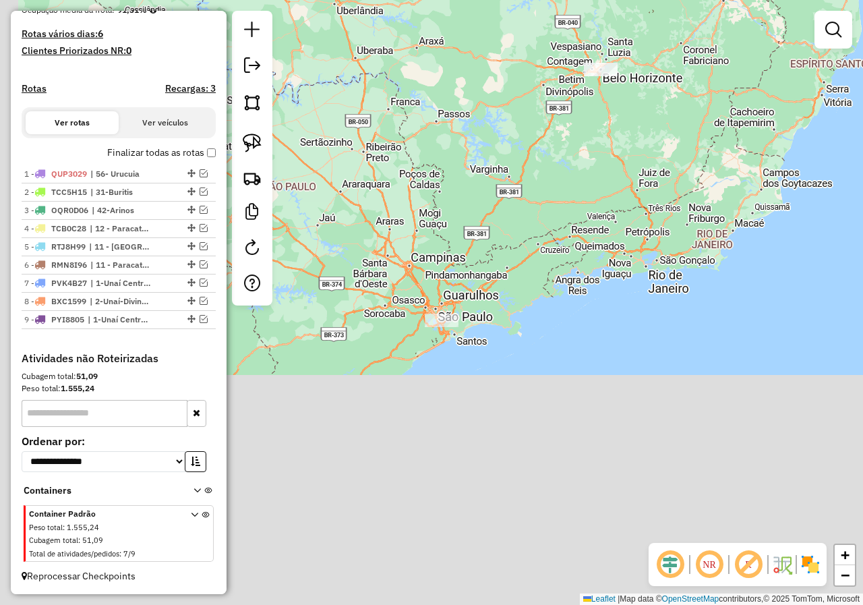
drag, startPoint x: 424, startPoint y: 386, endPoint x: 535, endPoint y: 119, distance: 289.3
click at [535, 119] on div "Janela de atendimento Grade de atendimento Capacidade Transportadoras Veículos …" at bounding box center [431, 302] width 863 height 605
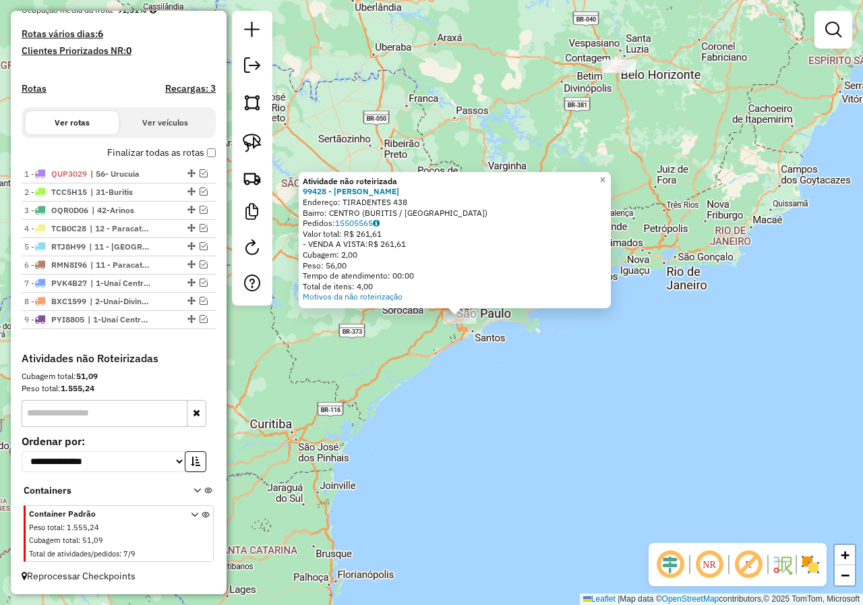
drag, startPoint x: 390, startPoint y: 328, endPoint x: 446, endPoint y: 355, distance: 61.8
click at [446, 355] on div "Atividade não roteirizada 99428 - [PERSON_NAME]: TIRADENTES 438 Bairro: CENTRO …" at bounding box center [431, 302] width 863 height 605
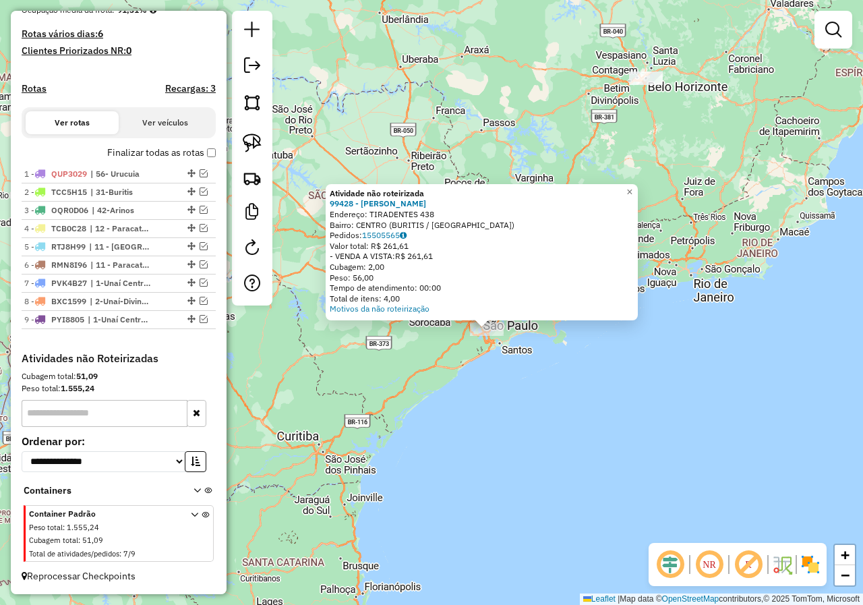
click at [448, 352] on div "Atividade não roteirizada 99428 - [PERSON_NAME]: TIRADENTES 438 Bairro: CENTRO …" at bounding box center [431, 302] width 863 height 605
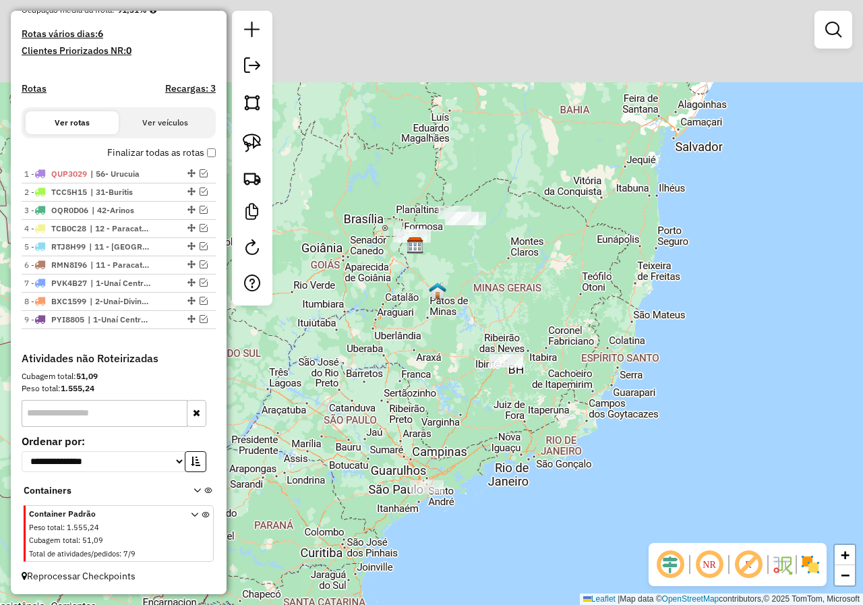
drag, startPoint x: 491, startPoint y: 262, endPoint x: 463, endPoint y: 424, distance: 164.9
click at [463, 424] on div "Janela de atendimento Grade de atendimento Capacidade Transportadoras Veículos …" at bounding box center [431, 302] width 863 height 605
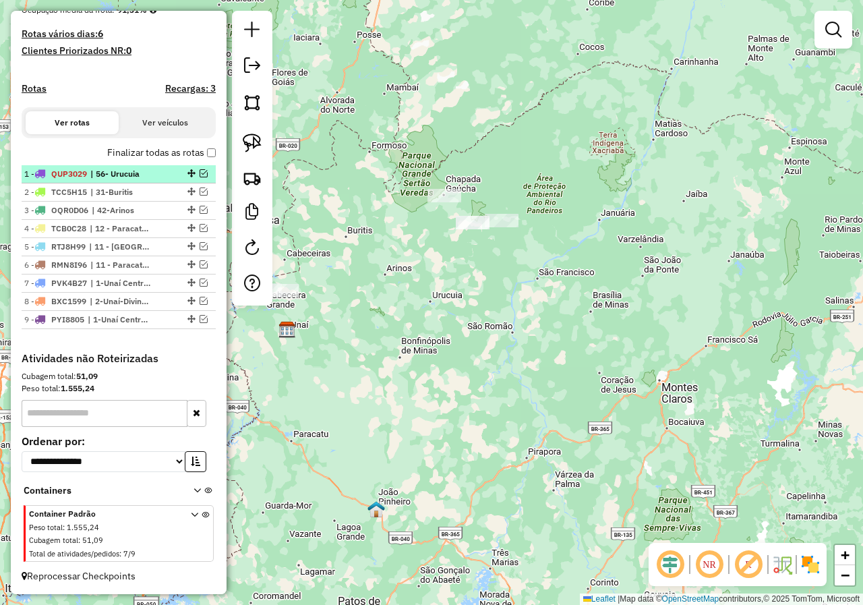
click at [200, 172] on em at bounding box center [204, 173] width 8 height 8
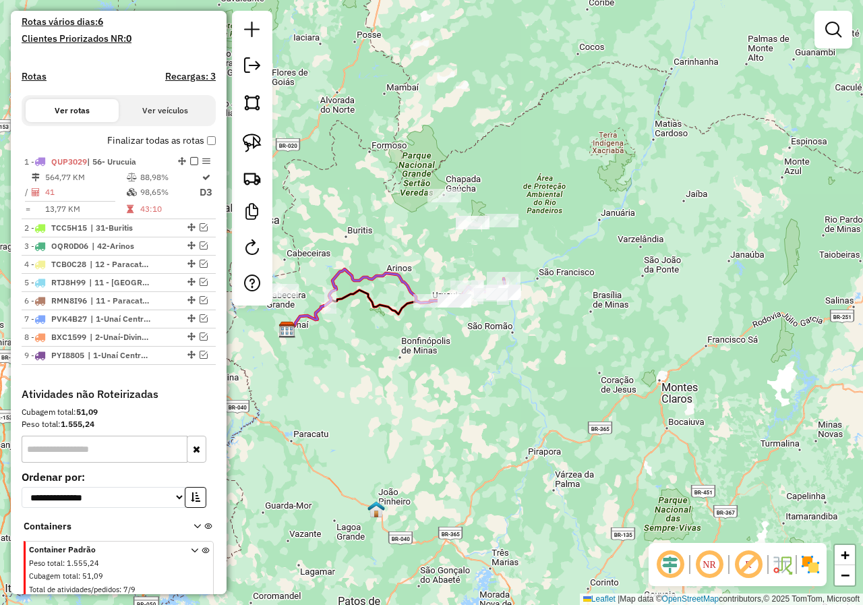
scroll to position [400, 0]
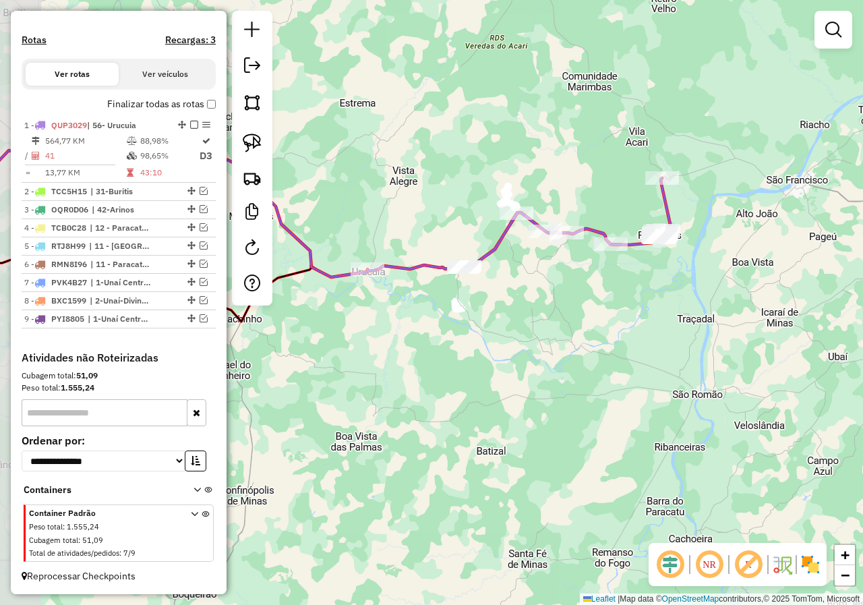
drag, startPoint x: 452, startPoint y: 316, endPoint x: 533, endPoint y: 289, distance: 85.3
click at [533, 289] on div "Janela de atendimento Grade de atendimento Capacidade Transportadoras Veículos …" at bounding box center [431, 302] width 863 height 605
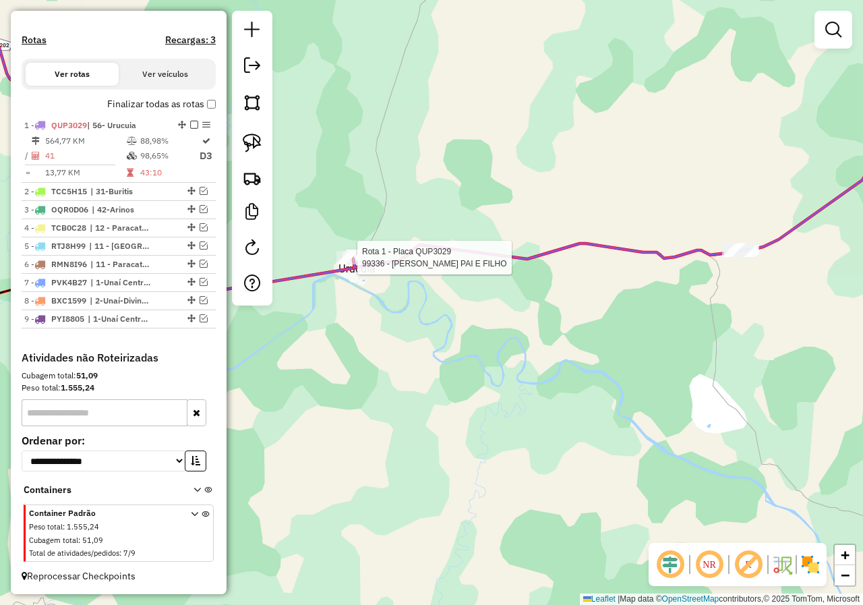
select select "*********"
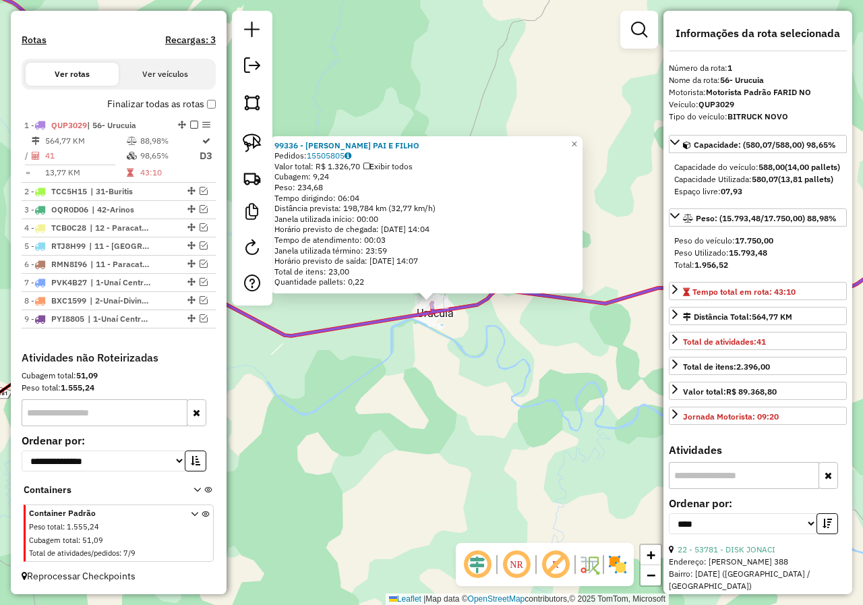
click at [485, 345] on div "99336 - CHURRASC PAI E FILHO Pedidos: 15505805 Valor total: R$ 1.326,70 Exibir …" at bounding box center [431, 302] width 863 height 605
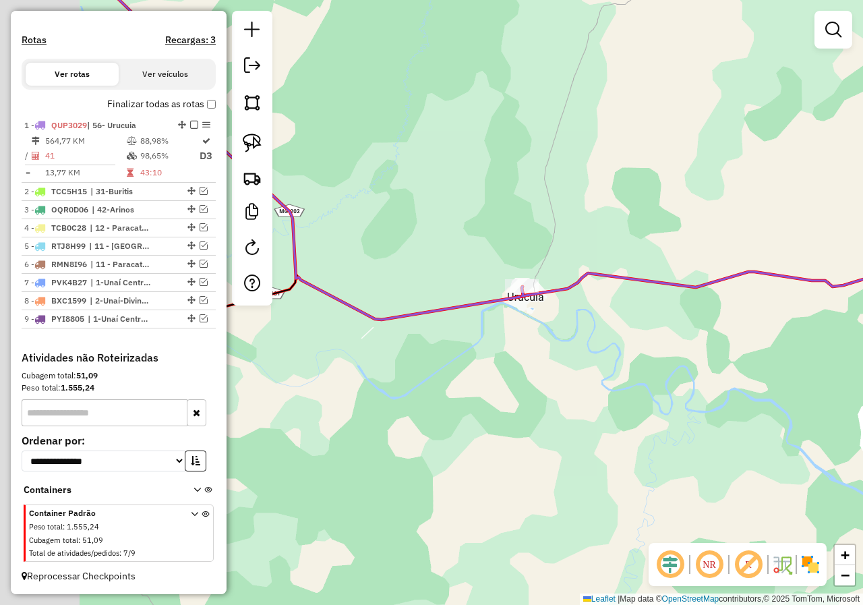
drag, startPoint x: 450, startPoint y: 329, endPoint x: 557, endPoint y: 332, distance: 106.6
click at [557, 332] on div "Janela de atendimento Grade de atendimento Capacidade Transportadoras Veículos …" at bounding box center [431, 302] width 863 height 605
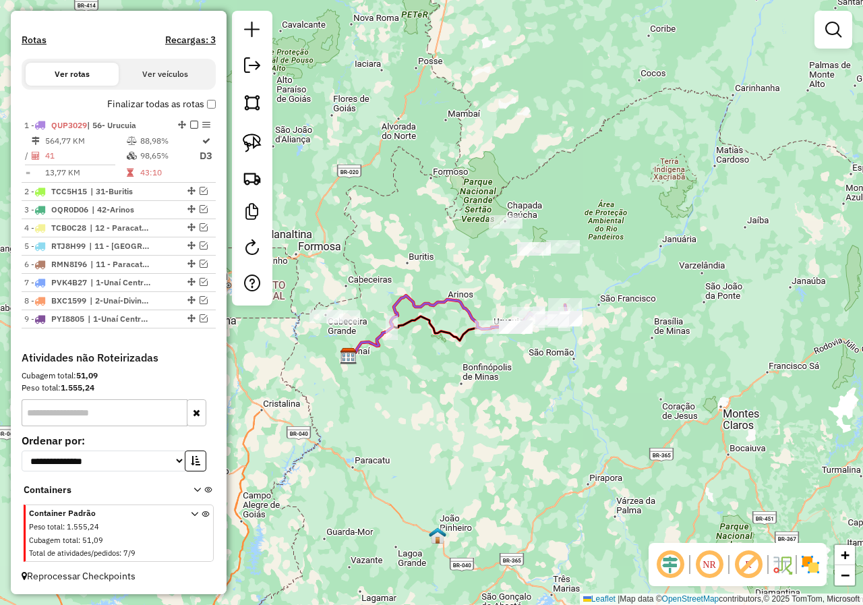
drag, startPoint x: 554, startPoint y: 350, endPoint x: 492, endPoint y: 351, distance: 61.4
click at [492, 351] on div "Janela de atendimento Grade de atendimento Capacidade Transportadoras Veículos …" at bounding box center [431, 302] width 863 height 605
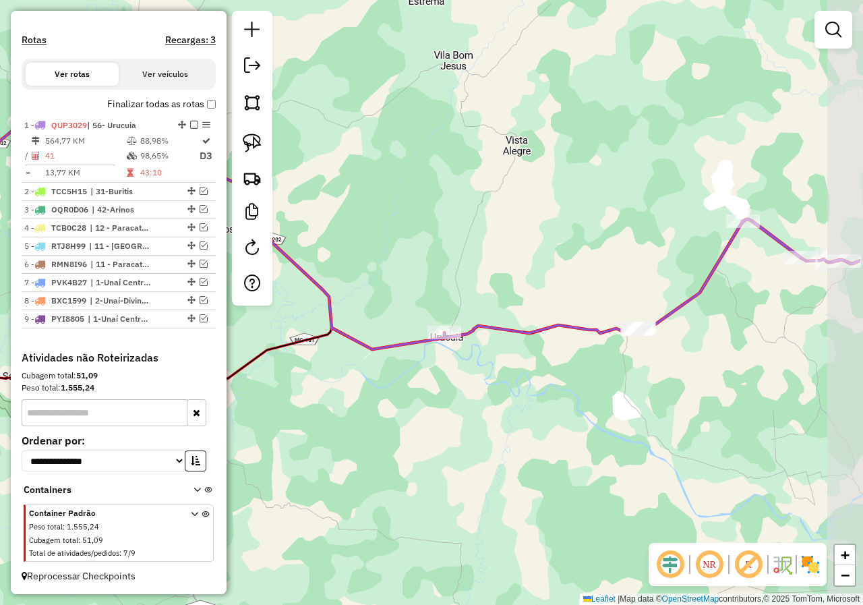
drag, startPoint x: 529, startPoint y: 361, endPoint x: 490, endPoint y: 367, distance: 38.9
click at [490, 367] on div "Janela de atendimento Grade de atendimento Capacidade Transportadoras Veículos …" at bounding box center [431, 302] width 863 height 605
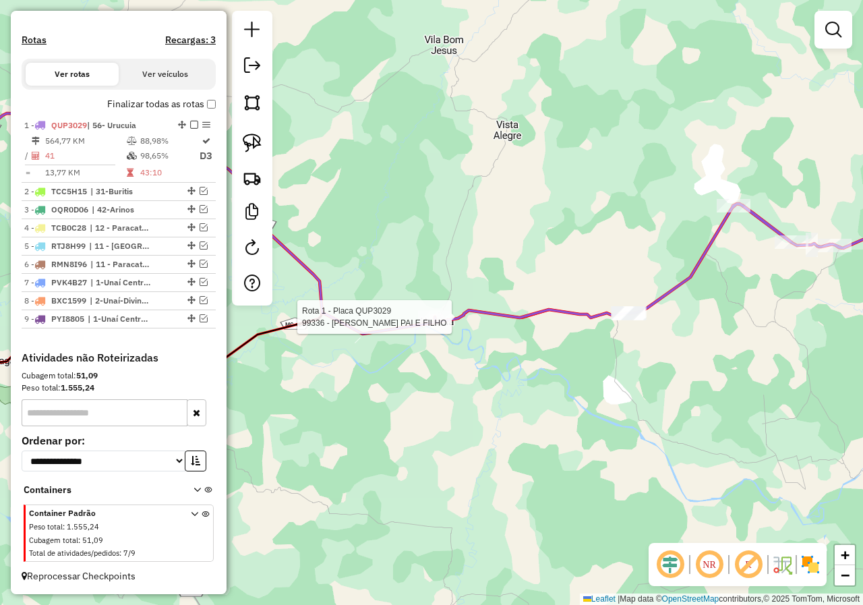
select select "*********"
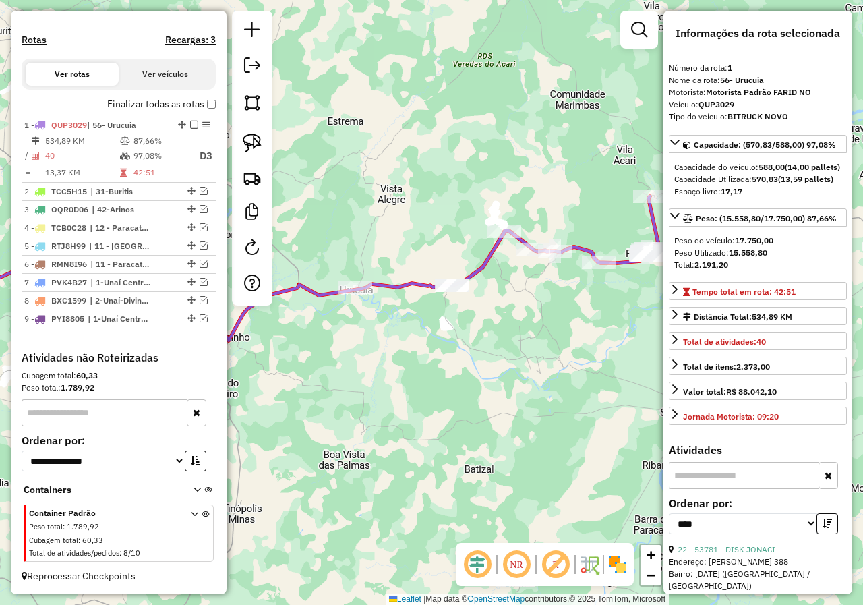
drag, startPoint x: 583, startPoint y: 395, endPoint x: 486, endPoint y: 338, distance: 112.2
click at [444, 364] on div "Janela de atendimento Grade de atendimento Capacidade Transportadoras Veículos …" at bounding box center [431, 302] width 863 height 605
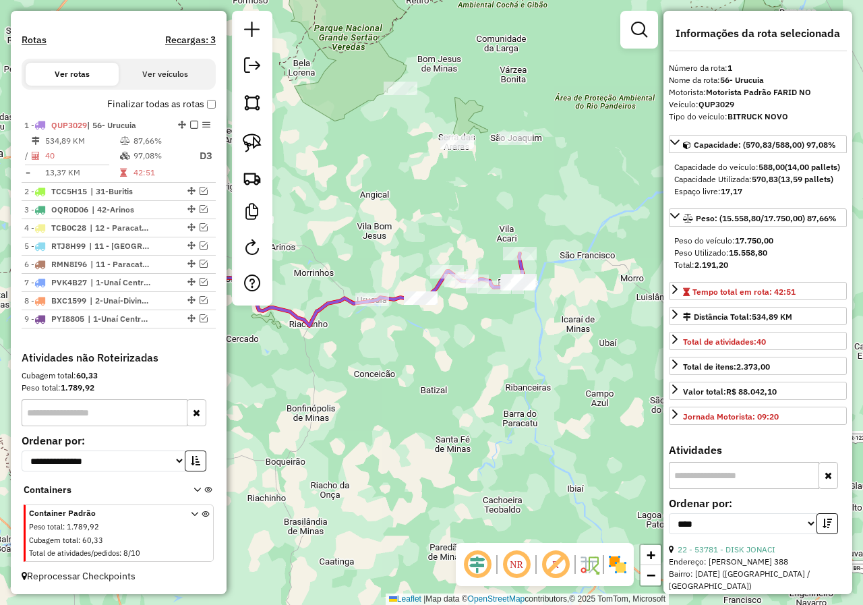
drag, startPoint x: 533, startPoint y: 323, endPoint x: 482, endPoint y: 330, distance: 51.8
click at [482, 330] on div "Janela de atendimento Grade de atendimento Capacidade Transportadoras Veículos …" at bounding box center [431, 302] width 863 height 605
drag, startPoint x: 503, startPoint y: 208, endPoint x: 561, endPoint y: 274, distance: 88.4
click at [561, 274] on div "Janela de atendimento Grade de atendimento Capacidade Transportadoras Veículos …" at bounding box center [431, 302] width 863 height 605
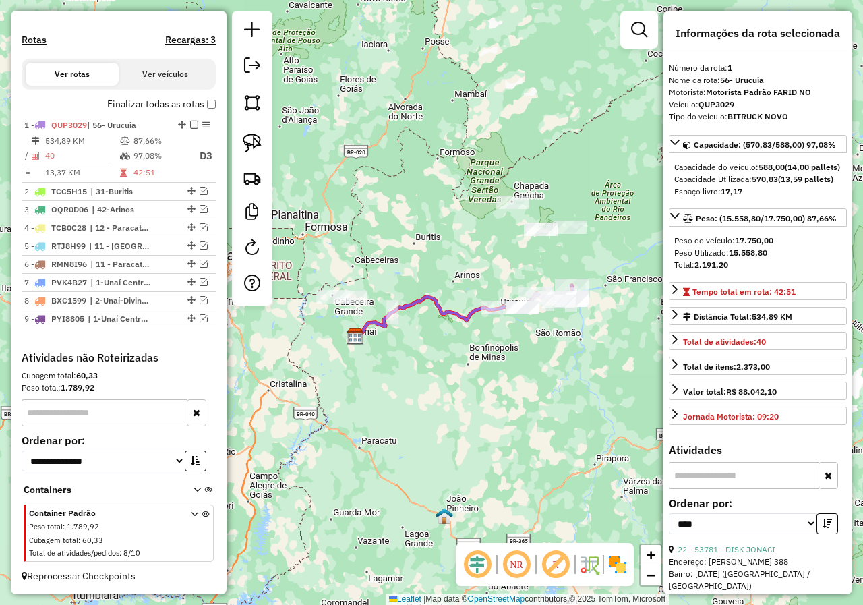
drag, startPoint x: 394, startPoint y: 398, endPoint x: 477, endPoint y: 332, distance: 105.5
click at [513, 365] on div "Janela de atendimento Grade de atendimento Capacidade Transportadoras Veículos …" at bounding box center [431, 302] width 863 height 605
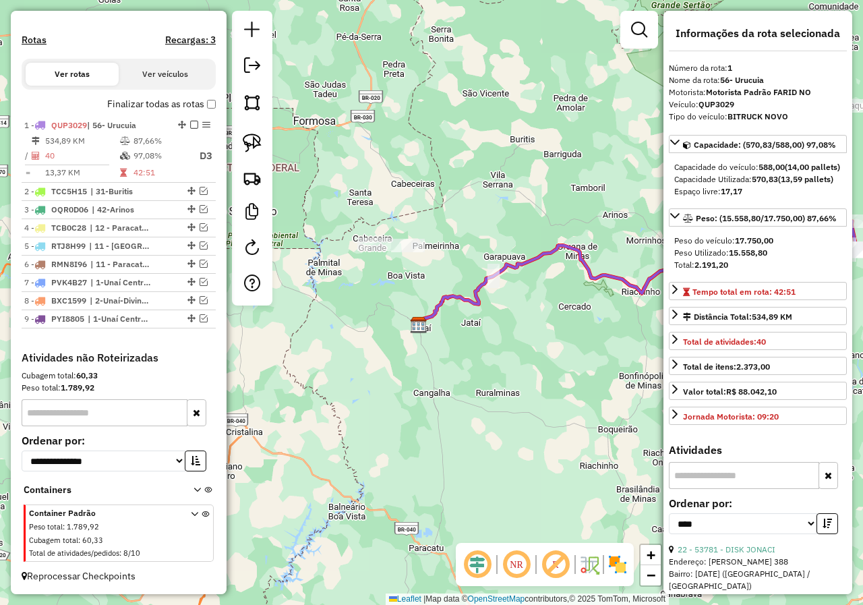
click at [506, 343] on div "Janela de atendimento Grade de atendimento Capacidade Transportadoras Veículos …" at bounding box center [431, 302] width 863 height 605
click at [201, 191] on em at bounding box center [204, 191] width 8 height 8
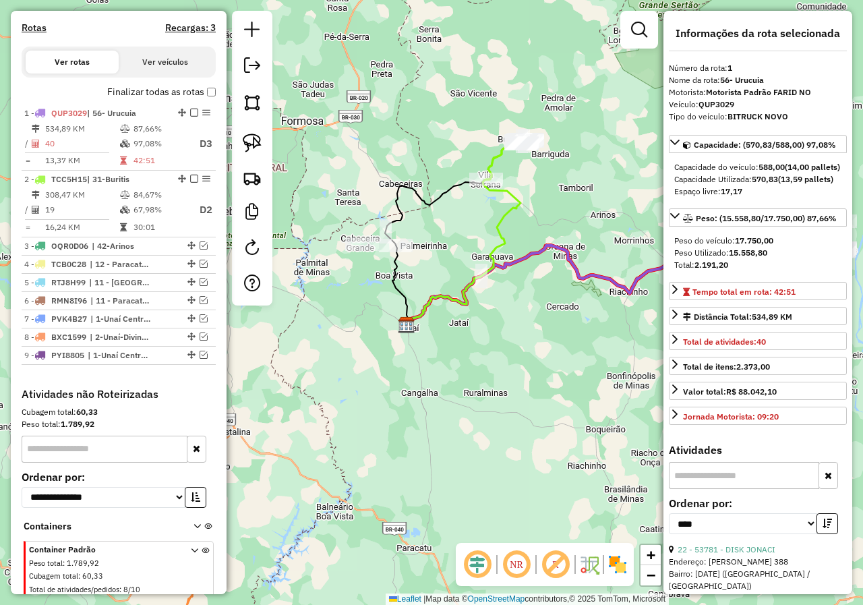
drag, startPoint x: 574, startPoint y: 196, endPoint x: 521, endPoint y: 196, distance: 52.6
click at [521, 196] on div "Janela de atendimento Grade de atendimento Capacidade Transportadoras Veículos …" at bounding box center [431, 302] width 863 height 605
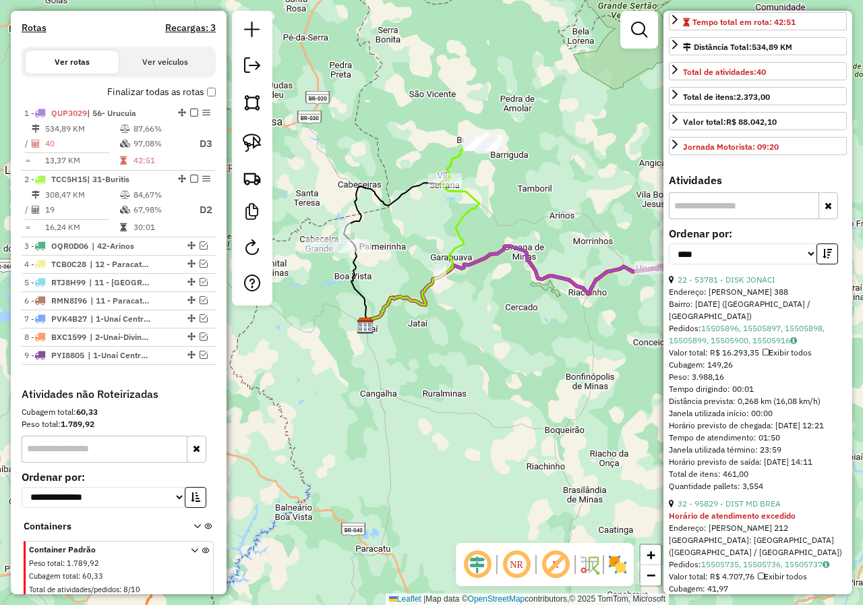
scroll to position [337, 0]
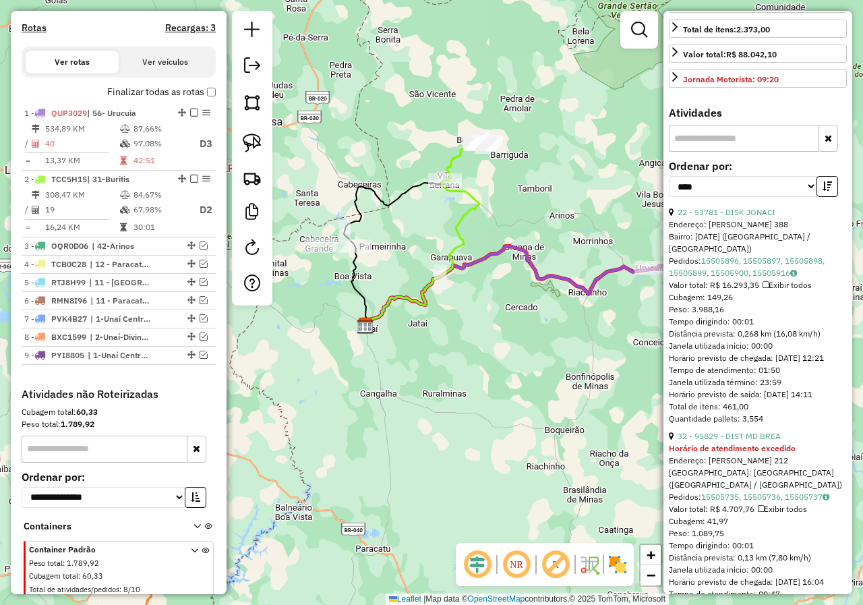
drag, startPoint x: 723, startPoint y: 322, endPoint x: 690, endPoint y: 322, distance: 33.7
click at [691, 316] on div "Peso: 3.988,16" at bounding box center [758, 309] width 178 height 12
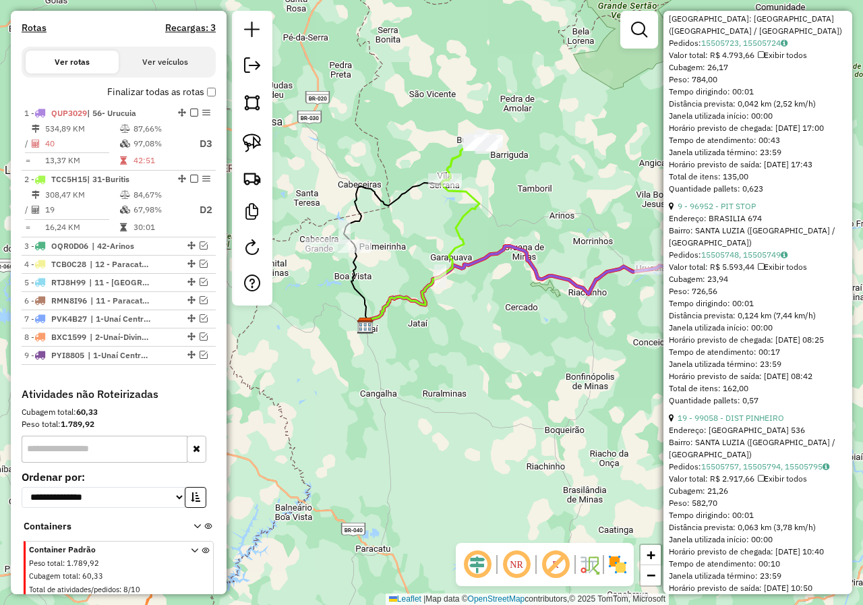
scroll to position [1483, 0]
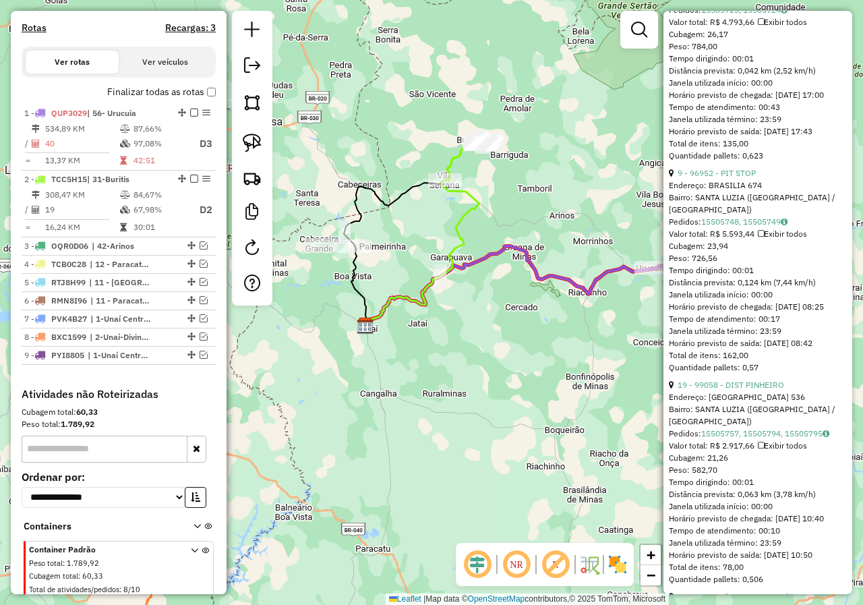
drag, startPoint x: 719, startPoint y: 269, endPoint x: 676, endPoint y: 263, distance: 42.9
click at [677, 264] on div "Peso: 726,56" at bounding box center [758, 258] width 178 height 12
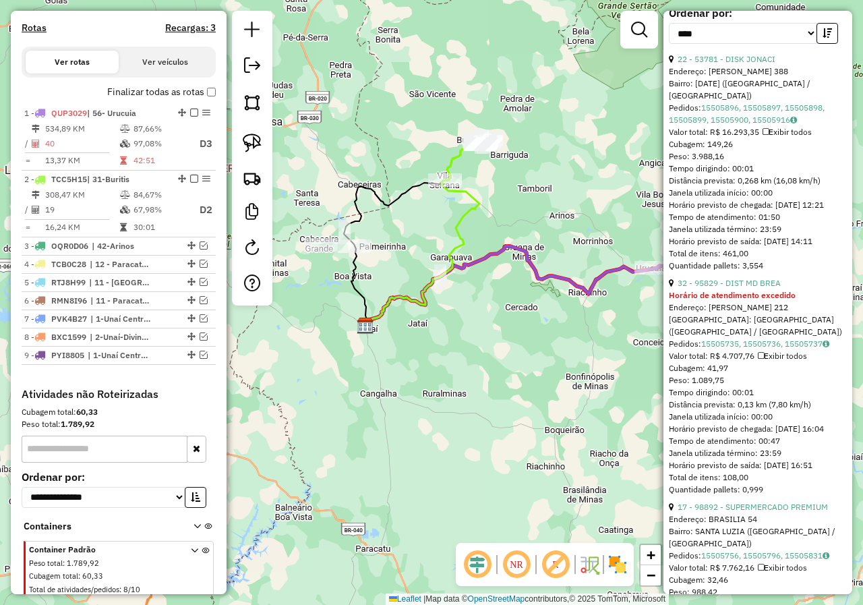
scroll to position [472, 0]
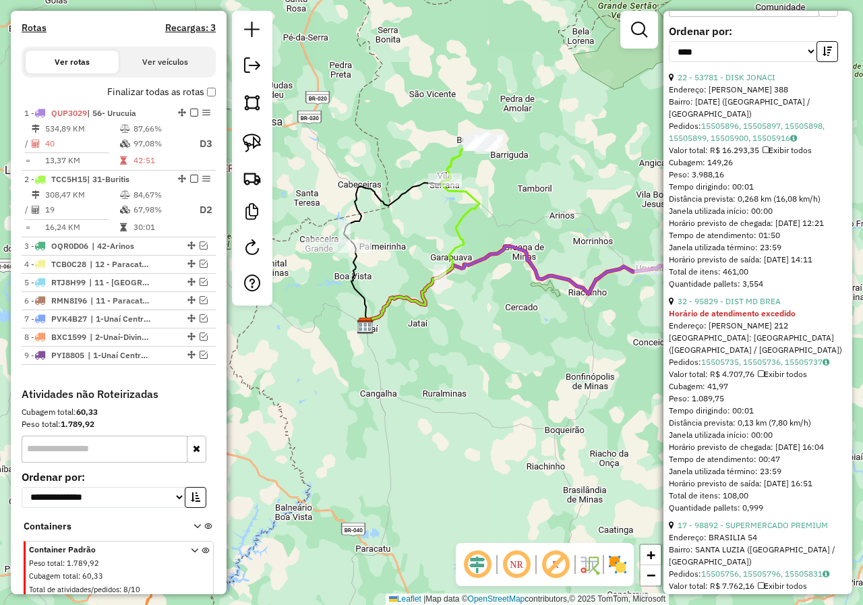
drag, startPoint x: 731, startPoint y: 415, endPoint x: 692, endPoint y: 411, distance: 39.3
click at [694, 405] on div "Peso: 1.089,75" at bounding box center [758, 398] width 178 height 12
click at [538, 398] on div "Janela de atendimento Grade de atendimento Capacidade Transportadoras Veículos …" at bounding box center [431, 302] width 863 height 605
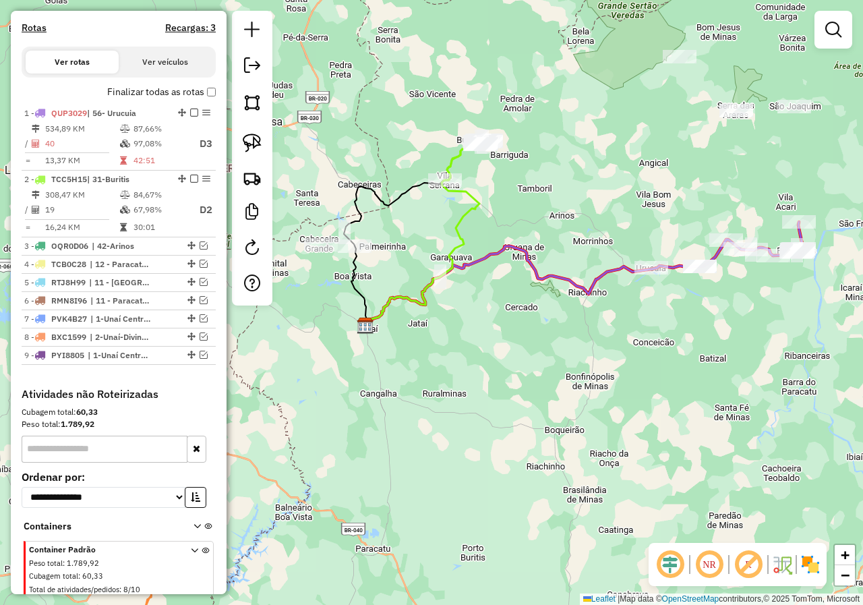
drag, startPoint x: 547, startPoint y: 398, endPoint x: 508, endPoint y: 417, distance: 42.8
click at [512, 418] on div "Janela de atendimento Grade de atendimento Capacidade Transportadoras Veículos …" at bounding box center [431, 302] width 863 height 605
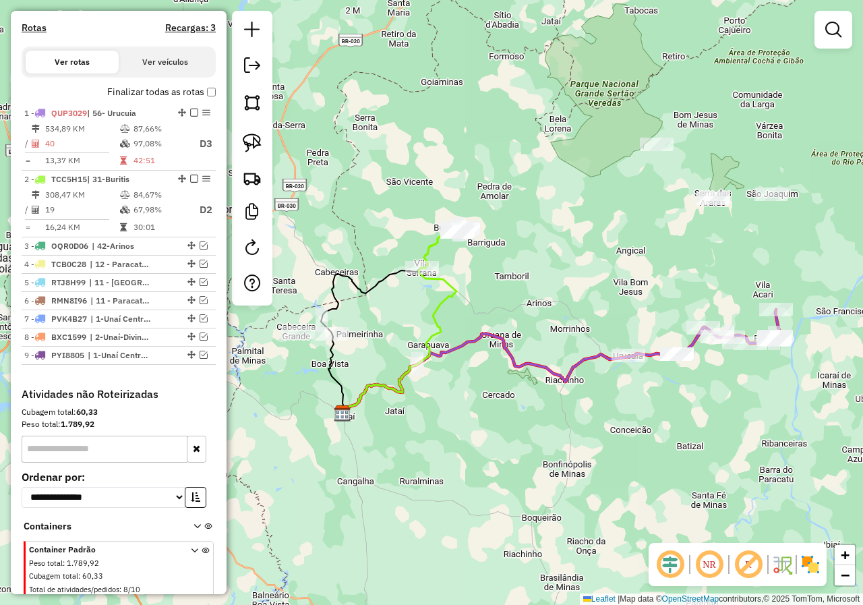
drag, startPoint x: 494, startPoint y: 262, endPoint x: 570, endPoint y: 283, distance: 78.8
click at [570, 285] on div "Janela de atendimento Grade de atendimento Capacidade Transportadoras Veículos …" at bounding box center [431, 302] width 863 height 605
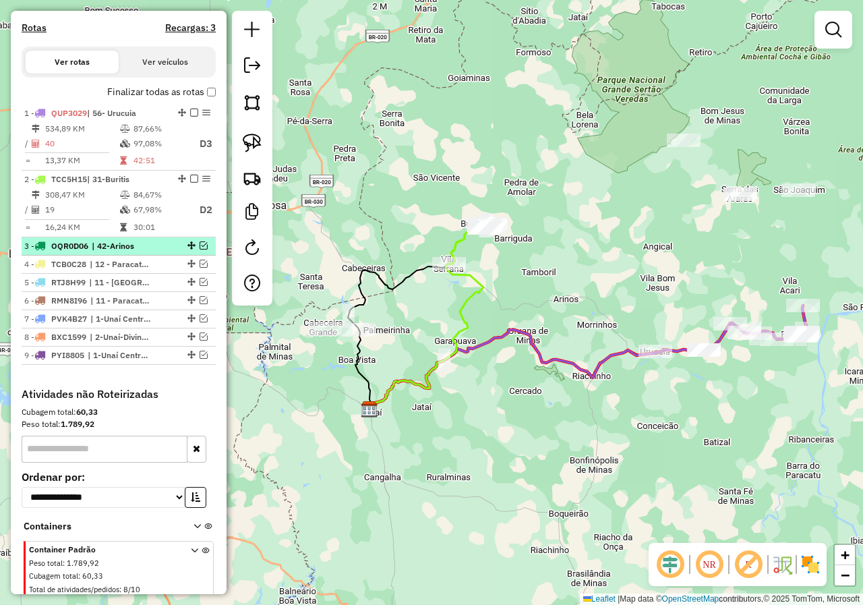
click at [200, 249] on em at bounding box center [204, 245] width 8 height 8
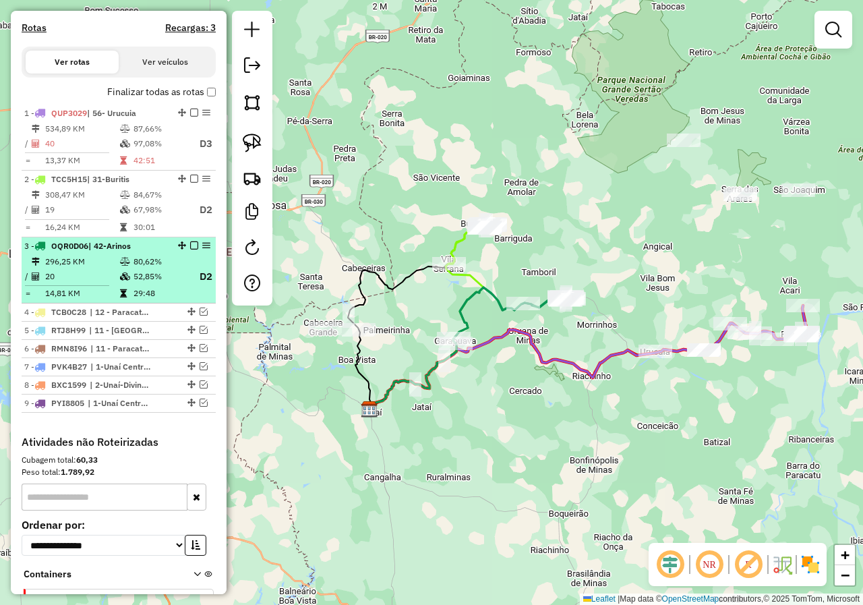
click at [101, 268] on td "296,25 KM" at bounding box center [82, 261] width 75 height 13
select select "*********"
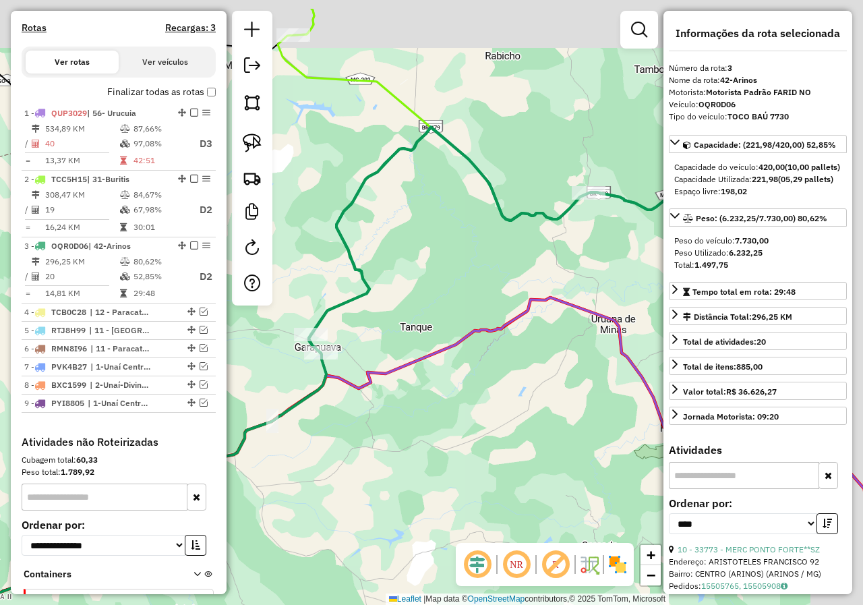
drag, startPoint x: 522, startPoint y: 222, endPoint x: 459, endPoint y: 293, distance: 95.5
click at [460, 296] on div "Janela de atendimento Grade de atendimento Capacidade Transportadoras Veículos …" at bounding box center [431, 302] width 863 height 605
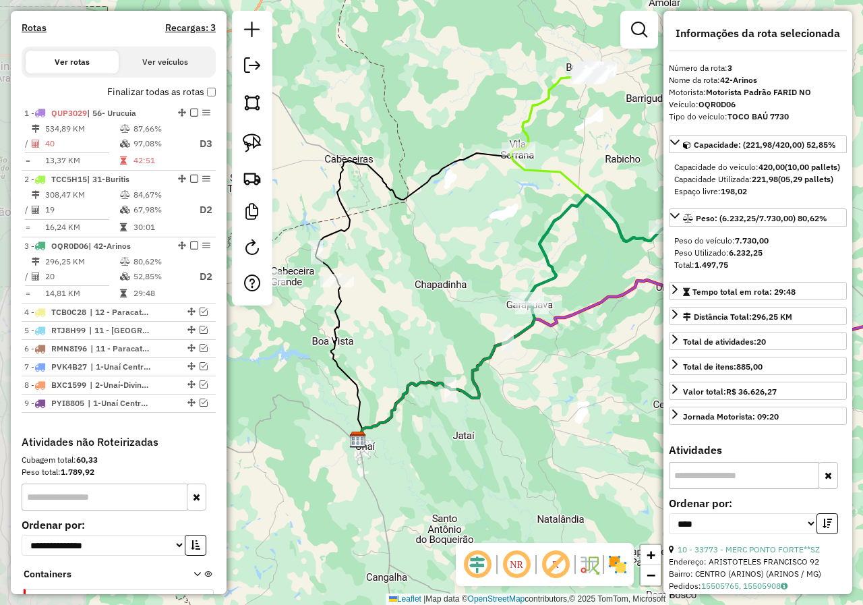
drag, startPoint x: 439, startPoint y: 266, endPoint x: 583, endPoint y: 252, distance: 144.4
click at [583, 252] on div "Janela de atendimento Grade de atendimento Capacidade Transportadoras Veículos …" at bounding box center [431, 302] width 863 height 605
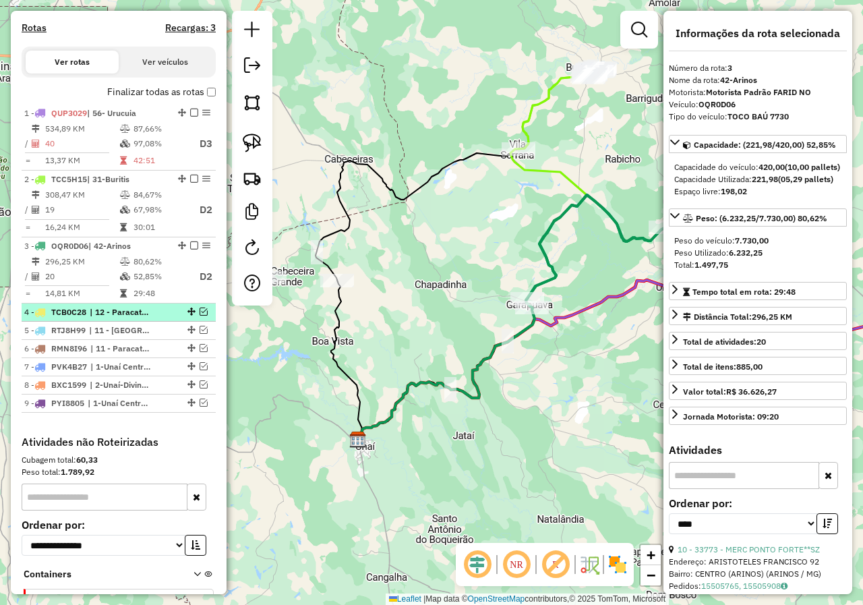
drag, startPoint x: 200, startPoint y: 324, endPoint x: 174, endPoint y: 323, distance: 26.3
click at [200, 316] on em at bounding box center [204, 311] width 8 height 8
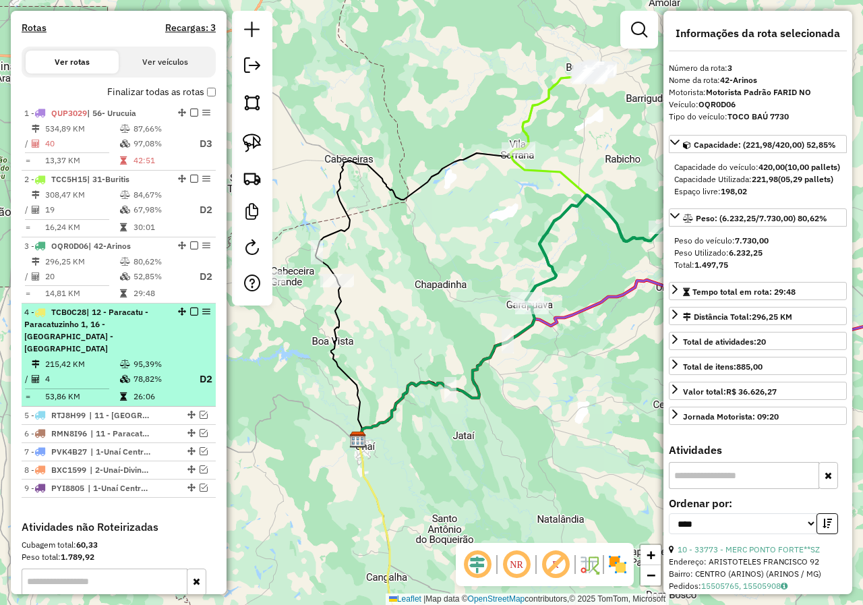
click at [72, 343] on div "4 - TCB0C28 | 12 - Paracatu - Paracatuzinho 1, 16 - [GEOGRAPHIC_DATA] - [GEOGRA…" at bounding box center [95, 330] width 143 height 49
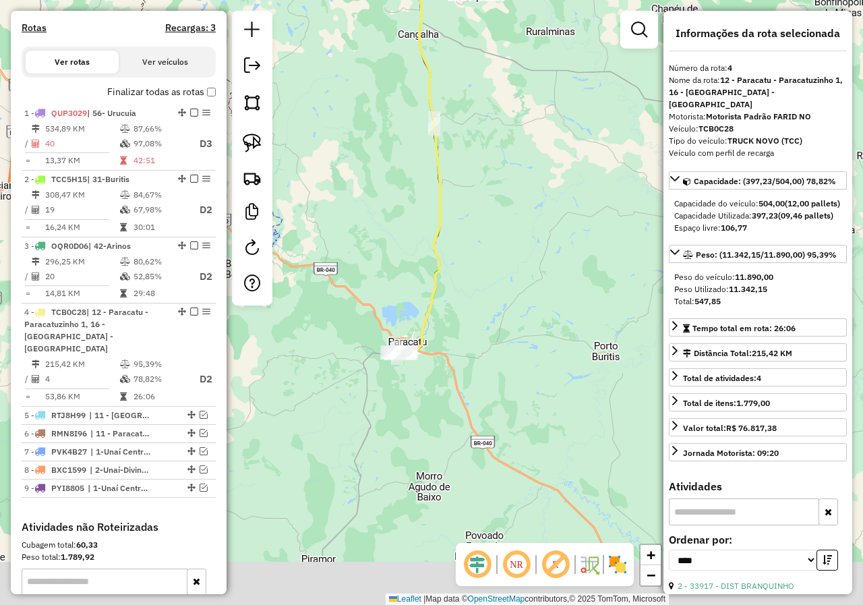
drag, startPoint x: 372, startPoint y: 336, endPoint x: 374, endPoint y: 280, distance: 55.4
click at [374, 280] on div "Janela de atendimento Grade de atendimento Capacidade Transportadoras Veículos …" at bounding box center [431, 302] width 863 height 605
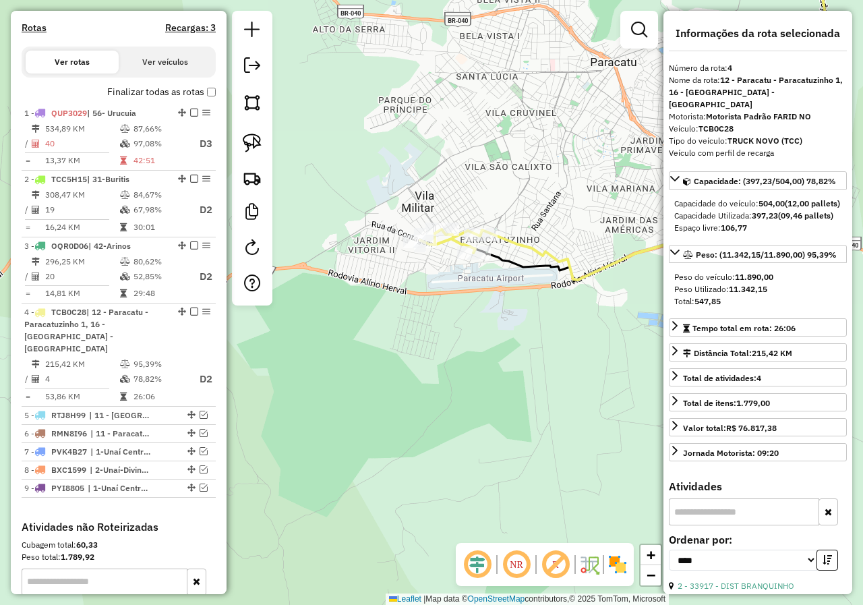
drag, startPoint x: 440, startPoint y: 350, endPoint x: 398, endPoint y: 351, distance: 41.1
click at [440, 351] on div "Janela de atendimento Grade de atendimento Capacidade Transportadoras Veículos …" at bounding box center [431, 302] width 863 height 605
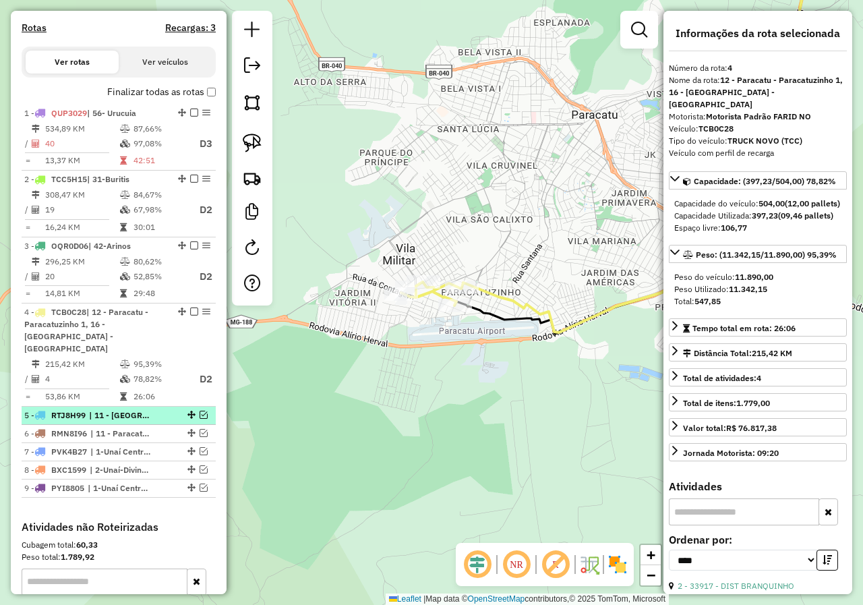
click at [201, 416] on em at bounding box center [204, 415] width 8 height 8
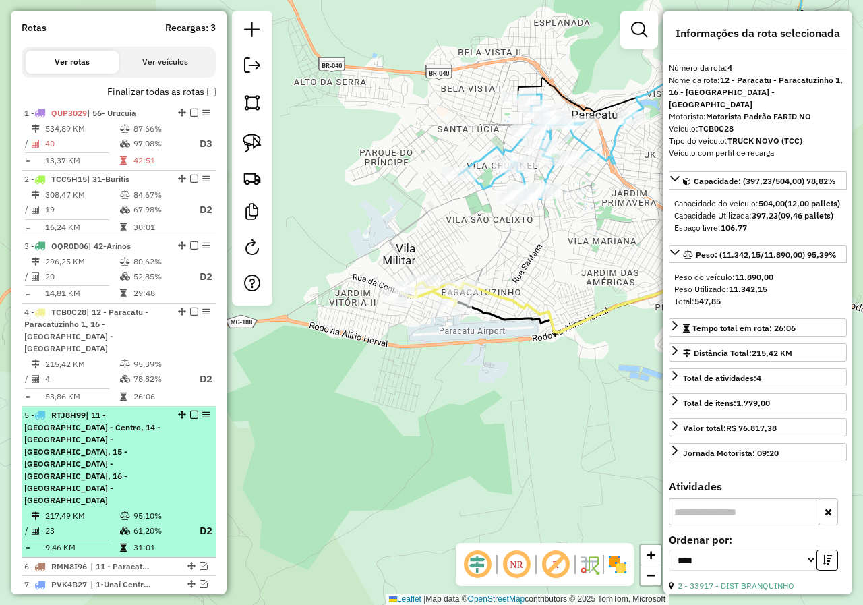
click at [99, 430] on span "| 11 - [GEOGRAPHIC_DATA] - Centro, 14 - [GEOGRAPHIC_DATA] - [GEOGRAPHIC_DATA], …" at bounding box center [92, 457] width 136 height 95
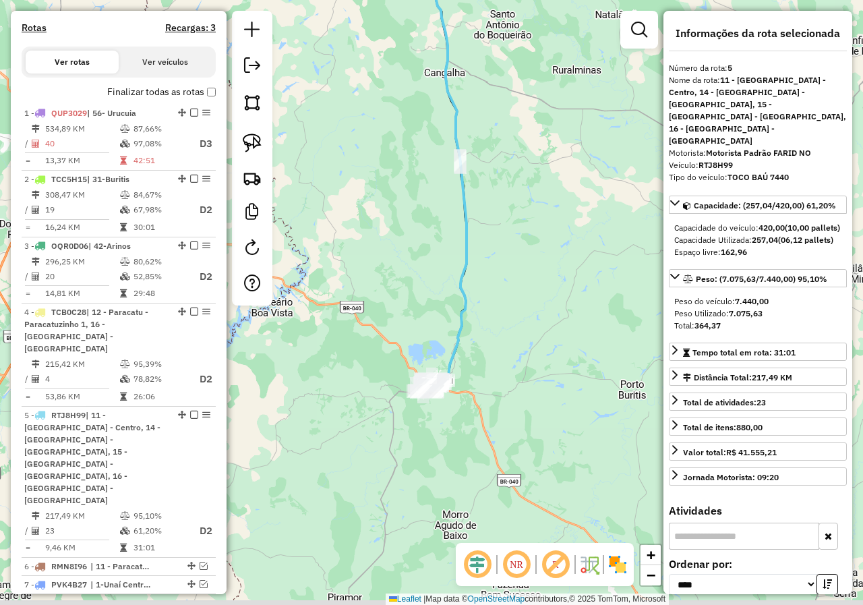
drag, startPoint x: 445, startPoint y: 412, endPoint x: 454, endPoint y: 277, distance: 135.2
click at [454, 268] on div "Janela de atendimento Grade de atendimento Capacidade Transportadoras Veículos …" at bounding box center [431, 302] width 863 height 605
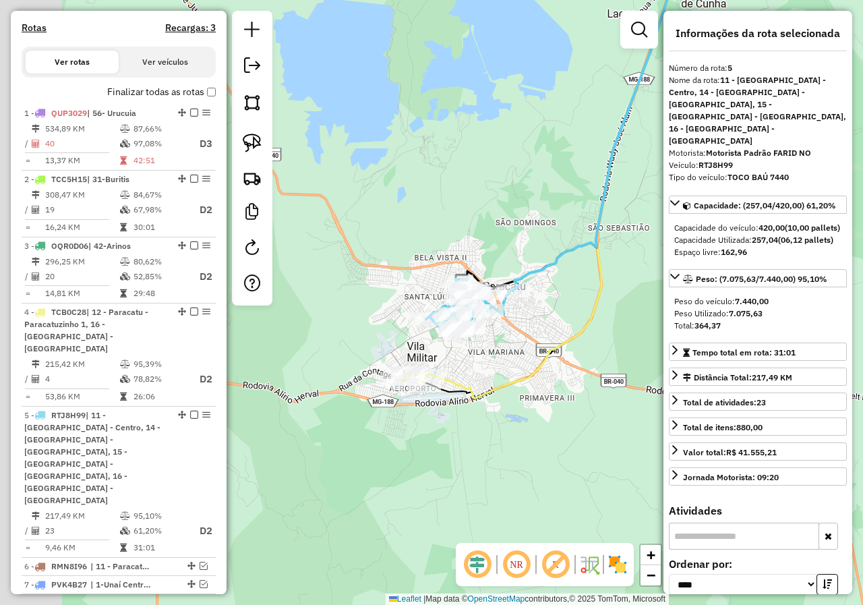
drag, startPoint x: 456, startPoint y: 408, endPoint x: 469, endPoint y: 336, distance: 72.7
click at [485, 385] on icon at bounding box center [557, 148] width 261 height 501
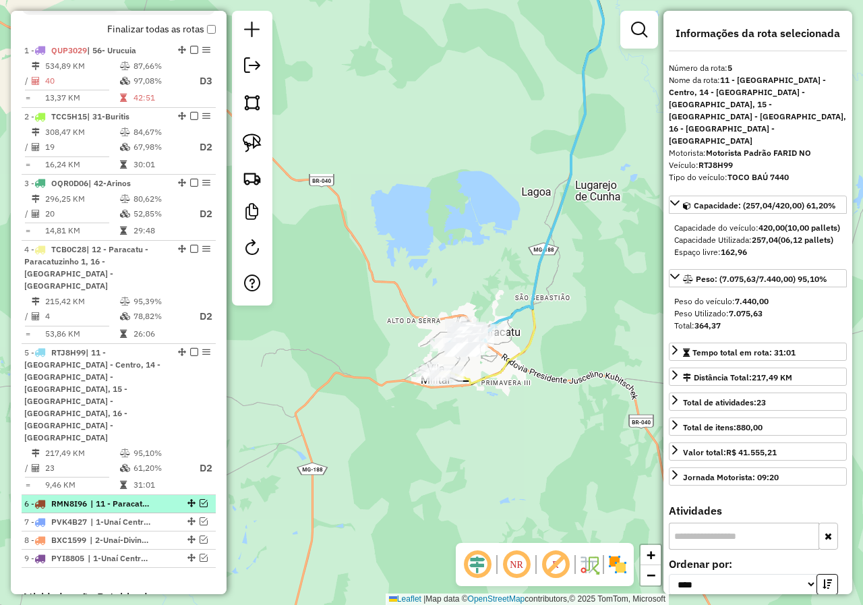
scroll to position [535, 0]
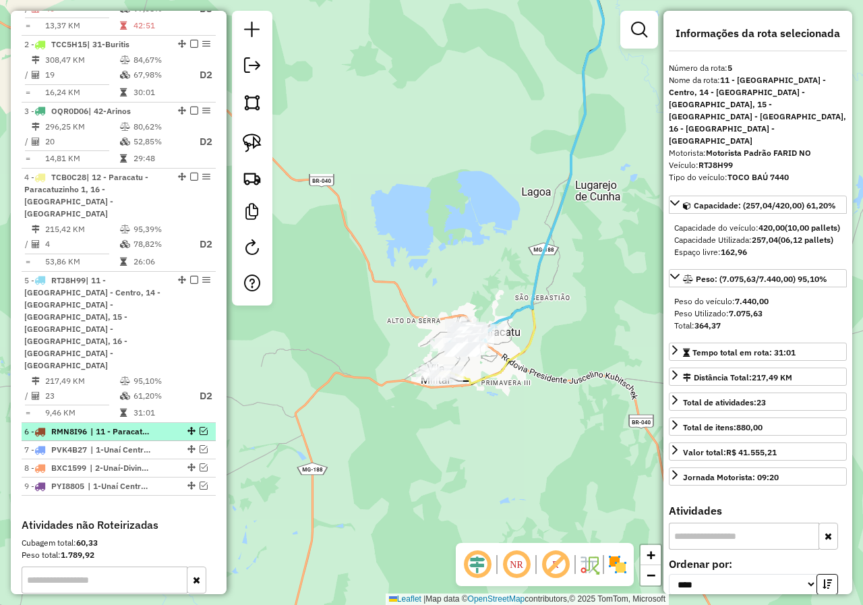
click at [202, 427] on em at bounding box center [204, 431] width 8 height 8
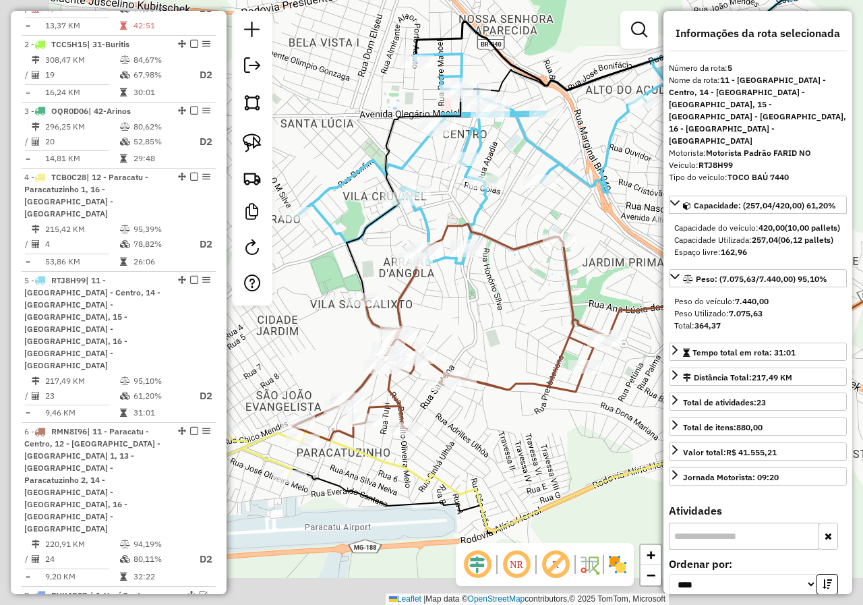
drag, startPoint x: 425, startPoint y: 356, endPoint x: 479, endPoint y: 311, distance: 69.8
click at [479, 311] on div "Janela de atendimento Grade de atendimento Capacidade Transportadoras Veículos …" at bounding box center [431, 302] width 863 height 605
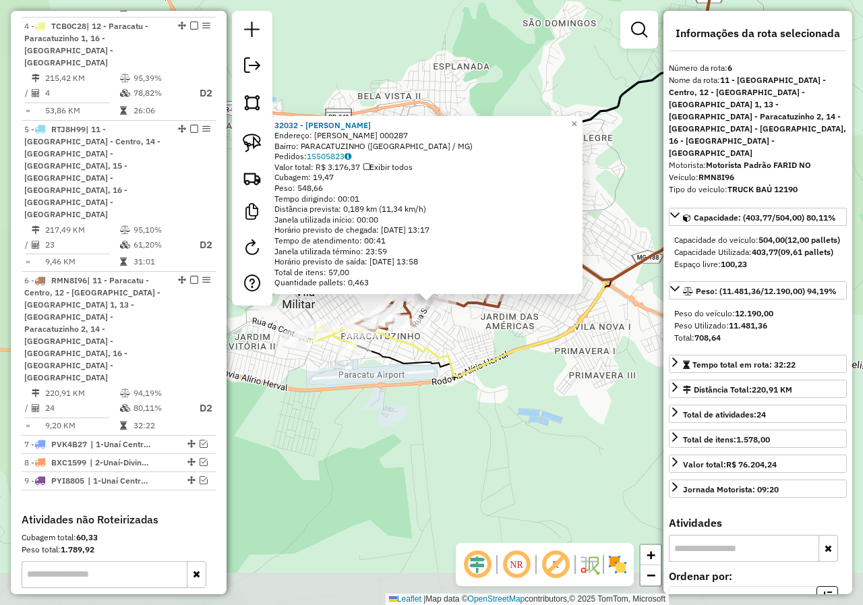
scroll to position [774, 0]
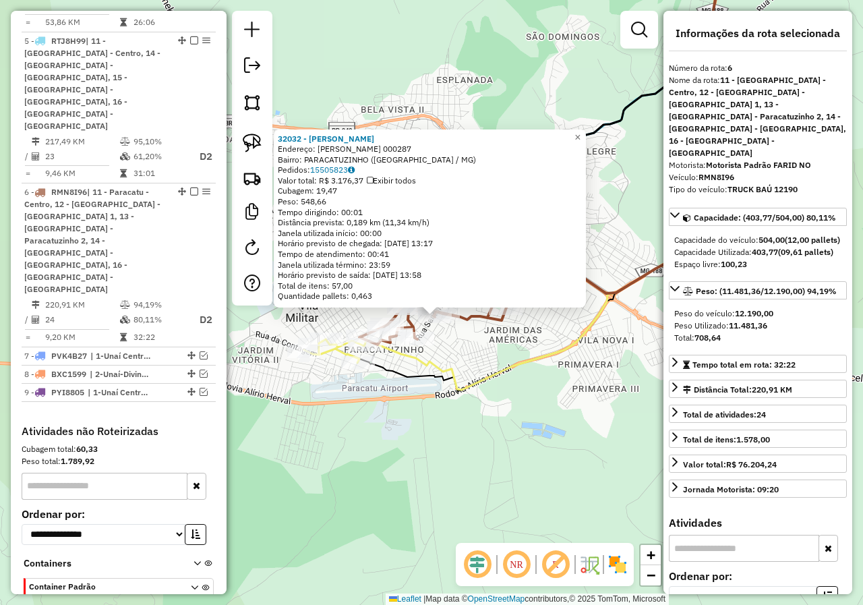
drag, startPoint x: 459, startPoint y: 351, endPoint x: 464, endPoint y: 380, distance: 29.5
click at [464, 380] on div "32032 - [PERSON_NAME]: R SANTANA 000287 Bairro: PARACATUZINHO ([GEOGRAPHIC_DATA…" at bounding box center [431, 302] width 863 height 605
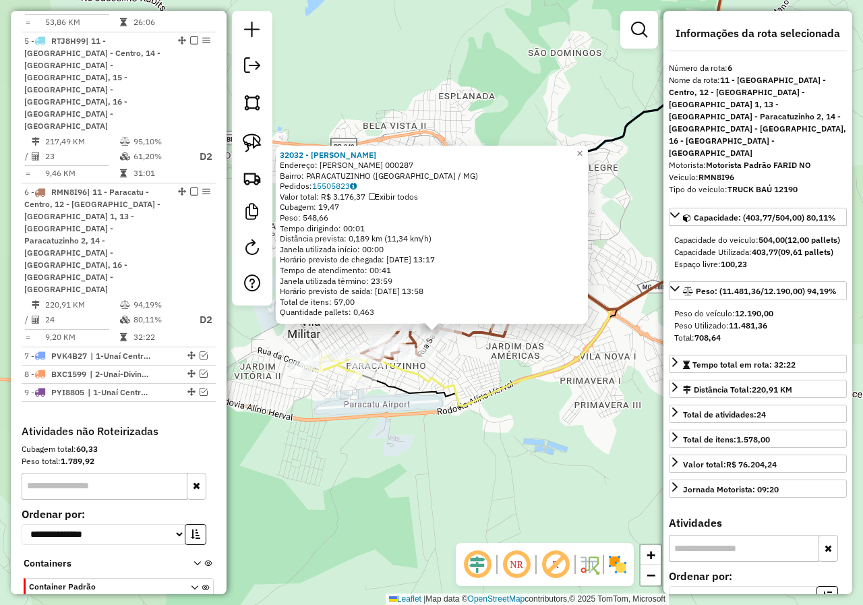
click at [462, 380] on div "32032 - [PERSON_NAME]: R SANTANA 000287 Bairro: PARACATUZINHO ([GEOGRAPHIC_DATA…" at bounding box center [431, 302] width 863 height 605
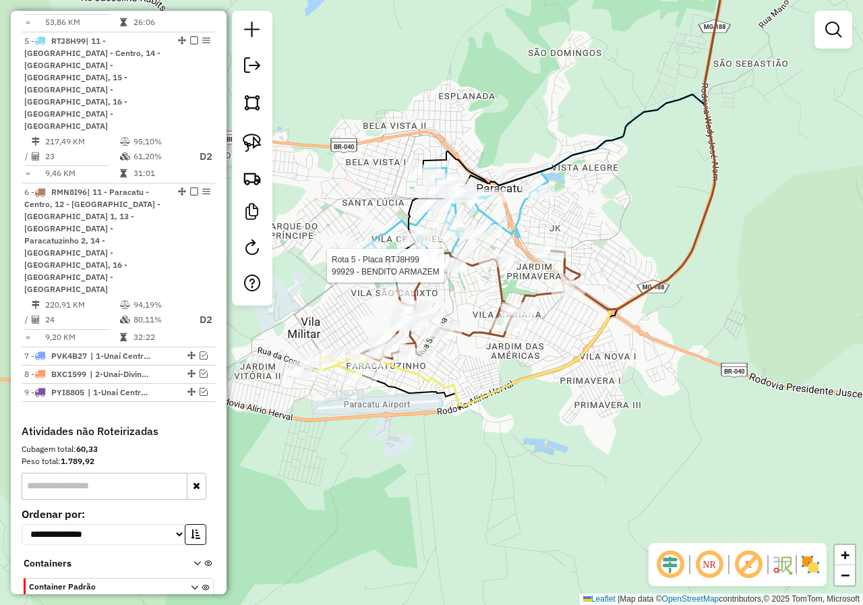
select select "*********"
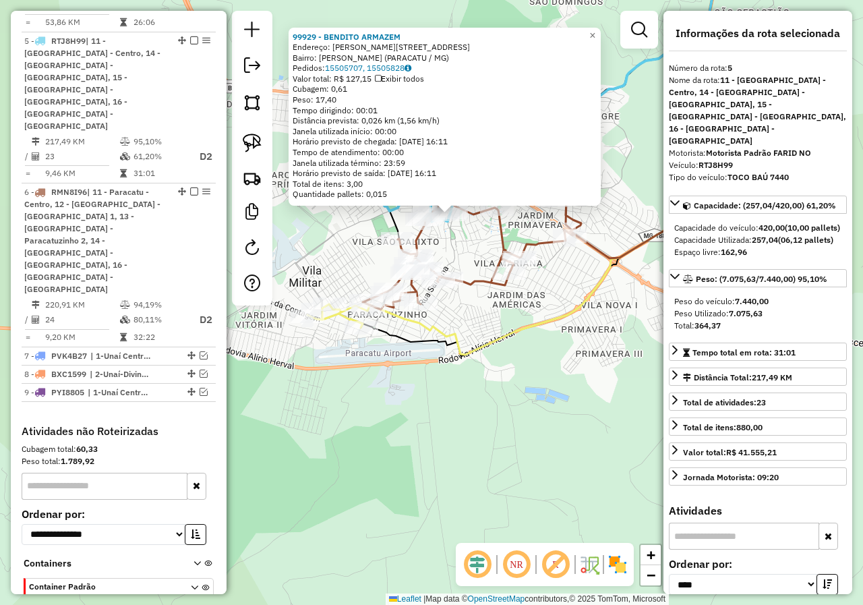
drag, startPoint x: 454, startPoint y: 336, endPoint x: 457, endPoint y: 312, distance: 23.8
click at [457, 312] on div "99929 - BENDITO [PERSON_NAME]: [PERSON_NAME][STREET_ADDRESS][PERSON_NAME] ([GEO…" at bounding box center [431, 302] width 863 height 605
click at [453, 330] on icon at bounding box center [545, 146] width 355 height 415
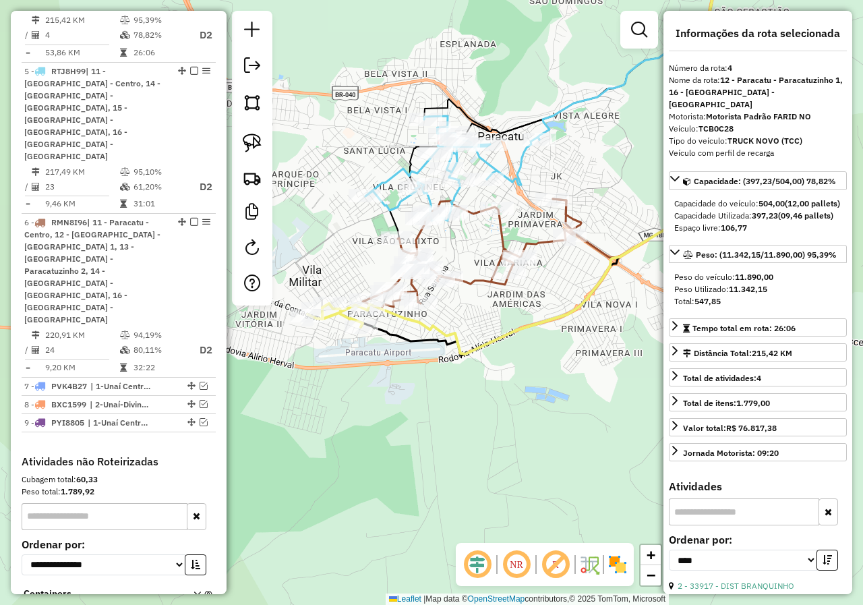
scroll to position [705, 0]
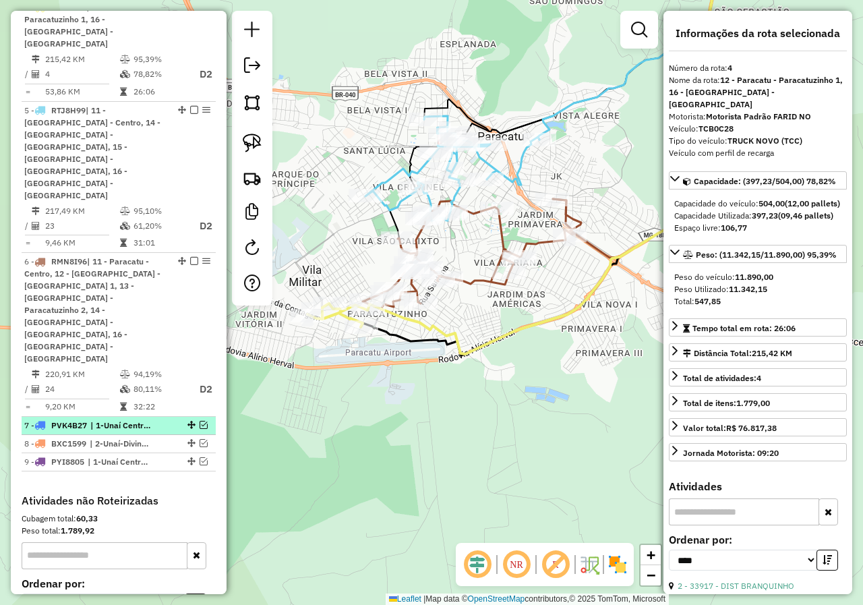
click at [201, 421] on em at bounding box center [204, 425] width 8 height 8
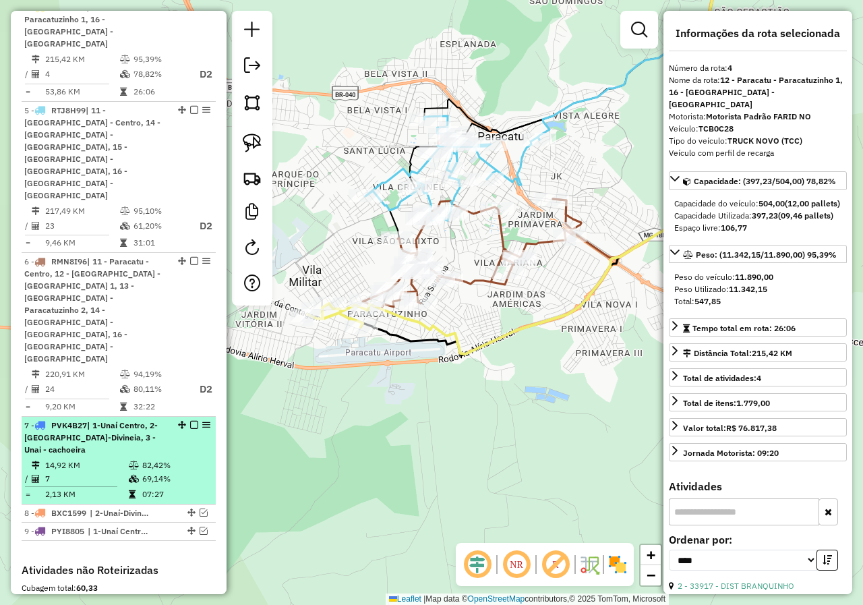
click at [110, 420] on span "| 1-Unaí Centro, 2-[GEOGRAPHIC_DATA]-Divineia, 3 - Unai - cachoeira" at bounding box center [91, 437] width 134 height 34
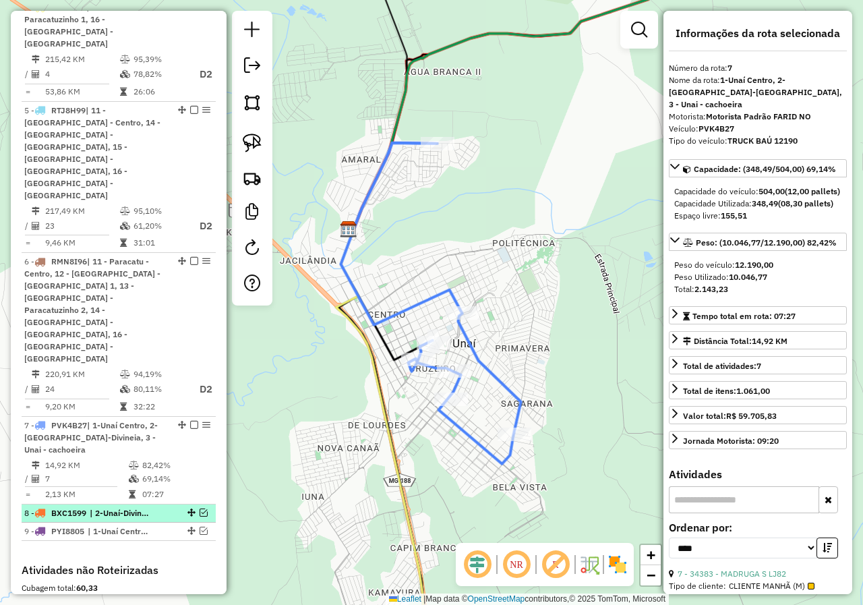
click at [202, 508] on em at bounding box center [204, 512] width 8 height 8
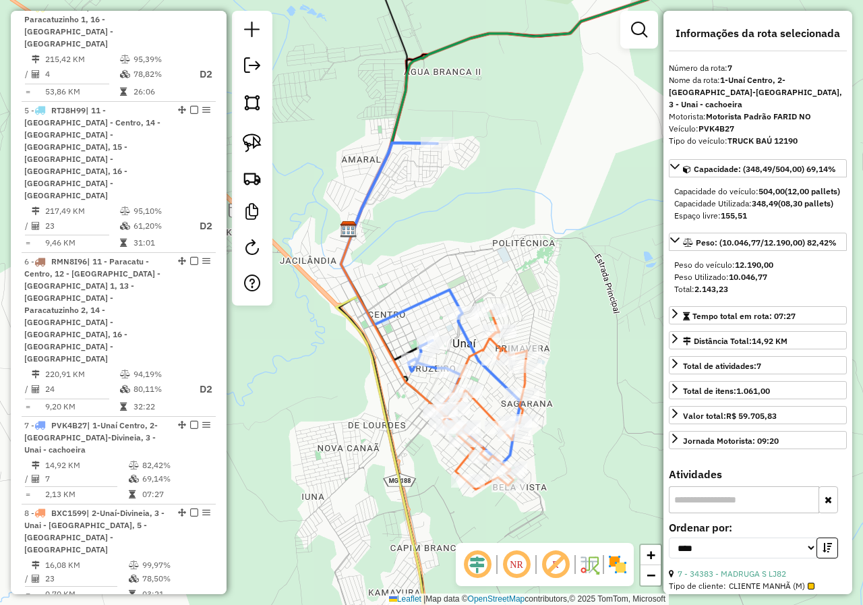
click at [202, 604] on em at bounding box center [204, 612] width 8 height 8
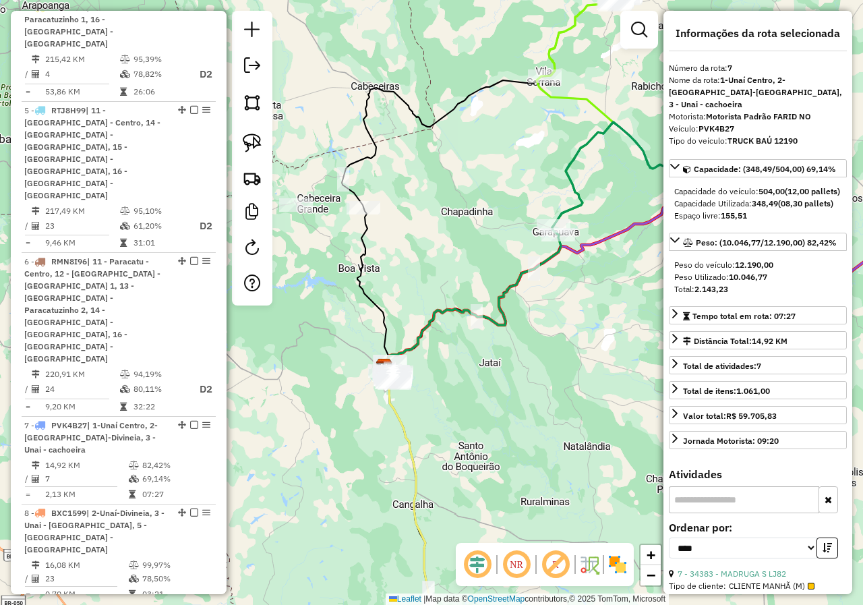
drag, startPoint x: 464, startPoint y: 447, endPoint x: 470, endPoint y: 360, distance: 87.2
click at [470, 360] on div "Janela de atendimento Grade de atendimento Capacidade Transportadoras Veículos …" at bounding box center [431, 302] width 863 height 605
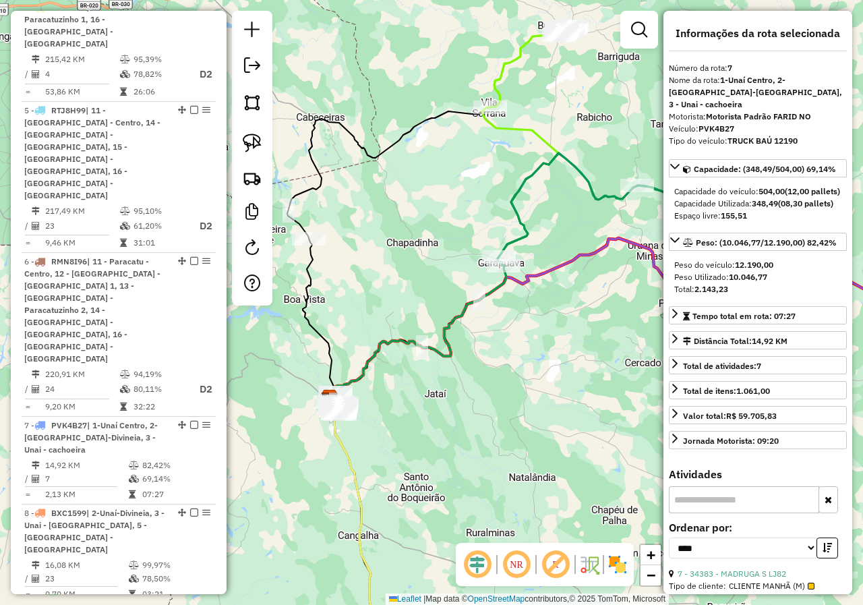
drag, startPoint x: 499, startPoint y: 332, endPoint x: 490, endPoint y: 337, distance: 10.9
click at [490, 337] on div "Janela de atendimento Grade de atendimento Capacidade Transportadoras Veículos …" at bounding box center [431, 302] width 863 height 605
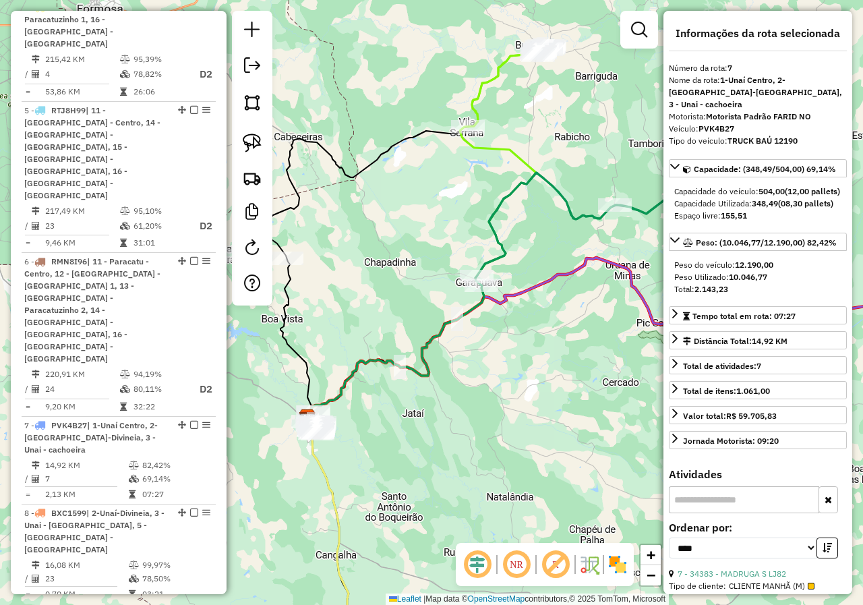
drag, startPoint x: 501, startPoint y: 388, endPoint x: 461, endPoint y: 422, distance: 52.7
click at [461, 422] on div "Janela de atendimento Grade de atendimento Capacidade Transportadoras Veículos …" at bounding box center [431, 302] width 863 height 605
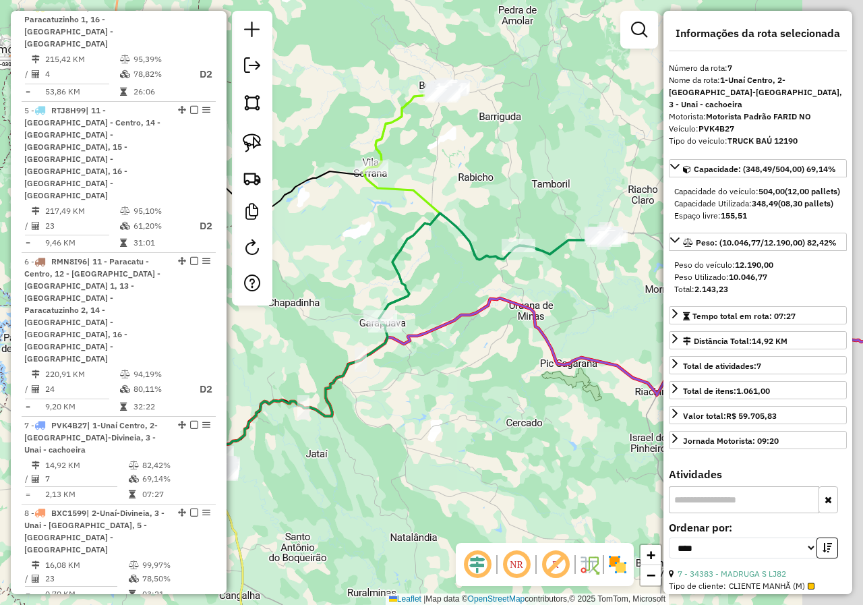
drag, startPoint x: 530, startPoint y: 359, endPoint x: 519, endPoint y: 362, distance: 11.8
click at [519, 362] on div "Janela de atendimento Grade de atendimento Capacidade Transportadoras Veículos …" at bounding box center [431, 302] width 863 height 605
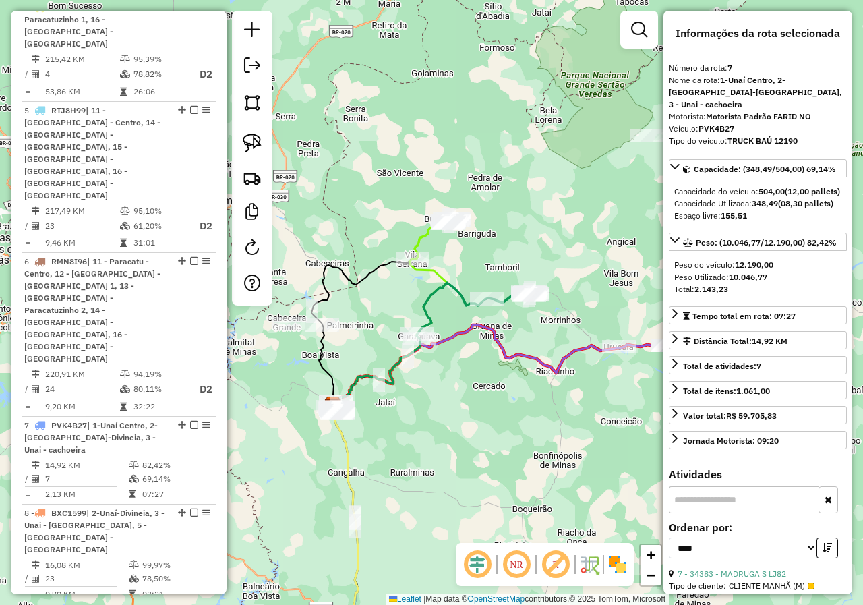
drag, startPoint x: 624, startPoint y: 380, endPoint x: 595, endPoint y: 379, distance: 29.0
click at [595, 379] on div "Janela de atendimento Grade de atendimento Capacidade Transportadoras Veículos …" at bounding box center [431, 302] width 863 height 605
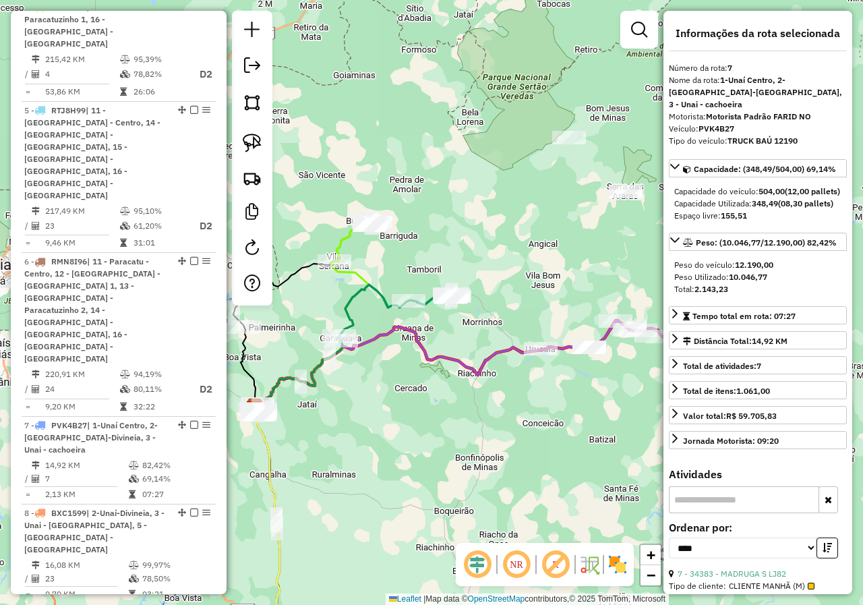
drag, startPoint x: 631, startPoint y: 388, endPoint x: 538, endPoint y: 390, distance: 93.1
click at [538, 390] on div "Janela de atendimento Grade de atendimento Capacidade Transportadoras Veículos …" at bounding box center [431, 302] width 863 height 605
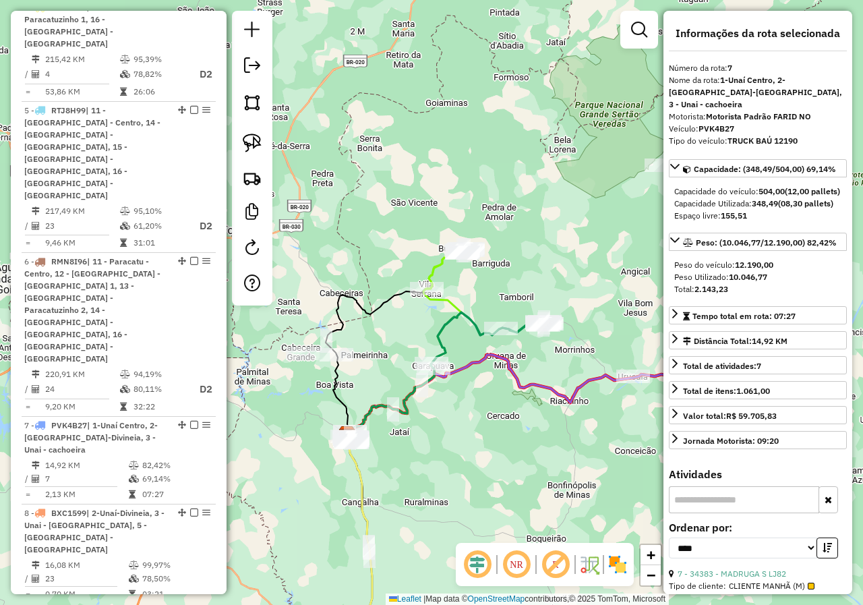
drag, startPoint x: 532, startPoint y: 419, endPoint x: 600, endPoint y: 434, distance: 69.7
click at [600, 434] on div "Janela de atendimento Grade de atendimento Capacidade Transportadoras Veículos …" at bounding box center [431, 302] width 863 height 605
click at [551, 429] on div "Janela de atendimento Grade de atendimento Capacidade Transportadoras Veículos …" at bounding box center [431, 302] width 863 height 605
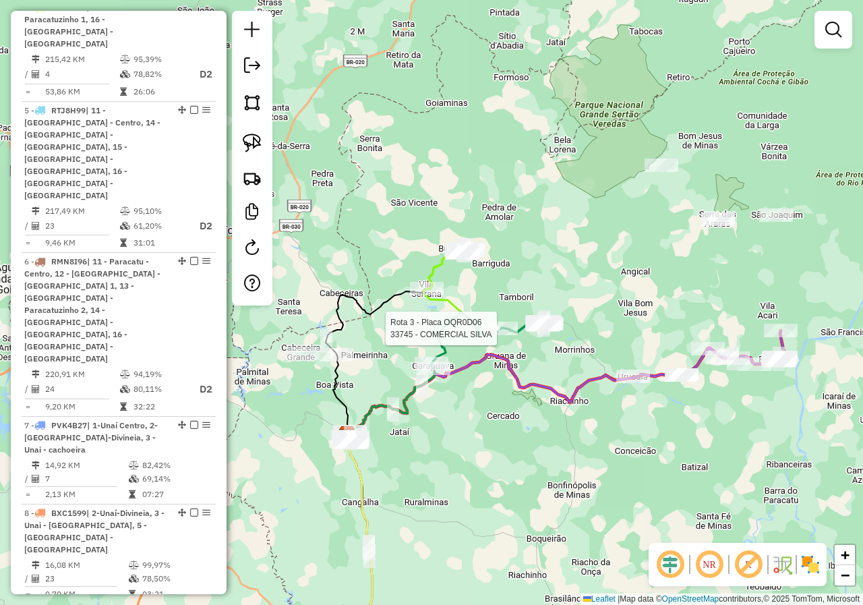
select select "*********"
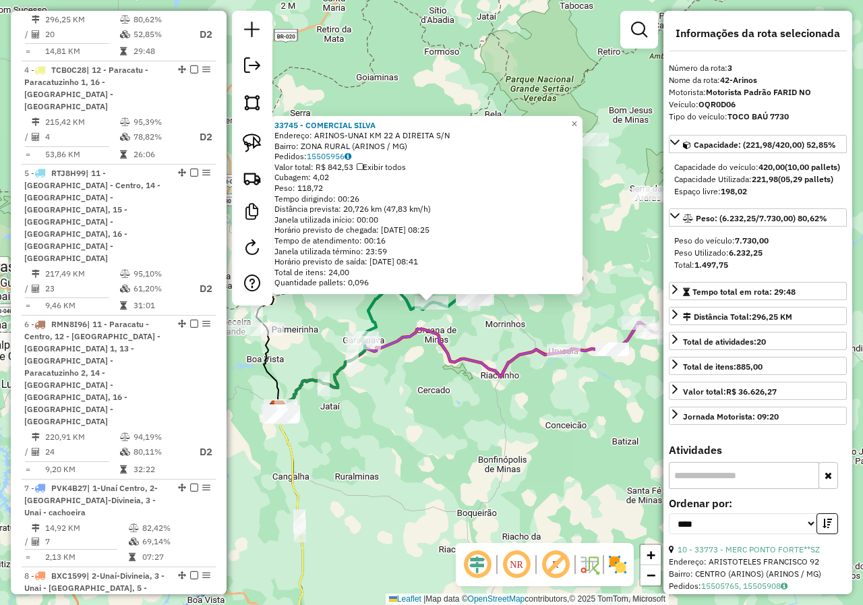
scroll to position [639, 0]
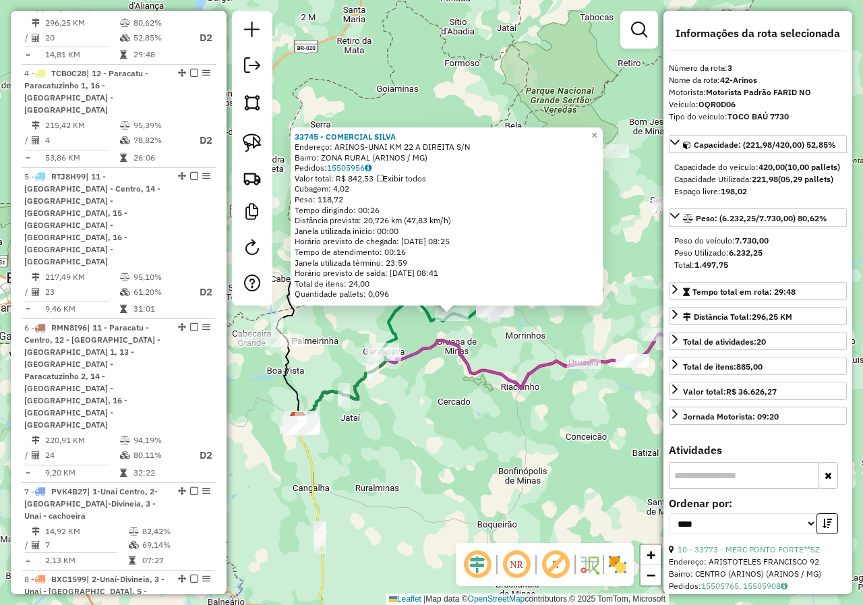
drag, startPoint x: 425, startPoint y: 394, endPoint x: 514, endPoint y: 427, distance: 94.3
click at [514, 427] on div "33745 - COMERCIAL SILVA Endereço: ARINOS-UNAI KM 22 A DIREITA S/N Bairro: ZONA …" at bounding box center [431, 302] width 863 height 605
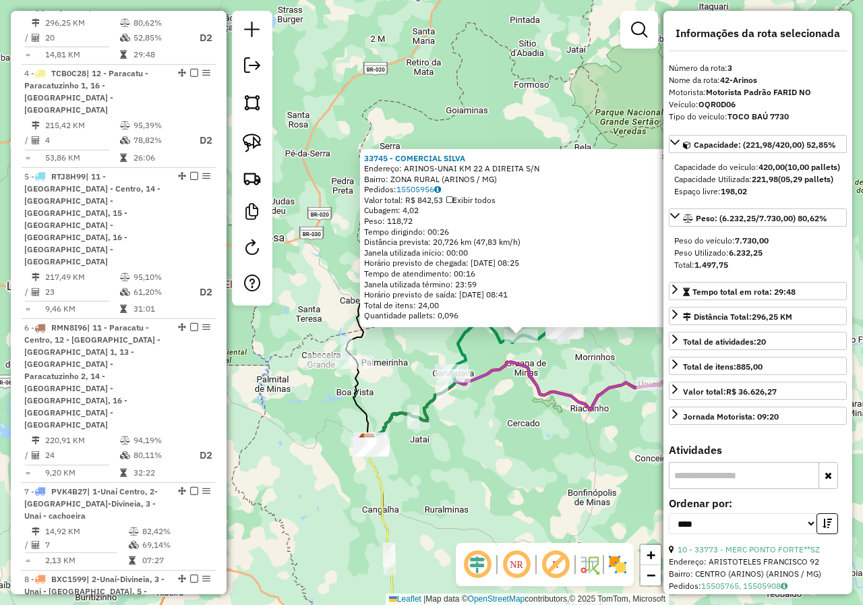
click at [521, 428] on div "33745 - COMERCIAL SILVA Endereço: ARINOS-UNAI KM 22 A DIREITA S/N Bairro: ZONA …" at bounding box center [431, 302] width 863 height 605
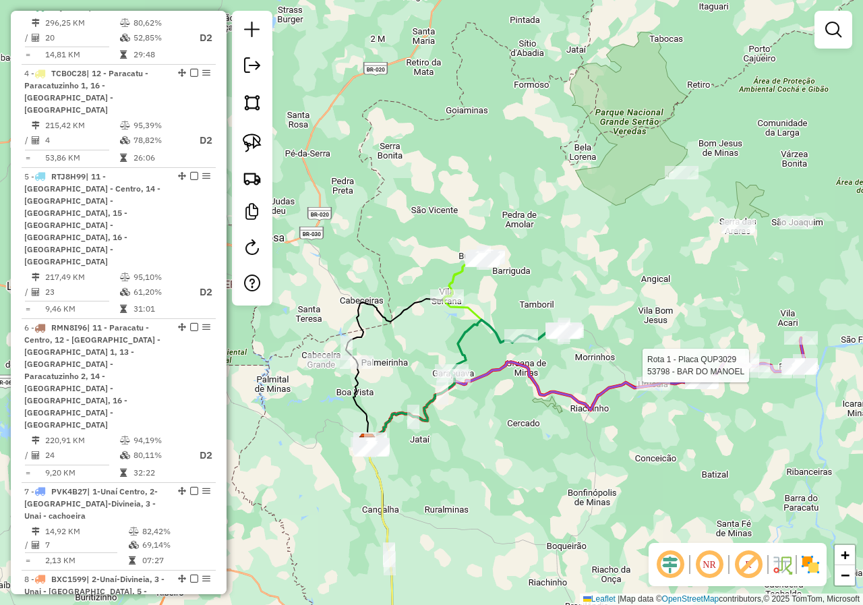
select select "*********"
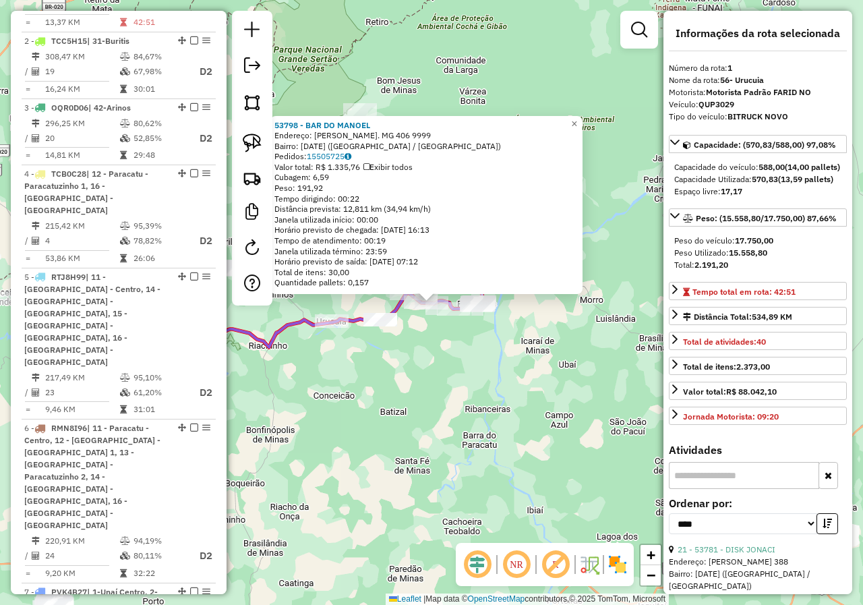
scroll to position [506, 0]
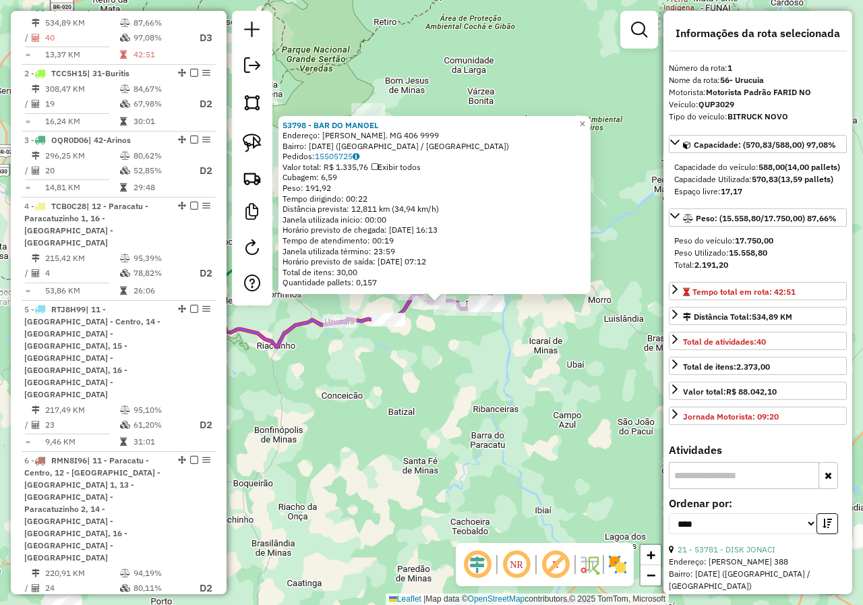
drag, startPoint x: 439, startPoint y: 421, endPoint x: 659, endPoint y: 437, distance: 220.4
click at [659, 437] on div "53798 - BAR DO [PERSON_NAME]: [PERSON_NAME]. MG 406 9999 Bairro: [DATE] ([GEOGR…" at bounding box center [431, 302] width 863 height 605
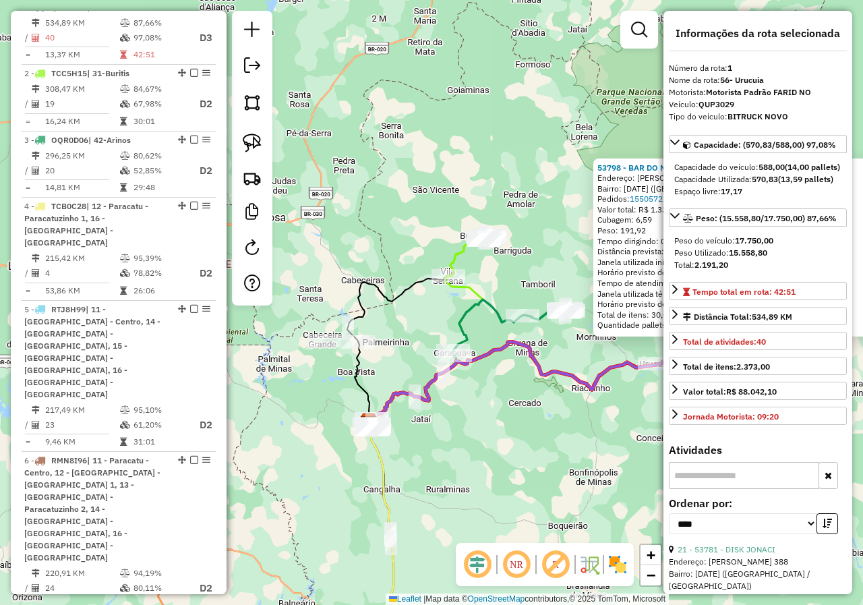
drag, startPoint x: 494, startPoint y: 380, endPoint x: 589, endPoint y: 407, distance: 98.8
click at [589, 407] on div "53798 - BAR DO [PERSON_NAME]: [PERSON_NAME]. MG 406 9999 Bairro: [DATE] ([GEOGR…" at bounding box center [431, 302] width 863 height 605
click at [525, 322] on div at bounding box center [523, 315] width 34 height 13
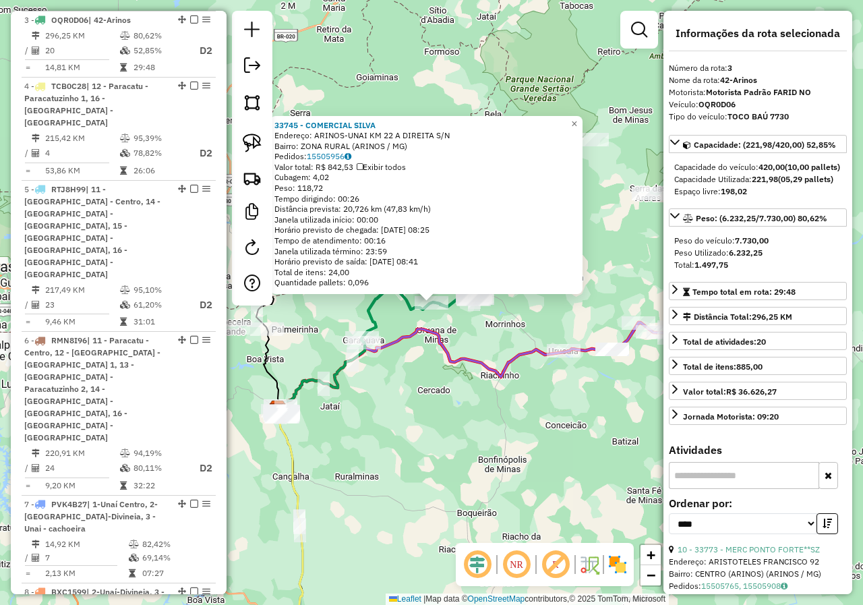
scroll to position [639, 0]
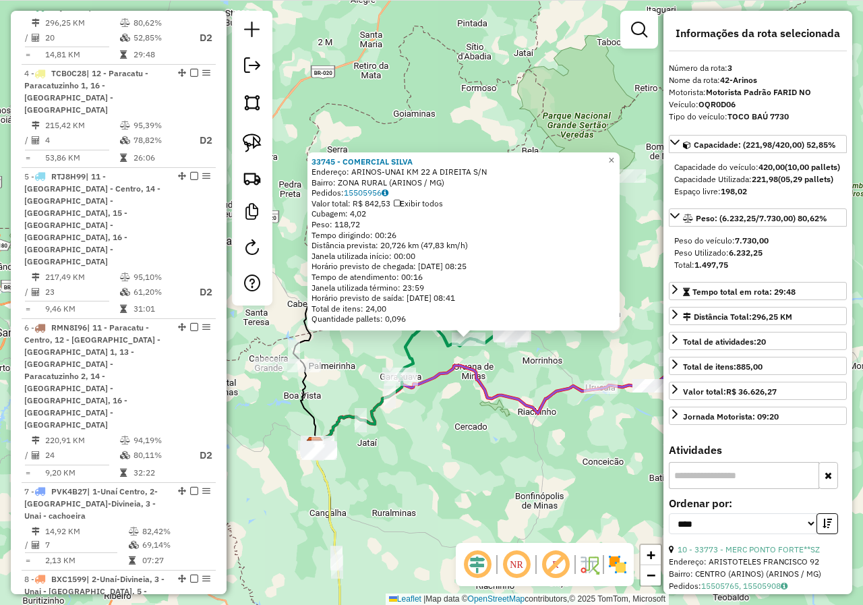
drag, startPoint x: 456, startPoint y: 390, endPoint x: 531, endPoint y: 442, distance: 90.5
click at [531, 445] on div "33745 - COMERCIAL SILVA Endereço: ARINOS-UNAI KM 22 A DIREITA S/N Bairro: ZONA …" at bounding box center [431, 302] width 863 height 605
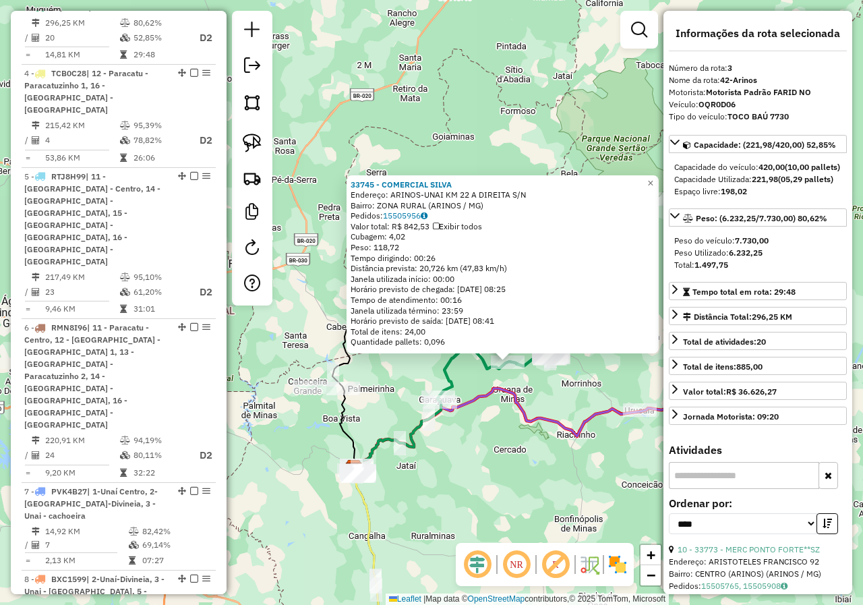
click at [484, 417] on div "33745 - COMERCIAL SILVA Endereço: ARINOS-UNAI KM 22 A DIREITA S/N Bairro: ZONA …" at bounding box center [431, 302] width 863 height 605
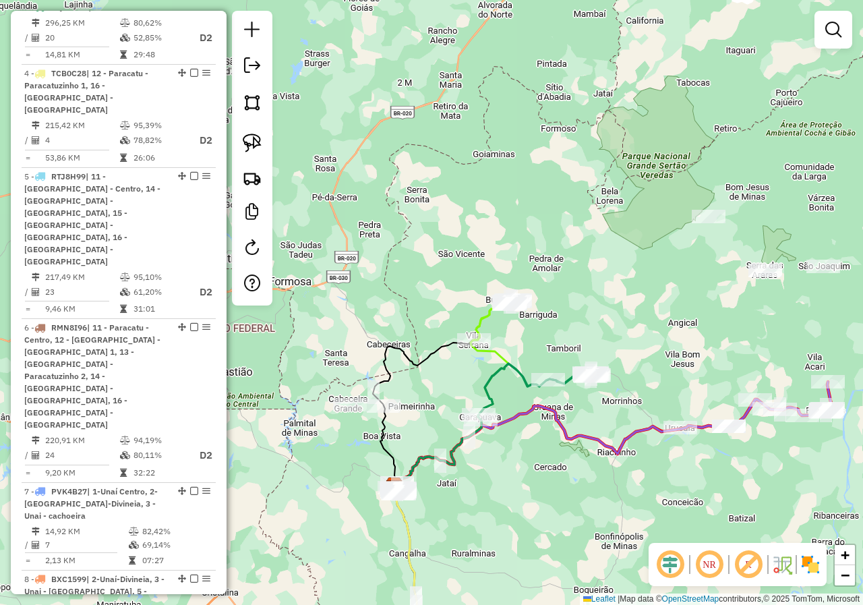
drag, startPoint x: 466, startPoint y: 324, endPoint x: 506, endPoint y: 342, distance: 44.1
click at [506, 342] on div "Janela de atendimento Grade de atendimento Capacidade Transportadoras Veículos …" at bounding box center [431, 302] width 863 height 605
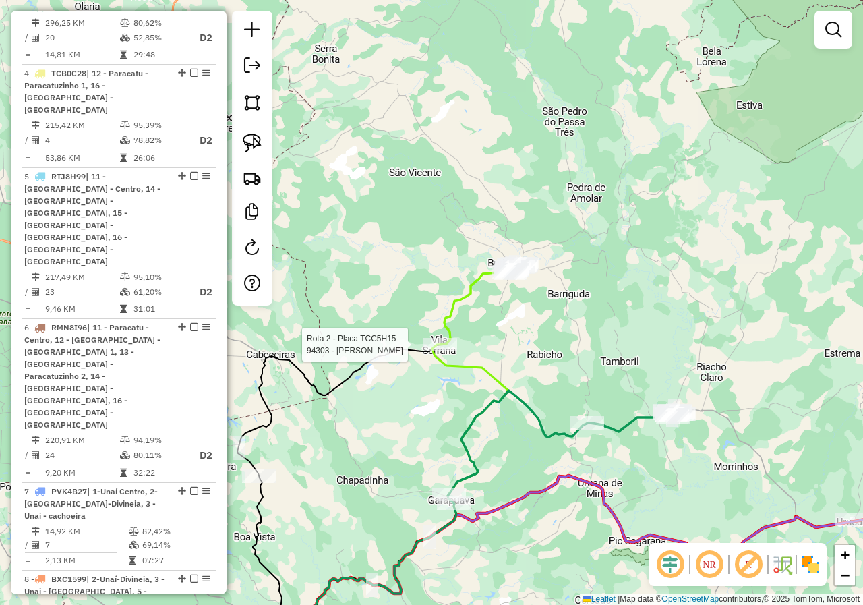
select select "*********"
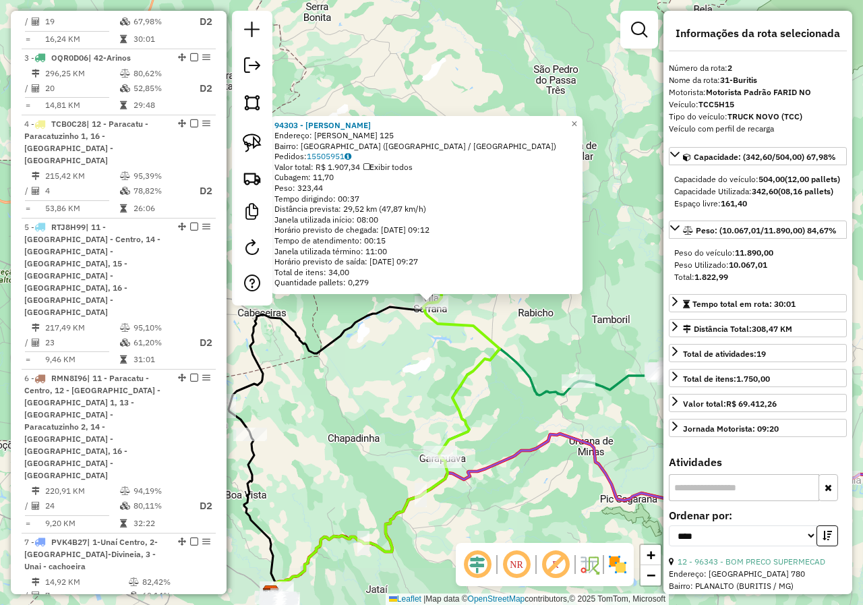
scroll to position [572, 0]
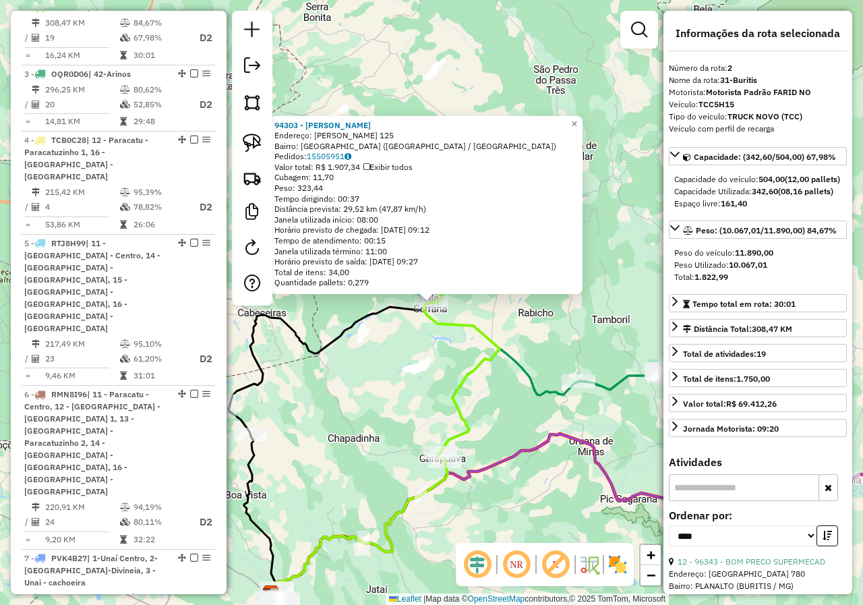
click at [385, 351] on div "94303 - BAR IMPERIO SERRANO Endereço: [PERSON_NAME] 125 Bairro: [GEOGRAPHIC_DAT…" at bounding box center [431, 302] width 863 height 605
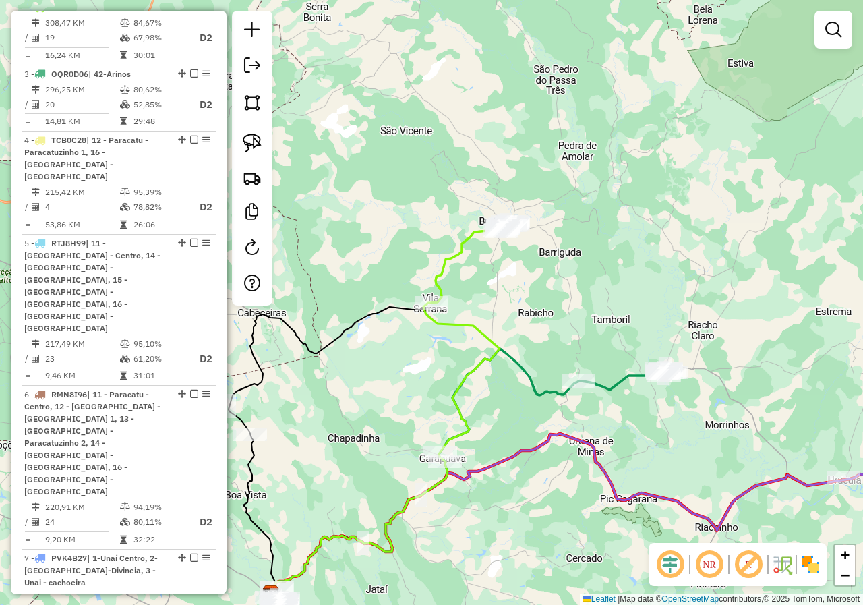
click at [438, 292] on icon at bounding box center [473, 262] width 82 height 81
select select "*********"
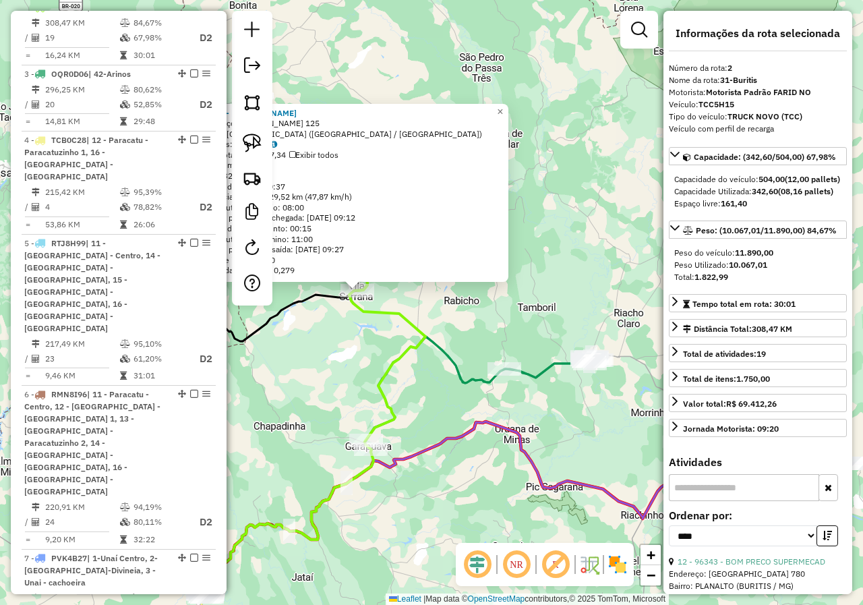
drag, startPoint x: 398, startPoint y: 388, endPoint x: 323, endPoint y: 375, distance: 76.0
click at [323, 376] on div "94303 - BAR IMPERIO SERRANO Endereço: [PERSON_NAME] 125 Bairro: [GEOGRAPHIC_DAT…" at bounding box center [431, 302] width 863 height 605
click at [323, 375] on div "94303 - BAR IMPERIO SERRANO Endereço: [PERSON_NAME] 125 Bairro: [GEOGRAPHIC_DAT…" at bounding box center [431, 302] width 863 height 605
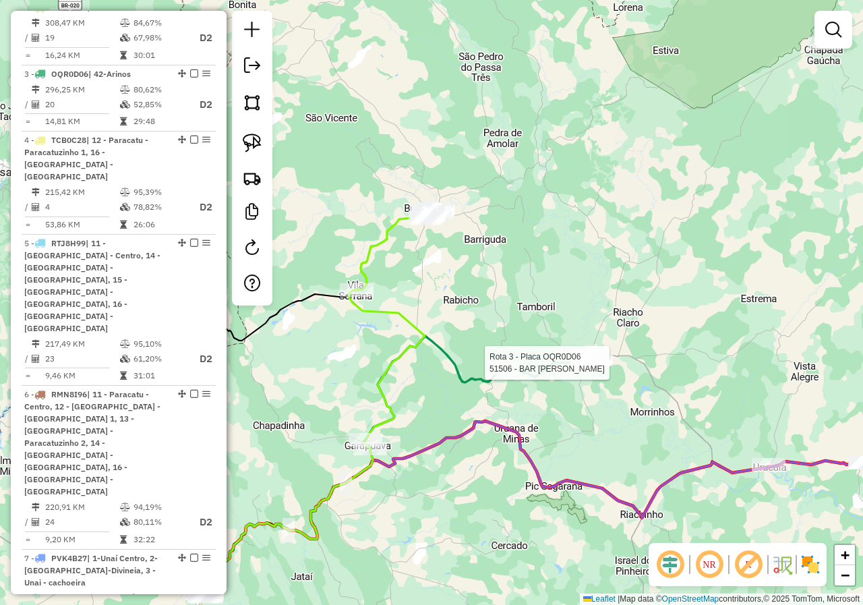
select select "*********"
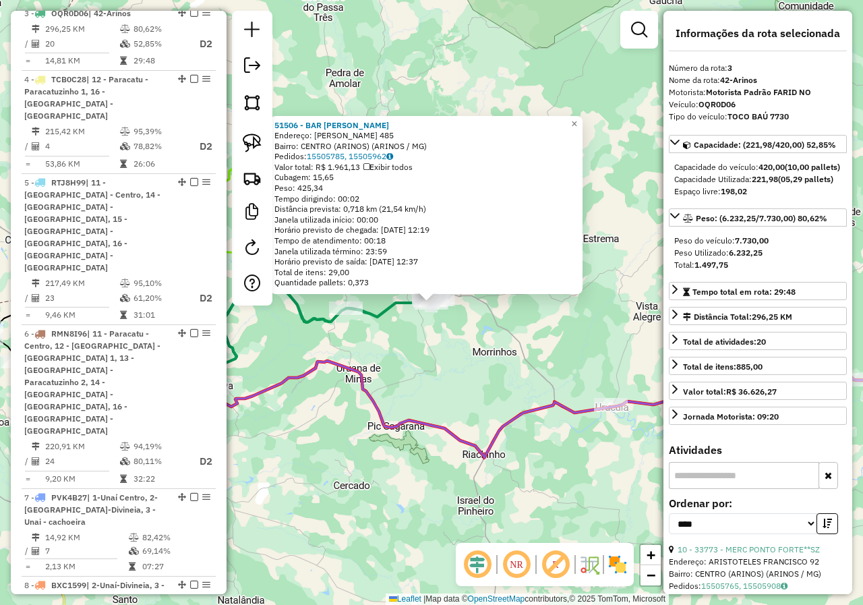
scroll to position [639, 0]
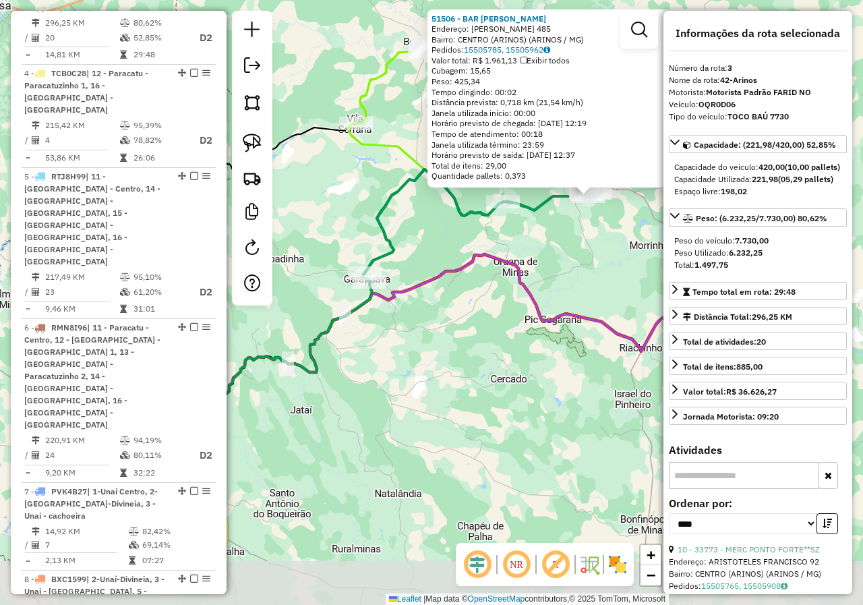
drag, startPoint x: 467, startPoint y: 424, endPoint x: 624, endPoint y: 318, distance: 189.8
click at [624, 318] on div "51506 - BAR [PERSON_NAME]: [PERSON_NAME] 485 Bairro: CENTRO (ARINOS) (ARINOS / …" at bounding box center [431, 302] width 863 height 605
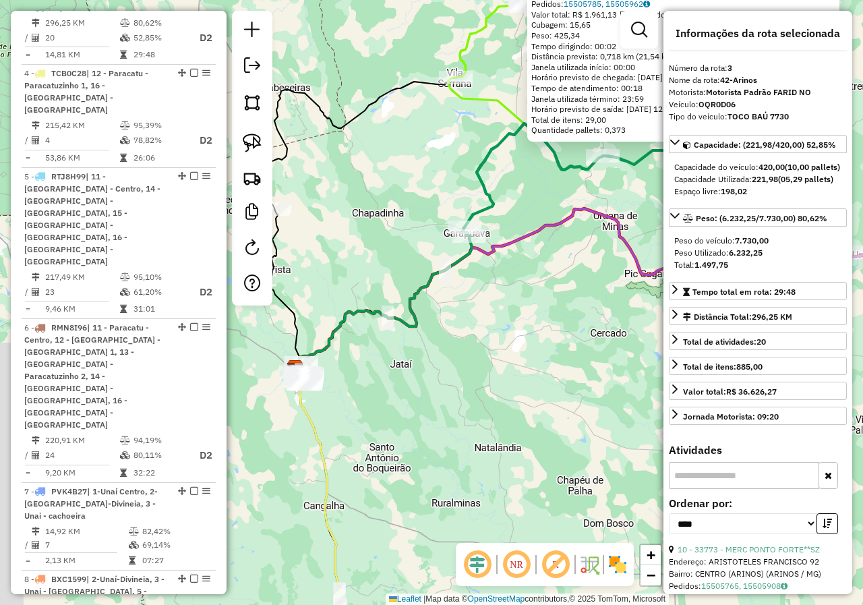
drag, startPoint x: 484, startPoint y: 369, endPoint x: 576, endPoint y: 307, distance: 111.1
click at [614, 307] on div "51506 - BAR [PERSON_NAME]: [PERSON_NAME] 485 Bairro: CENTRO (ARINOS) (ARINOS / …" at bounding box center [431, 302] width 863 height 605
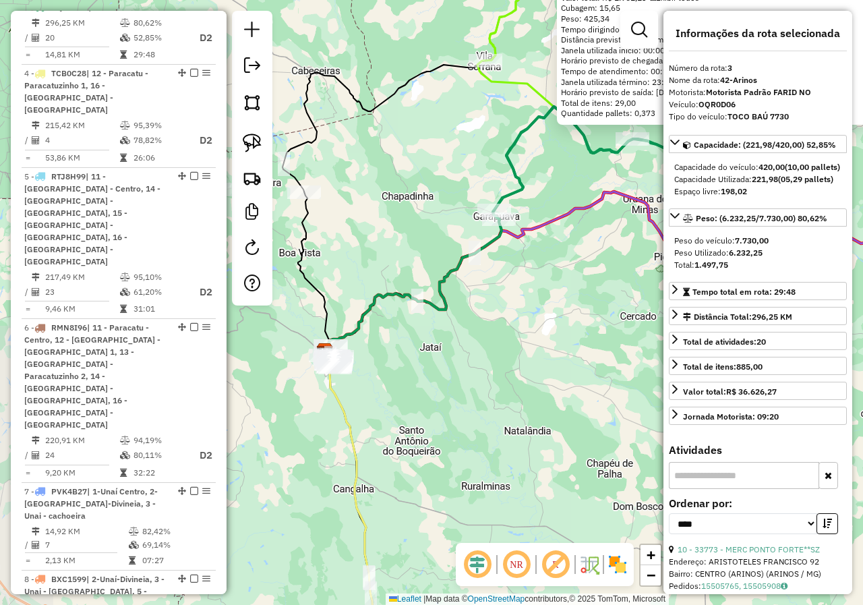
click at [554, 310] on div "51506 - BAR [PERSON_NAME]: [PERSON_NAME] 485 Bairro: CENTRO (ARINOS) (ARINOS / …" at bounding box center [431, 302] width 863 height 605
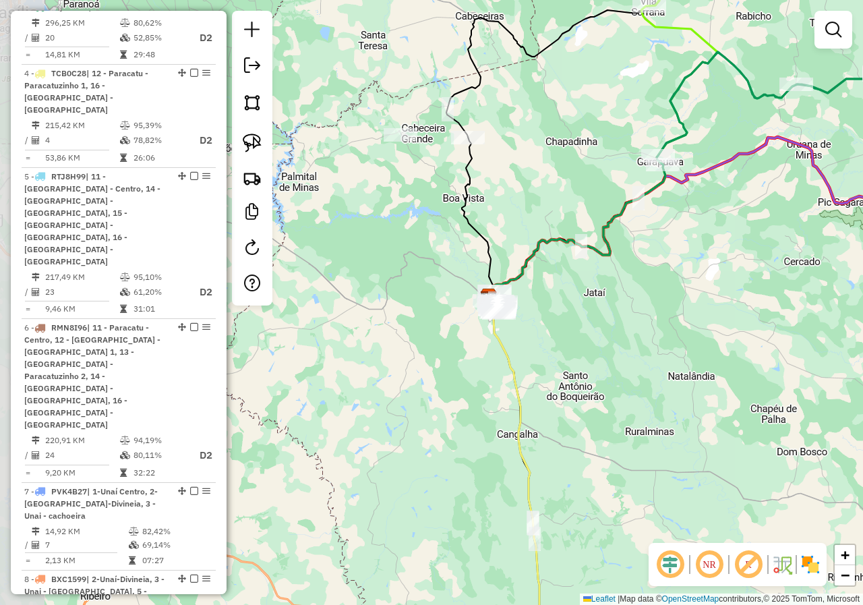
drag, startPoint x: 378, startPoint y: 265, endPoint x: 502, endPoint y: 227, distance: 129.0
click at [502, 227] on div "Janela de atendimento Grade de atendimento Capacidade Transportadoras Veículos …" at bounding box center [431, 302] width 863 height 605
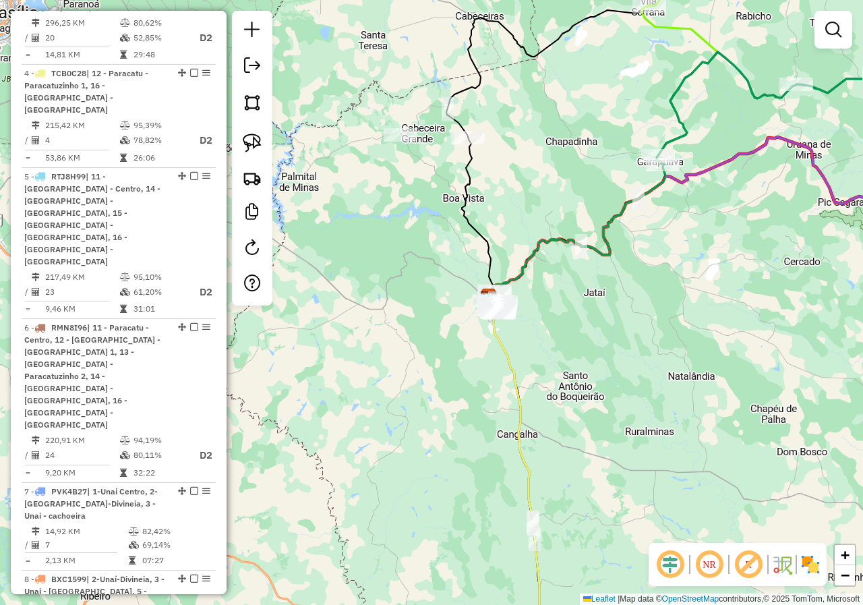
drag, startPoint x: 511, startPoint y: 222, endPoint x: 402, endPoint y: 366, distance: 181.0
click at [405, 366] on div "Janela de atendimento Grade de atendimento Capacidade Transportadoras Veículos …" at bounding box center [431, 302] width 863 height 605
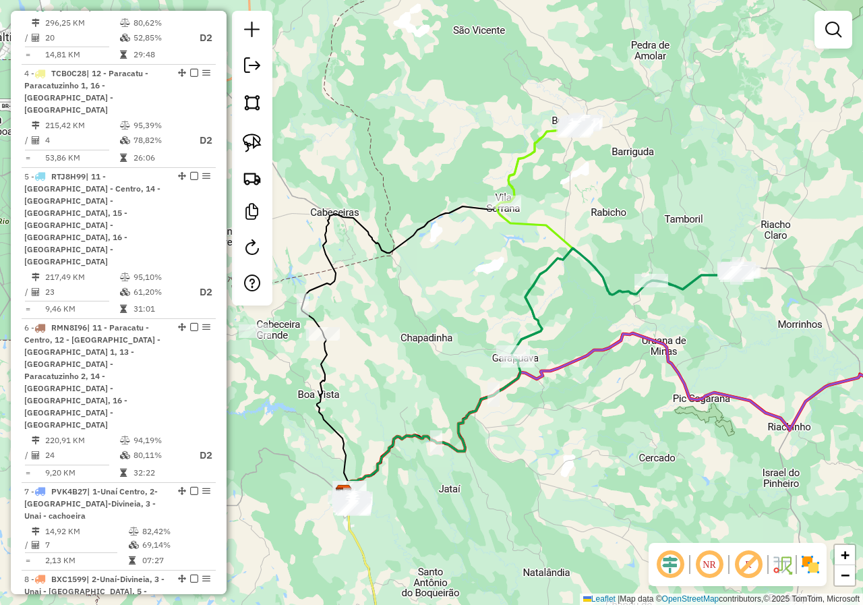
drag, startPoint x: 550, startPoint y: 223, endPoint x: 510, endPoint y: 276, distance: 66.5
click at [510, 276] on div "Janela de atendimento Grade de atendimento Capacidade Transportadoras Veículos …" at bounding box center [431, 302] width 863 height 605
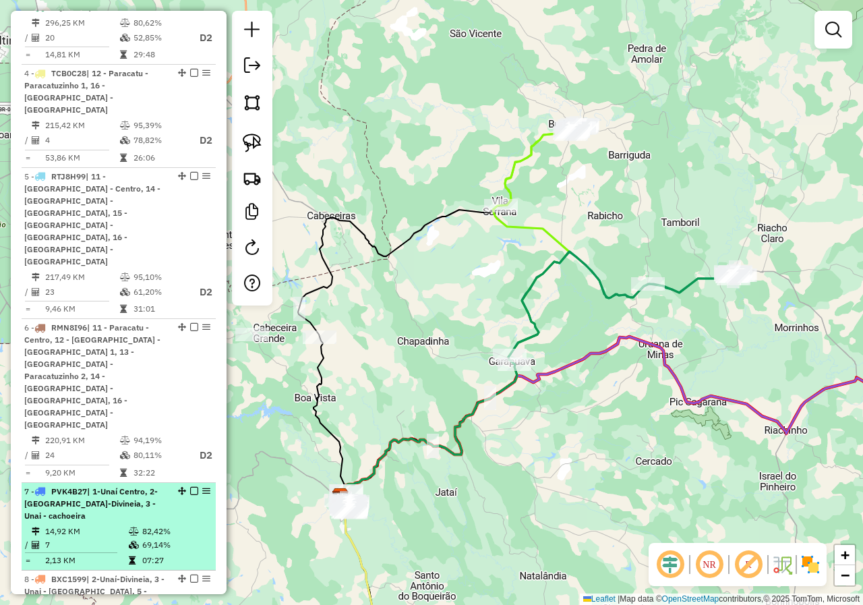
click at [137, 486] on span "| 1-Unaí Centro, 2-[GEOGRAPHIC_DATA]-Divineia, 3 - Unai - cachoeira" at bounding box center [91, 503] width 134 height 34
select select "*********"
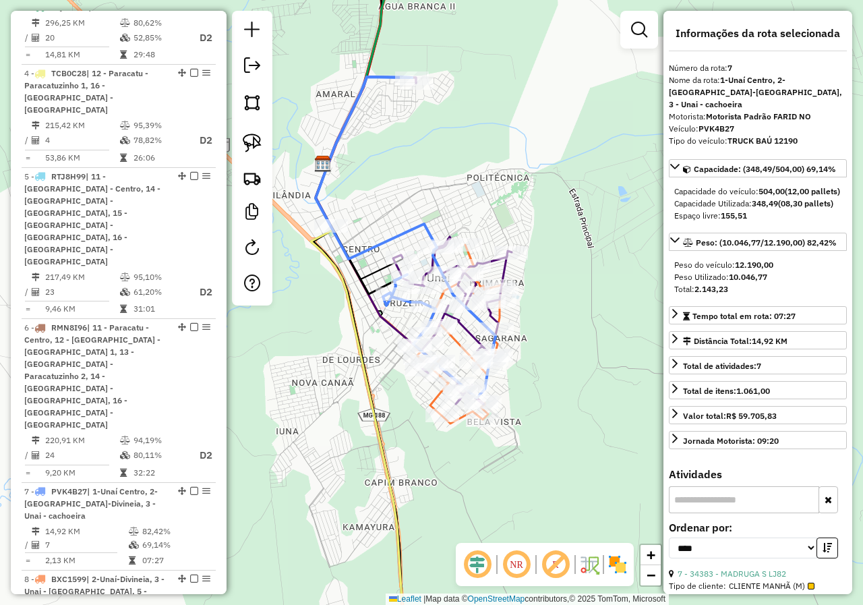
drag, startPoint x: 396, startPoint y: 469, endPoint x: 393, endPoint y: 454, distance: 14.6
click at [393, 454] on div "Janela de atendimento Grade de atendimento Capacidade Transportadoras Veículos …" at bounding box center [431, 302] width 863 height 605
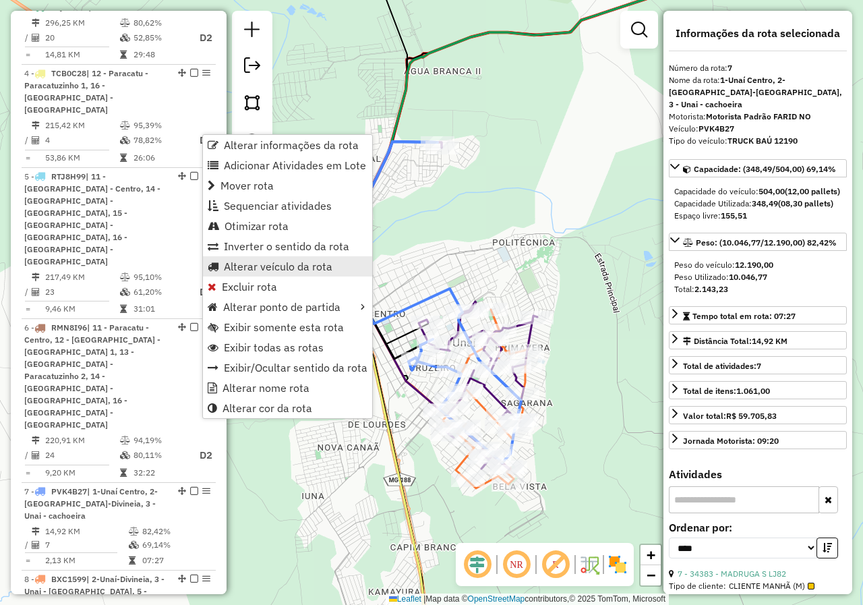
click at [274, 268] on span "Alterar veículo da rota" at bounding box center [278, 266] width 109 height 11
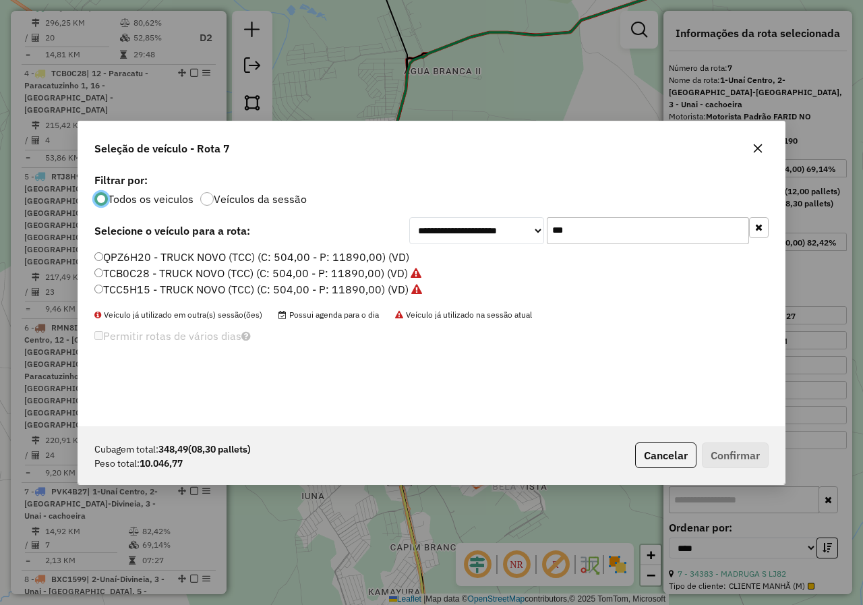
scroll to position [7, 4]
click at [599, 240] on input "***" at bounding box center [648, 230] width 202 height 27
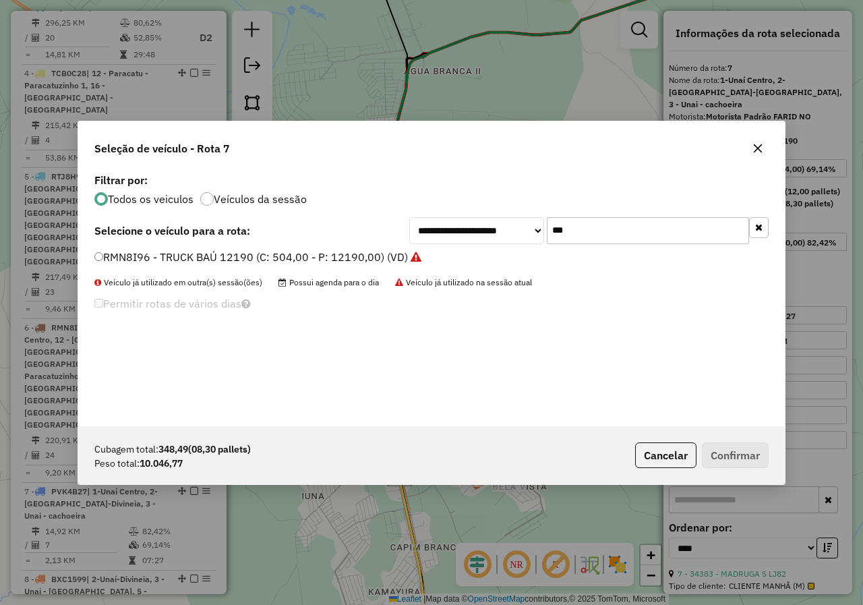
type input "***"
click at [270, 259] on label "RMN8I96 - TRUCK BAÚ 12190 (C: 504,00 - P: 12190,00) (VD)" at bounding box center [257, 257] width 327 height 16
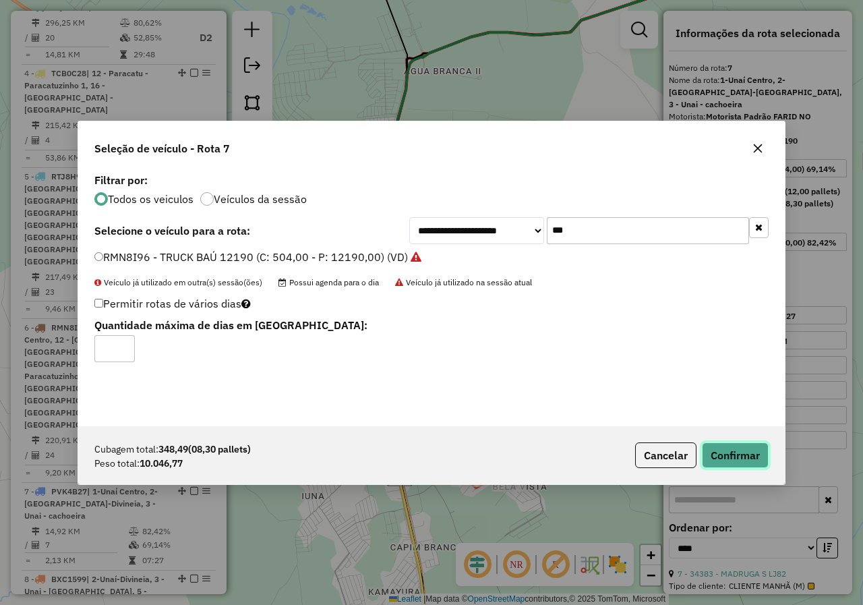
click at [737, 444] on button "Confirmar" at bounding box center [735, 455] width 67 height 26
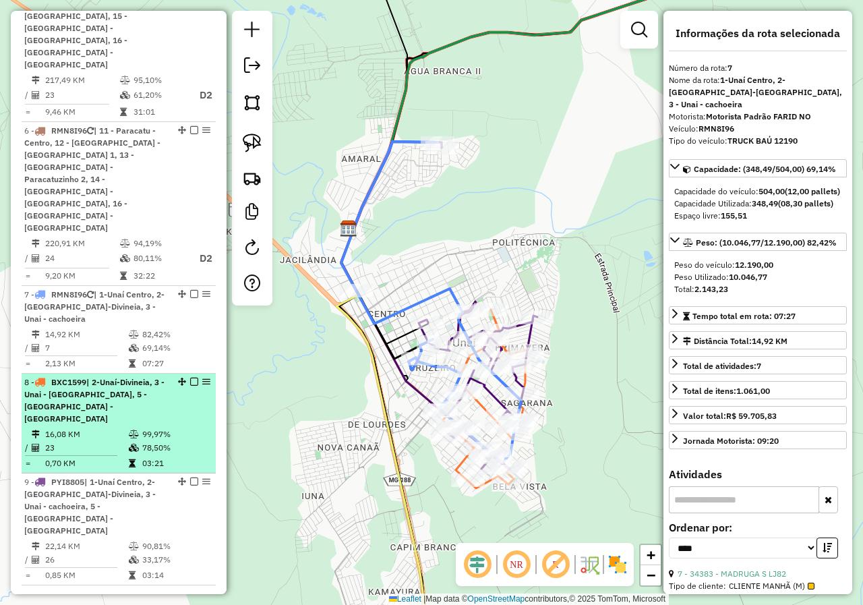
scroll to position [768, 0]
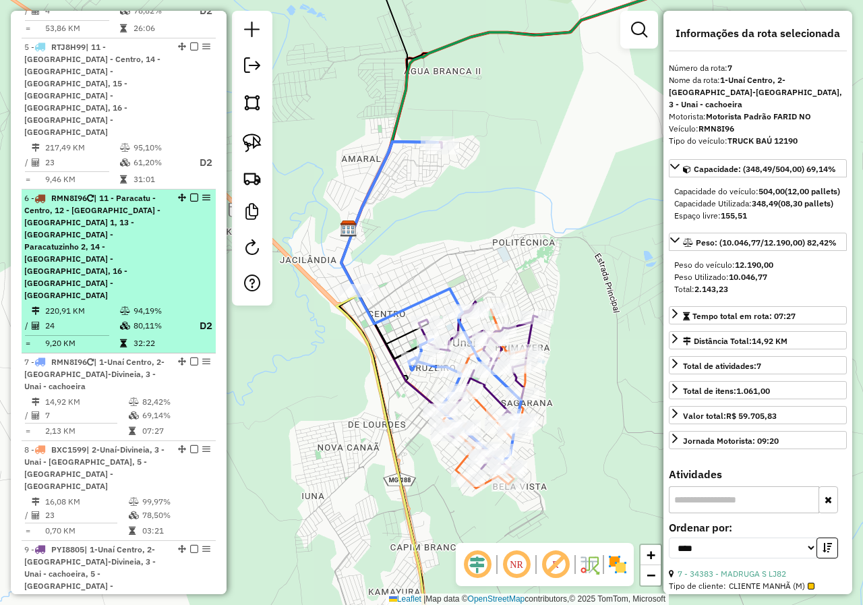
click at [145, 203] on div "6 - RMN8I96 | 11 - [GEOGRAPHIC_DATA] - Centro, 12 - [GEOGRAPHIC_DATA] - [GEOGRA…" at bounding box center [95, 246] width 143 height 109
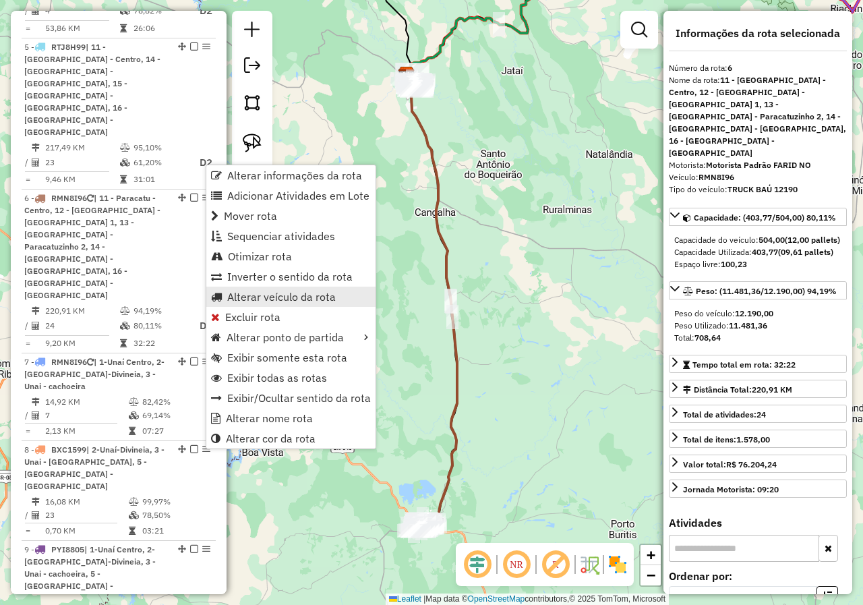
click at [315, 302] on span "Alterar veículo da rota" at bounding box center [281, 296] width 109 height 11
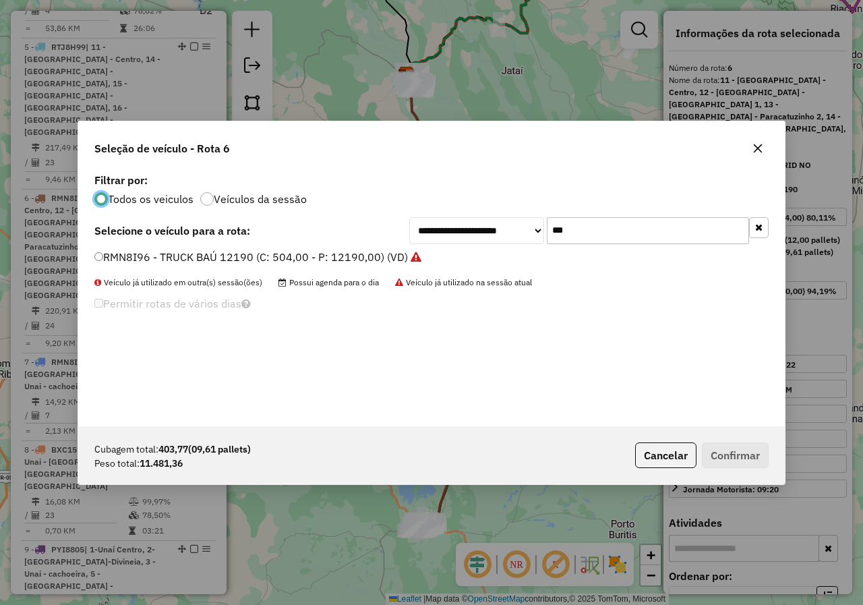
scroll to position [7, 4]
click at [598, 227] on input "***" at bounding box center [648, 230] width 202 height 27
type input "***"
drag, startPoint x: 367, startPoint y: 259, endPoint x: 664, endPoint y: 398, distance: 327.9
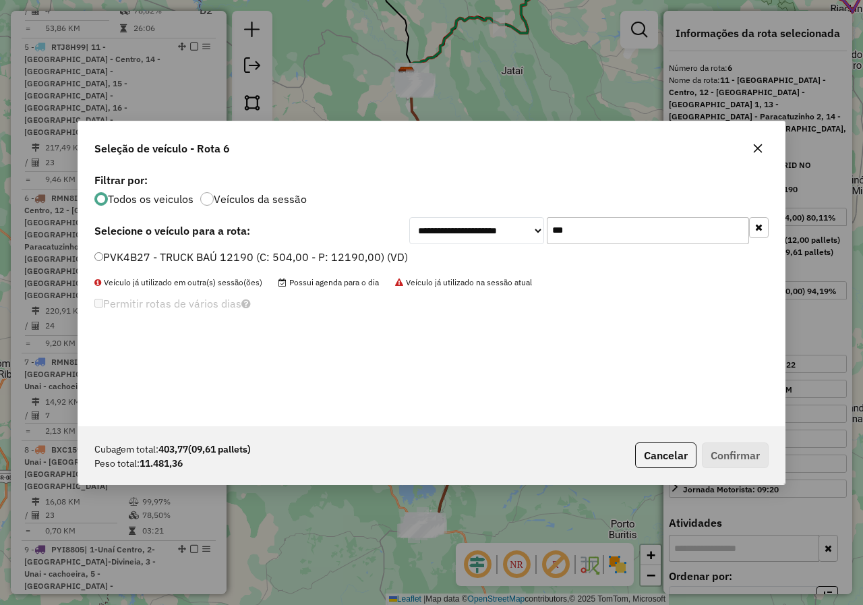
click at [367, 259] on label "PVK4B27 - TRUCK BAÚ 12190 (C: 504,00 - P: 12190,00) (VD)" at bounding box center [251, 257] width 314 height 16
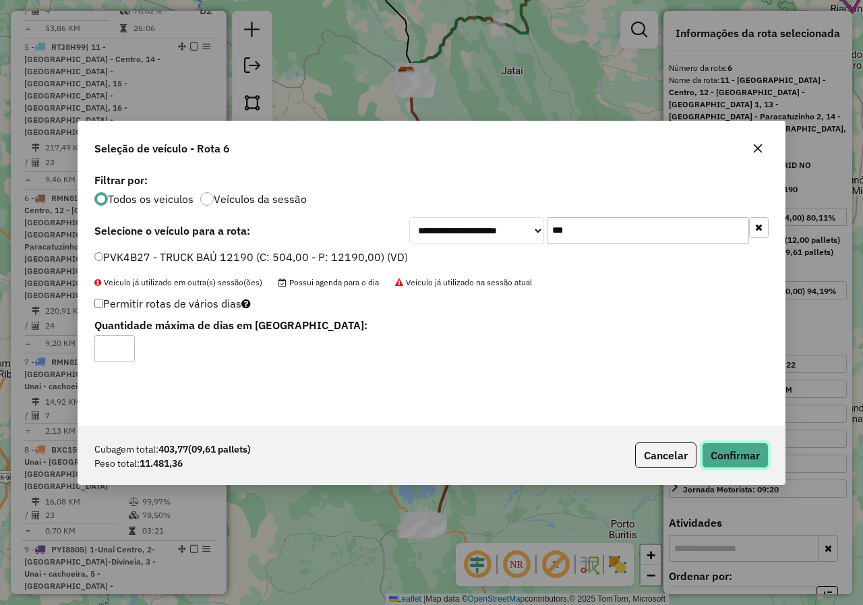
click at [738, 451] on button "Confirmar" at bounding box center [735, 455] width 67 height 26
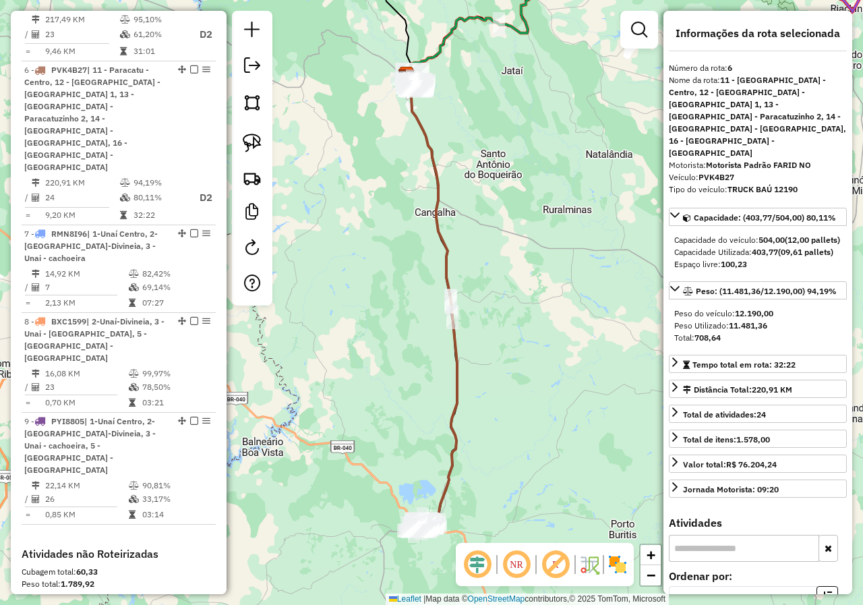
scroll to position [910, 0]
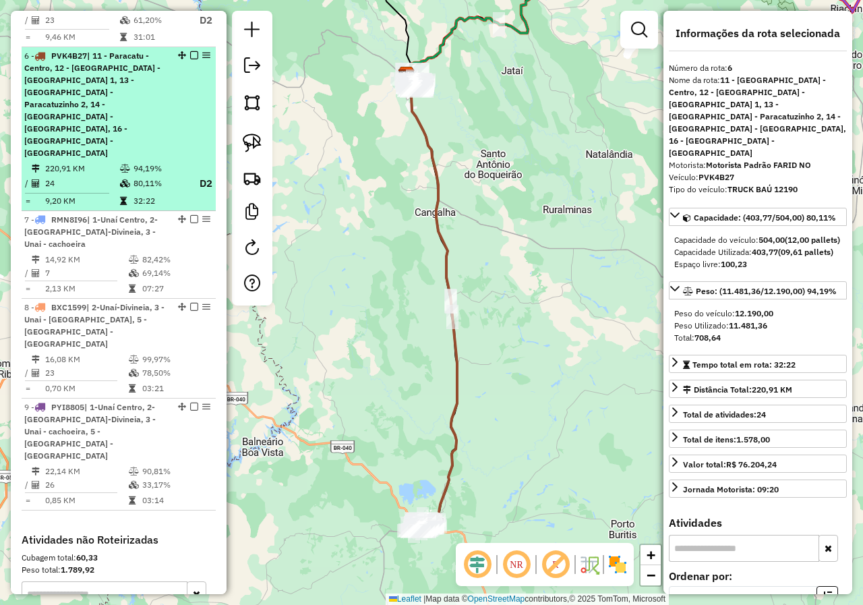
click at [128, 77] on div "6 - PVK4B27 | 11 - Paracatu - Centro, 12 - [GEOGRAPHIC_DATA] - [GEOGRAPHIC_DATA…" at bounding box center [95, 104] width 143 height 109
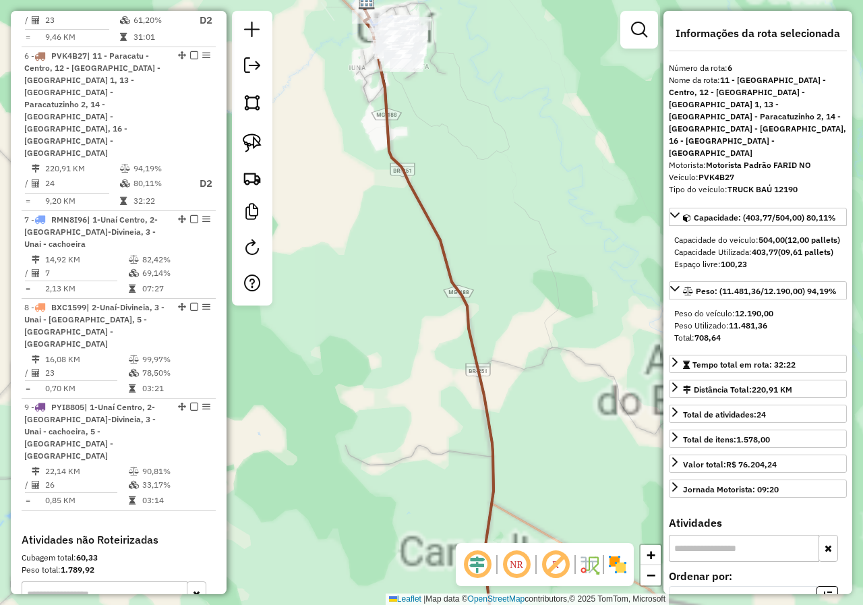
click at [525, 269] on div "Janela de atendimento Grade de atendimento Capacidade Transportadoras Veículos …" at bounding box center [431, 302] width 863 height 605
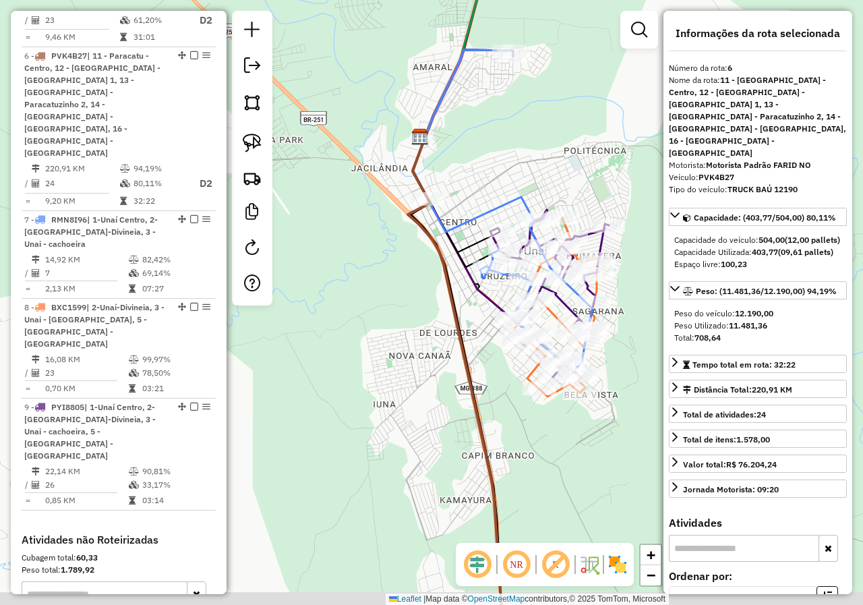
drag, startPoint x: 519, startPoint y: 293, endPoint x: 433, endPoint y: 239, distance: 101.2
click at [382, 236] on div "Janela de atendimento Grade de atendimento Capacidade Transportadoras Veículos …" at bounding box center [431, 302] width 863 height 605
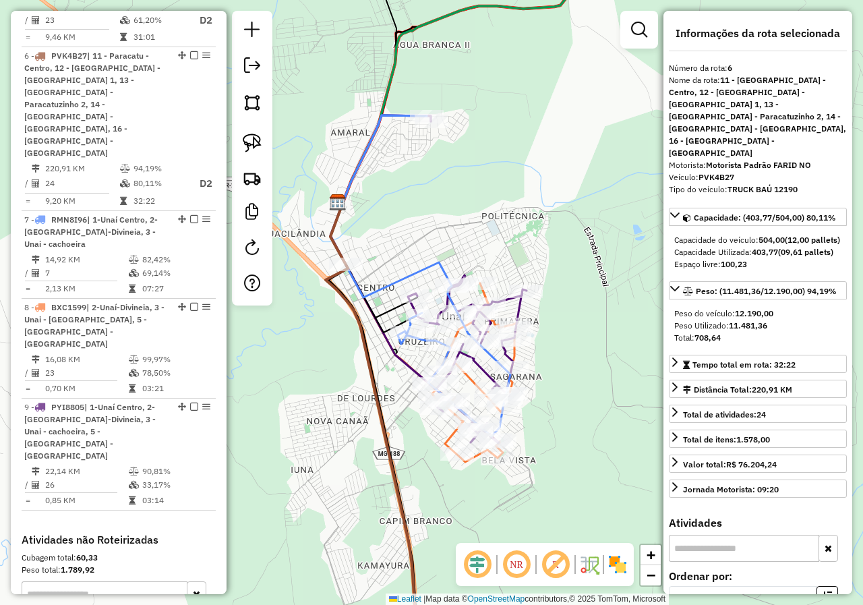
drag, startPoint x: 405, startPoint y: 151, endPoint x: 438, endPoint y: 210, distance: 67.9
click at [438, 210] on div "Janela de atendimento Grade de atendimento Capacidade Transportadoras Veículos …" at bounding box center [431, 302] width 863 height 605
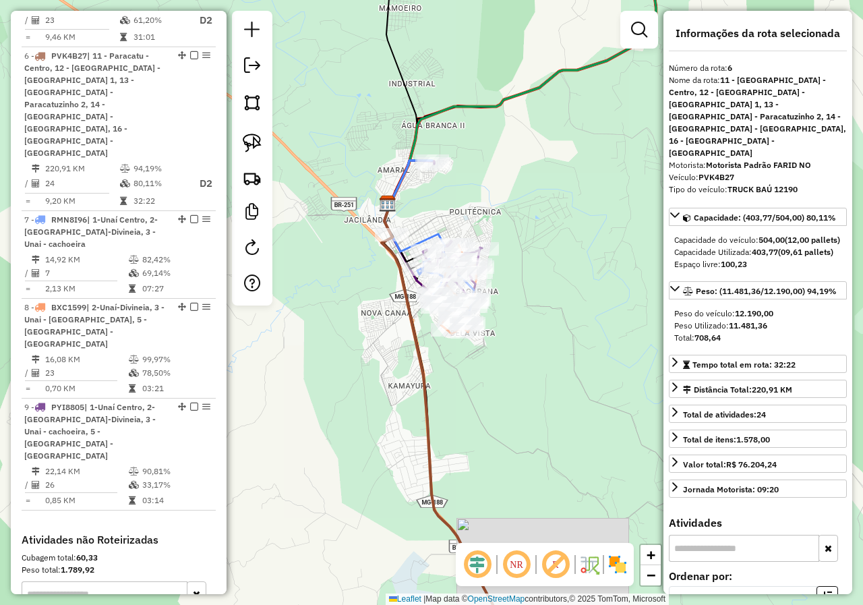
click at [463, 248] on div "Janela de atendimento Grade de atendimento Capacidade Transportadoras Veículos …" at bounding box center [431, 302] width 863 height 605
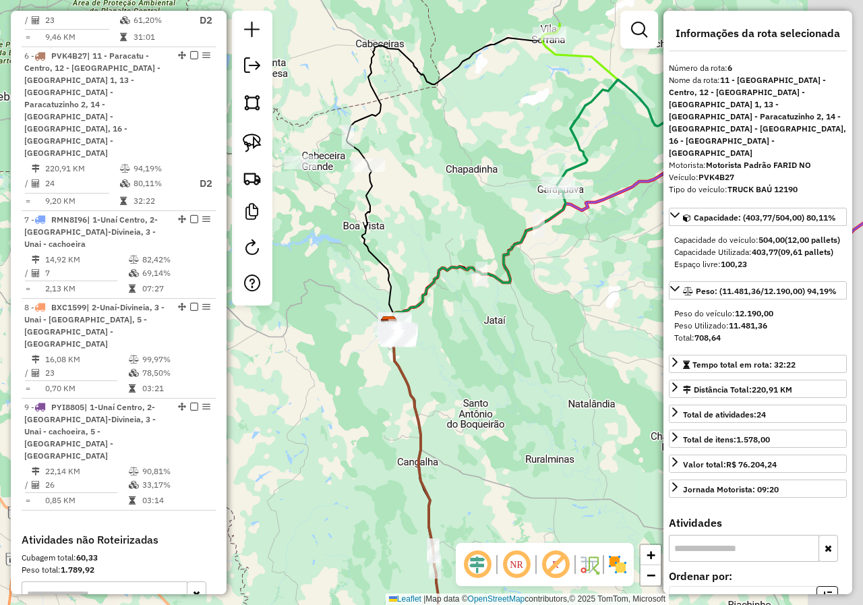
drag, startPoint x: 470, startPoint y: 310, endPoint x: 465, endPoint y: 318, distance: 9.4
click at [465, 318] on div "Janela de atendimento Grade de atendimento Capacidade Transportadoras Veículos …" at bounding box center [431, 302] width 863 height 605
drag, startPoint x: 503, startPoint y: 309, endPoint x: 479, endPoint y: 300, distance: 25.2
click at [479, 300] on div "Janela de atendimento Grade de atendimento Capacidade Transportadoras Veículos …" at bounding box center [431, 302] width 863 height 605
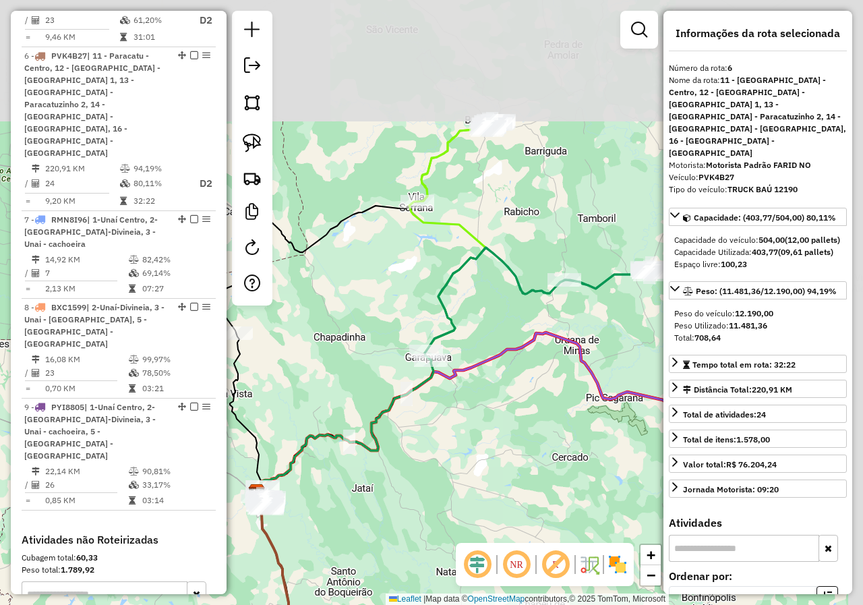
drag, startPoint x: 522, startPoint y: 75, endPoint x: 415, endPoint y: 252, distance: 206.3
click at [415, 252] on div "Janela de atendimento Grade de atendimento Capacidade Transportadoras Veículos …" at bounding box center [431, 302] width 863 height 605
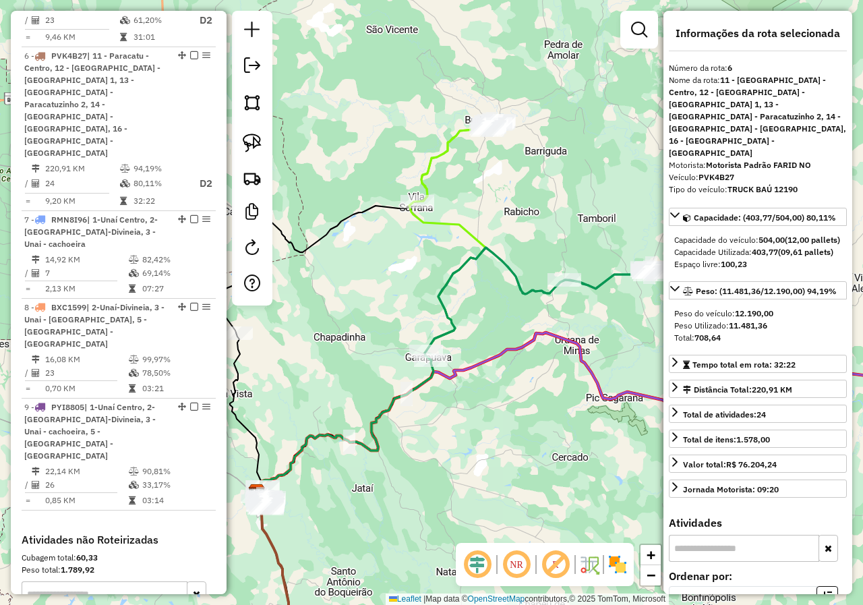
click at [554, 519] on div "Janela de atendimento Grade de atendimento Capacidade Transportadoras Veículos …" at bounding box center [431, 302] width 863 height 605
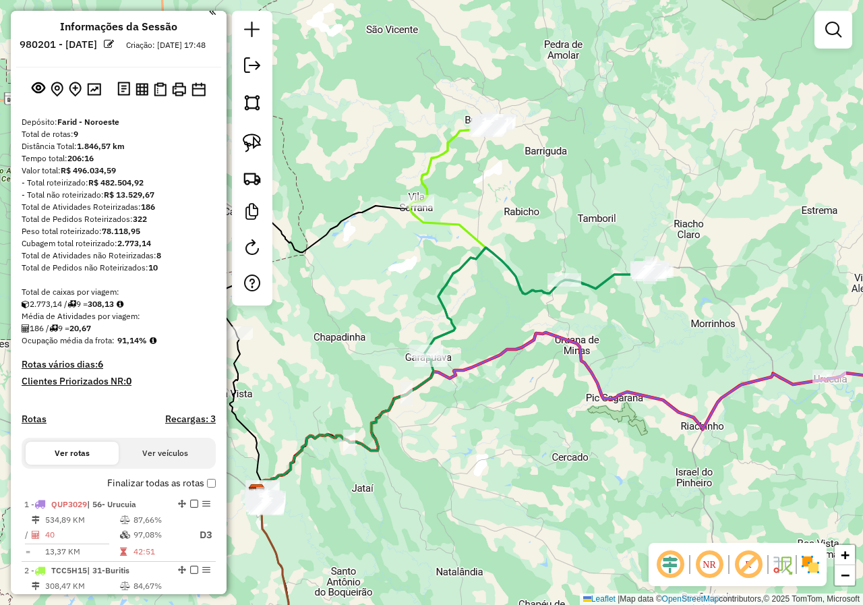
scroll to position [0, 0]
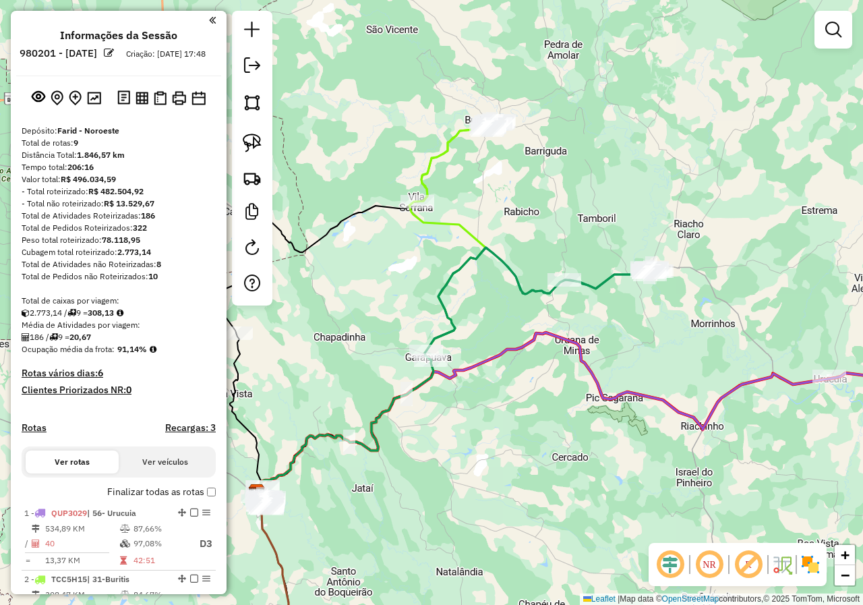
click at [561, 400] on div "Janela de atendimento Grade de atendimento Capacidade Transportadoras Veículos …" at bounding box center [431, 302] width 863 height 605
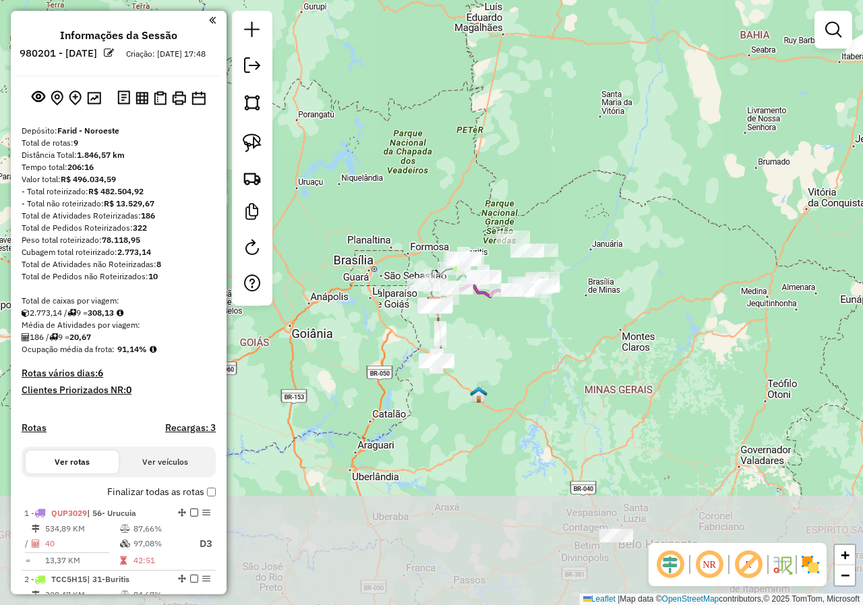
drag, startPoint x: 556, startPoint y: 476, endPoint x: 493, endPoint y: 352, distance: 139.3
click at [493, 352] on div "Janela de atendimento Grade de atendimento Capacidade Transportadoras Veículos …" at bounding box center [431, 302] width 863 height 605
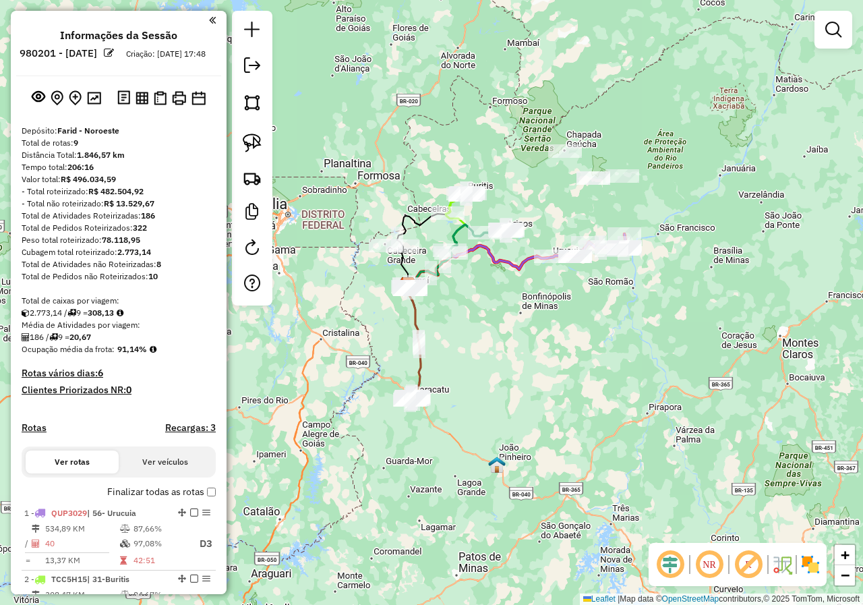
drag, startPoint x: 434, startPoint y: 320, endPoint x: 454, endPoint y: 374, distance: 58.2
click at [454, 374] on div "Janela de atendimento Grade de atendimento Capacidade Transportadoras Veículos …" at bounding box center [431, 302] width 863 height 605
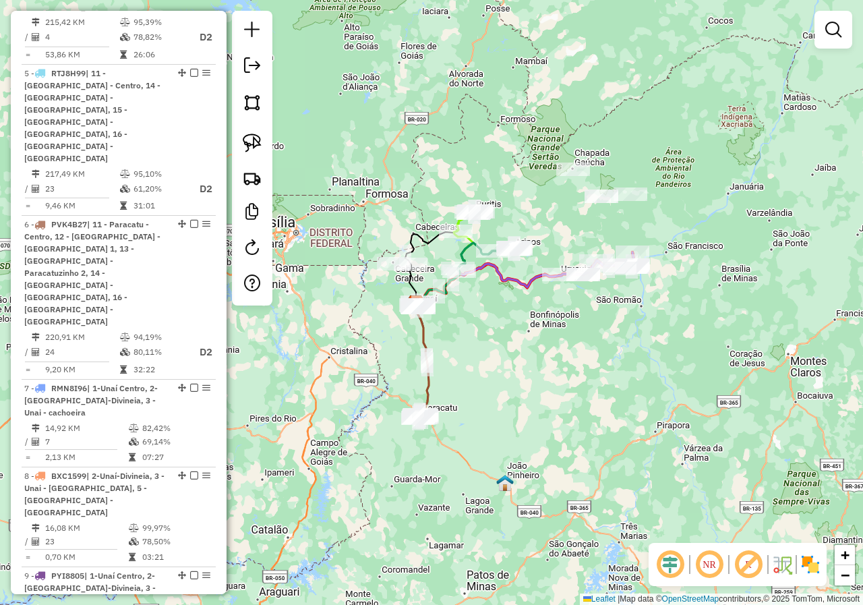
scroll to position [970, 0]
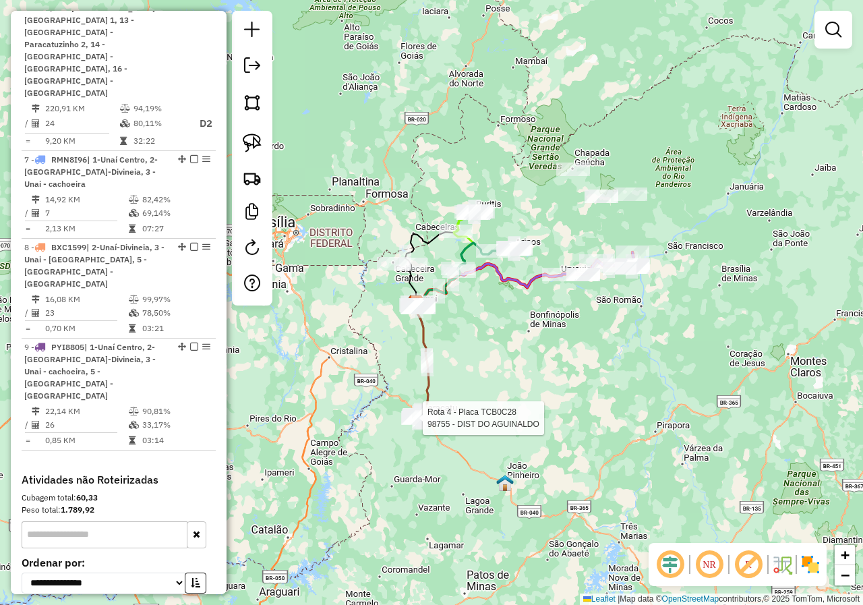
select select "*********"
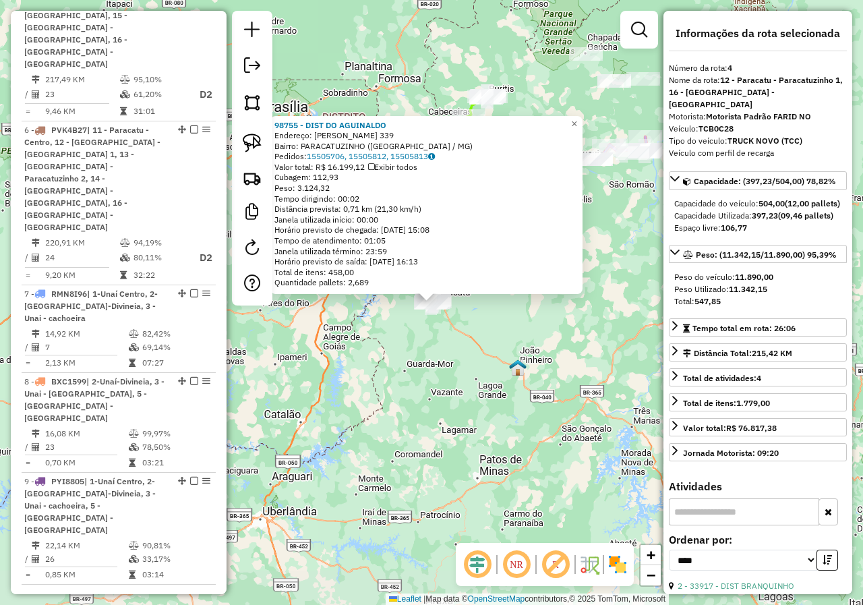
scroll to position [705, 0]
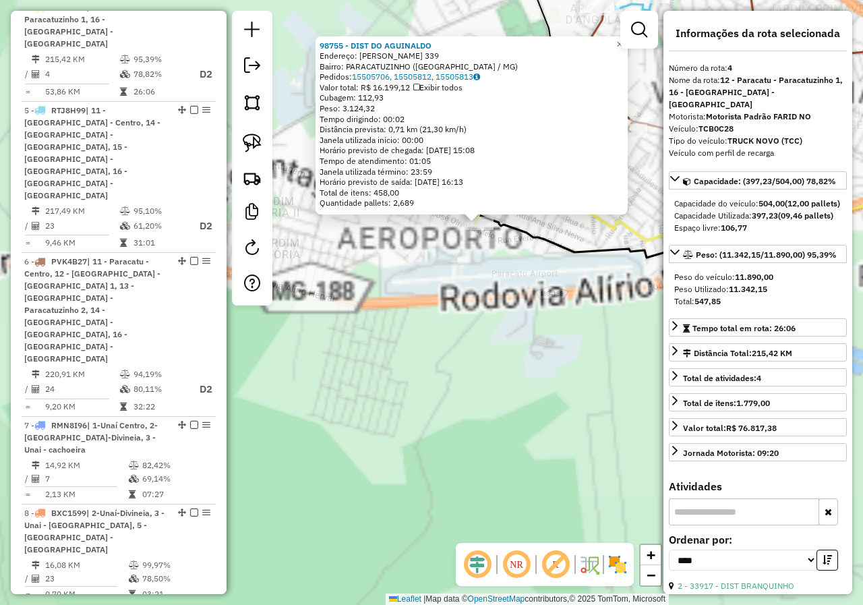
click at [427, 293] on div "98755 - DIST DO [PERSON_NAME]: [PERSON_NAME] 339 Bairro: [GEOGRAPHIC_DATA] ([GE…" at bounding box center [431, 302] width 863 height 605
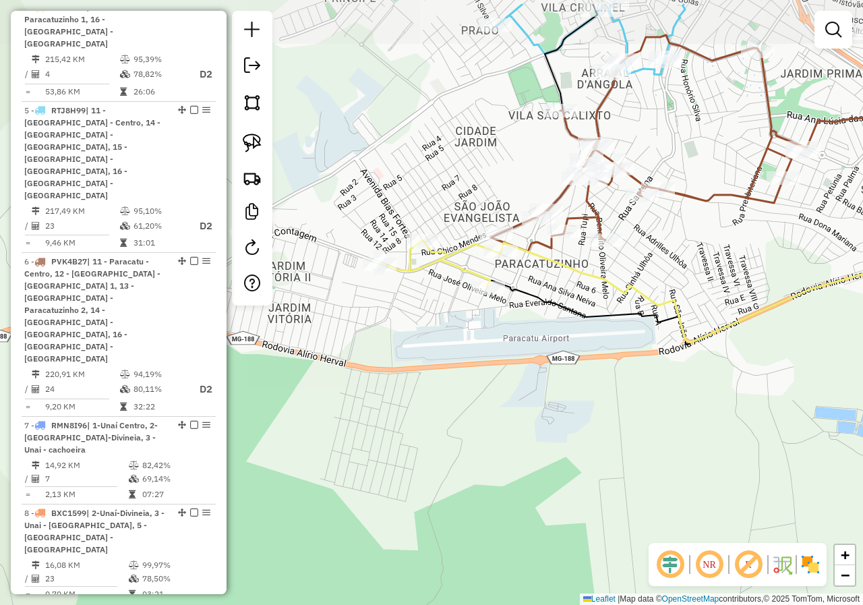
drag, startPoint x: 448, startPoint y: 316, endPoint x: 472, endPoint y: 341, distance: 34.8
click at [472, 341] on div "Janela de atendimento Grade de atendimento Capacidade Transportadoras Veículos …" at bounding box center [431, 302] width 863 height 605
drag, startPoint x: 455, startPoint y: 364, endPoint x: 518, endPoint y: 440, distance: 98.7
click at [518, 440] on div "Janela de atendimento Grade de atendimento Capacidade Transportadoras Veículos …" at bounding box center [431, 302] width 863 height 605
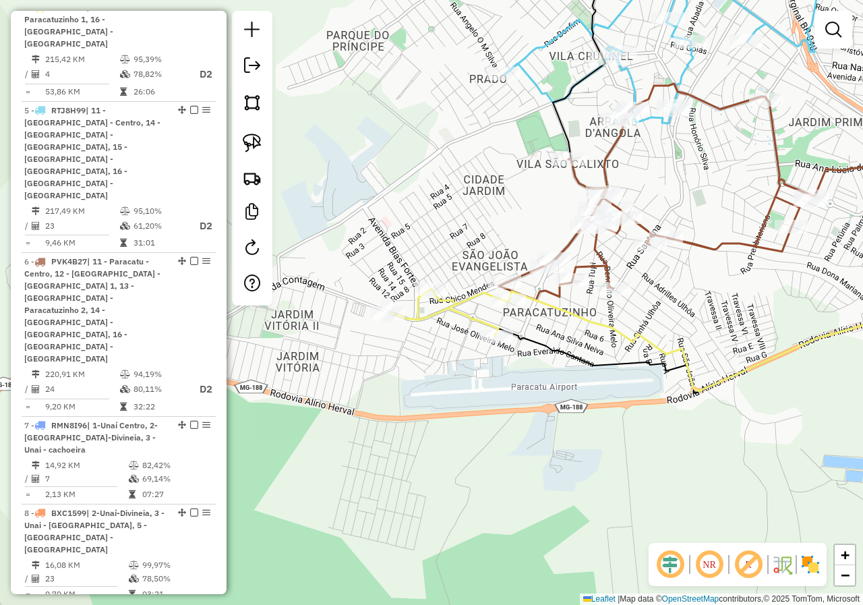
click at [452, 358] on div "Janela de atendimento Grade de atendimento Capacidade Transportadoras Veículos …" at bounding box center [431, 302] width 863 height 605
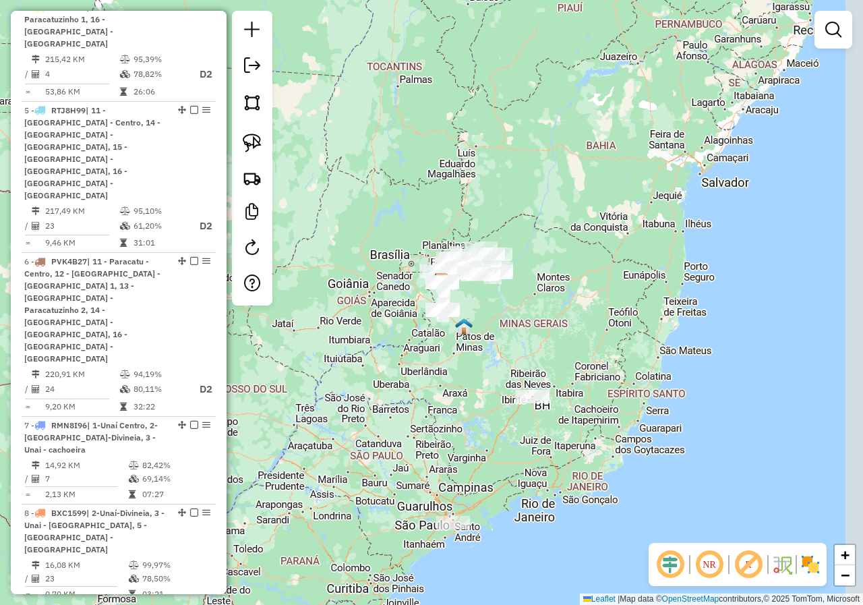
drag, startPoint x: 700, startPoint y: 307, endPoint x: 541, endPoint y: 313, distance: 158.5
click at [541, 313] on div "Janela de atendimento Grade de atendimento Capacidade Transportadoras Veículos …" at bounding box center [431, 302] width 863 height 605
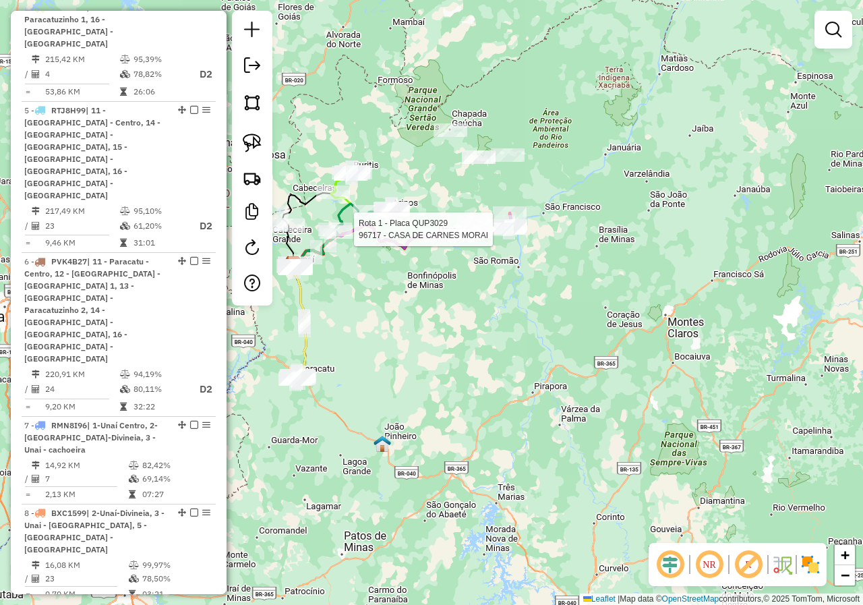
select select "*********"
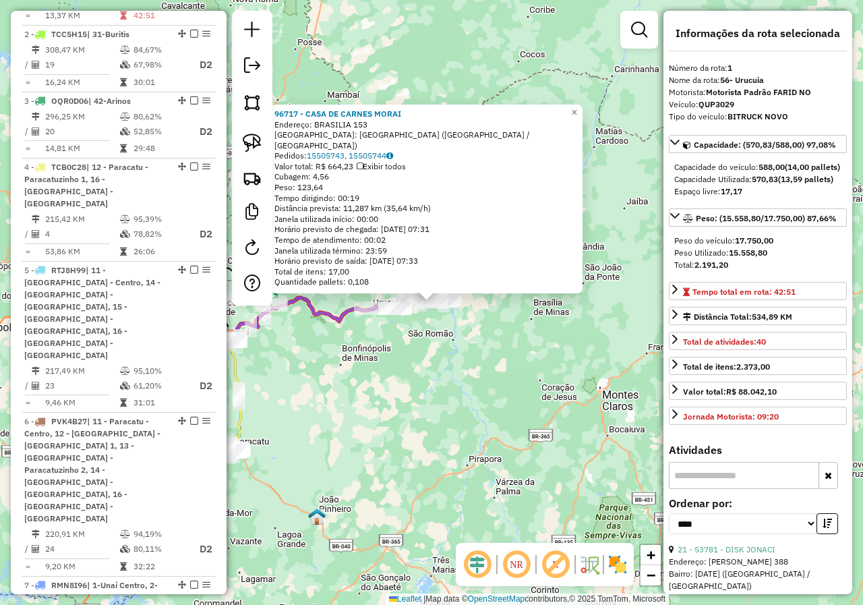
scroll to position [506, 0]
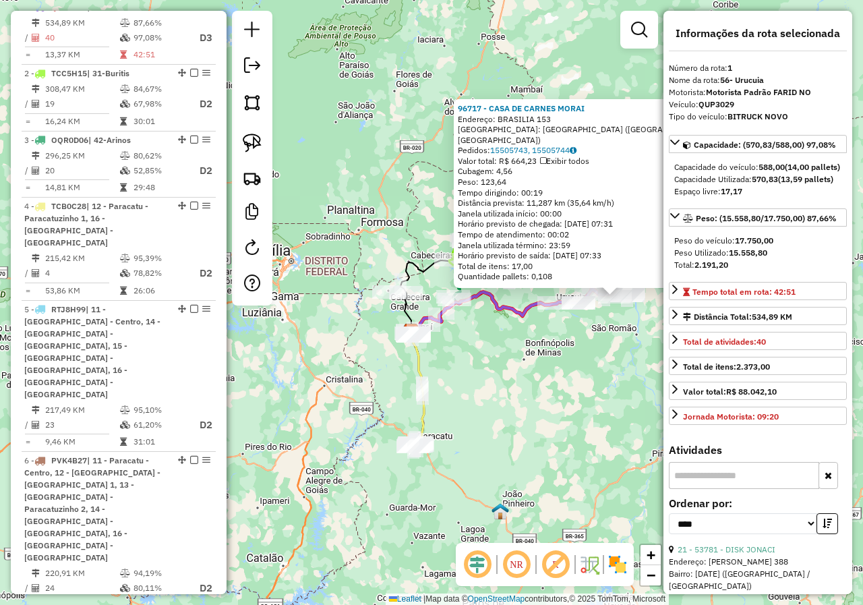
drag, startPoint x: 452, startPoint y: 406, endPoint x: 635, endPoint y: 401, distance: 183.5
click at [635, 401] on div "96717 - CASA DE CARNES MORAI Endereço: [GEOGRAPHIC_DATA] 153 Bairro: [GEOGRAPHI…" at bounding box center [431, 302] width 863 height 605
click at [579, 401] on div "96717 - CASA DE CARNES MORAI Endereço: [GEOGRAPHIC_DATA] 153 Bairro: [GEOGRAPHI…" at bounding box center [431, 302] width 863 height 605
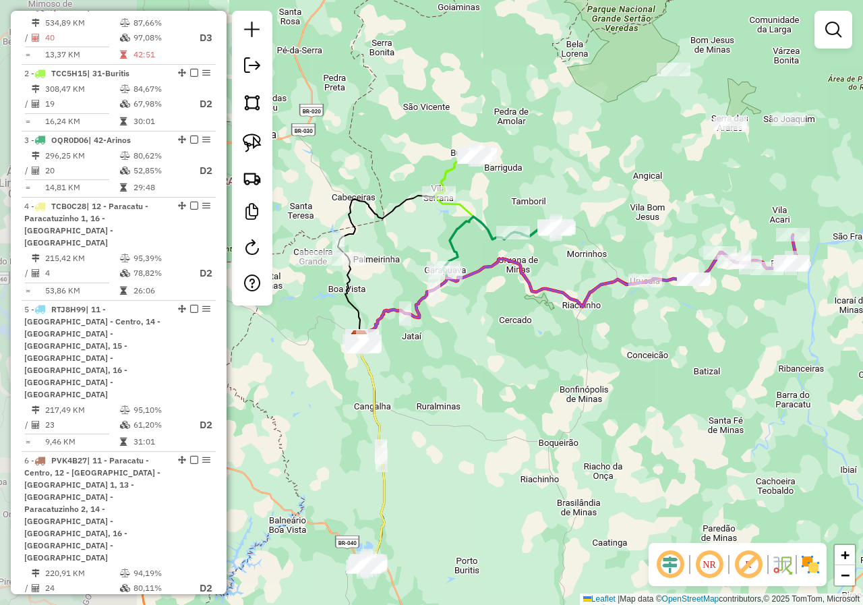
drag, startPoint x: 473, startPoint y: 367, endPoint x: 545, endPoint y: 358, distance: 72.7
click at [626, 357] on div "Janela de atendimento Grade de atendimento Capacidade Transportadoras Veículos …" at bounding box center [431, 302] width 863 height 605
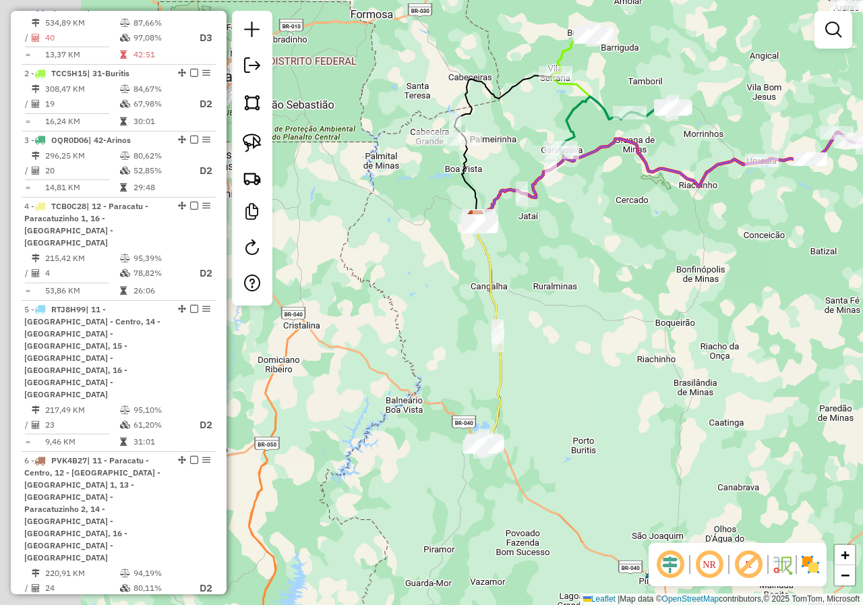
drag, startPoint x: 459, startPoint y: 378, endPoint x: 562, endPoint y: 263, distance: 154.3
click at [562, 263] on div "Janela de atendimento Grade de atendimento Capacidade Transportadoras Veículos …" at bounding box center [431, 302] width 863 height 605
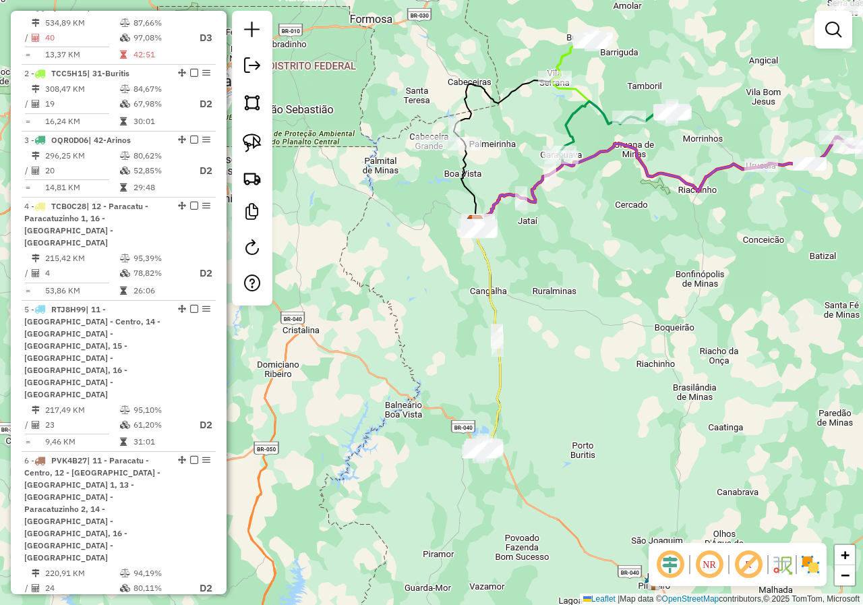
drag, startPoint x: 537, startPoint y: 227, endPoint x: 506, endPoint y: 318, distance: 95.9
click at [506, 318] on div "Janela de atendimento Grade de atendimento Capacidade Transportadoras Veículos …" at bounding box center [431, 302] width 863 height 605
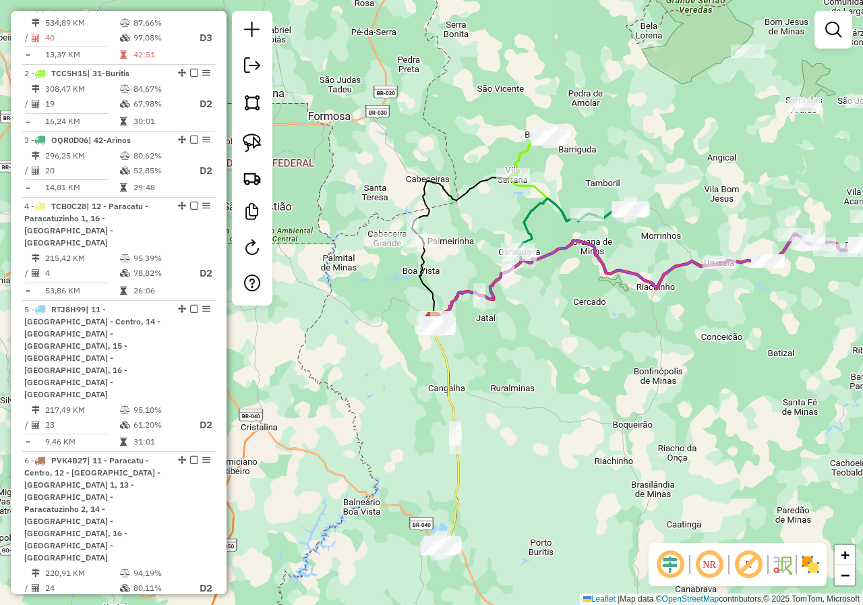
drag, startPoint x: 674, startPoint y: 142, endPoint x: 614, endPoint y: 238, distance: 113.6
click at [614, 238] on div "Janela de atendimento Grade de atendimento Capacidade Transportadoras Veículos …" at bounding box center [431, 302] width 863 height 605
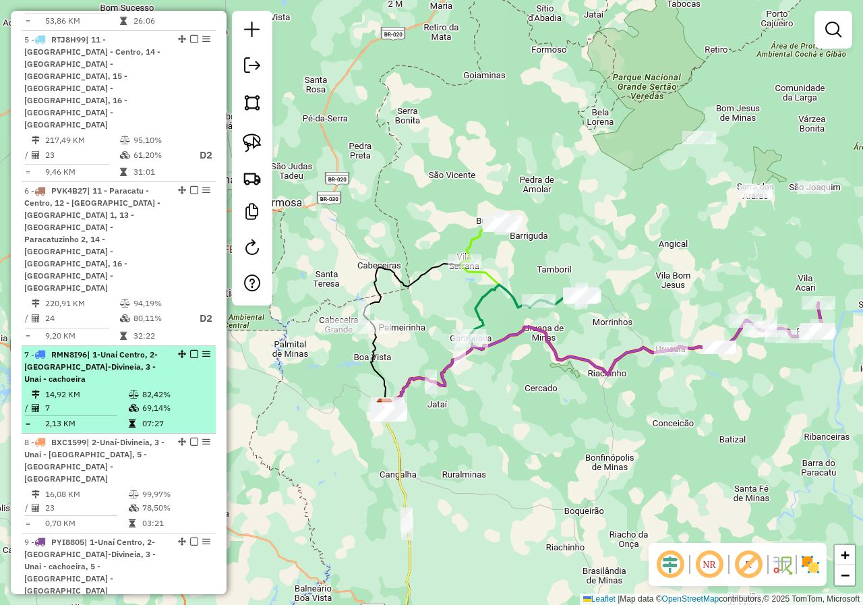
scroll to position [843, 0]
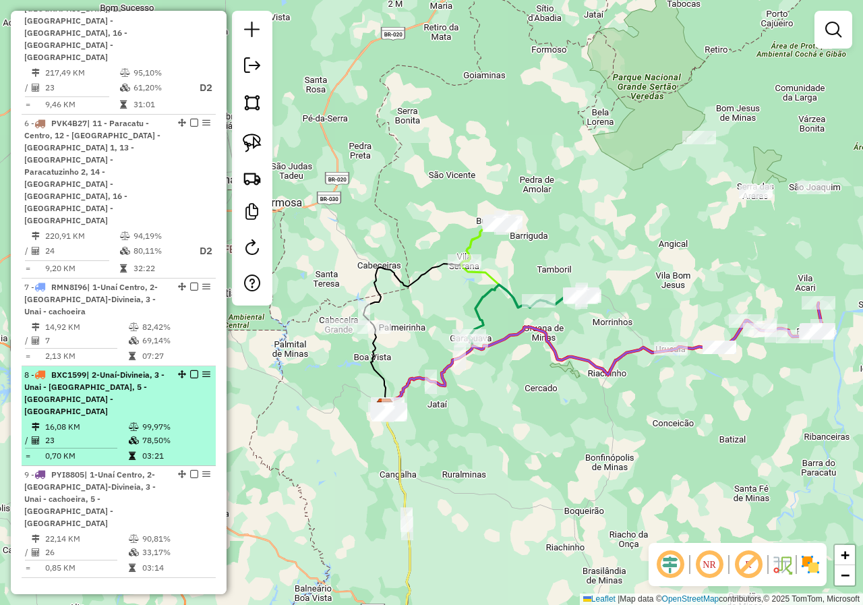
click at [111, 434] on td "23" at bounding box center [87, 440] width 84 height 13
select select "*********"
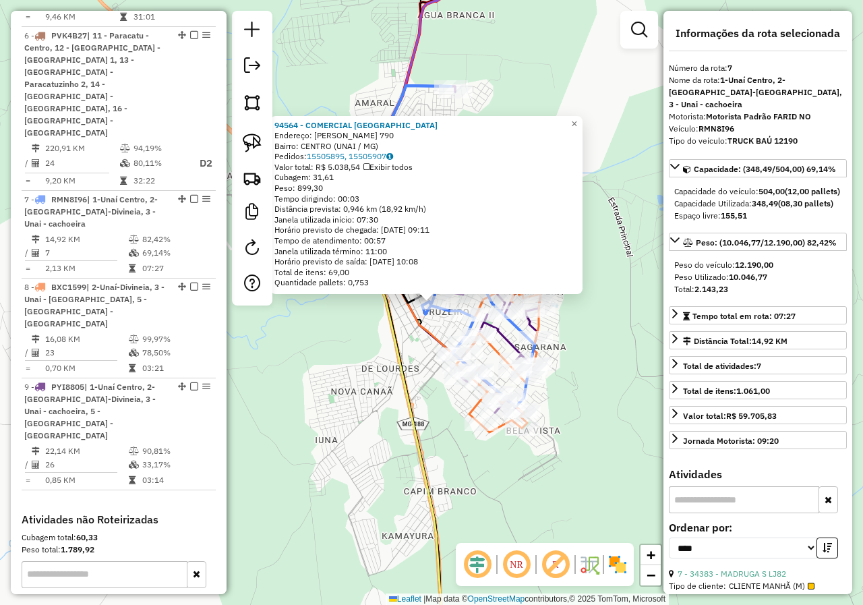
scroll to position [970, 0]
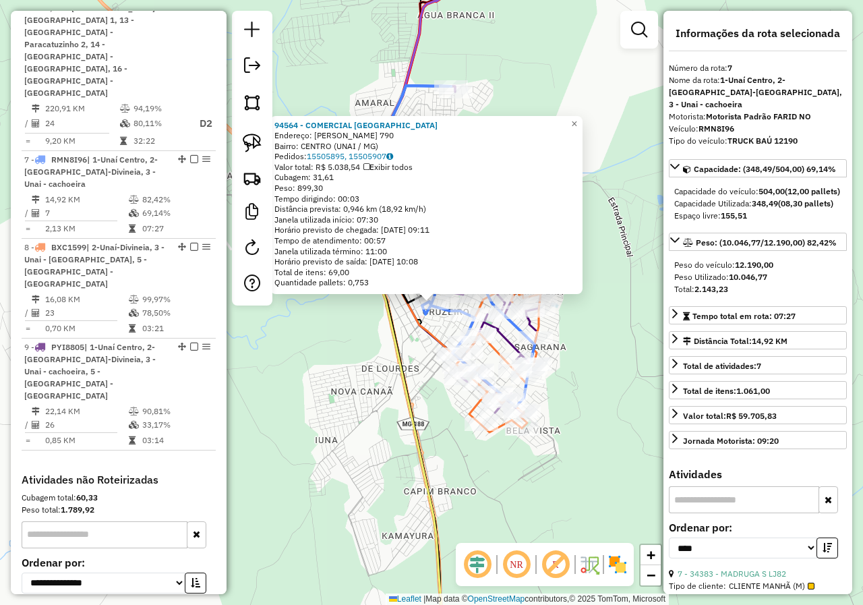
click at [405, 439] on div "94564 - COMERCIAL WELLINGTON Endereço: [PERSON_NAME] 790 Bairro: CENTRO (UNAI /…" at bounding box center [431, 302] width 863 height 605
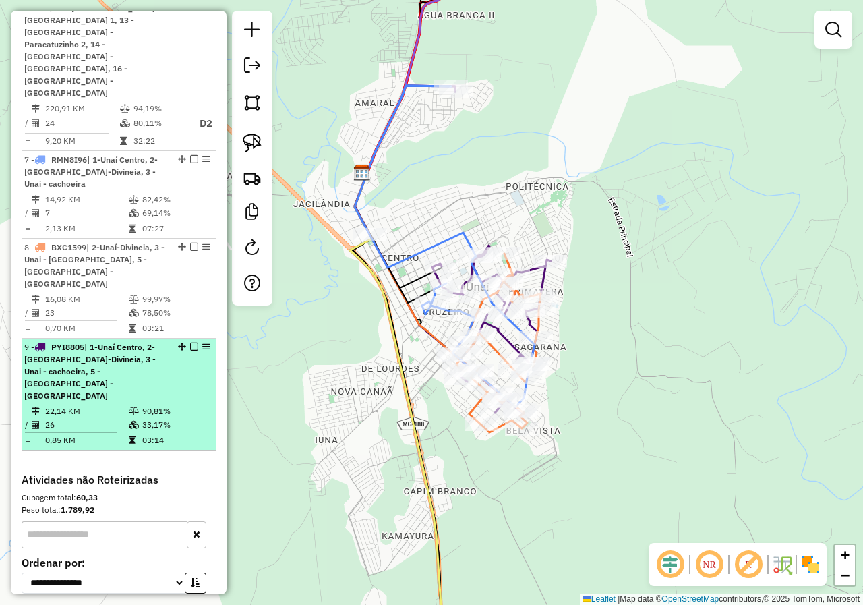
select select "*********"
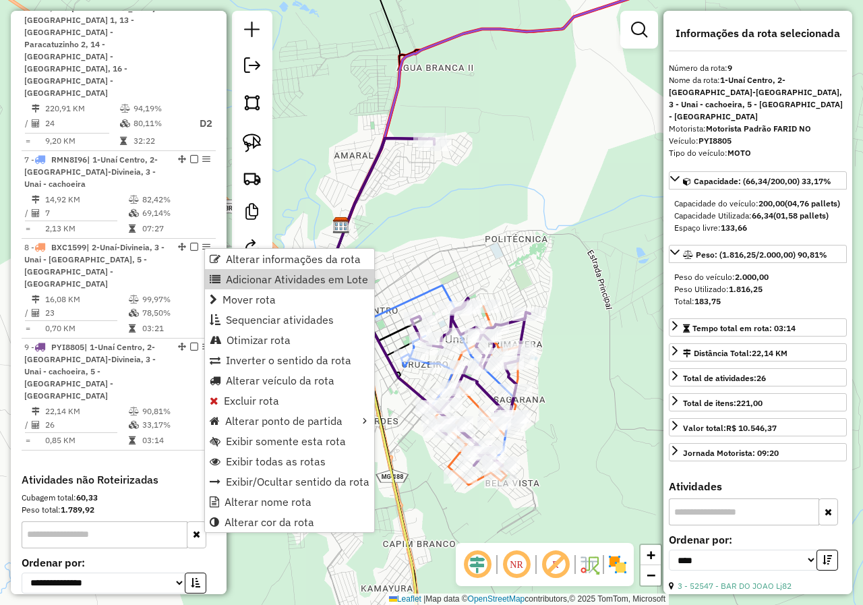
click at [411, 233] on div "Janela de atendimento Grade de atendimento Capacidade Transportadoras Veículos …" at bounding box center [431, 302] width 863 height 605
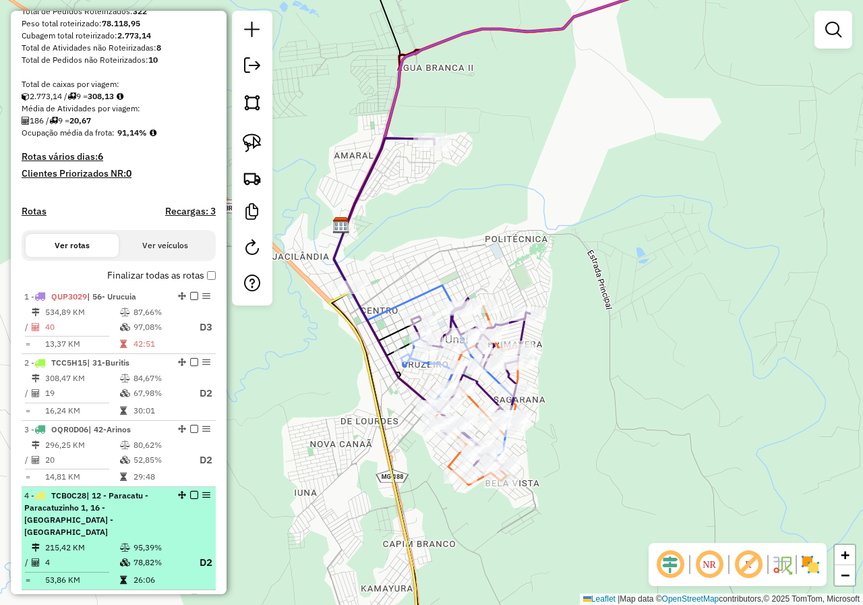
scroll to position [0, 0]
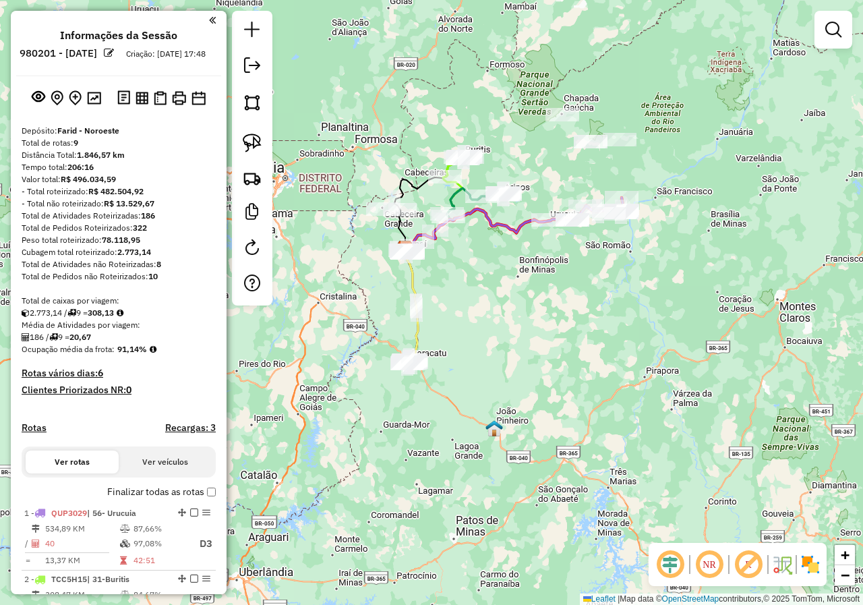
drag, startPoint x: 516, startPoint y: 372, endPoint x: 482, endPoint y: 307, distance: 72.4
click at [482, 307] on div "Janela de atendimento Grade de atendimento Capacidade Transportadoras Veículos …" at bounding box center [431, 302] width 863 height 605
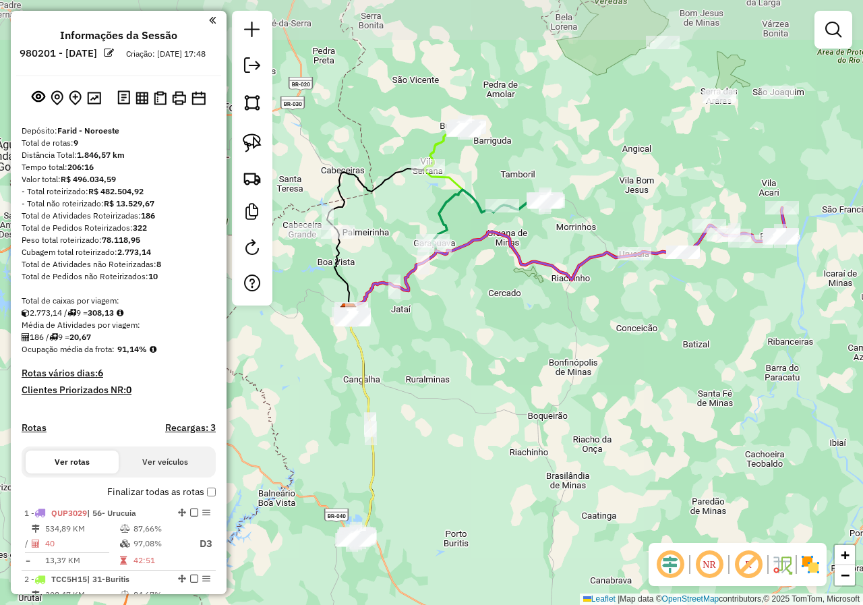
drag, startPoint x: 372, startPoint y: 268, endPoint x: 351, endPoint y: 382, distance: 116.6
click at [351, 382] on div "Janela de atendimento Grade de atendimento Capacidade Transportadoras Veículos …" at bounding box center [431, 302] width 863 height 605
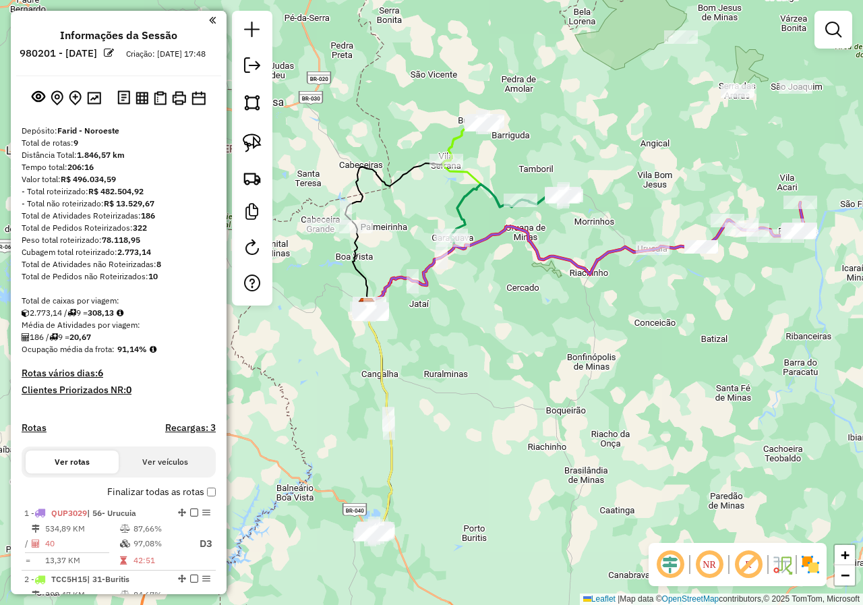
drag, startPoint x: 476, startPoint y: 353, endPoint x: 504, endPoint y: 332, distance: 34.7
click at [499, 334] on div "Janela de atendimento Grade de atendimento Capacidade Transportadoras Veículos …" at bounding box center [431, 302] width 863 height 605
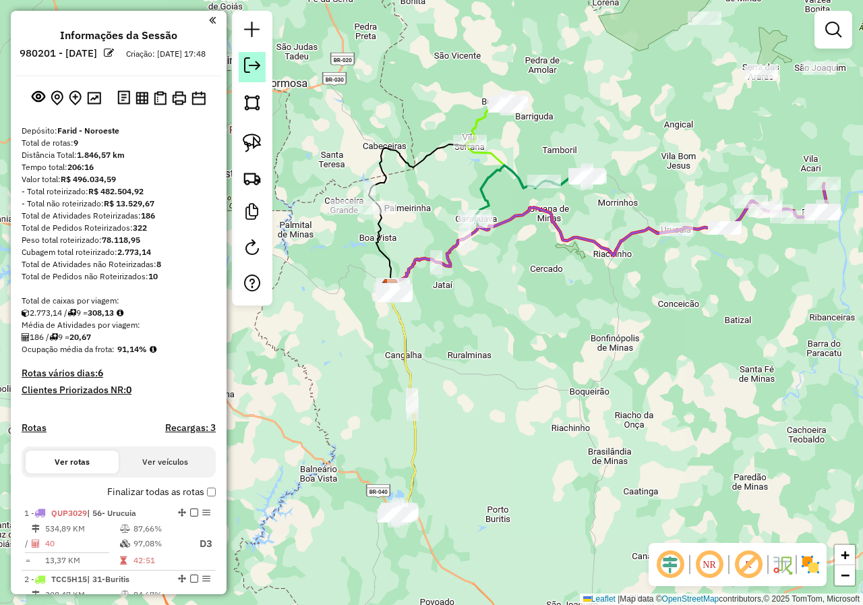
click at [259, 65] on em at bounding box center [252, 65] width 16 height 16
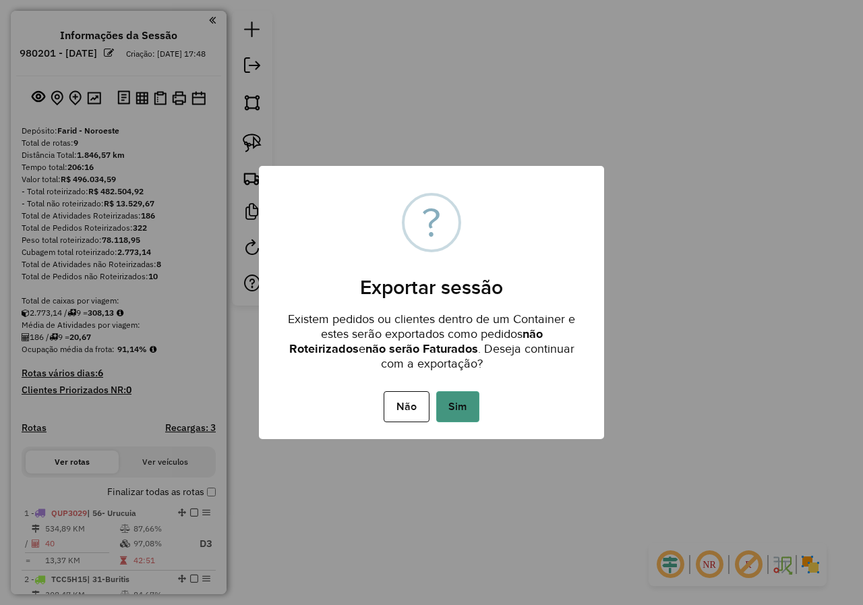
click at [456, 407] on button "Sim" at bounding box center [457, 406] width 43 height 31
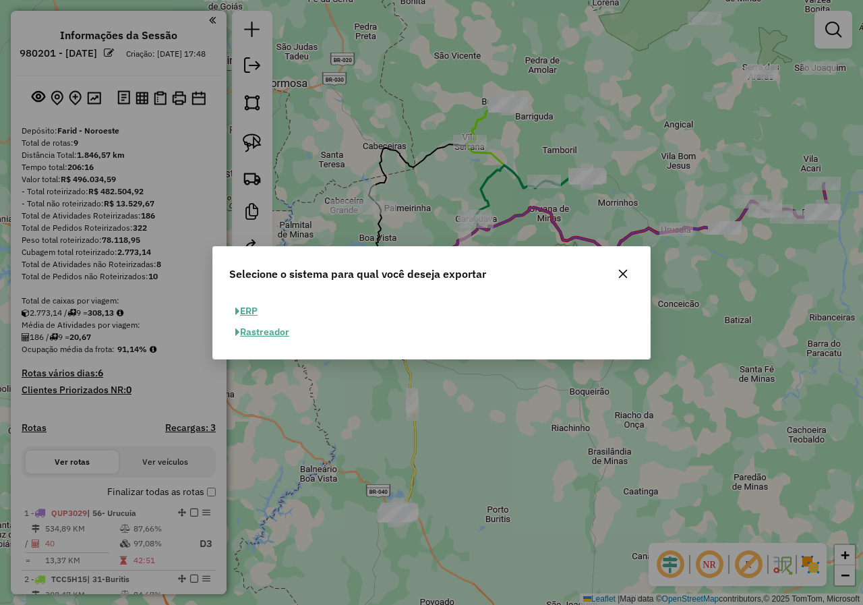
click at [256, 307] on button "ERP" at bounding box center [246, 311] width 34 height 21
select select "**"
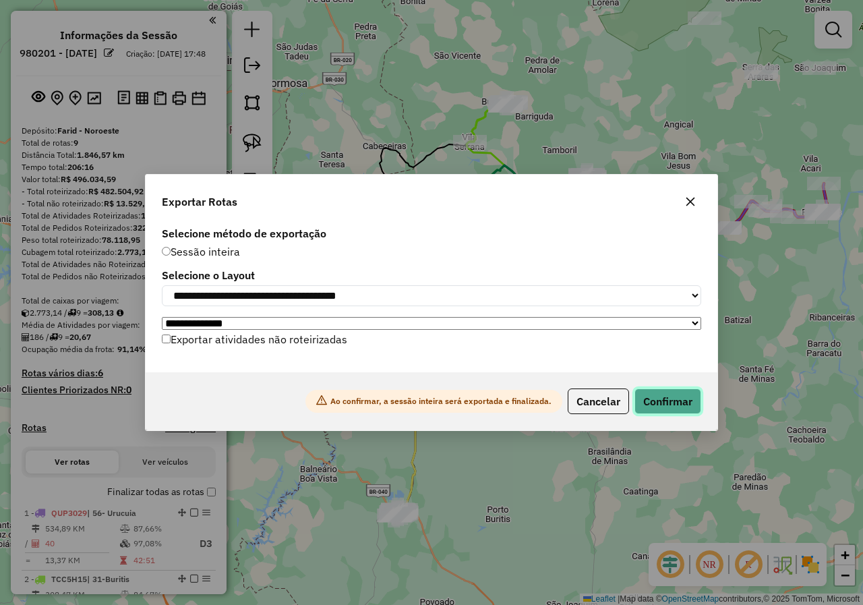
click at [662, 401] on button "Confirmar" at bounding box center [667, 401] width 67 height 26
